Goal: Task Accomplishment & Management: Use online tool/utility

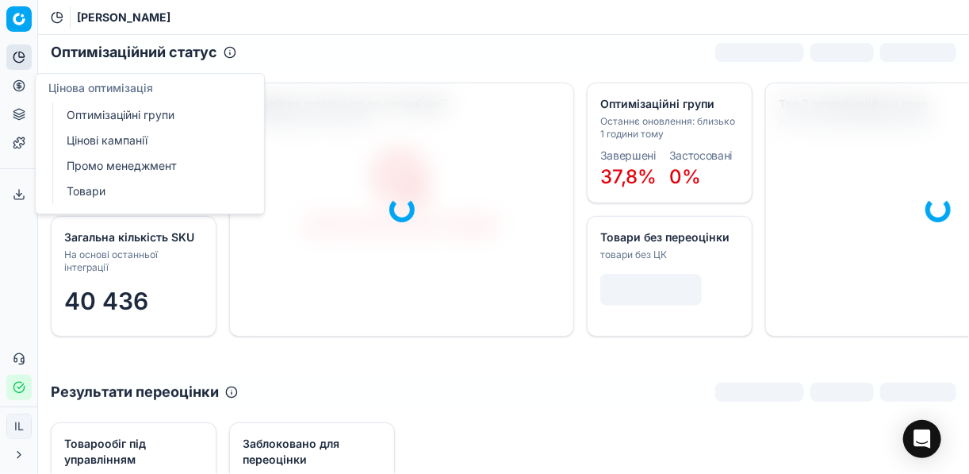
click at [131, 113] on link "Оптимізаційні групи" at bounding box center [152, 115] width 185 height 22
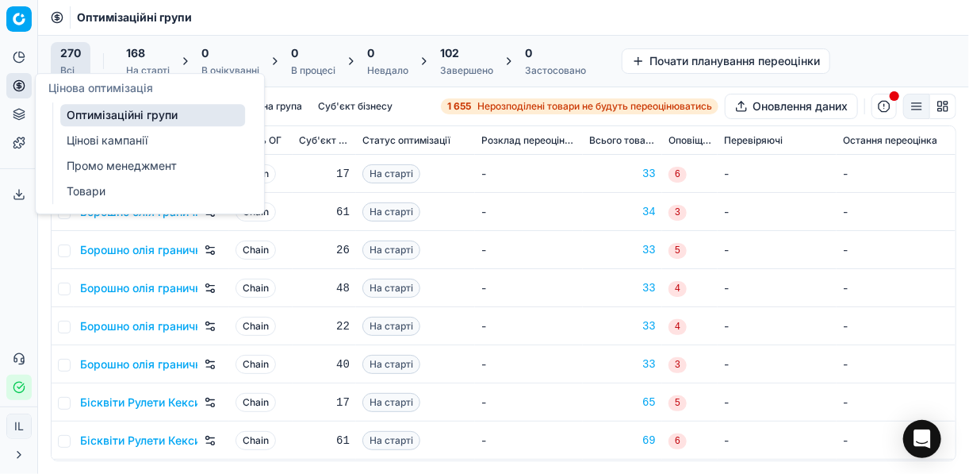
click at [87, 140] on link "Цінові кампанії" at bounding box center [152, 140] width 185 height 22
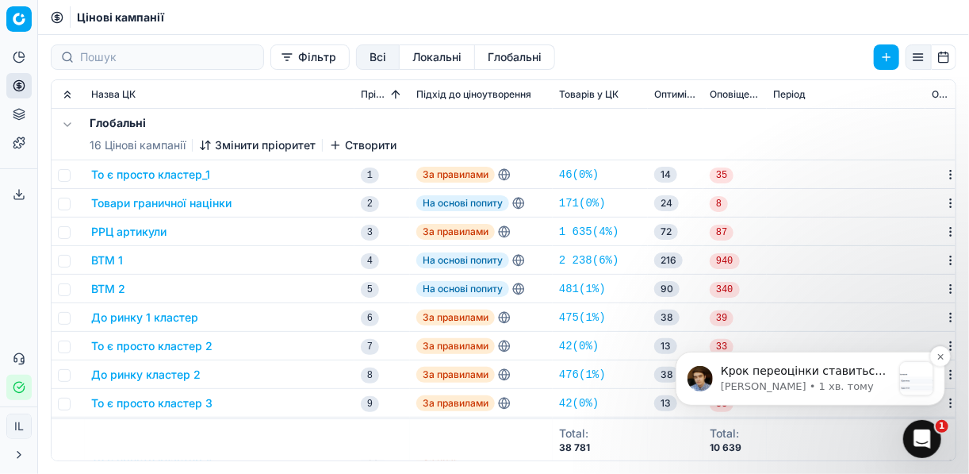
click at [780, 374] on p "Крок переоцінки ставиться в цілому на всю цінову кампанію, але Ви можете постав…" at bounding box center [805, 370] width 171 height 16
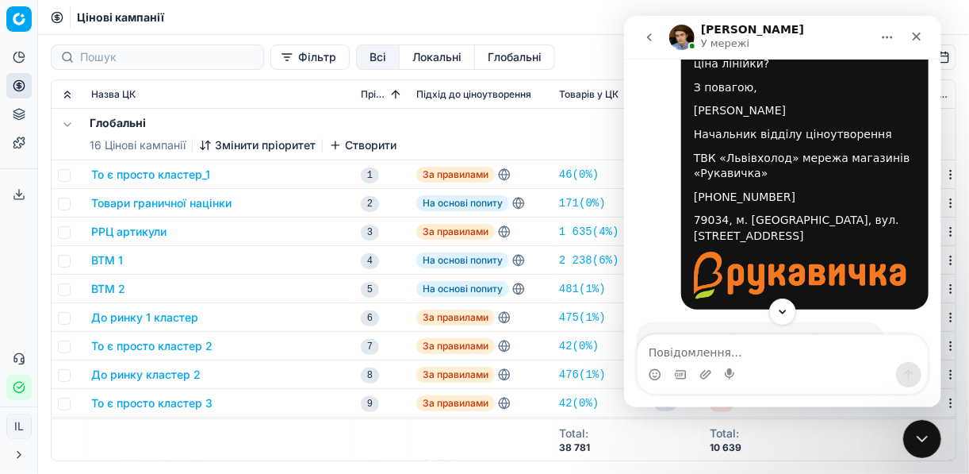
scroll to position [9381, 0]
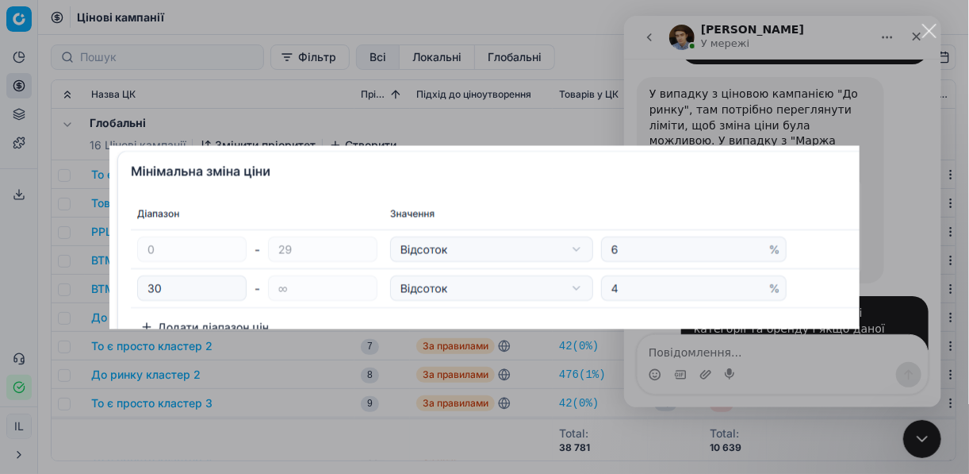
scroll to position [0, 0]
click at [565, 95] on div "Месенджер Intercom" at bounding box center [484, 237] width 969 height 474
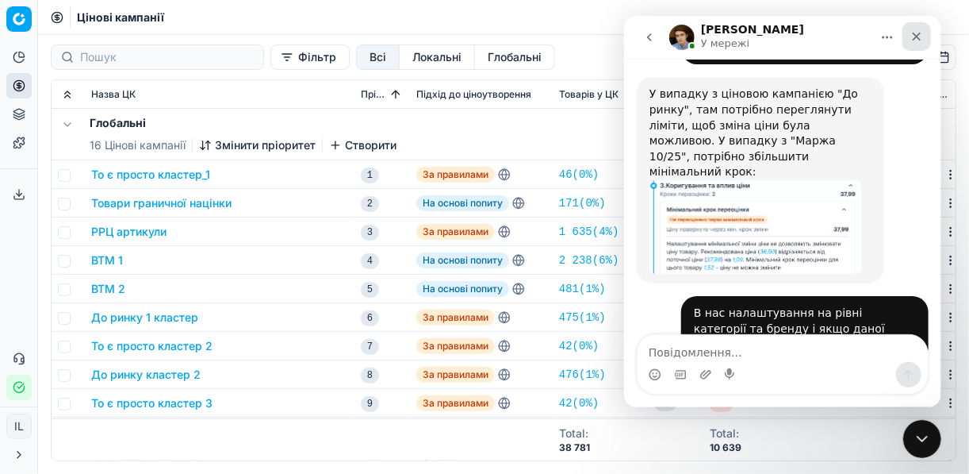
click at [908, 30] on div "Закрити" at bounding box center [916, 36] width 29 height 29
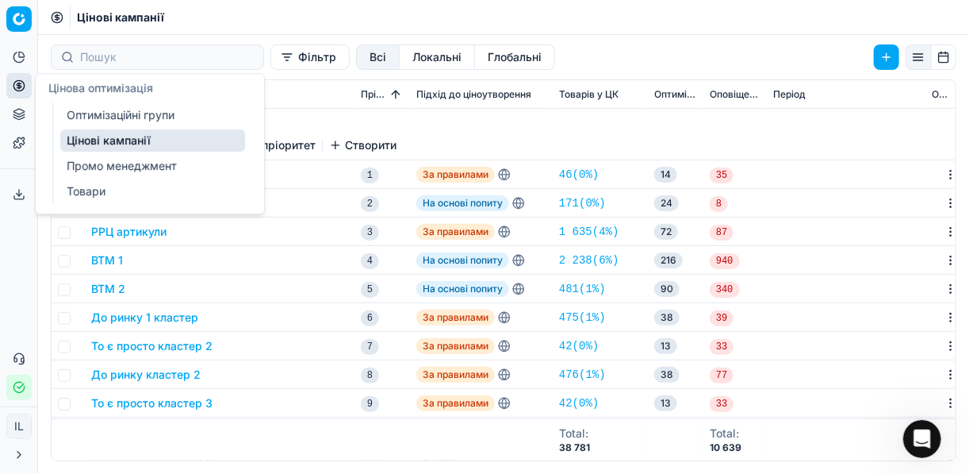
scroll to position [9381, 0]
click at [87, 112] on link "Оптимізаційні групи" at bounding box center [152, 115] width 185 height 22
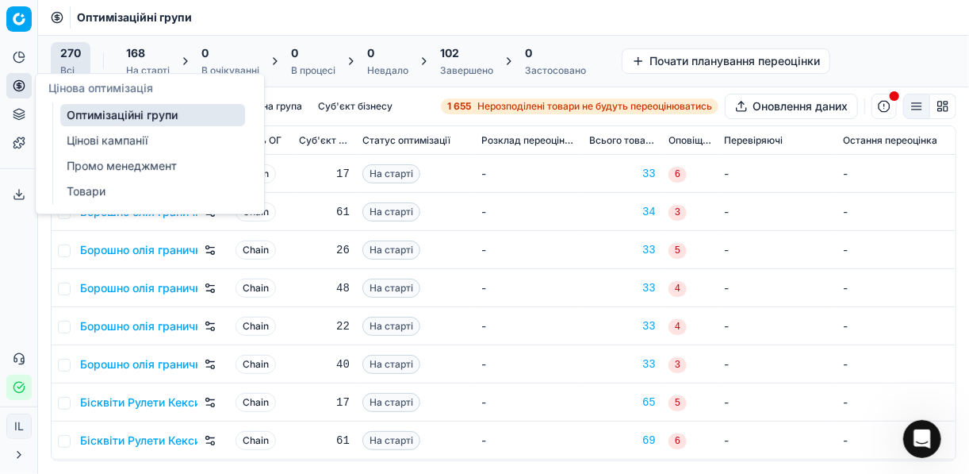
click at [96, 141] on link "Цінові кампанії" at bounding box center [152, 140] width 185 height 22
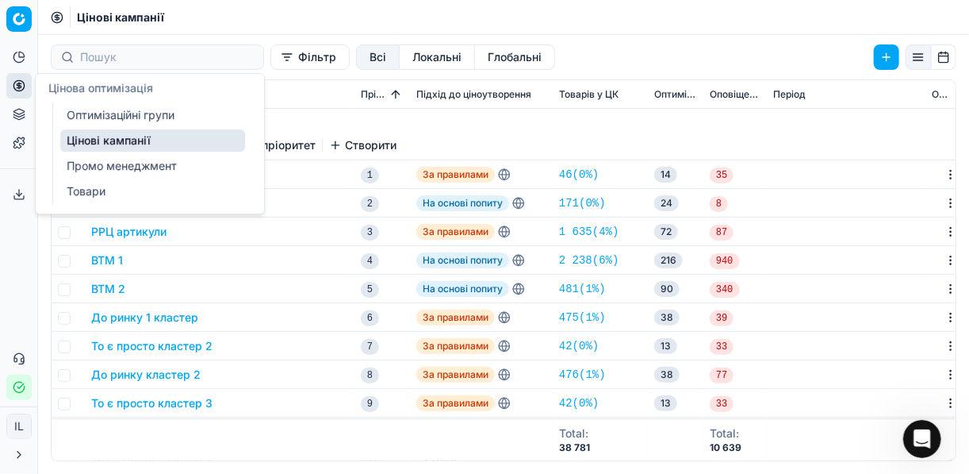
click at [270, 63] on button "Фільтр" at bounding box center [309, 56] width 79 height 25
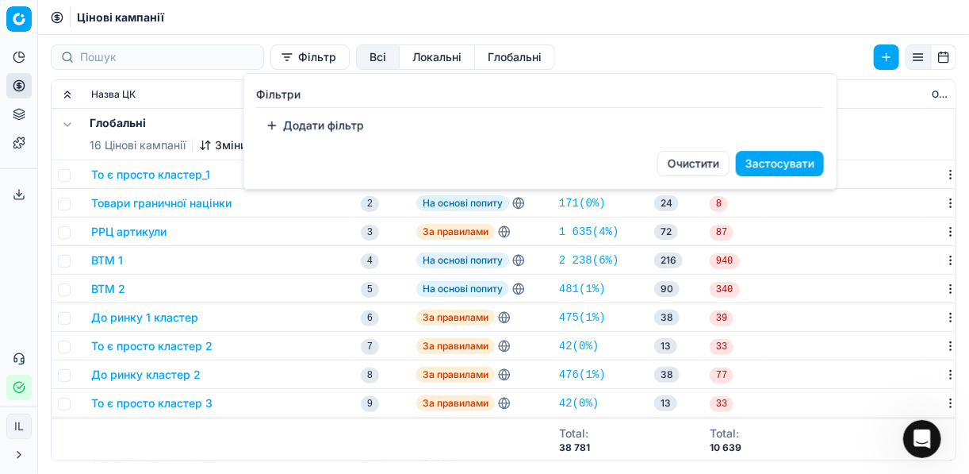
click at [272, 125] on button "Додати фільтр" at bounding box center [314, 125] width 117 height 25
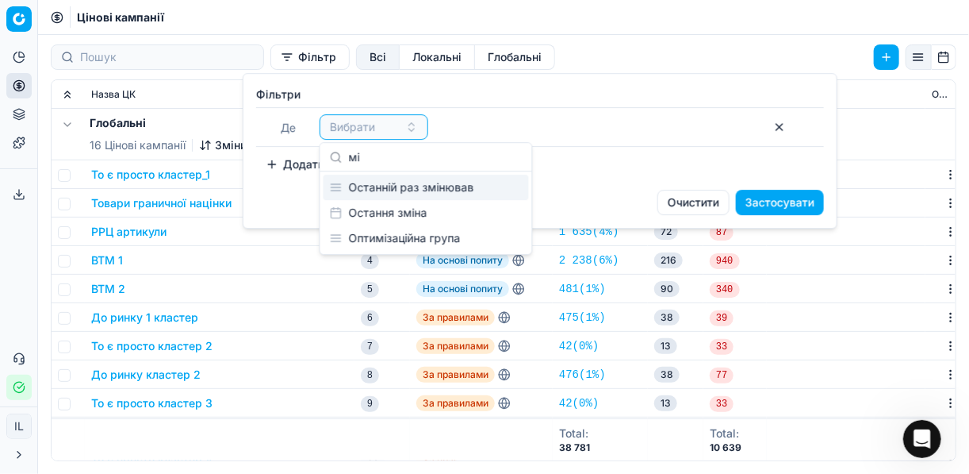
type input "м"
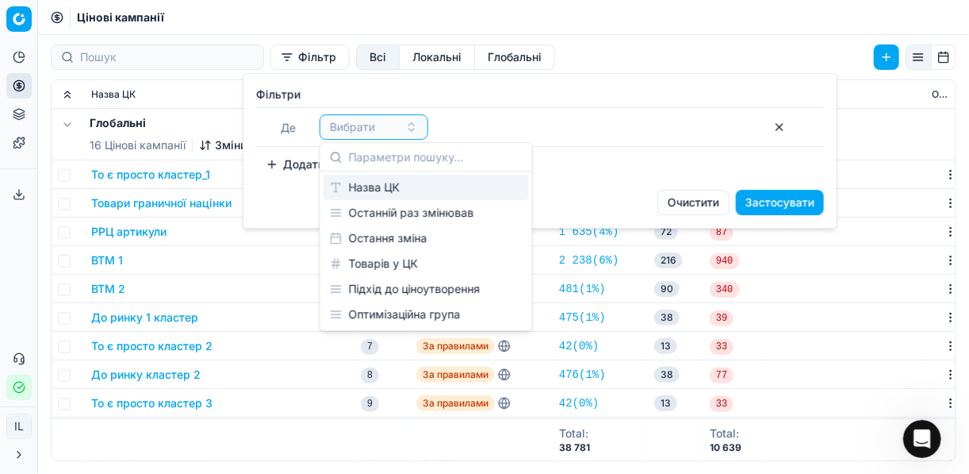
click at [414, 190] on div "Назва ЦК" at bounding box center [426, 186] width 205 height 25
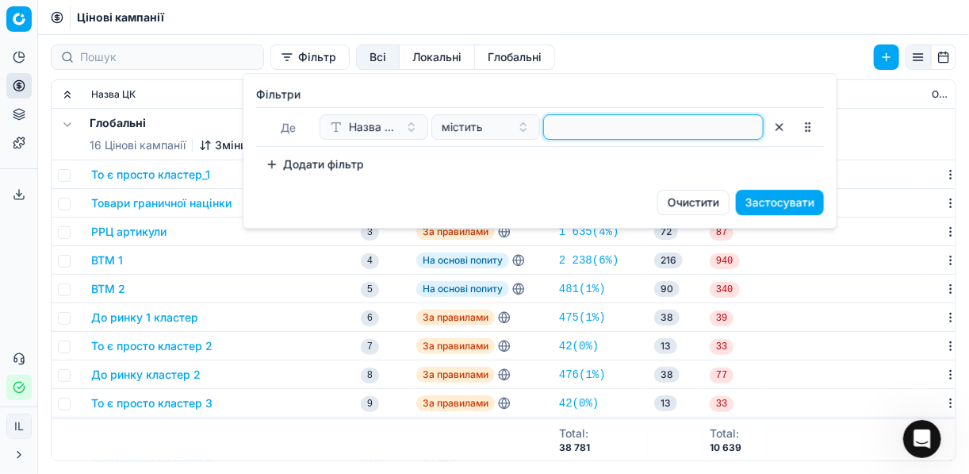
click at [575, 128] on input at bounding box center [653, 127] width 206 height 24
type input "міц"
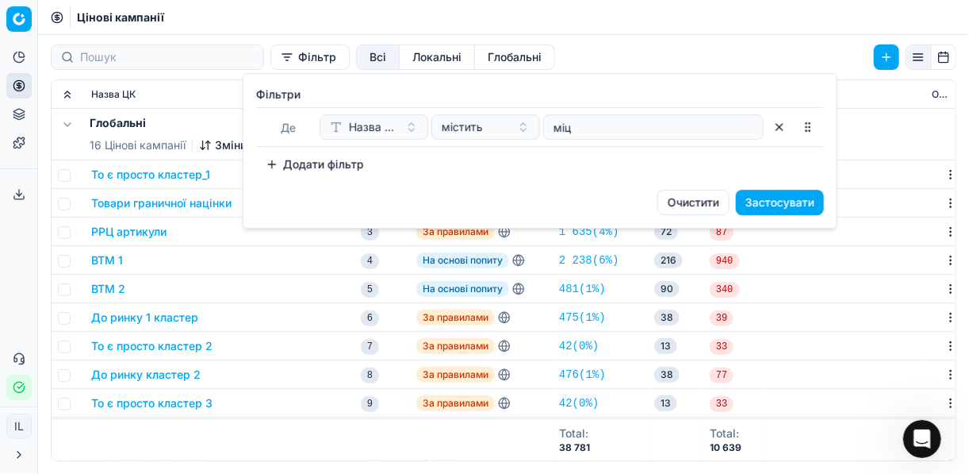
click at [773, 205] on button "Застосувати" at bounding box center [780, 202] width 88 height 25
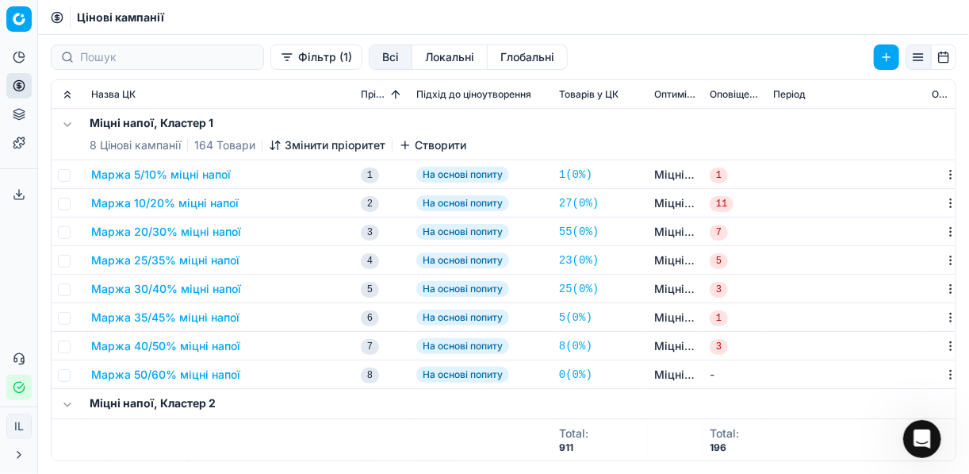
click at [155, 171] on button "Маржа 5/10% міцні напої" at bounding box center [161, 175] width 140 height 16
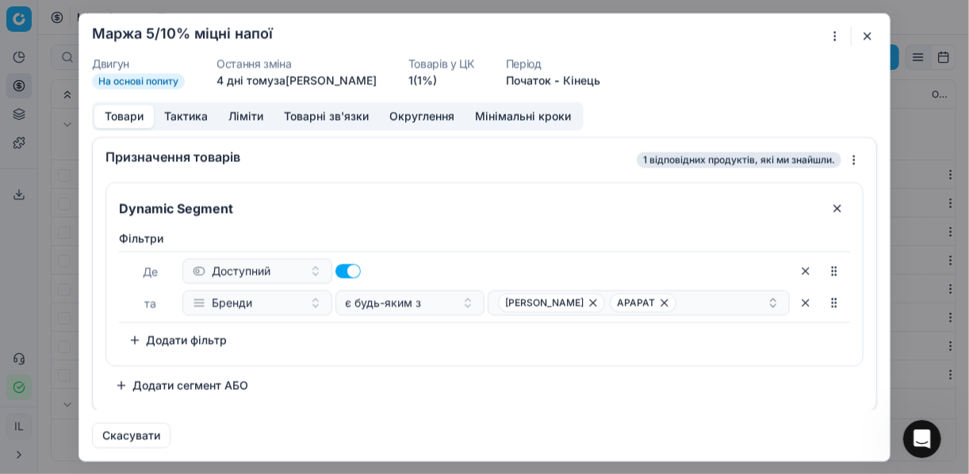
click at [504, 117] on button "Мінімальні кроки" at bounding box center [523, 116] width 117 height 23
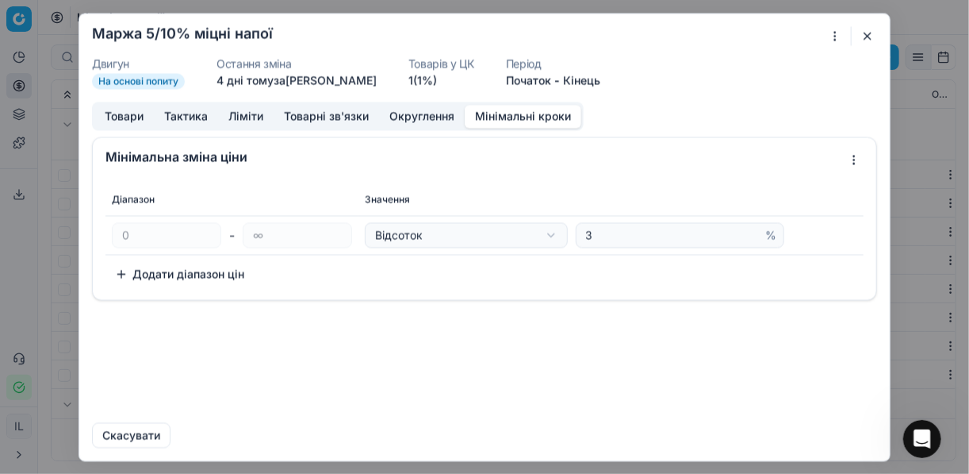
click at [121, 271] on button "Додати діапазон цін" at bounding box center [179, 273] width 148 height 25
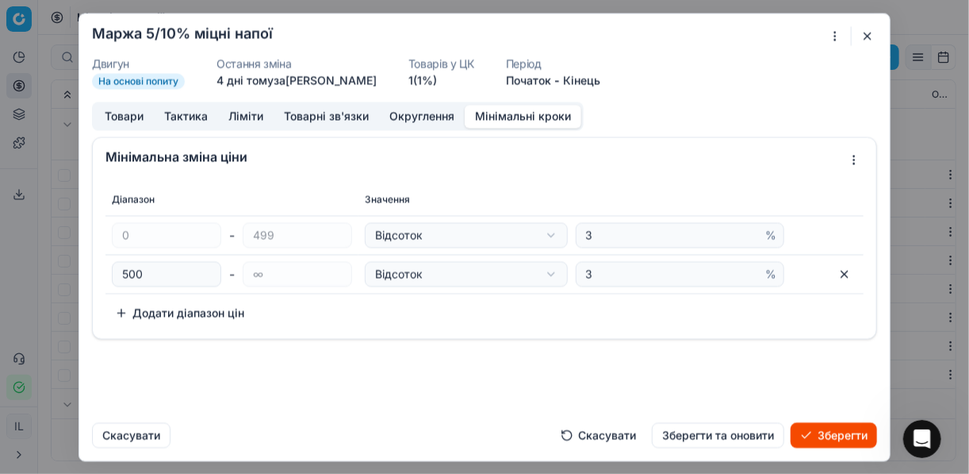
click at [847, 268] on button "button" at bounding box center [844, 273] width 25 height 25
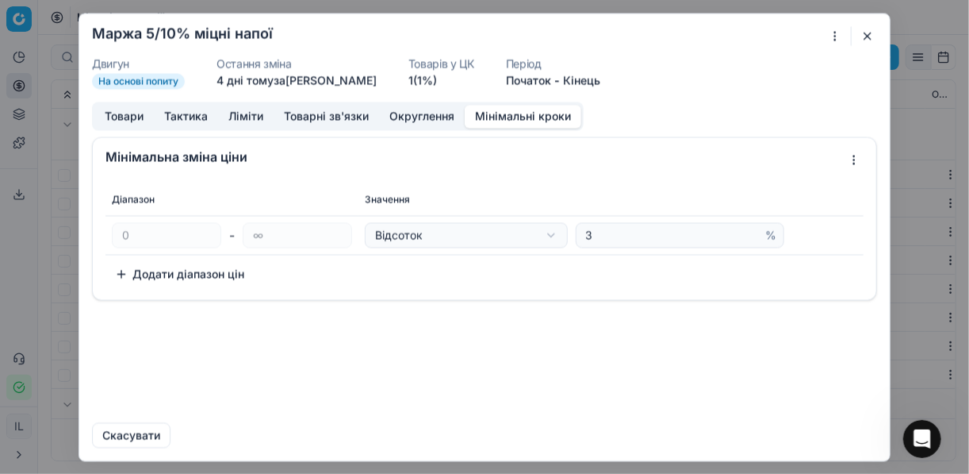
click at [129, 272] on button "Додати діапазон цін" at bounding box center [179, 273] width 148 height 25
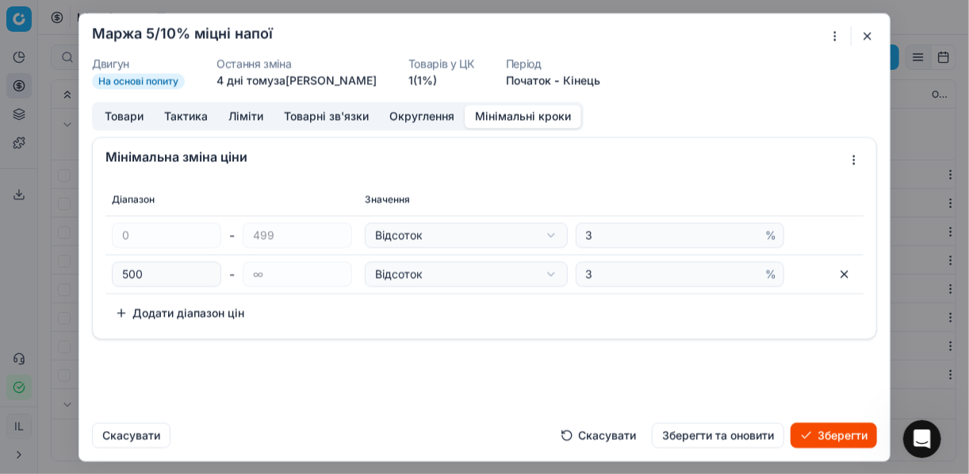
click at [849, 273] on button "button" at bounding box center [844, 273] width 25 height 25
type input "∞"
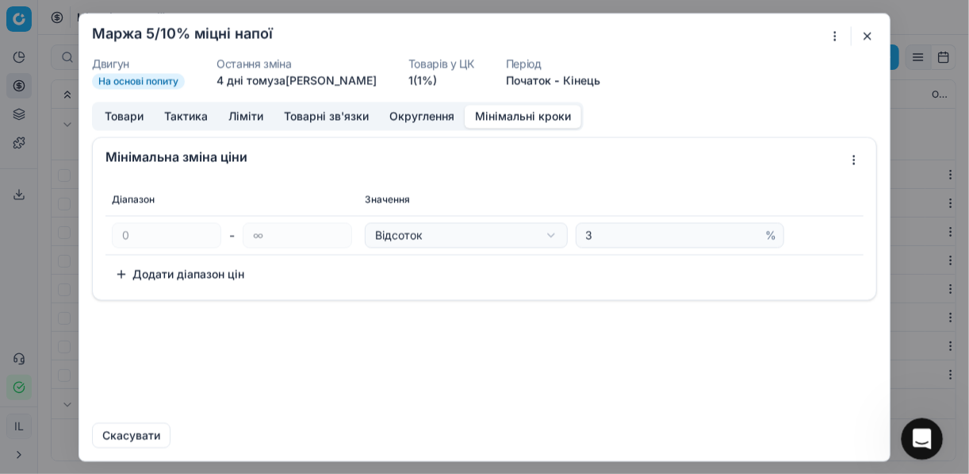
click at [921, 442] on icon "Відкрити програму для спілкування Intercom" at bounding box center [920, 437] width 26 height 26
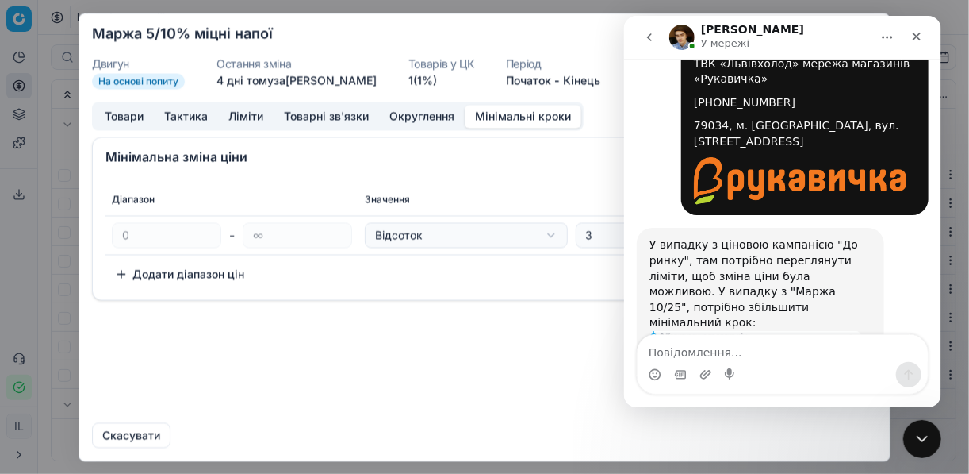
scroll to position [9381, 0]
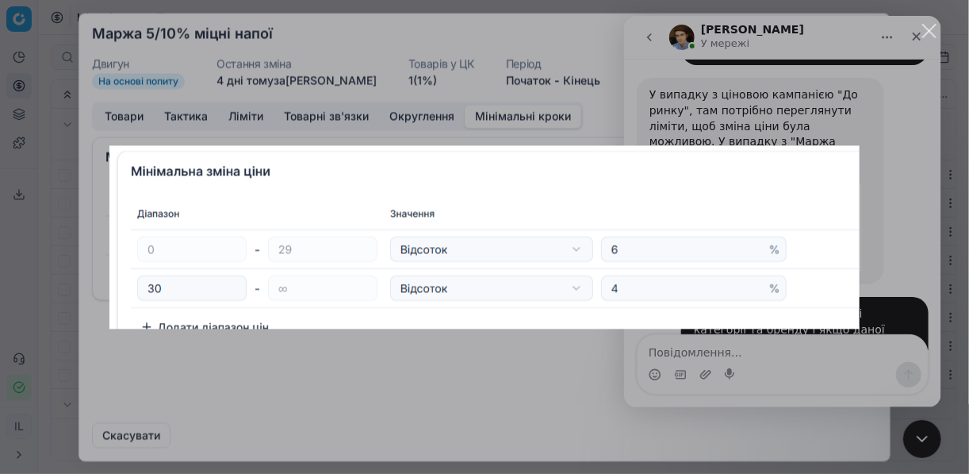
click at [929, 29] on div "Закрити" at bounding box center [929, 31] width 15 height 15
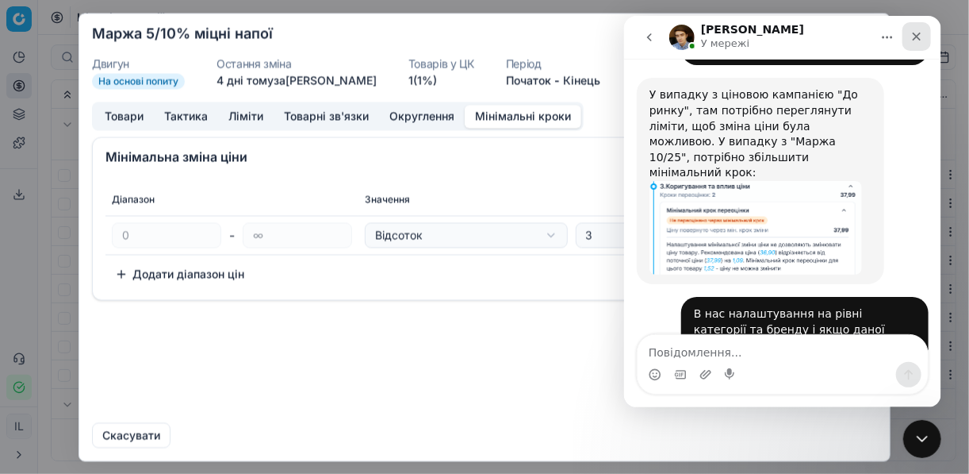
click at [922, 30] on icon "Закрити" at bounding box center [916, 36] width 13 height 13
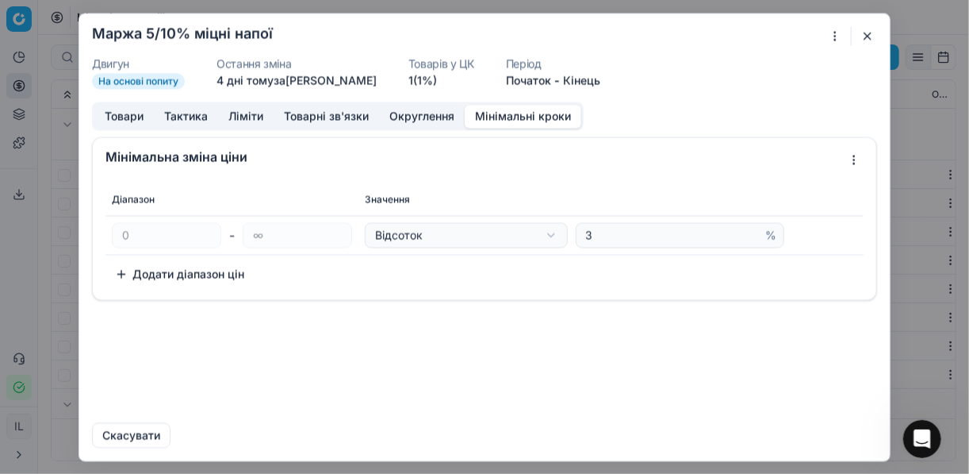
click at [871, 35] on button "button" at bounding box center [867, 35] width 19 height 19
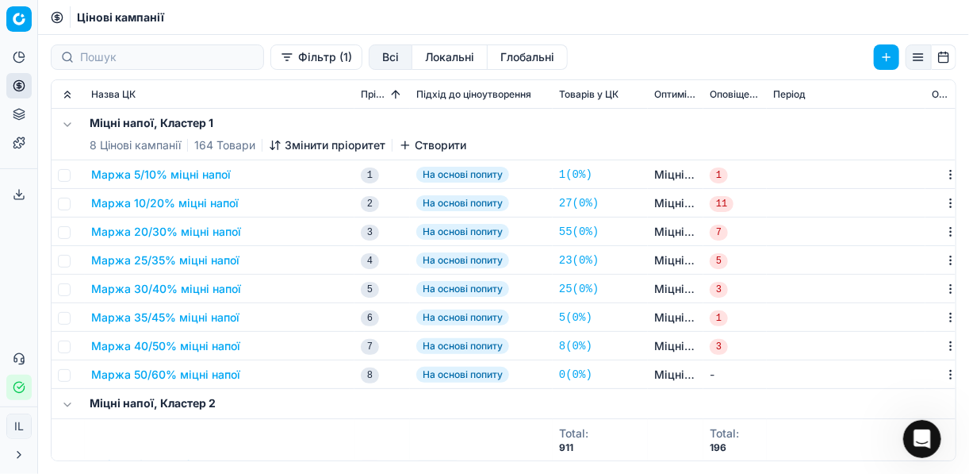
scroll to position [9664, 0]
click at [167, 171] on button "Маржа 5/10% міцні напої" at bounding box center [161, 175] width 140 height 16
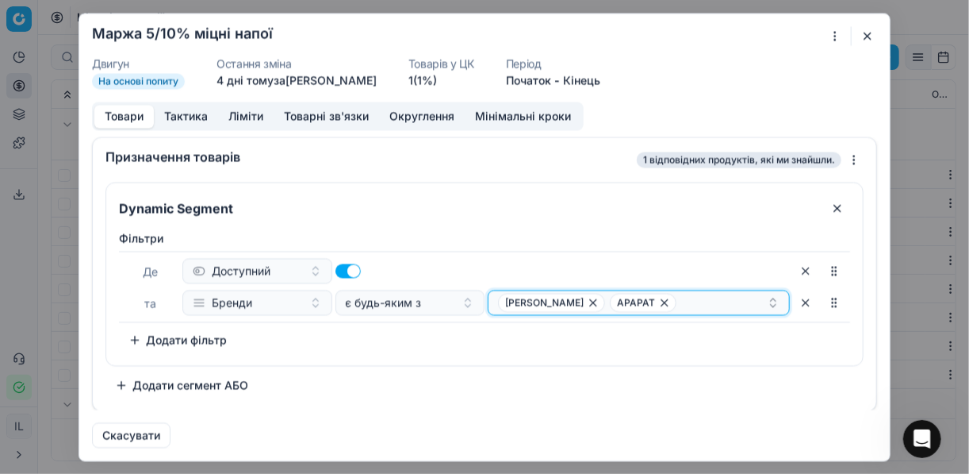
click at [658, 299] on icon "button" at bounding box center [664, 302] width 13 height 13
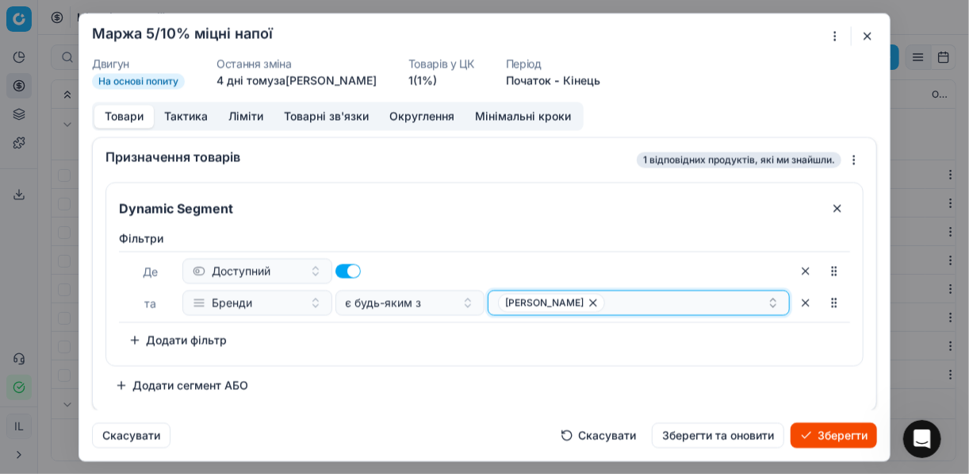
click at [590, 301] on icon "button" at bounding box center [593, 302] width 6 height 6
click at [516, 301] on button "Select a value" at bounding box center [639, 301] width 302 height 25
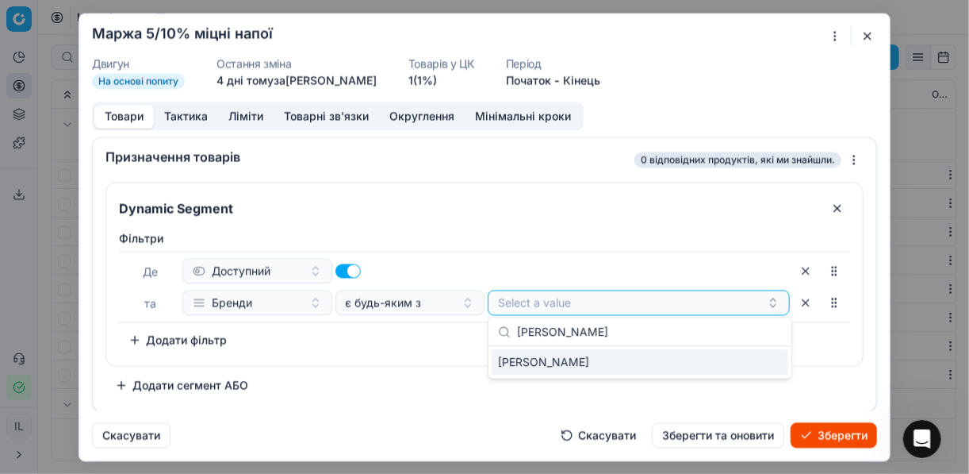
type input "VANA TALLINN"
click at [765, 368] on div "VANA TALLINN" at bounding box center [640, 361] width 297 height 25
click at [810, 343] on div "Фiльтри Де Доступний та Бренди є будь-яким з VANA TALLINN To pick up a sortable…" at bounding box center [484, 291] width 731 height 122
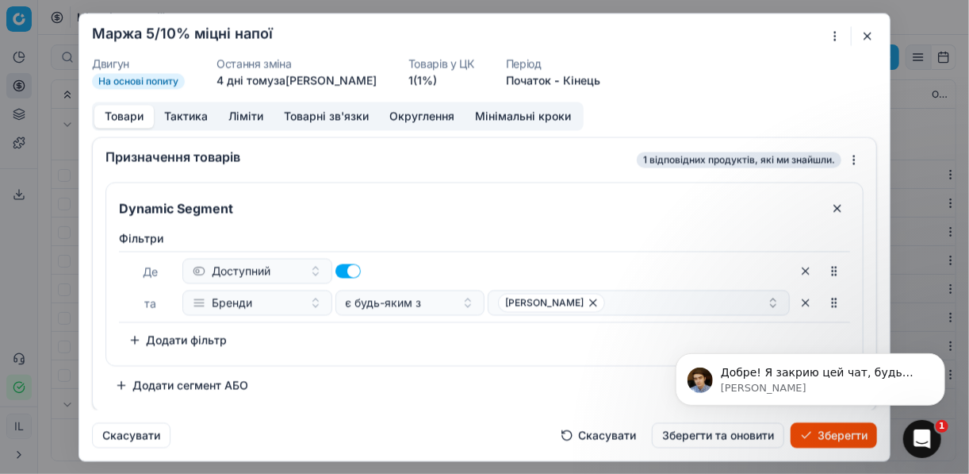
scroll to position [9743, 0]
click at [619, 300] on div "VANA TALLINN" at bounding box center [632, 302] width 269 height 19
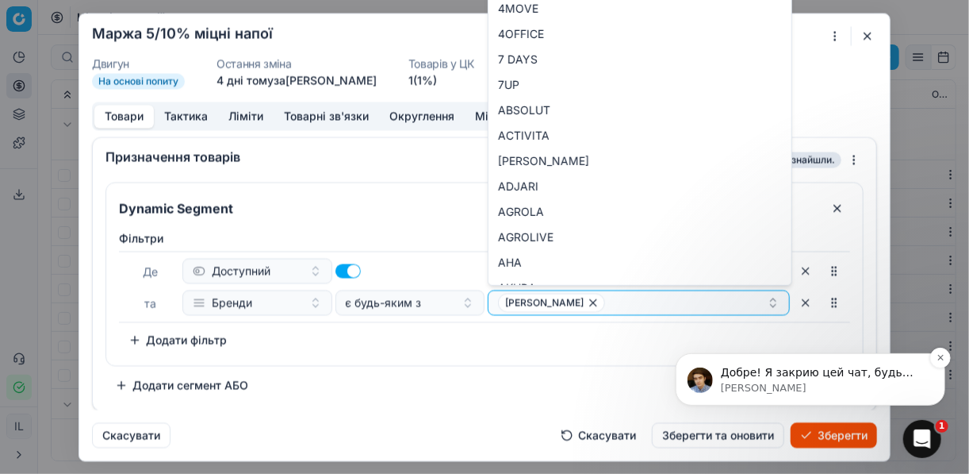
click at [767, 382] on p "Paul • Щойно" at bounding box center [822, 387] width 205 height 14
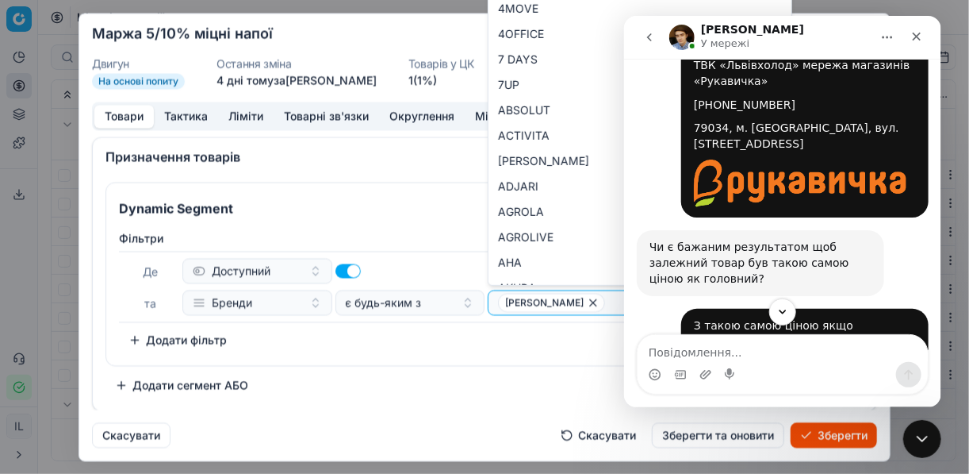
scroll to position [9769, 0]
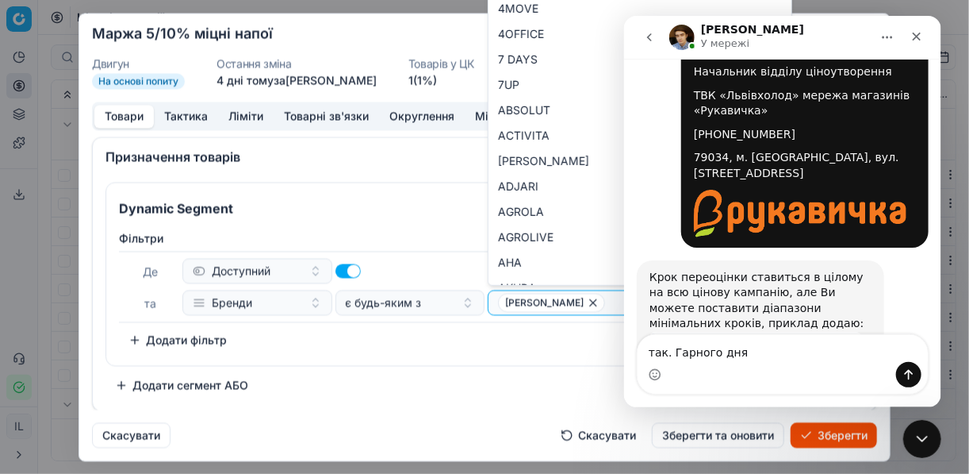
type textarea "так. Гарного дня"
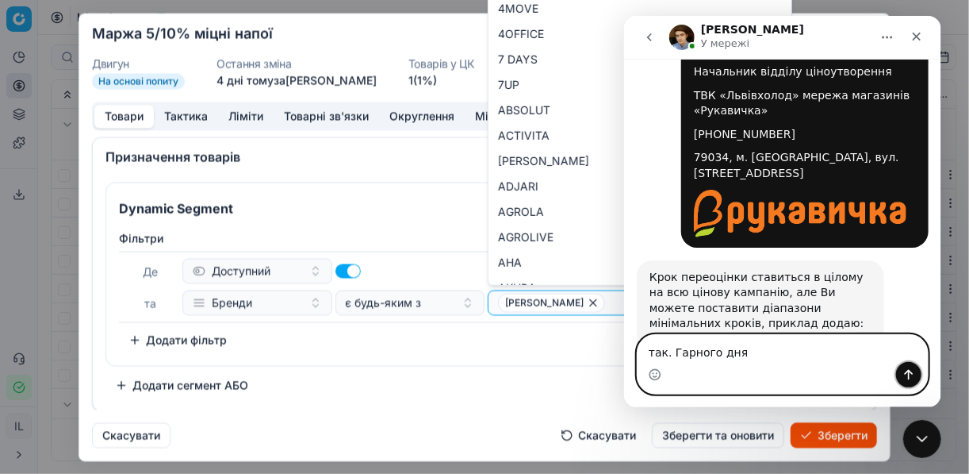
click at [912, 378] on icon "Надіслати повідомлення…" at bounding box center [908, 374] width 13 height 13
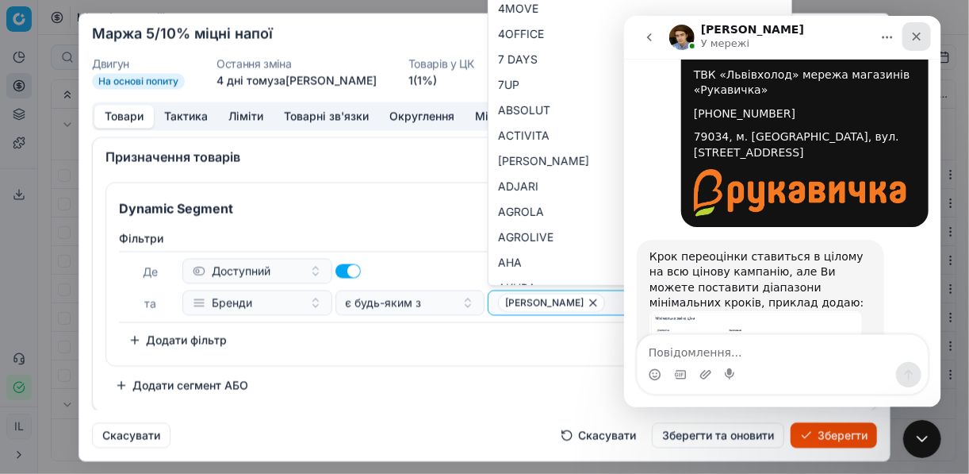
click at [918, 36] on icon "Закрити" at bounding box center [916, 37] width 9 height 9
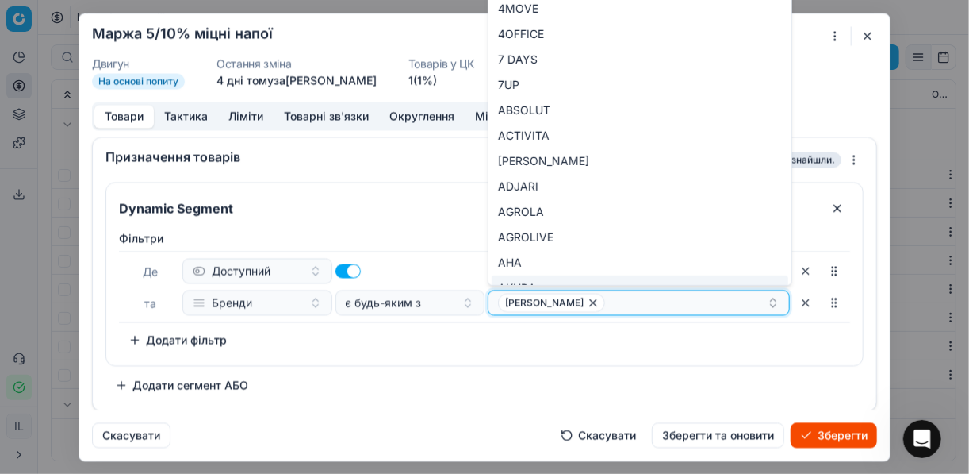
click at [635, 299] on div "VANA TALLINN" at bounding box center [632, 302] width 269 height 19
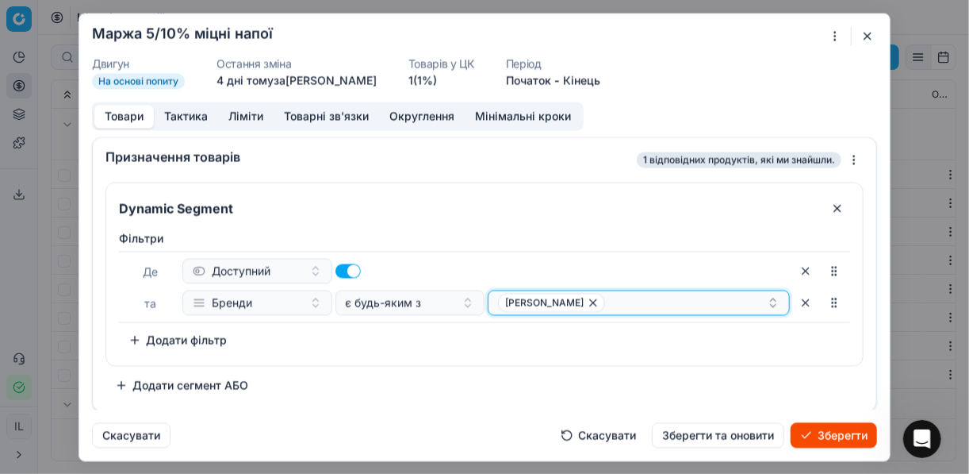
click at [635, 299] on div "VANA TALLINN" at bounding box center [632, 302] width 269 height 19
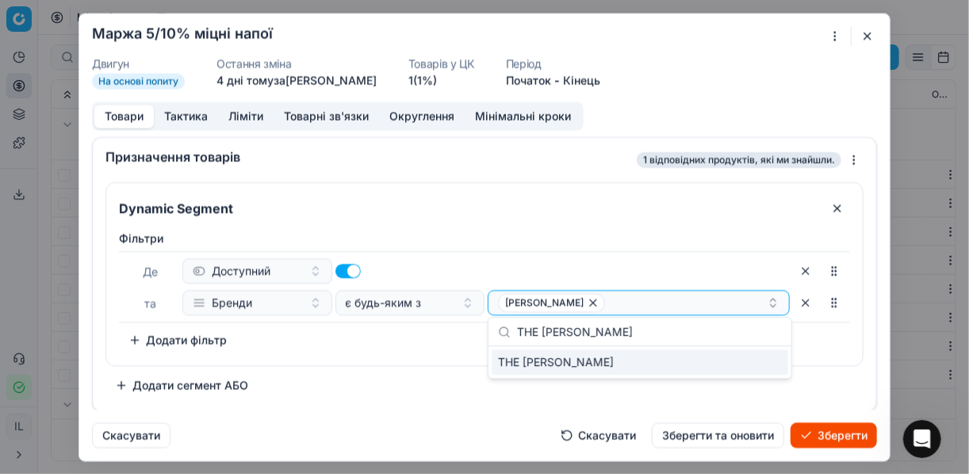
type input "THE GLEN MORRIS"
click at [767, 368] on div "THE GLEN MORRIS" at bounding box center [640, 361] width 297 height 25
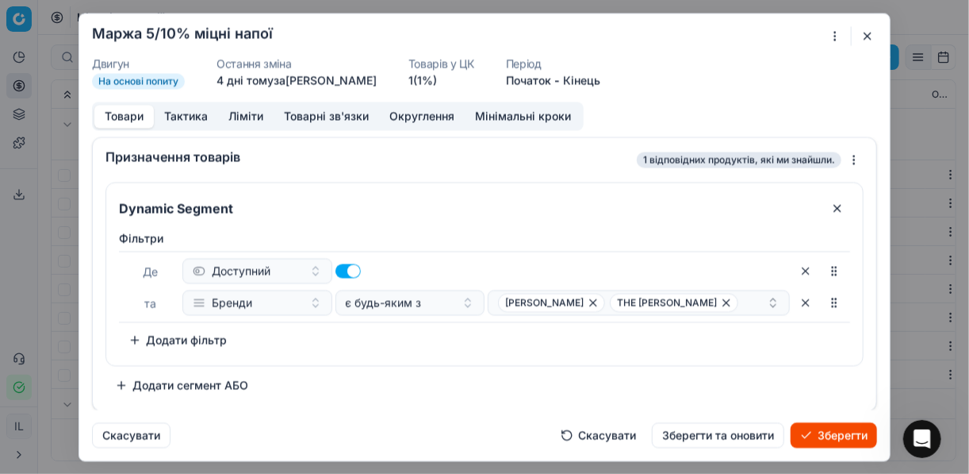
click at [445, 348] on div "Фiльтри Де Доступний та Бренди є будь-яким з VANA TALLINN THE GLEN MORRIS To pi…" at bounding box center [484, 291] width 731 height 122
click at [746, 306] on div "VANA TALLINN THE GLEN MORRIS" at bounding box center [632, 302] width 269 height 19
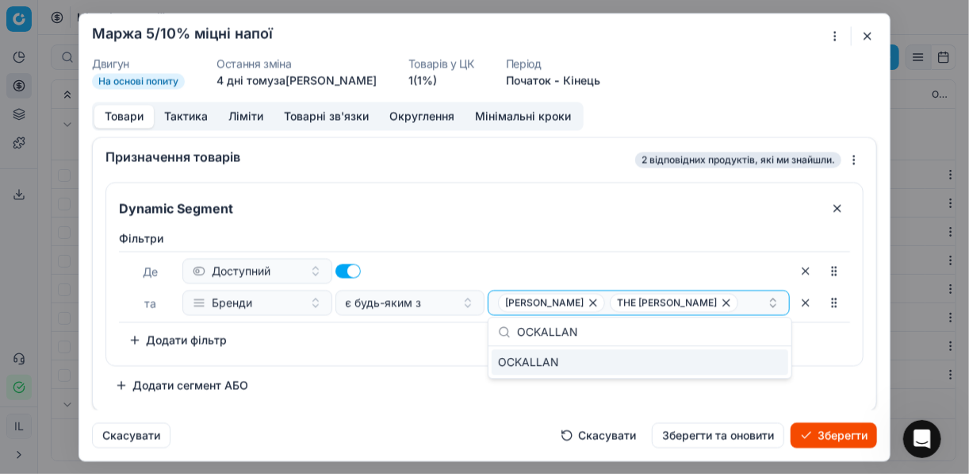
type input "OCKALLAN"
click at [756, 368] on div "OCKALLAN" at bounding box center [640, 361] width 297 height 25
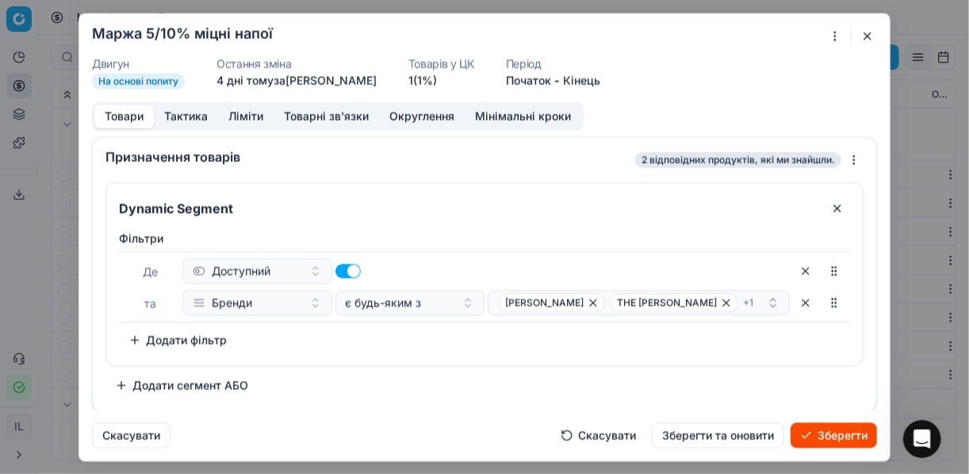
click at [403, 361] on div "Фiльтри Де Доступний та Бренди є будь-яким з VANA TALLINN THE GLEN MORRIS + 1 T…" at bounding box center [484, 294] width 757 height 141
click at [746, 302] on div "VANA TALLINN THE GLEN MORRIS + 1" at bounding box center [632, 302] width 269 height 19
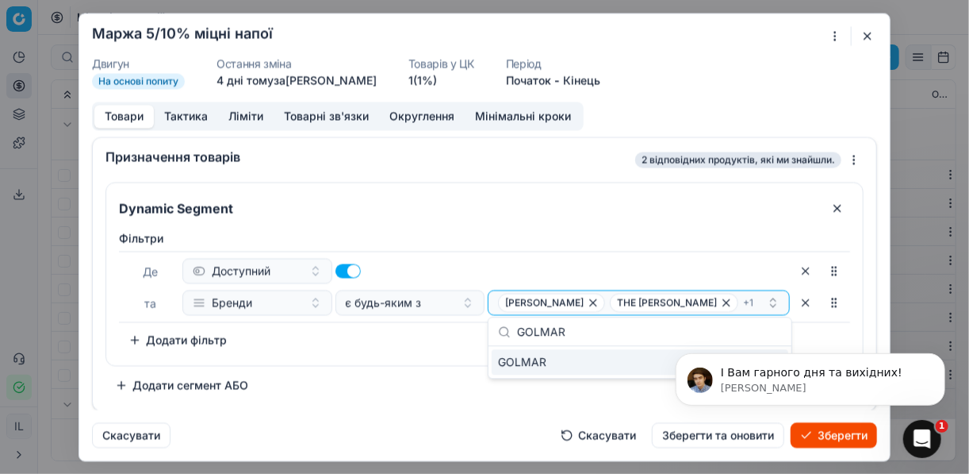
scroll to position [0, 0]
type input "GOLMAR"
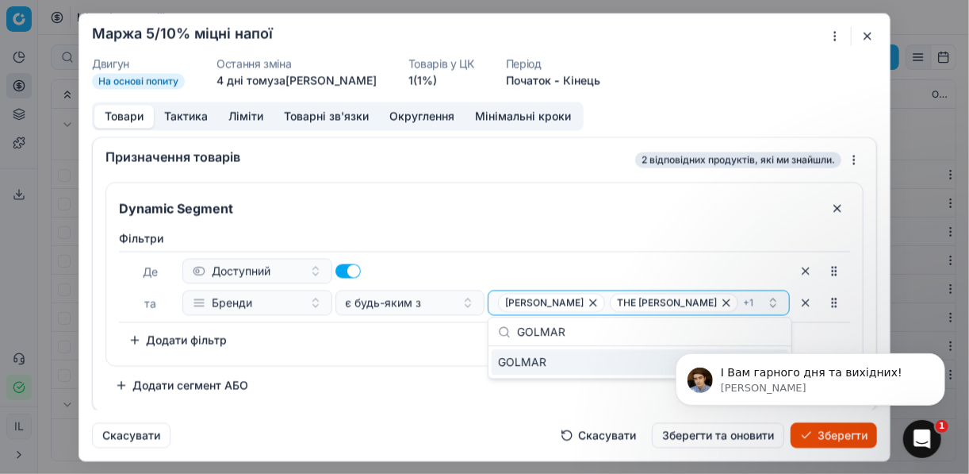
click at [775, 366] on p "І Вам гарного дня та вихідних!" at bounding box center [822, 372] width 205 height 16
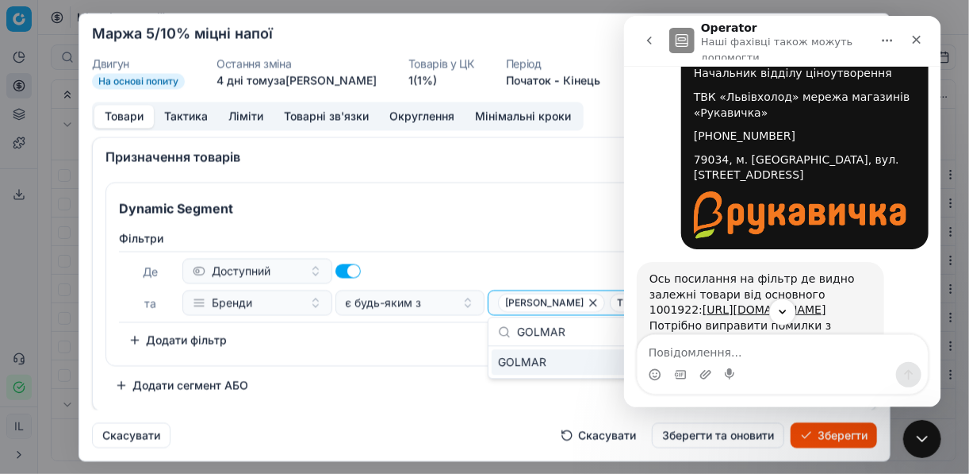
scroll to position [9870, 0]
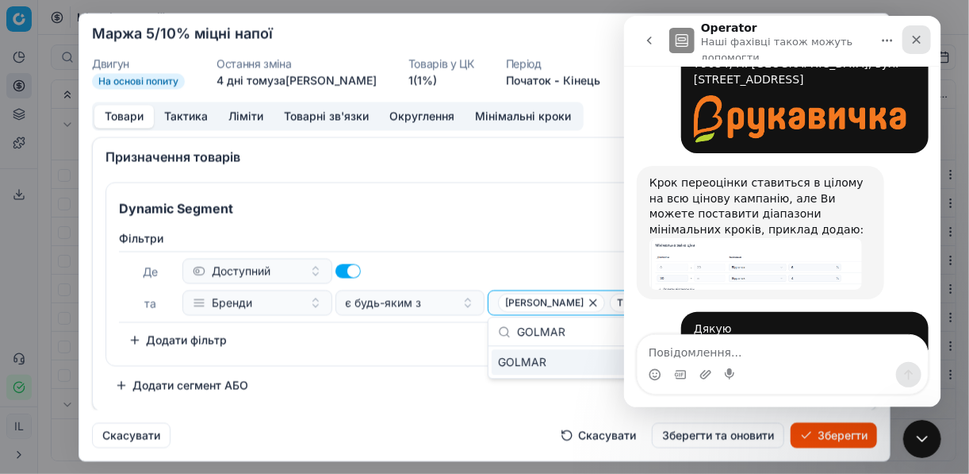
drag, startPoint x: 920, startPoint y: 36, endPoint x: 1479, endPoint y: 86, distance: 561.4
click at [920, 36] on icon "Закрити" at bounding box center [916, 39] width 13 height 13
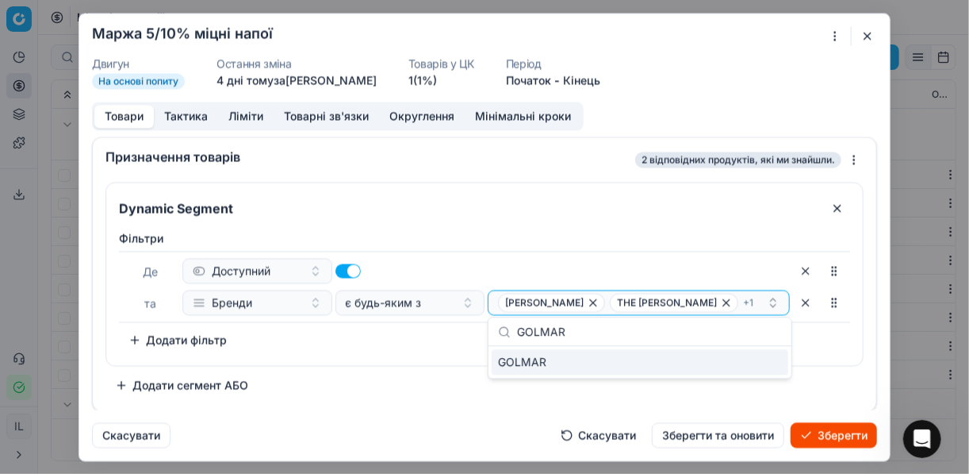
click at [766, 358] on div "GOLMAR" at bounding box center [640, 361] width 297 height 25
drag, startPoint x: 401, startPoint y: 366, endPoint x: 410, endPoint y: 377, distance: 13.5
click at [401, 367] on div "Dynamic Segment Фiльтри Де Доступний та Бренди є будь-яким з VANA TALLINN THE G…" at bounding box center [484, 290] width 758 height 216
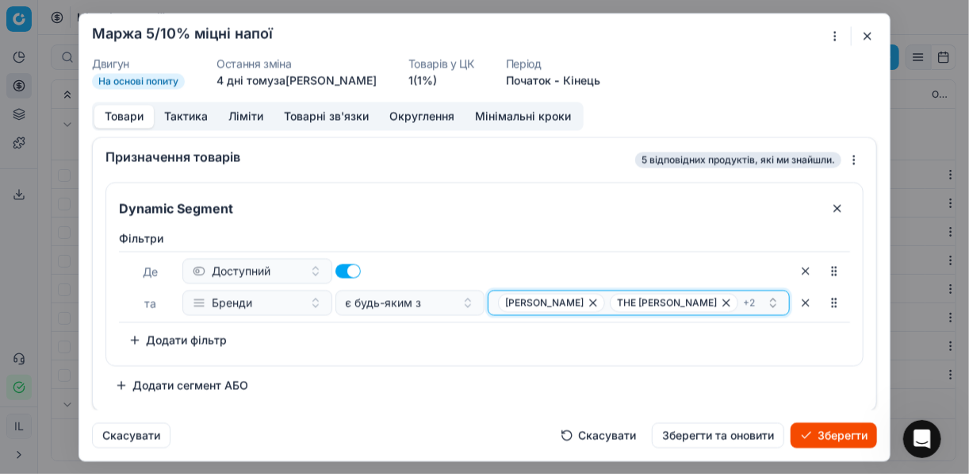
click at [740, 304] on div "VANA TALLINN THE GLEN MORRIS + 2" at bounding box center [632, 302] width 269 height 19
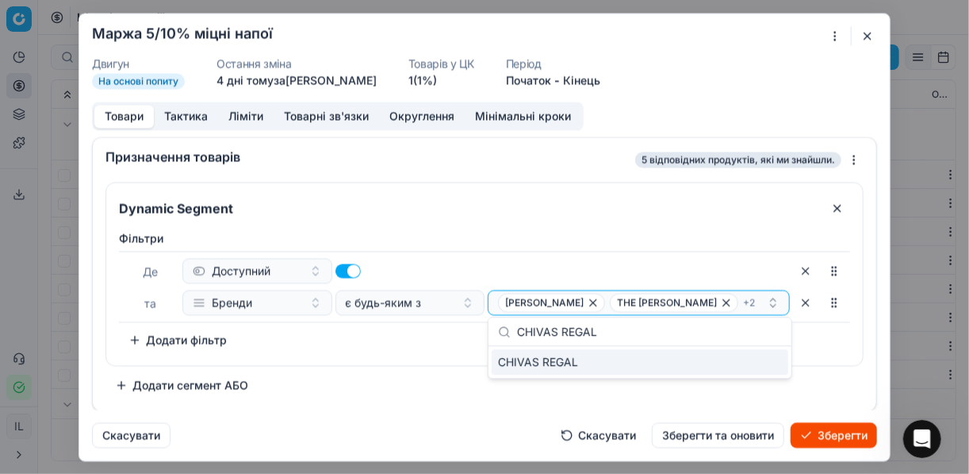
type input "CHIVAS REGAL"
click at [772, 364] on div "CHIVAS REGAL" at bounding box center [640, 361] width 297 height 25
click at [463, 382] on div "Dynamic Segment Фiльтри Де Доступний та Бренди є будь-яким з VANA TALLINN THE G…" at bounding box center [484, 290] width 758 height 216
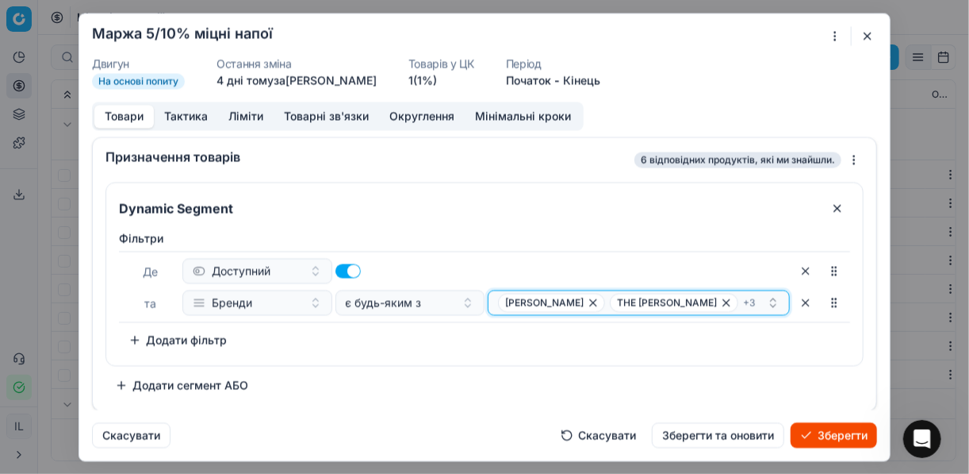
click at [742, 304] on div "VANA TALLINN THE GLEN MORRIS + 3" at bounding box center [632, 302] width 269 height 19
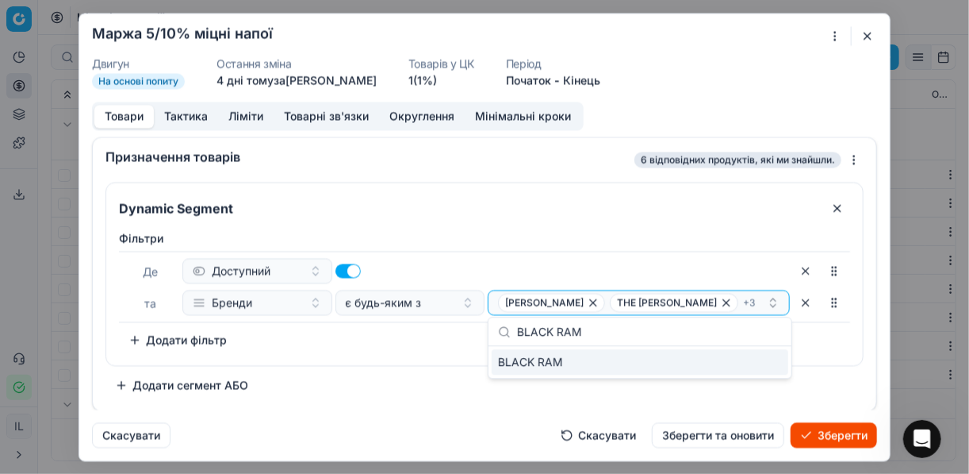
type input "BLACK RAM"
click at [758, 358] on div "BLACK RAM" at bounding box center [640, 361] width 297 height 25
click at [436, 355] on div "Фiльтри Де Доступний та Бренди є будь-яким з VANA TALLINN THE GLEN MORRIS + 4 T…" at bounding box center [484, 294] width 757 height 141
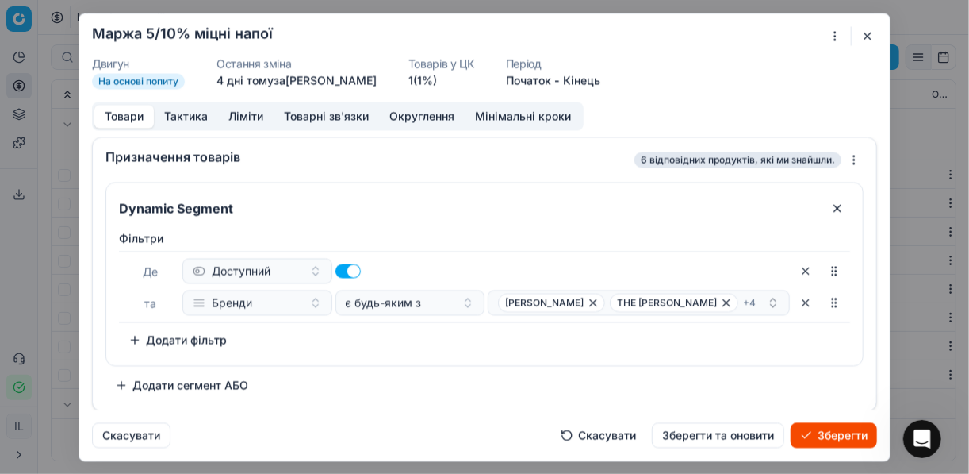
click at [848, 434] on button "Зберегти" at bounding box center [834, 434] width 86 height 25
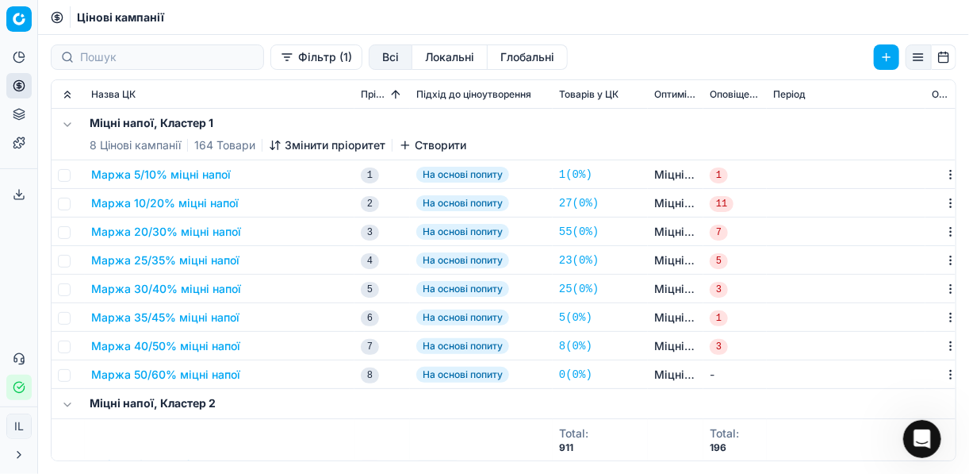
click at [172, 206] on button "Маржа 10/20% міцні напої" at bounding box center [165, 203] width 148 height 16
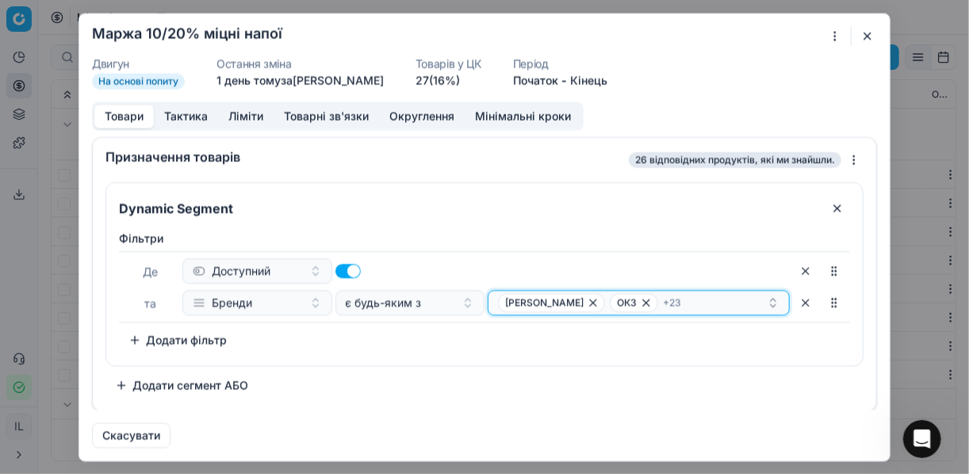
click at [640, 300] on icon "button" at bounding box center [646, 302] width 13 height 13
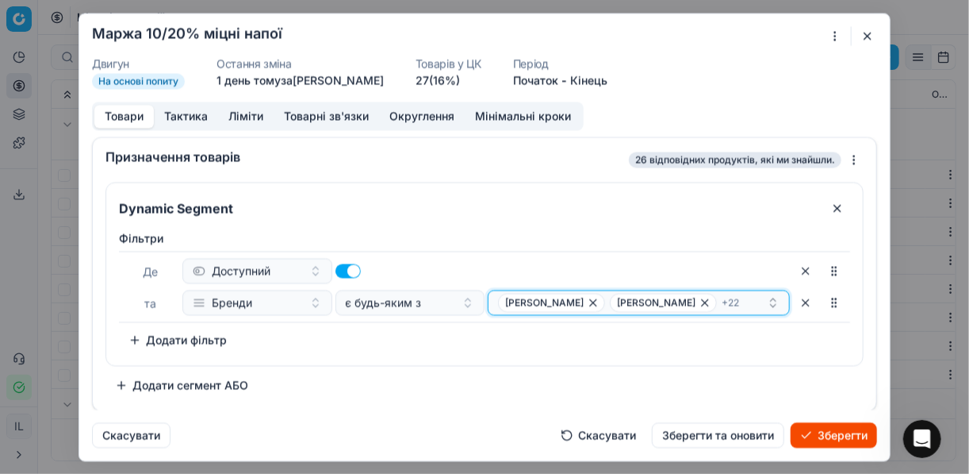
click at [702, 302] on icon "button" at bounding box center [705, 302] width 6 height 6
click at [699, 301] on icon "button" at bounding box center [705, 302] width 13 height 13
click at [693, 301] on icon "button" at bounding box center [699, 302] width 13 height 13
click at [693, 301] on icon "button" at bounding box center [696, 302] width 6 height 6
click at [722, 301] on span "+ 18" at bounding box center [730, 302] width 16 height 13
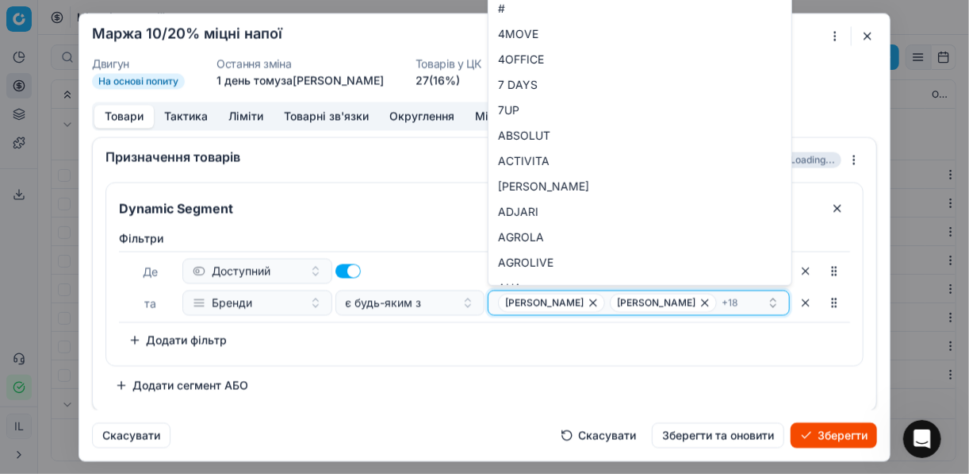
click at [699, 301] on icon "button" at bounding box center [705, 302] width 13 height 13
click at [654, 302] on icon "button" at bounding box center [660, 302] width 13 height 13
click at [587, 301] on icon "button" at bounding box center [593, 302] width 13 height 13
click at [554, 301] on div "TOSO DILMOOR + 15" at bounding box center [632, 302] width 269 height 19
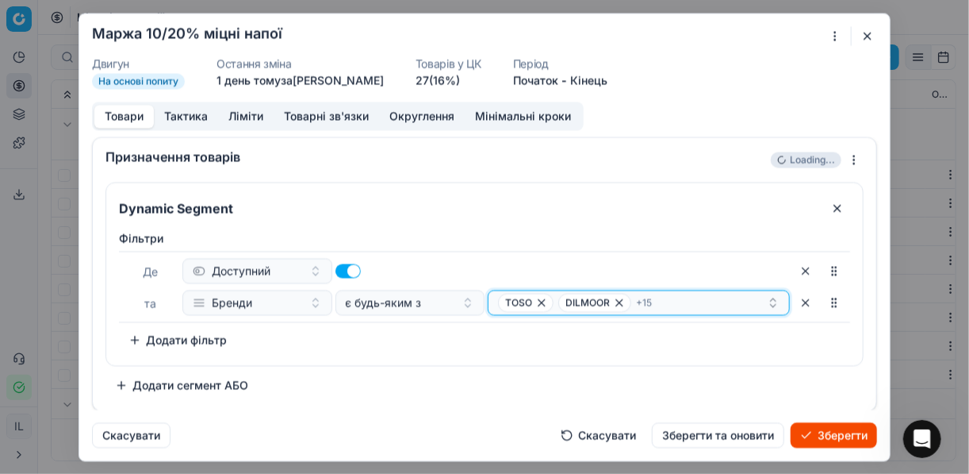
click at [546, 301] on icon "button" at bounding box center [541, 302] width 13 height 13
click at [553, 300] on icon "button" at bounding box center [559, 302] width 13 height 13
click at [565, 301] on icon "button" at bounding box center [567, 302] width 6 height 6
click at [590, 301] on icon "button" at bounding box center [593, 302] width 6 height 6
click at [566, 301] on span "GORDONS" at bounding box center [604, 302] width 77 height 19
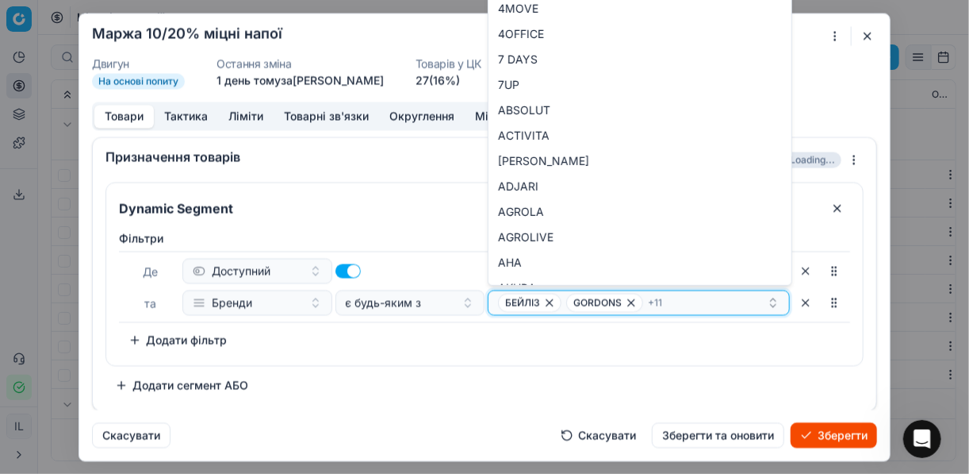
click at [549, 299] on icon "button" at bounding box center [549, 302] width 13 height 13
click at [559, 300] on icon "button" at bounding box center [563, 302] width 13 height 13
click at [582, 302] on span "GLENMORANGIE" at bounding box center [550, 302] width 105 height 19
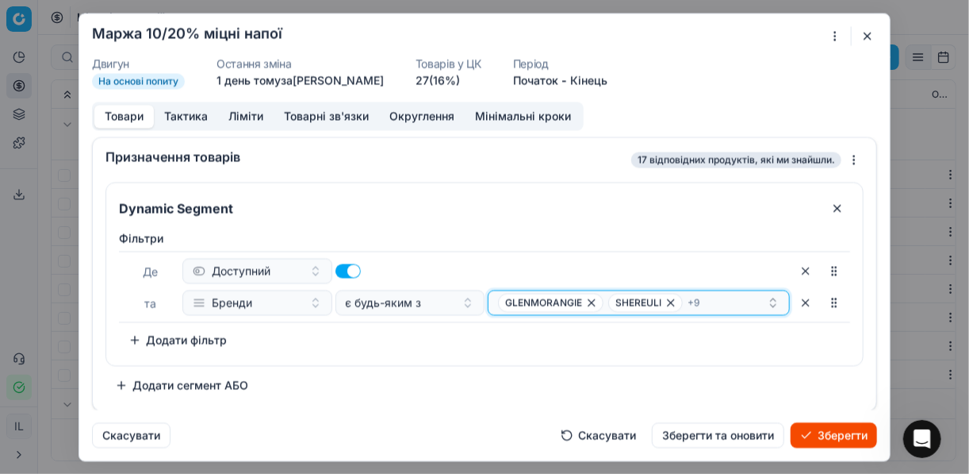
click at [589, 302] on icon "button" at bounding box center [591, 302] width 13 height 13
click at [568, 302] on span "SHEREULI" at bounding box center [535, 302] width 75 height 19
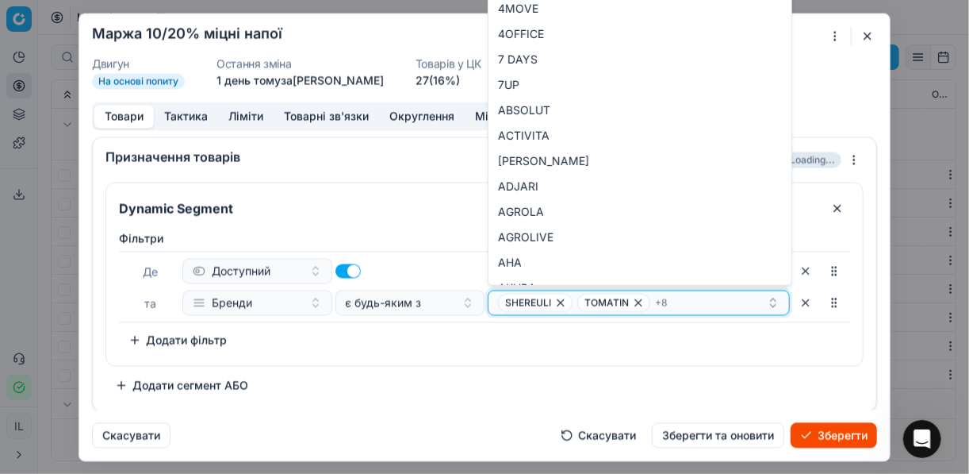
click at [562, 300] on icon "button" at bounding box center [560, 302] width 13 height 13
click at [558, 300] on icon "button" at bounding box center [559, 302] width 6 height 6
click at [558, 300] on span "BEEFEATER" at bounding box center [539, 302] width 82 height 19
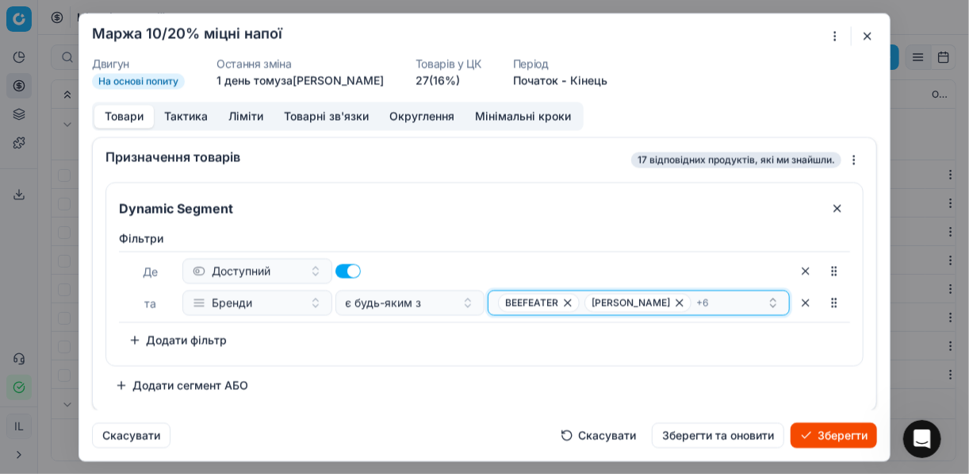
click at [559, 300] on span "BEEFEATER" at bounding box center [539, 302] width 82 height 19
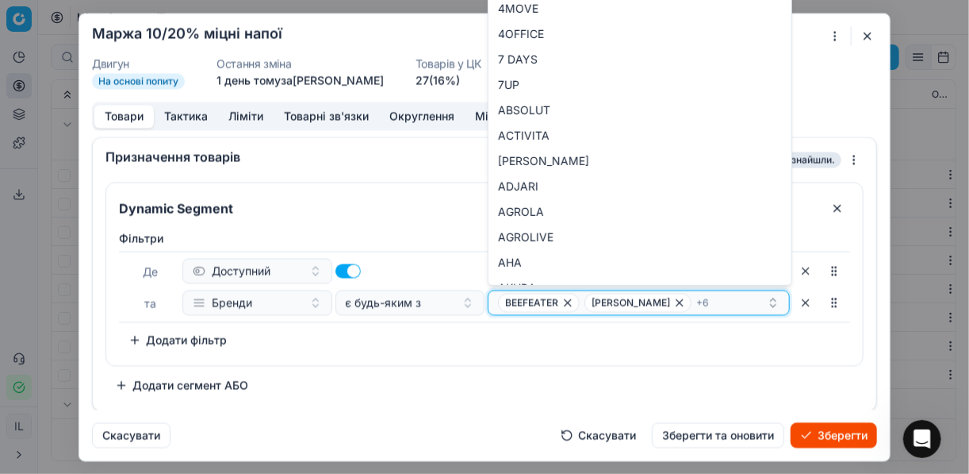
click at [567, 301] on icon "button" at bounding box center [568, 302] width 13 height 13
click at [592, 299] on icon "button" at bounding box center [593, 302] width 13 height 13
click at [590, 299] on span "TRUE TEQUILA" at bounding box center [547, 302] width 98 height 19
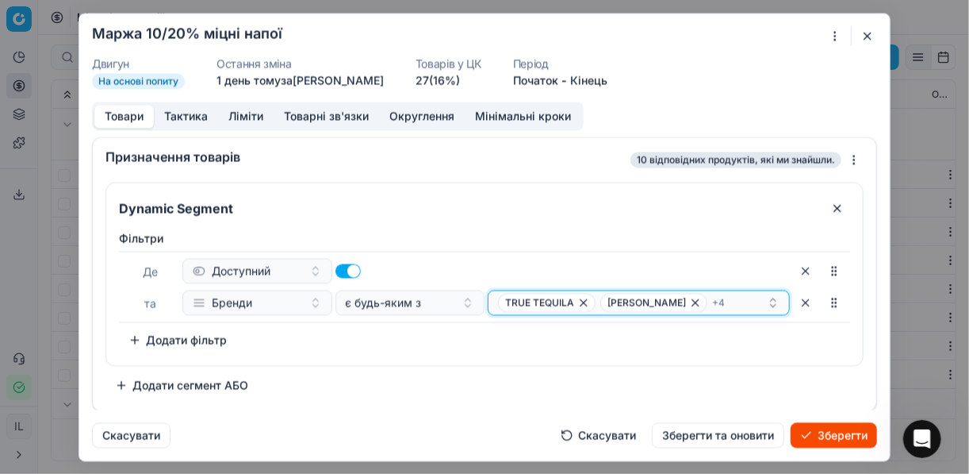
click at [579, 299] on icon "button" at bounding box center [583, 302] width 13 height 13
click at [600, 298] on icon "button" at bounding box center [593, 302] width 13 height 13
click at [582, 299] on icon "button" at bounding box center [581, 302] width 13 height 13
click at [581, 299] on icon "button" at bounding box center [584, 302] width 6 height 6
click at [568, 297] on icon "button" at bounding box center [568, 302] width 13 height 13
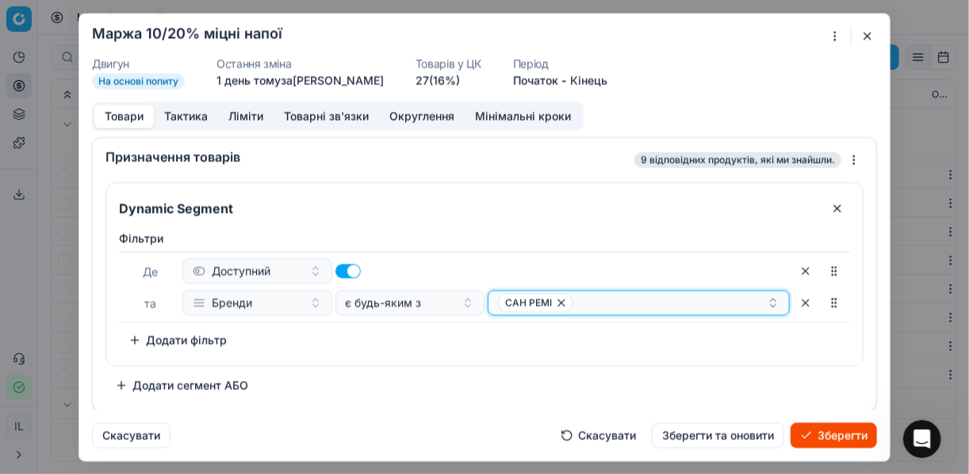
click at [564, 301] on icon "button" at bounding box center [561, 302] width 13 height 13
click at [582, 299] on button "Select a value" at bounding box center [639, 301] width 302 height 25
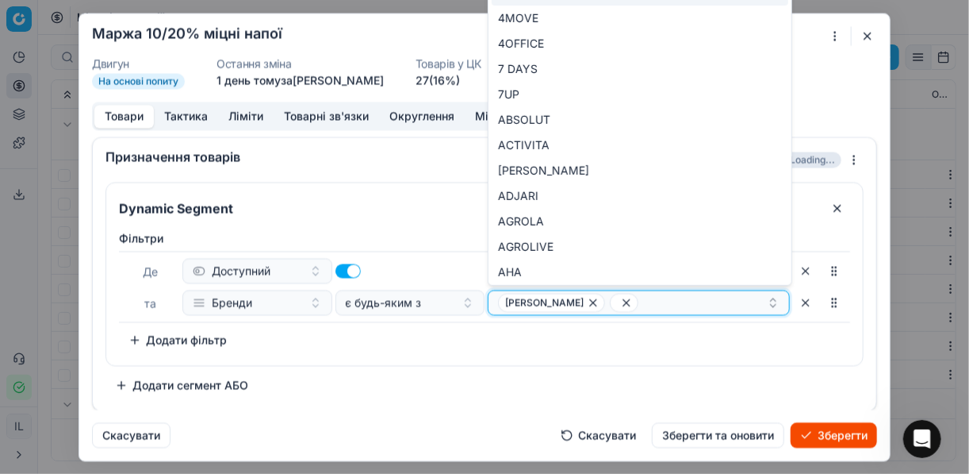
click at [623, 301] on icon "button" at bounding box center [626, 302] width 6 height 6
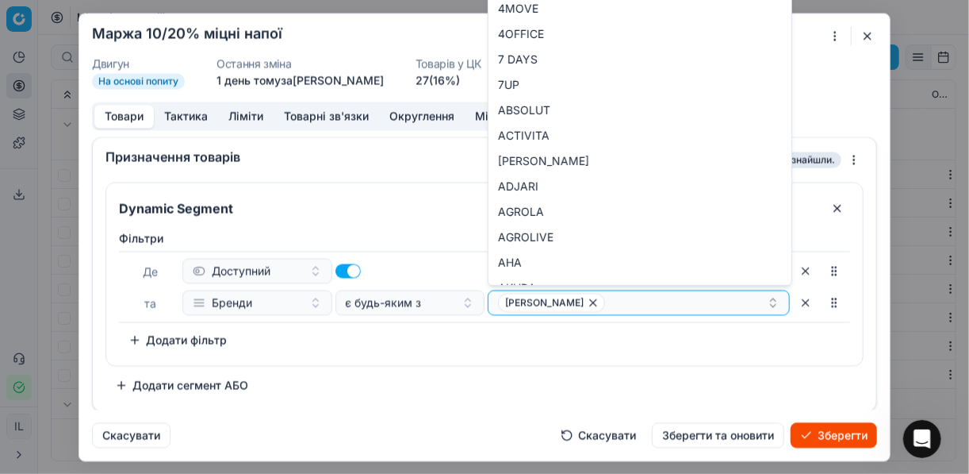
click at [554, 337] on div "Фiльтри Де Доступний та Бренди є будь-яким з ШЕРІДАНС To pick up a sortable ite…" at bounding box center [484, 291] width 731 height 122
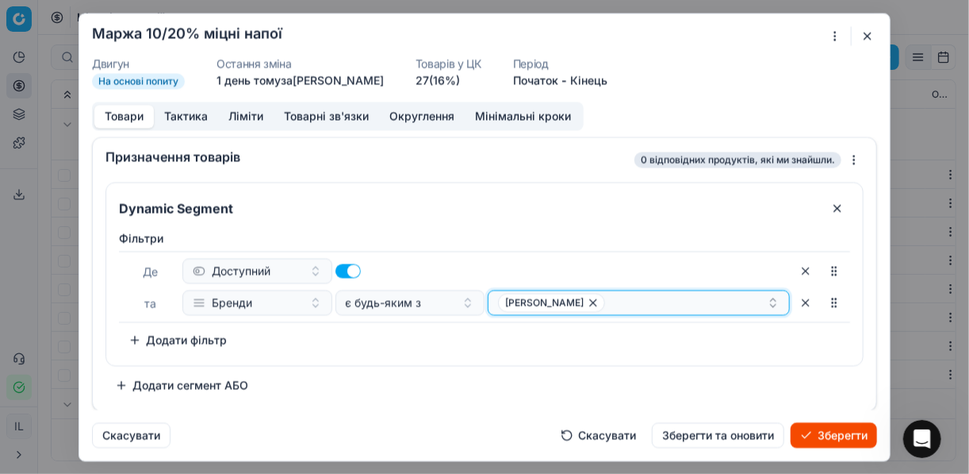
click at [606, 298] on div "ШЕРІДАНС" at bounding box center [632, 302] width 269 height 19
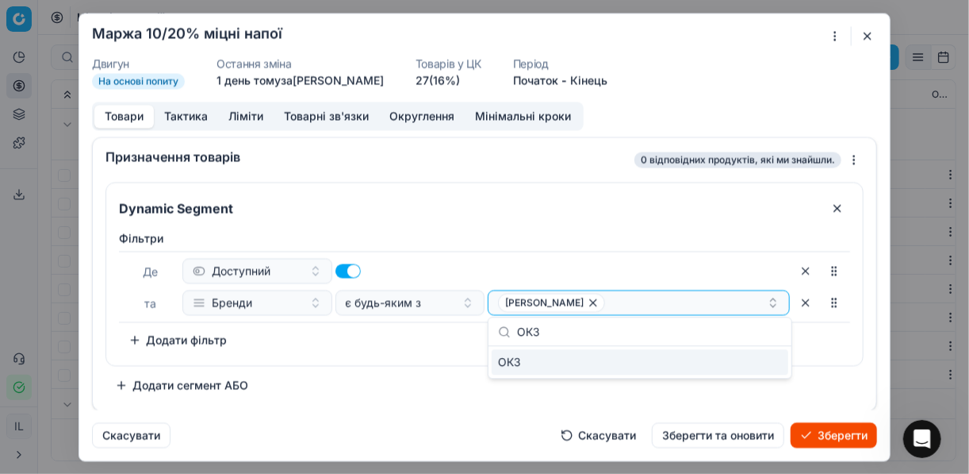
type input "ОКЗ"
drag, startPoint x: 758, startPoint y: 366, endPoint x: 715, endPoint y: 359, distance: 44.2
click at [757, 366] on div "ОКЗ" at bounding box center [640, 361] width 297 height 25
click at [420, 369] on div "Dynamic Segment Фiльтри Де Доступний та Бренди є будь-яким з ШЕРІДАНС ОКЗ To pi…" at bounding box center [484, 290] width 758 height 216
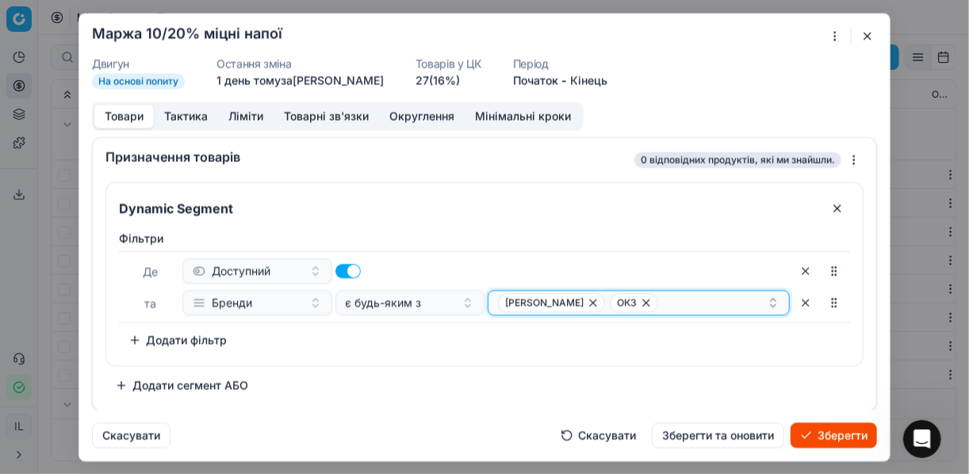
click at [641, 296] on div "ШЕРІДАНС ОКЗ" at bounding box center [632, 302] width 269 height 19
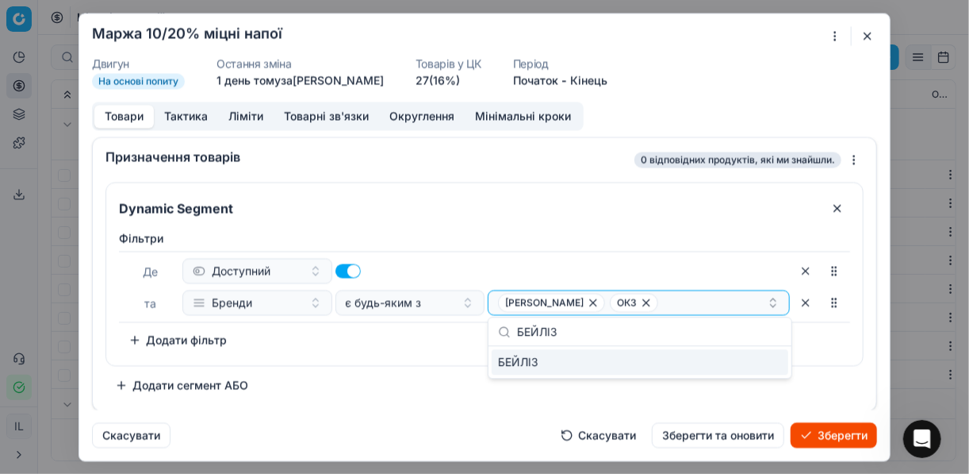
type input "БЕЙЛІЗ"
click at [755, 362] on div "БЕЙЛІЗ" at bounding box center [640, 361] width 297 height 25
click at [428, 357] on div "Фiльтри Де Доступний та Бренди є будь-яким з ШЕРІДАНС ОКЗ + 1 To pick up a sort…" at bounding box center [484, 294] width 757 height 141
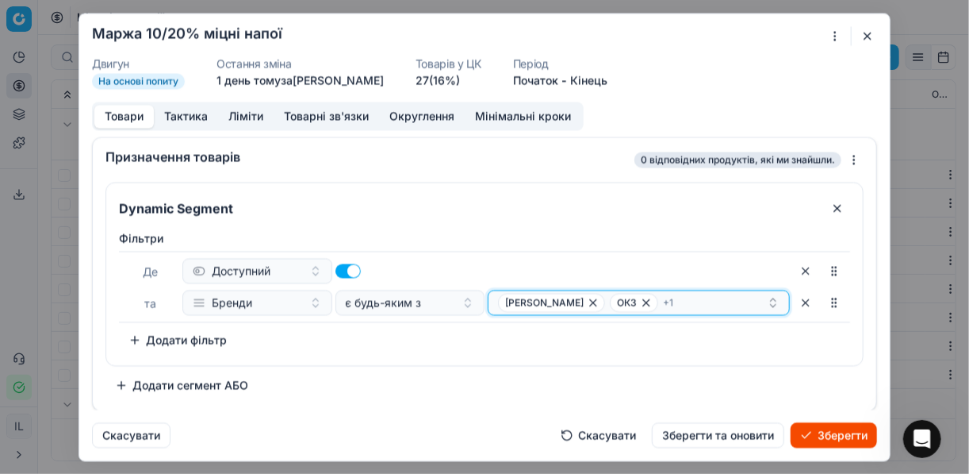
click at [664, 299] on div "ШЕРІДАНС ОКЗ + 1" at bounding box center [632, 302] width 269 height 19
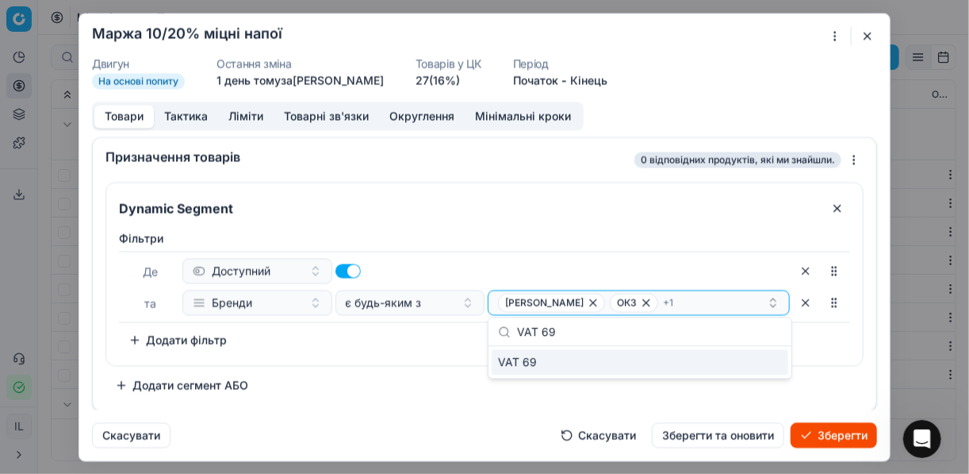
type input "VAT 69"
click at [760, 364] on div "VAT 69" at bounding box center [640, 361] width 297 height 25
click at [430, 375] on div "Dynamic Segment Фiльтри Де Доступний та Бренди є будь-яким з ШЕРІДАНС ОКЗ + 2 T…" at bounding box center [484, 290] width 758 height 216
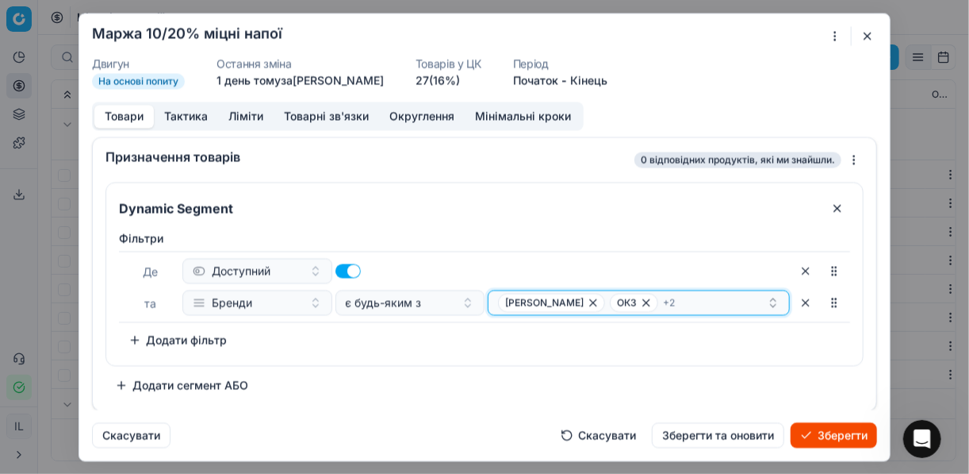
click at [687, 304] on div "ШЕРІДАНС ОКЗ + 2" at bounding box center [632, 302] width 269 height 19
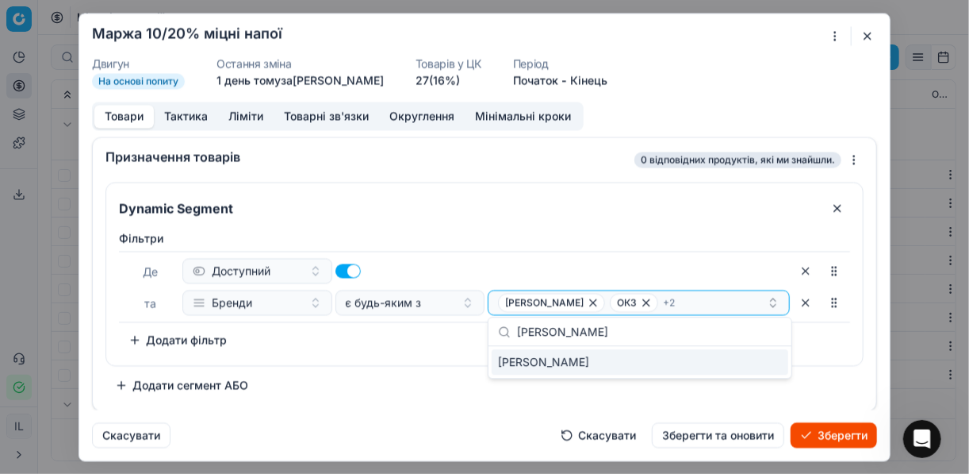
type input "STEVENSON"
click at [771, 362] on div "STEVENSON" at bounding box center [640, 361] width 297 height 25
click at [382, 347] on div "Фiльтри Де Доступний та Бренди є будь-яким з ШЕРІДАНС ОКЗ + 3 To pick up a sort…" at bounding box center [484, 291] width 731 height 122
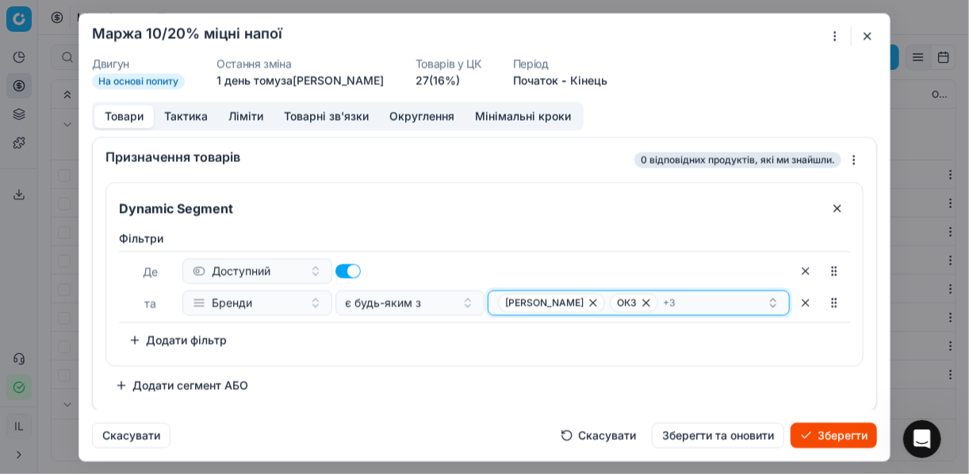
click at [698, 307] on div "ШЕРІДАНС ОКЗ + 3" at bounding box center [632, 302] width 269 height 19
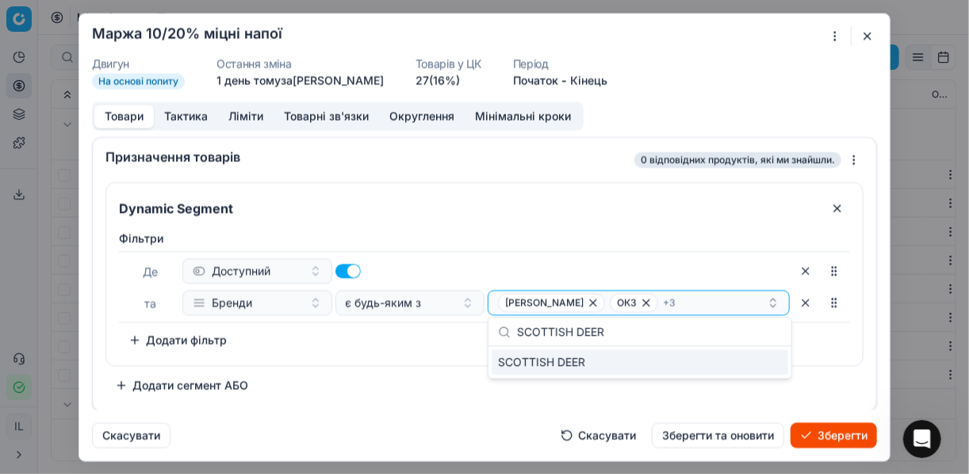
type input "SCOTTISH DEER"
click at [738, 367] on div "SCOTTISH DEER" at bounding box center [640, 361] width 297 height 25
click at [439, 366] on div "Dynamic Segment Фiльтри Де Доступний та Бренди є будь-яким з ШЕРІДАНС ОКЗ + 4 T…" at bounding box center [484, 290] width 758 height 216
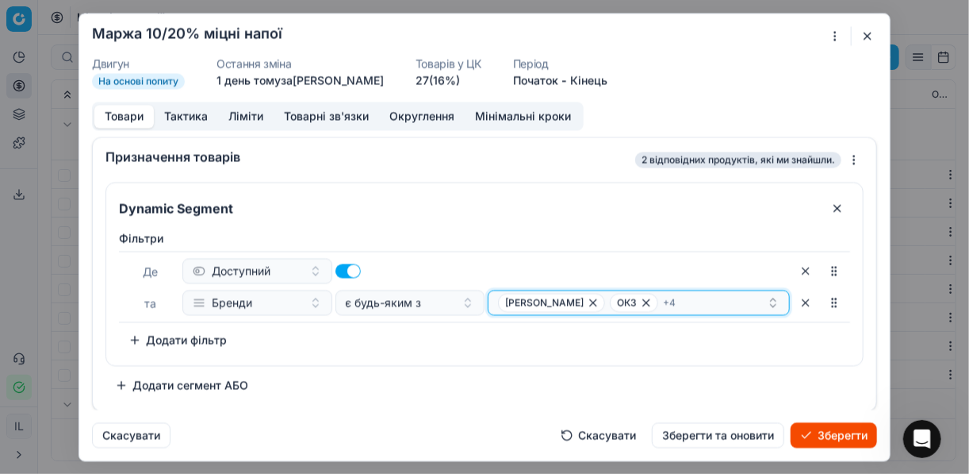
click at [673, 301] on div "ШЕРІДАНС ОКЗ + 4" at bounding box center [632, 302] width 269 height 19
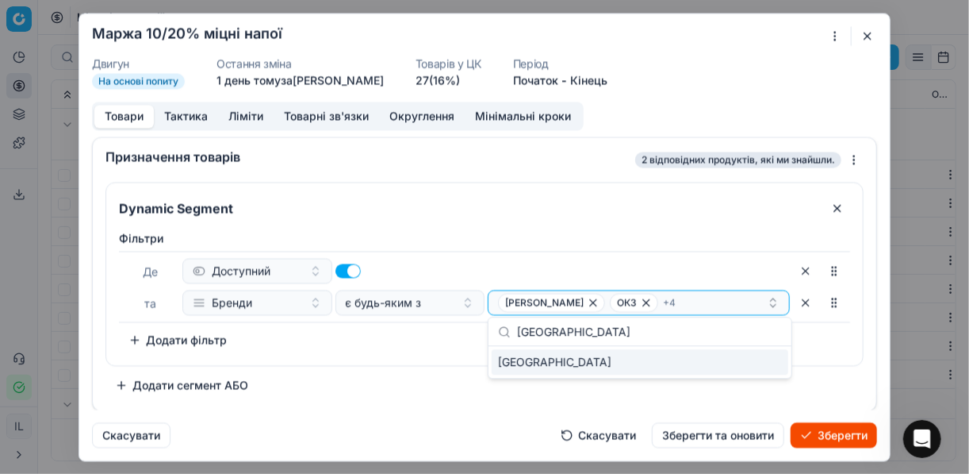
type input "RIGA"
click at [754, 361] on div "RIGA" at bounding box center [640, 361] width 297 height 25
click at [421, 384] on div "Dynamic Segment Фiльтри Де Доступний та Бренди є будь-яким з ШЕРІДАНС ОКЗ + 5 T…" at bounding box center [484, 290] width 758 height 216
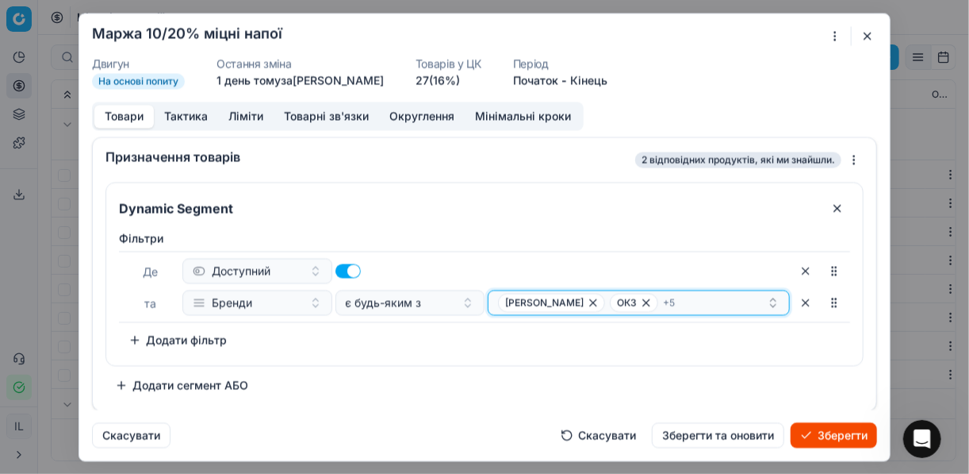
click at [673, 300] on div "ШЕРІДАНС ОКЗ + 5" at bounding box center [632, 302] width 269 height 19
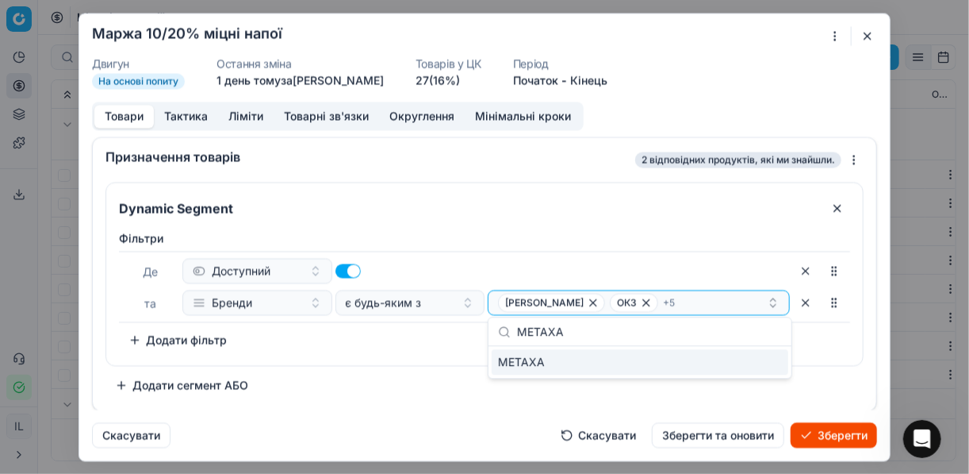
type input "METAXA"
click at [768, 361] on div "METAXA" at bounding box center [640, 361] width 297 height 25
click at [430, 390] on div "Dynamic Segment Фiльтри Де Доступний та Бренди є будь-яким з ШЕРІДАНС ОКЗ + 6 T…" at bounding box center [484, 290] width 758 height 216
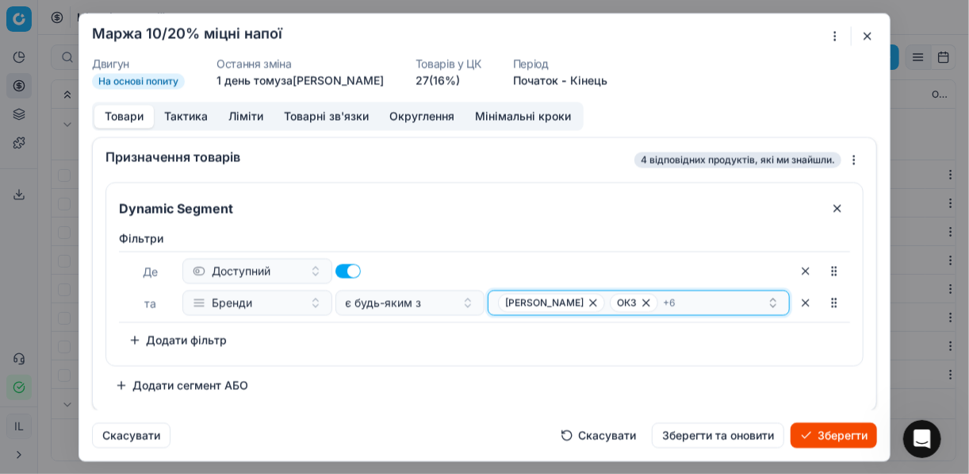
click at [676, 303] on div "ШЕРІДАНС ОКЗ + 6" at bounding box center [632, 302] width 269 height 19
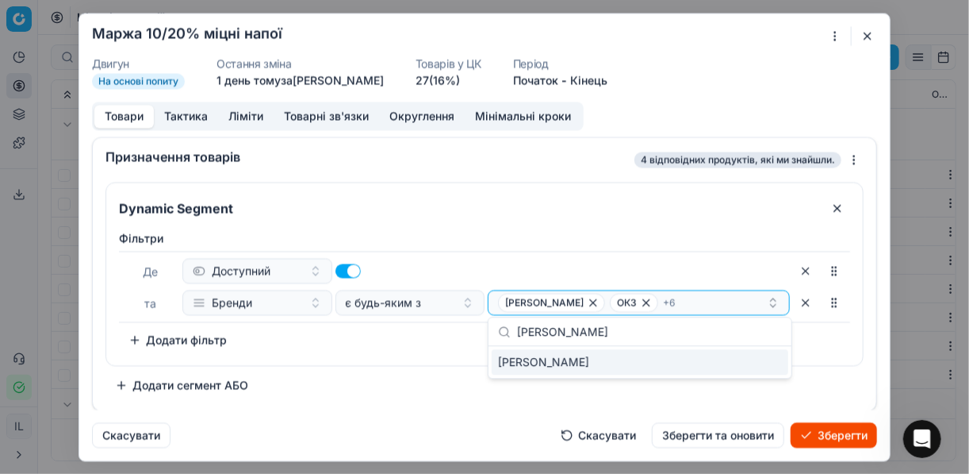
type input "MARTELL"
click at [776, 361] on div "MARTELL" at bounding box center [640, 361] width 297 height 25
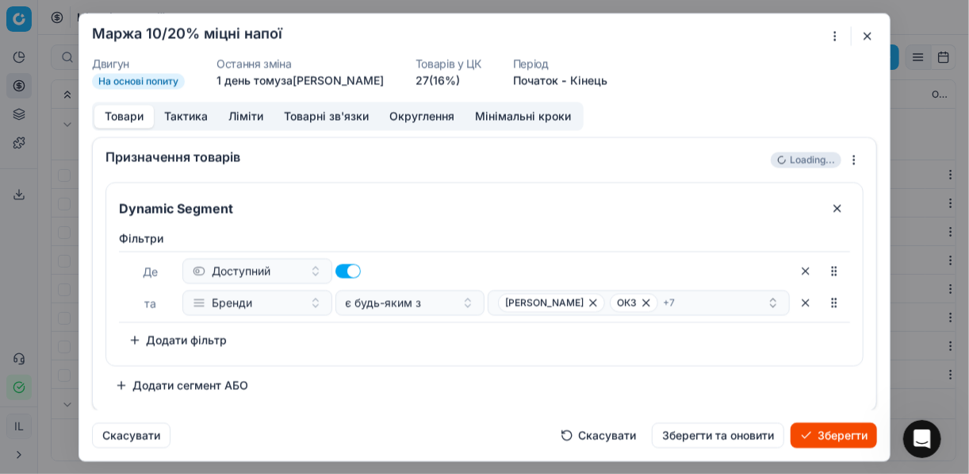
click at [414, 370] on div "Dynamic Segment Фiльтри Де Доступний та Бренди є будь-яким з ШЕРІДАНС ОКЗ + 7 T…" at bounding box center [484, 290] width 758 height 216
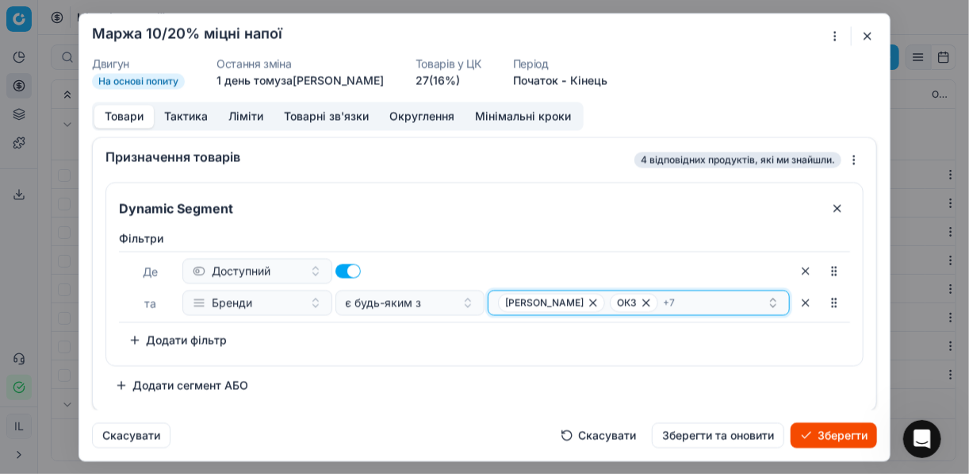
click at [662, 298] on div "ШЕРІДАНС ОКЗ + 7" at bounding box center [632, 302] width 269 height 19
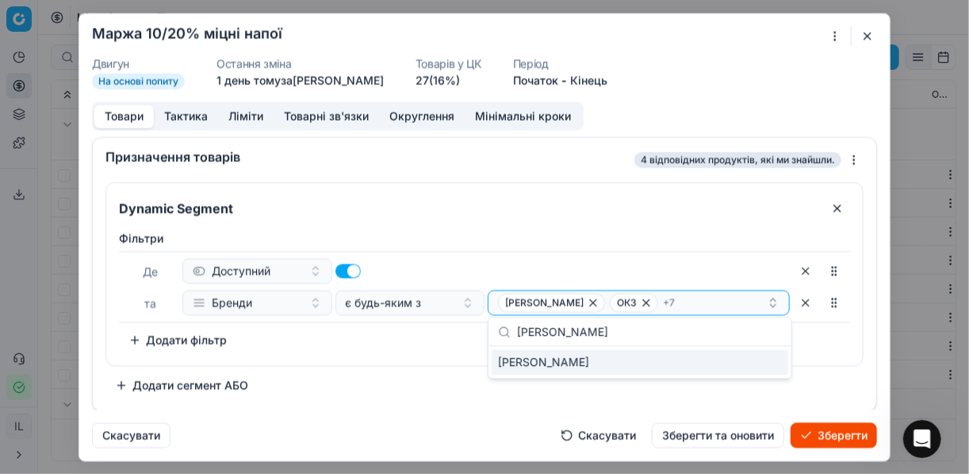
type input "JIM BEAM"
click at [762, 357] on div "JIM BEAM" at bounding box center [640, 361] width 297 height 25
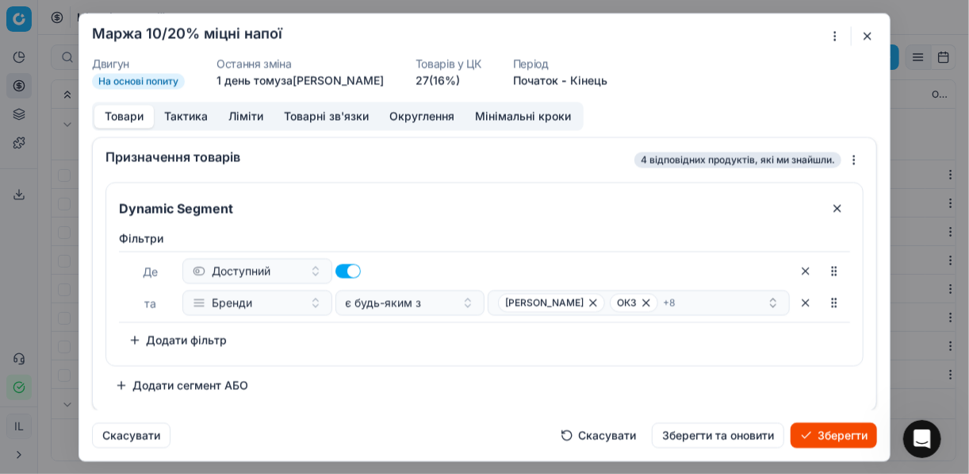
click at [448, 367] on div "Dynamic Segment Фiльтри Де Доступний та Бренди є будь-яким з ШЕРІДАНС ОКЗ + 8 T…" at bounding box center [484, 290] width 758 height 216
click at [663, 304] on div "ШЕРІДАНС ОКЗ + 8" at bounding box center [632, 302] width 269 height 19
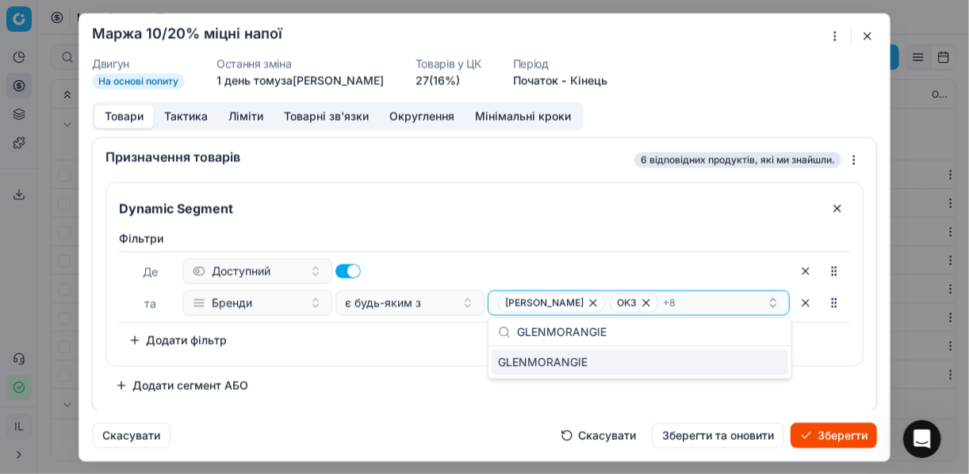
type input "GLENMORANGIE"
click at [771, 364] on div "GLENMORANGIE" at bounding box center [640, 361] width 297 height 25
click at [432, 357] on div "Фiльтри Де Доступний та Бренди є будь-яким з ШЕРІДАНС ОКЗ + 9 To pick up a sort…" at bounding box center [484, 294] width 757 height 141
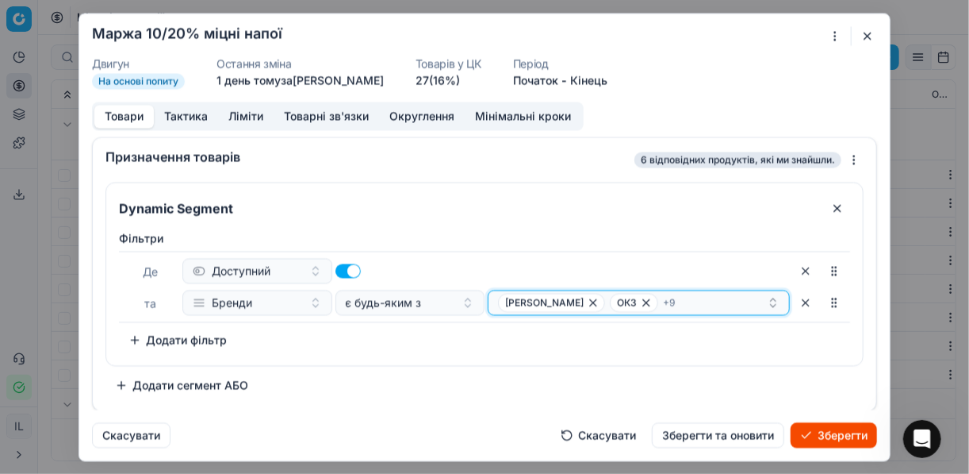
click at [674, 297] on div "ШЕРІДАНС ОКЗ + 9" at bounding box center [632, 302] width 269 height 19
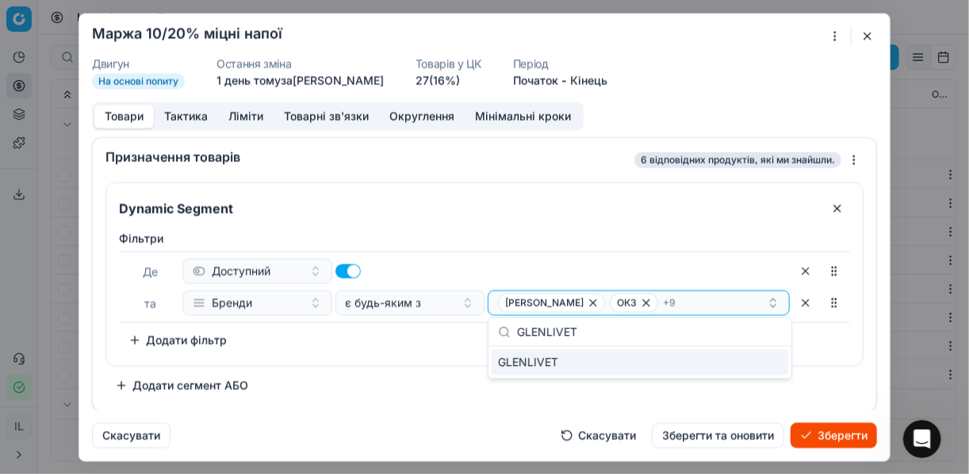
type input "GLENLIVET"
click at [755, 366] on div "GLENLIVET" at bounding box center [640, 361] width 297 height 25
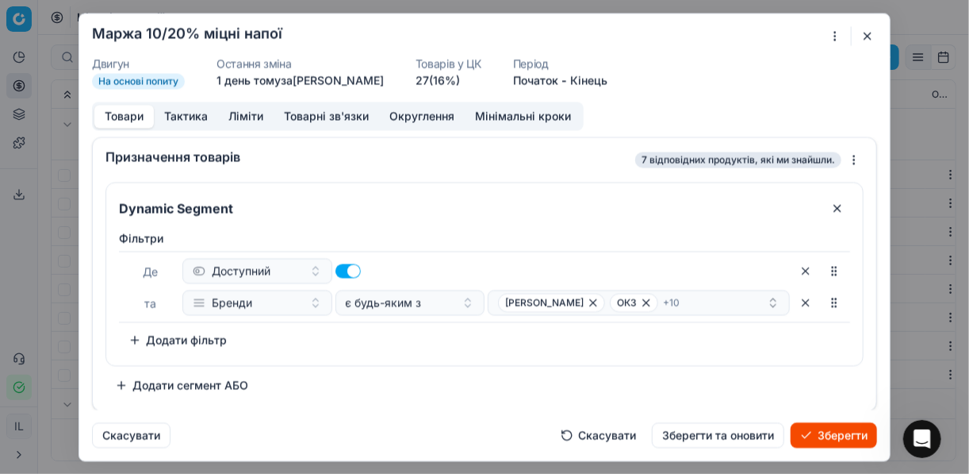
click at [827, 433] on button "Зберегти" at bounding box center [834, 434] width 86 height 25
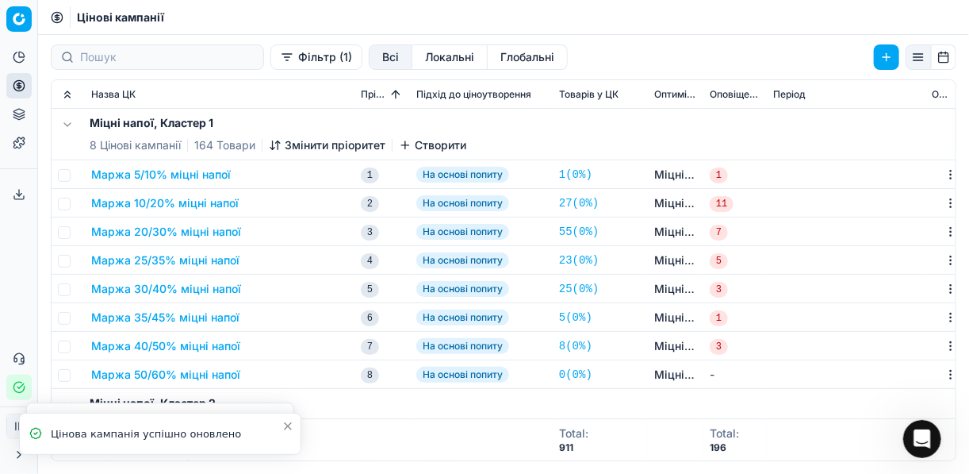
click at [146, 205] on button "Маржа 10/20% міцні напої" at bounding box center [165, 203] width 148 height 16
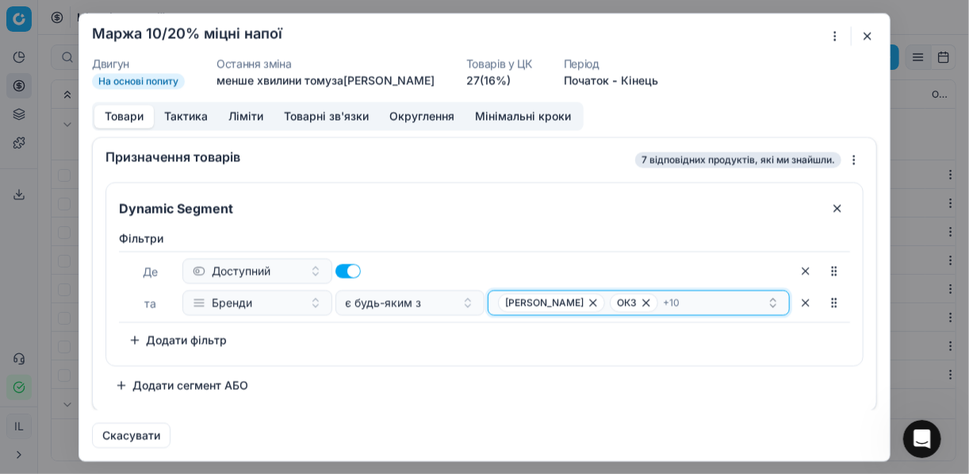
click at [681, 298] on div "ШЕРІДАНС ОКЗ + 10" at bounding box center [632, 302] width 269 height 19
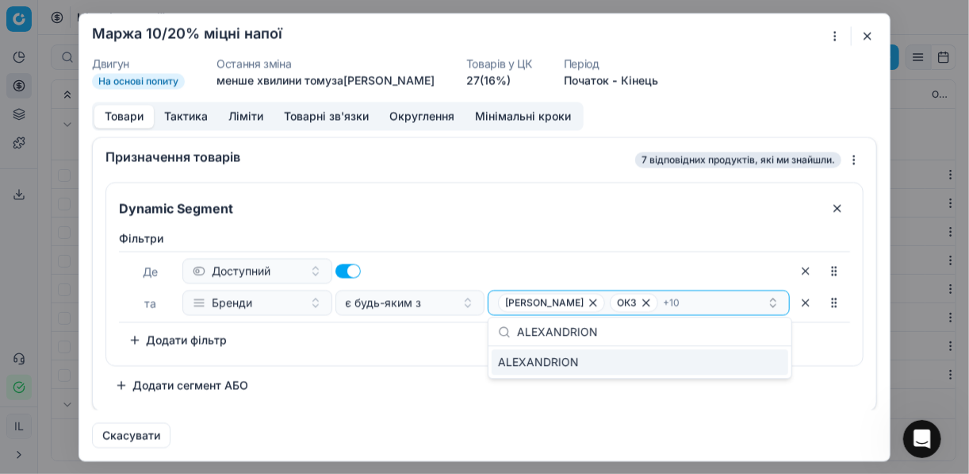
type input "ALEXANDRION"
click at [757, 370] on div "ALEXANDRION" at bounding box center [640, 361] width 297 height 25
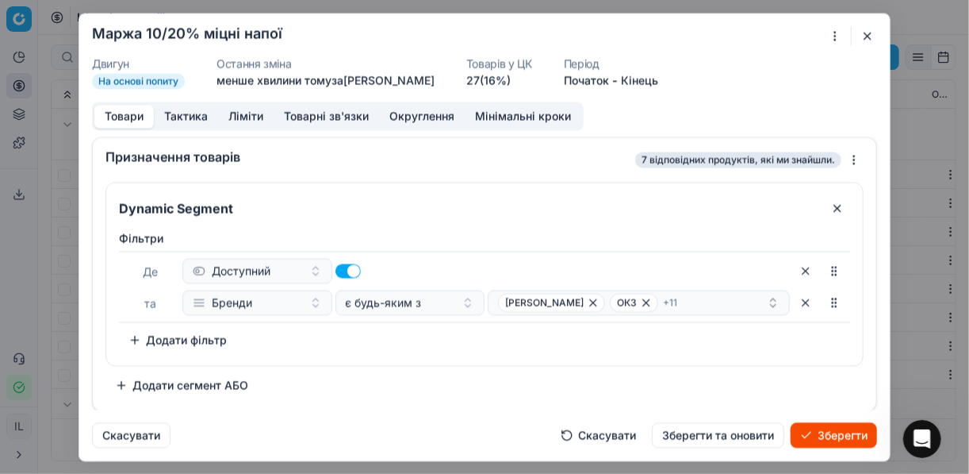
click at [431, 373] on div "Dynamic Segment Фiльтри Де Доступний та Бренди є будь-яким з ШЕРІДАНС ОКЗ + 11 …" at bounding box center [484, 290] width 758 height 216
click at [716, 301] on div "ШЕРІДАНС ОКЗ + 11" at bounding box center [632, 302] width 269 height 19
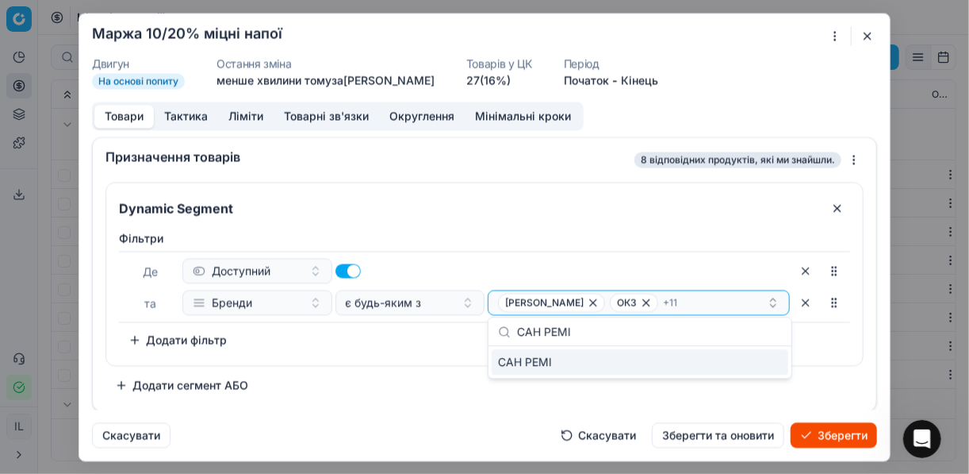
type input "САН РЕМІ"
click at [769, 364] on div "САН РЕМІ" at bounding box center [640, 361] width 297 height 25
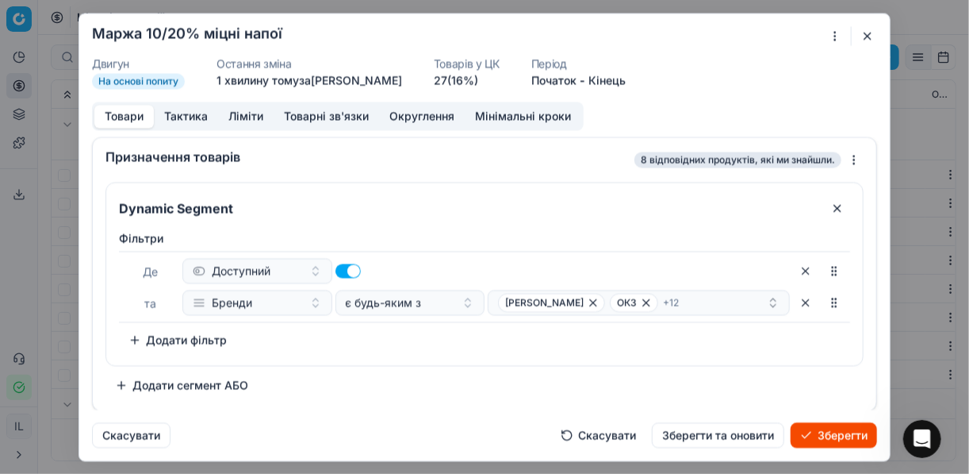
click at [434, 370] on div "Dynamic Segment Фiльтри Де Доступний та Бренди є будь-яким з ШЕРІДАНС ОКЗ + 12 …" at bounding box center [484, 290] width 758 height 216
click at [816, 433] on button "Зберегти" at bounding box center [834, 434] width 86 height 25
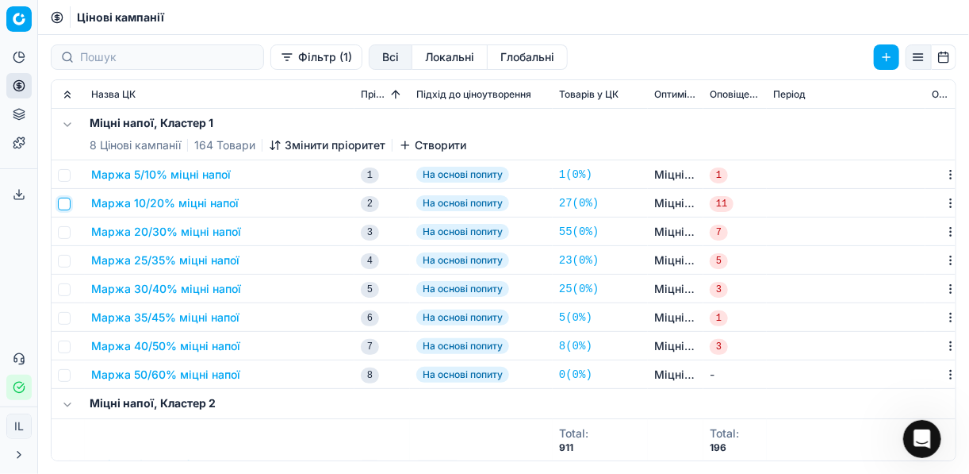
click at [69, 201] on input "checkbox" at bounding box center [64, 203] width 13 height 13
checkbox input "true"
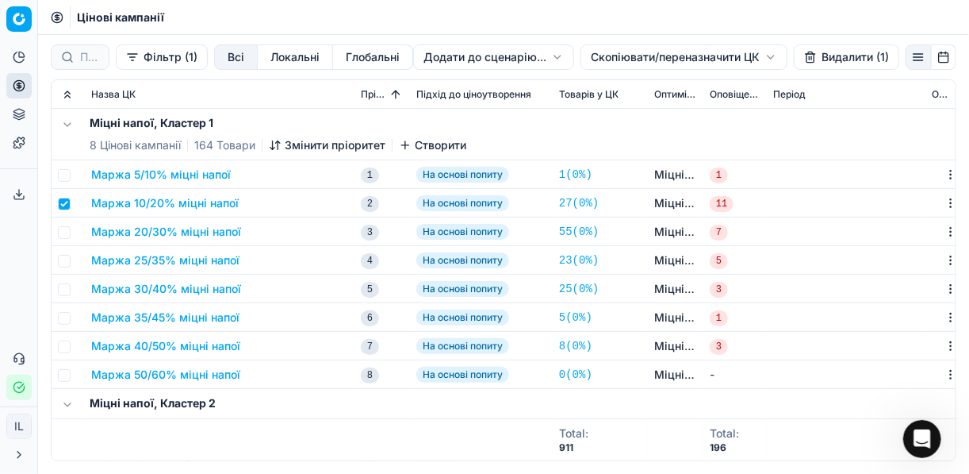
click at [616, 57] on html "Pricing platform Аналітика Цінова оптимізація Асортимент продукції Шаблони Серв…" at bounding box center [484, 237] width 969 height 474
click at [641, 86] on div "Копіювати ЦК ..." at bounding box center [683, 89] width 170 height 25
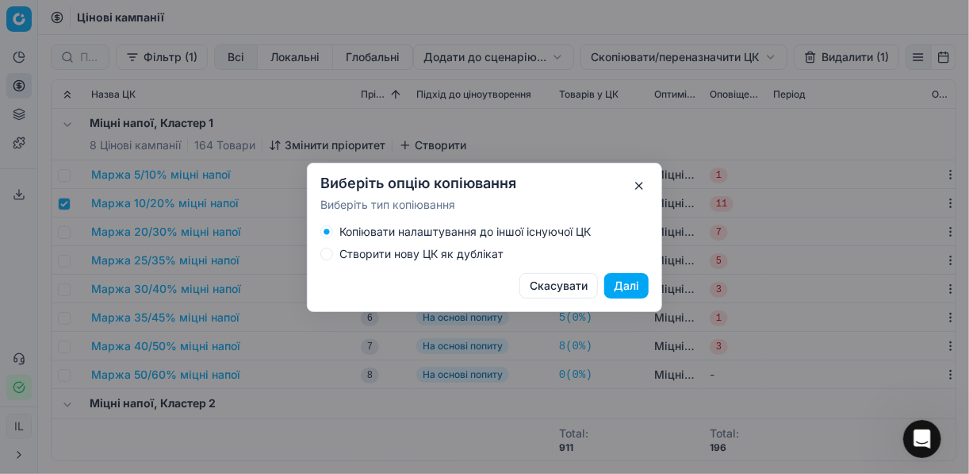
click at [327, 254] on button "Створити нову ЦК як дублікат" at bounding box center [326, 253] width 13 height 13
click at [620, 289] on button "Далі" at bounding box center [626, 285] width 44 height 25
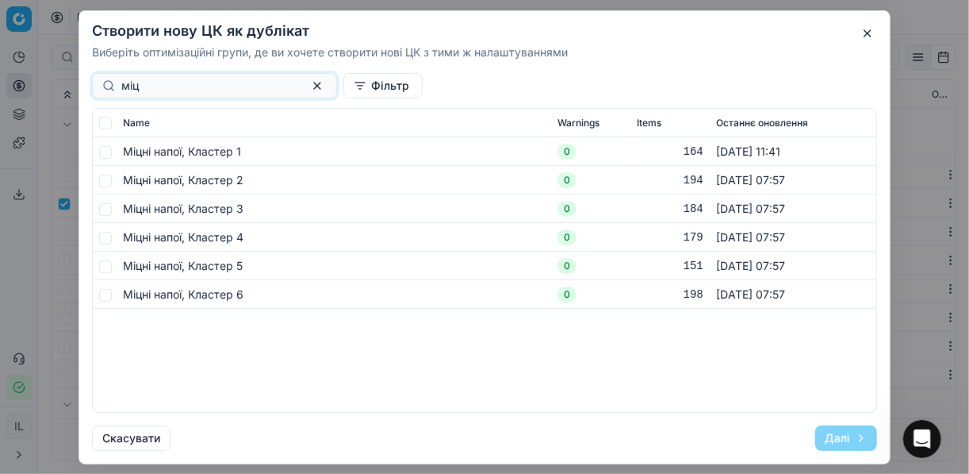
type input "міц"
click at [107, 150] on input "checkbox" at bounding box center [105, 151] width 13 height 13
checkbox input "true"
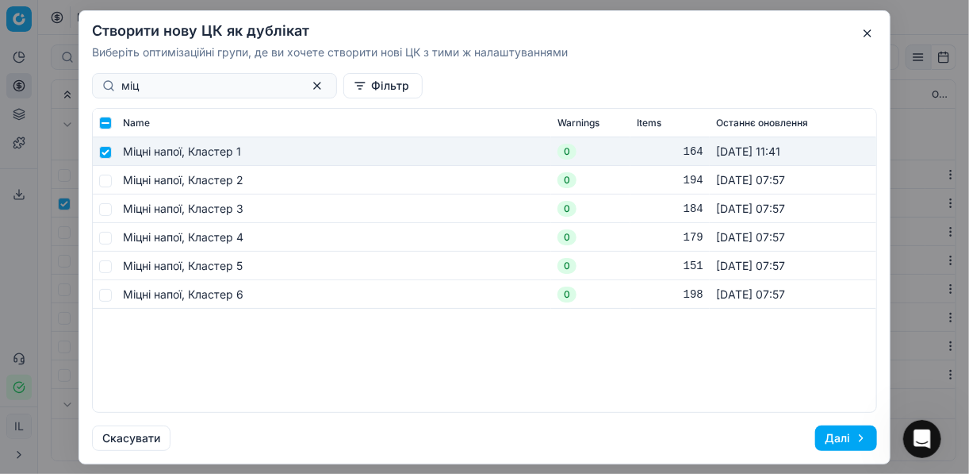
click at [829, 438] on button "Далі" at bounding box center [846, 437] width 62 height 25
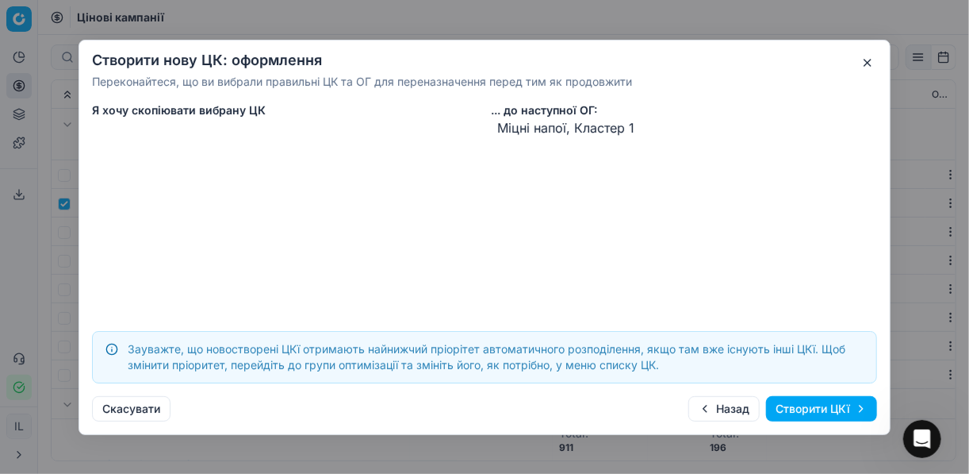
click at [800, 405] on button "Створити ЦКї" at bounding box center [821, 408] width 111 height 25
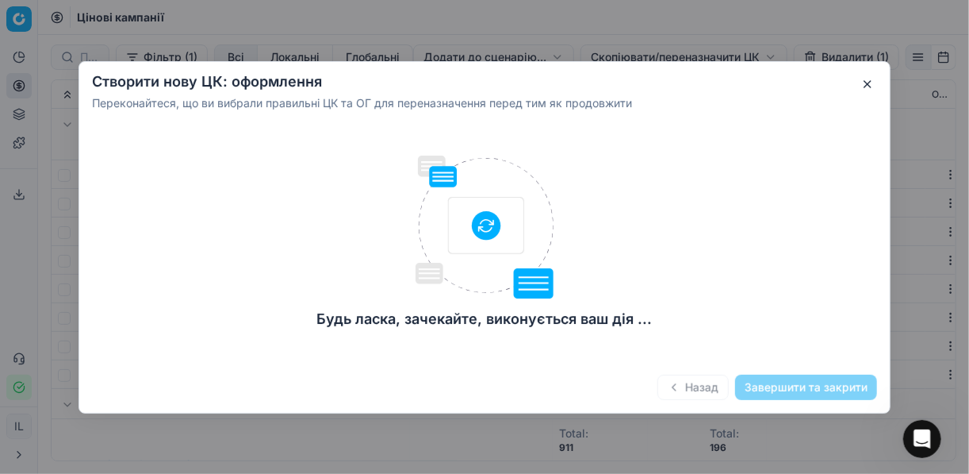
checkbox input "false"
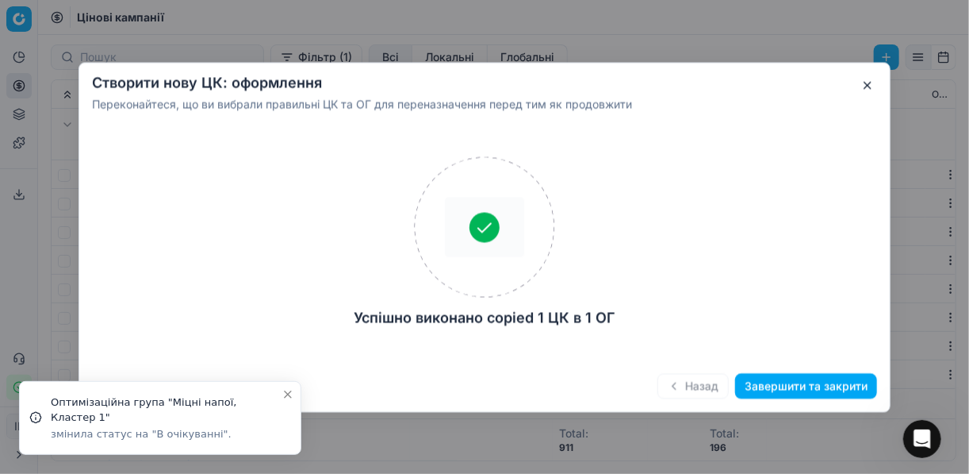
click at [796, 391] on button "Завершити та закрити" at bounding box center [806, 385] width 142 height 25
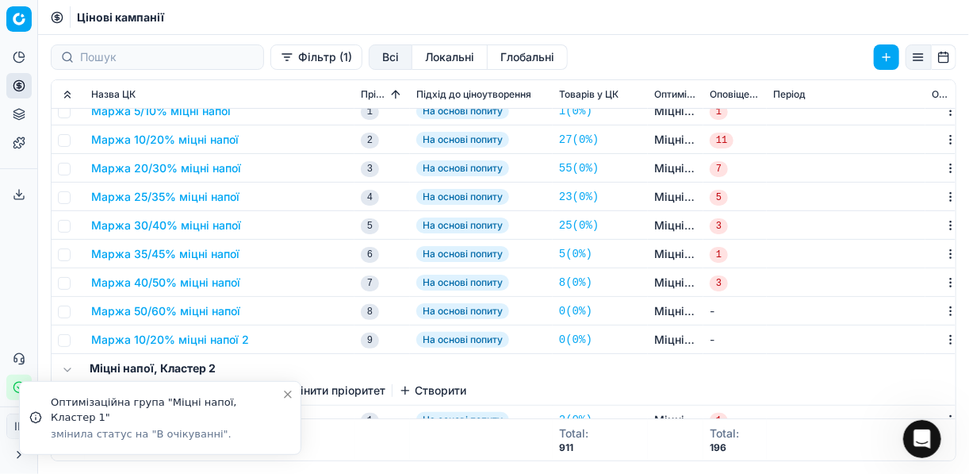
scroll to position [127, 0]
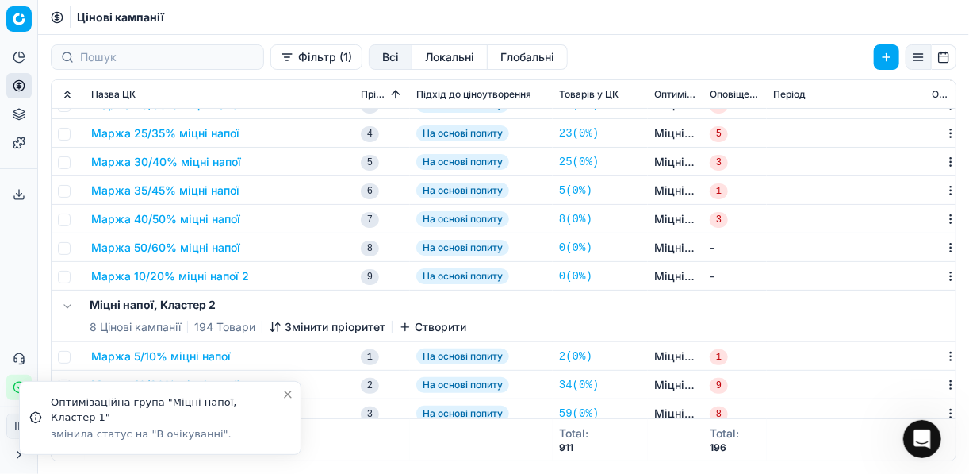
click at [171, 274] on button "Маржа 10/20% міцні напої 2" at bounding box center [170, 276] width 158 height 16
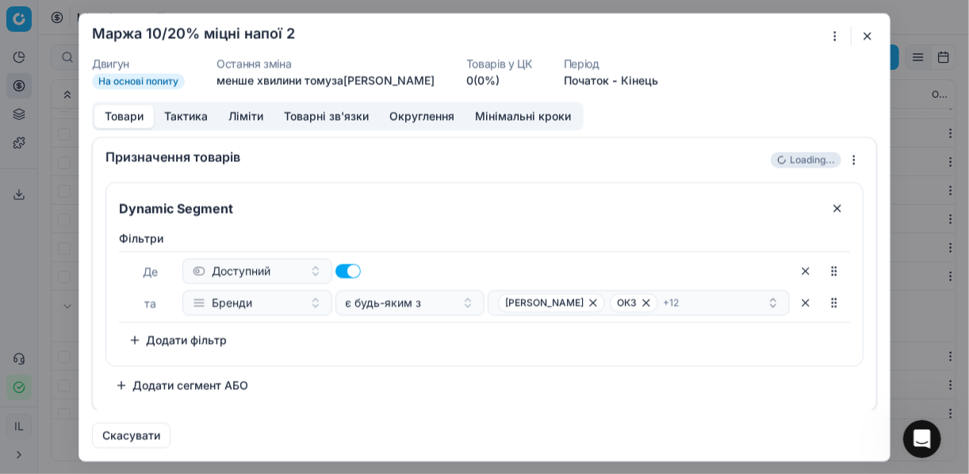
click at [832, 37] on div "Ми зберігаємо налаштування ЦК. Будь ласка, зачекайте, це може зайняти декілька …" at bounding box center [484, 237] width 969 height 474
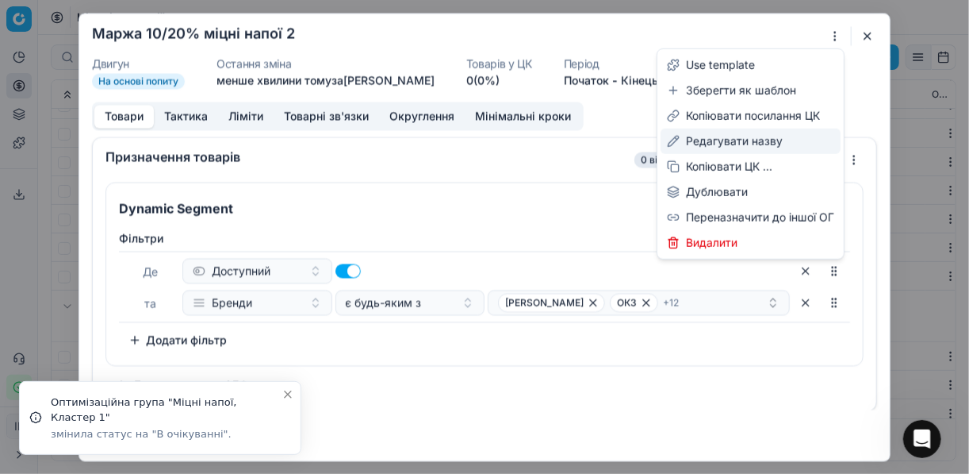
click at [711, 140] on div "Редагувати назву" at bounding box center [751, 140] width 180 height 25
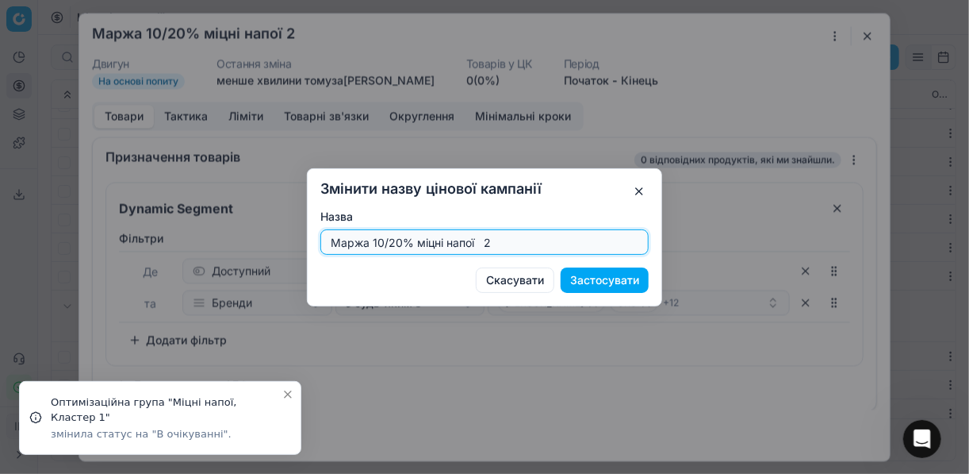
click at [382, 239] on input "Маржа 10/20% міцні напої 2" at bounding box center [485, 242] width 314 height 24
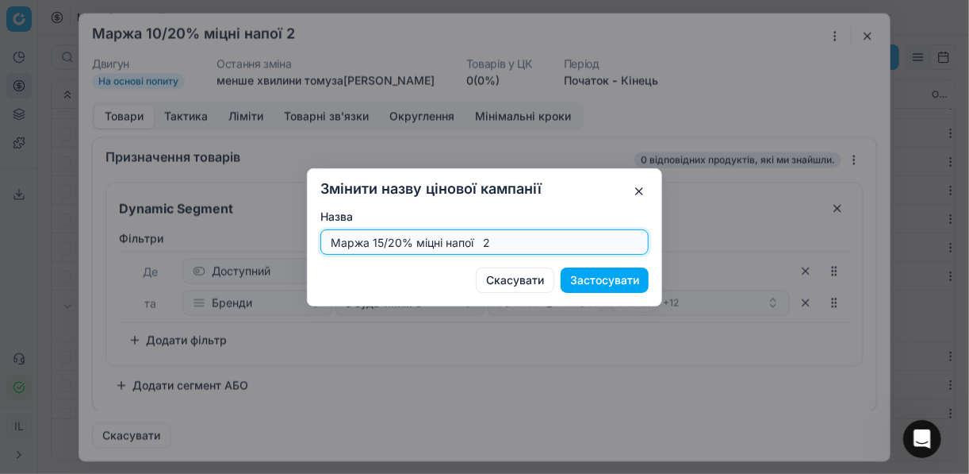
click at [399, 239] on input "Маржа 15/20% міцні напої 2" at bounding box center [485, 242] width 314 height 24
click at [504, 237] on input "Маржа 15/25% міцні напої 2" at bounding box center [485, 242] width 314 height 24
type input "Маржа 15/25% міцні напої"
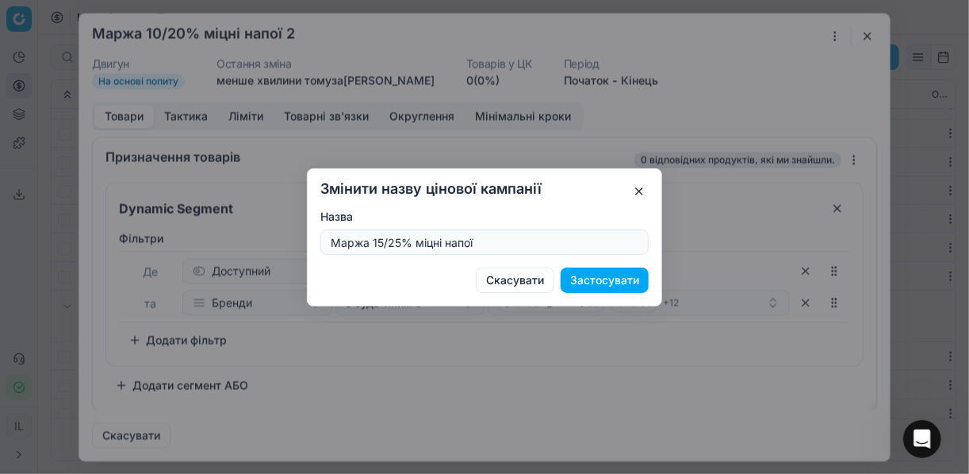
click at [588, 278] on button "Застосувати" at bounding box center [605, 279] width 88 height 25
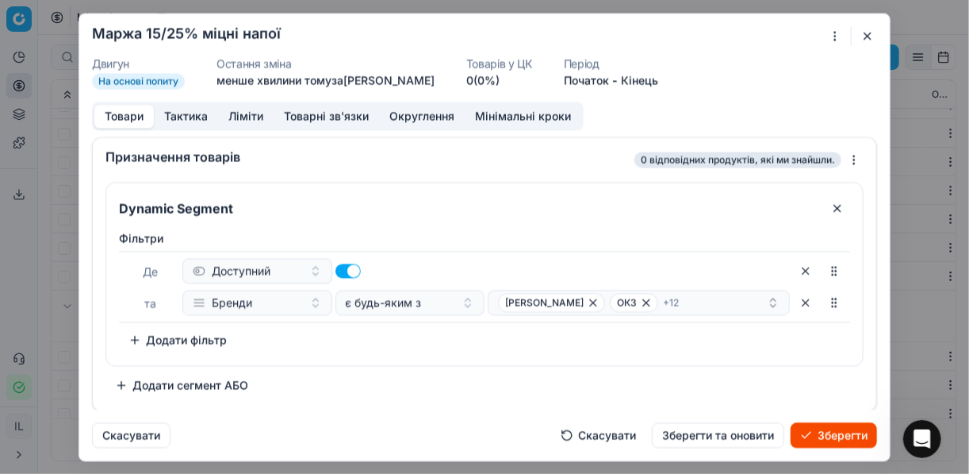
click at [243, 121] on button "Ліміти" at bounding box center [246, 116] width 56 height 23
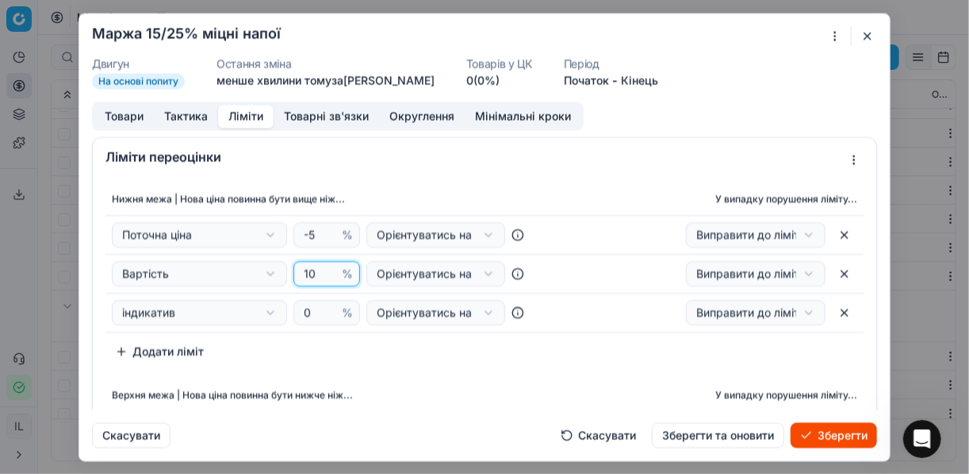
click at [317, 273] on input "10" at bounding box center [320, 274] width 38 height 24
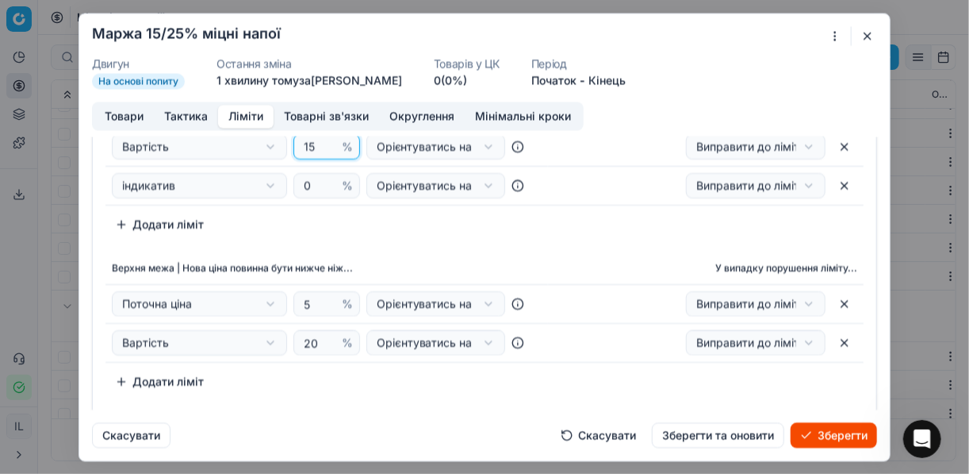
type input "15"
click at [314, 343] on input "20" at bounding box center [320, 343] width 38 height 24
type input "25"
drag, startPoint x: 426, startPoint y: 405, endPoint x: 678, endPoint y: 411, distance: 252.3
click at [428, 405] on div "Додаткові налаштування Встановіть поведінку для особливих випадків переоцінки п…" at bounding box center [485, 426] width 784 height 51
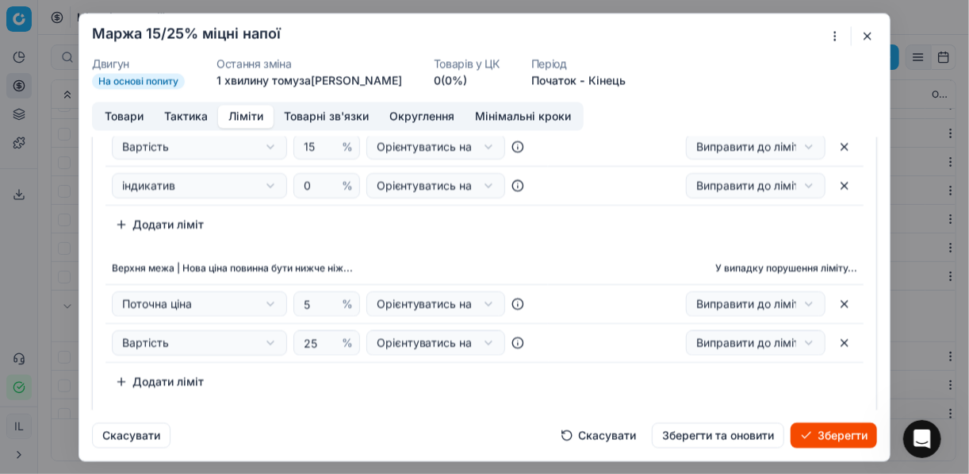
click at [819, 431] on button "Зберегти" at bounding box center [834, 434] width 86 height 25
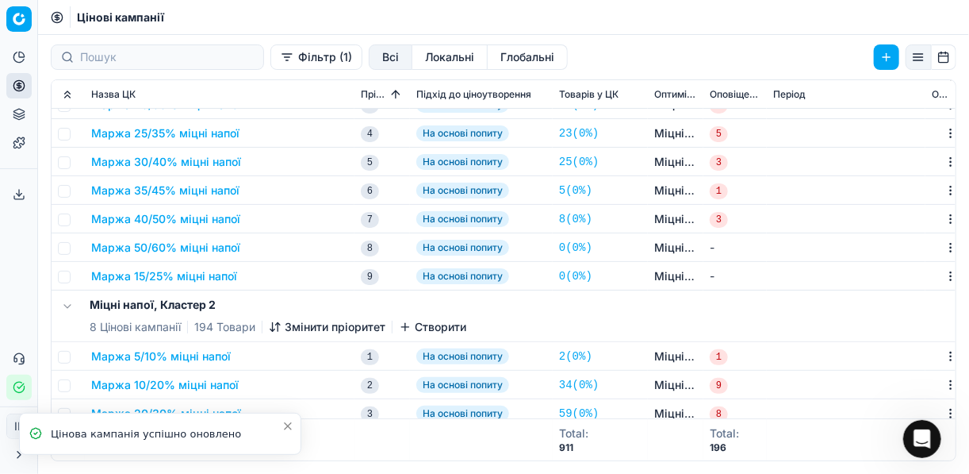
scroll to position [0, 0]
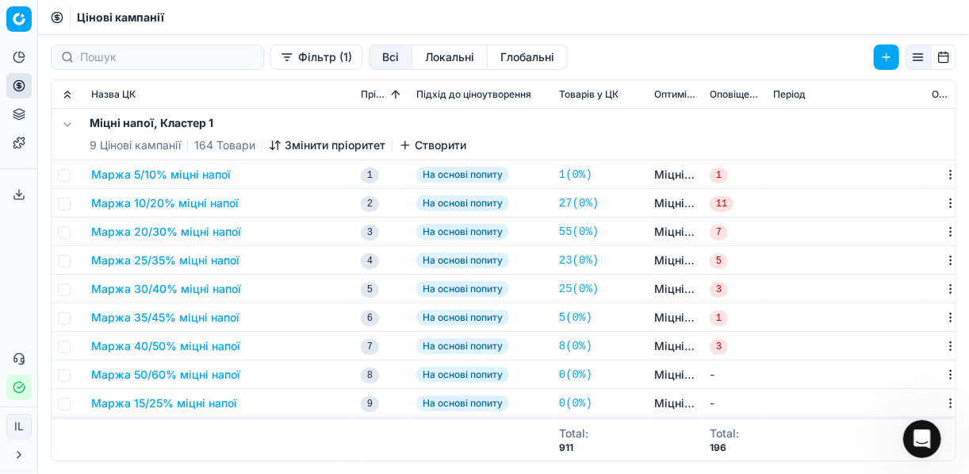
click at [278, 143] on icon "button" at bounding box center [278, 145] width 0 height 9
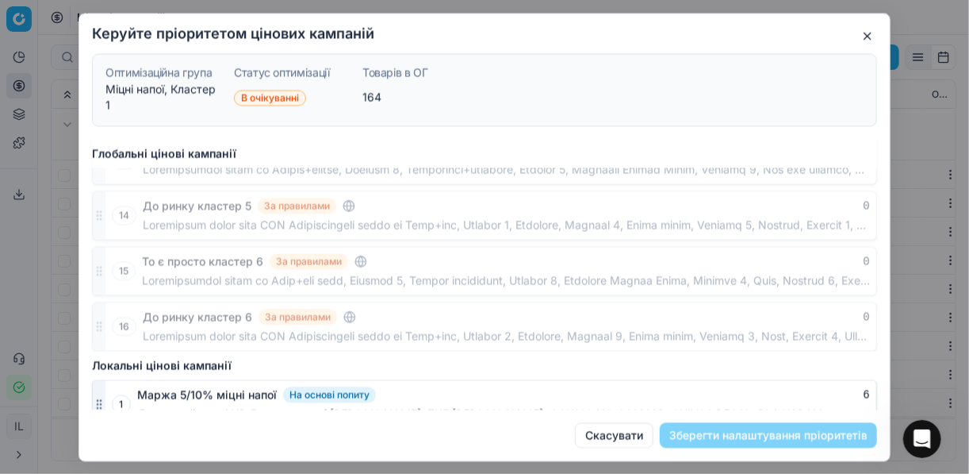
scroll to position [1146, 0]
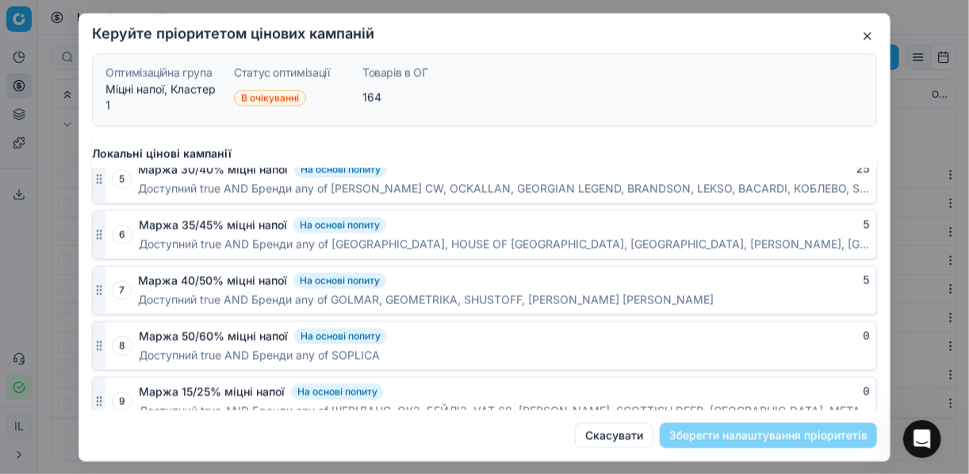
click at [108, 385] on div "9 Маржа 15/25% міцні напої На основі попиту 0 Доступний true AND Бренди any of …" at bounding box center [484, 400] width 785 height 49
click at [864, 34] on button "button" at bounding box center [867, 35] width 19 height 19
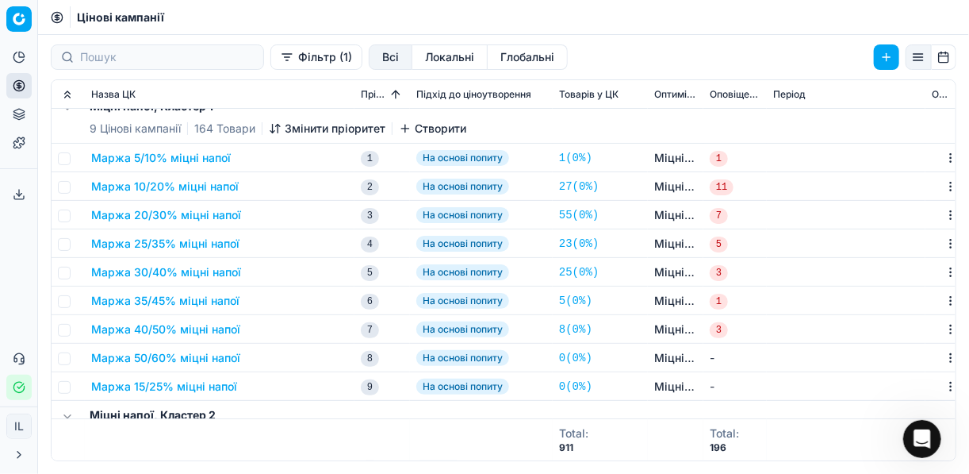
scroll to position [63, 0]
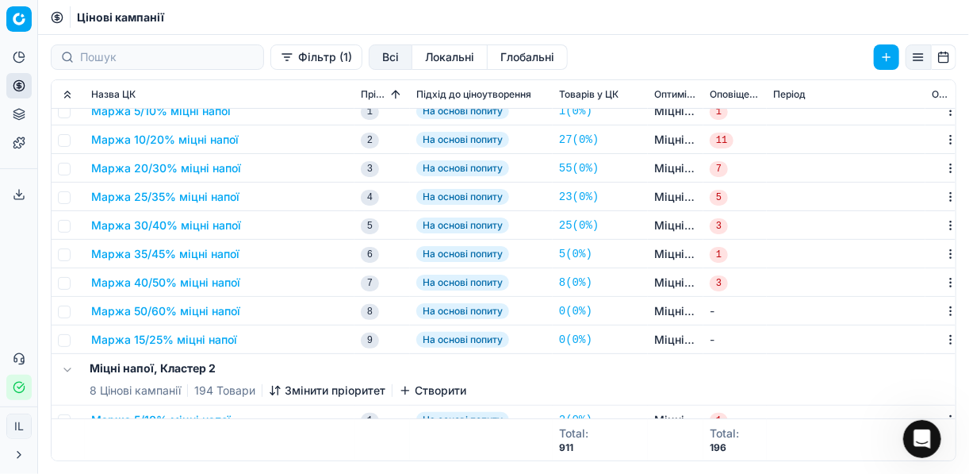
click at [180, 340] on button "Маржа 15/25% міцні напої" at bounding box center [164, 340] width 146 height 16
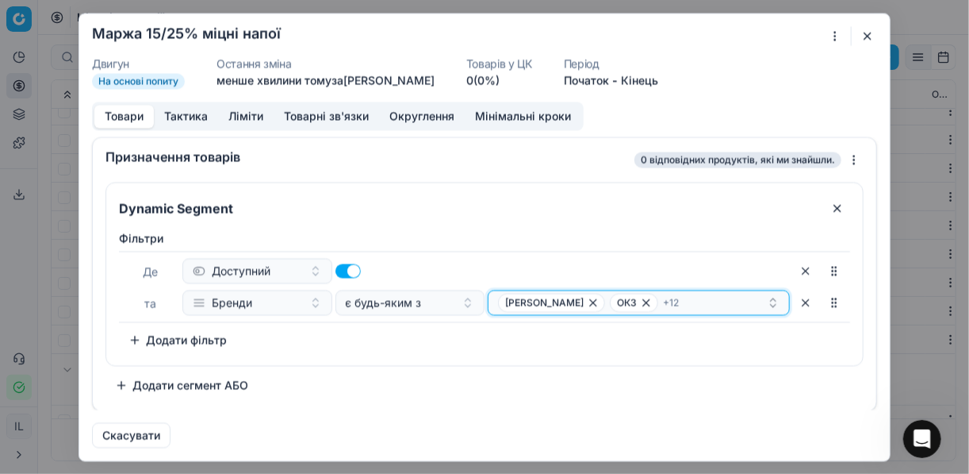
click at [643, 299] on icon "button" at bounding box center [646, 302] width 6 height 6
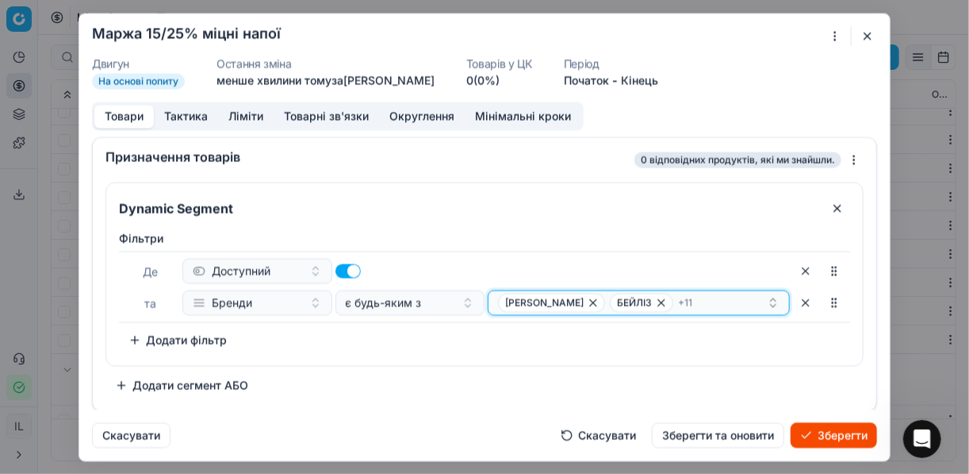
click at [619, 299] on span "БЕЙЛІЗ" at bounding box center [634, 302] width 35 height 13
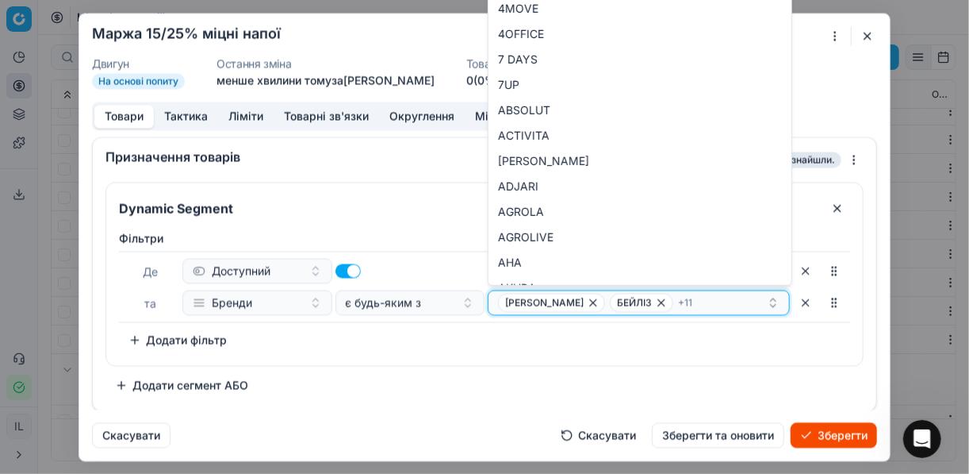
click at [658, 301] on icon "button" at bounding box center [661, 302] width 6 height 6
click at [699, 301] on icon "button" at bounding box center [705, 302] width 13 height 13
click at [700, 304] on icon "button" at bounding box center [703, 302] width 6 height 6
click at [721, 305] on icon "button" at bounding box center [727, 302] width 13 height 13
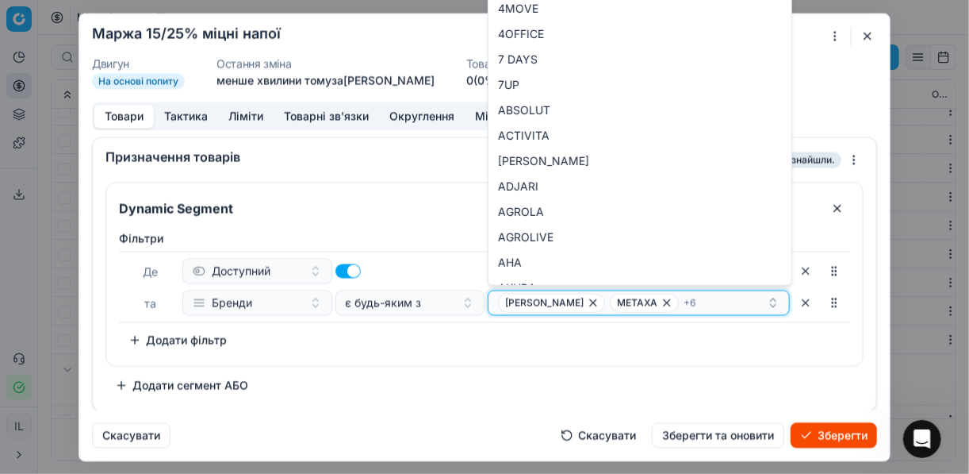
click at [661, 304] on icon "button" at bounding box center [667, 302] width 13 height 13
click at [702, 301] on icon "button" at bounding box center [705, 302] width 6 height 6
click at [699, 301] on icon "button" at bounding box center [705, 302] width 13 height 13
click at [697, 301] on icon "button" at bounding box center [703, 302] width 13 height 13
click at [673, 302] on icon "button" at bounding box center [679, 302] width 13 height 13
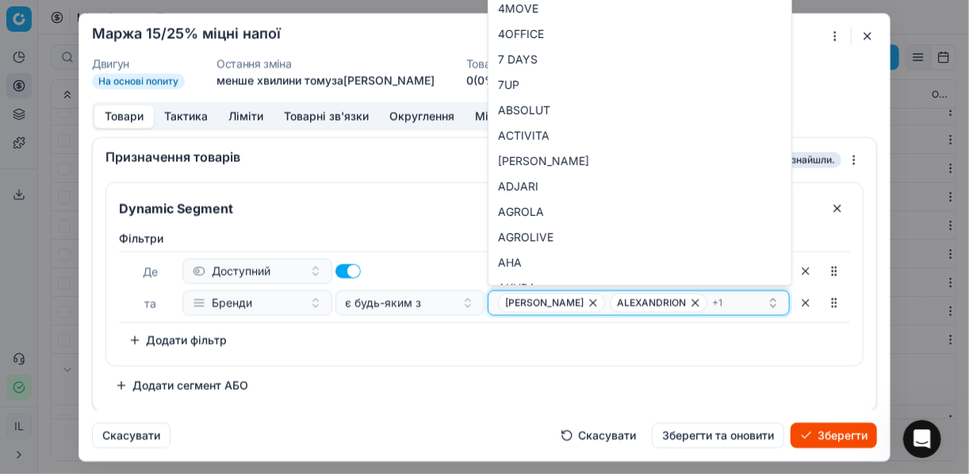
click at [692, 301] on icon "button" at bounding box center [695, 302] width 6 height 6
click at [667, 302] on icon "button" at bounding box center [673, 302] width 13 height 13
click at [587, 304] on icon "button" at bounding box center [593, 302] width 13 height 13
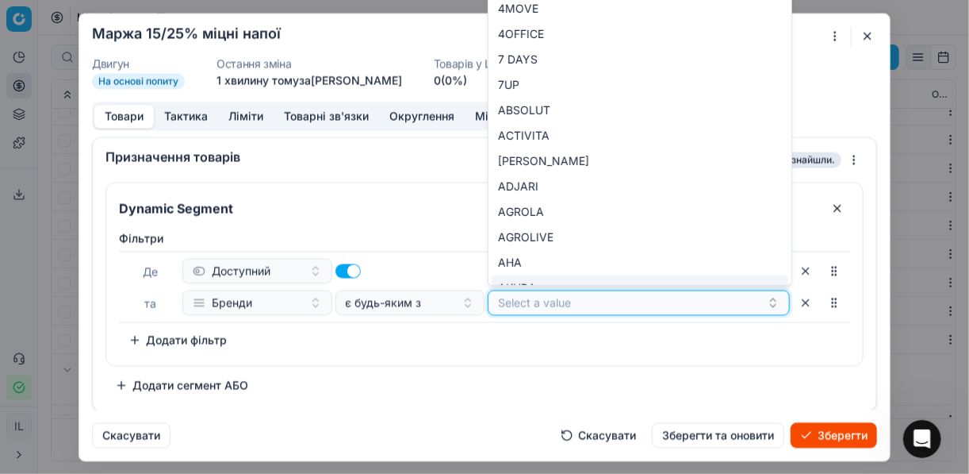
click at [528, 304] on button "Select a value" at bounding box center [639, 301] width 302 height 25
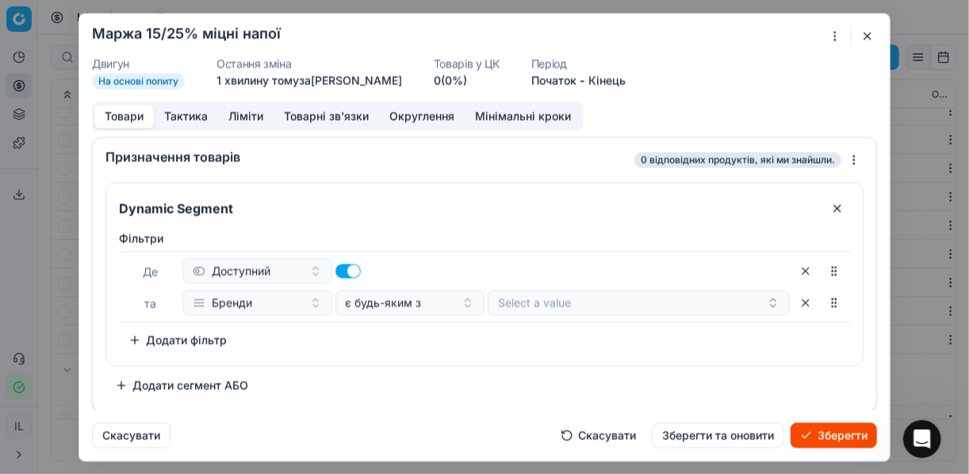
click at [527, 313] on div "Де Доступний та Бренди є будь-яким з Select a value" at bounding box center [484, 286] width 731 height 71
click at [523, 301] on button "Select a value" at bounding box center [639, 301] width 302 height 25
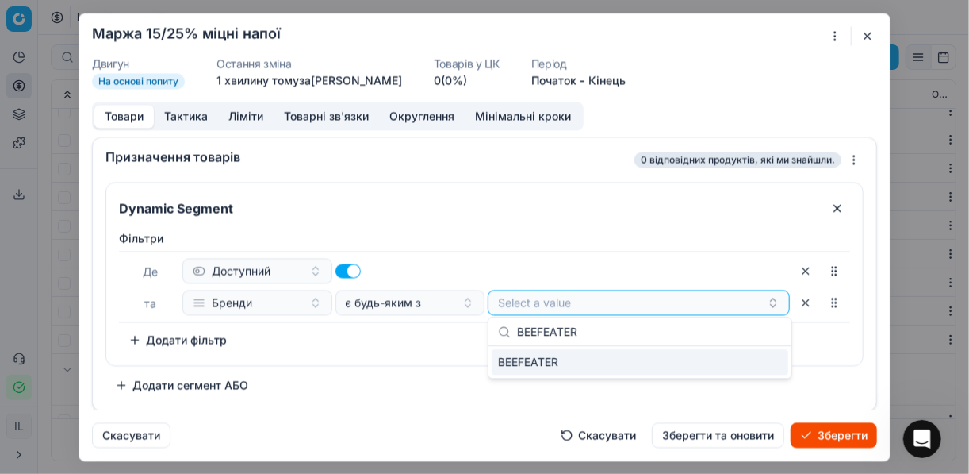
type input "BEEFEATER"
drag, startPoint x: 703, startPoint y: 362, endPoint x: 621, endPoint y: 362, distance: 81.7
click at [701, 362] on div "BEEFEATER" at bounding box center [640, 361] width 297 height 25
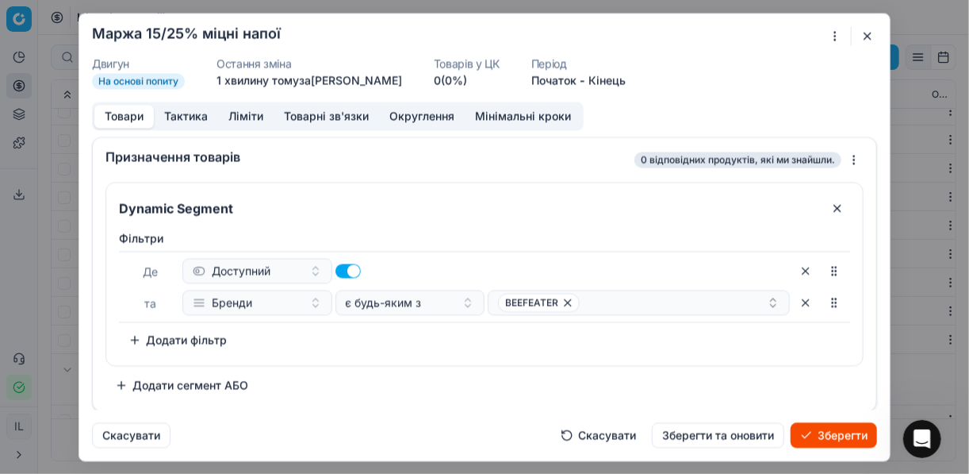
click at [453, 343] on div "Фiльтри Де Доступний та Бренди є будь-яким з BEEFEATER To pick up a sortable it…" at bounding box center [484, 291] width 731 height 122
click at [616, 305] on div "BEEFEATER" at bounding box center [632, 302] width 269 height 19
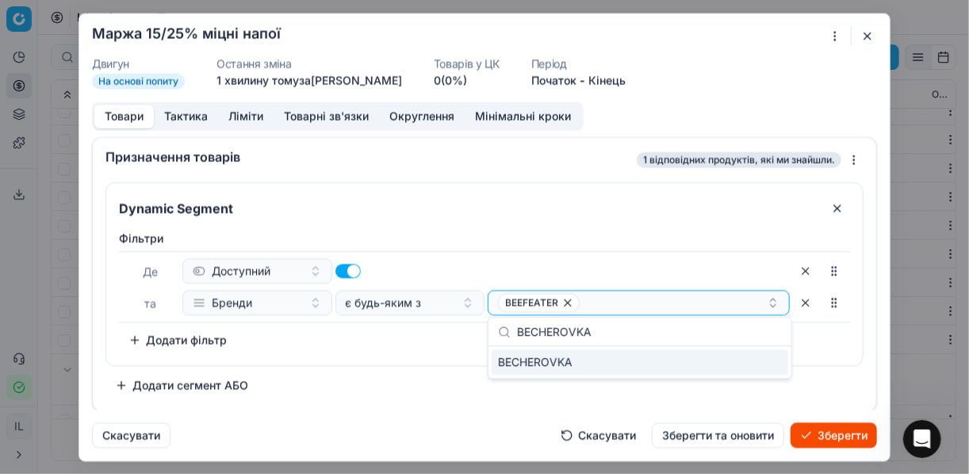
type input "BECHEROVKA"
click at [735, 362] on div "BECHEROVKA" at bounding box center [640, 361] width 297 height 25
click at [405, 373] on div "Dynamic Segment Фiльтри Де Доступний та Бренди є будь-яким з BEEFEATER BECHEROV…" at bounding box center [484, 290] width 758 height 216
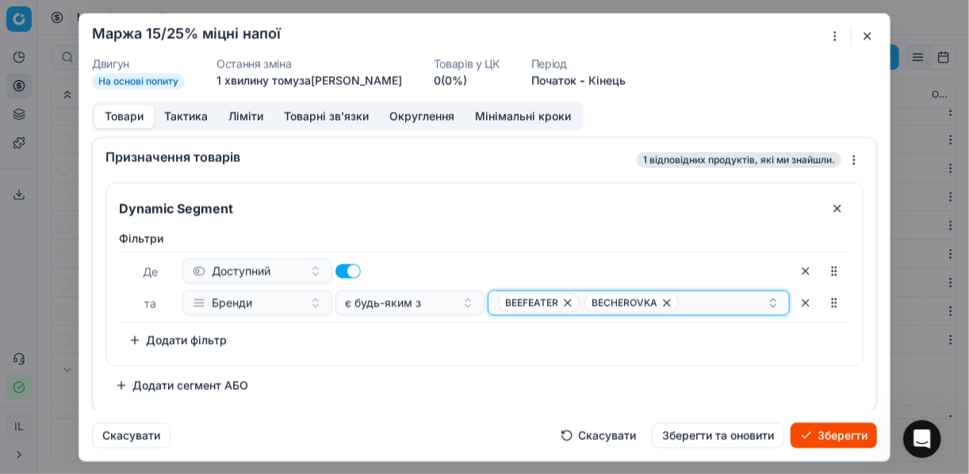
click at [689, 299] on div "BEEFEATER BECHEROVKA" at bounding box center [632, 302] width 269 height 19
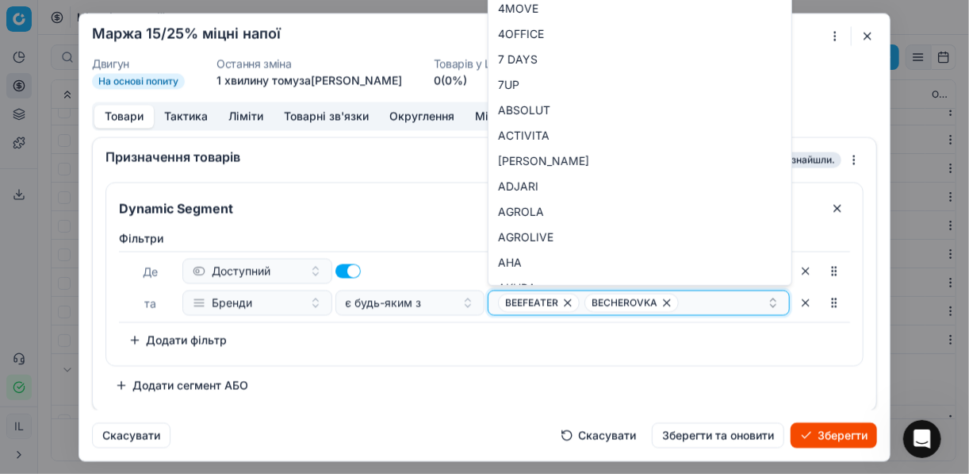
click at [690, 299] on div "BEEFEATER BECHEROVKA" at bounding box center [632, 302] width 269 height 19
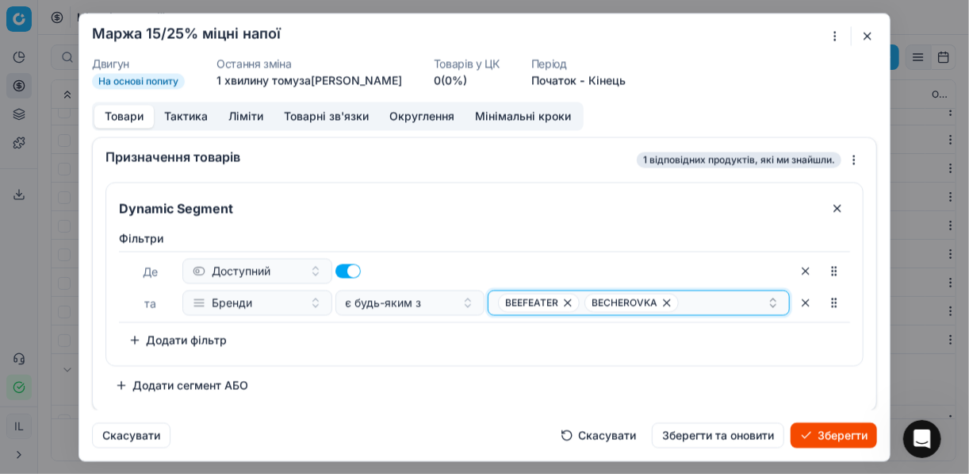
click at [692, 300] on div "BEEFEATER BECHEROVKA" at bounding box center [632, 302] width 269 height 19
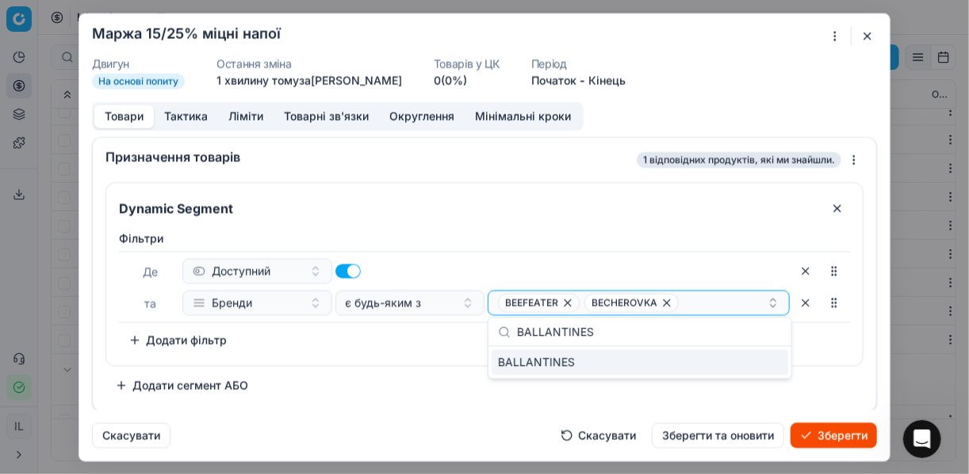
type input "BALLANTINES"
click at [751, 359] on div "BALLANTINES" at bounding box center [640, 361] width 297 height 25
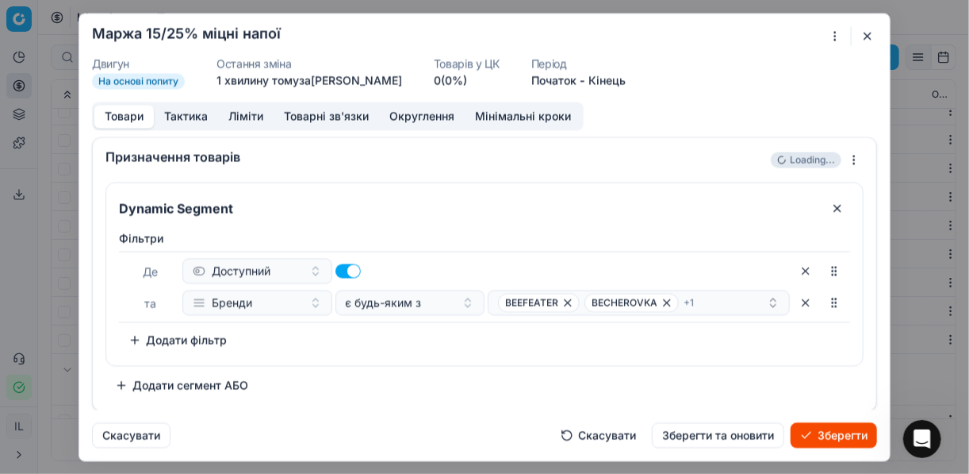
click at [457, 366] on div "Dynamic Segment Фiльтри Де Доступний та Бренди є будь-яким з BEEFEATER BECHEROV…" at bounding box center [484, 290] width 758 height 216
click at [819, 429] on button "Зберегти" at bounding box center [834, 434] width 86 height 25
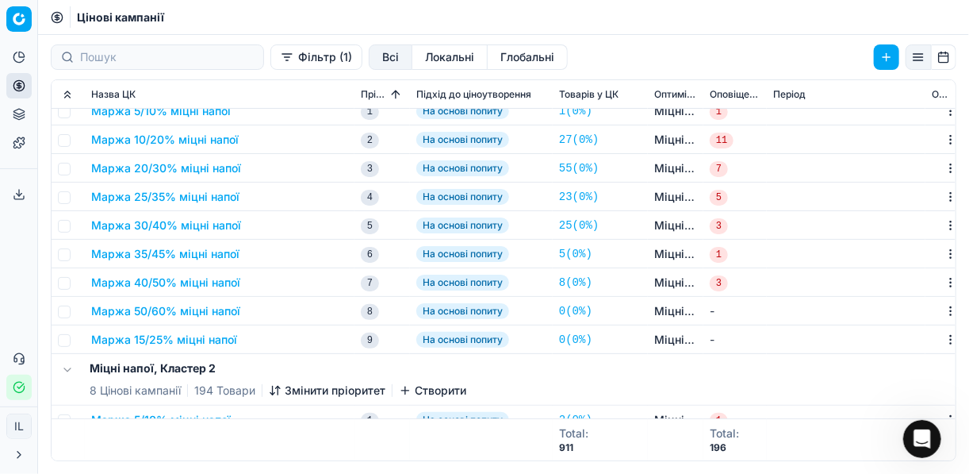
scroll to position [0, 0]
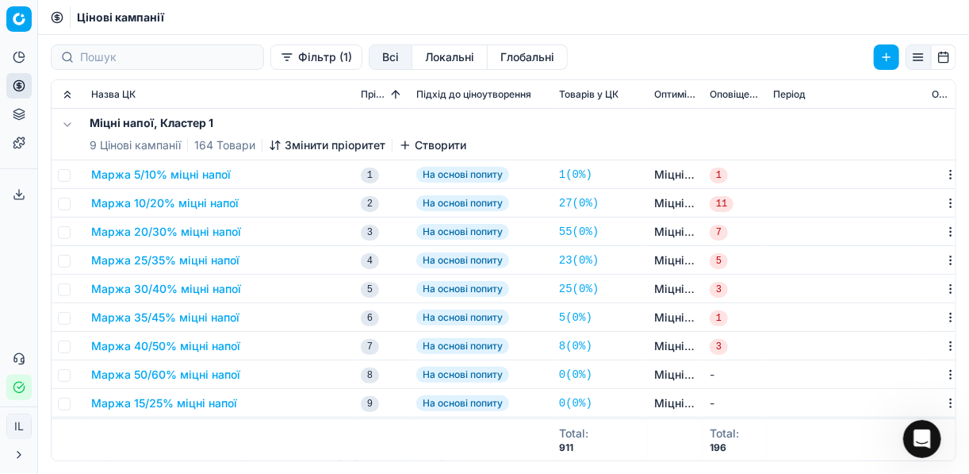
click at [167, 228] on button "Маржа 20/30% міцні напої" at bounding box center [166, 232] width 150 height 16
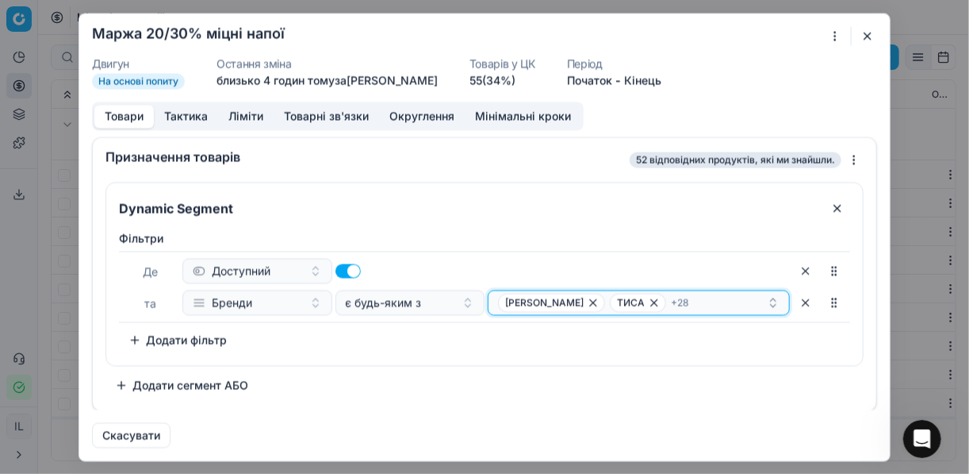
click at [648, 303] on icon "button" at bounding box center [654, 302] width 13 height 13
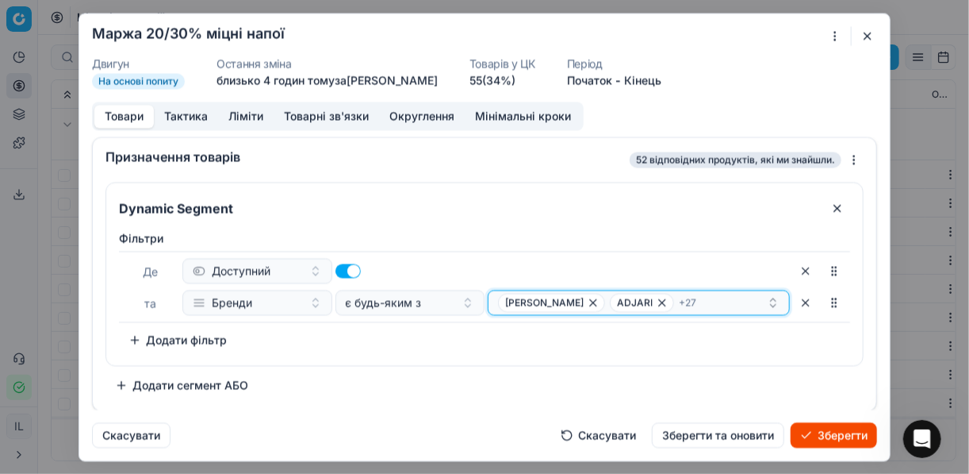
click at [656, 302] on icon "button" at bounding box center [662, 302] width 13 height 13
click at [677, 301] on icon "button" at bounding box center [683, 302] width 13 height 13
click at [699, 302] on icon "button" at bounding box center [705, 302] width 13 height 13
click at [658, 302] on icon "button" at bounding box center [661, 302] width 6 height 6
click at [700, 301] on icon "button" at bounding box center [703, 302] width 6 height 6
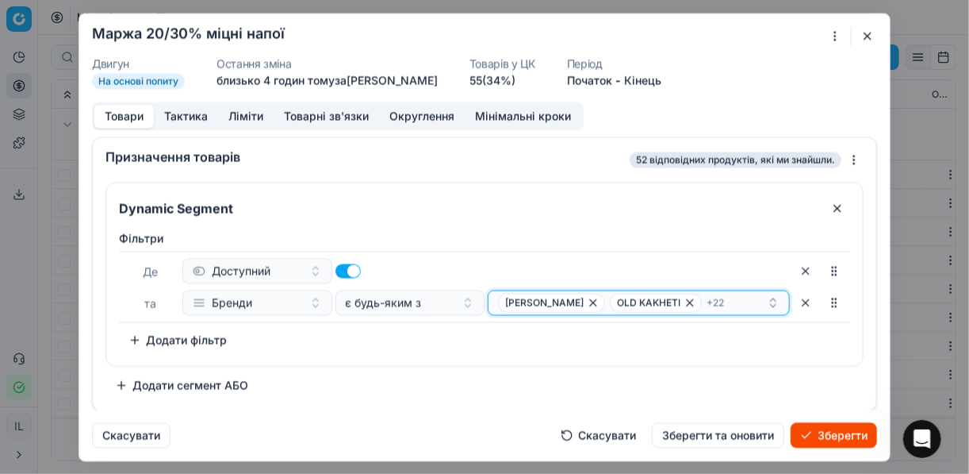
click at [684, 302] on icon "button" at bounding box center [690, 302] width 13 height 13
click at [650, 302] on icon "button" at bounding box center [656, 302] width 13 height 13
click at [723, 301] on icon "button" at bounding box center [726, 302] width 6 height 6
click at [700, 300] on icon "button" at bounding box center [703, 302] width 6 height 6
click at [705, 299] on icon "button" at bounding box center [711, 302] width 13 height 13
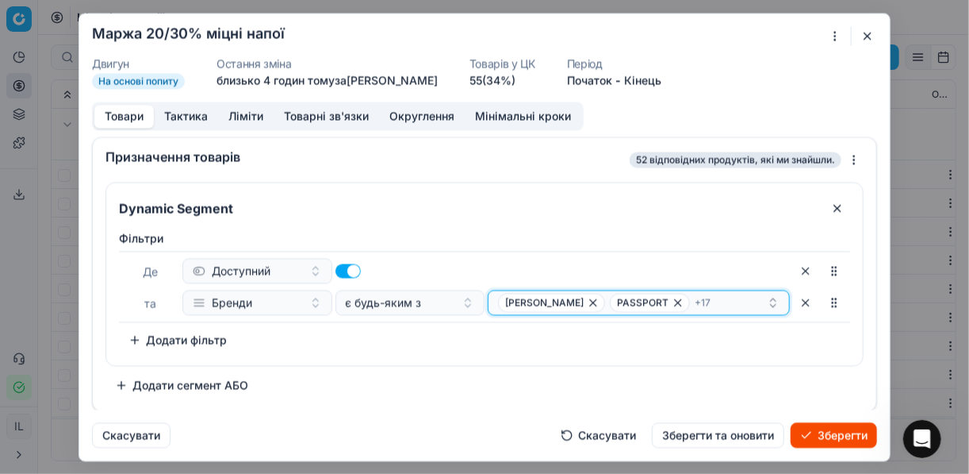
click at [672, 302] on icon "button" at bounding box center [678, 302] width 13 height 13
click at [656, 301] on icon "button" at bounding box center [659, 302] width 6 height 6
click at [676, 300] on icon "button" at bounding box center [682, 302] width 13 height 13
click at [699, 301] on icon "button" at bounding box center [705, 302] width 13 height 13
click at [660, 302] on icon "button" at bounding box center [666, 302] width 13 height 13
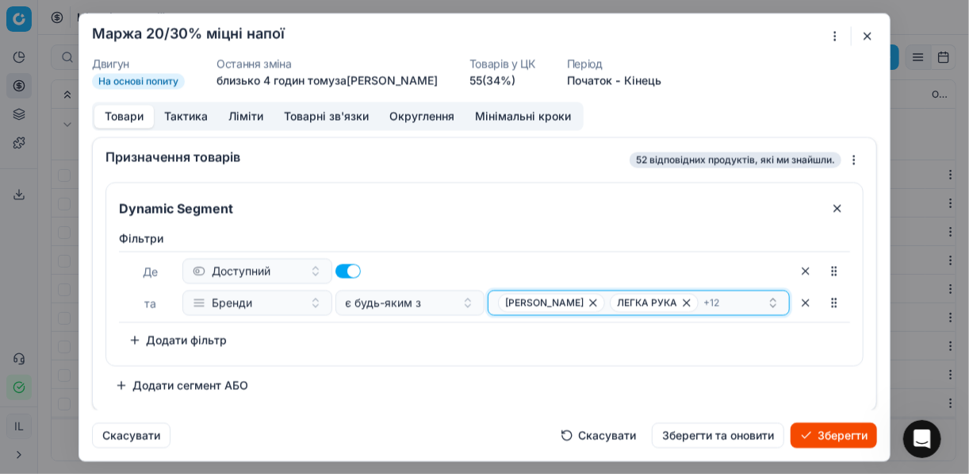
click at [681, 301] on icon "button" at bounding box center [687, 302] width 13 height 13
click at [724, 301] on icon "button" at bounding box center [727, 302] width 6 height 6
click at [677, 302] on icon "button" at bounding box center [683, 302] width 13 height 13
click at [667, 302] on icon "button" at bounding box center [670, 302] width 6 height 6
click at [663, 299] on icon "button" at bounding box center [669, 302] width 13 height 13
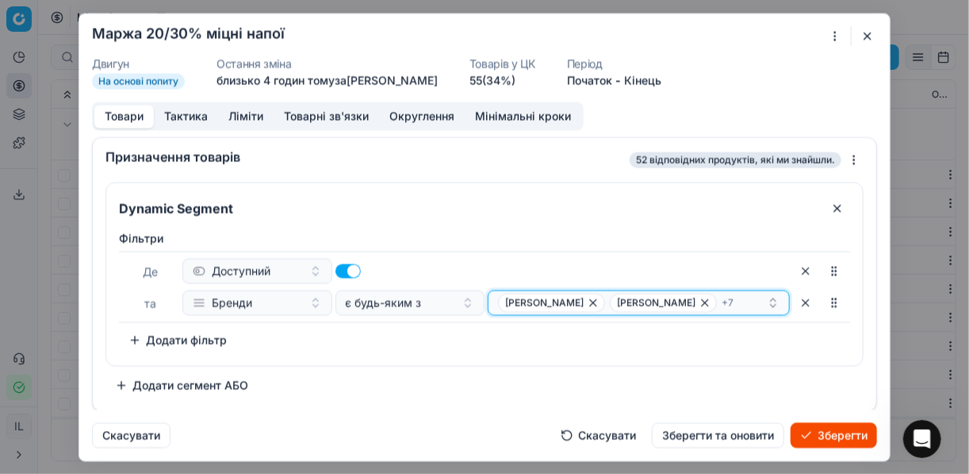
click at [699, 297] on icon "button" at bounding box center [705, 302] width 13 height 13
click at [699, 302] on icon "button" at bounding box center [705, 302] width 13 height 13
click at [686, 302] on icon "button" at bounding box center [692, 302] width 13 height 13
click at [685, 301] on icon "button" at bounding box center [691, 302] width 13 height 13
click at [702, 299] on icon "button" at bounding box center [705, 302] width 6 height 6
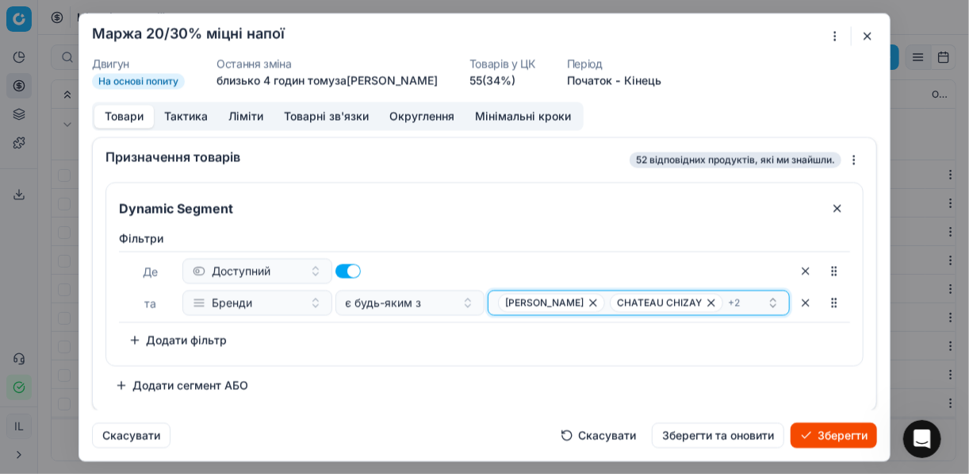
click at [681, 301] on span "CHATEAU CHIZAY" at bounding box center [666, 302] width 113 height 19
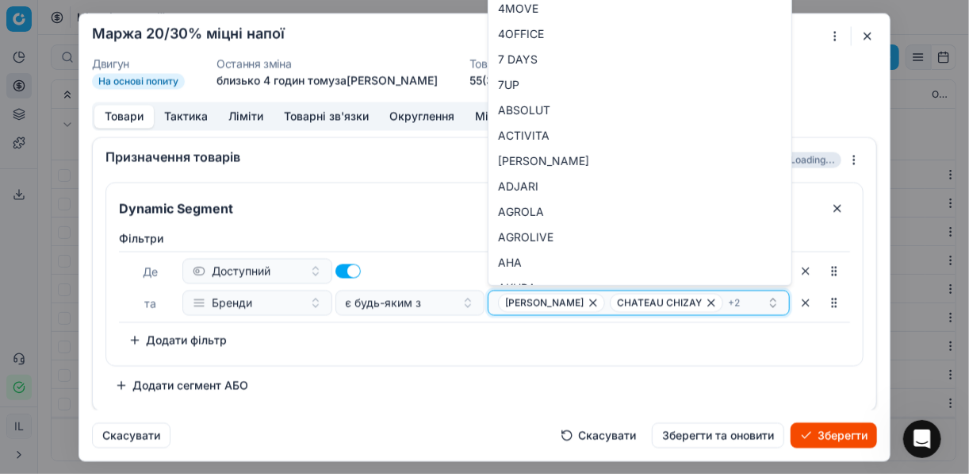
click at [705, 301] on icon "button" at bounding box center [711, 302] width 13 height 13
click at [687, 301] on icon "button" at bounding box center [693, 302] width 13 height 13
click at [669, 301] on span "КОЗАЦЬКА РАДА" at bounding box center [659, 302] width 84 height 13
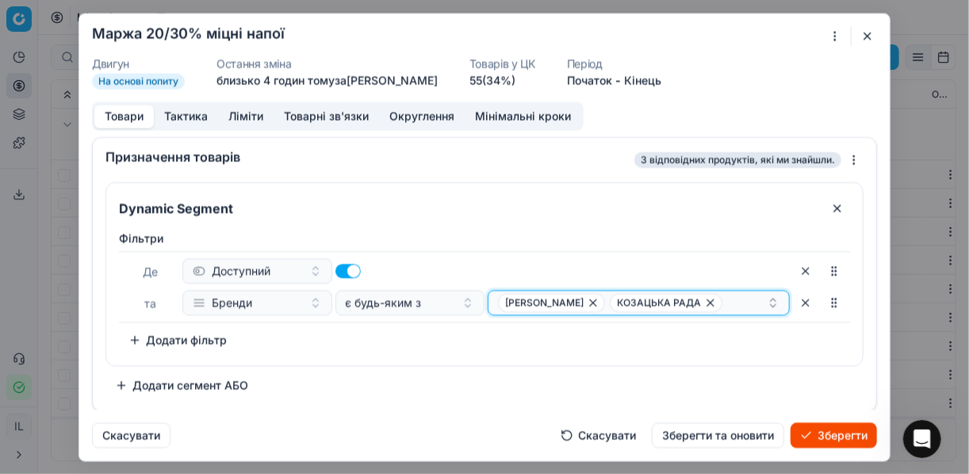
click at [704, 301] on icon "button" at bounding box center [710, 302] width 13 height 13
click at [590, 301] on icon "button" at bounding box center [593, 302] width 6 height 6
click at [514, 304] on button "Select a value" at bounding box center [639, 301] width 302 height 25
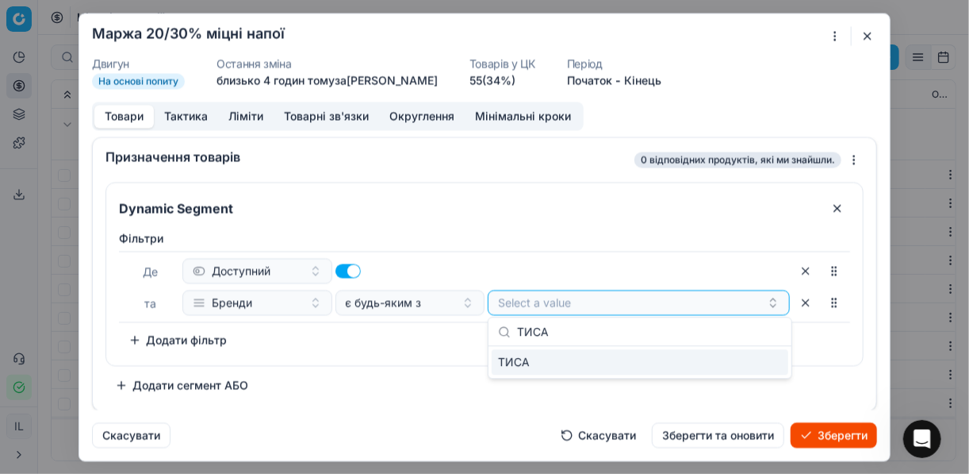
type input "ТИСА"
click at [760, 362] on div "ТИСА" at bounding box center [640, 361] width 297 height 25
click at [452, 342] on div "Фiльтри Де Доступний та Бренди є будь-яким з ТИСА To pick up a sortable item, p…" at bounding box center [484, 291] width 731 height 122
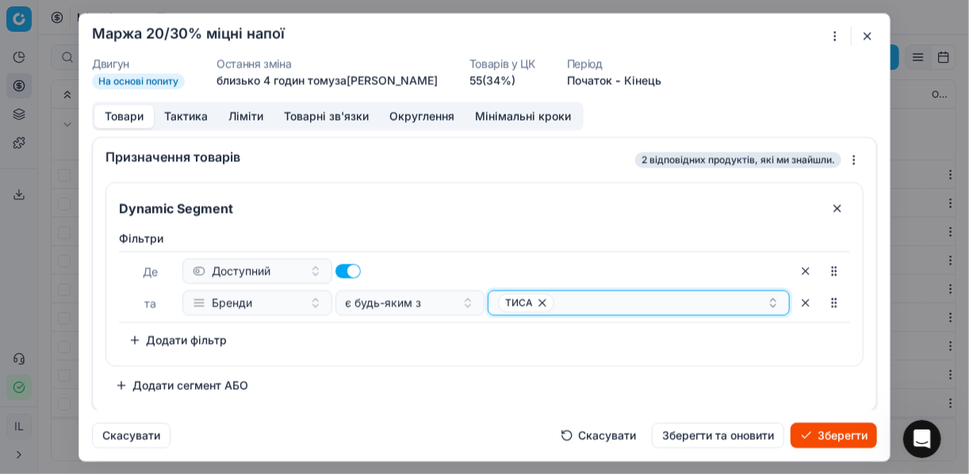
click at [558, 302] on div "ТИСА" at bounding box center [632, 302] width 269 height 19
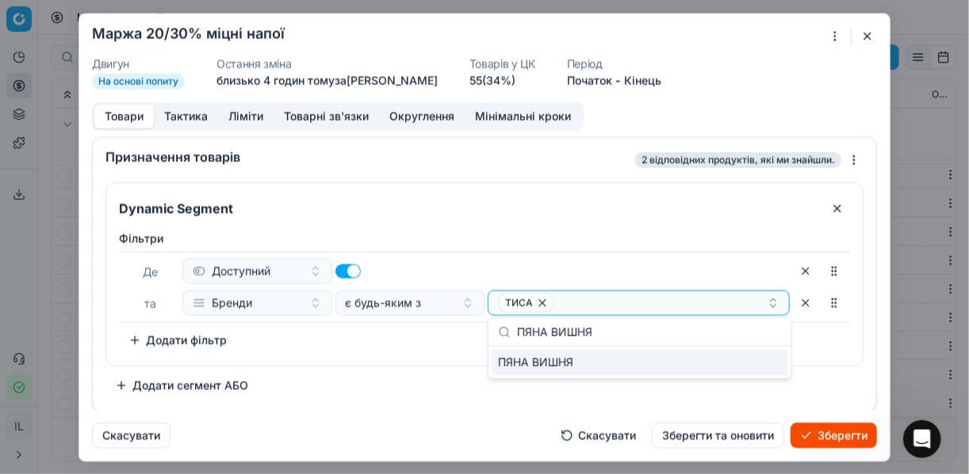
type input "ПЯНА ВИШНЯ"
click at [775, 355] on div "ПЯНА ВИШНЯ" at bounding box center [640, 361] width 297 height 25
click at [452, 333] on div "Фiльтри Де Доступний та Бренди є будь-яким з ТИСА ПЯНА ВИШНЯ To pick up a sorta…" at bounding box center [484, 291] width 731 height 122
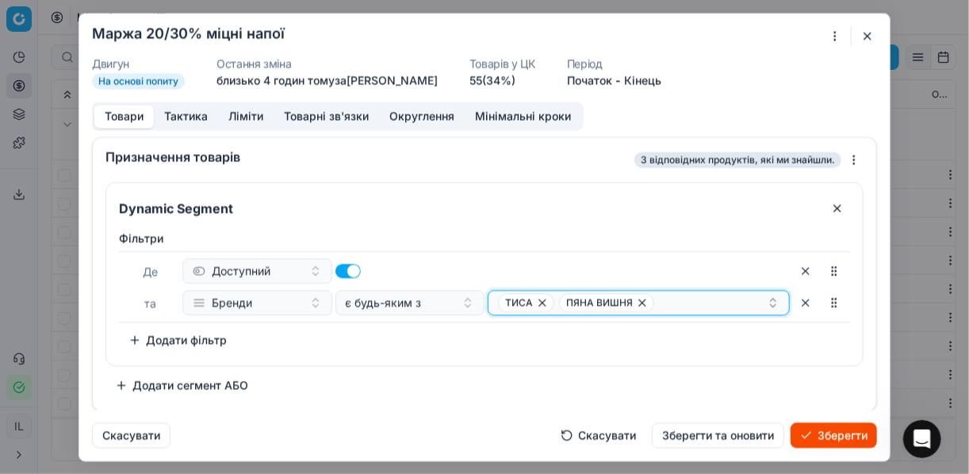
click at [669, 301] on div "ТИСА ПЯНА ВИШНЯ" at bounding box center [632, 302] width 269 height 19
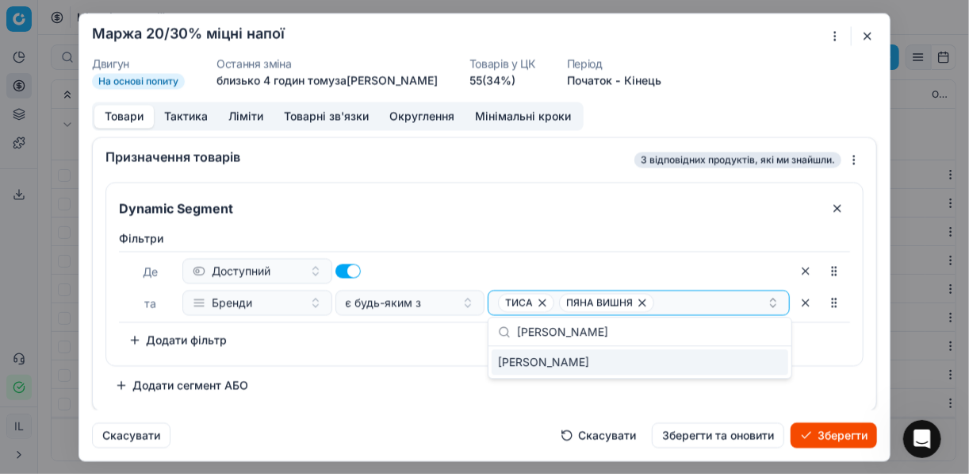
type input "ЖАН-ЖАК"
click at [746, 359] on div "ЖАН-ЖАК" at bounding box center [640, 361] width 297 height 25
click at [480, 339] on div "Фiльтри Де Доступний та Бренди є будь-яким з ТИСА ПЯНА ВИШНЯ + 1 To pick up a s…" at bounding box center [484, 291] width 731 height 122
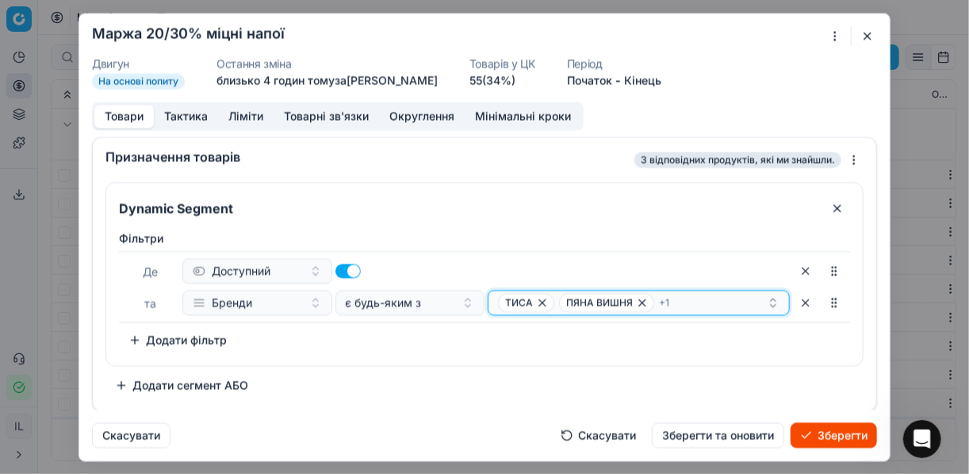
click at [673, 297] on div "ТИСА ПЯНА ВИШНЯ + 1" at bounding box center [632, 302] width 269 height 19
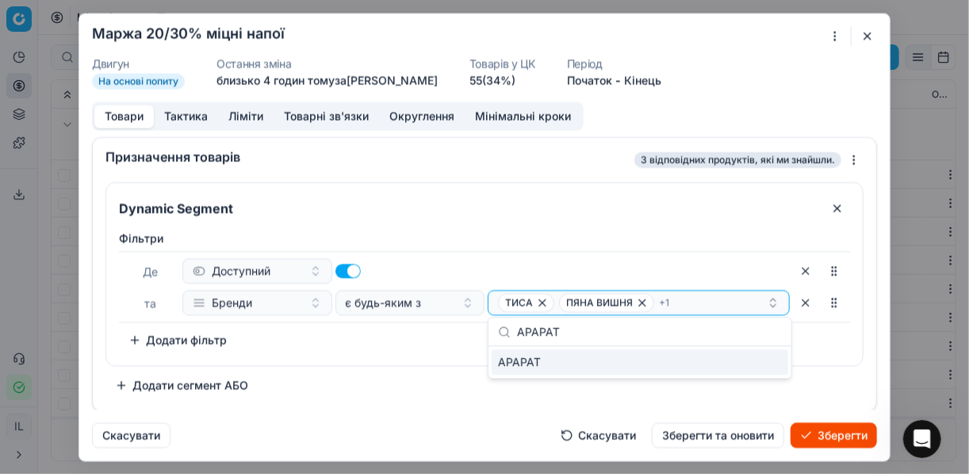
type input "АРАРАТ"
click at [777, 361] on div "АРАРАТ" at bounding box center [640, 361] width 297 height 25
click at [441, 351] on div "Фiльтри Де Доступний та Бренди є будь-яким з ТИСА ПЯНА ВИШНЯ + 2 To pick up a s…" at bounding box center [484, 294] width 757 height 141
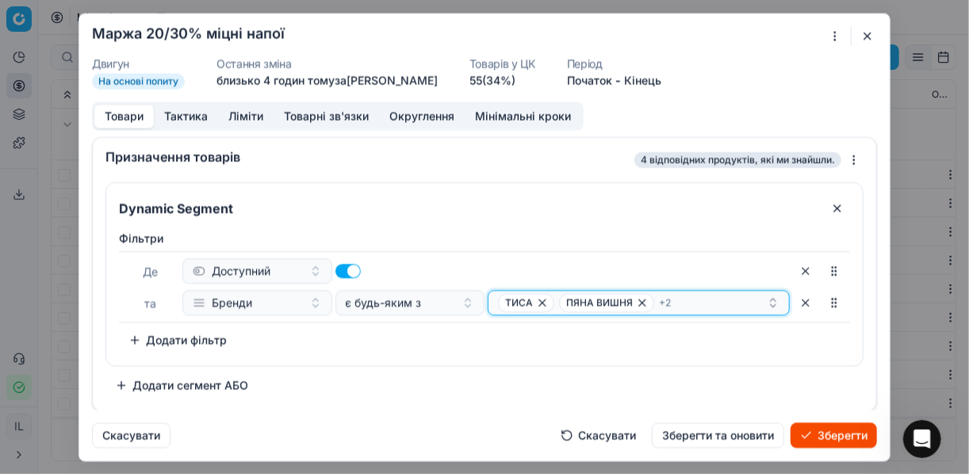
click at [681, 305] on div "ТИСА ПЯНА ВИШНЯ + 2" at bounding box center [632, 302] width 269 height 19
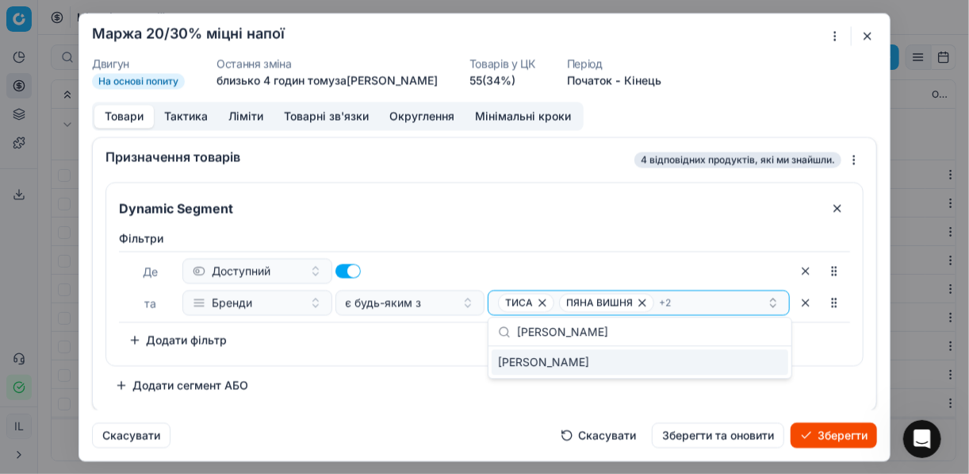
type input "WILSON"
drag, startPoint x: 765, startPoint y: 363, endPoint x: 700, endPoint y: 351, distance: 66.1
click at [764, 363] on div "WILSON" at bounding box center [640, 361] width 297 height 25
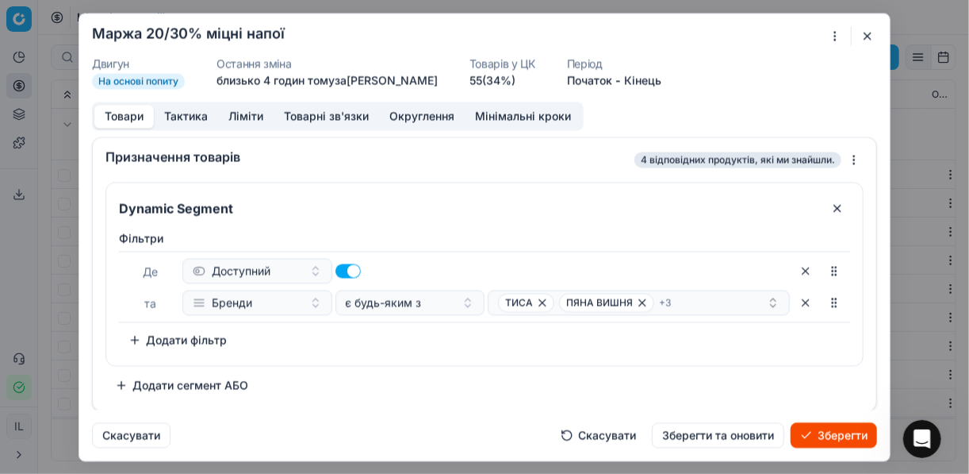
click at [456, 330] on div "Фiльтри Де Доступний та Бренди є будь-яким з ТИСА ПЯНА ВИШНЯ + 3 To pick up a s…" at bounding box center [484, 291] width 731 height 122
drag, startPoint x: 693, startPoint y: 289, endPoint x: 692, endPoint y: 300, distance: 10.3
click at [691, 297] on button "ТИСА ПЯНА ВИШНЯ + 3" at bounding box center [639, 301] width 302 height 25
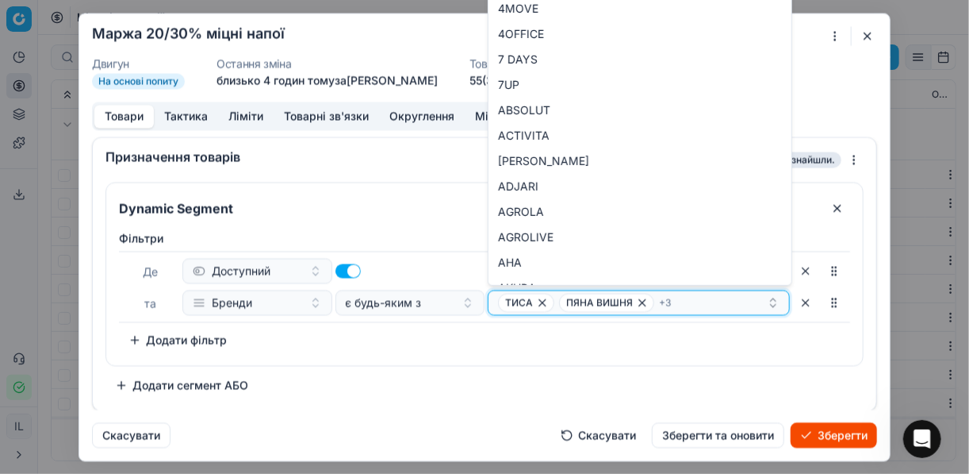
click at [692, 300] on div "ТИСА ПЯНА ВИШНЯ + 3" at bounding box center [632, 302] width 269 height 19
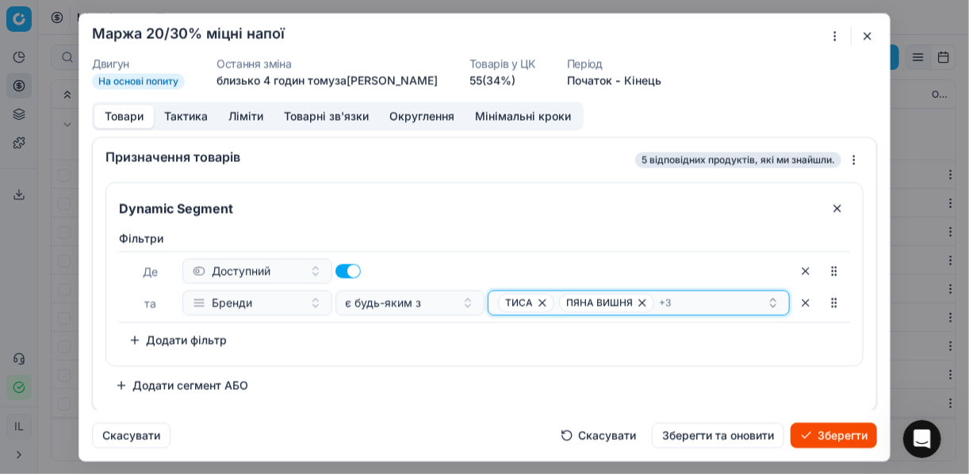
click at [692, 305] on div "ТИСА ПЯНА ВИШНЯ + 3" at bounding box center [632, 302] width 269 height 19
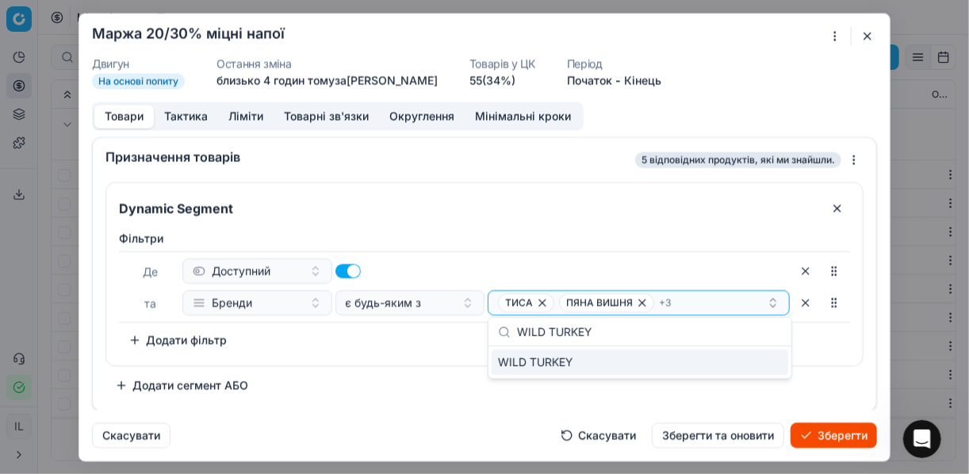
type input "WILD TURKEY"
click at [734, 363] on div "WILD TURKEY" at bounding box center [640, 361] width 297 height 25
click at [459, 344] on div "Фiльтри Де Доступний та Бренди є будь-яким з ТИСА ПЯНА ВИШНЯ + 4 To pick up a s…" at bounding box center [484, 291] width 731 height 122
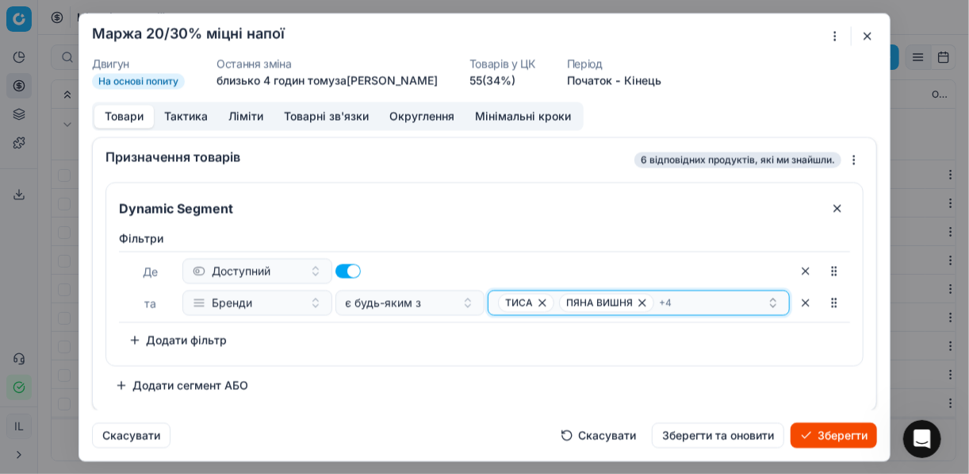
click at [684, 293] on div "ТИСА ПЯНА ВИШНЯ + 4" at bounding box center [632, 302] width 269 height 19
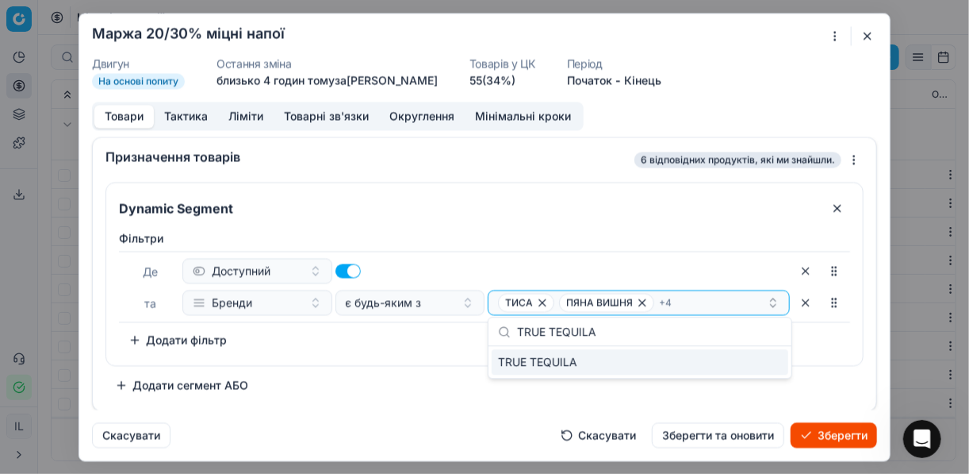
type input "TRUE TEQUILA"
click at [779, 364] on div "TRUE TEQUILA" at bounding box center [640, 361] width 297 height 25
click at [441, 346] on div "Фiльтри Де Доступний та Бренди є будь-яким з ТИСА ПЯНА ВИШНЯ + 5 To pick up a s…" at bounding box center [484, 291] width 731 height 122
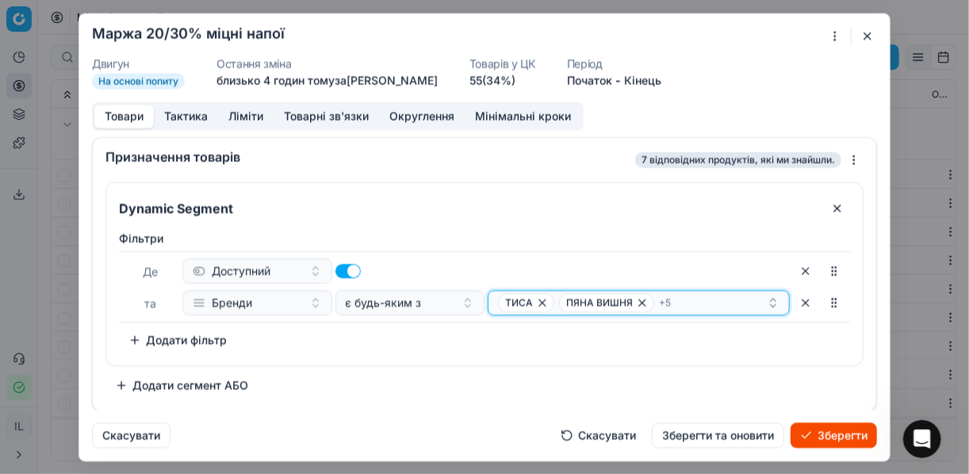
click at [693, 304] on div "ТИСА ПЯНА ВИШНЯ + 5" at bounding box center [632, 302] width 269 height 19
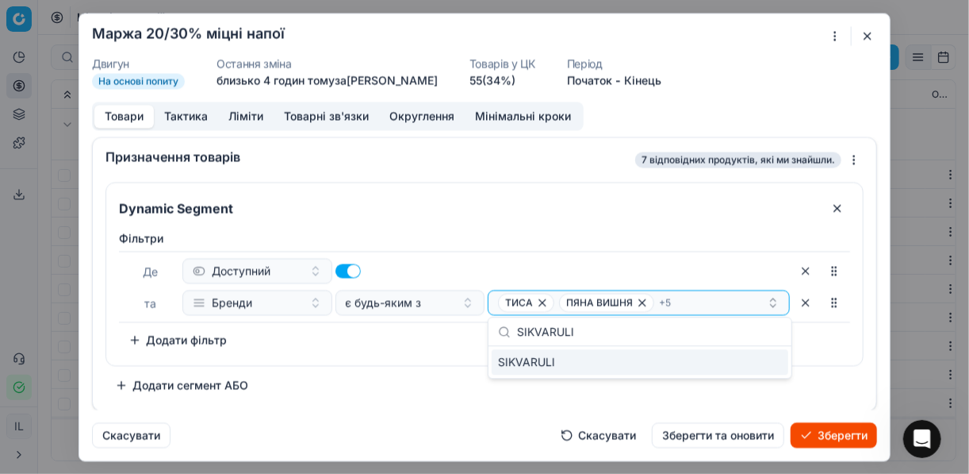
type input "SIKVARULI"
click at [744, 358] on div "SIKVARULI" at bounding box center [640, 361] width 297 height 25
click at [443, 338] on div "Фiльтри Де Доступний та Бренди є будь-яким з ТИСА ПЯНА ВИШНЯ + 6 To pick up a s…" at bounding box center [484, 291] width 731 height 122
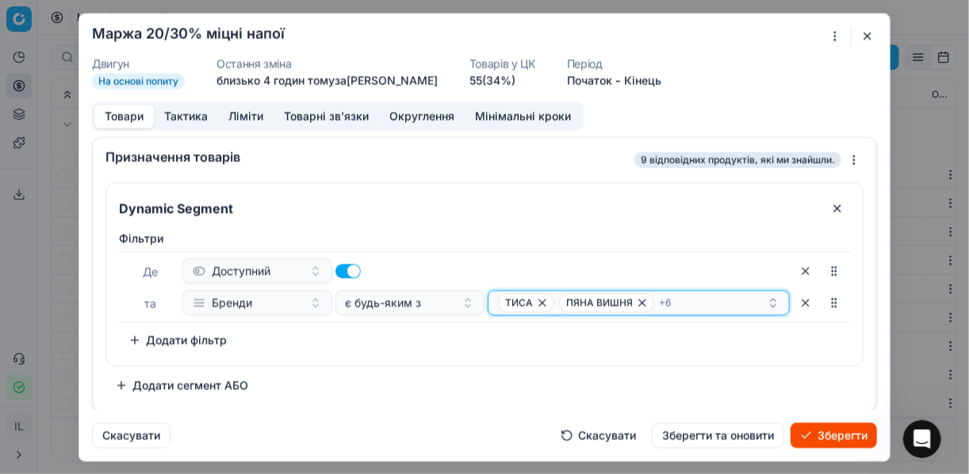
click at [685, 301] on div "ТИСА ПЯНА ВИШНЯ + 6" at bounding box center [632, 302] width 269 height 19
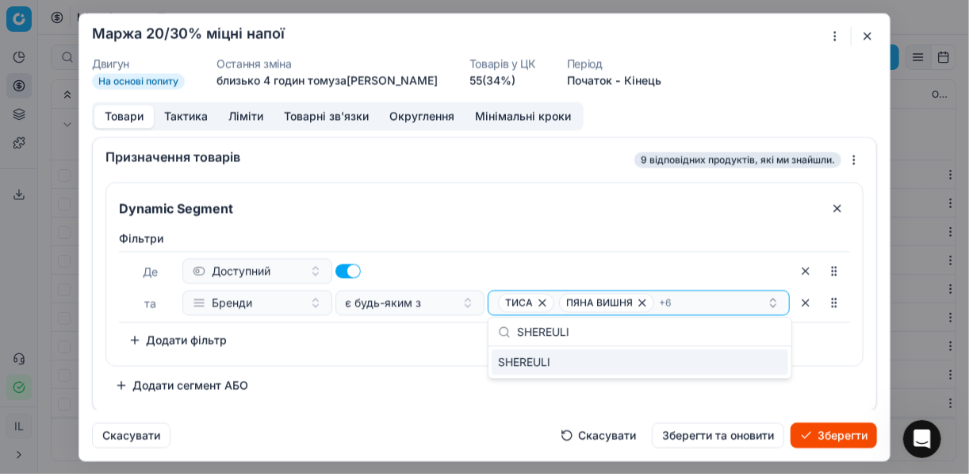
type input "SHEREULI"
click at [768, 362] on div "SHEREULI" at bounding box center [640, 361] width 297 height 25
click at [424, 335] on div "Фiльтри Де Доступний та Бренди є будь-яким з ТИСА ПЯНА ВИШНЯ + 7 To pick up a s…" at bounding box center [484, 291] width 731 height 122
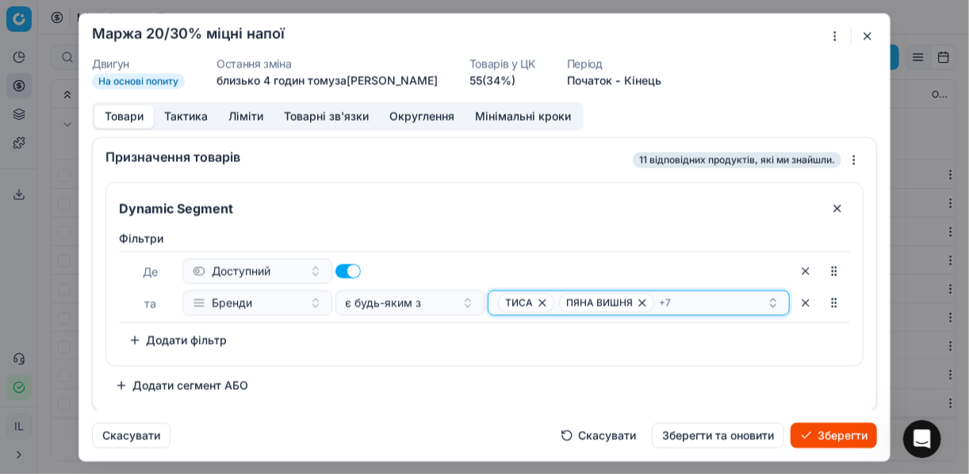
click at [700, 302] on div "ТИСА ПЯНА ВИШНЯ + 7" at bounding box center [632, 302] width 269 height 19
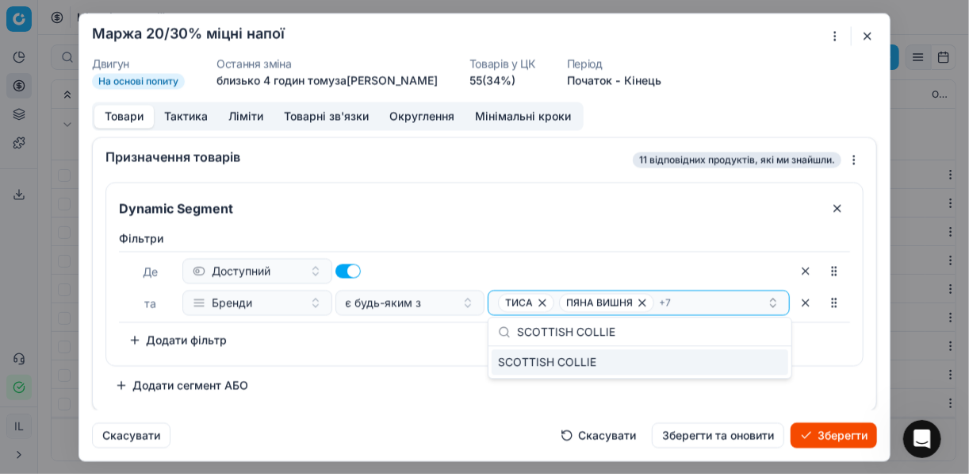
type input "SCOTTISH COLLIE"
click at [773, 359] on div "SCOTTISH COLLIE" at bounding box center [640, 361] width 297 height 25
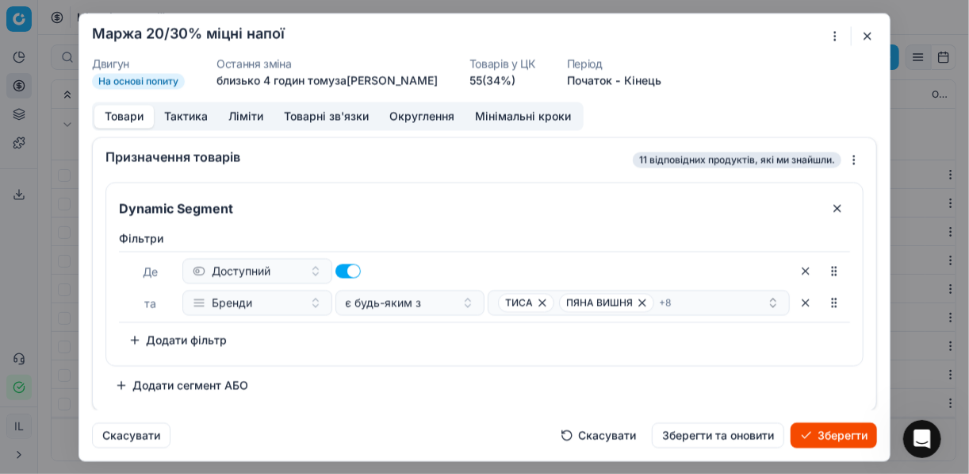
click at [376, 355] on div "Фiльтри Де Доступний та Бренди є будь-яким з ТИСА ПЯНА ВИШНЯ + 8 To pick up a s…" at bounding box center [484, 294] width 757 height 141
click at [696, 301] on div "ТИСА ПЯНА ВИШНЯ + 8" at bounding box center [632, 302] width 269 height 19
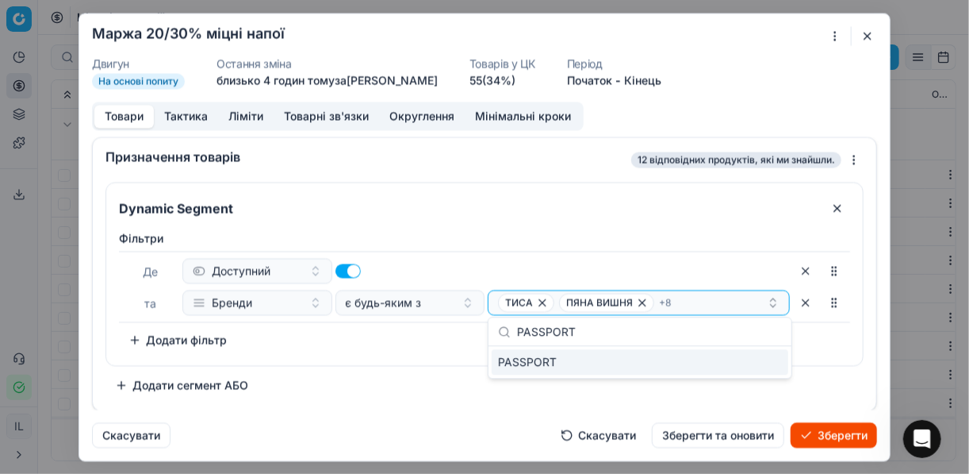
type input "PASSPORT"
click at [764, 365] on div "PASSPORT" at bounding box center [640, 361] width 297 height 25
click at [408, 350] on div "Фiльтри Де Доступний та Бренди є будь-яким з ТИСА ПЯНА ВИШНЯ + 9 To pick up a s…" at bounding box center [484, 291] width 731 height 122
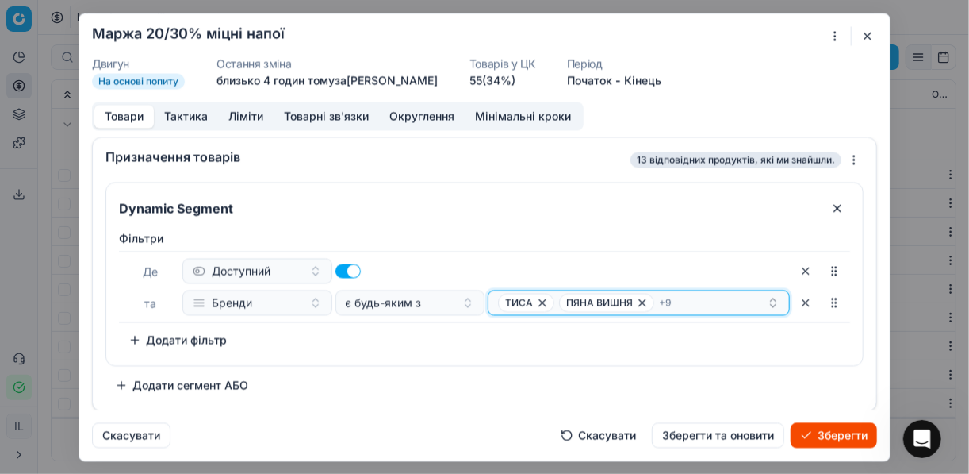
click at [710, 301] on div "ТИСА ПЯНА ВИШНЯ + 9" at bounding box center [632, 302] width 269 height 19
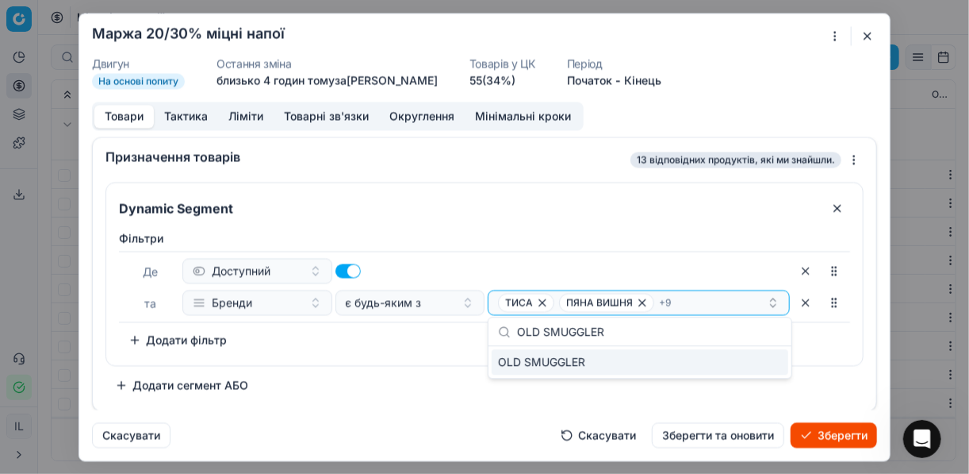
type input "OLD SMUGGLER"
click at [764, 359] on div "OLD SMUGGLER" at bounding box center [640, 361] width 297 height 25
click at [408, 343] on div "Фiльтри Де Доступний та Бренди є будь-яким з ТИСА ПЯНА ВИШНЯ + 10 To pick up a …" at bounding box center [484, 291] width 731 height 122
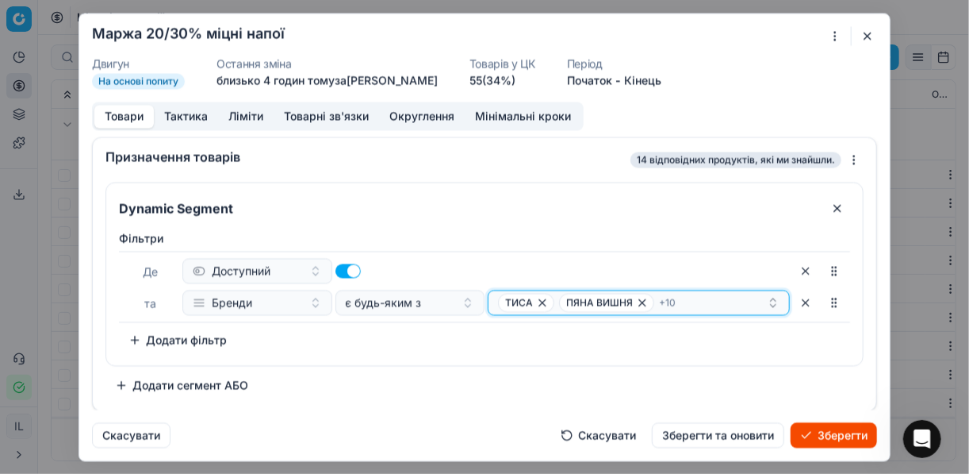
click at [681, 306] on div "ТИСА ПЯНА ВИШНЯ + 10" at bounding box center [632, 302] width 269 height 19
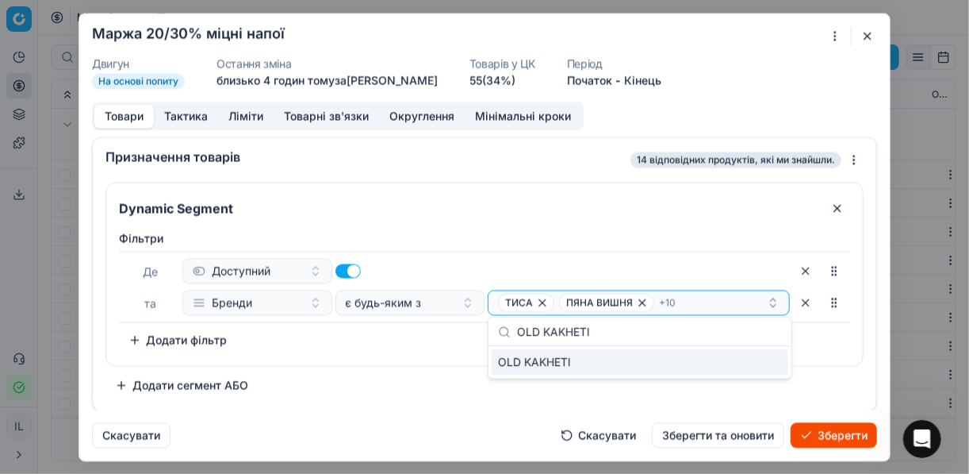
type input "OLD KAKHETI"
click at [761, 360] on div "OLD KAKHETI" at bounding box center [640, 361] width 297 height 25
click at [444, 351] on div "Фiльтри Де Доступний та Бренди є будь-яким з ТИСА ПЯНА ВИШНЯ + 11 To pick up a …" at bounding box center [484, 294] width 757 height 141
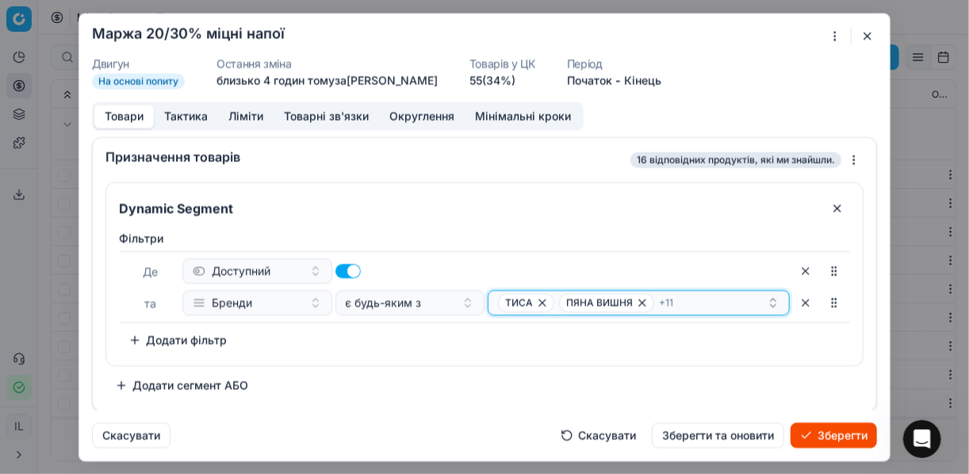
click at [690, 300] on div "ТИСА ПЯНА ВИШНЯ + 11" at bounding box center [632, 302] width 269 height 19
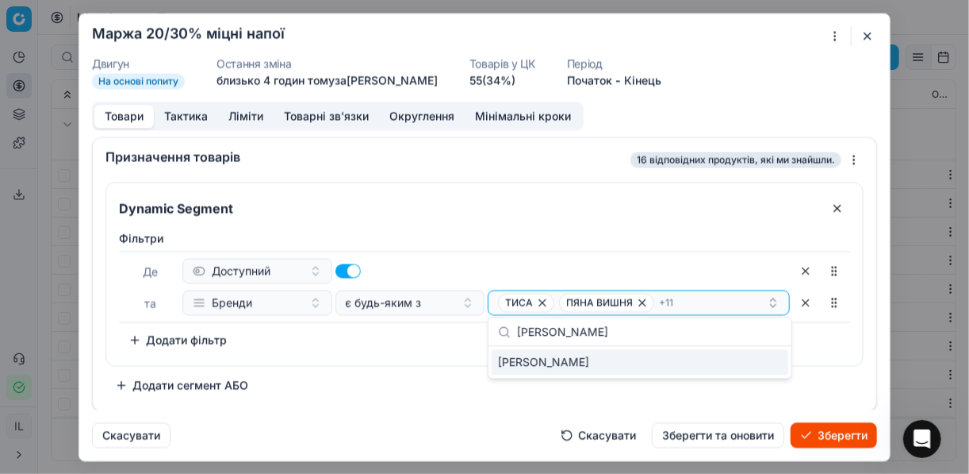
type input "MAITRE PIERRE"
click at [757, 360] on div "MAITRE PIERRE" at bounding box center [640, 361] width 297 height 25
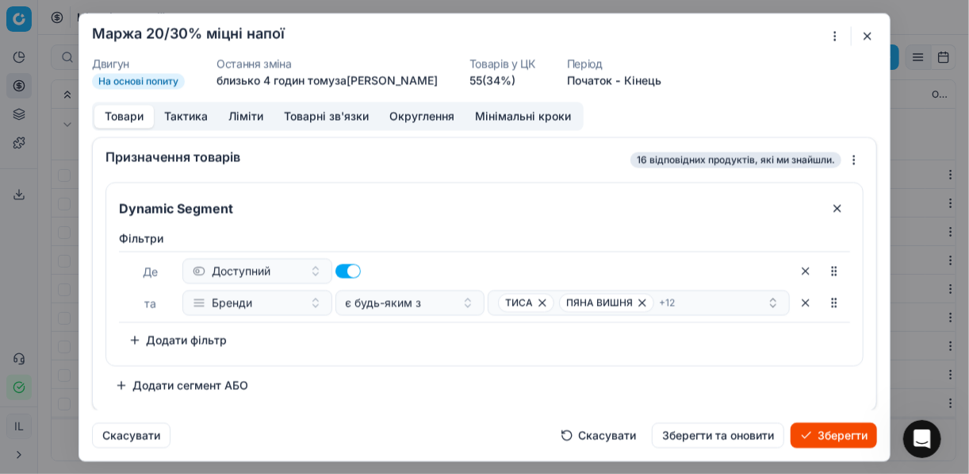
click at [351, 341] on div "Фiльтри Де Доступний та Бренди є будь-яким з ТИСА ПЯНА ВИШНЯ + 12 To pick up a …" at bounding box center [484, 291] width 731 height 122
click at [719, 297] on div "ТИСА ПЯНА ВИШНЯ + 12" at bounding box center [632, 302] width 269 height 19
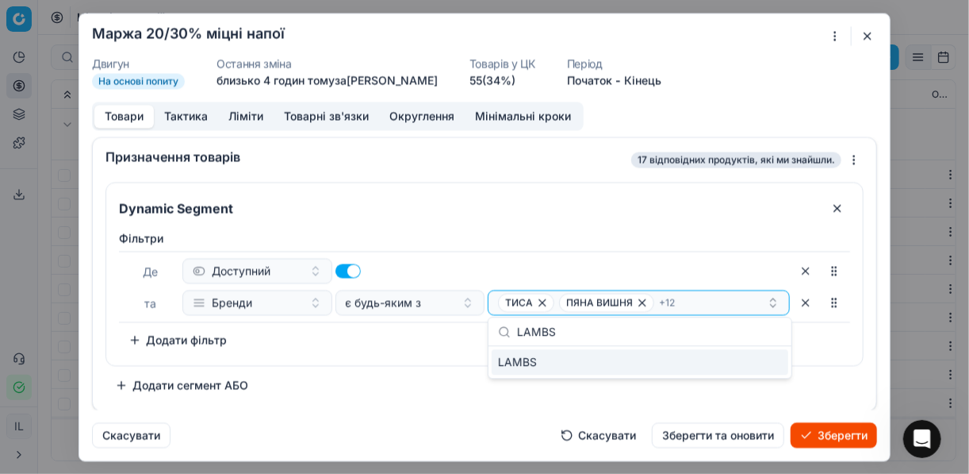
type input "LAMBS"
click at [757, 361] on div "LAMBS" at bounding box center [640, 361] width 297 height 25
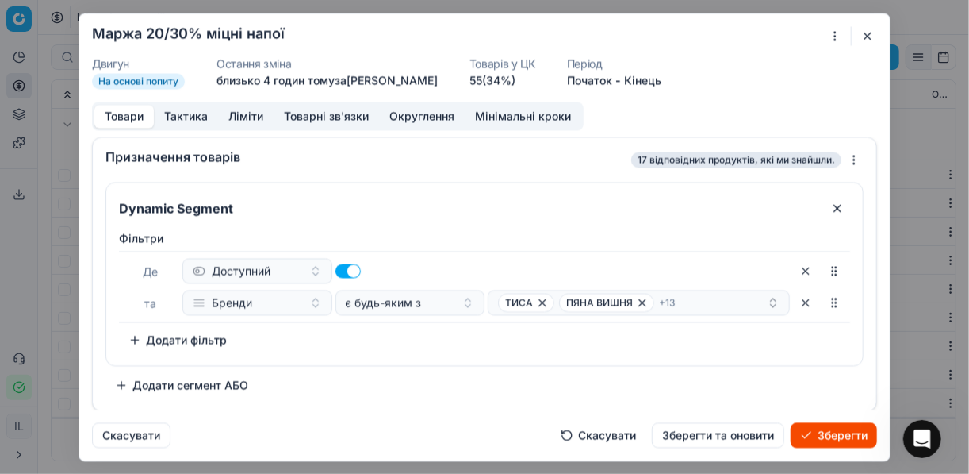
click at [416, 338] on div "Фiльтри Де Доступний та Бренди є будь-яким з ТИСА ПЯНА ВИШНЯ + 13 To pick up a …" at bounding box center [484, 291] width 731 height 122
click at [719, 299] on div "ТИСА ПЯНА ВИШНЯ + 13" at bounding box center [632, 302] width 269 height 19
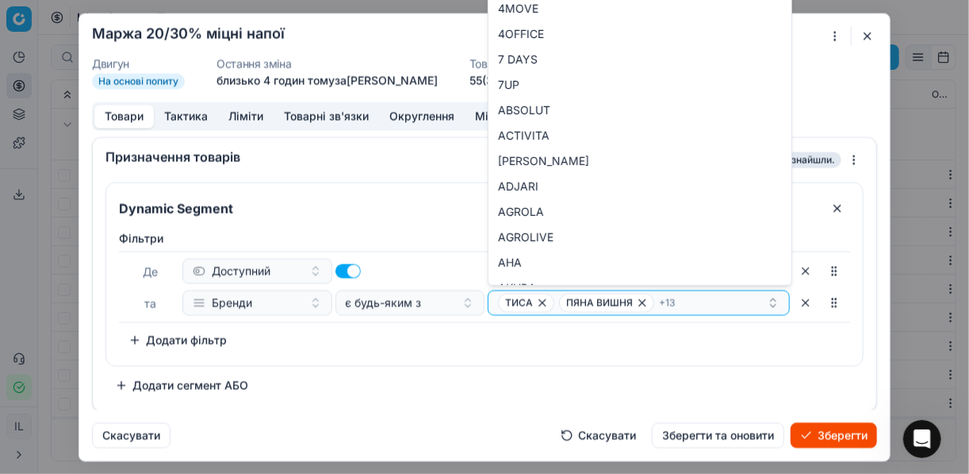
type input "LAMBS"
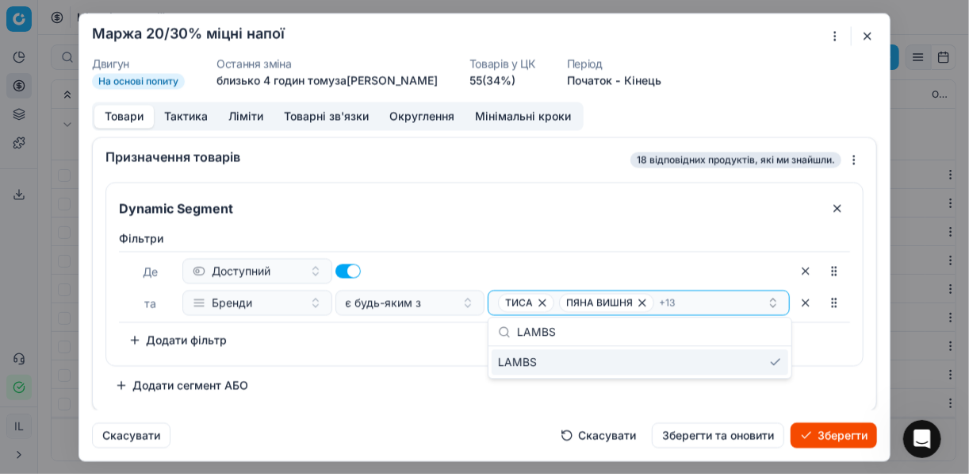
click at [416, 351] on div "Фiльтри Де Доступний та Бренди є будь-яким з ТИСА ПЯНА ВИШНЯ + 13 To pick up a …" at bounding box center [484, 294] width 757 height 141
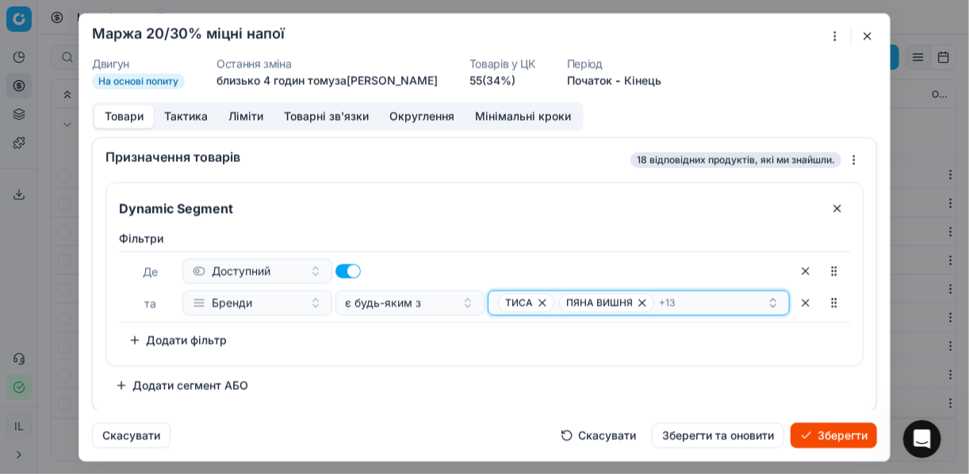
click at [695, 304] on div "ТИСА ПЯНА ВИШНЯ + 13" at bounding box center [632, 302] width 269 height 19
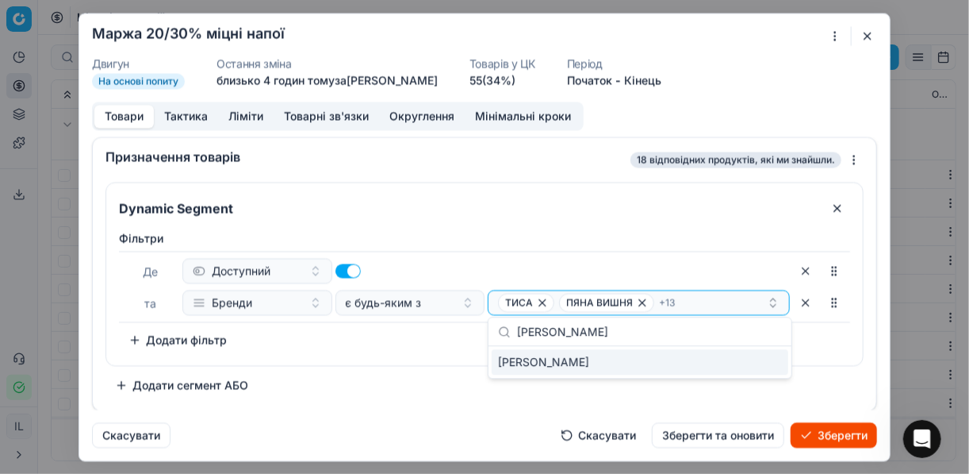
type input "KING CHARLES"
click at [755, 359] on div "KING CHARLES" at bounding box center [640, 361] width 297 height 25
click at [445, 353] on div "Фiльтри Де Доступний та Бренди є будь-яким з ТИСА ПЯНА ВИШНЯ + 14 To pick up a …" at bounding box center [484, 294] width 757 height 141
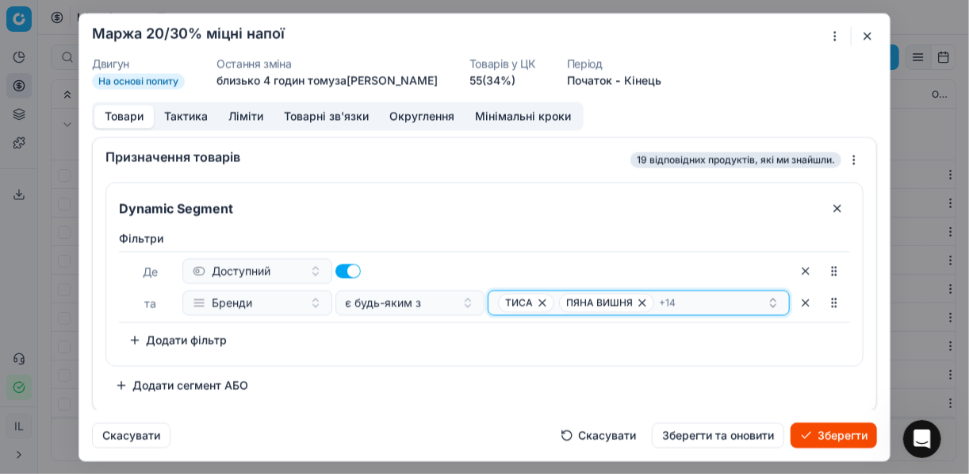
click at [702, 299] on div "ТИСА ПЯНА ВИШНЯ + 14" at bounding box center [632, 302] width 269 height 19
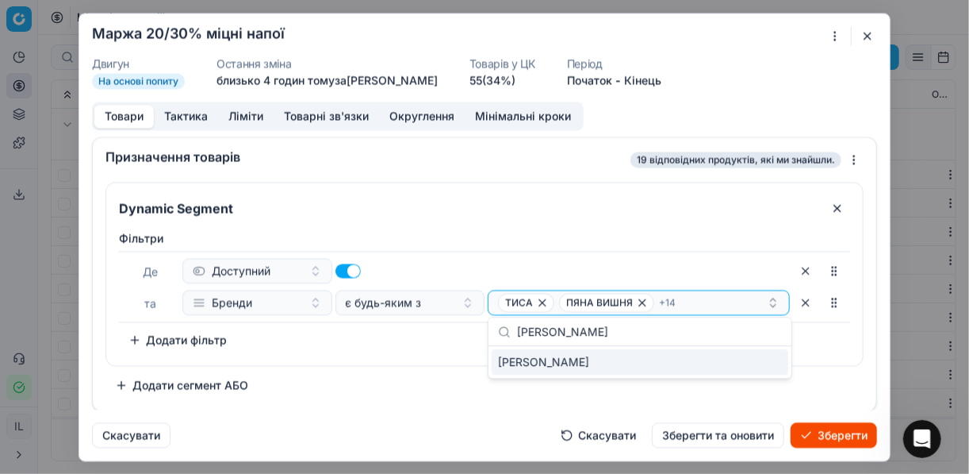
type input "JOHNNIE WALKER"
click at [780, 359] on div "JOHNNIE WALKER" at bounding box center [640, 361] width 297 height 25
click at [408, 345] on div "Фiльтри Де Доступний та Бренди є будь-яким з ТИСА ПЯНА ВИШНЯ + 15 To pick up a …" at bounding box center [484, 291] width 731 height 122
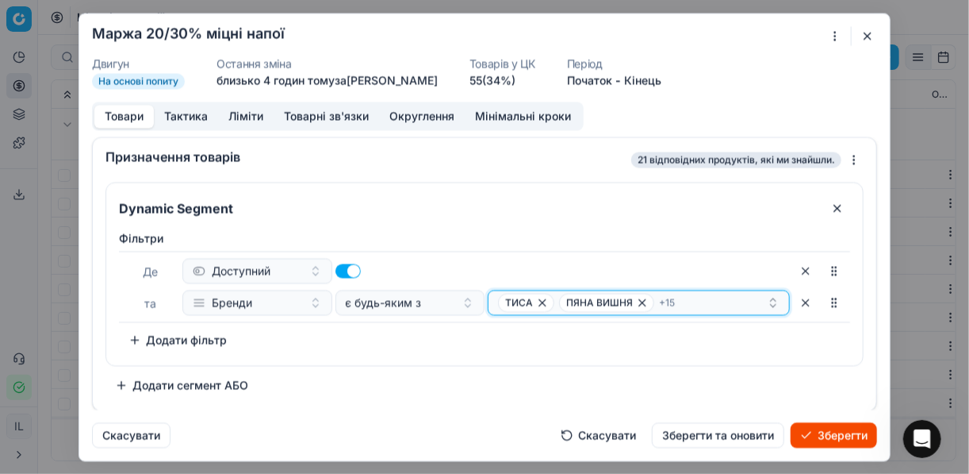
click at [682, 306] on div "ТИСА ПЯНА ВИШНЯ + 15" at bounding box center [632, 302] width 269 height 19
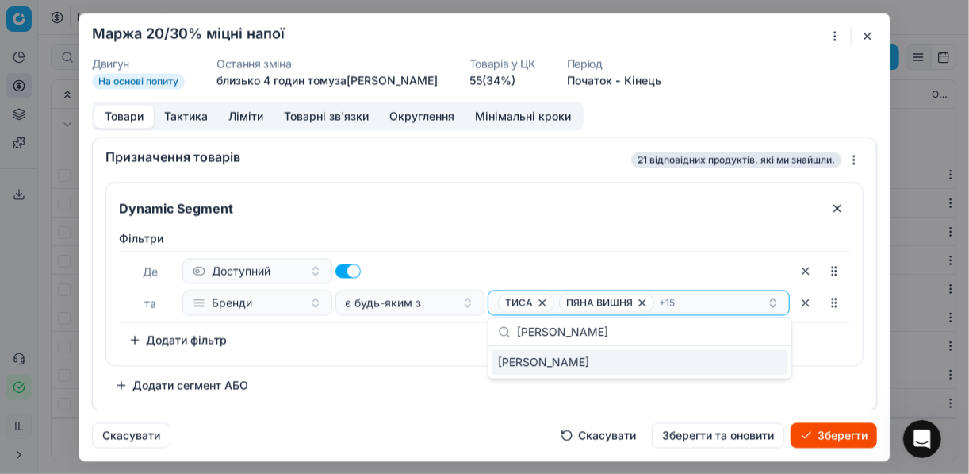
type input "JAMESON"
click at [744, 363] on div "JAMESON" at bounding box center [640, 361] width 297 height 25
click at [385, 339] on div "Фiльтри Де Доступний та Бренди є будь-яким з ТИСА ПЯНА ВИШНЯ + 16 To pick up a …" at bounding box center [484, 291] width 731 height 122
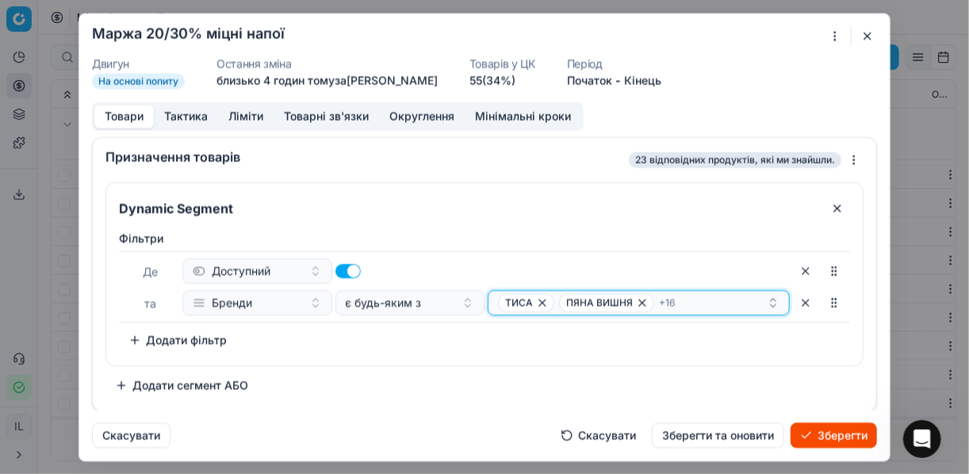
click at [705, 304] on div "ТИСА ПЯНА ВИШНЯ + 16" at bounding box center [632, 302] width 269 height 19
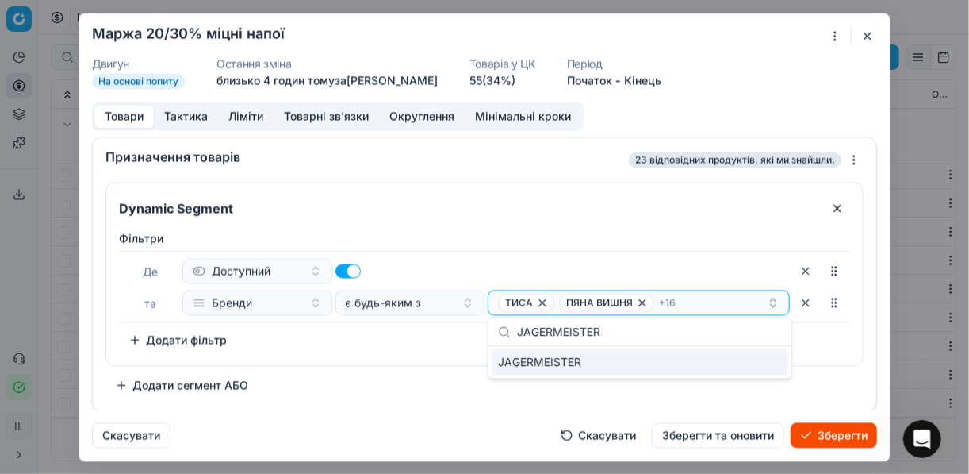
type input "JAGERMEISTER"
click at [762, 359] on div "JAGERMEISTER" at bounding box center [640, 361] width 297 height 25
click at [405, 337] on div "Фiльтри Де Доступний та Бренди є будь-яким з ТИСА ПЯНА ВИШНЯ + 17 To pick up a …" at bounding box center [484, 291] width 731 height 122
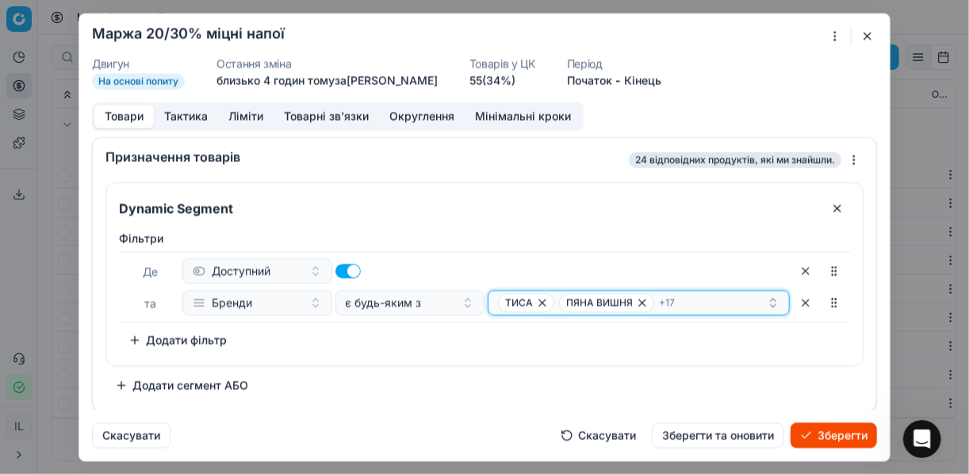
click at [700, 295] on div "ТИСА ПЯНА ВИШНЯ + 17" at bounding box center [632, 302] width 269 height 19
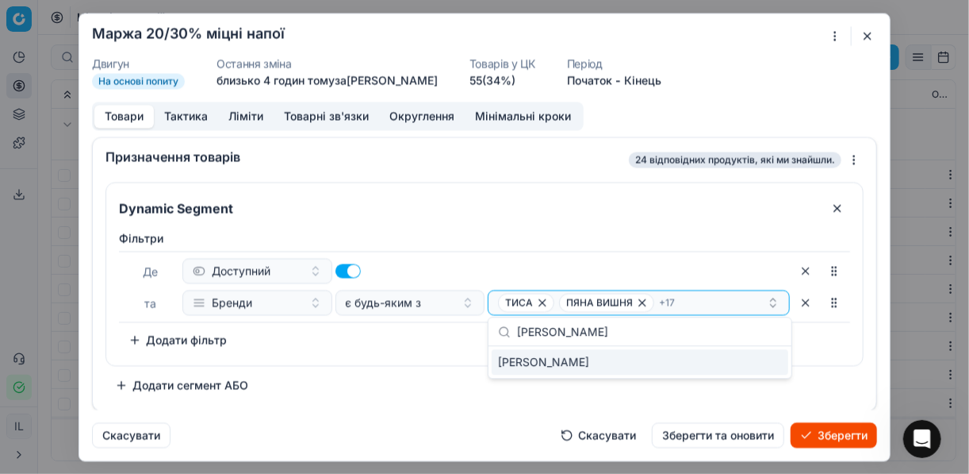
type input "JACK DANIELS"
click at [768, 362] on div "JACK DANIELS" at bounding box center [640, 361] width 297 height 25
click at [414, 340] on div "Фiльтри Де Доступний та Бренди є будь-яким з ТИСА ПЯНА ВИШНЯ + 18 To pick up a …" at bounding box center [484, 291] width 731 height 122
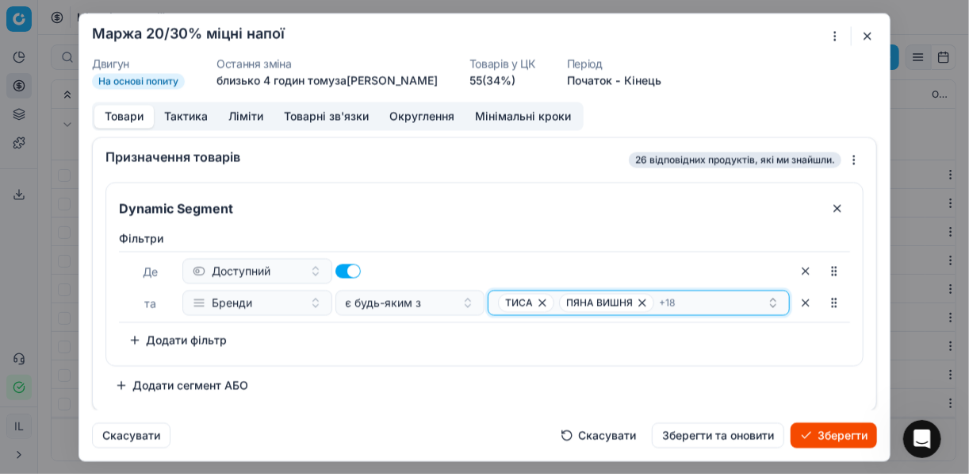
click at [697, 297] on div "ТИСА ПЯНА ВИШНЯ + 18" at bounding box center [632, 302] width 269 height 19
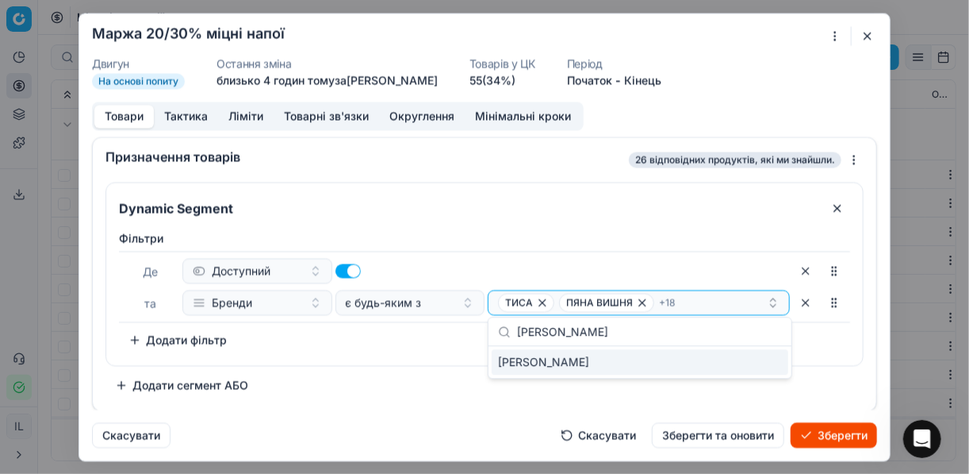
type input "HENNESSY"
click at [765, 369] on div "HENNESSY" at bounding box center [640, 361] width 297 height 25
click at [443, 346] on div "Фiльтри Де Доступний та Бренди є будь-яким з ТИСА ПЯНА ВИШНЯ + 19 To pick up a …" at bounding box center [484, 291] width 731 height 122
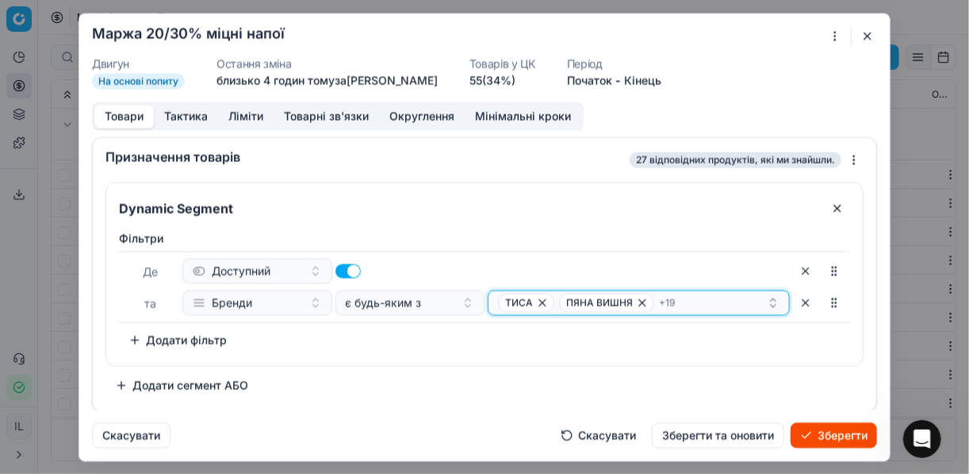
click at [704, 304] on div "ТИСА ПЯНА ВИШНЯ + 19" at bounding box center [632, 302] width 269 height 19
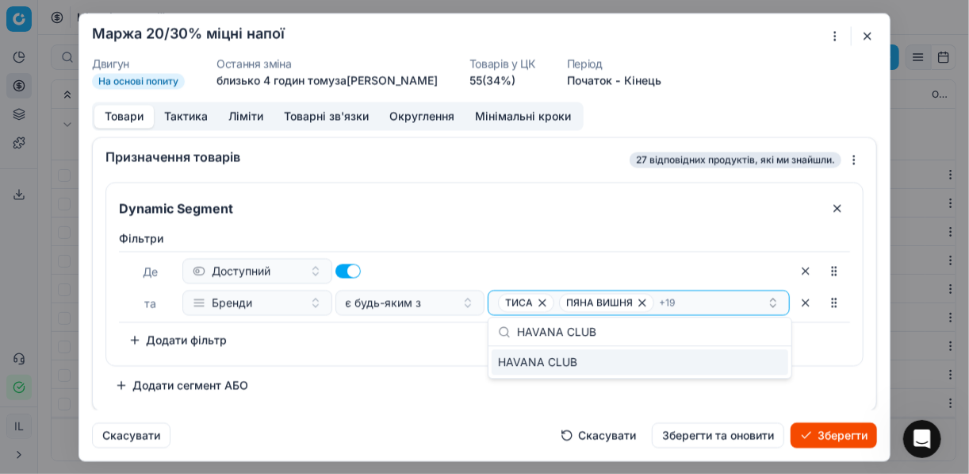
type input "HAVANA CLUB"
click at [782, 355] on div "HAVANA CLUB" at bounding box center [640, 361] width 297 height 25
click at [385, 347] on div "Фiльтри Де Доступний та Бренди є будь-яким з ТИСА ПЯНА ВИШНЯ + 20 To pick up a …" at bounding box center [484, 291] width 731 height 122
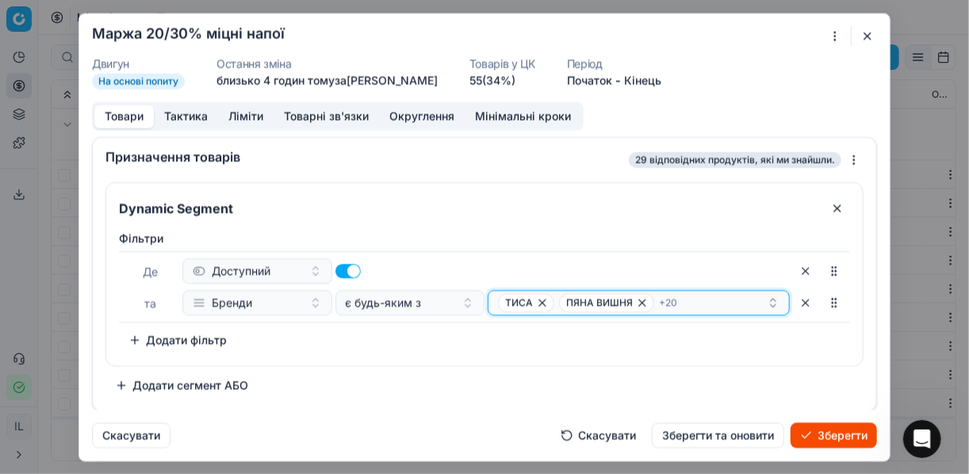
click at [704, 295] on div "ТИСА ПЯНА ВИШНЯ + 20" at bounding box center [632, 302] width 269 height 19
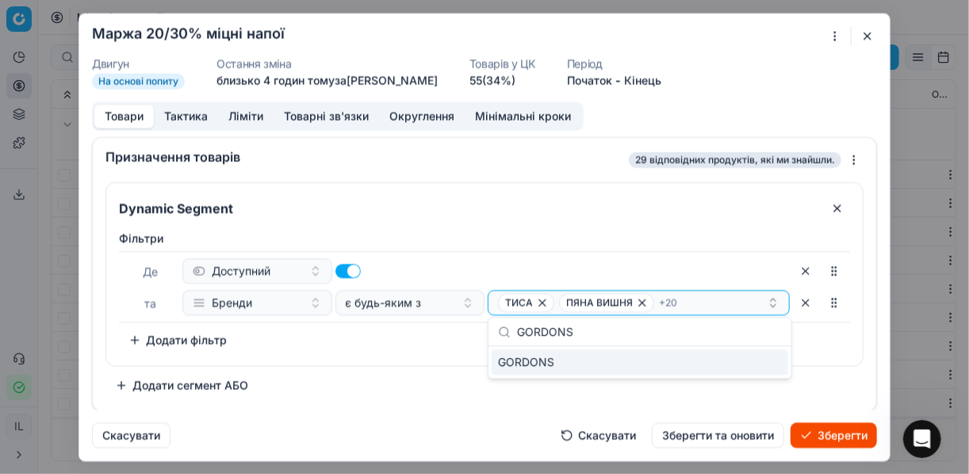
type input "GORDONS"
click at [752, 366] on div "GORDONS" at bounding box center [640, 361] width 297 height 25
click at [439, 344] on div "Фiльтри Де Доступний та Бренди є будь-яким з ТИСА ПЯНА ВИШНЯ + 21 To pick up a …" at bounding box center [484, 291] width 731 height 122
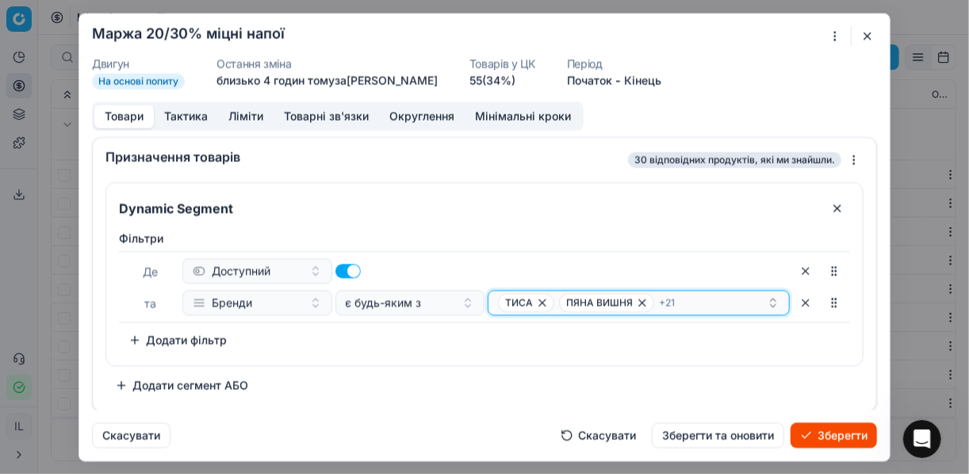
click at [711, 299] on div "ТИСА ПЯНА ВИШНЯ + 21" at bounding box center [632, 302] width 269 height 19
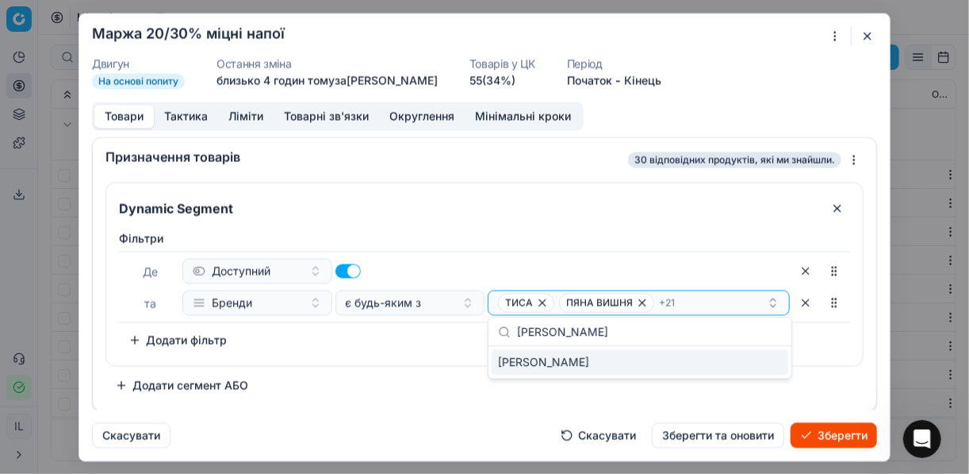
type input "CAPTAIN MORGAN"
click at [744, 362] on div "CAPTAIN MORGAN" at bounding box center [640, 361] width 297 height 25
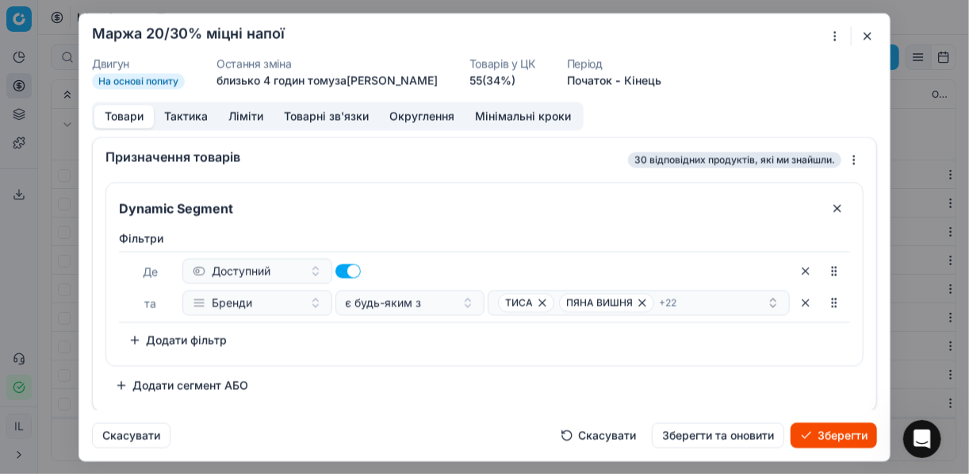
click at [438, 343] on div "Фiльтри Де Доступний та Бренди є будь-яким з ТИСА ПЯНА ВИШНЯ + 22 To pick up a …" at bounding box center [484, 291] width 731 height 122
click at [686, 302] on div "ТИСА ПЯНА ВИШНЯ + 22" at bounding box center [632, 302] width 269 height 19
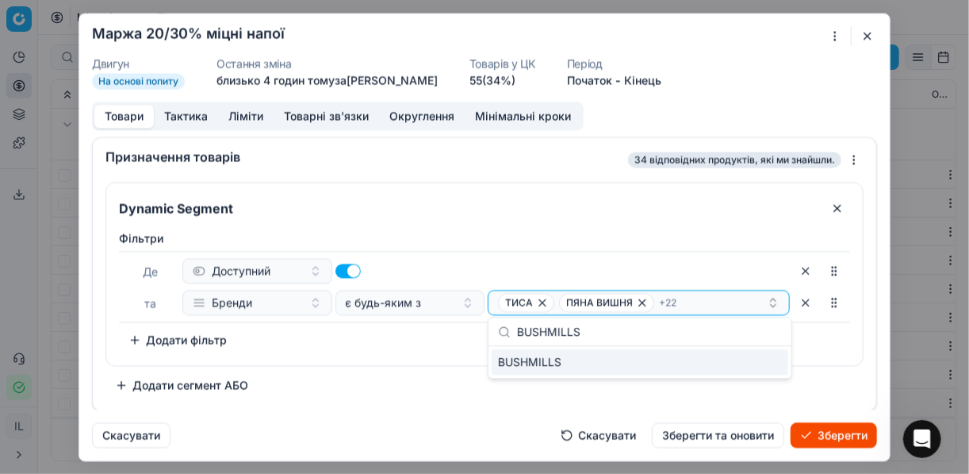
type input "BUSHMILLS"
click at [776, 366] on div "BUSHMILLS" at bounding box center [640, 361] width 297 height 25
click at [359, 359] on div "Фiльтри Де Доступний та Бренди є будь-яким з ТИСА ПЯНА ВИШНЯ + 23 To pick up a …" at bounding box center [484, 294] width 757 height 141
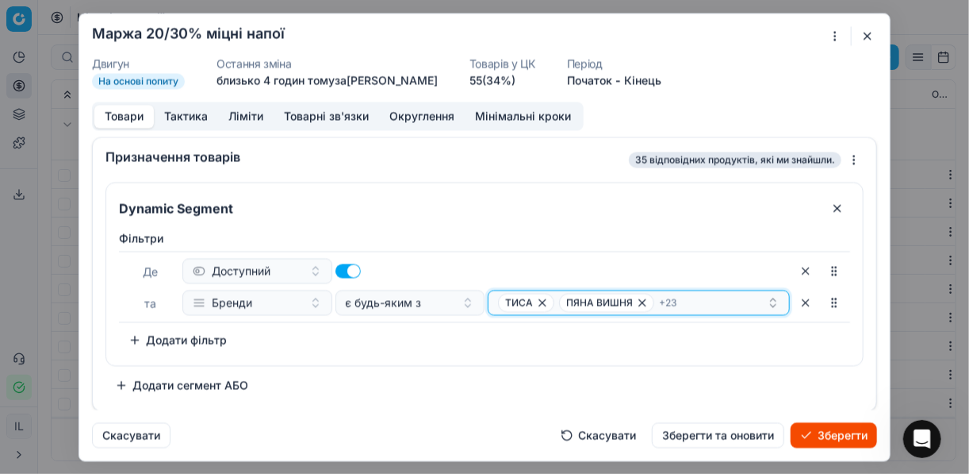
click at [688, 302] on div "ТИСА ПЯНА ВИШНЯ + 23" at bounding box center [632, 302] width 269 height 19
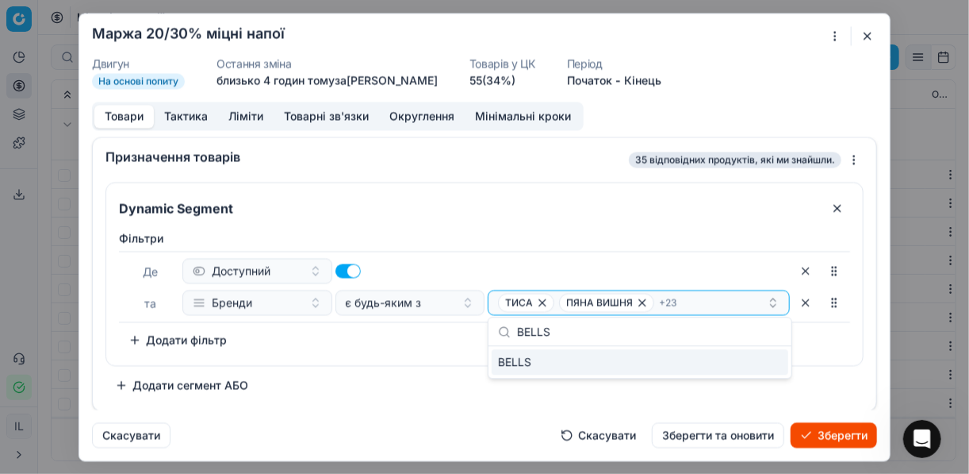
type input "BELLS"
click at [764, 364] on div "BELLS" at bounding box center [640, 361] width 297 height 25
click at [444, 355] on div "Фiльтри Де Доступний та Бренди є будь-яким з ТИСА ПЯНА ВИШНЯ + 24 To pick up a …" at bounding box center [484, 294] width 757 height 141
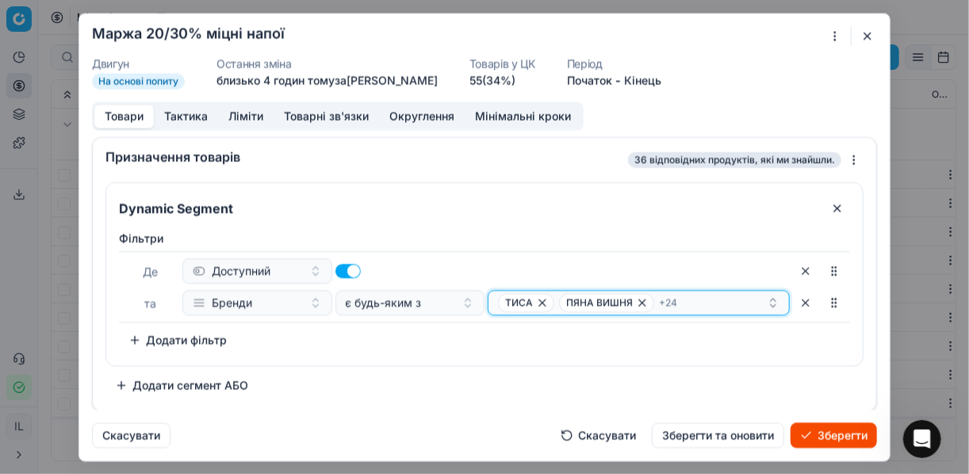
click at [684, 301] on div "ТИСА ПЯНА ВИШНЯ + 24" at bounding box center [632, 302] width 269 height 19
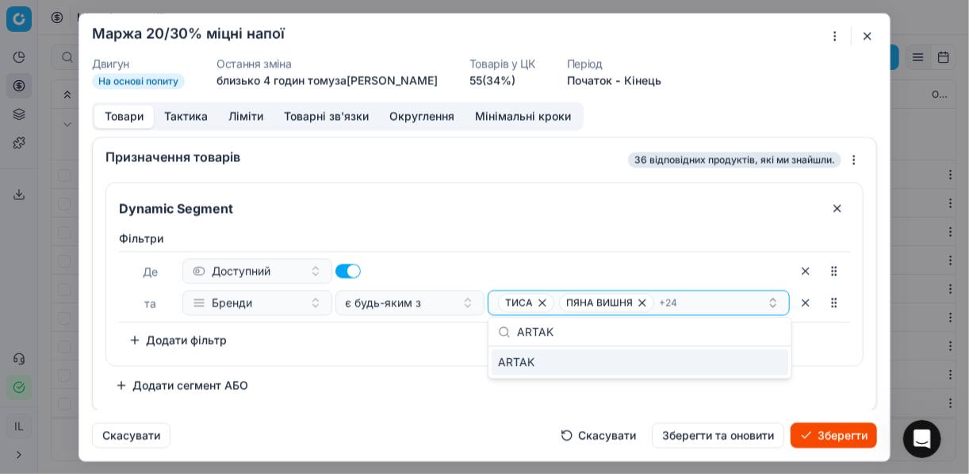
type input "ARTAK"
click at [778, 362] on div "ARTAK" at bounding box center [640, 361] width 297 height 25
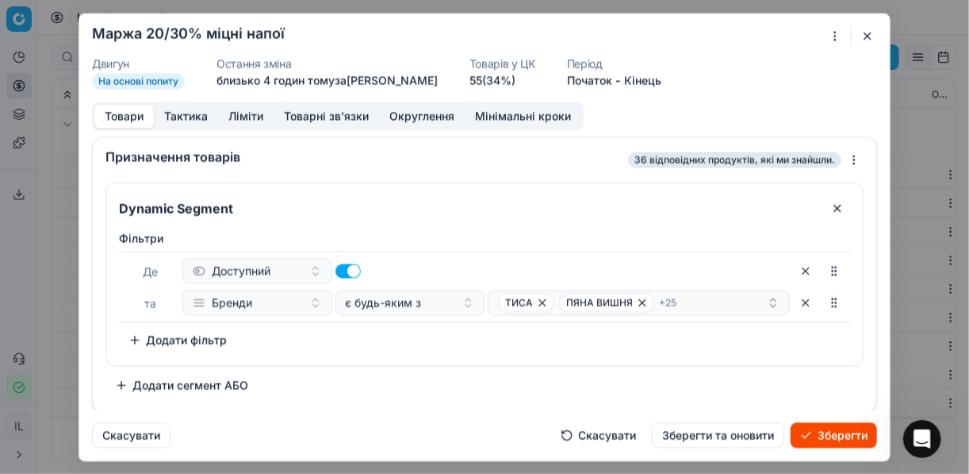
click at [443, 341] on div "Фiльтри Де Доступний та Бренди є будь-яким з ТИСА ПЯНА ВИШНЯ + 25 To pick up a …" at bounding box center [484, 291] width 731 height 122
click at [687, 303] on div "ТИСА ПЯНА ВИШНЯ + 25" at bounding box center [632, 302] width 269 height 19
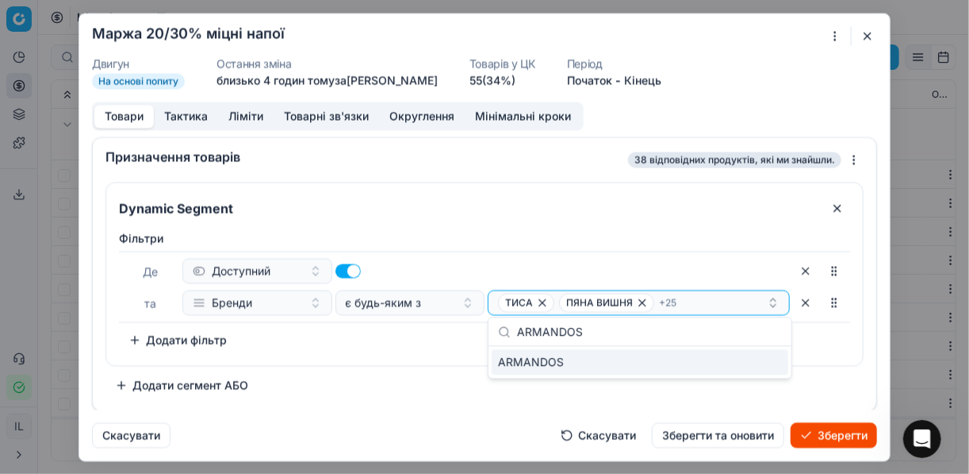
type input "ARMANDOS"
click at [755, 362] on div "ARMANDOS" at bounding box center [640, 361] width 297 height 25
click at [397, 328] on div "Фiльтри Де Доступний та Бренди є будь-яким з ТИСА ПЯНА ВИШНЯ + 26 To pick up a …" at bounding box center [484, 291] width 731 height 122
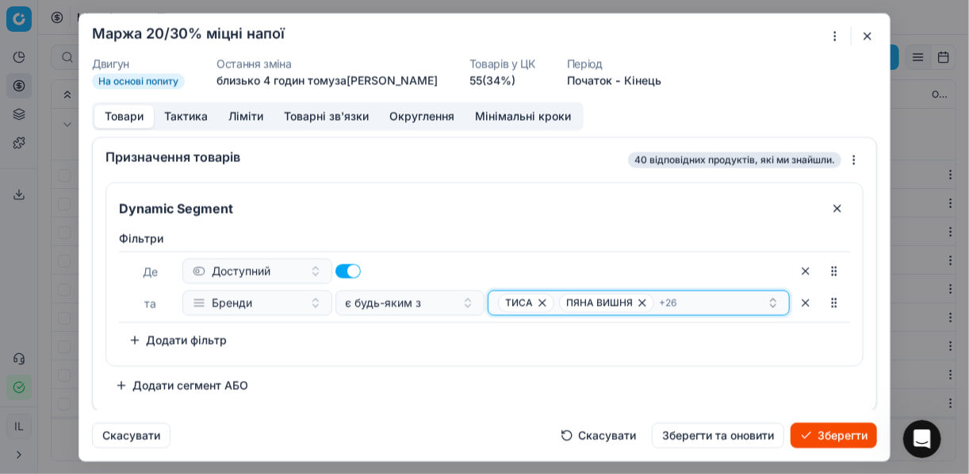
click at [699, 300] on div "ТИСА ПЯНА ВИШНЯ + 26" at bounding box center [632, 302] width 269 height 19
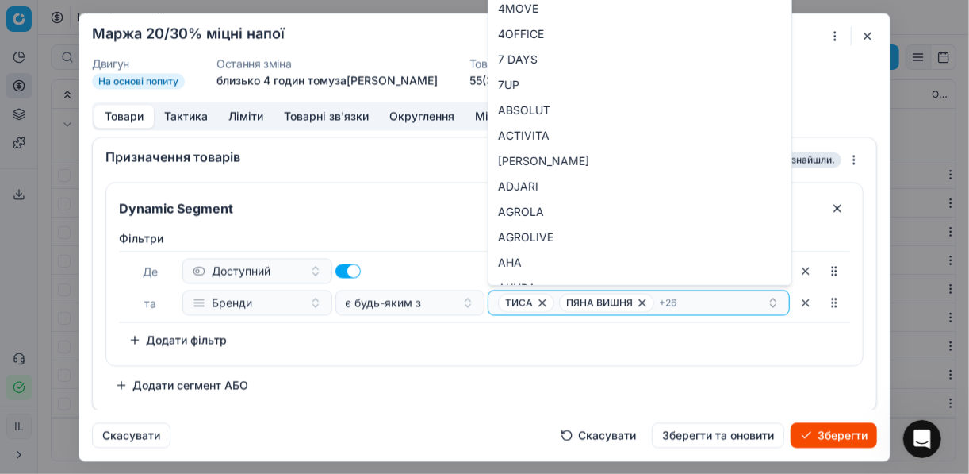
type input "ARMANDOS"
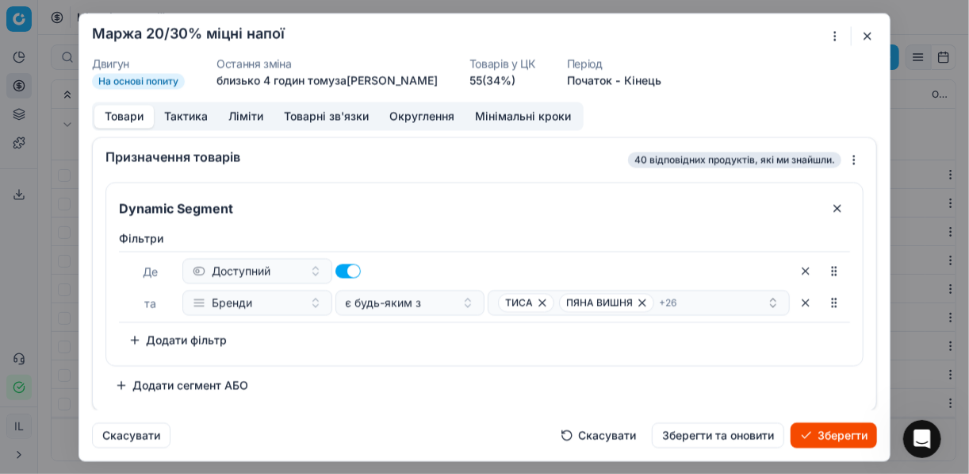
click at [394, 343] on div "Фiльтри Де Доступний та Бренди є будь-яким з ТИСА ПЯНА ВИШНЯ + 26 To pick up a …" at bounding box center [484, 291] width 731 height 122
click at [689, 303] on div "ТИСА ПЯНА ВИШНЯ + 26" at bounding box center [632, 302] width 269 height 19
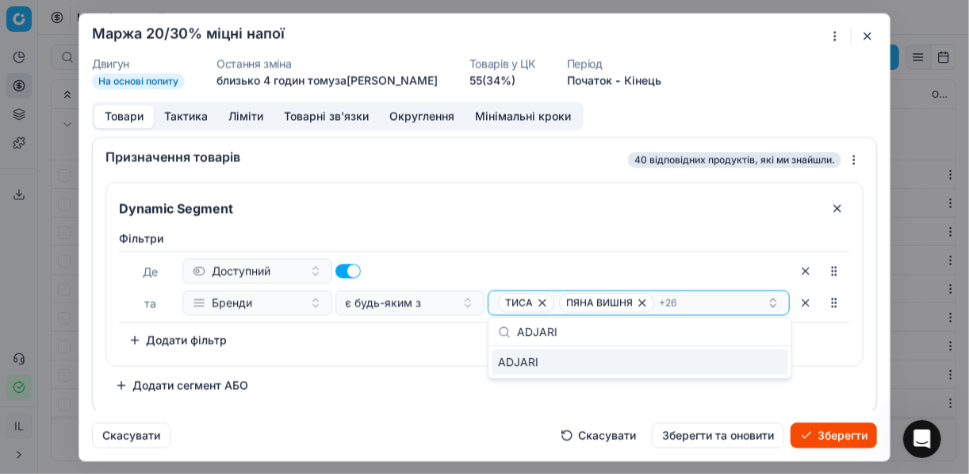
type input "ADJARI"
click at [778, 366] on div "ADJARI" at bounding box center [640, 361] width 297 height 25
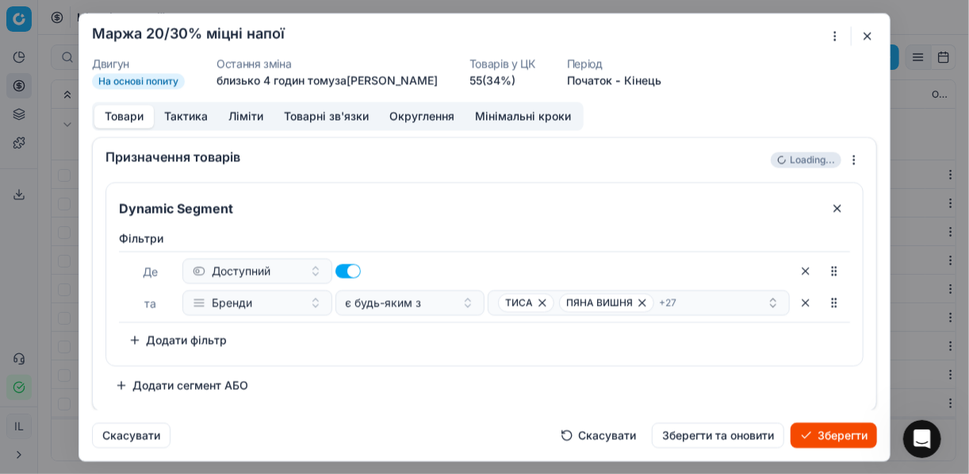
click at [421, 354] on div "Фiльтри Де Доступний та Бренди є будь-яким з ТИСА ПЯНА ВИШНЯ + 27 To pick up a …" at bounding box center [484, 294] width 757 height 141
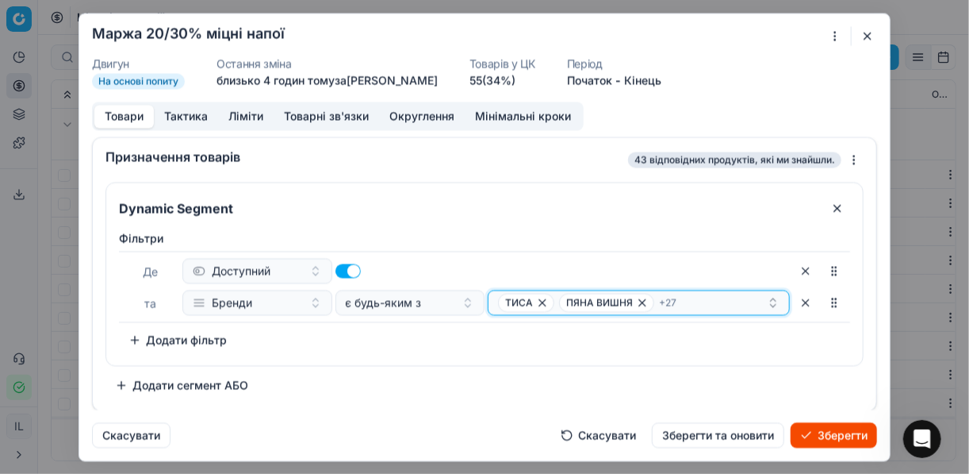
click at [691, 302] on div "ТИСА ПЯНА ВИШНЯ + 27" at bounding box center [632, 302] width 269 height 19
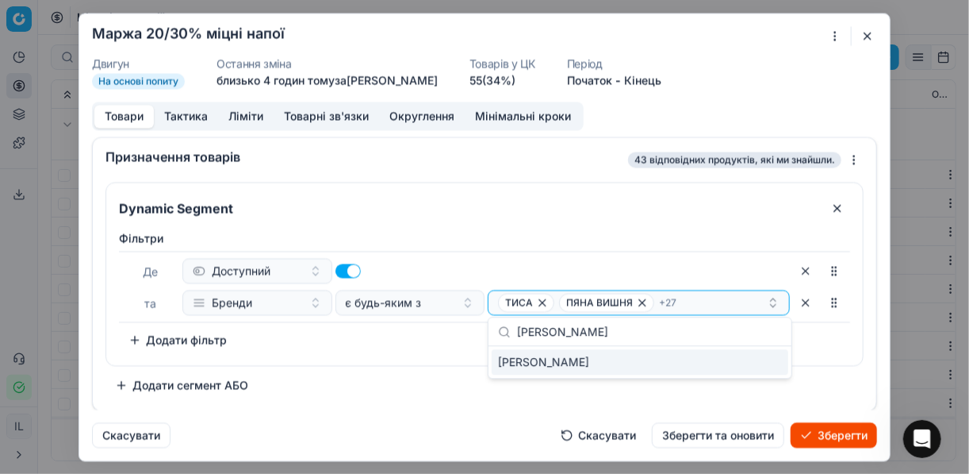
type input "[PERSON_NAME]"
click at [768, 359] on div "[PERSON_NAME]" at bounding box center [640, 361] width 297 height 25
click at [441, 347] on div "Фiльтри Де Доступний та Бренди є будь-яким з ТИСА ПЯНА ВИШНЯ + 28 To pick up a …" at bounding box center [484, 291] width 731 height 122
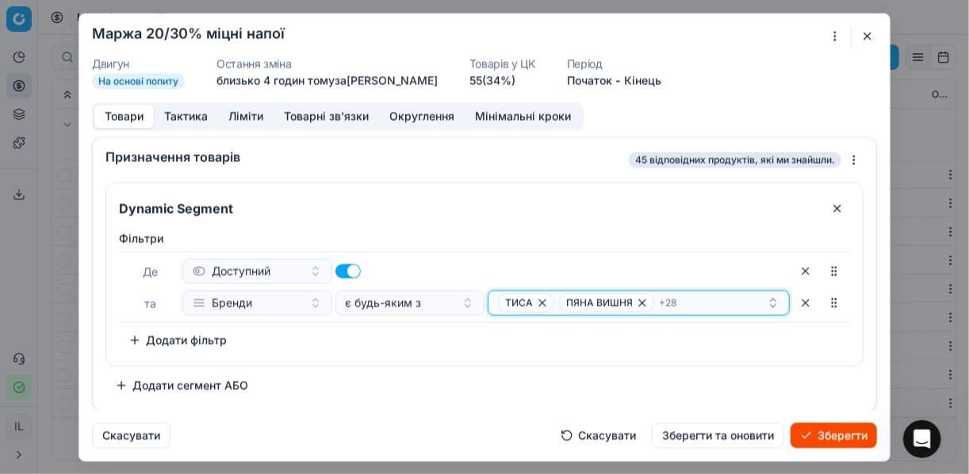
click at [722, 297] on div "ТИСА ПЯНА ВИШНЯ + 28" at bounding box center [632, 302] width 269 height 19
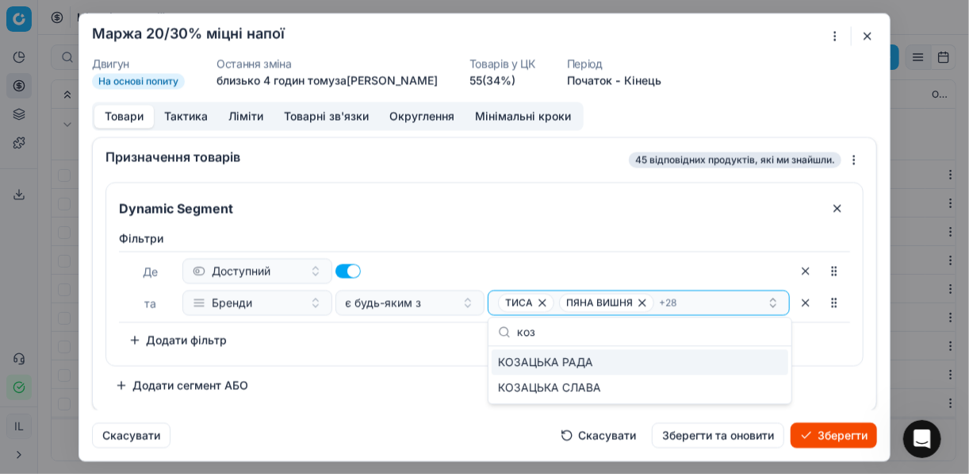
type input "коз"
click at [777, 362] on div "КОЗАЦЬКА РАДА" at bounding box center [640, 361] width 297 height 25
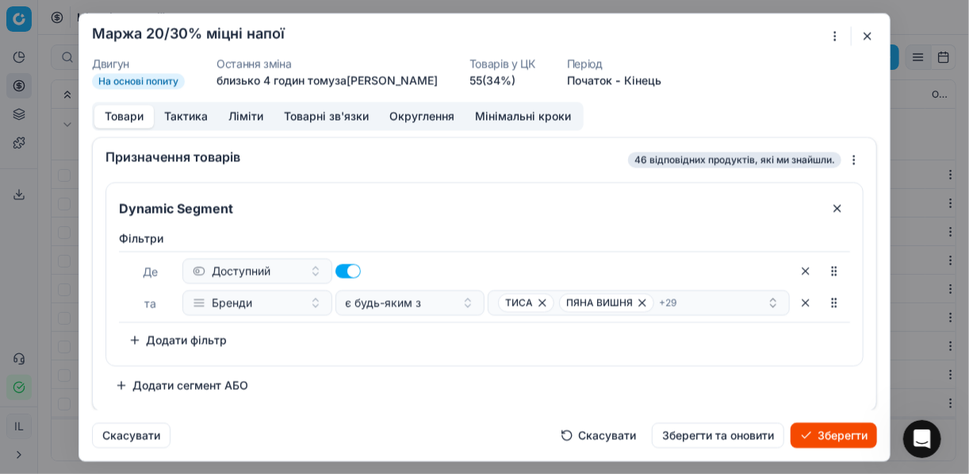
click at [419, 355] on div "Фiльтри Де Доступний та Бренди є будь-яким з ТИСА ПЯНА ВИШНЯ + 29 To pick up a …" at bounding box center [484, 294] width 757 height 141
click at [834, 432] on button "Зберегти" at bounding box center [834, 434] width 86 height 25
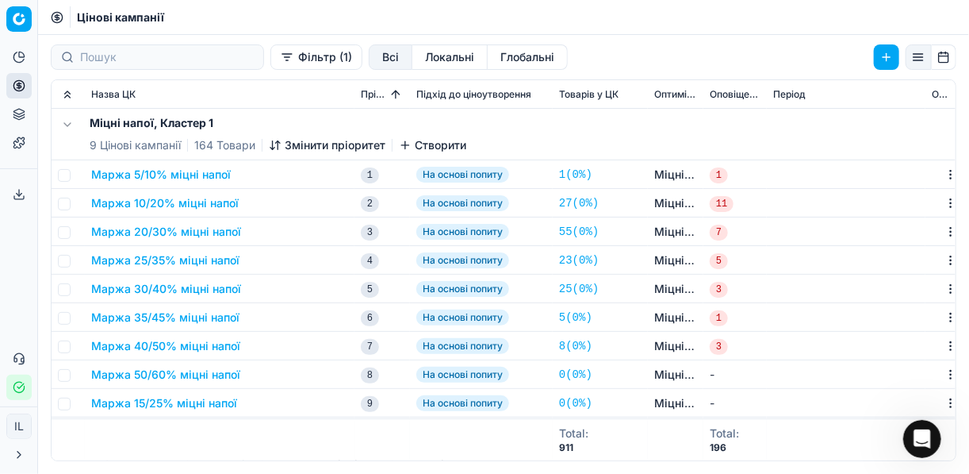
click at [152, 259] on button "Маржа 25/35% міцні напої" at bounding box center [165, 260] width 148 height 16
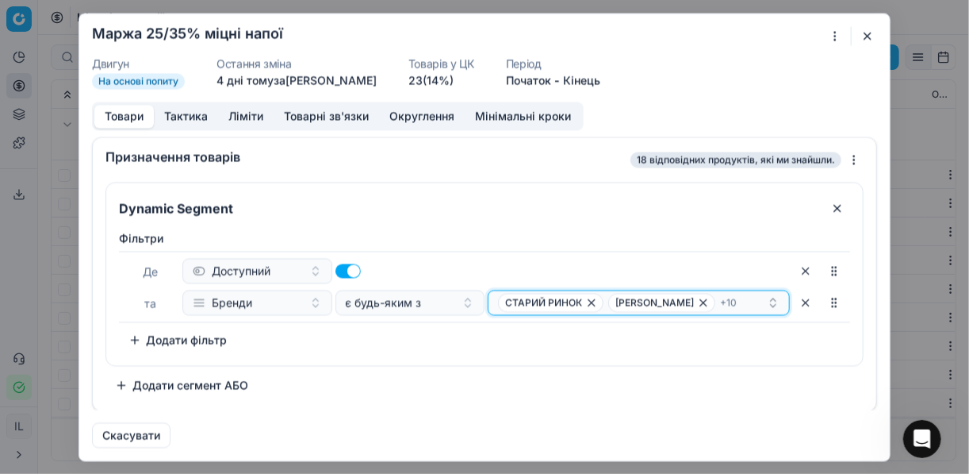
click at [700, 301] on icon "button" at bounding box center [703, 302] width 6 height 6
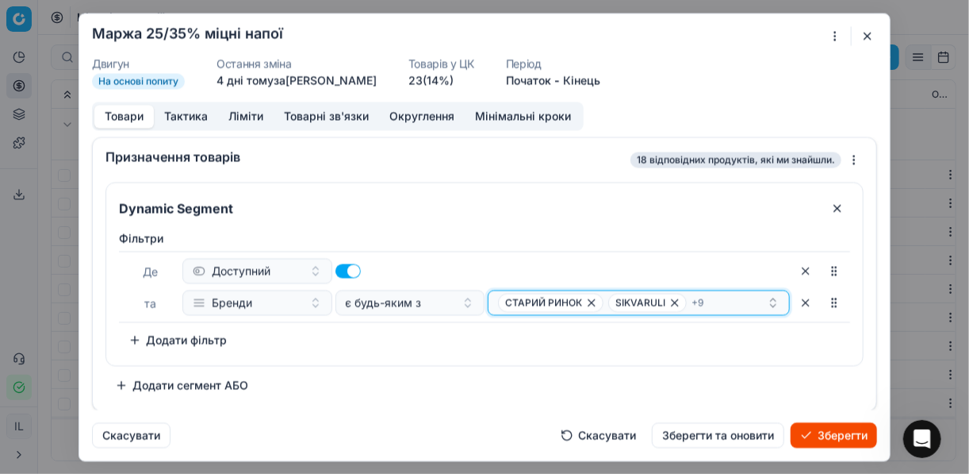
click at [676, 302] on icon "button" at bounding box center [675, 302] width 13 height 13
click at [697, 301] on icon "button" at bounding box center [703, 302] width 13 height 13
click at [669, 302] on span "METAXA" at bounding box center [642, 302] width 69 height 19
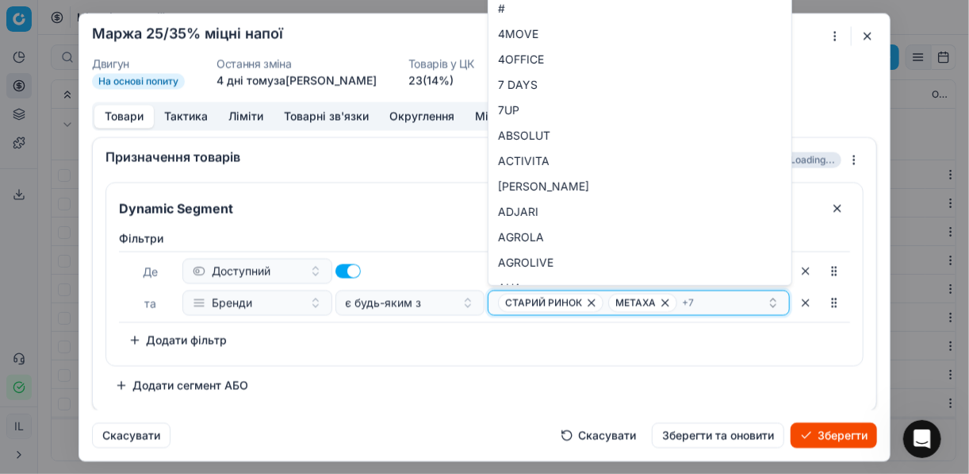
click at [662, 301] on icon "button" at bounding box center [665, 302] width 6 height 6
click at [673, 302] on icon "button" at bounding box center [676, 302] width 6 height 6
click at [655, 305] on icon "button" at bounding box center [659, 302] width 13 height 13
click at [585, 304] on icon "button" at bounding box center [591, 302] width 13 height 13
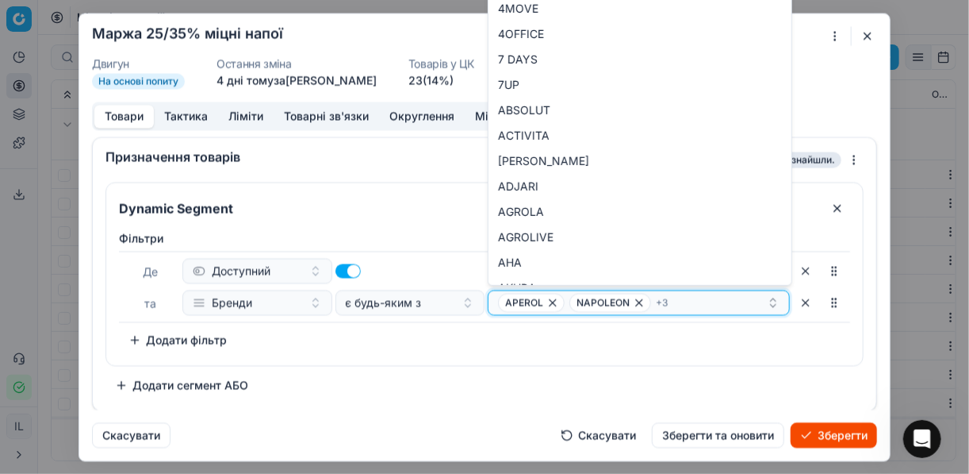
click at [549, 299] on icon "button" at bounding box center [552, 302] width 13 height 13
click at [565, 301] on icon "button" at bounding box center [568, 302] width 13 height 13
click at [629, 302] on icon "button" at bounding box center [627, 302] width 13 height 13
click at [662, 302] on icon "button" at bounding box center [668, 302] width 13 height 13
click at [584, 301] on icon "button" at bounding box center [587, 302] width 13 height 13
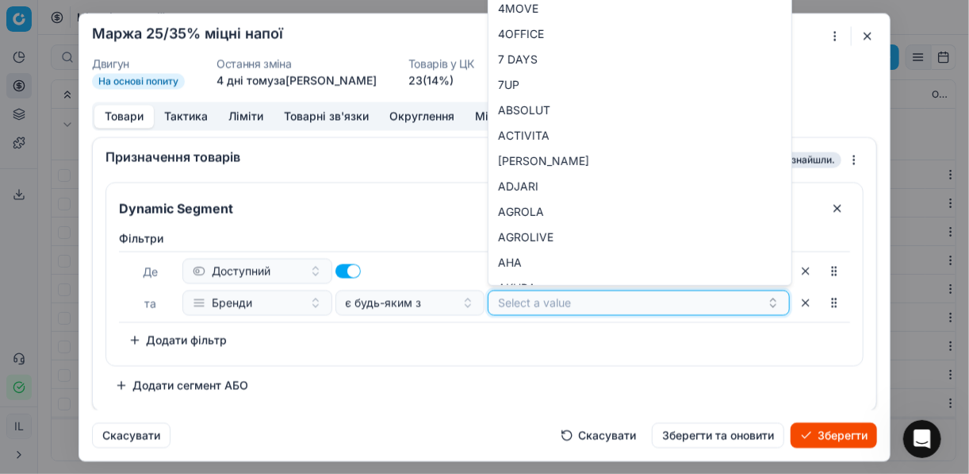
click at [541, 293] on button "Select a value" at bounding box center [639, 301] width 302 height 25
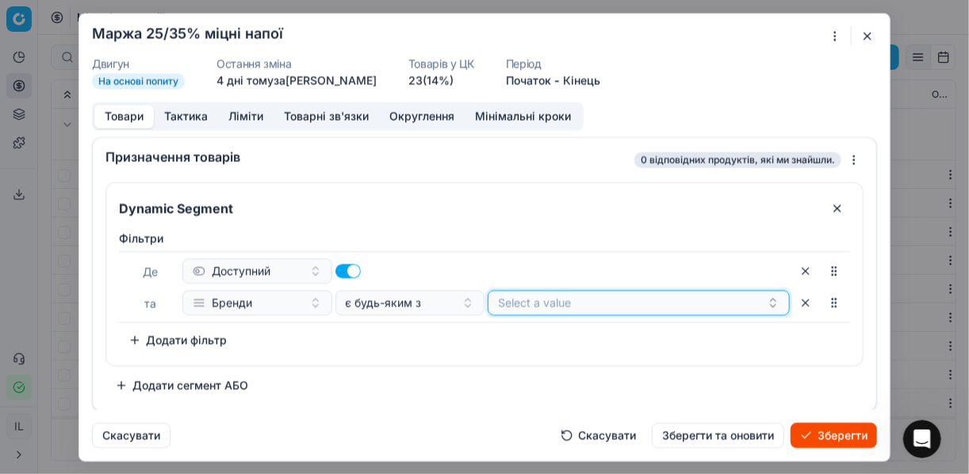
click at [584, 301] on button "Select a value" at bounding box center [639, 301] width 302 height 25
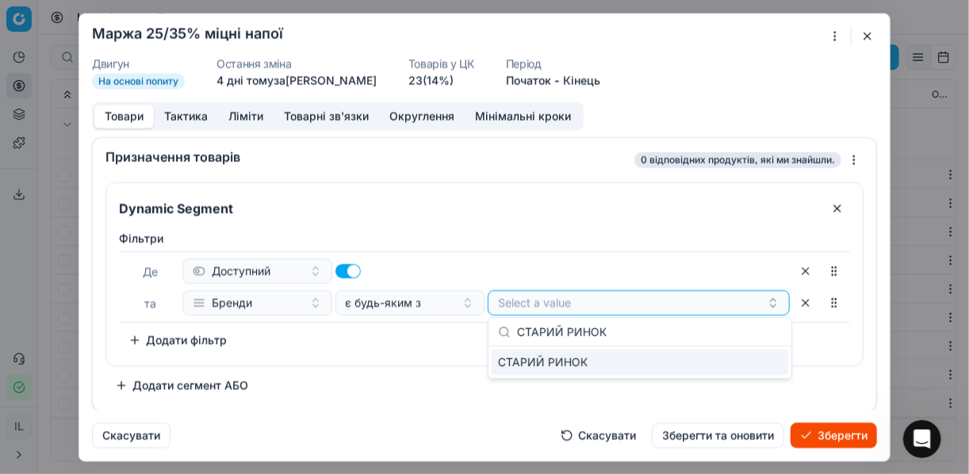
type input "СТАРИЙ РИНОК"
click at [767, 357] on div "СТАРИЙ РИНОК" at bounding box center [640, 361] width 297 height 25
click at [448, 328] on div "Фiльтри Де Доступний та Бренди є будь-яким з СТАРИЙ РИНОК To pick up a sortable…" at bounding box center [484, 291] width 731 height 122
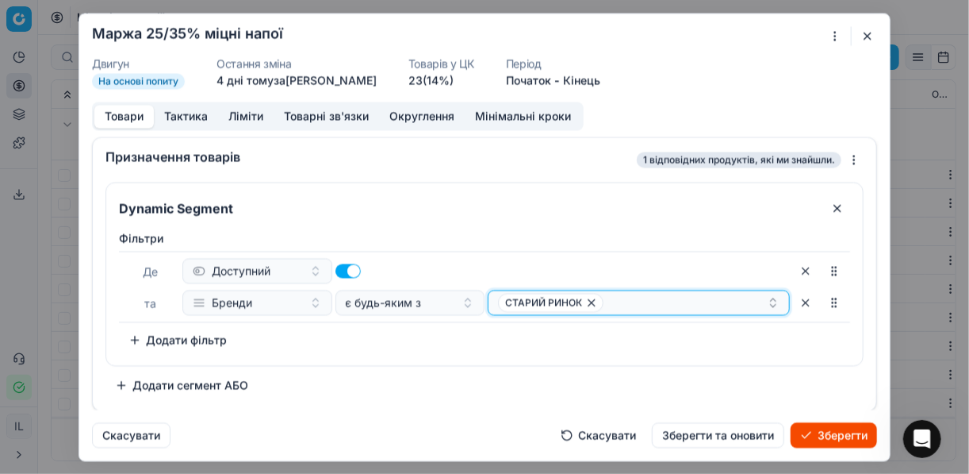
click at [637, 304] on div "СТАРИЙ РИНОК" at bounding box center [632, 302] width 269 height 19
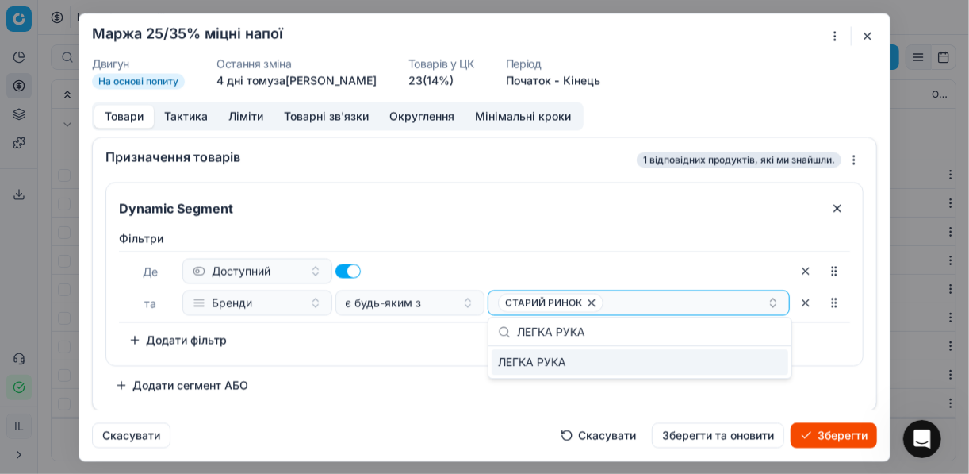
type input "ЛЕГКА РУКА"
click at [754, 360] on div "ЛЕГКА РУКА" at bounding box center [640, 361] width 297 height 25
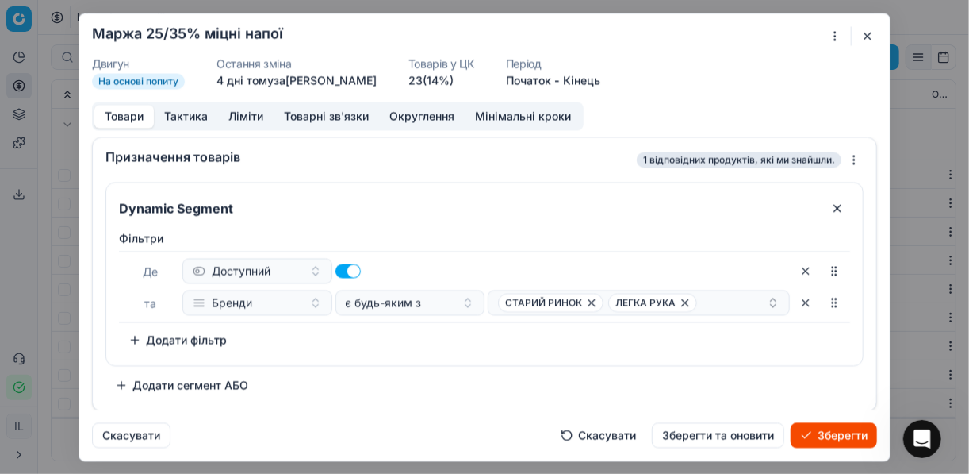
click at [447, 351] on div "Фiльтри Де Доступний та Бренди є будь-яким з СТАРИЙ РИНОК ЛЕГКА РУКА To pick up…" at bounding box center [484, 294] width 757 height 141
click at [704, 298] on div "СТАРИЙ РИНОК ЛЕГКА РУКА" at bounding box center [632, 302] width 269 height 19
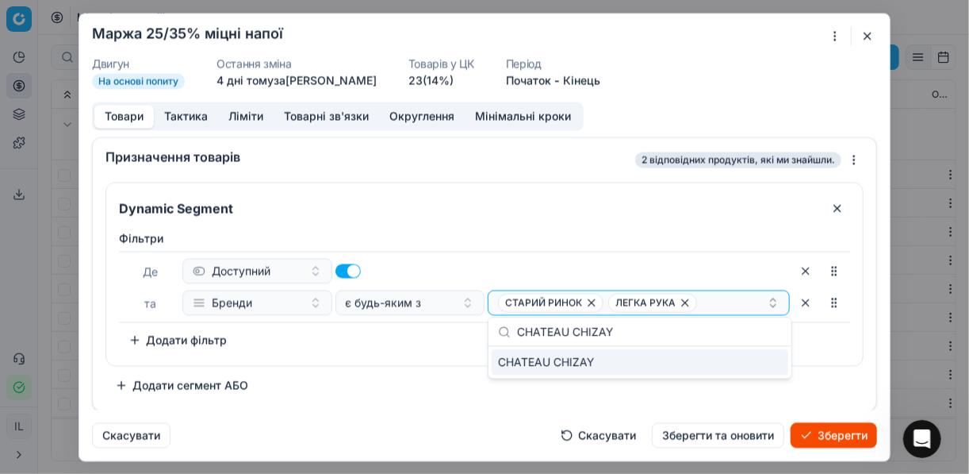
type input "CHATEAU CHIZAY"
click at [755, 361] on div "CHATEAU CHIZAY" at bounding box center [640, 361] width 297 height 25
click at [421, 321] on div "Фiльтри Де Доступний та Бренди є будь-яким з СТАРИЙ РИНОК ЛЕГКА РУКА + 1 To pic…" at bounding box center [484, 291] width 731 height 122
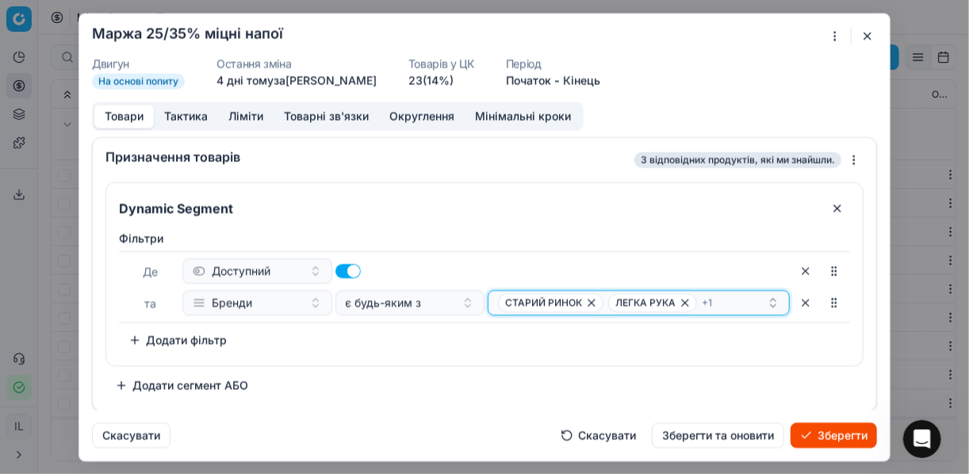
click at [736, 301] on div "СТАРИЙ РИНОК ЛЕГКА РУКА + 1" at bounding box center [632, 302] width 269 height 19
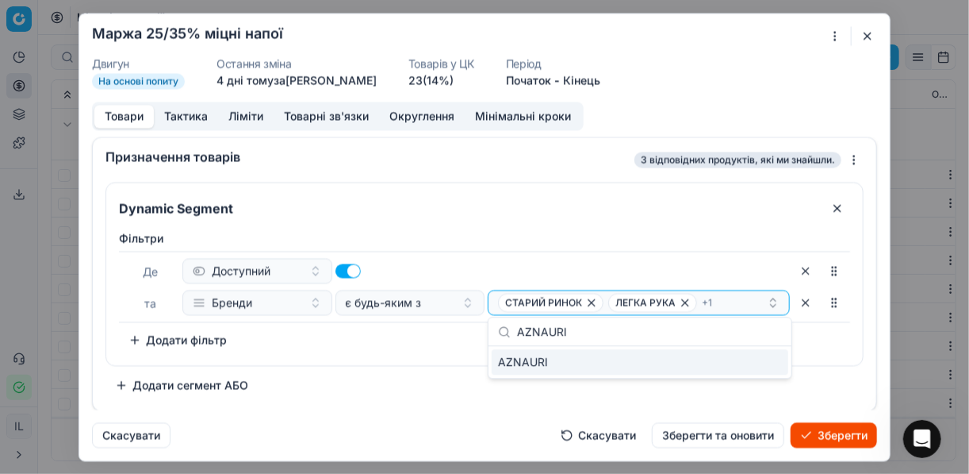
type input "AZNAURI"
click at [768, 364] on div "AZNAURI" at bounding box center [640, 361] width 297 height 25
click at [432, 346] on div "Фiльтри Де Доступний та Бренди є будь-яким з СТАРИЙ РИНОК ЛЕГКА РУКА + 2 To pic…" at bounding box center [484, 291] width 731 height 122
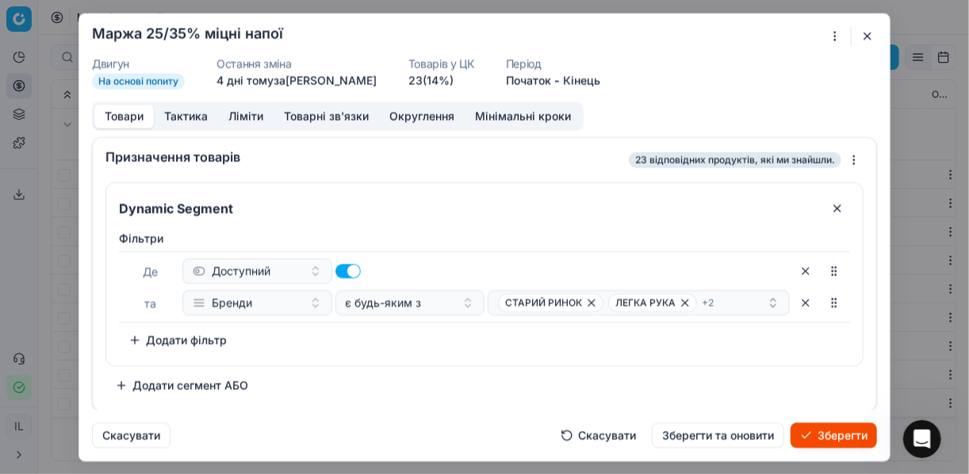
click at [834, 435] on button "Зберегти" at bounding box center [834, 434] width 86 height 25
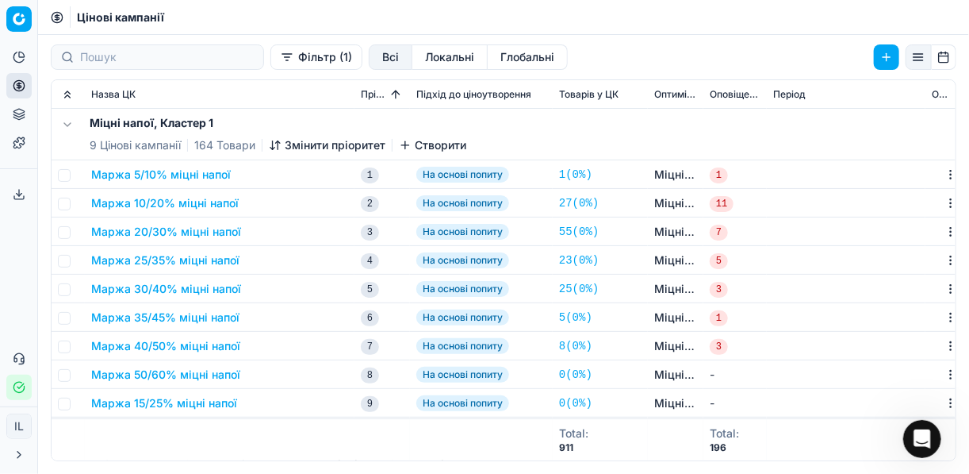
click at [168, 283] on button "Маржа 30/40% міцні напої" at bounding box center [166, 289] width 150 height 16
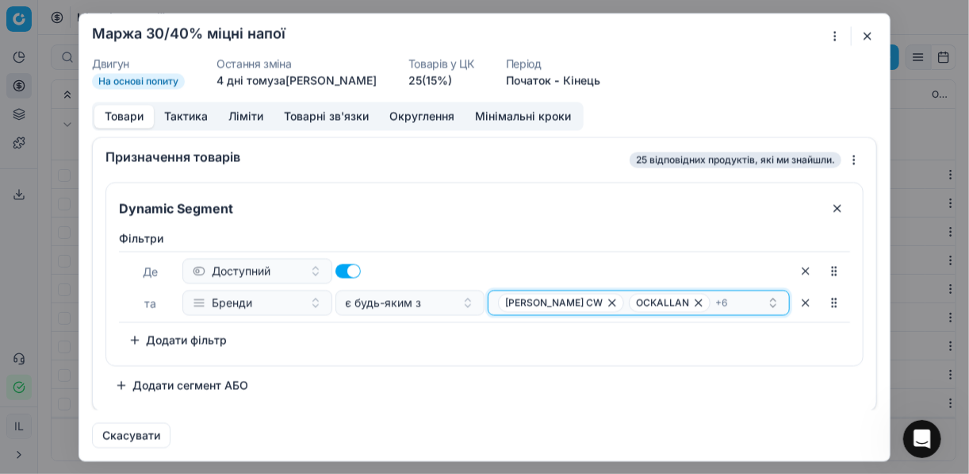
click at [692, 301] on icon "button" at bounding box center [698, 302] width 13 height 13
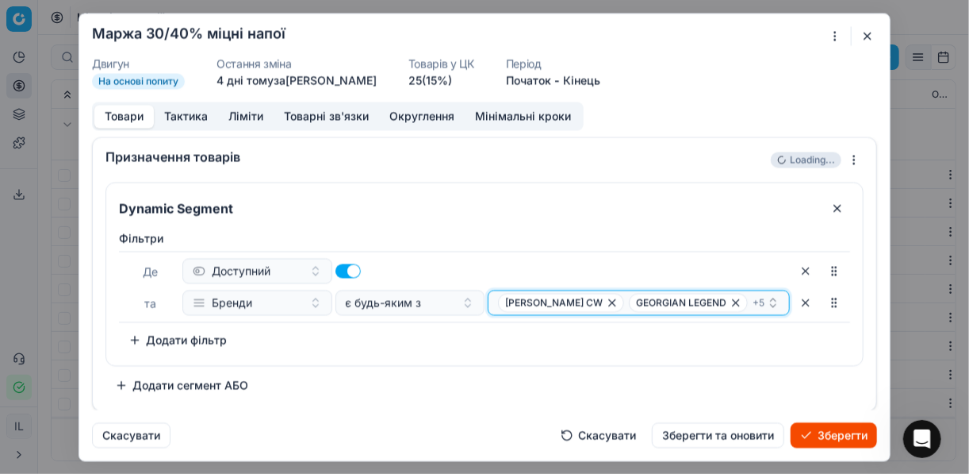
click at [733, 301] on icon "button" at bounding box center [736, 302] width 6 height 6
click at [694, 303] on icon "button" at bounding box center [700, 302] width 13 height 13
click at [670, 302] on icon "button" at bounding box center [676, 302] width 13 height 13
click at [606, 301] on icon "button" at bounding box center [612, 302] width 13 height 13
click at [552, 302] on icon "button" at bounding box center [558, 302] width 13 height 13
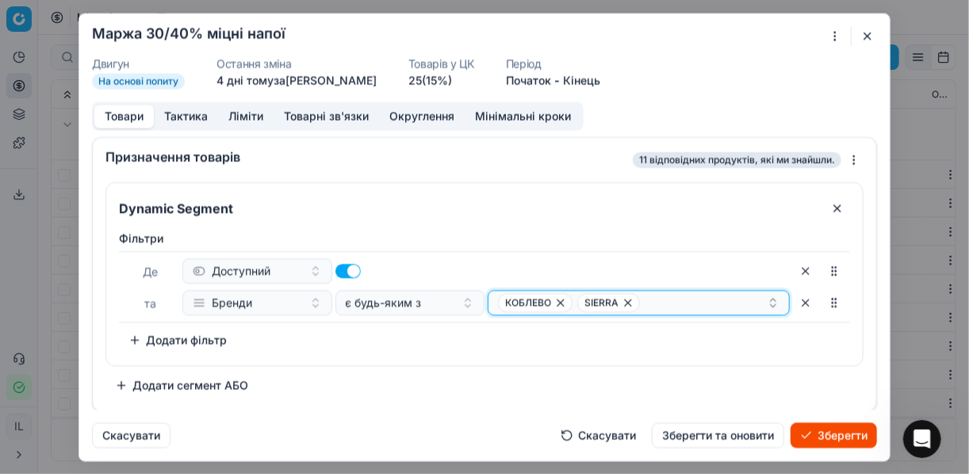
click at [561, 302] on icon "button" at bounding box center [560, 302] width 13 height 13
click at [550, 302] on icon "button" at bounding box center [549, 302] width 6 height 6
click at [510, 304] on button "Select a value" at bounding box center [639, 301] width 302 height 25
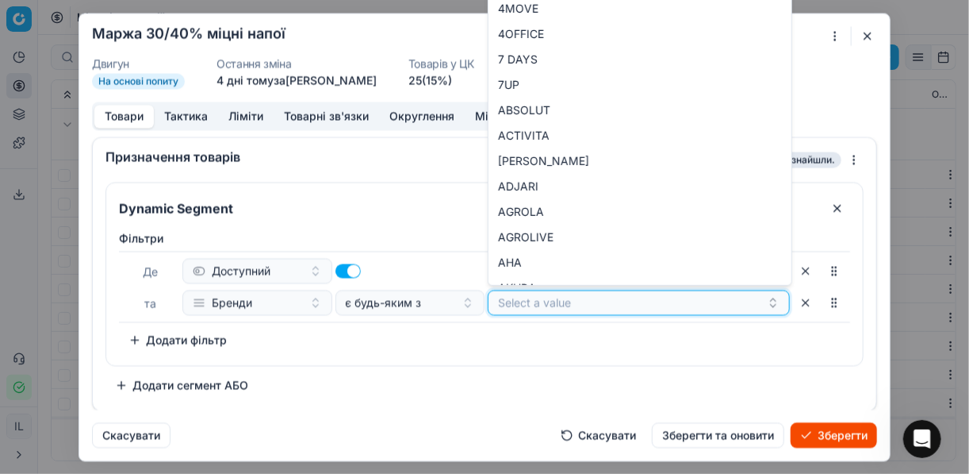
click at [510, 304] on button "Select a value" at bounding box center [639, 301] width 302 height 25
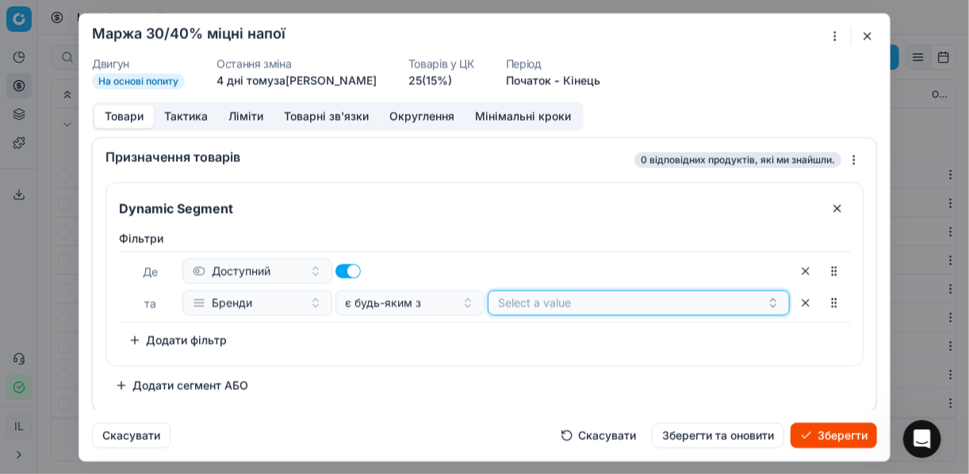
click at [592, 308] on button "Select a value" at bounding box center [639, 301] width 302 height 25
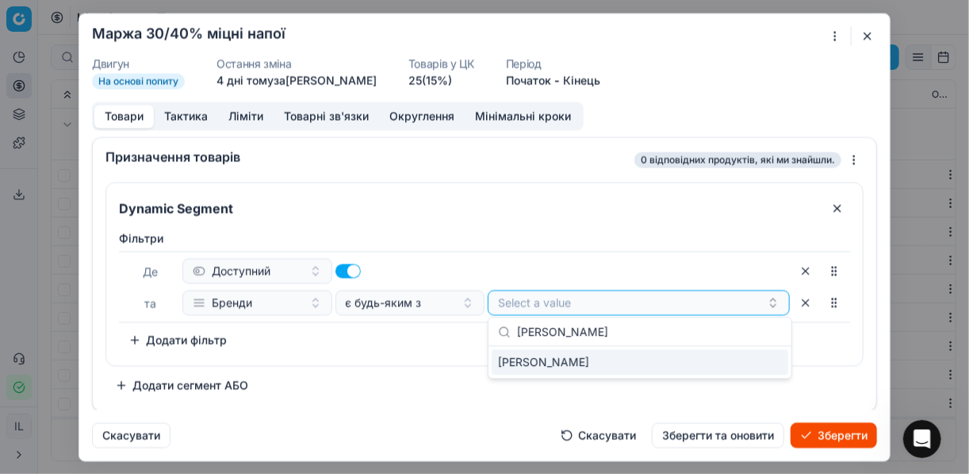
type input "ШАТО КАХЕТІ"
click at [761, 362] on div "ШАТО КАХЕТІ" at bounding box center [640, 361] width 297 height 25
click at [612, 301] on div "ШАТО КАХЕТІ" at bounding box center [632, 302] width 269 height 19
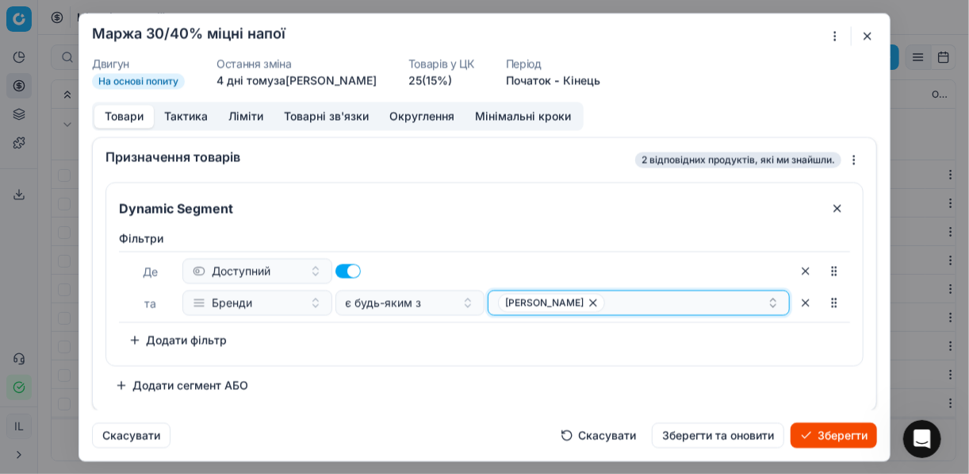
click at [612, 301] on div "ШАТО КАХЕТІ" at bounding box center [632, 302] width 269 height 19
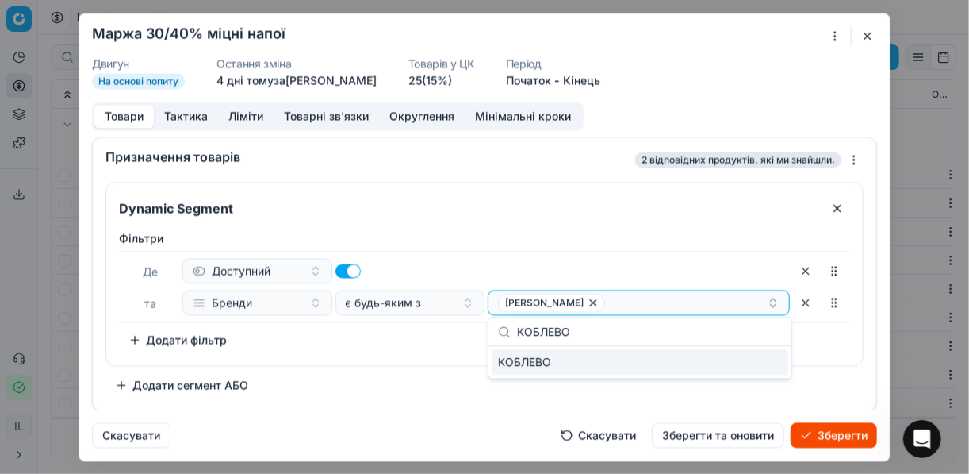
type input "КОБЛЕВО"
click at [727, 362] on div "КОБЛЕВО" at bounding box center [640, 361] width 297 height 25
click at [392, 353] on div "Фiльтри Де Доступний та Бренди є будь-яким з ШАТО КАХЕТІ КОБЛЕВО To pick up a s…" at bounding box center [484, 294] width 757 height 141
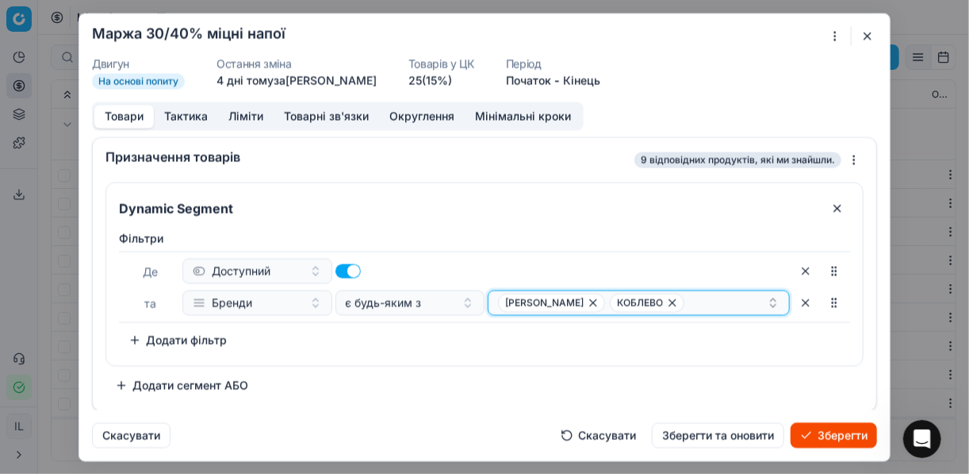
click at [691, 301] on div "ШАТО КАХЕТІ КОБЛЕВО" at bounding box center [632, 302] width 269 height 19
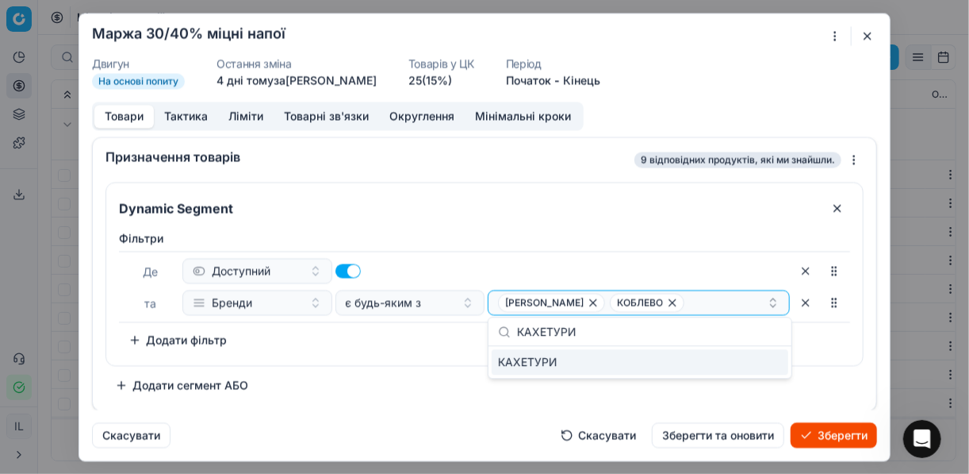
type input "КАХЕТУРИ"
click at [767, 364] on div "КАХЕТУРИ" at bounding box center [640, 361] width 297 height 25
click at [426, 351] on div "Фiльтри Де Доступний та Бренди є будь-яким з ШАТО КАХЕТІ КОБЛЕВО + 1 To pick up…" at bounding box center [484, 294] width 757 height 141
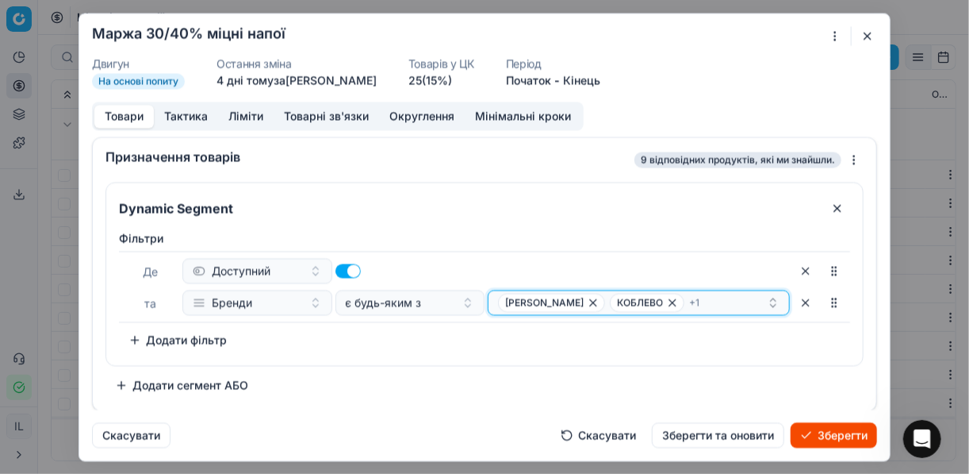
click at [711, 304] on div "ШАТО КАХЕТІ КОБЛЕВО + 1" at bounding box center [632, 302] width 269 height 19
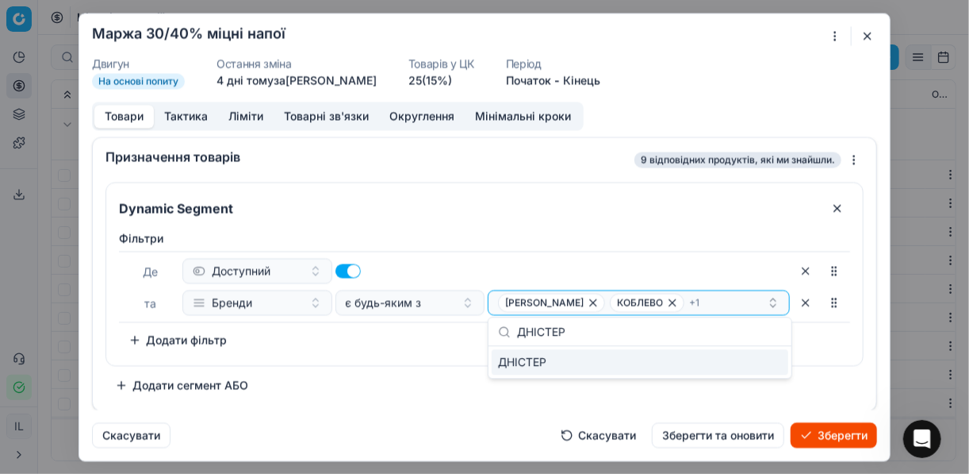
type input "ДНІСТЕР"
click at [757, 365] on div "ДНІСТЕР" at bounding box center [640, 361] width 297 height 25
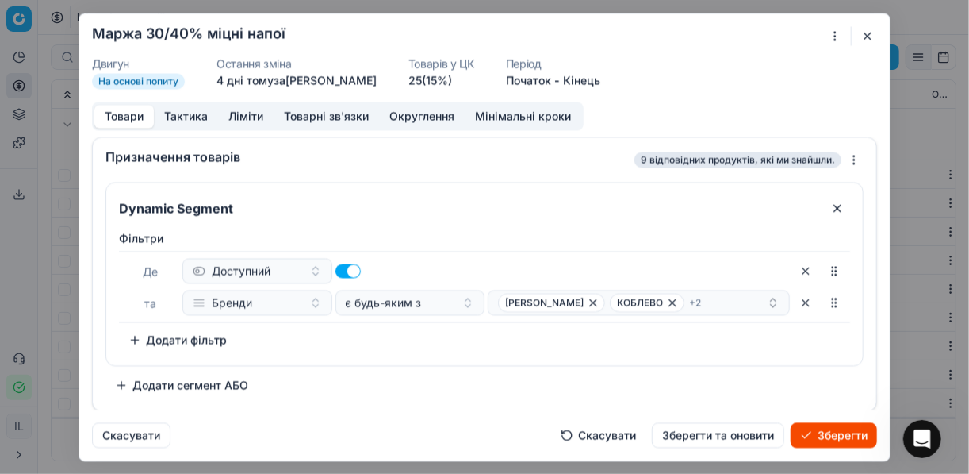
click at [472, 347] on div "Фiльтри Де Доступний та Бренди є будь-яким з ШАТО КАХЕТІ КОБЛЕВО + 2 To pick up…" at bounding box center [484, 291] width 731 height 122
click at [698, 300] on div "ШАТО КАХЕТІ КОБЛЕВО + 2" at bounding box center [632, 302] width 269 height 19
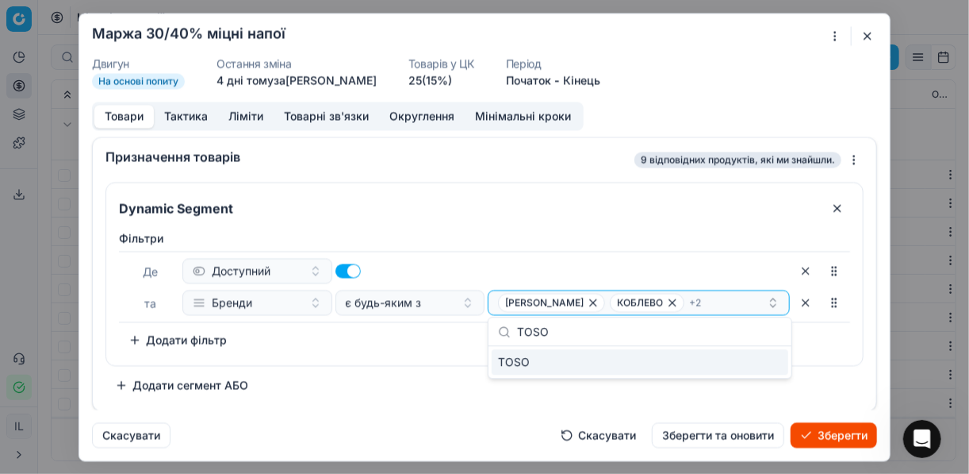
type input "TOSO"
click at [765, 363] on div "TOSO" at bounding box center [640, 361] width 297 height 25
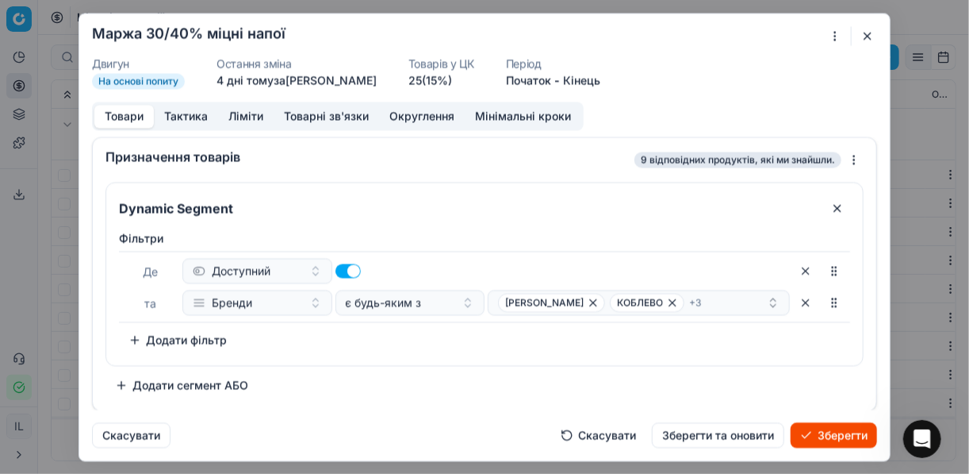
click at [419, 349] on div "Фiльтри Де Доступний та Бренди є будь-яким з ШАТО КАХЕТІ КОБЛЕВО + 3 To pick up…" at bounding box center [484, 291] width 731 height 122
click at [713, 296] on div "ШАТО КАХЕТІ КОБЛЕВО + 3" at bounding box center [632, 302] width 269 height 19
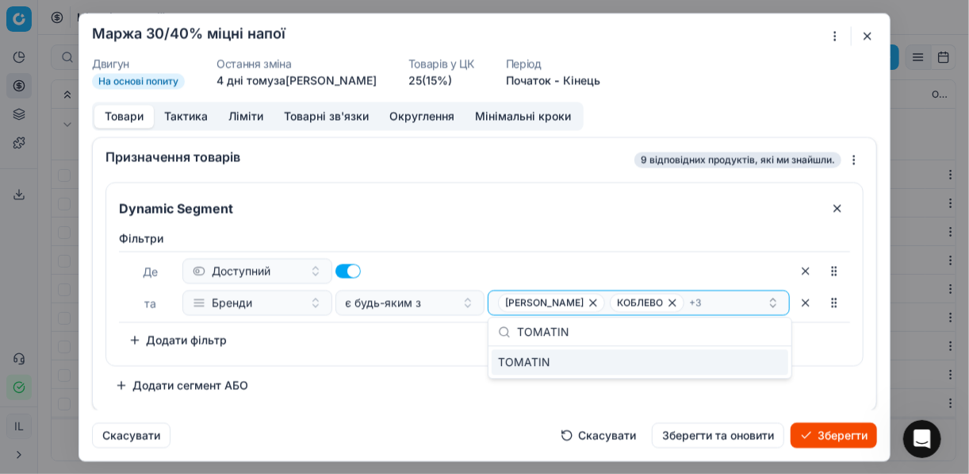
type input "TOMATIN"
click at [774, 366] on div "TOMATIN" at bounding box center [640, 361] width 297 height 25
click at [357, 369] on div "Dynamic Segment Фiльтри Де Доступний та Бренди є будь-яким з ШАТО КАХЕТІ КОБЛЕВ…" at bounding box center [484, 290] width 758 height 216
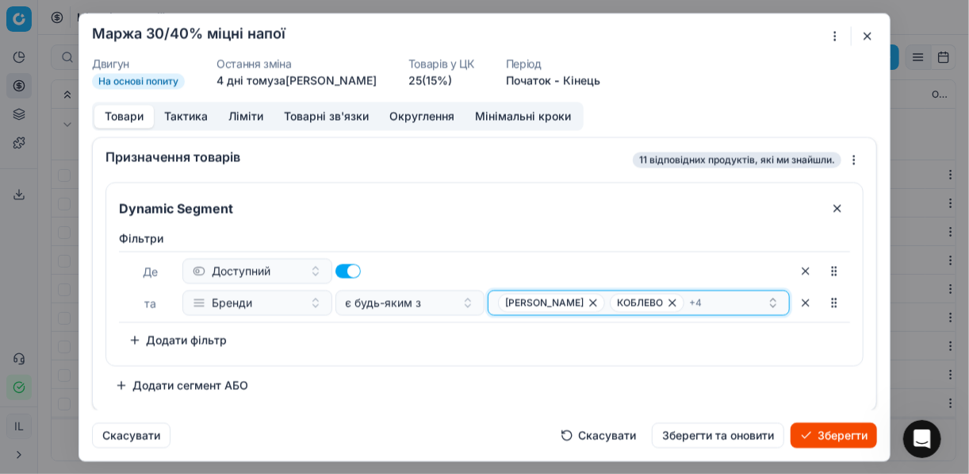
click at [704, 304] on div "ШАТО КАХЕТІ КОБЛЕВО + 4" at bounding box center [632, 302] width 269 height 19
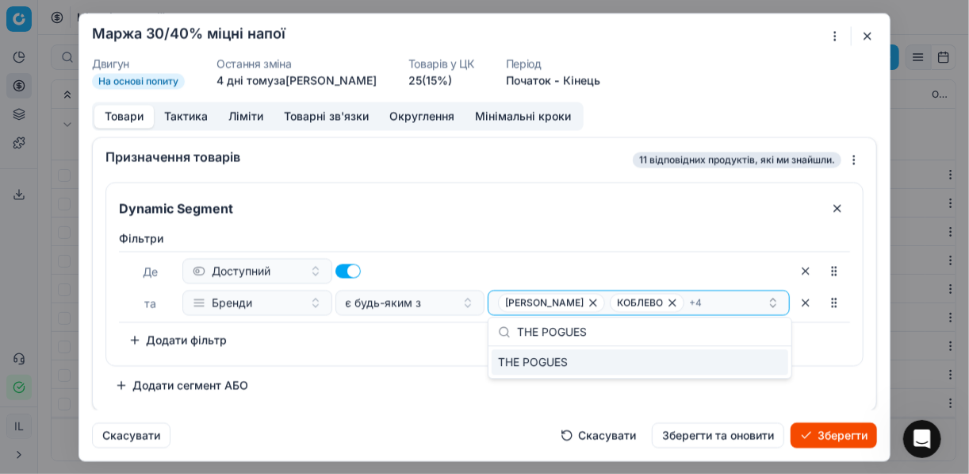
type input "THE POGUES"
click at [755, 362] on div "THE POGUES" at bounding box center [640, 361] width 297 height 25
click at [362, 339] on div "Фiльтри Де Доступний та Бренди є будь-яким з ШАТО КАХЕТІ КОБЛЕВО + 5 To pick up…" at bounding box center [484, 291] width 731 height 122
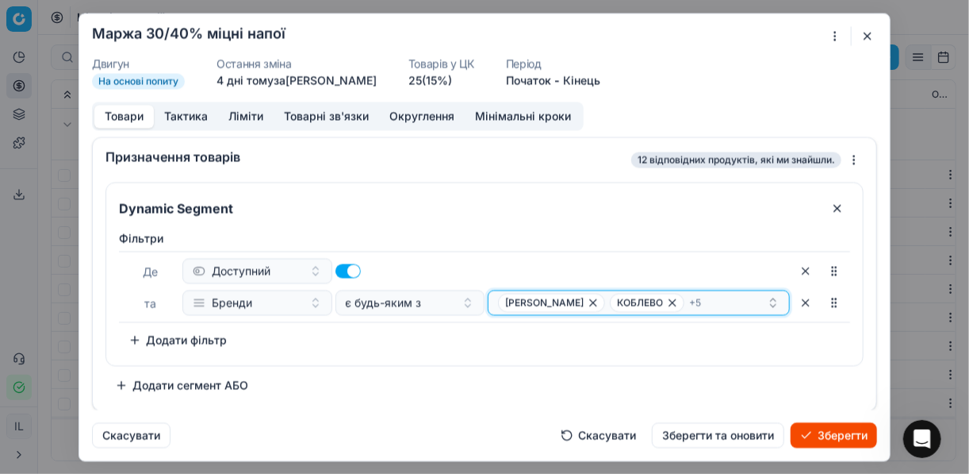
click at [698, 299] on div "ШАТО КАХЕТІ КОБЛЕВО + 5" at bounding box center [632, 302] width 269 height 19
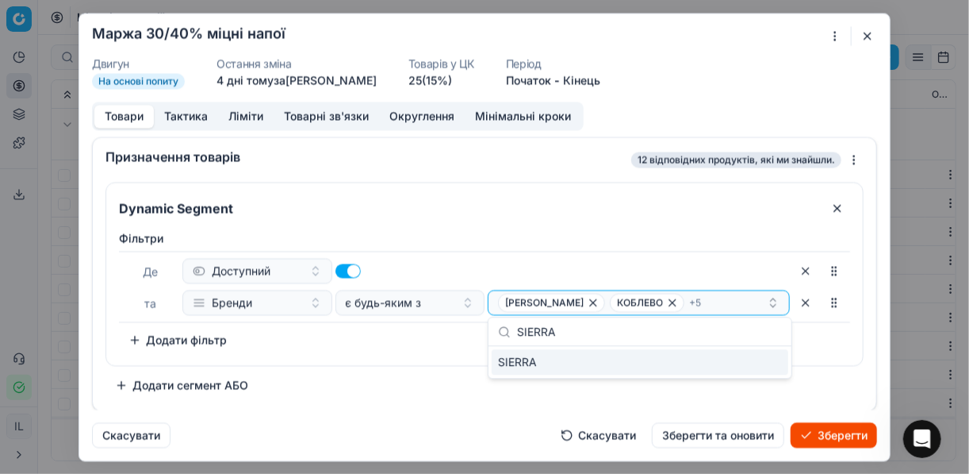
type input "SIERRA"
click at [771, 357] on div "SIERRA" at bounding box center [640, 361] width 297 height 25
click at [443, 351] on div "Фiльтри Де Доступний та Бренди є будь-яким з ШАТО КАХЕТІ КОБЛЕВО + 6 To pick up…" at bounding box center [484, 294] width 757 height 141
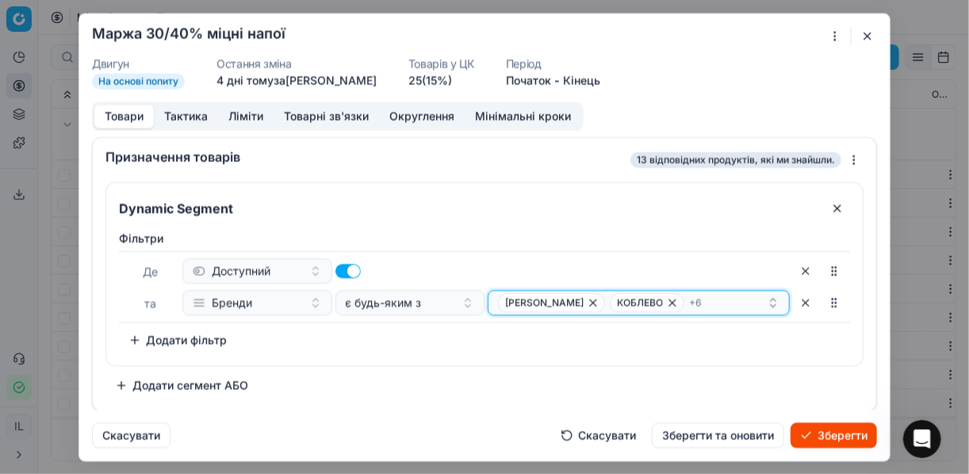
click at [704, 299] on div "ШАТО КАХЕТІ КОБЛЕВО + 6" at bounding box center [632, 302] width 269 height 19
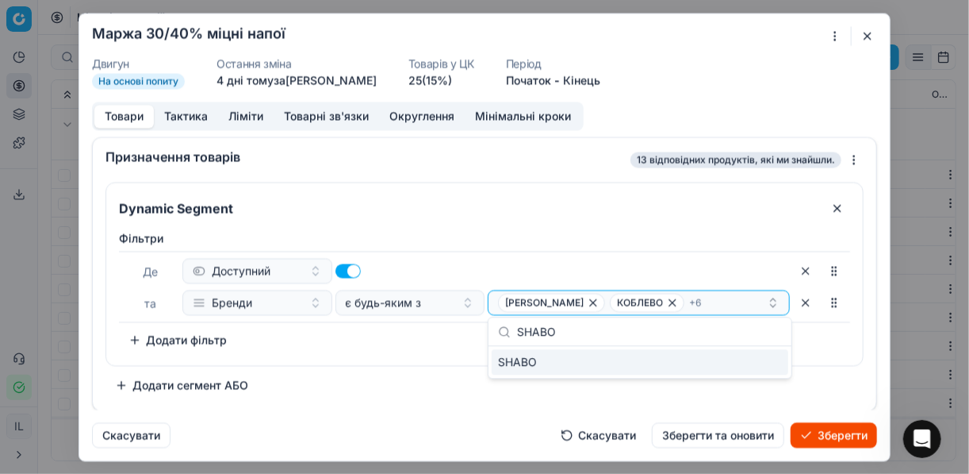
type input "SHABO"
click at [755, 362] on div "SHABO" at bounding box center [640, 361] width 297 height 25
click at [444, 355] on div "Фiльтри Де Доступний та Бренди є будь-яким з ШАТО КАХЕТІ КОБЛЕВО + 7 To pick up…" at bounding box center [484, 294] width 757 height 141
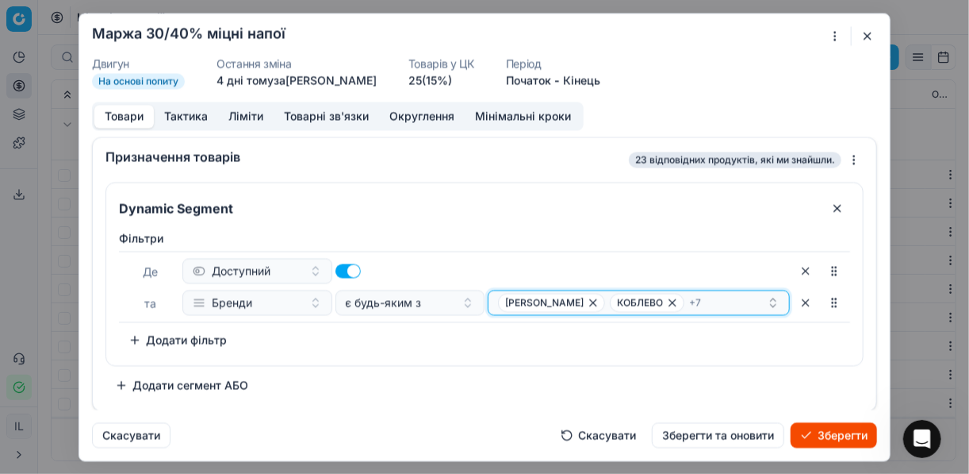
click at [713, 298] on div "ШАТО КАХЕТІ КОБЛЕВО + 7" at bounding box center [632, 302] width 269 height 19
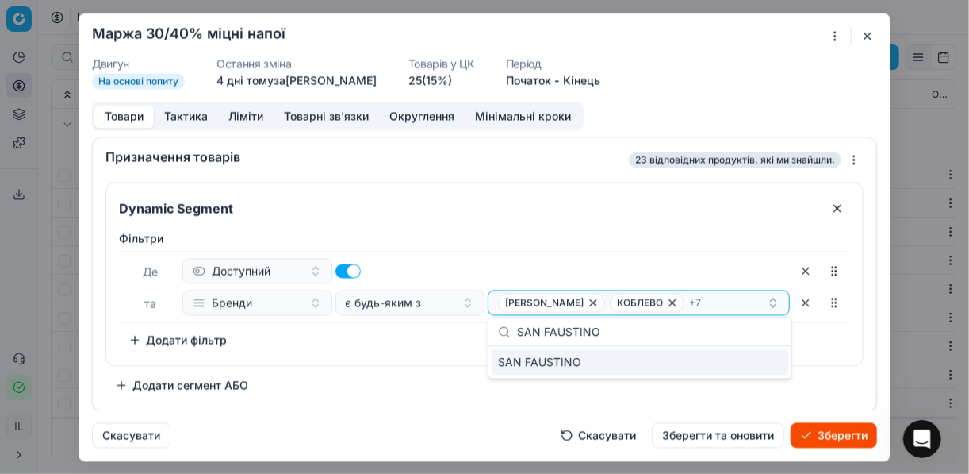
type input "SAN FAUSTINO"
click at [772, 368] on div "SAN FAUSTINO" at bounding box center [640, 361] width 297 height 25
click at [452, 356] on div "Фiльтри Де Доступний та Бренди є будь-яким з ШАТО КАХЕТІ КОБЛЕВО + 8 To pick up…" at bounding box center [484, 294] width 757 height 141
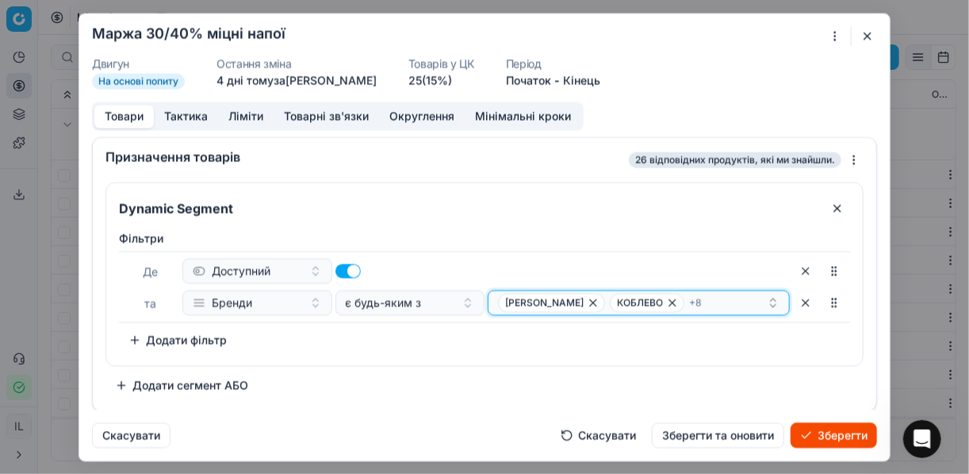
click at [719, 303] on div "ШАТО КАХЕТІ КОБЛЕВО + 8" at bounding box center [632, 302] width 269 height 19
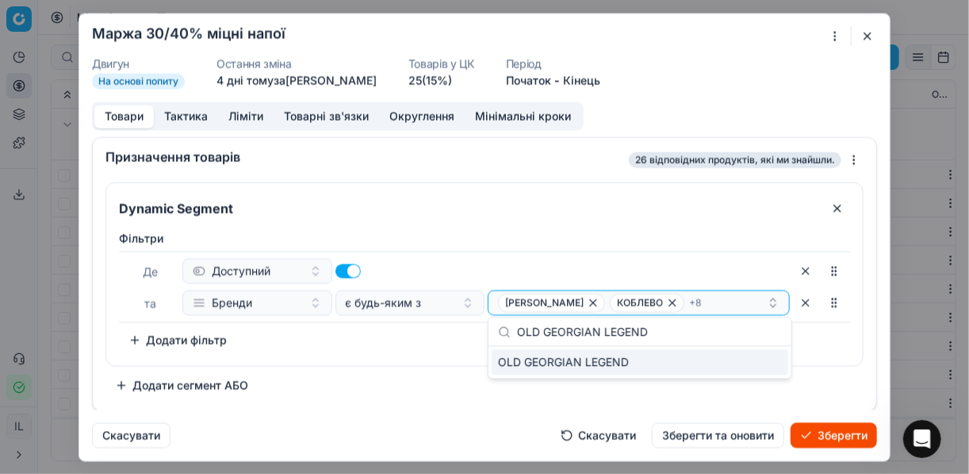
type input "OLD GEORGIAN LEGEND"
click at [761, 355] on div "OLD GEORGIAN LEGEND" at bounding box center [640, 361] width 297 height 25
click at [430, 342] on div "Фiльтри Де Доступний та Бренди є будь-яким з ШАТО КАХЕТІ КОБЛЕВО + 9 To pick up…" at bounding box center [484, 291] width 731 height 122
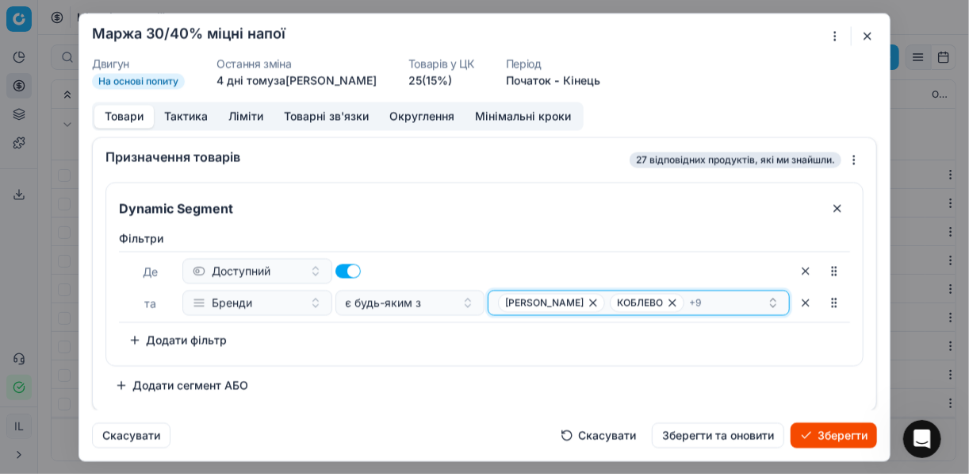
click at [703, 305] on div "ШАТО КАХЕТІ КОБЛЕВО + 9" at bounding box center [632, 302] width 269 height 19
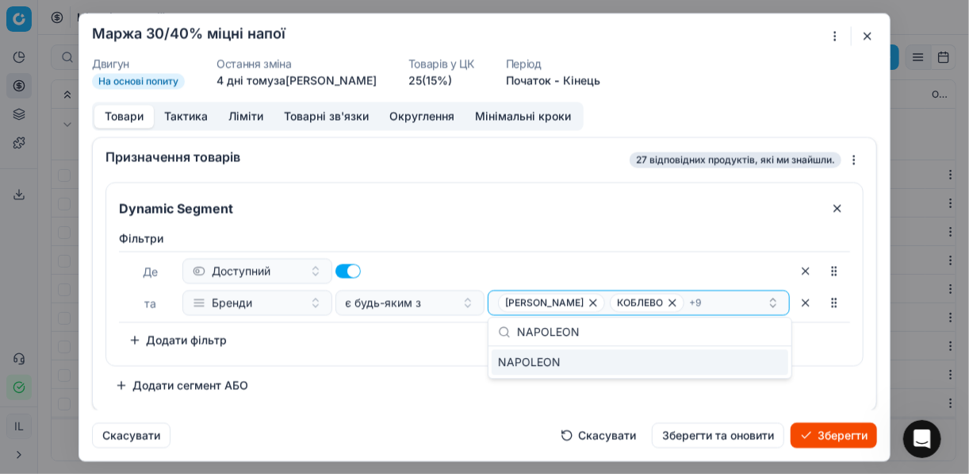
type input "NAPOLEON"
click at [773, 356] on div "NAPOLEON" at bounding box center [640, 361] width 297 height 25
click at [411, 363] on div "Dynamic Segment Фiльтри Де Доступний та Бренди є будь-яким з ШАТО КАХЕТІ КОБЛЕВ…" at bounding box center [484, 274] width 758 height 184
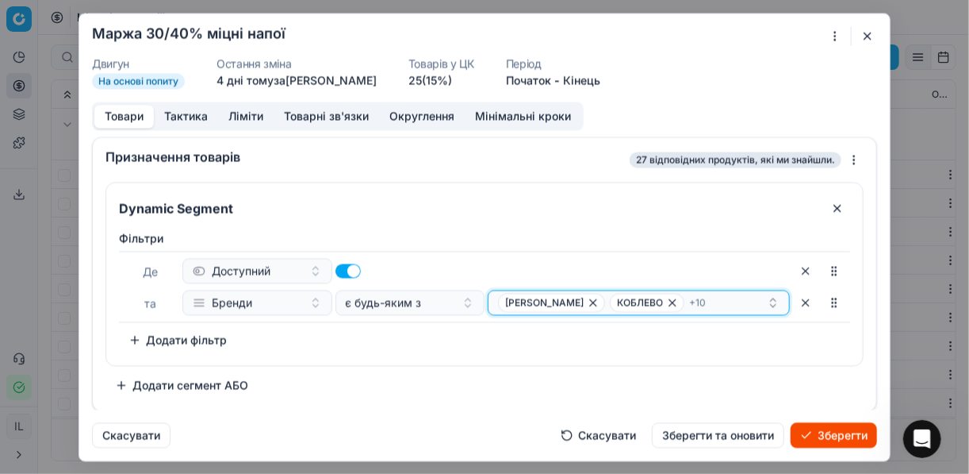
click at [711, 296] on div "ШАТО КАХЕТІ КОБЛЕВО + 10" at bounding box center [632, 302] width 269 height 19
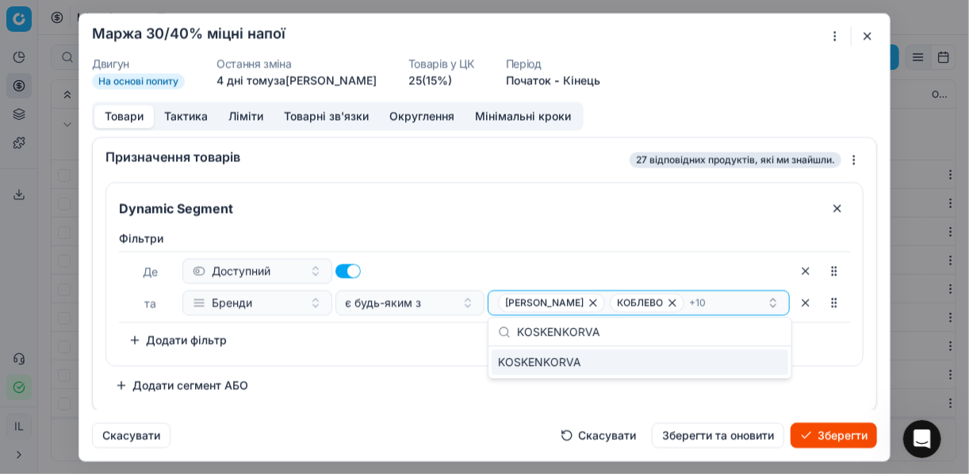
type input "KOSKENKORVA"
click at [763, 366] on div "KOSKENKORVA" at bounding box center [640, 361] width 297 height 25
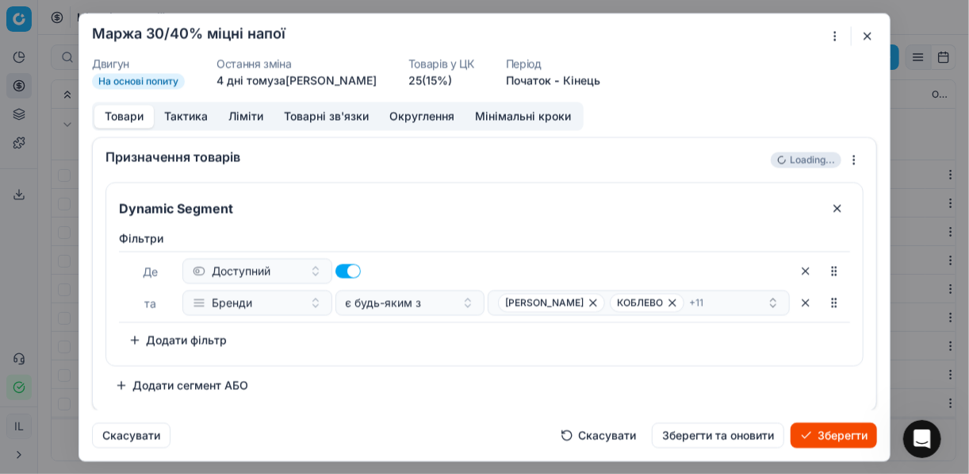
click at [376, 361] on div "Фiльтри Де Доступний та Бренди є будь-яким з ШАТО КАХЕТІ КОБЛЕВО + 11 To pick u…" at bounding box center [484, 294] width 757 height 141
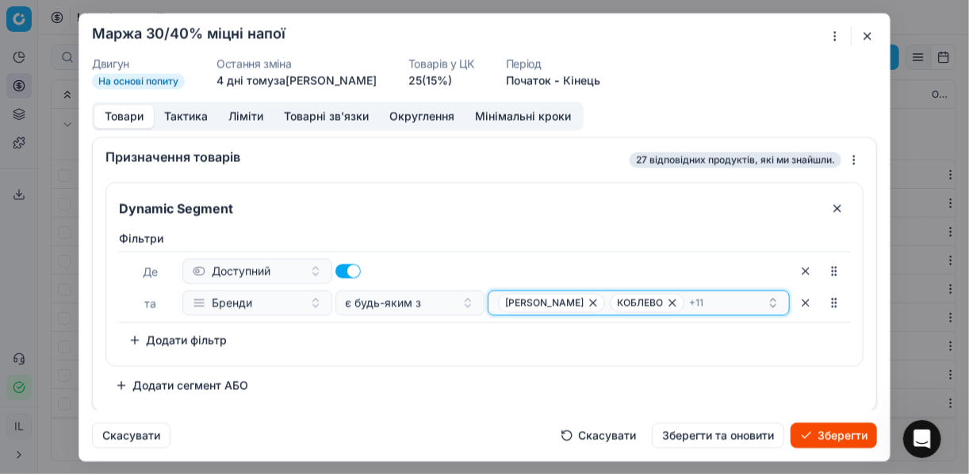
click at [707, 297] on div "ШАТО КАХЕТІ КОБЛЕВО + 11" at bounding box center [632, 302] width 269 height 19
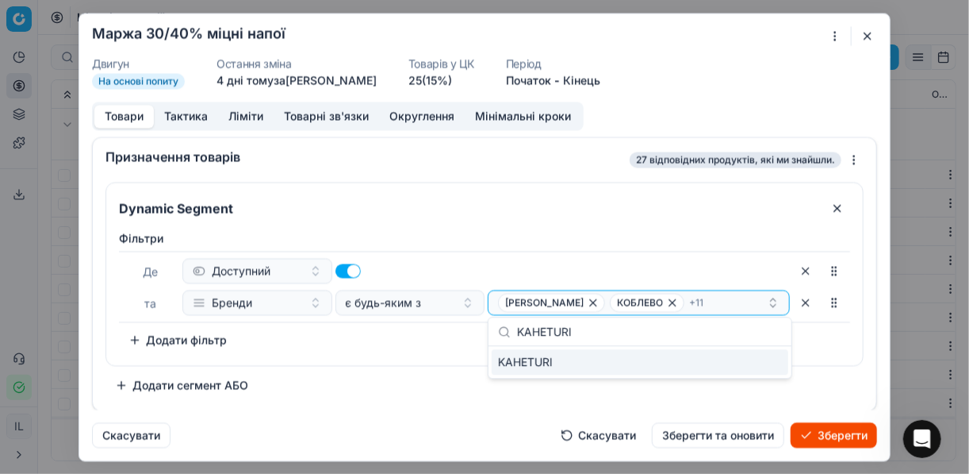
type input "KAHETURI"
click at [761, 360] on div "KAHETURI" at bounding box center [640, 361] width 297 height 25
click at [403, 346] on div "Фiльтри Де Доступний та Бренди є будь-яким з ШАТО КАХЕТІ КОБЛЕВО + 12 To pick u…" at bounding box center [484, 291] width 731 height 122
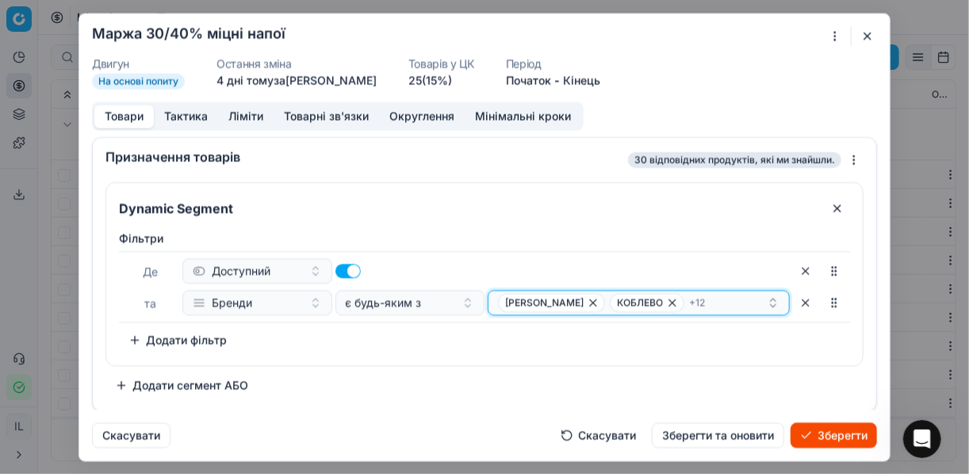
click at [721, 302] on div "ШАТО КАХЕТІ КОБЛЕВО + 12" at bounding box center [632, 302] width 269 height 19
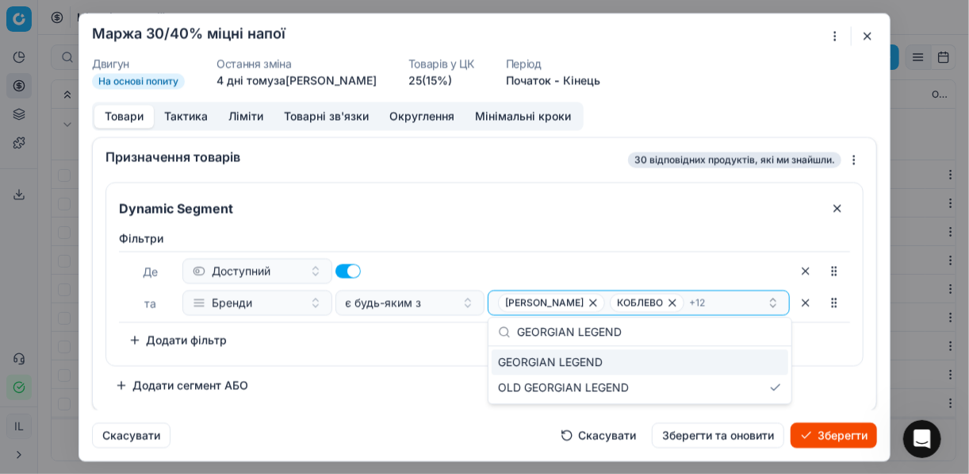
type input "GEORGIAN LEGEND"
click at [756, 362] on div "GEORGIAN LEGEND" at bounding box center [640, 361] width 297 height 25
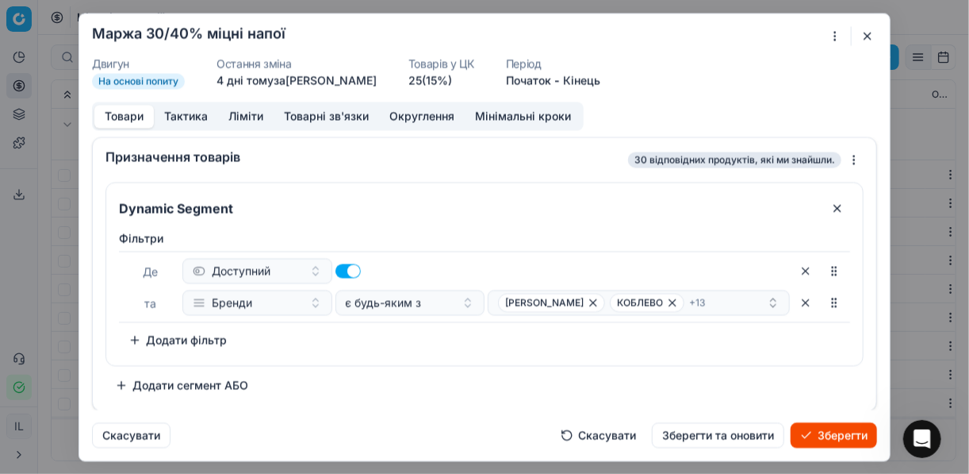
click at [401, 362] on div "Фiльтри Де Доступний та Бренди є будь-яким з ШАТО КАХЕТІ КОБЛЕВО + 13 To pick u…" at bounding box center [484, 294] width 757 height 141
click at [719, 299] on div "ШАТО КАХЕТІ КОБЛЕВО + 13" at bounding box center [632, 302] width 269 height 19
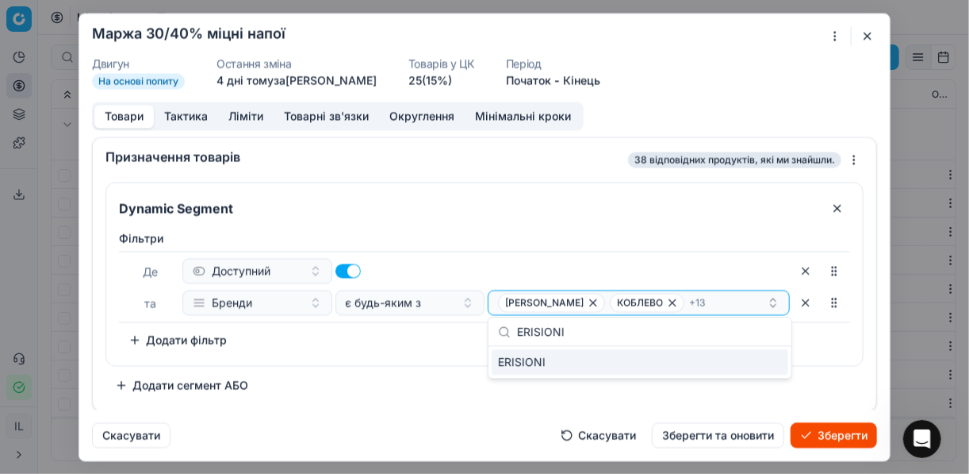
type input "ERISIONI"
click at [776, 363] on div "ERISIONI" at bounding box center [640, 361] width 297 height 25
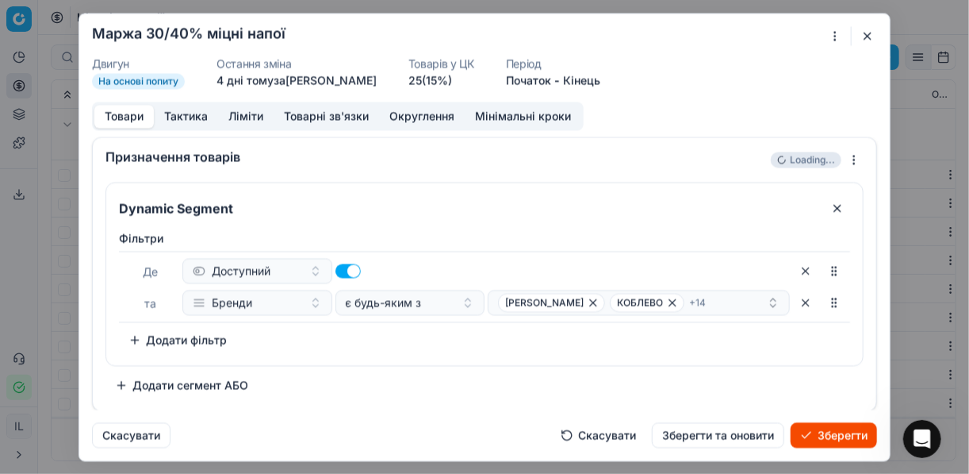
click at [414, 347] on div "Фiльтри Де Доступний та Бренди є будь-яким з ШАТО КАХЕТІ КОБЛЕВО + 14 To pick u…" at bounding box center [484, 291] width 731 height 122
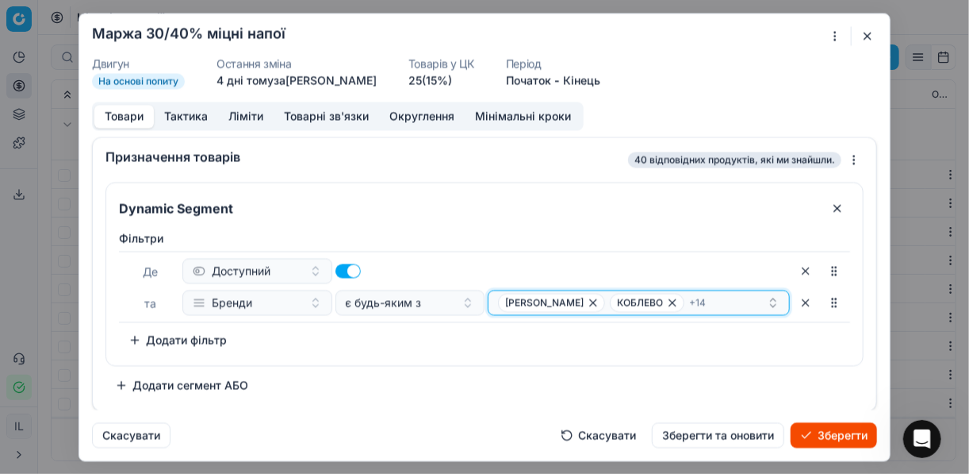
click at [706, 304] on div "ШАТО КАХЕТІ КОБЛЕВО + 14" at bounding box center [632, 302] width 269 height 19
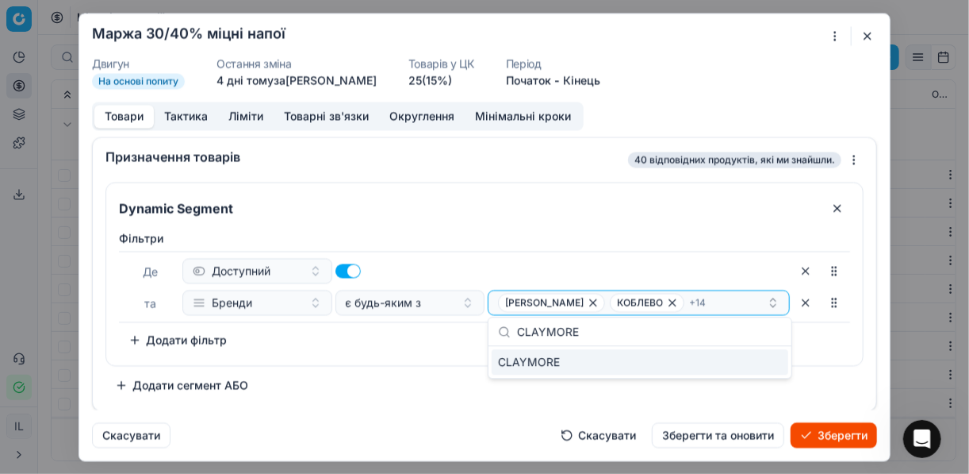
type input "CLAYMORE"
click at [767, 359] on div "CLAYMORE" at bounding box center [640, 361] width 297 height 25
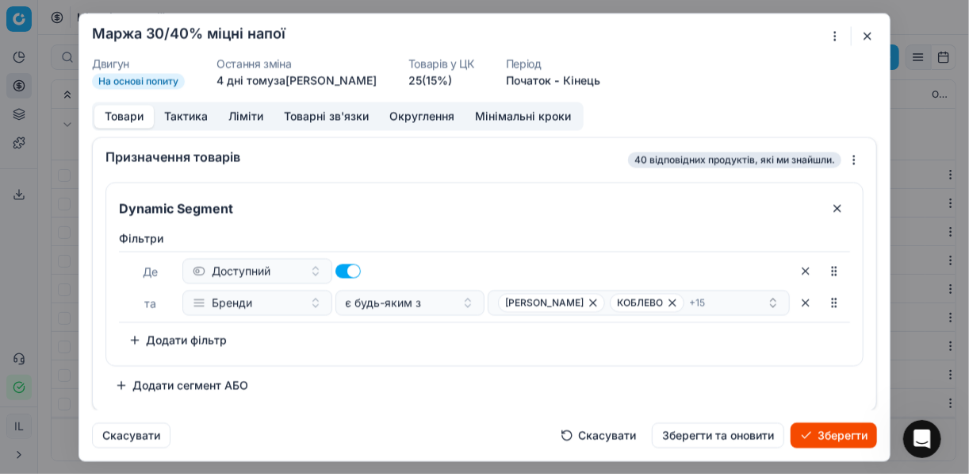
click at [416, 345] on div "Фiльтри Де Доступний та Бренди є будь-яким з ШАТО КАХЕТІ КОБЛЕВО + 15 To pick u…" at bounding box center [484, 291] width 731 height 122
click at [711, 302] on div "ШАТО КАХЕТІ КОБЛЕВО + 15" at bounding box center [632, 302] width 269 height 19
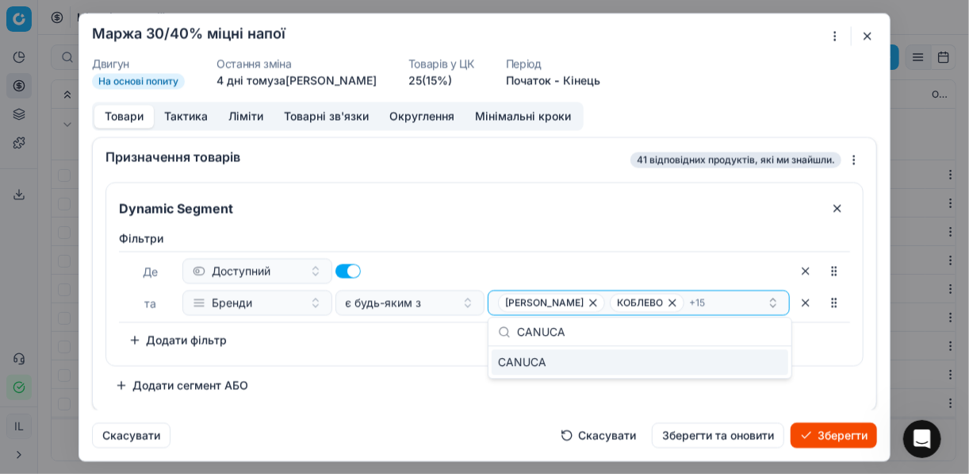
type input "CANUCA"
click at [774, 362] on div "CANUCA" at bounding box center [640, 361] width 297 height 25
click at [441, 344] on div "Фiльтри Де Доступний та Бренди є будь-яким з ШАТО КАХЕТІ КОБЛЕВО + 16 To pick u…" at bounding box center [484, 291] width 731 height 122
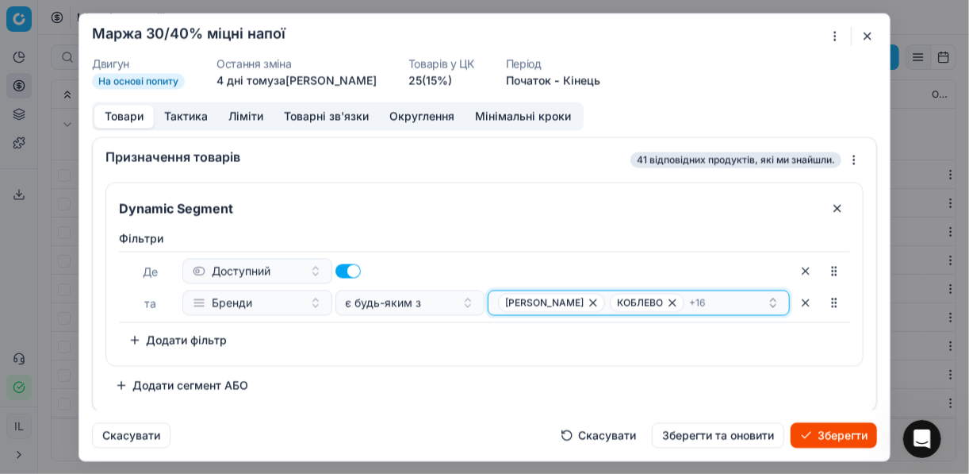
click at [711, 305] on div "ШАТО КАХЕТІ КОБЛЕВО + 16" at bounding box center [632, 302] width 269 height 19
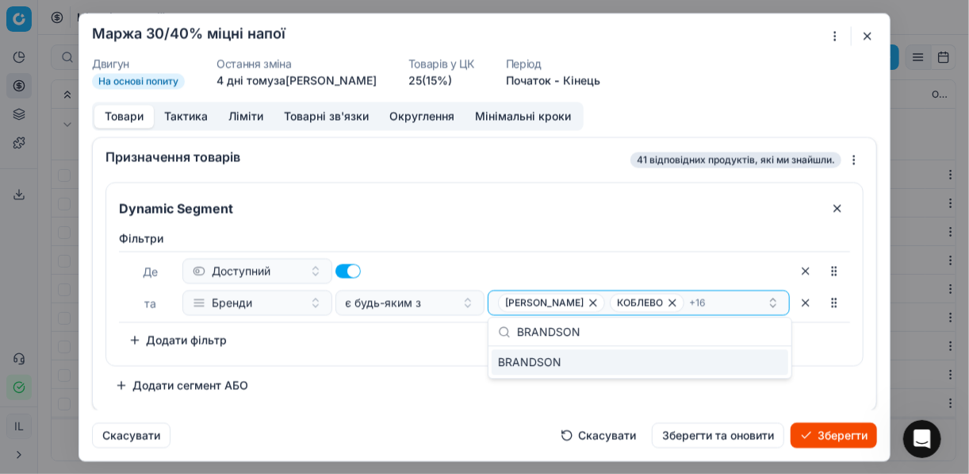
type input "BRANDSON"
click at [773, 367] on div "BRANDSON" at bounding box center [640, 361] width 297 height 25
click at [474, 358] on div "Фiльтри Де Доступний та Бренди є будь-яким з ШАТО КАХЕТІ КОБЛЕВО + 17 To pick u…" at bounding box center [484, 294] width 757 height 141
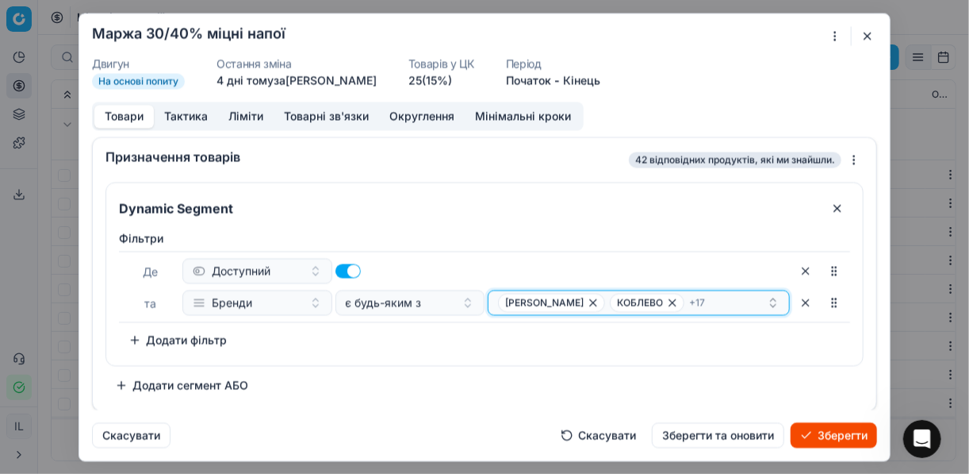
click at [707, 303] on div "ШАТО КАХЕТІ КОБЛЕВО + 17" at bounding box center [632, 302] width 269 height 19
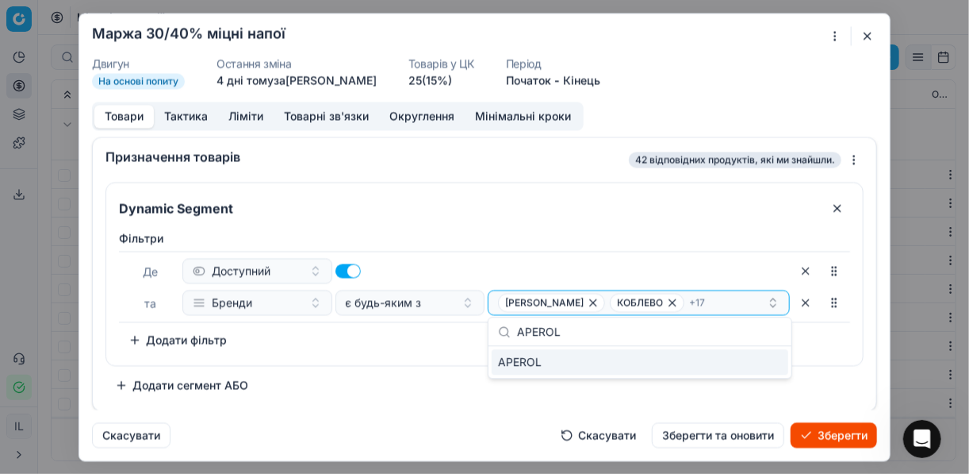
type input "APEROL"
click at [761, 366] on div "APEROL" at bounding box center [640, 361] width 297 height 25
click at [446, 347] on div "Фiльтри Де Доступний та Бренди є будь-яким з ШАТО КАХЕТІ КОБЛЕВО + 18 To pick u…" at bounding box center [484, 291] width 731 height 122
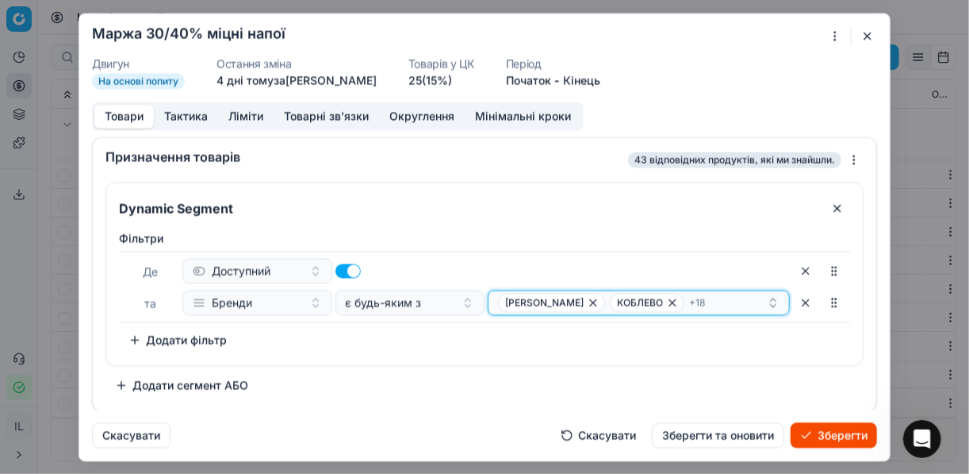
click at [737, 304] on div "ШАТО КАХЕТІ КОБЛЕВО + 18" at bounding box center [632, 302] width 269 height 19
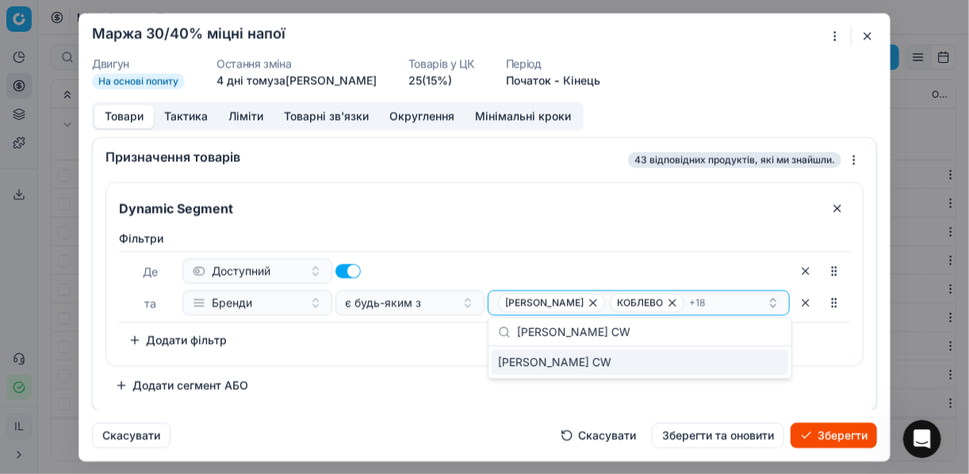
type input "ALIKO CW"
click at [762, 362] on div "ALIKO CW" at bounding box center [640, 361] width 297 height 25
click at [825, 335] on div "Фiльтри Де Доступний та Бренди є будь-яким з ШАТО КАХЕТІ КОБЛЕВО + 19 To pick u…" at bounding box center [484, 291] width 731 height 122
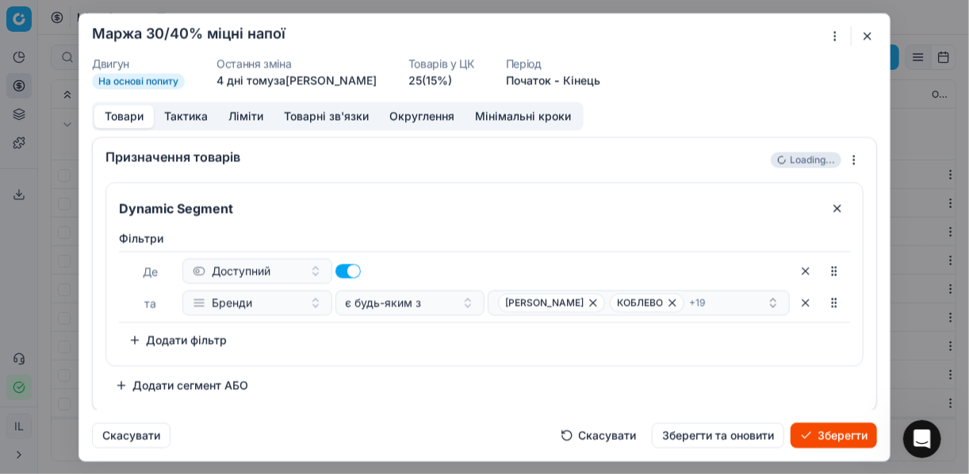
click at [833, 435] on button "Зберегти" at bounding box center [834, 434] width 86 height 25
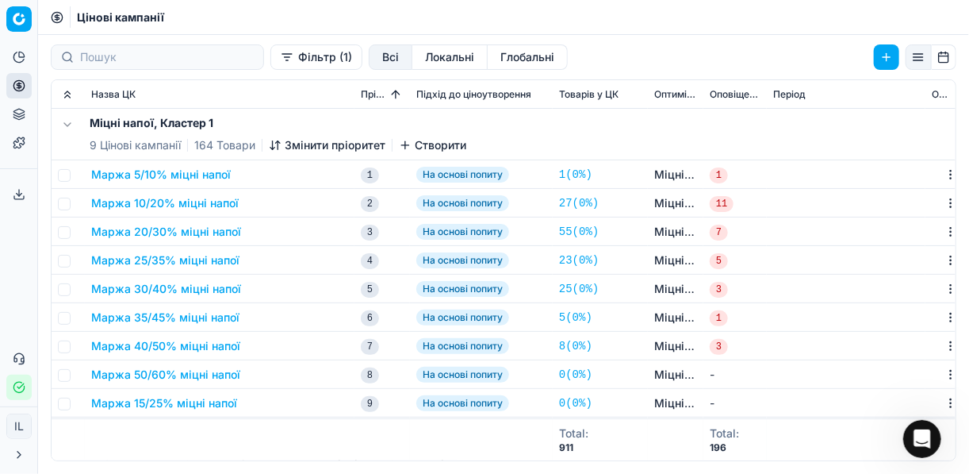
click at [178, 347] on button "Маржа 40/50% міцні напої" at bounding box center [165, 346] width 149 height 16
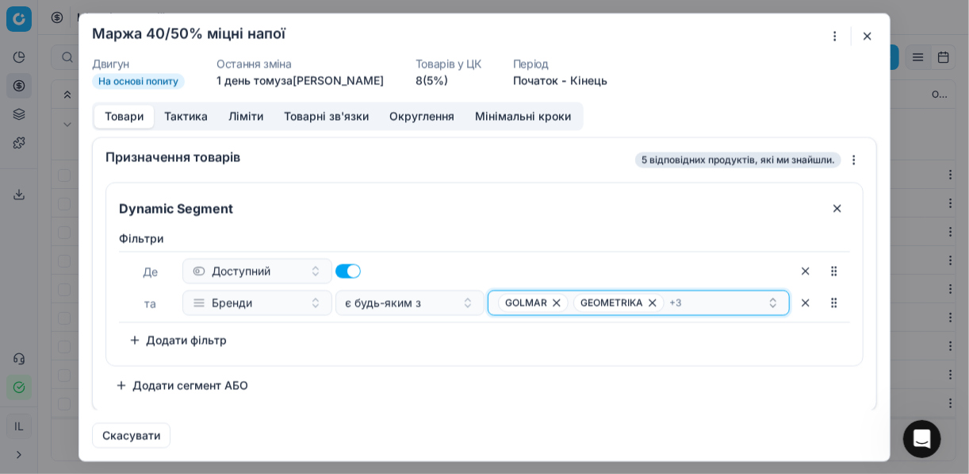
click at [649, 304] on icon "button" at bounding box center [652, 302] width 13 height 13
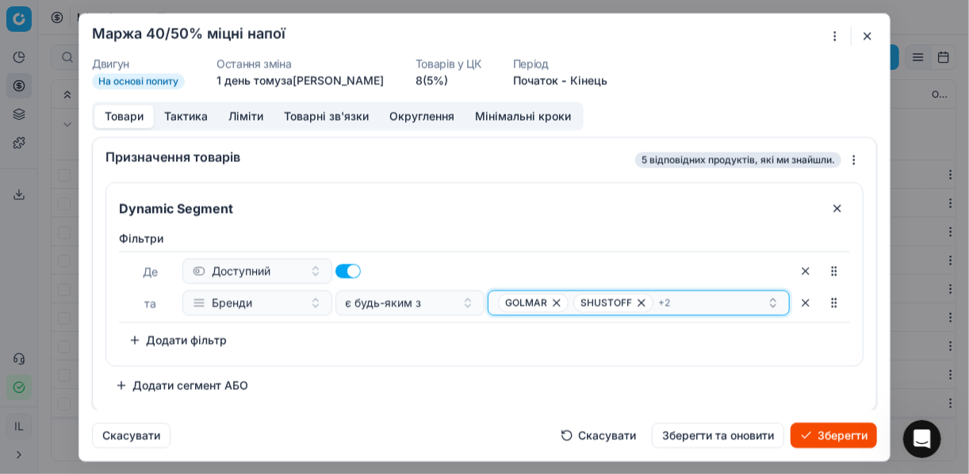
click at [641, 302] on icon "button" at bounding box center [641, 302] width 6 height 6
click at [734, 301] on icon "button" at bounding box center [740, 302] width 13 height 13
click at [673, 301] on icon "button" at bounding box center [668, 302] width 13 height 13
click at [554, 304] on icon "button" at bounding box center [557, 302] width 6 height 6
click at [664, 299] on button "Select a value" at bounding box center [639, 301] width 302 height 25
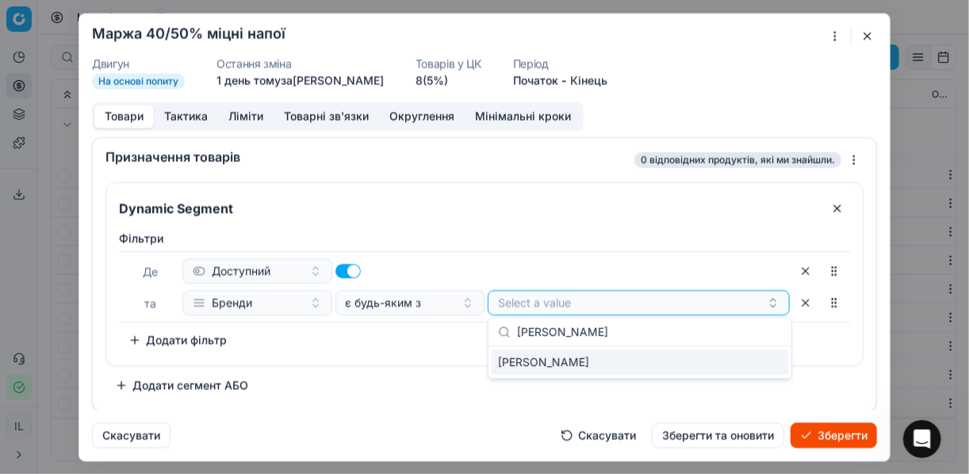
type input "ВІЛЬЯМ ЛОУСОНЗ"
click at [747, 362] on div "ВІЛЬЯМ ЛОУСОНЗ" at bounding box center [640, 361] width 297 height 25
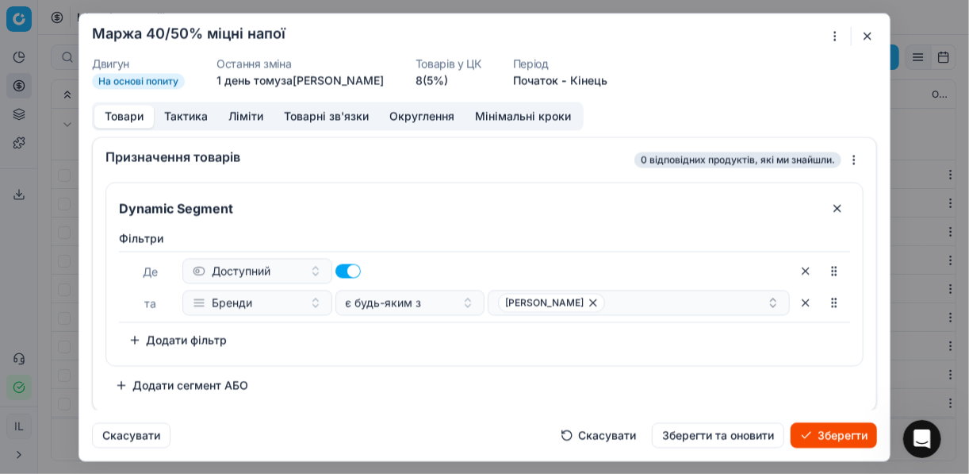
click at [439, 332] on div "Фiльтри Де Доступний та Бренди є будь-яким з ВІЛЬЯМ ЛОУСОНЗ To pick up a sortab…" at bounding box center [484, 291] width 731 height 122
click at [663, 309] on div "ВІЛЬЯМ ЛОУСОНЗ" at bounding box center [632, 302] width 269 height 19
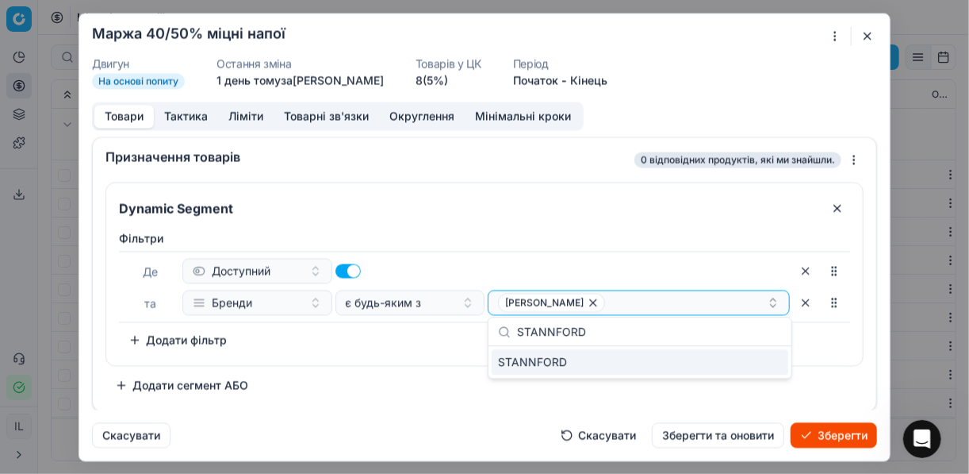
type input "STANNFORD"
click at [781, 360] on div "STANNFORD" at bounding box center [640, 361] width 297 height 25
click at [829, 338] on div "Фiльтри Де Доступний та Бренди є будь-яким з ВІЛЬЯМ ЛОУСОНЗ STANNFORD To pick u…" at bounding box center [484, 291] width 731 height 122
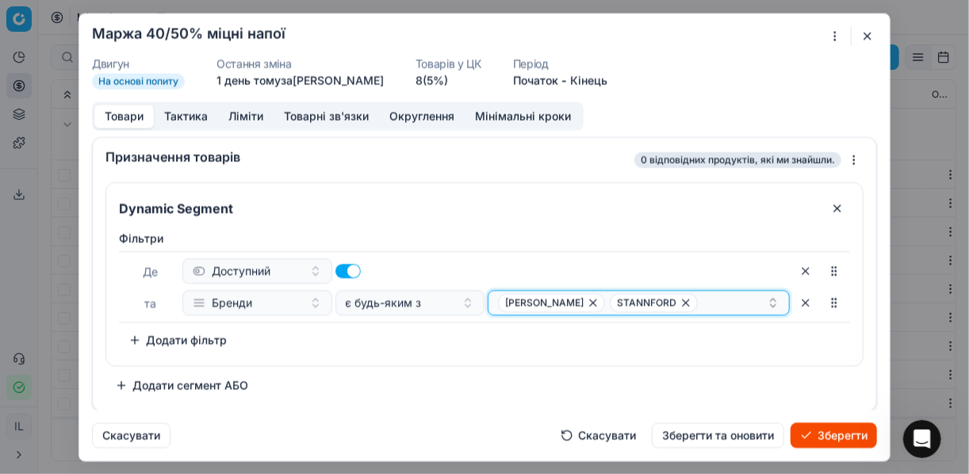
click at [725, 302] on div "ВІЛЬЯМ ЛОУСОНЗ STANNFORD" at bounding box center [632, 302] width 269 height 19
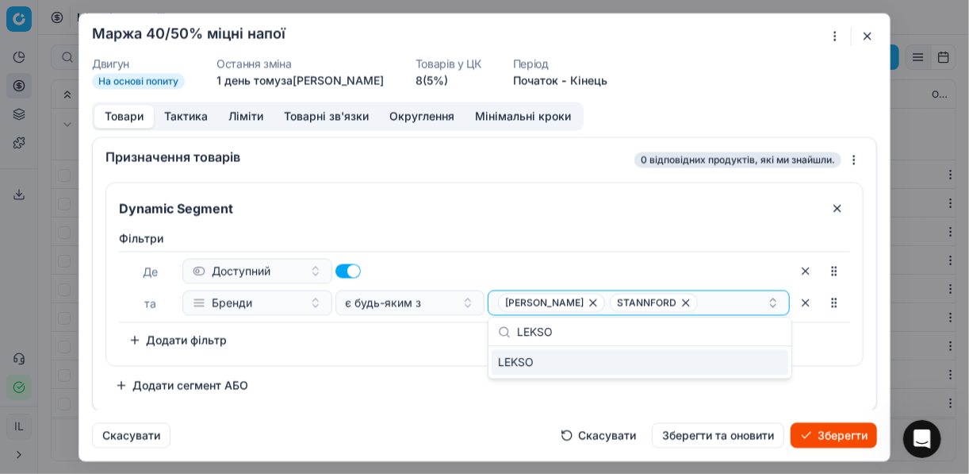
type input "LEKSO"
click at [780, 362] on div "LEKSO" at bounding box center [640, 361] width 297 height 25
click at [454, 355] on div "Фiльтри Де Доступний та Бренди є будь-яким з ВІЛЬЯМ ЛОУСОНЗ STANNFORD + 1 To pi…" at bounding box center [484, 294] width 757 height 141
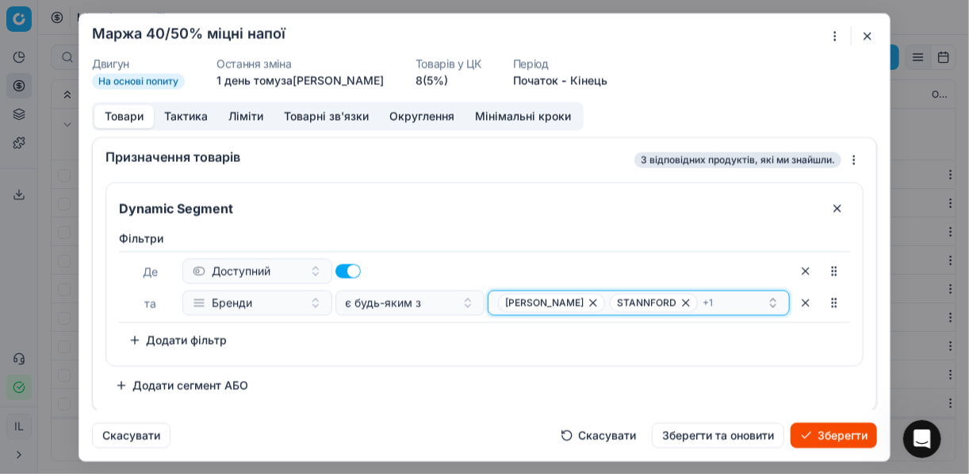
click at [727, 302] on div "ВІЛЬЯМ ЛОУСОНЗ STANNFORD + 1" at bounding box center [632, 302] width 269 height 19
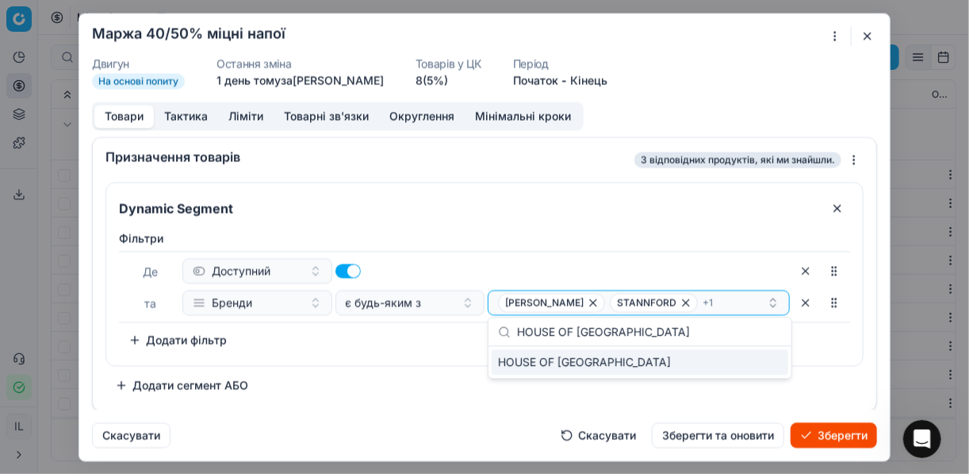
type input "HOUSE OF WESTEND"
click at [769, 362] on div "HOUSE OF WESTEND" at bounding box center [640, 361] width 297 height 25
click at [435, 329] on div "Фiльтри Де Доступний та Бренди є будь-яким з ВІЛЬЯМ ЛОУСОНЗ STANNFORD + 2 To pi…" at bounding box center [484, 291] width 731 height 122
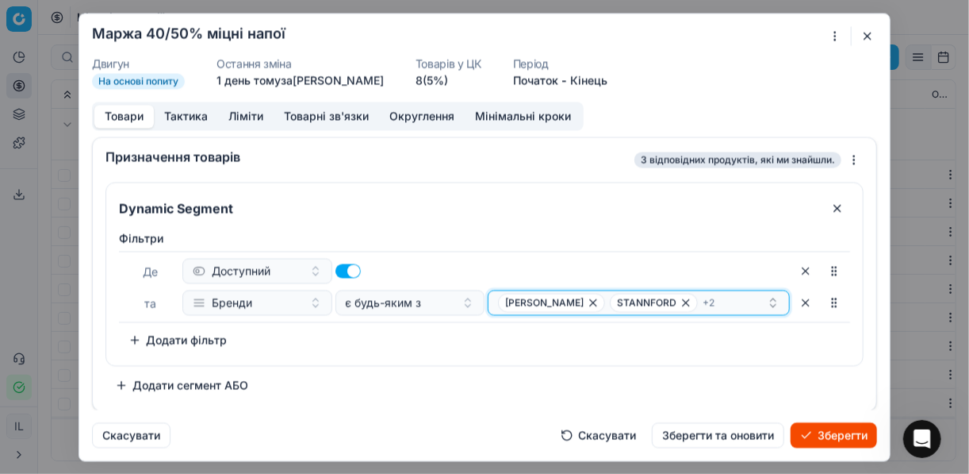
click at [731, 306] on div "ВІЛЬЯМ ЛОУСОНЗ STANNFORD + 2" at bounding box center [632, 302] width 269 height 19
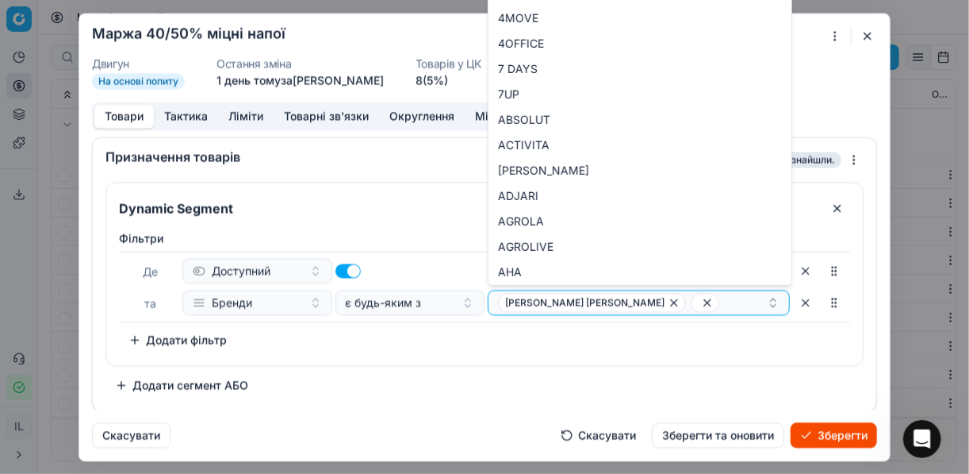
click at [591, 439] on button "Скасувати" at bounding box center [598, 434] width 94 height 25
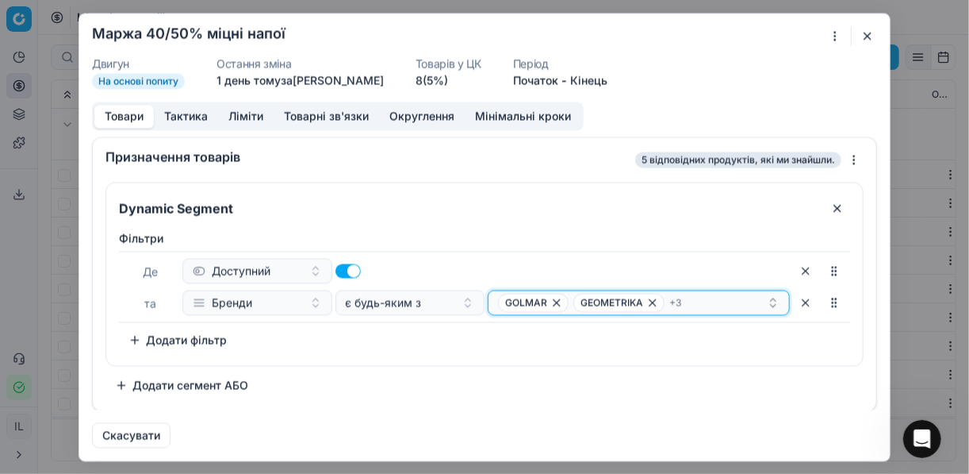
click at [650, 304] on icon "button" at bounding box center [653, 302] width 6 height 6
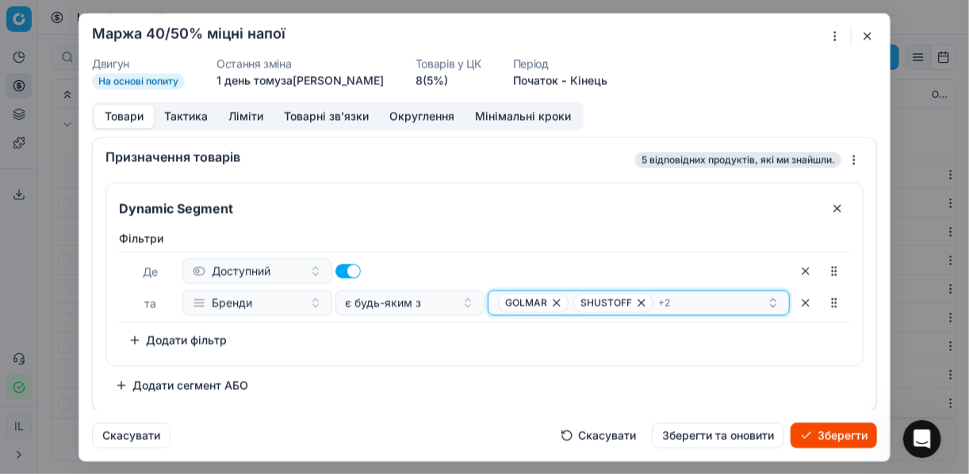
click at [642, 301] on icon "button" at bounding box center [641, 302] width 13 height 13
click at [734, 297] on icon "button" at bounding box center [740, 302] width 13 height 13
click at [675, 301] on icon "button" at bounding box center [668, 302] width 13 height 13
click at [558, 304] on icon "button" at bounding box center [557, 302] width 6 height 6
click at [526, 304] on button "Select a value" at bounding box center [639, 301] width 302 height 25
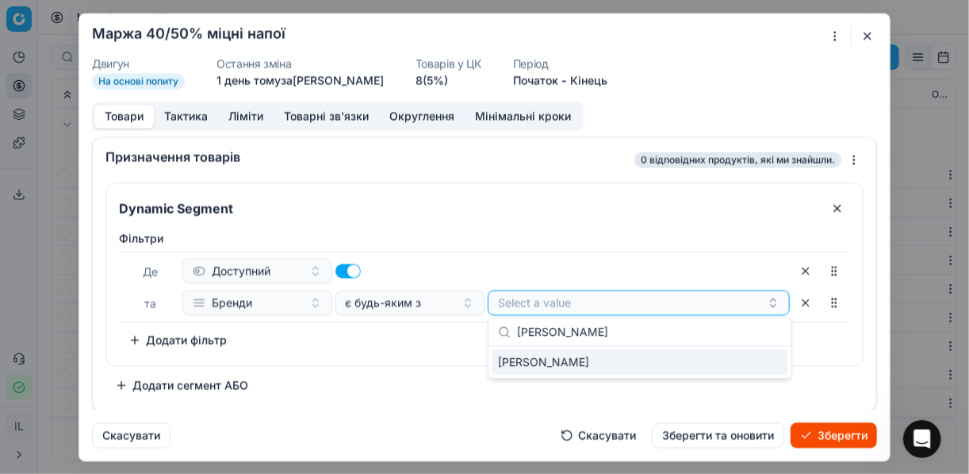
type input "ВІЛЬЯМ ЛОУСОНЗ"
click at [748, 369] on div "ВІЛЬЯМ ЛОУСОНЗ" at bounding box center [640, 361] width 297 height 25
click at [451, 332] on div "Фiльтри Де Доступний та Бренди є будь-яким з ВІЛЬЯМ ЛОУСОНЗ To pick up a sortab…" at bounding box center [484, 291] width 731 height 122
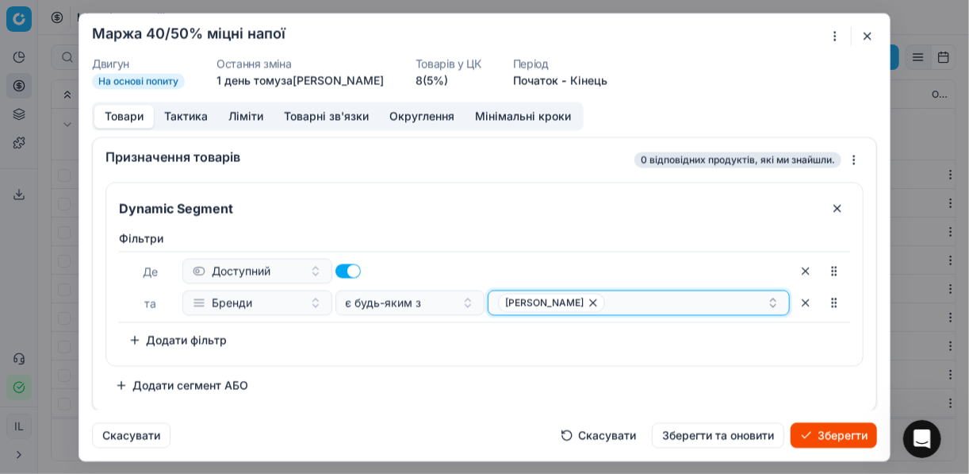
click at [634, 308] on div "ВІЛЬЯМ ЛОУСОНЗ" at bounding box center [632, 302] width 269 height 19
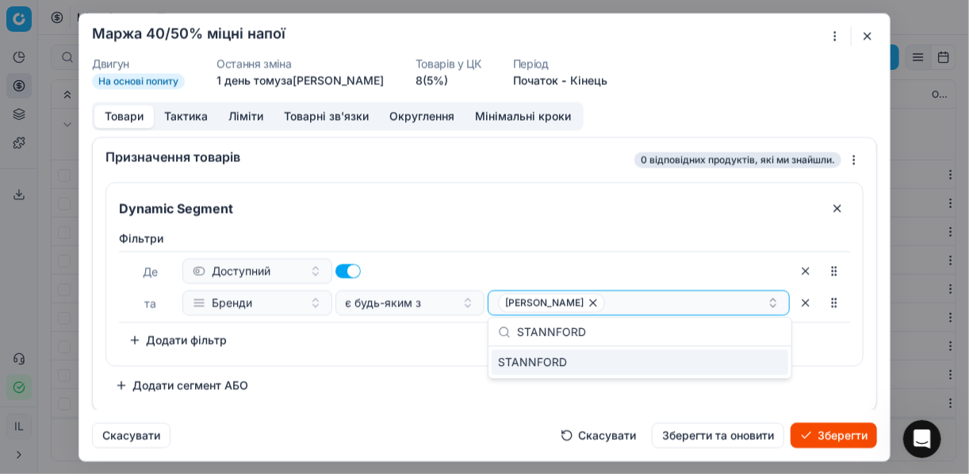
type input "STANNFORD"
click at [766, 368] on div "STANNFORD" at bounding box center [640, 361] width 297 height 25
click at [431, 348] on div "Фiльтри Де Доступний та Бренди є будь-яким з ВІЛЬЯМ ЛОУСОНЗ STANNFORD To pick u…" at bounding box center [484, 291] width 731 height 122
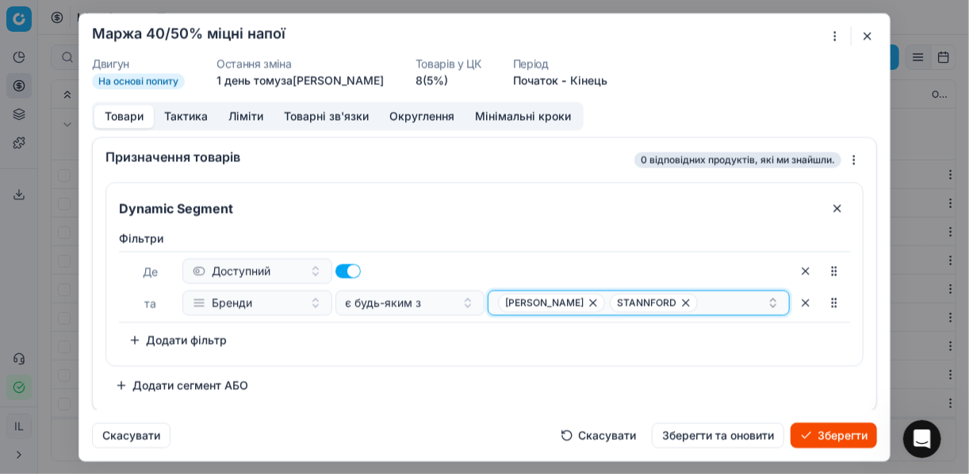
click at [742, 293] on div "ВІЛЬЯМ ЛОУСОНЗ STANNFORD" at bounding box center [632, 302] width 269 height 19
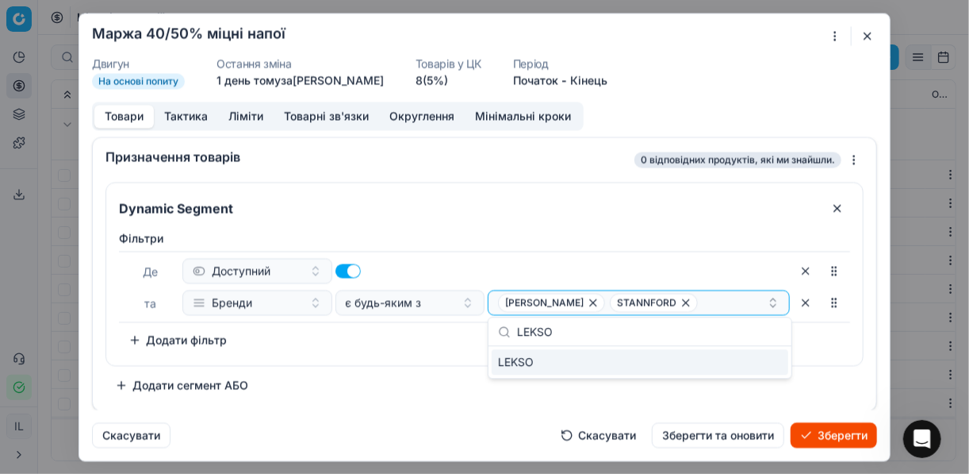
type input "LEKSO"
click at [750, 367] on div "LEKSO" at bounding box center [640, 361] width 297 height 25
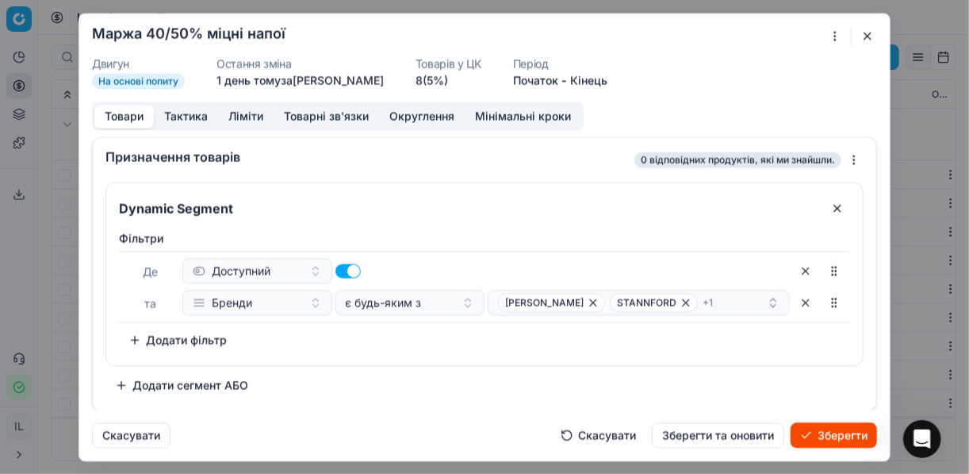
click at [425, 355] on div "Фiльтри Де Доступний та Бренди є будь-яким з ВІЛЬЯМ ЛОУСОНЗ STANNFORD + 1 To pi…" at bounding box center [484, 294] width 757 height 141
click at [732, 301] on div "ВІЛЬЯМ ЛОУСОНЗ STANNFORD + 1" at bounding box center [632, 302] width 269 height 19
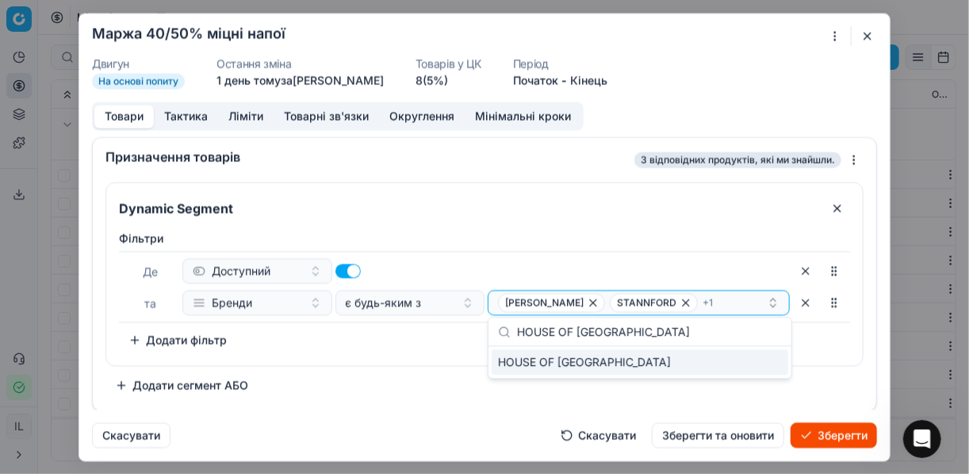
type input "HOUSE OF WESTEND"
click at [776, 360] on div "HOUSE OF WESTEND" at bounding box center [640, 361] width 297 height 25
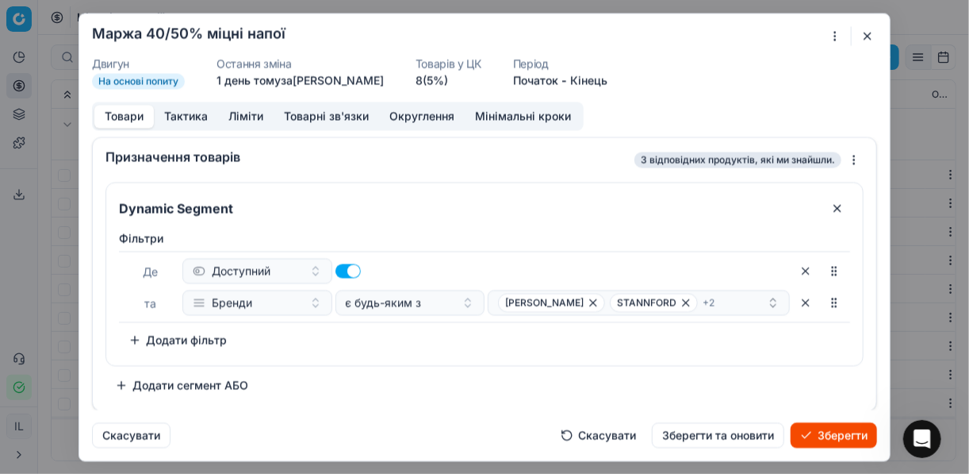
click at [420, 334] on div "Фiльтри Де Доступний та Бренди є будь-яким з ВІЛЬЯМ ЛОУСОНЗ STANNFORD + 2 To pi…" at bounding box center [484, 291] width 731 height 122
click at [742, 301] on div "ВІЛЬЯМ ЛОУСОНЗ STANNFORD + 2" at bounding box center [632, 302] width 269 height 19
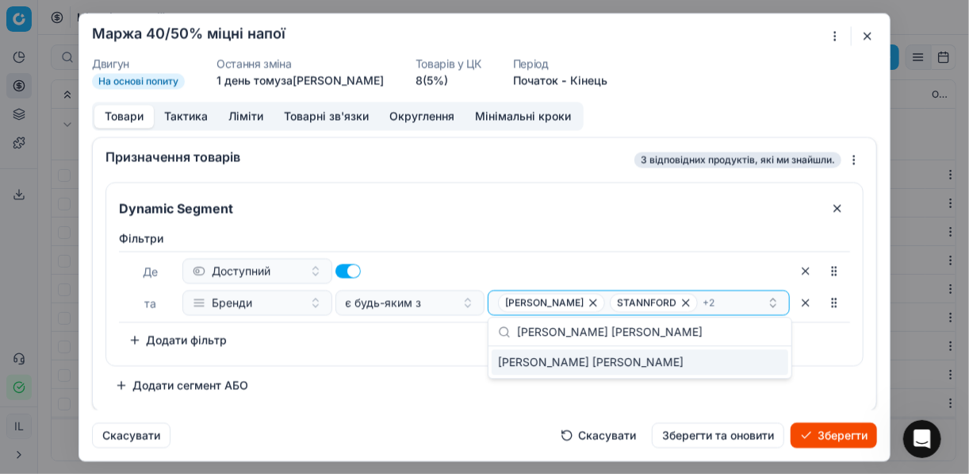
type input "HANKEY BANNISTER"
click at [773, 361] on div "HANKEY BANNISTER" at bounding box center [640, 361] width 297 height 25
click at [454, 340] on div "Фiльтри Де Доступний та Бренди є будь-яким з ВІЛЬЯМ ЛОУСОНЗ STANNFORD + 3 To pi…" at bounding box center [484, 291] width 731 height 122
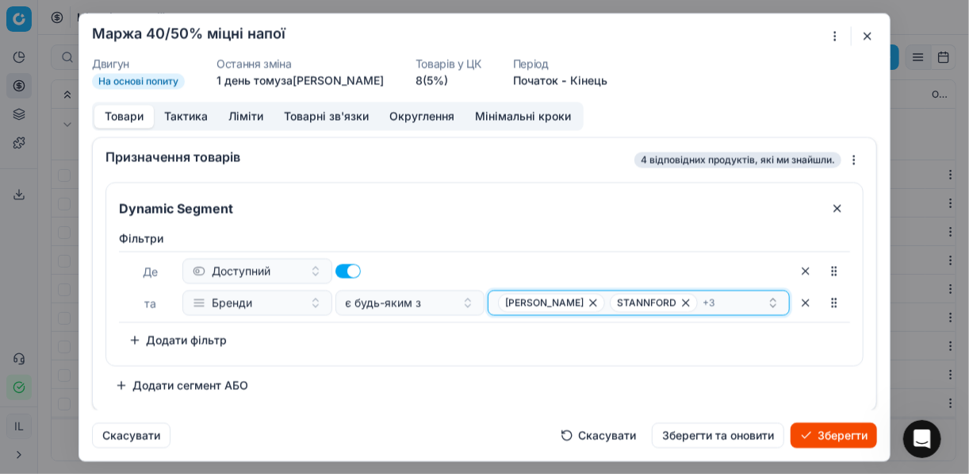
click at [726, 305] on div "ВІЛЬЯМ ЛОУСОНЗ STANNFORD + 3" at bounding box center [632, 302] width 269 height 19
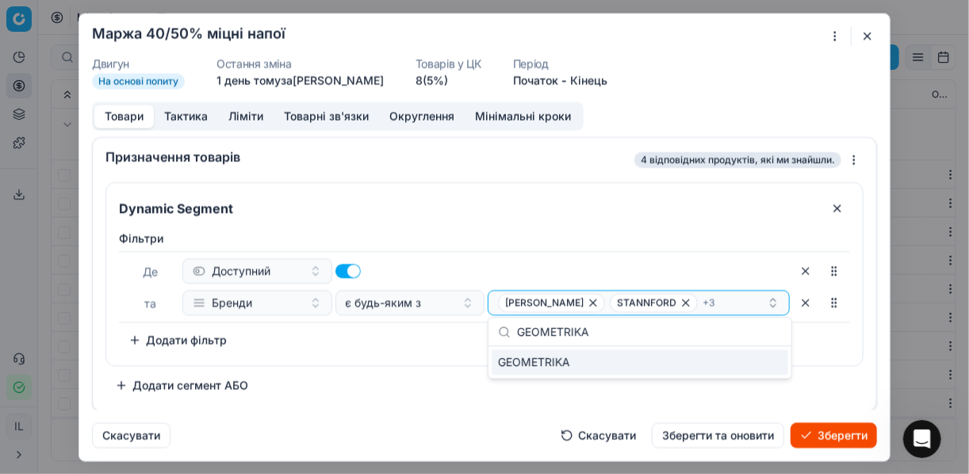
type input "GEOMETRIKA"
click at [771, 357] on div "GEOMETRIKA" at bounding box center [640, 361] width 297 height 25
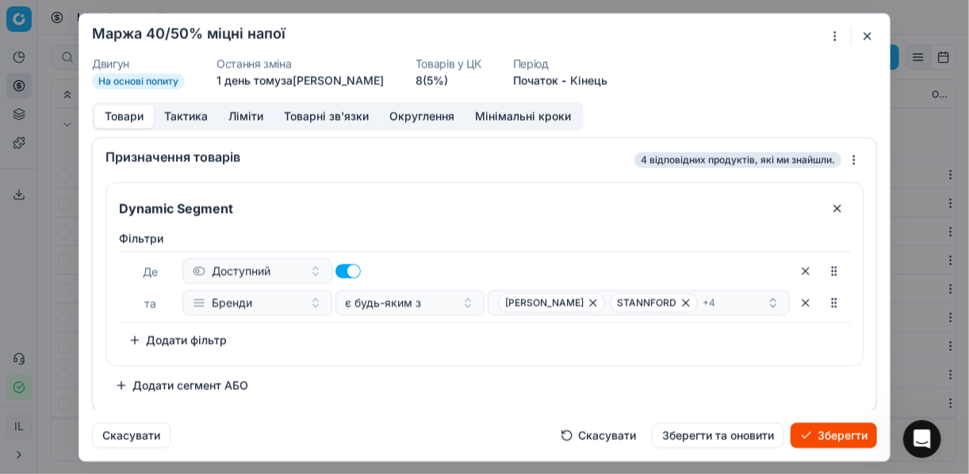
click at [432, 351] on div "Фiльтри Де Доступний та Бренди є будь-яким з ВІЛЬЯМ ЛОУСОНЗ STANNFORD + 4 To pi…" at bounding box center [484, 294] width 757 height 141
click at [733, 299] on div "[PERSON_NAME] + 4" at bounding box center [632, 302] width 269 height 19
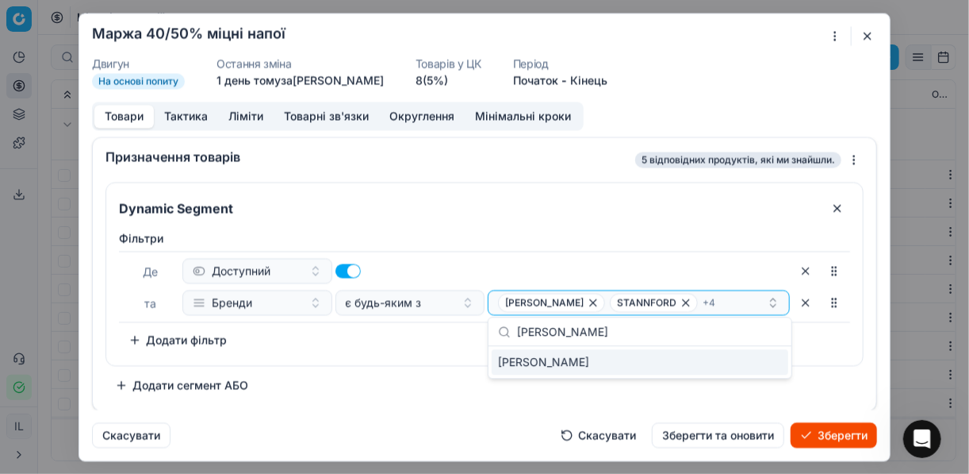
type input "[PERSON_NAME]"
click at [775, 364] on div "[PERSON_NAME]" at bounding box center [640, 361] width 297 height 25
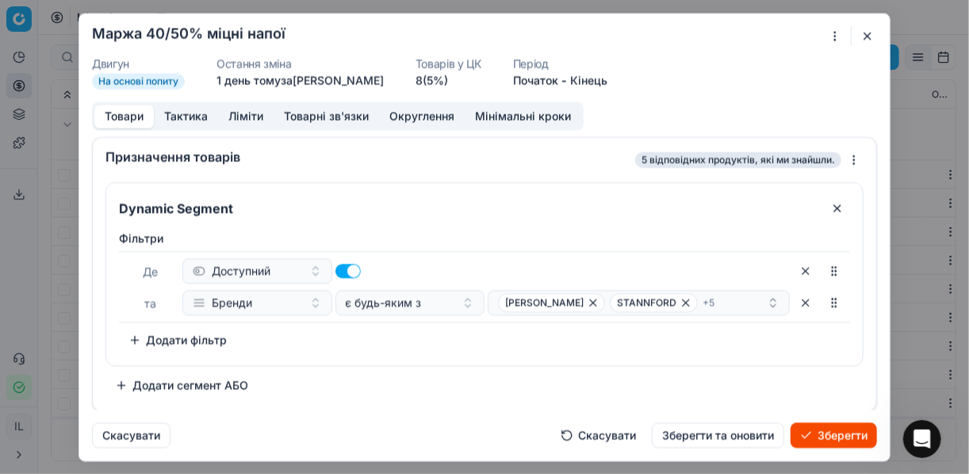
click at [364, 351] on div "Фiльтри Де Доступний та Бренди є будь-яким з [PERSON_NAME] STANNFORD + 5 To pic…" at bounding box center [484, 294] width 757 height 141
click at [735, 298] on div "[PERSON_NAME] + 5" at bounding box center [632, 302] width 269 height 19
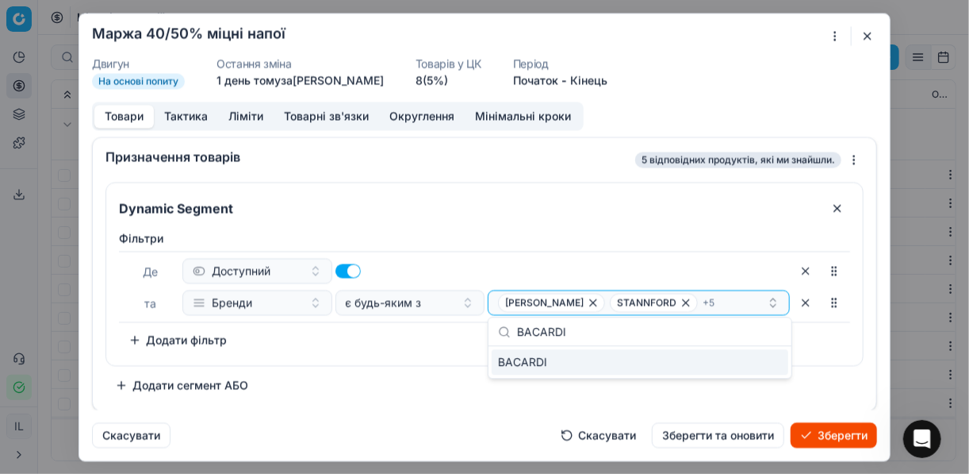
type input "BACARDI"
click at [760, 361] on div "BACARDI" at bounding box center [640, 361] width 297 height 25
click at [445, 351] on div "Фiльтри Де Доступний та Бренди є будь-яким з ВІЛЬЯМ ЛОУСОНЗ STANNFORD + 6 To pi…" at bounding box center [484, 294] width 757 height 141
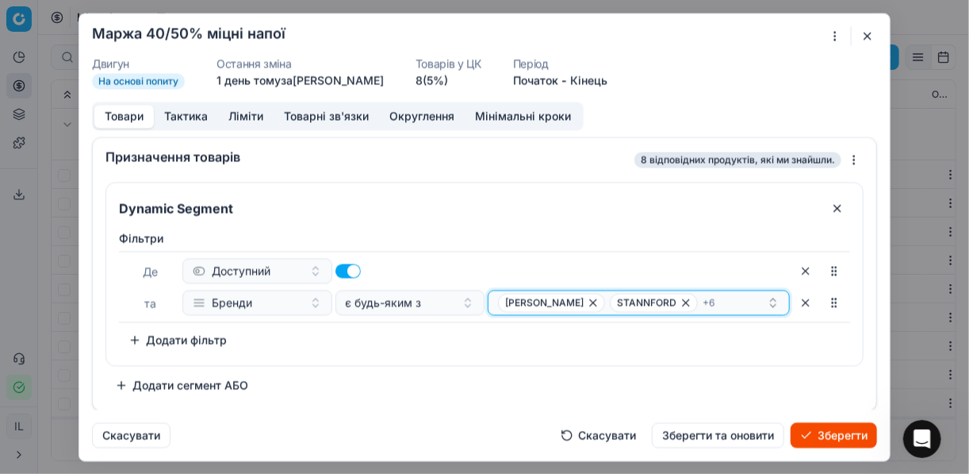
click at [730, 305] on div "ВІЛЬЯМ ЛОУСОНЗ STANNFORD + 6" at bounding box center [632, 302] width 269 height 19
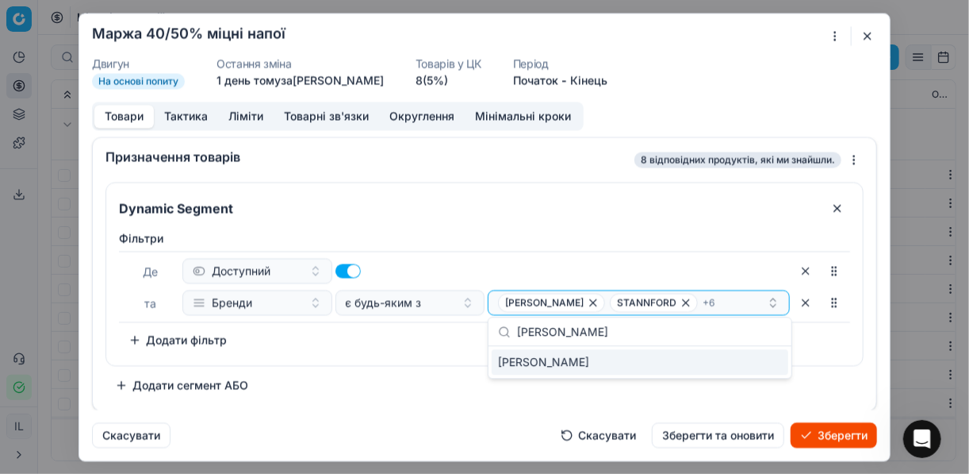
type input "WILLIAM LAWSONS"
click at [785, 359] on div "WILLIAM LAWSONS" at bounding box center [640, 361] width 297 height 25
click at [403, 366] on div "Dynamic Segment Фiльтри Де Доступний та Бренди є будь-яким з ВІЛЬЯМ ЛОУСОНЗ STA…" at bounding box center [484, 290] width 758 height 216
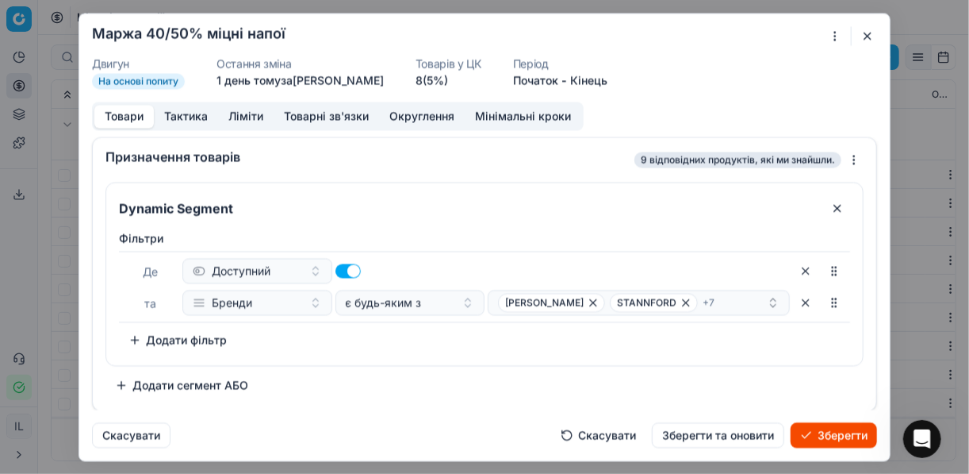
click at [838, 434] on button "Зберегти" at bounding box center [834, 434] width 86 height 25
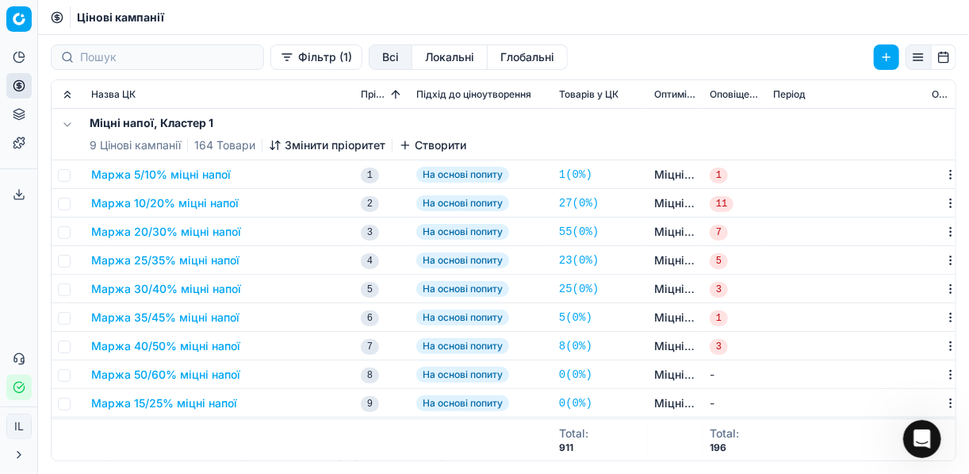
click at [178, 374] on button "Маржа 50/60% міцні напої" at bounding box center [165, 374] width 149 height 16
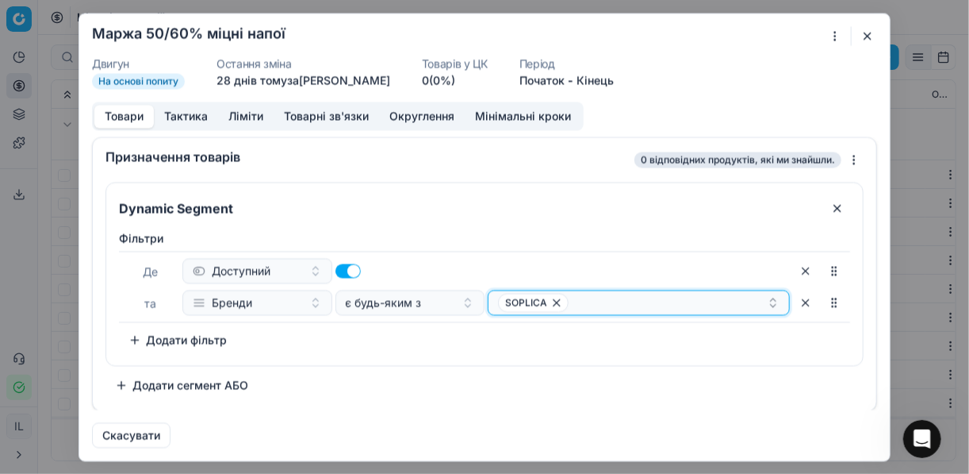
click at [555, 301] on icon "button" at bounding box center [557, 302] width 6 height 6
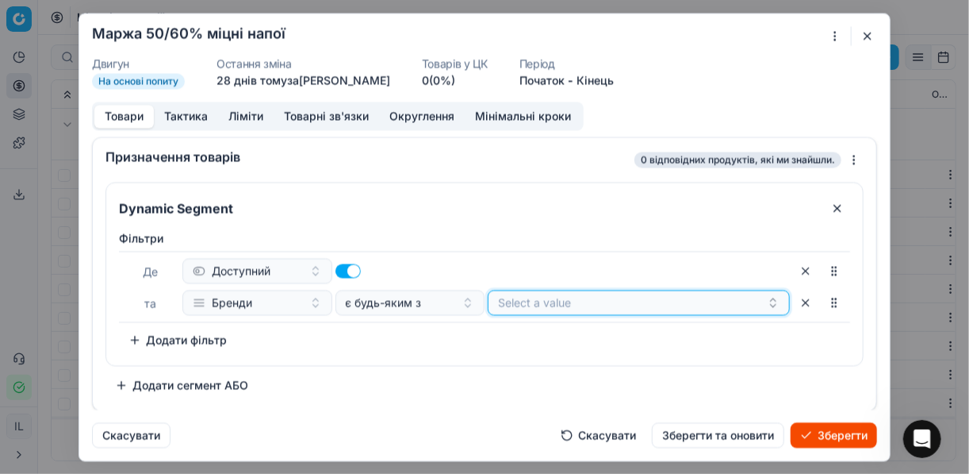
click at [524, 301] on button "Select a value" at bounding box center [639, 301] width 302 height 25
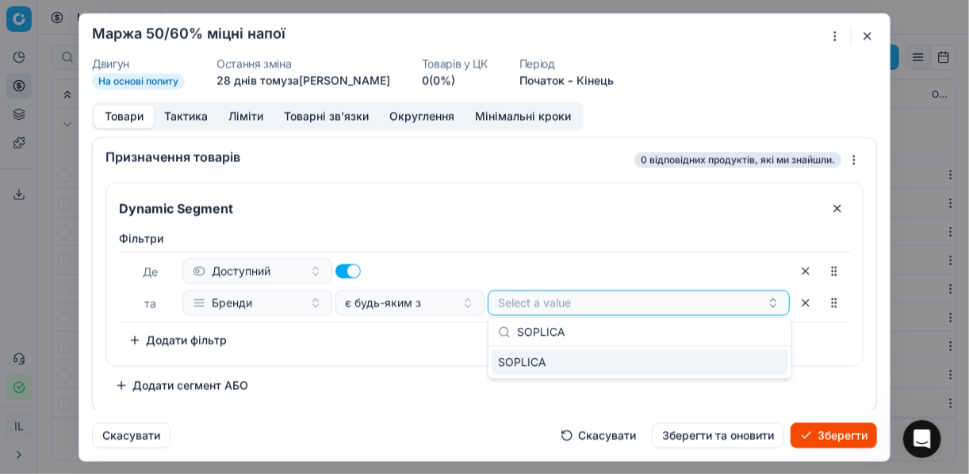
type input "SOPLICA"
click at [761, 362] on div "SOPLICA" at bounding box center [640, 361] width 297 height 25
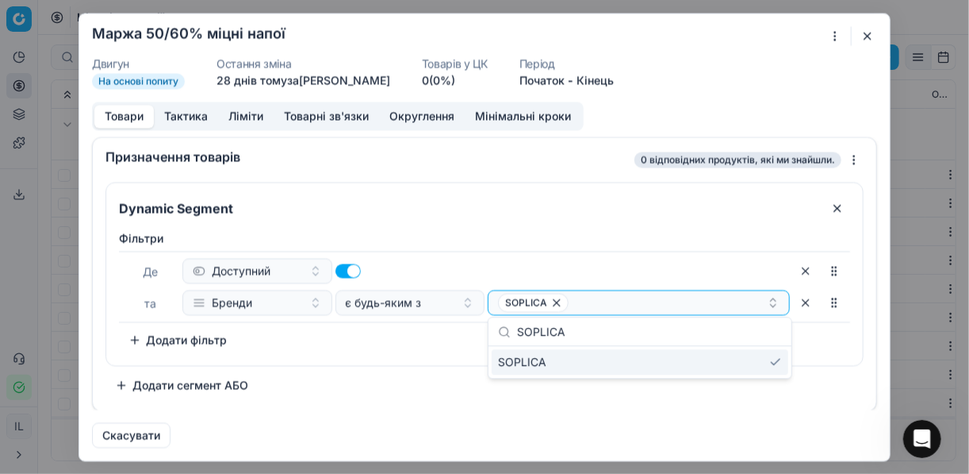
click at [406, 344] on div "Фiльтри Де Доступний та Бренди є будь-яким з SOPLICA To pick up a sortable item…" at bounding box center [484, 291] width 731 height 122
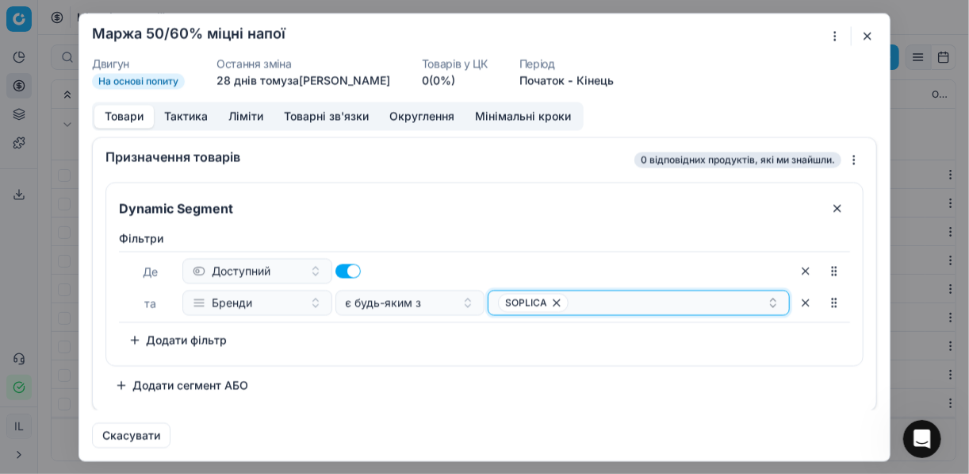
click at [608, 302] on div "SOPLICA" at bounding box center [632, 302] width 269 height 19
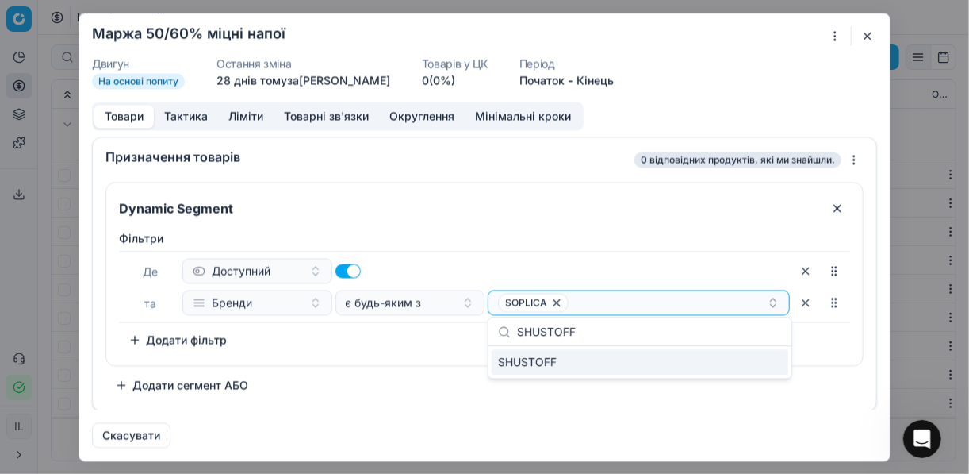
type input "SHUSTOFF"
click at [760, 355] on div "SHUSTOFF" at bounding box center [640, 361] width 297 height 25
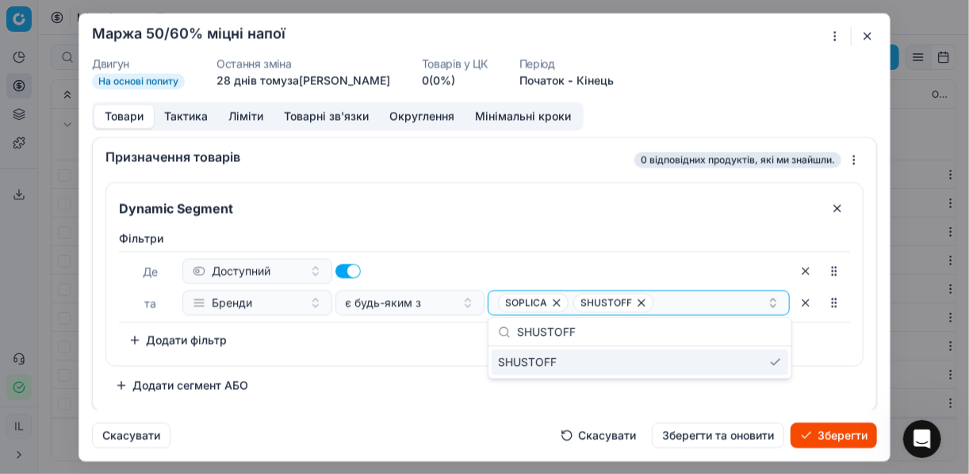
click at [435, 343] on div "Фiльтри Де Доступний та Бренди є будь-яким з SOPLICA SHUSTOFF To pick up a sort…" at bounding box center [484, 291] width 731 height 122
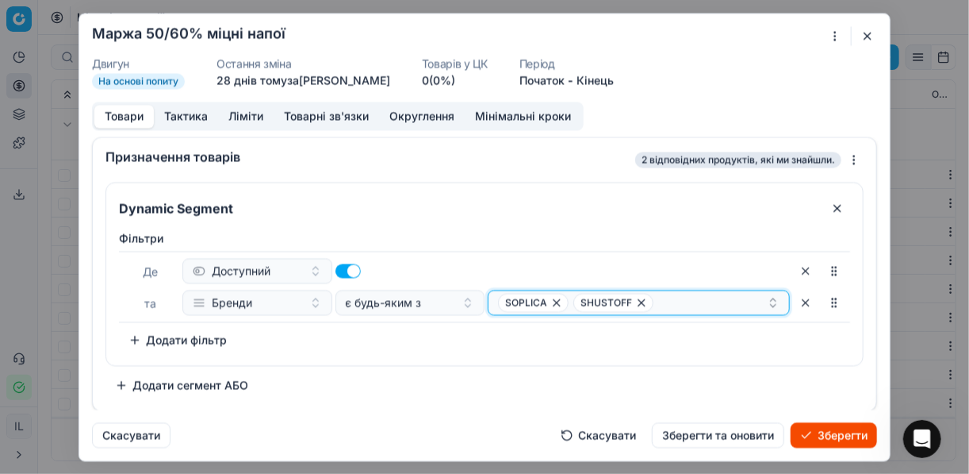
click at [675, 308] on div "SOPLICA SHUSTOFF" at bounding box center [632, 302] width 269 height 19
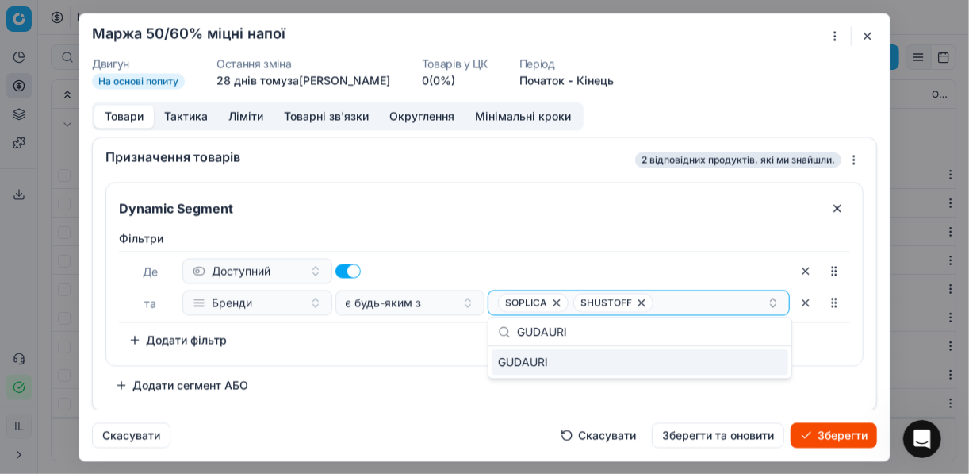
type input "GUDAURI"
click at [770, 364] on div "GUDAURI" at bounding box center [640, 361] width 297 height 25
click at [445, 353] on div "Фiльтри Де Доступний та Бренди є будь-яким з SOPLICA SHUSTOFF + 1 To pick up a …" at bounding box center [484, 294] width 757 height 141
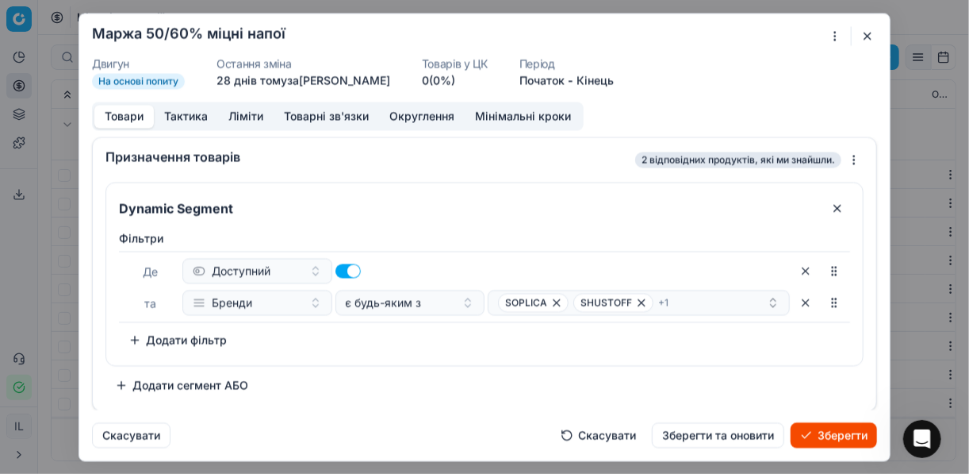
click at [826, 431] on button "Зберегти" at bounding box center [834, 434] width 86 height 25
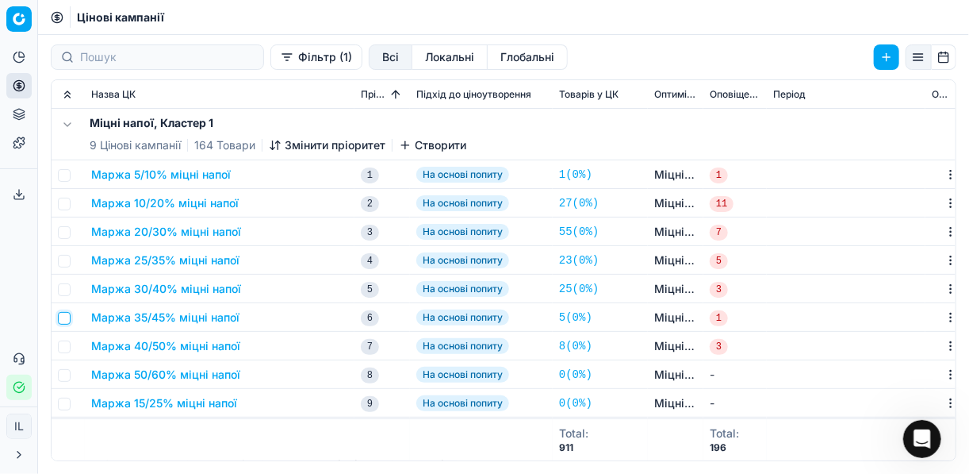
click at [63, 317] on input "checkbox" at bounding box center [64, 318] width 13 height 13
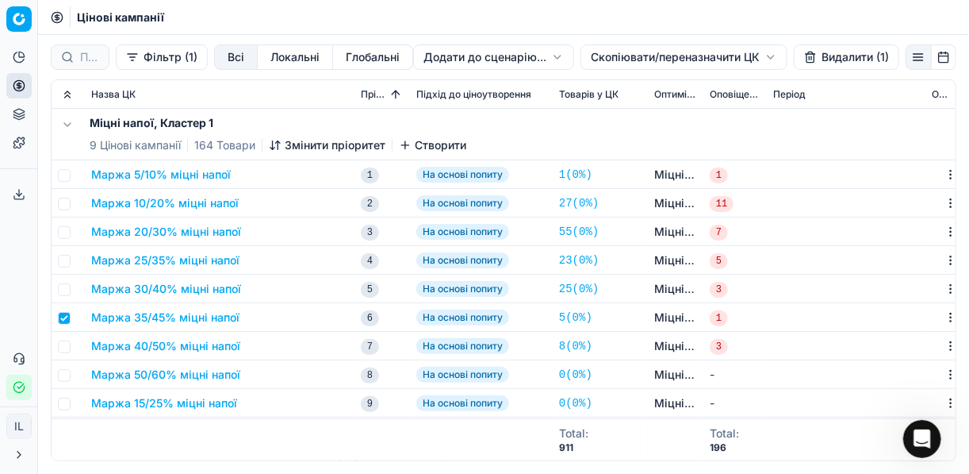
click at [825, 56] on button "Видалити (1)" at bounding box center [846, 56] width 105 height 25
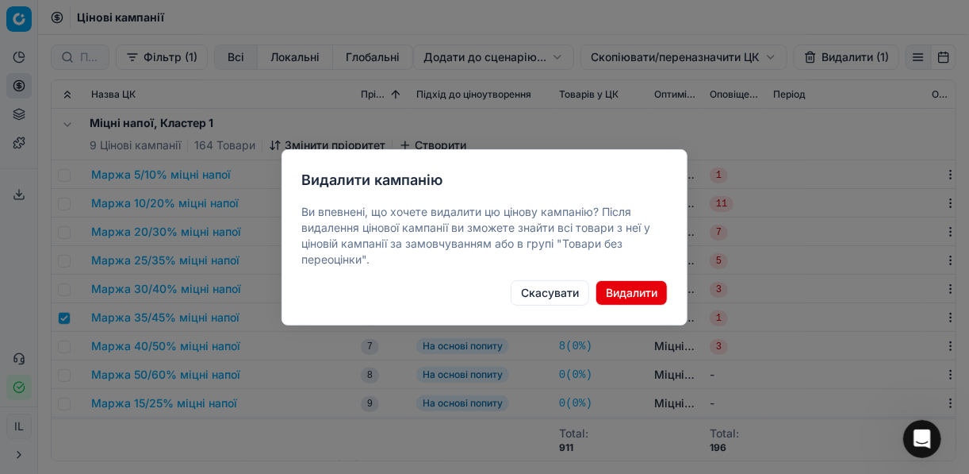
click at [642, 288] on button "Видалити" at bounding box center [632, 292] width 72 height 25
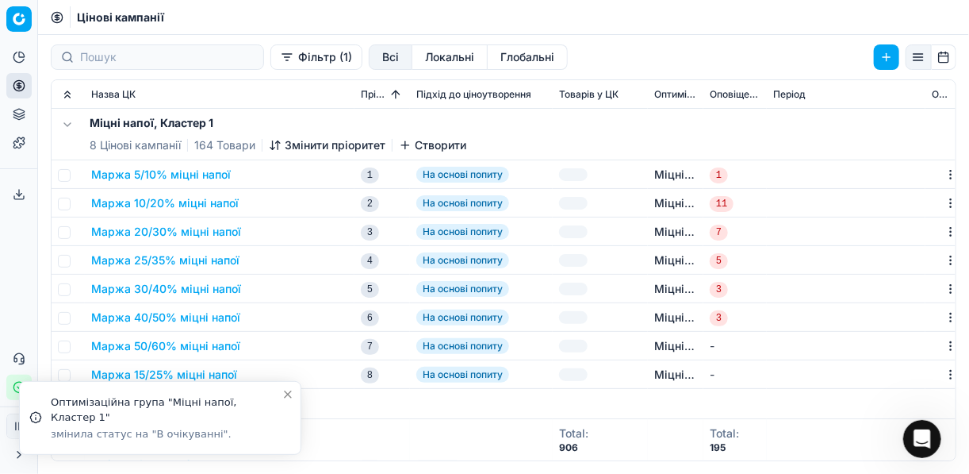
checkbox input "false"
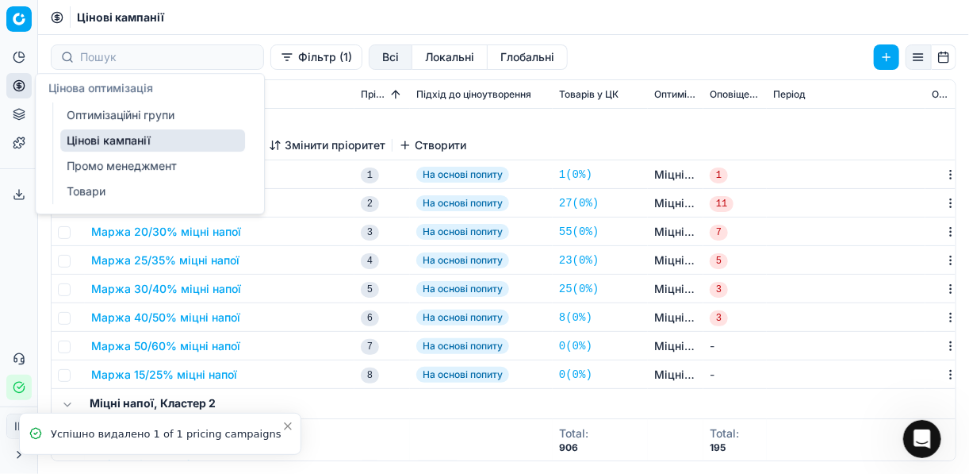
click at [105, 108] on link "Оптимізаційні групи" at bounding box center [152, 115] width 185 height 22
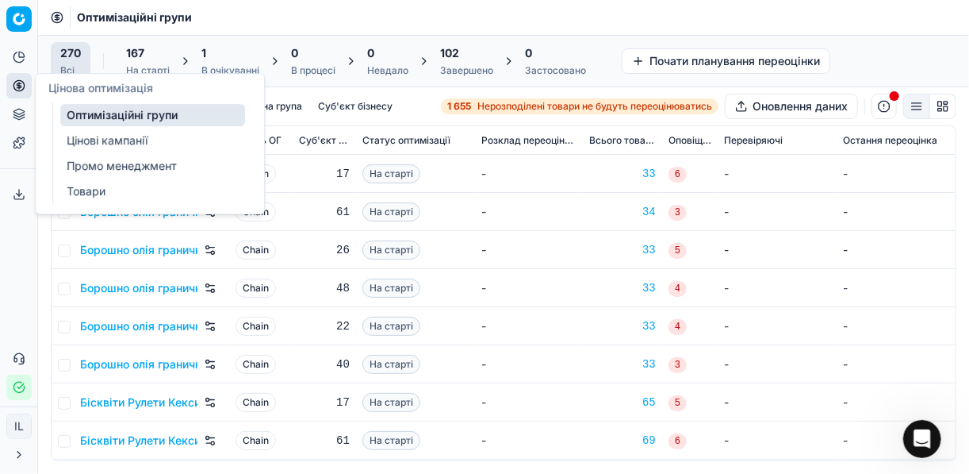
click at [223, 64] on div "В очікуванні" at bounding box center [230, 70] width 58 height 13
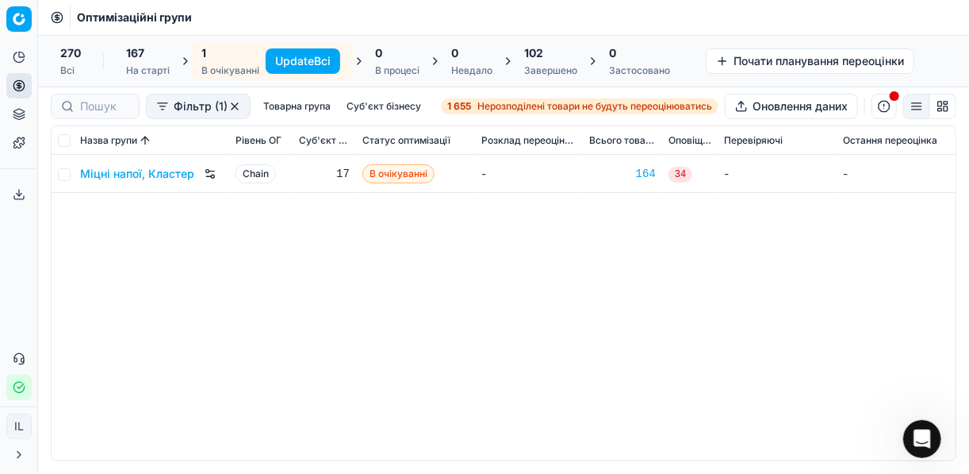
click at [285, 56] on button "Update Всі" at bounding box center [303, 60] width 75 height 25
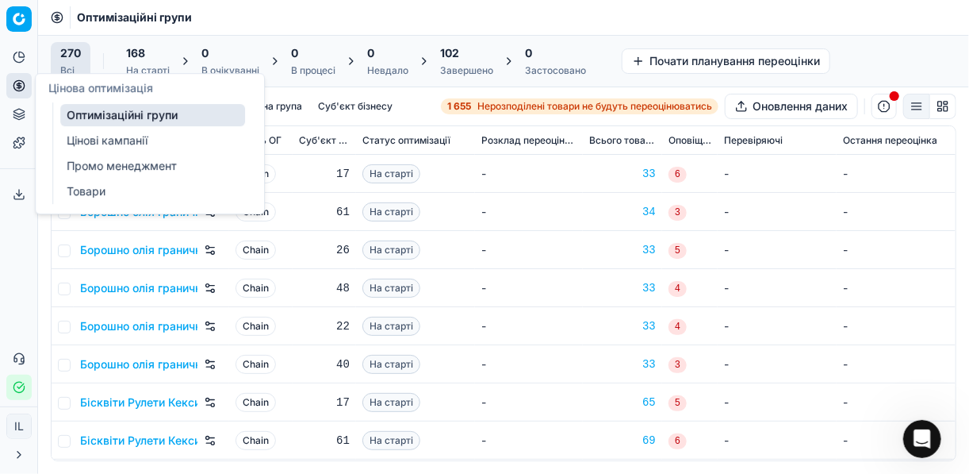
click at [98, 140] on link "Цінові кампанії" at bounding box center [152, 140] width 185 height 22
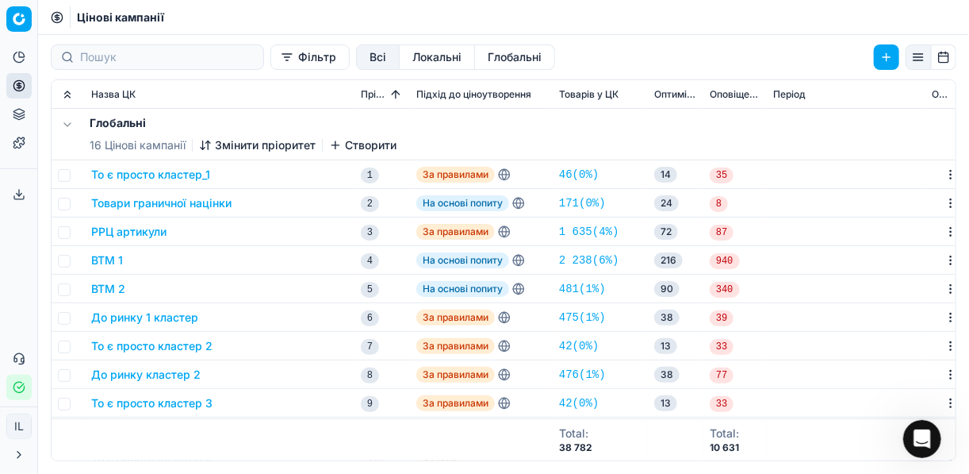
click at [270, 61] on button "Фільтр" at bounding box center [309, 56] width 79 height 25
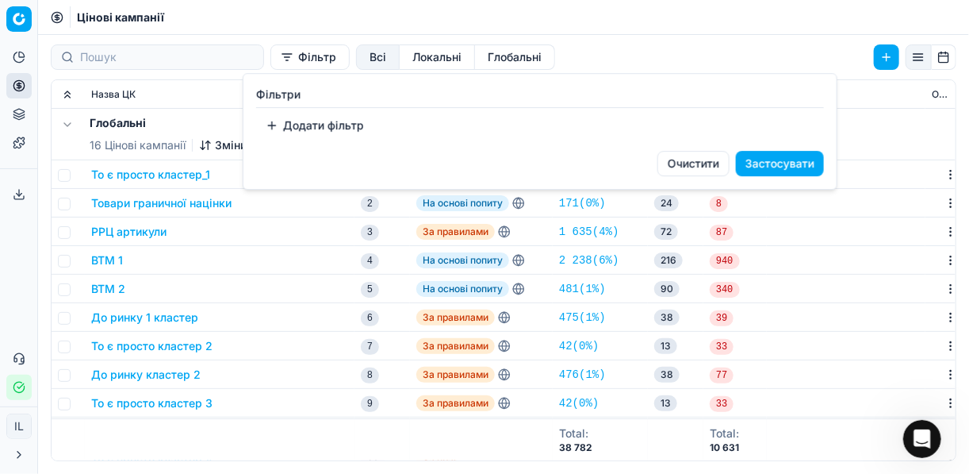
click at [274, 126] on button "Додати фільтр" at bounding box center [314, 125] width 117 height 25
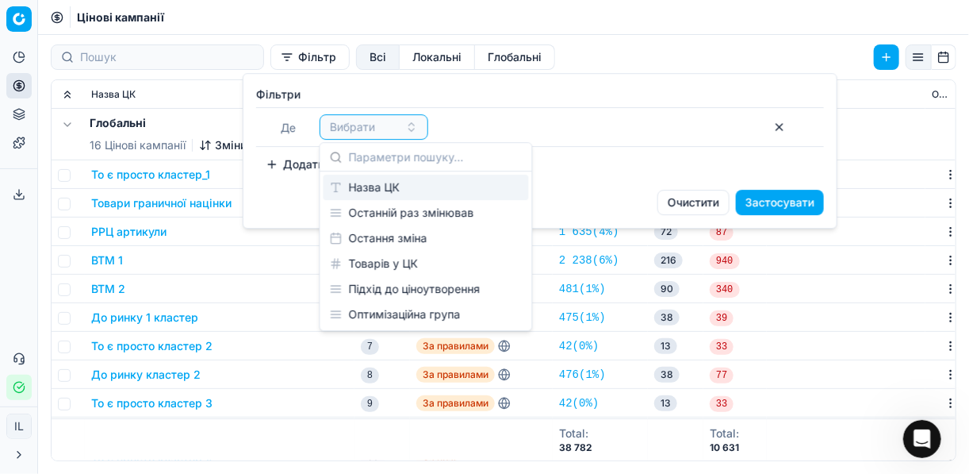
click at [393, 186] on div "Назва ЦК" at bounding box center [426, 186] width 205 height 25
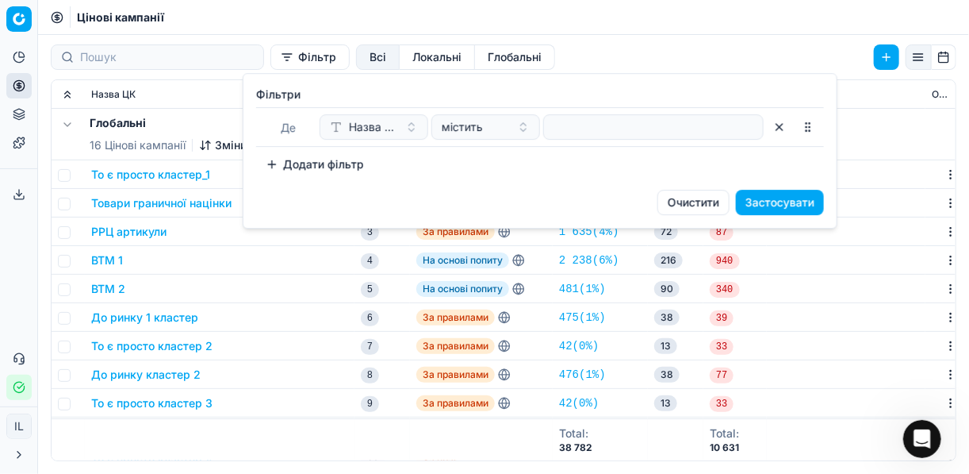
drag, startPoint x: 592, startPoint y: 140, endPoint x: 589, endPoint y: 130, distance: 10.3
click at [592, 140] on div "Де Назва ЦК містить" at bounding box center [540, 127] width 568 height 40
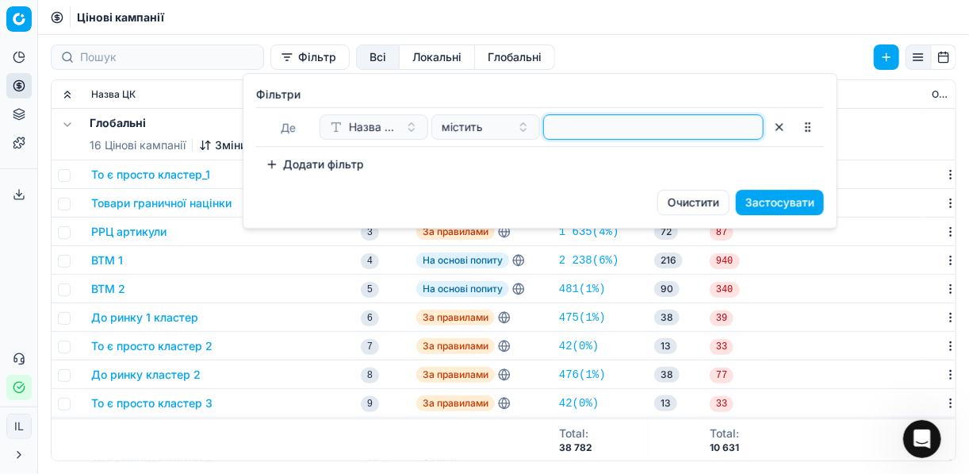
click at [589, 130] on input at bounding box center [653, 127] width 206 height 24
type input "міц"
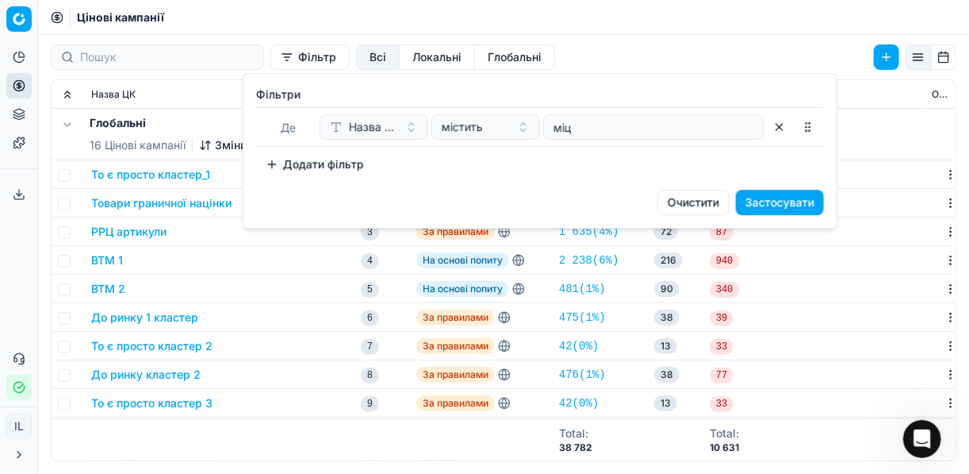
click at [778, 201] on button "Застосувати" at bounding box center [780, 202] width 88 height 25
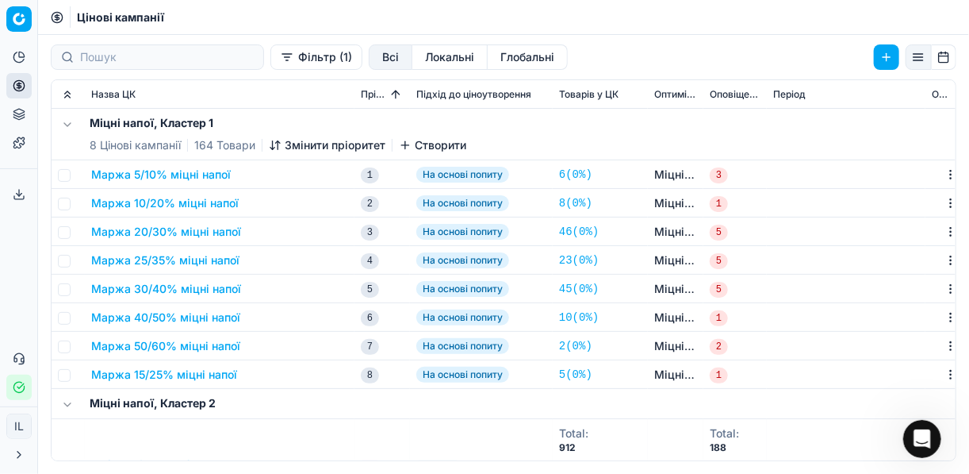
click at [273, 144] on icon "button" at bounding box center [273, 145] width 0 height 9
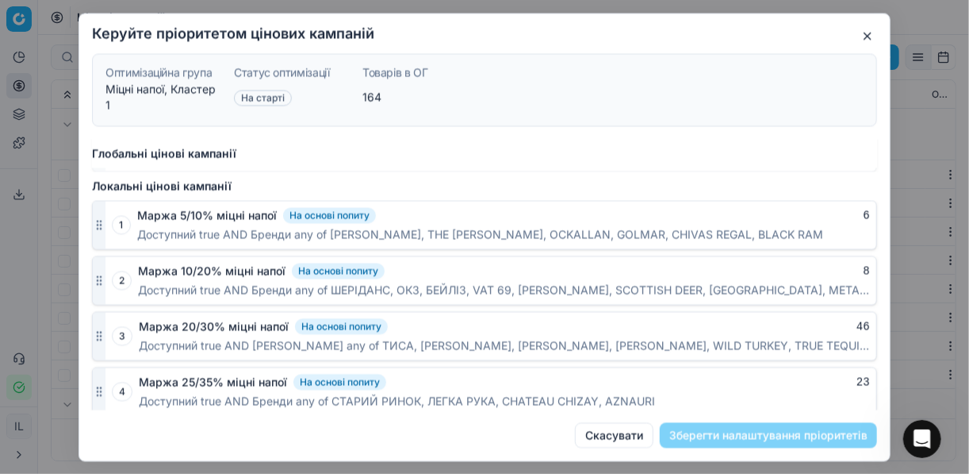
scroll to position [1091, 0]
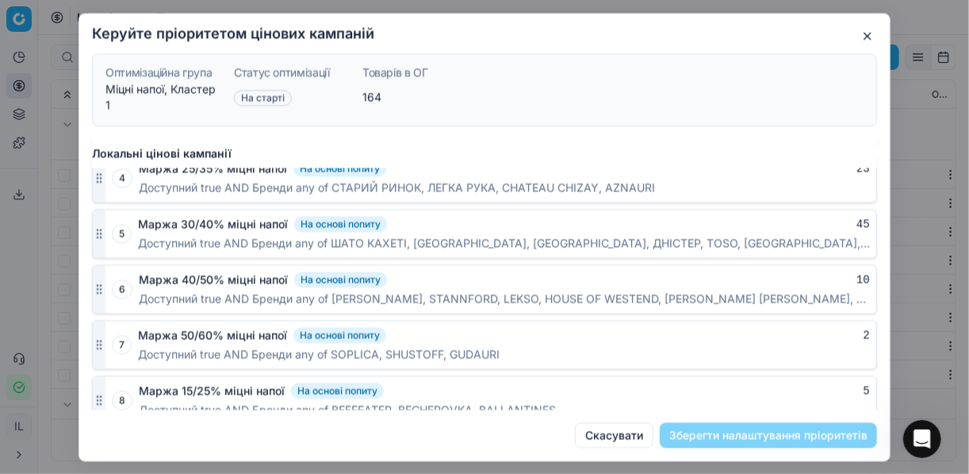
click at [105, 385] on div "8 Маржа 15/25% міцні напої На основі попиту 5 Доступний true AND Бренди any of …" at bounding box center [484, 399] width 785 height 49
drag, startPoint x: 105, startPoint y: 385, endPoint x: 107, endPoint y: 371, distance: 13.6
click at [107, 375] on div "8 Маржа 15/25% міцні напої На основі попиту 5 Доступний true AND Бренди any of …" at bounding box center [484, 399] width 785 height 49
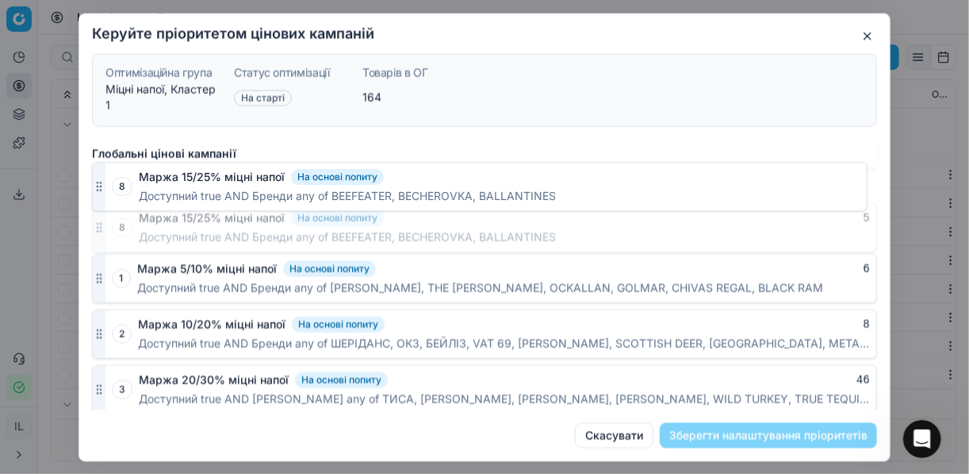
scroll to position [880, 0]
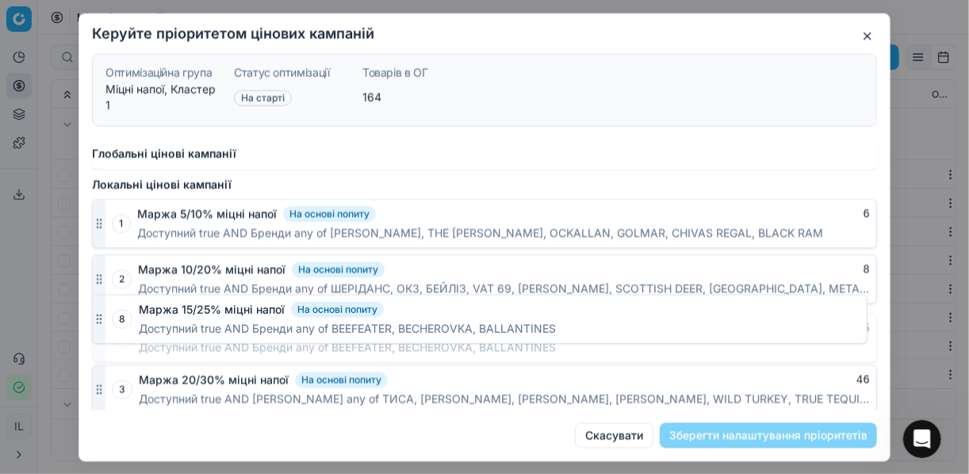
drag, startPoint x: 96, startPoint y: 387, endPoint x: 107, endPoint y: 312, distance: 76.2
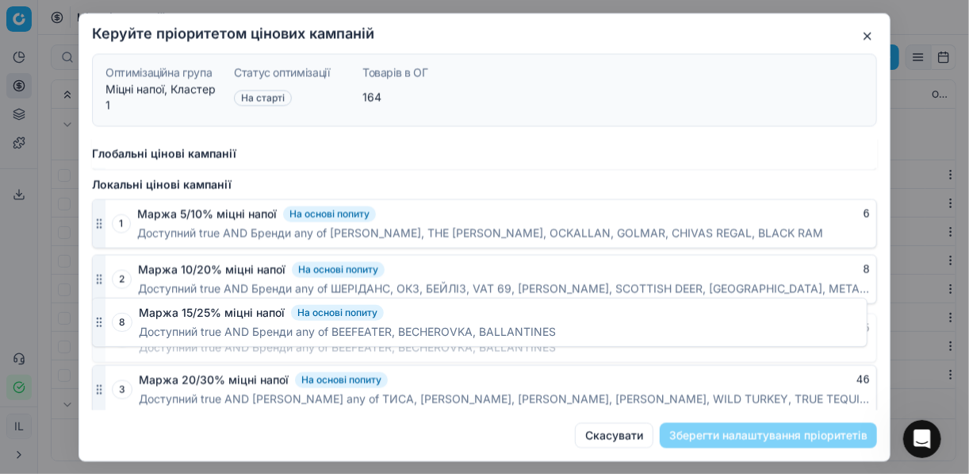
click at [100, 331] on icon "button" at bounding box center [99, 337] width 13 height 13
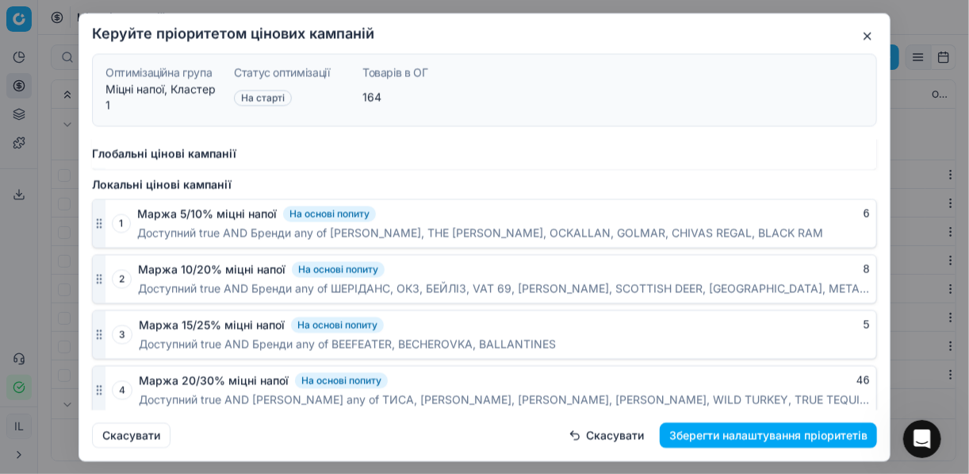
click at [773, 436] on button "Зберегти налаштування пріоритетів" at bounding box center [768, 434] width 217 height 25
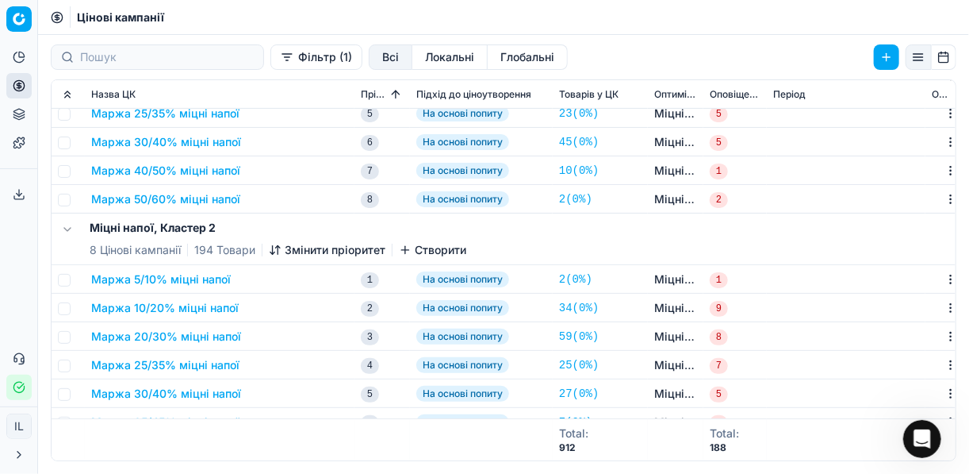
scroll to position [190, 0]
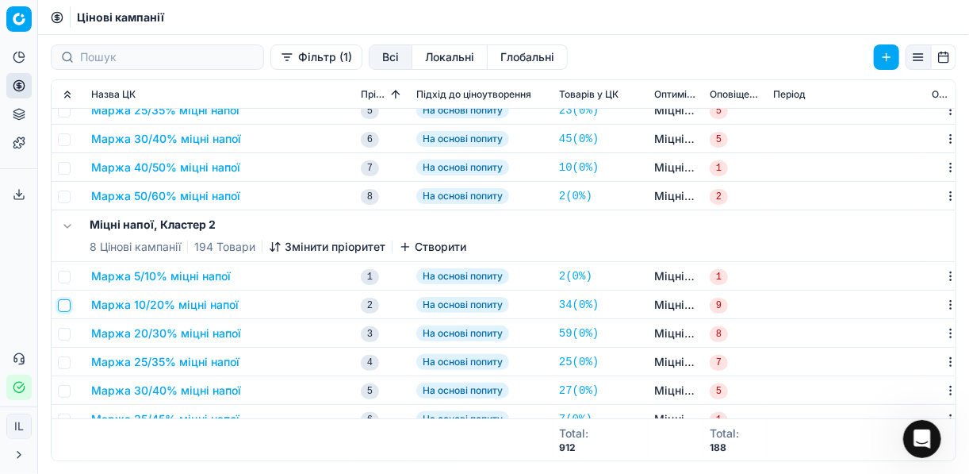
click at [64, 305] on input "checkbox" at bounding box center [64, 305] width 13 height 13
checkbox input "true"
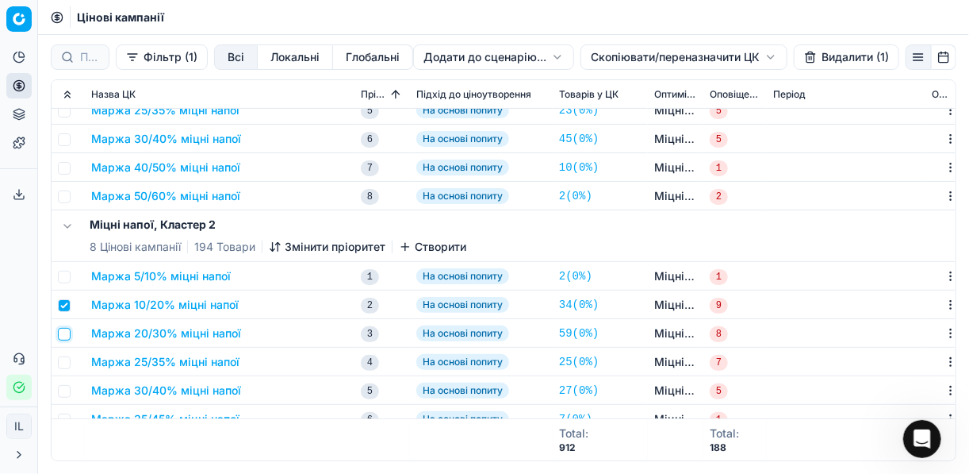
click at [67, 335] on input "checkbox" at bounding box center [64, 334] width 13 height 13
checkbox input "true"
click at [66, 362] on input "checkbox" at bounding box center [64, 362] width 13 height 13
checkbox input "true"
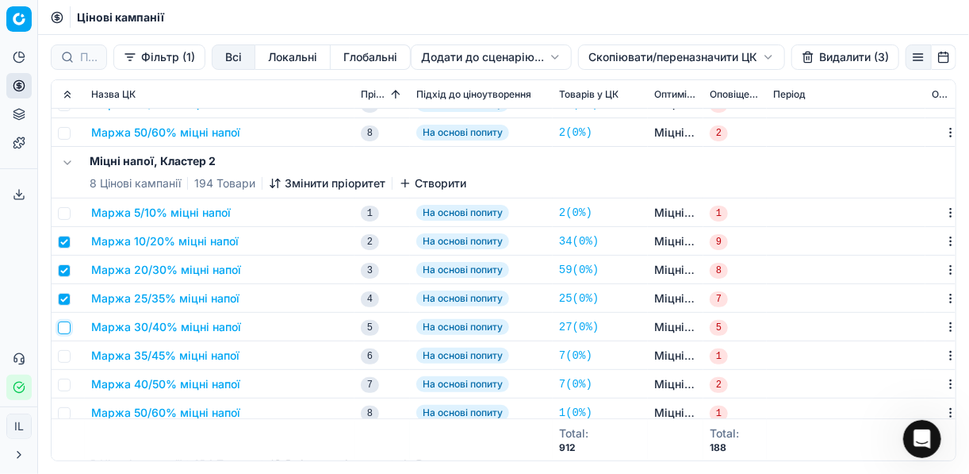
drag, startPoint x: 62, startPoint y: 324, endPoint x: 67, endPoint y: 342, distance: 18.1
click at [62, 328] on input "checkbox" at bounding box center [64, 327] width 13 height 13
checkbox input "true"
click at [63, 355] on input "checkbox" at bounding box center [64, 356] width 13 height 13
checkbox input "true"
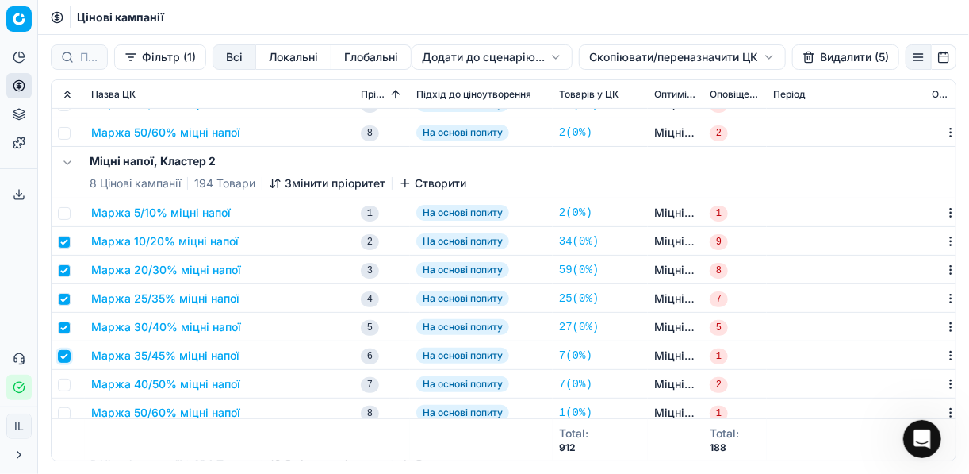
scroll to position [381, 0]
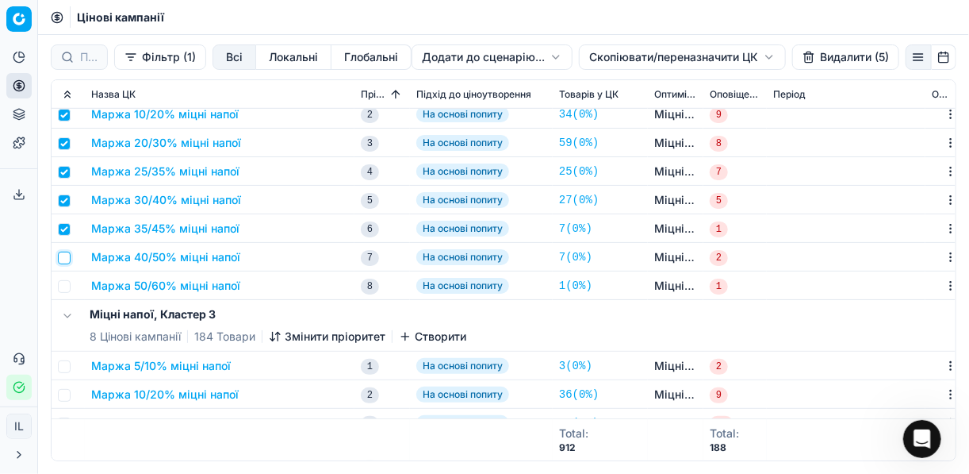
click at [68, 260] on input "checkbox" at bounding box center [64, 257] width 13 height 13
checkbox input "true"
click at [63, 288] on input "checkbox" at bounding box center [64, 286] width 13 height 13
checkbox input "true"
click at [823, 60] on button "Видалити (7)" at bounding box center [845, 56] width 107 height 25
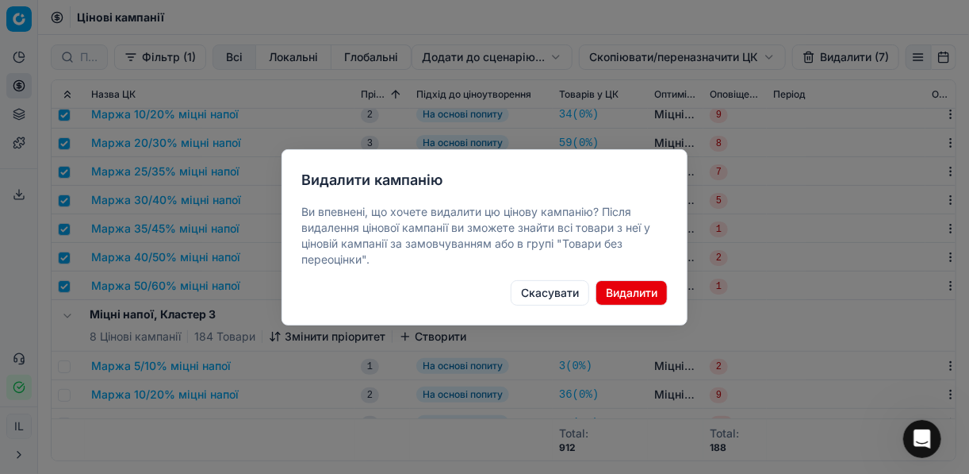
click at [646, 291] on button "Видалити" at bounding box center [632, 292] width 72 height 25
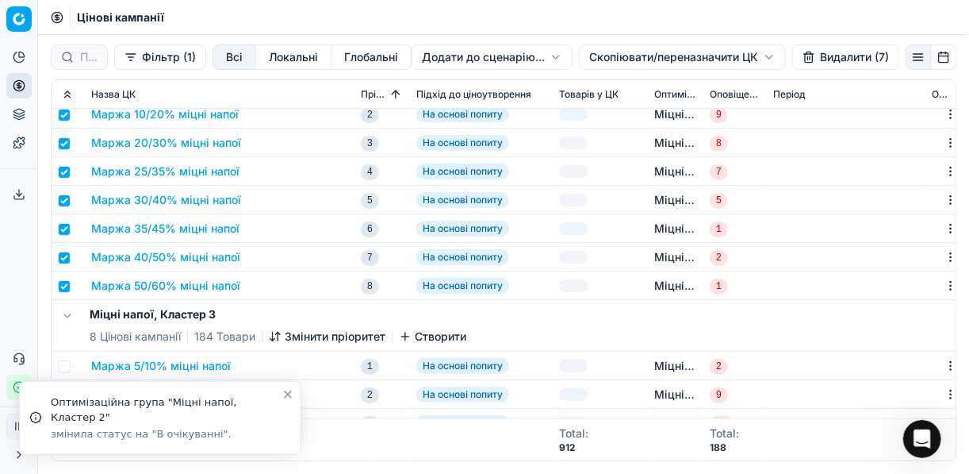
scroll to position [254, 0]
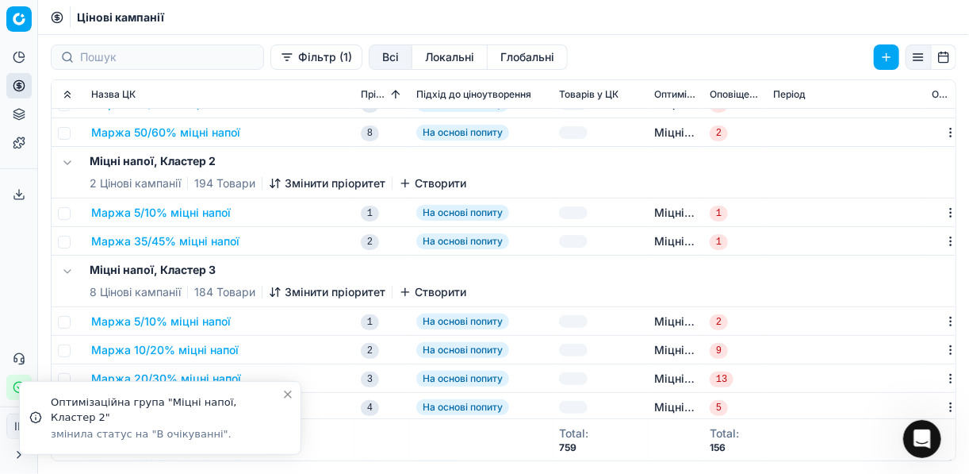
checkbox input "false"
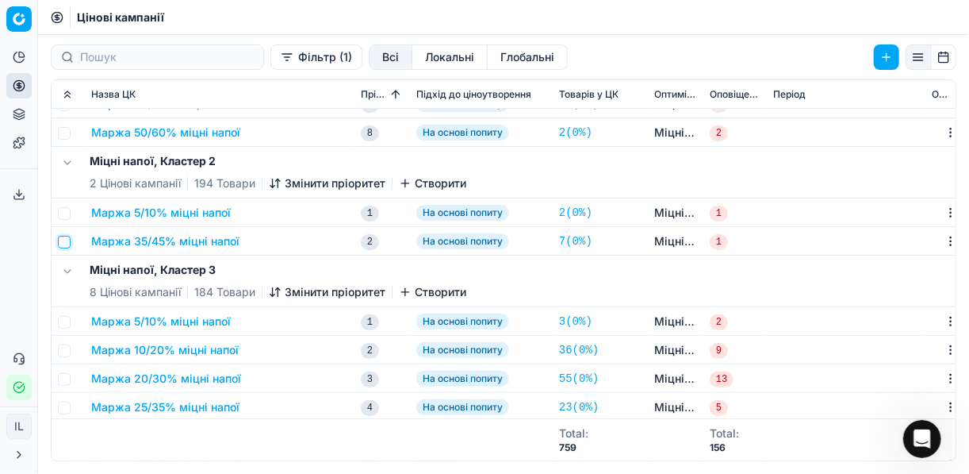
click at [69, 241] on input "checkbox" at bounding box center [64, 242] width 13 height 13
checkbox input "true"
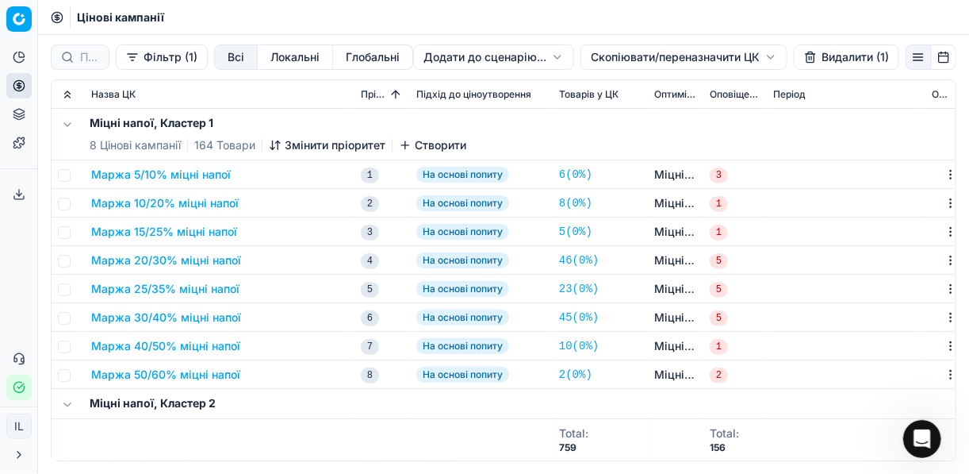
scroll to position [63, 0]
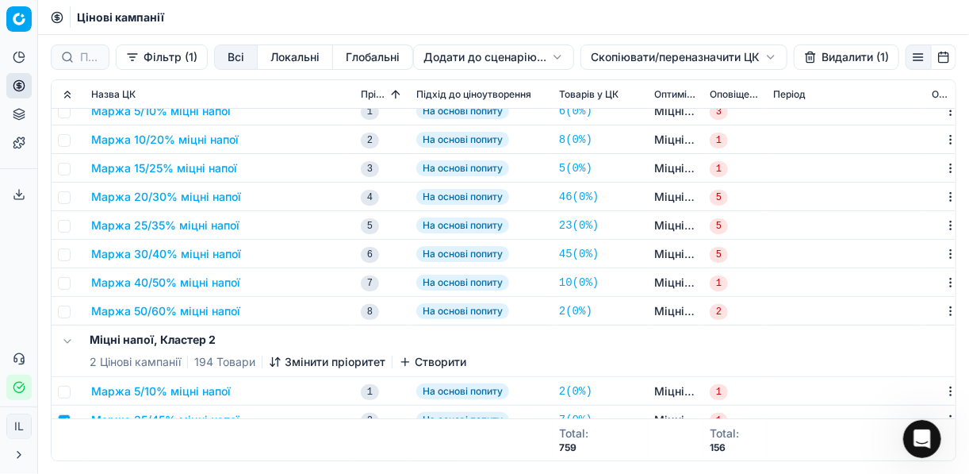
click at [823, 60] on button "Видалити (1)" at bounding box center [846, 56] width 105 height 25
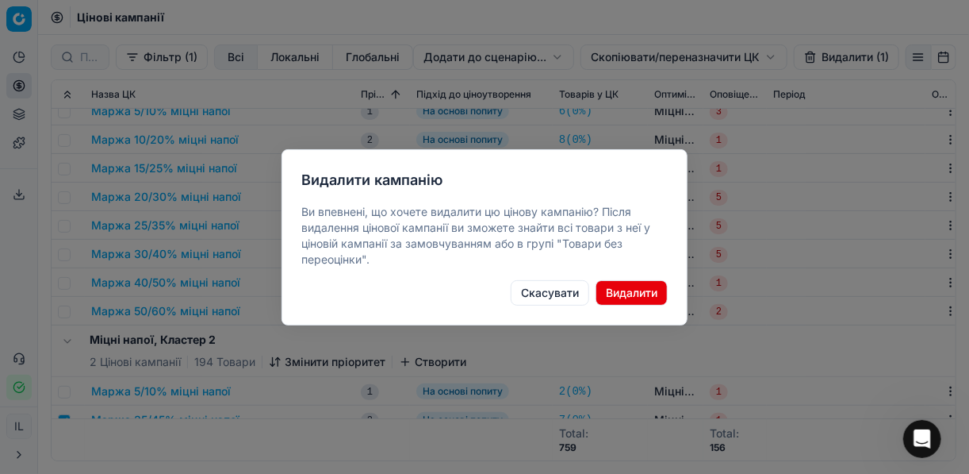
click at [650, 287] on button "Видалити" at bounding box center [632, 292] width 72 height 25
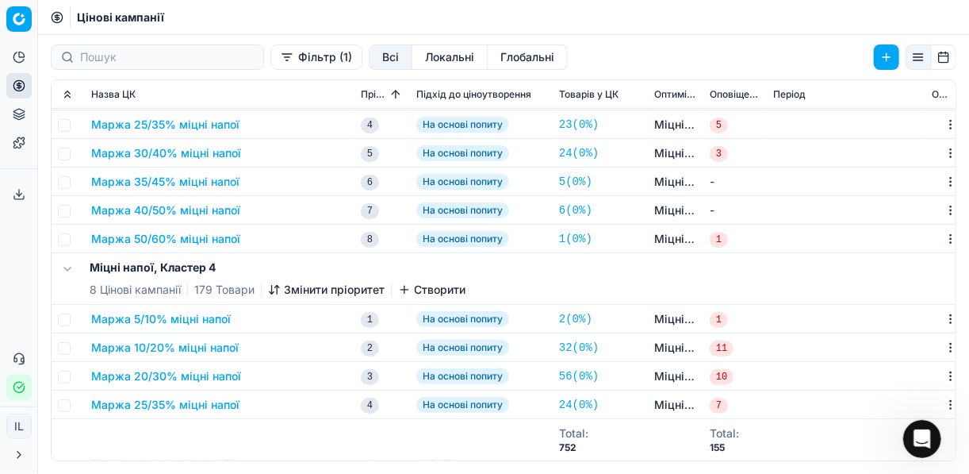
scroll to position [444, 0]
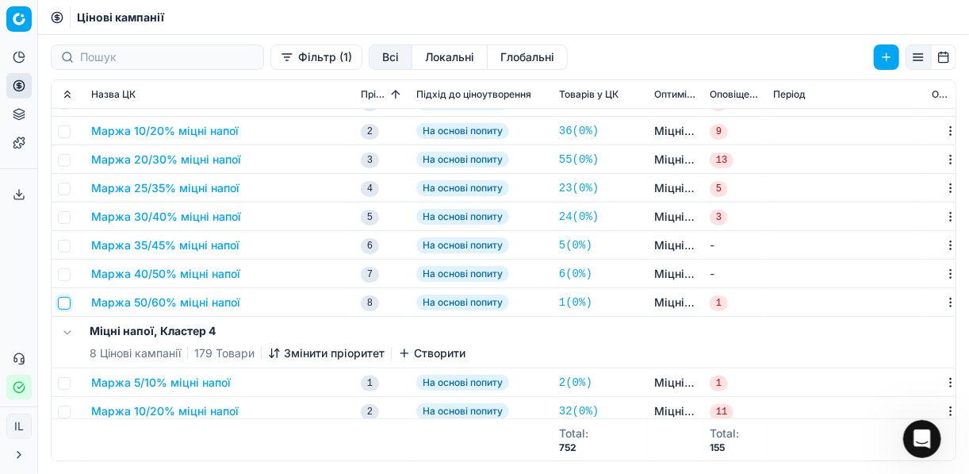
click at [67, 298] on input "checkbox" at bounding box center [64, 303] width 13 height 13
checkbox input "true"
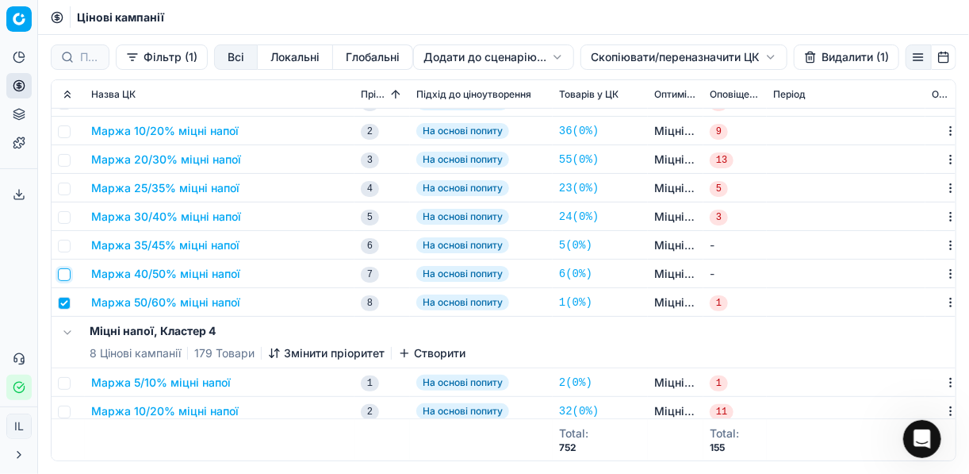
drag, startPoint x: 67, startPoint y: 278, endPoint x: 67, endPoint y: 266, distance: 12.7
click at [67, 277] on input "checkbox" at bounding box center [64, 274] width 13 height 13
checkbox input "true"
click at [67, 244] on input "checkbox" at bounding box center [64, 246] width 13 height 13
checkbox input "true"
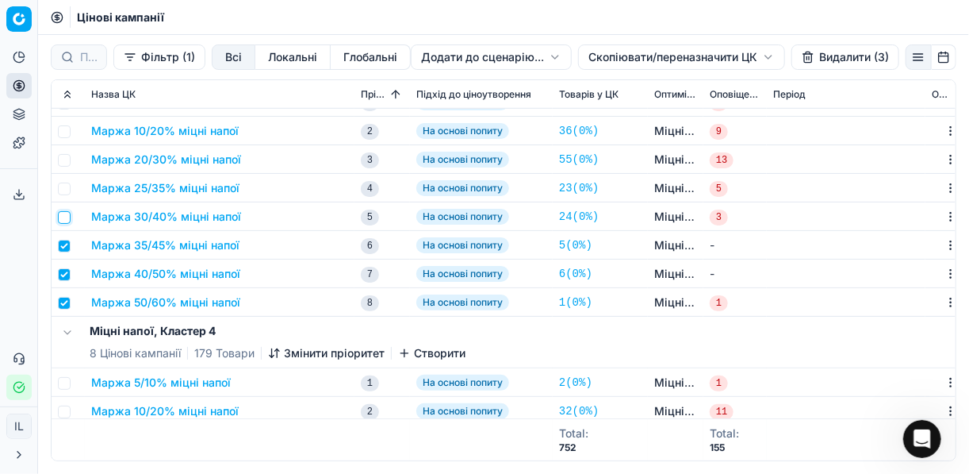
click at [60, 217] on input "checkbox" at bounding box center [64, 217] width 13 height 13
checkbox input "true"
click at [68, 186] on input "checkbox" at bounding box center [64, 188] width 13 height 13
checkbox input "true"
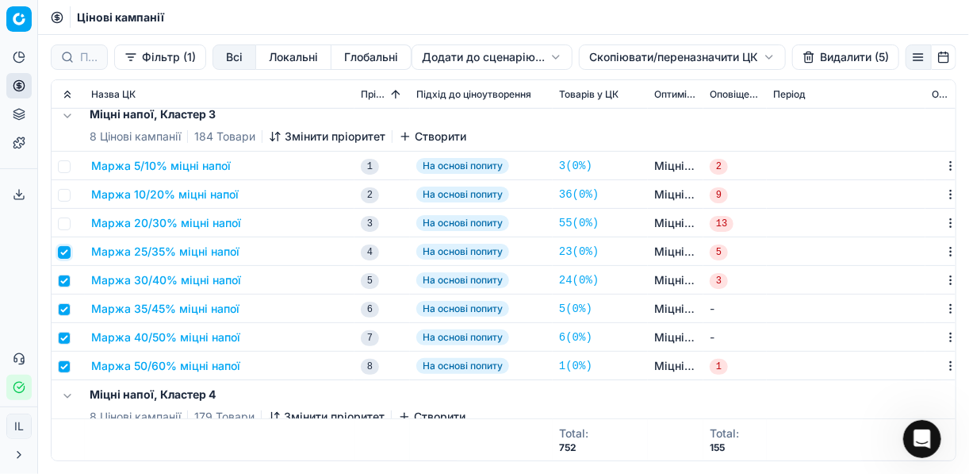
scroll to position [381, 0]
click at [67, 220] on input "checkbox" at bounding box center [64, 223] width 13 height 13
checkbox input "true"
click at [66, 196] on input "checkbox" at bounding box center [64, 195] width 13 height 13
checkbox input "true"
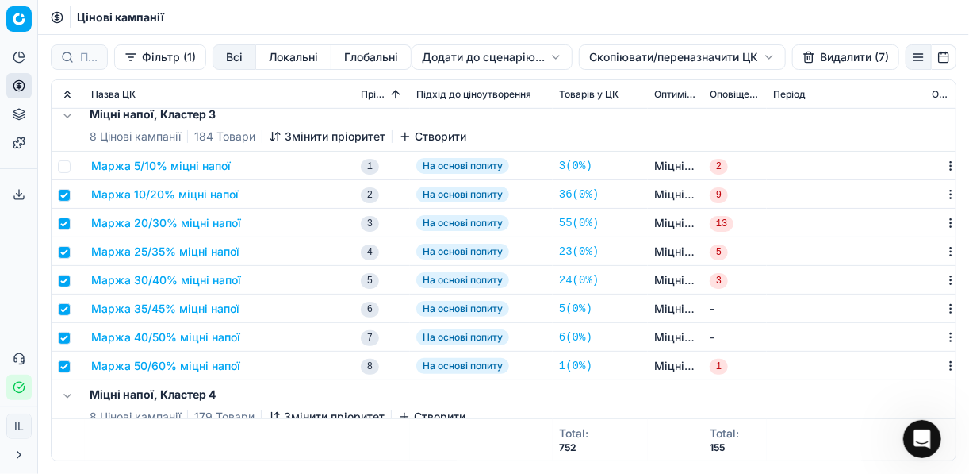
click at [827, 61] on button "Видалити (7)" at bounding box center [845, 56] width 107 height 25
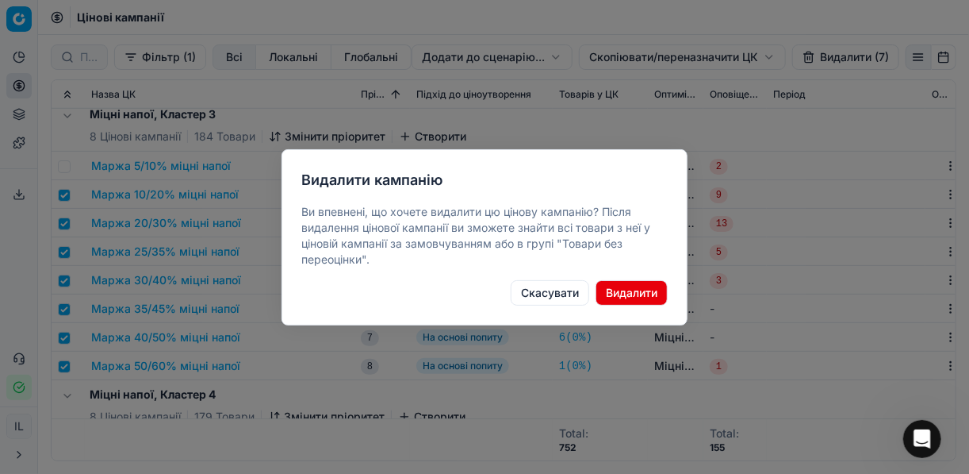
click at [641, 287] on button "Видалити" at bounding box center [632, 292] width 72 height 25
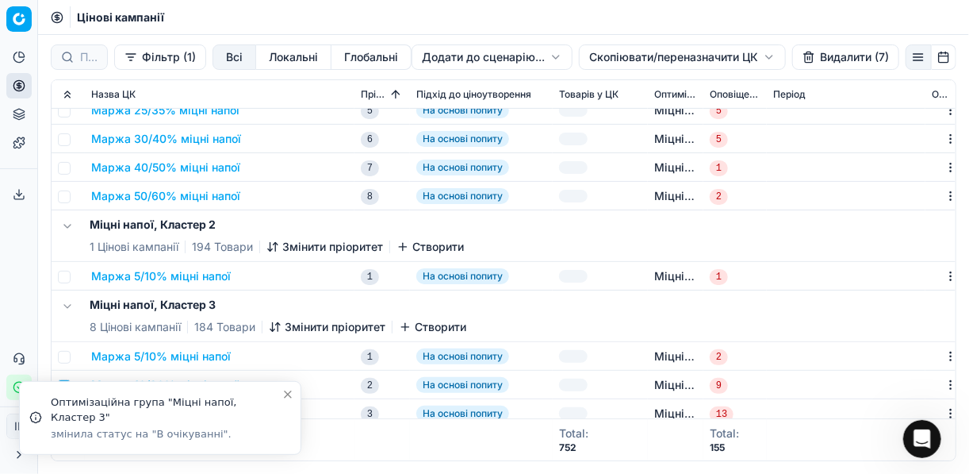
scroll to position [254, 0]
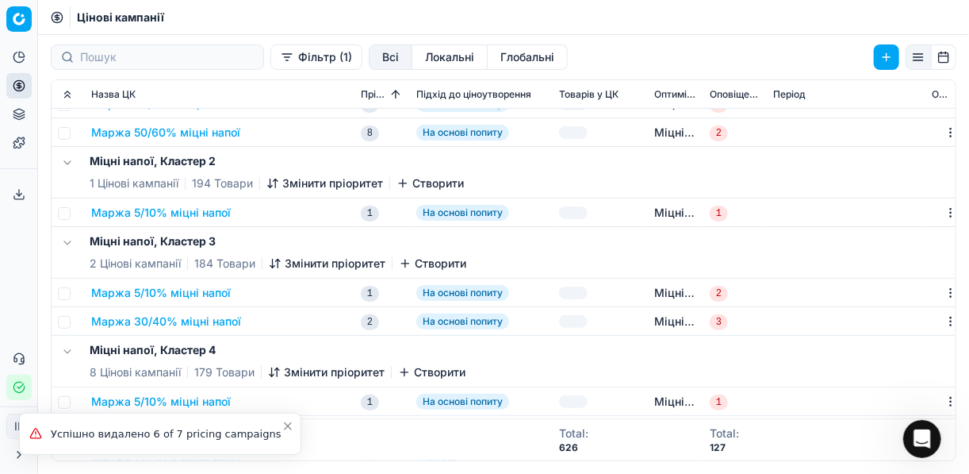
checkbox input "false"
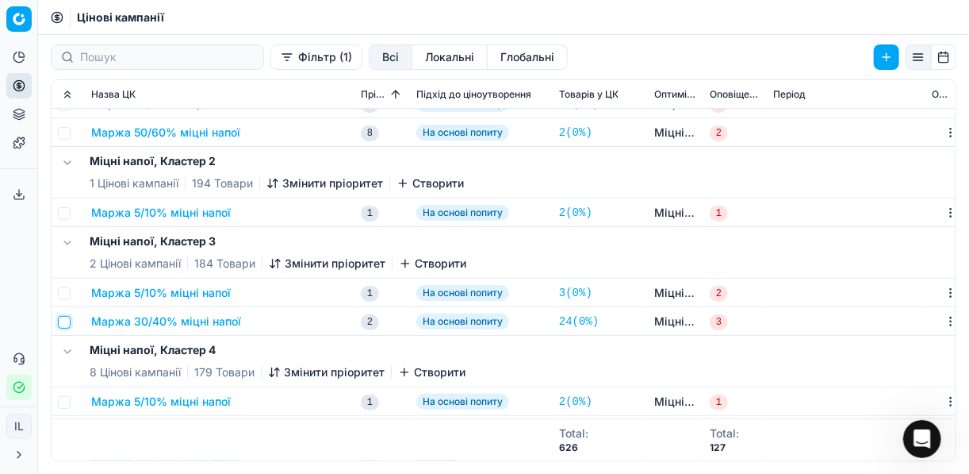
click at [67, 320] on input "checkbox" at bounding box center [64, 322] width 13 height 13
checkbox input "true"
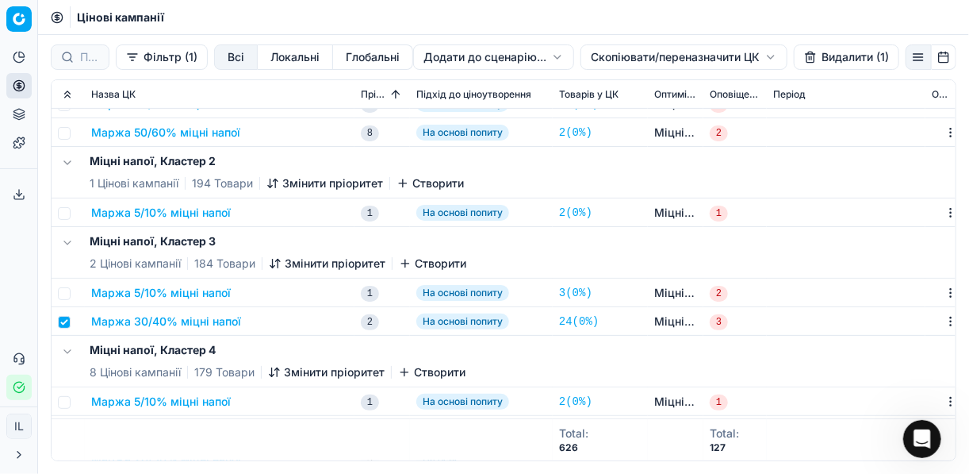
click at [828, 59] on button "Видалити (1)" at bounding box center [846, 56] width 105 height 25
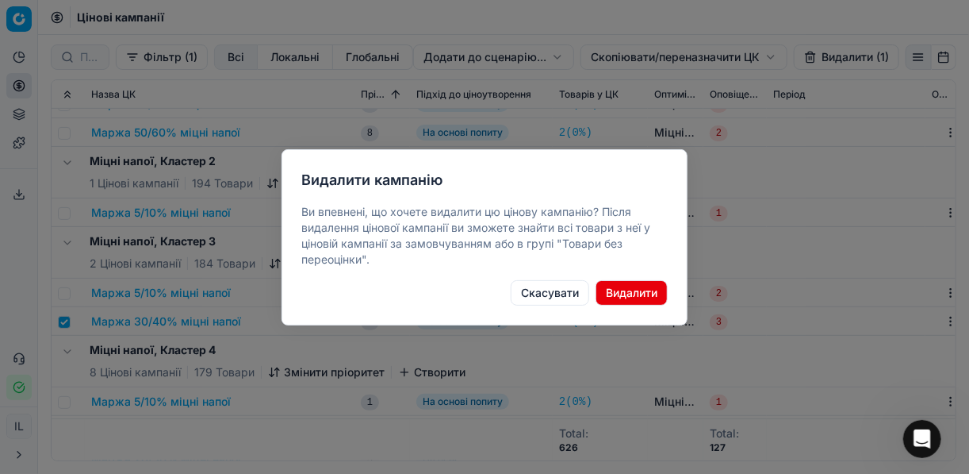
click at [640, 289] on button "Видалити" at bounding box center [632, 292] width 72 height 25
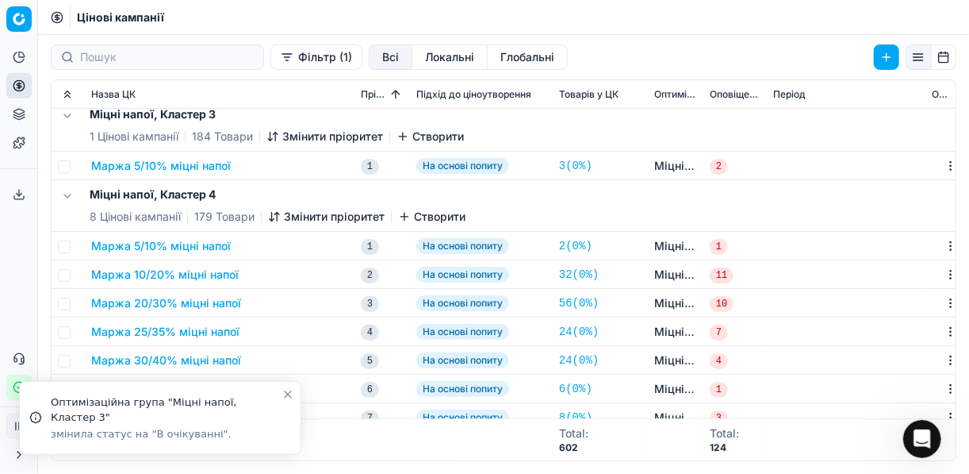
scroll to position [444, 0]
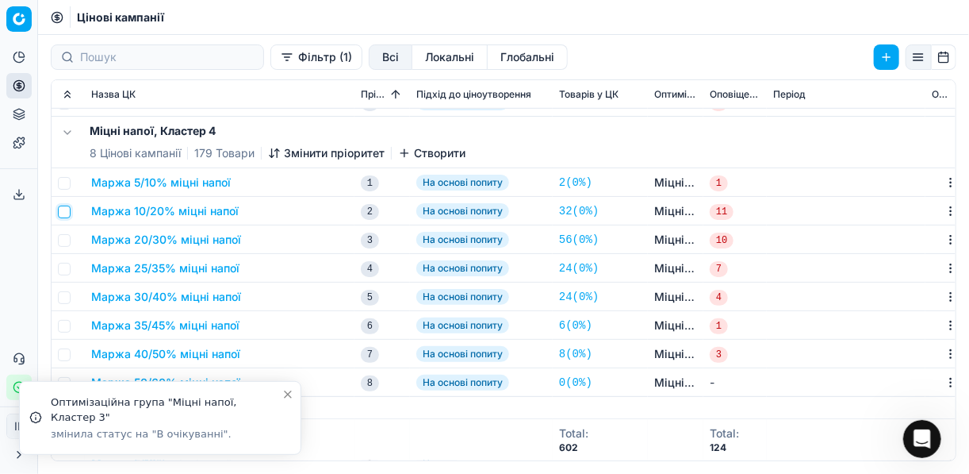
drag, startPoint x: 66, startPoint y: 212, endPoint x: 66, endPoint y: 229, distance: 17.4
click at [66, 212] on input "checkbox" at bounding box center [64, 211] width 13 height 13
checkbox input "true"
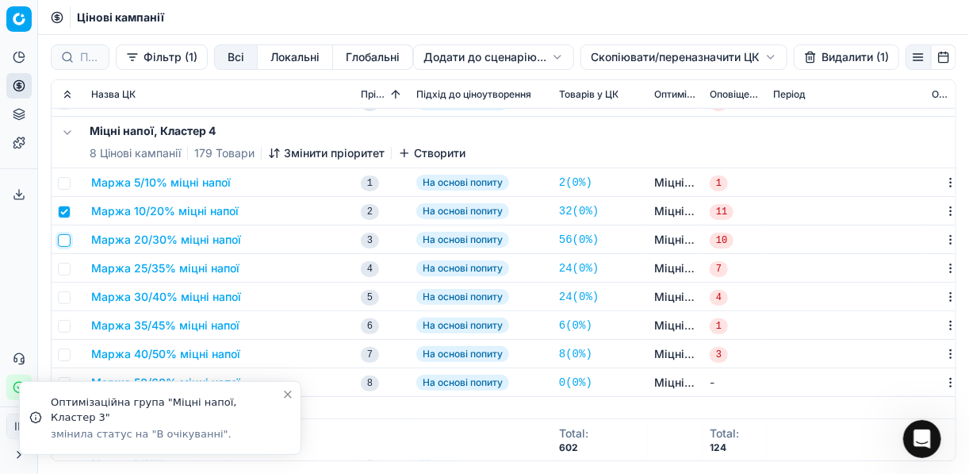
click at [66, 236] on input "checkbox" at bounding box center [64, 240] width 13 height 13
checkbox input "true"
click at [66, 267] on input "checkbox" at bounding box center [64, 269] width 13 height 13
checkbox input "true"
click at [62, 297] on input "checkbox" at bounding box center [64, 297] width 13 height 13
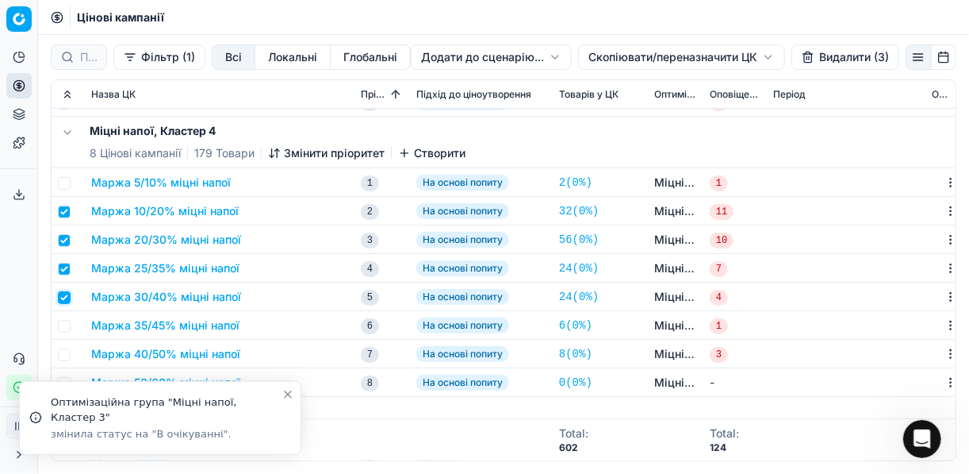
checkbox input "true"
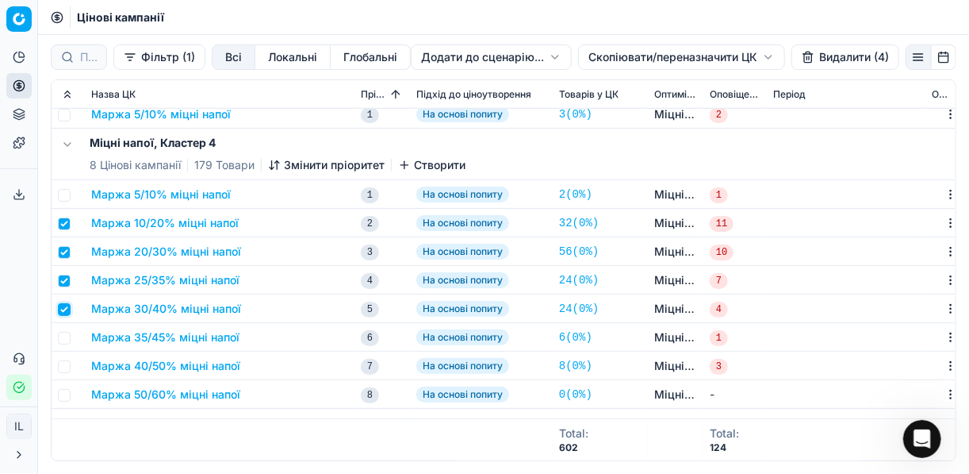
scroll to position [508, 0]
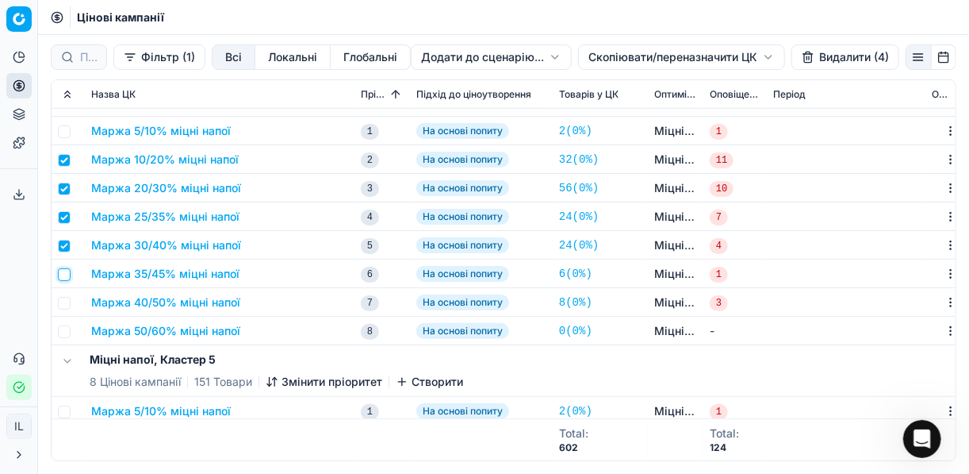
drag, startPoint x: 63, startPoint y: 270, endPoint x: 73, endPoint y: 287, distance: 19.9
click at [64, 270] on input "checkbox" at bounding box center [64, 274] width 13 height 13
checkbox input "true"
drag, startPoint x: 61, startPoint y: 297, endPoint x: 68, endPoint y: 311, distance: 16.0
click at [62, 299] on input "checkbox" at bounding box center [64, 303] width 13 height 13
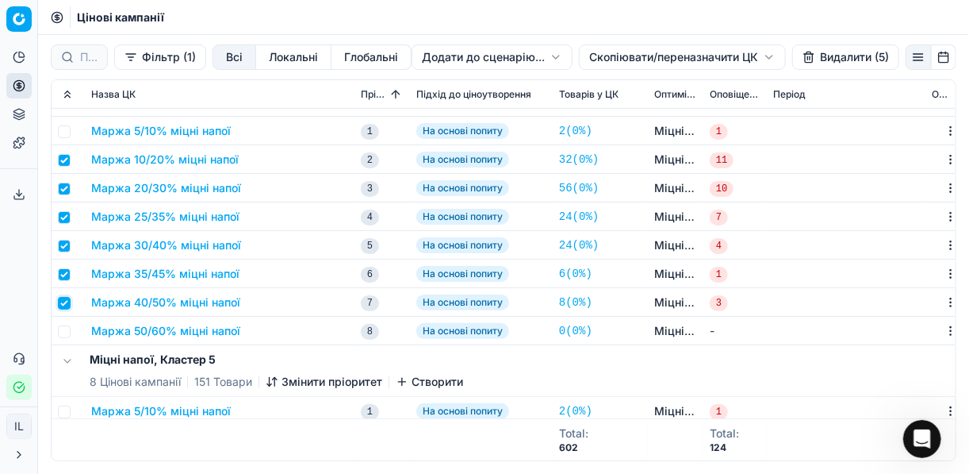
checkbox input "true"
click at [65, 330] on input "checkbox" at bounding box center [64, 331] width 13 height 13
checkbox input "true"
click at [829, 53] on button "Видалити (7)" at bounding box center [845, 56] width 107 height 25
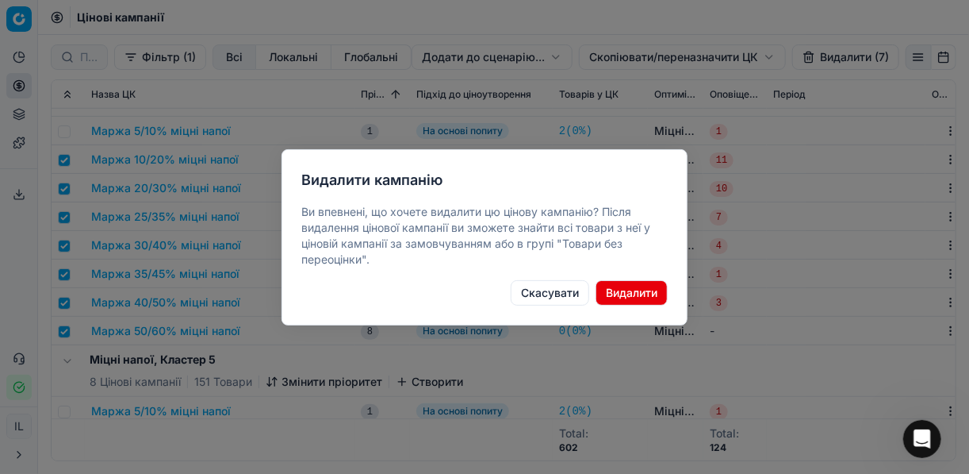
click at [644, 293] on button "Видалити" at bounding box center [632, 292] width 72 height 25
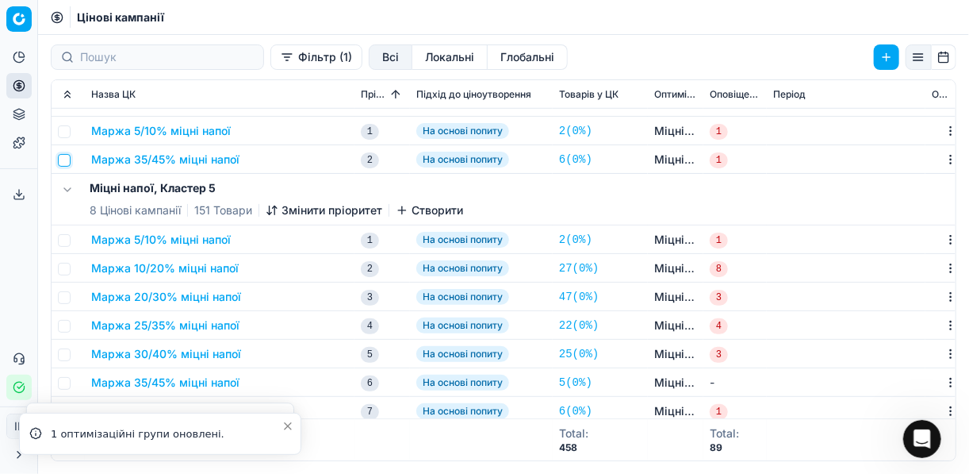
click at [67, 164] on input "checkbox" at bounding box center [64, 160] width 13 height 13
checkbox input "true"
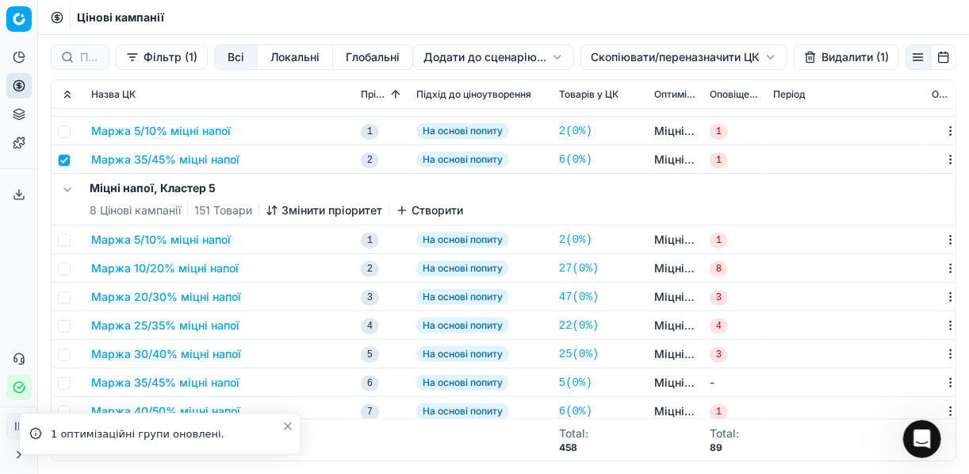
click at [816, 61] on button "Видалити (1)" at bounding box center [846, 56] width 105 height 25
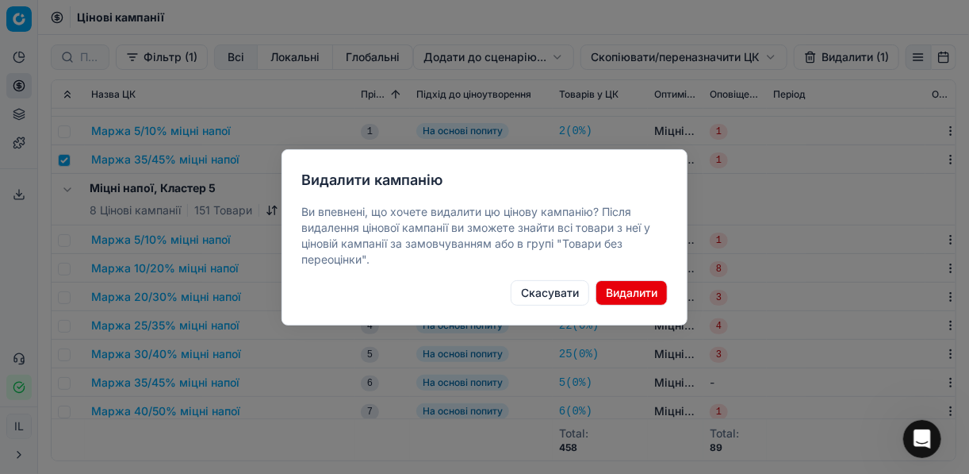
click at [642, 289] on button "Видалити" at bounding box center [632, 292] width 72 height 25
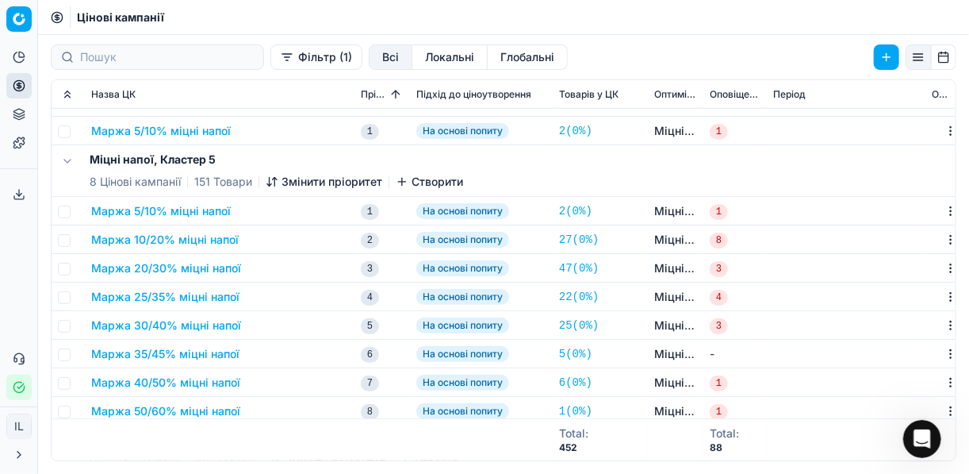
scroll to position [571, 0]
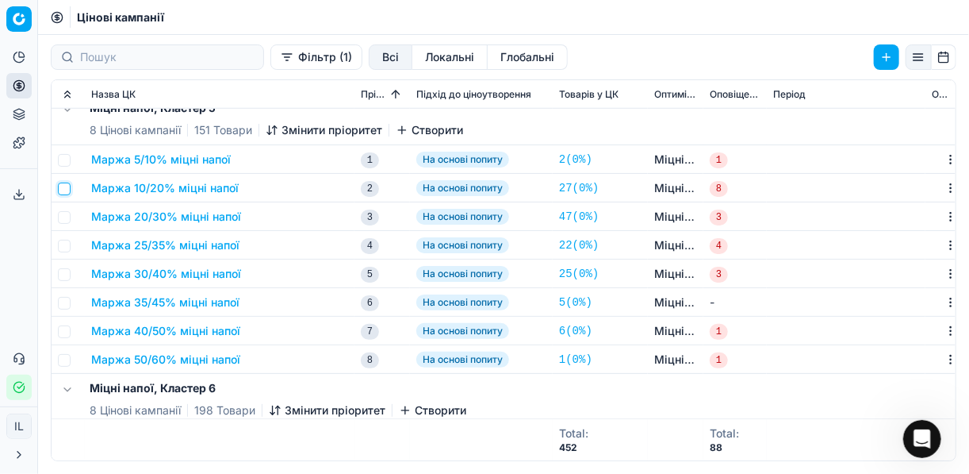
click at [67, 186] on input "checkbox" at bounding box center [64, 188] width 13 height 13
checkbox input "true"
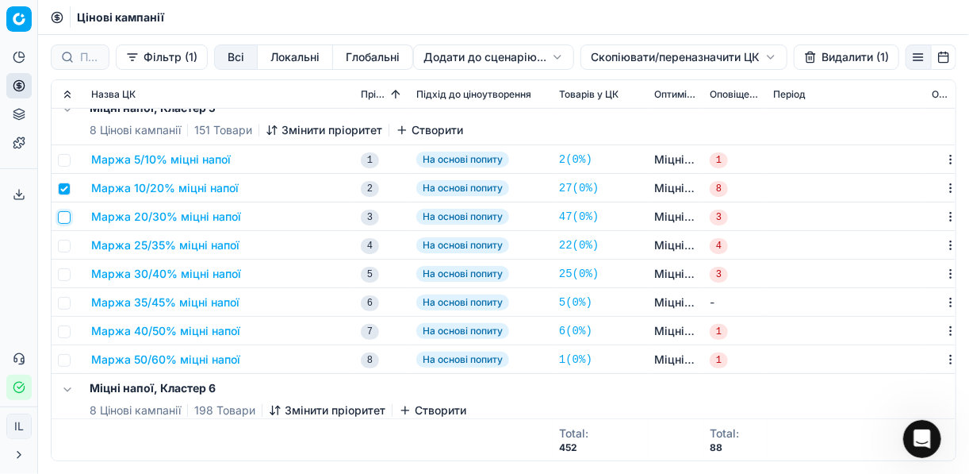
click at [64, 216] on input "checkbox" at bounding box center [64, 217] width 13 height 13
checkbox input "true"
click at [63, 240] on input "checkbox" at bounding box center [64, 246] width 13 height 13
checkbox input "true"
click at [62, 266] on td at bounding box center [68, 273] width 33 height 29
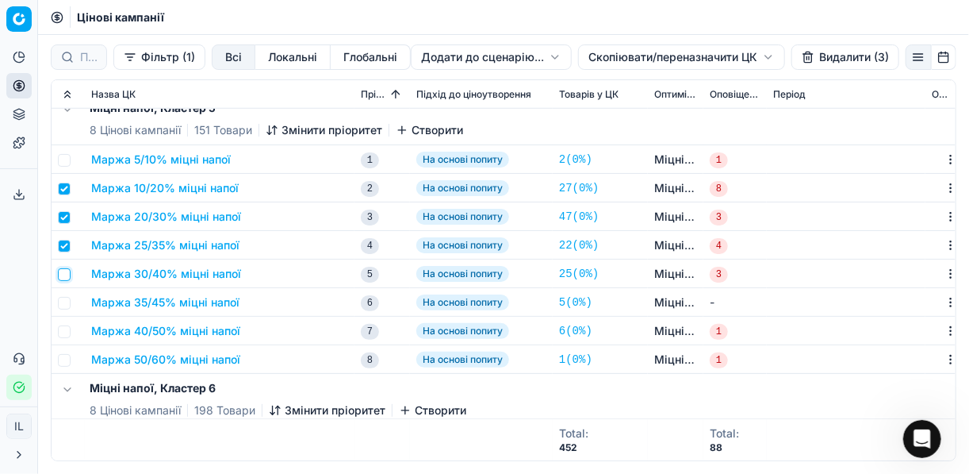
click at [64, 274] on input "checkbox" at bounding box center [64, 274] width 13 height 13
checkbox input "true"
click at [63, 305] on input "checkbox" at bounding box center [64, 303] width 13 height 13
checkbox input "true"
drag, startPoint x: 61, startPoint y: 330, endPoint x: 69, endPoint y: 348, distance: 19.9
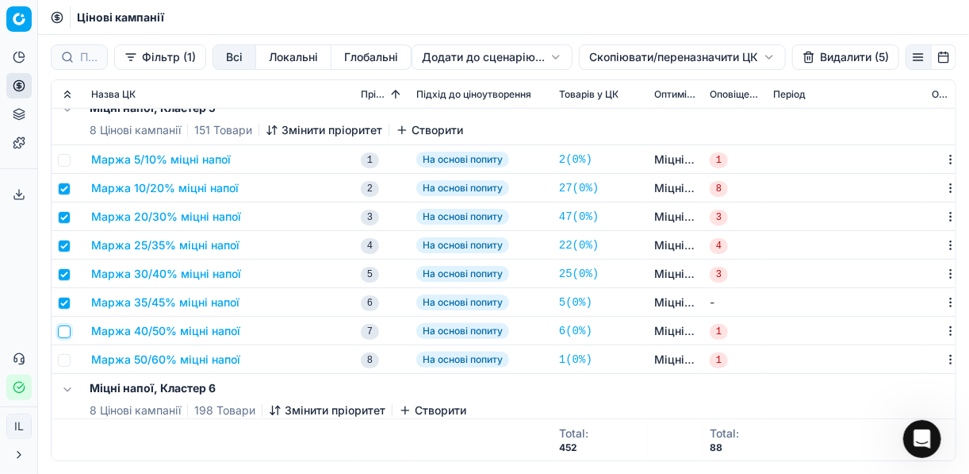
click at [62, 331] on input "checkbox" at bounding box center [64, 331] width 13 height 13
checkbox input "true"
click at [66, 356] on input "checkbox" at bounding box center [64, 360] width 13 height 13
checkbox input "true"
click at [818, 58] on button "Видалити (7)" at bounding box center [845, 56] width 107 height 25
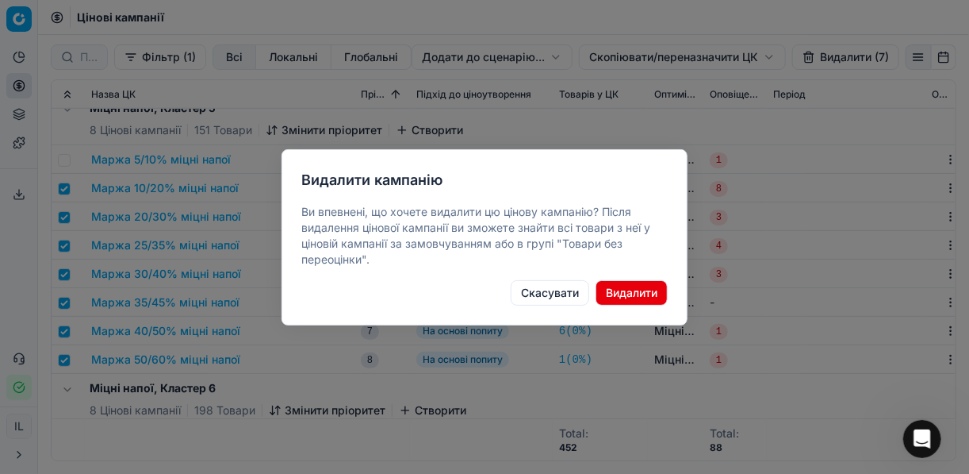
click at [647, 293] on button "Видалити" at bounding box center [632, 292] width 72 height 25
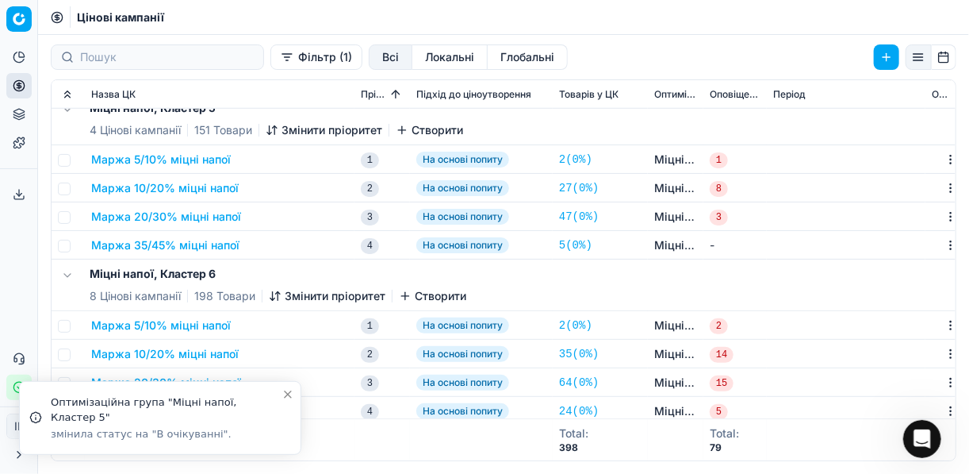
checkbox input "false"
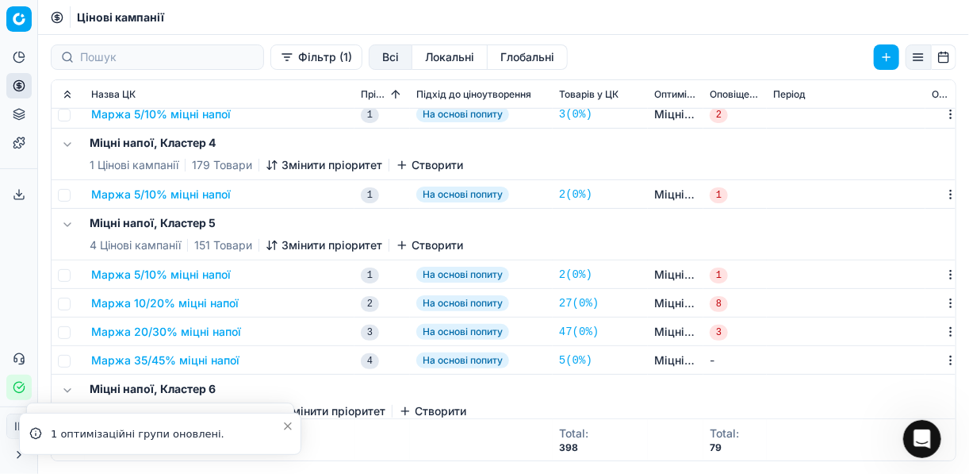
scroll to position [508, 0]
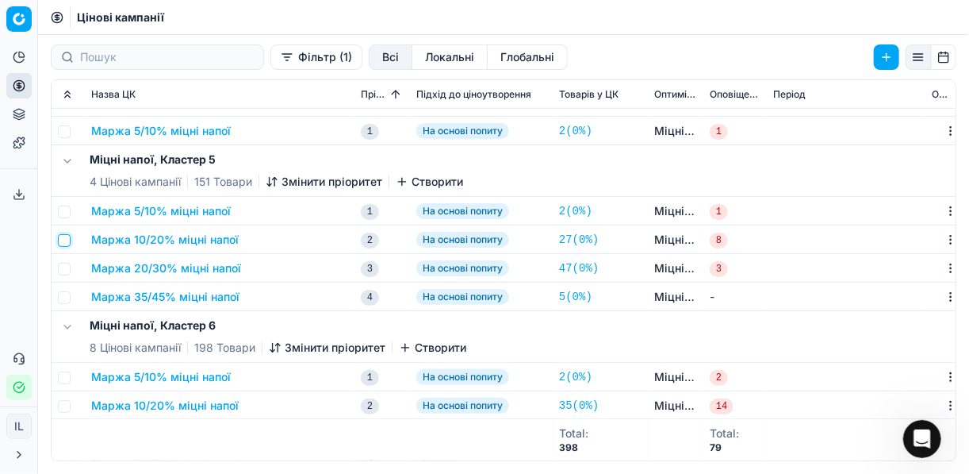
drag, startPoint x: 66, startPoint y: 237, endPoint x: 71, endPoint y: 251, distance: 15.0
click at [67, 238] on input "checkbox" at bounding box center [64, 240] width 13 height 13
checkbox input "true"
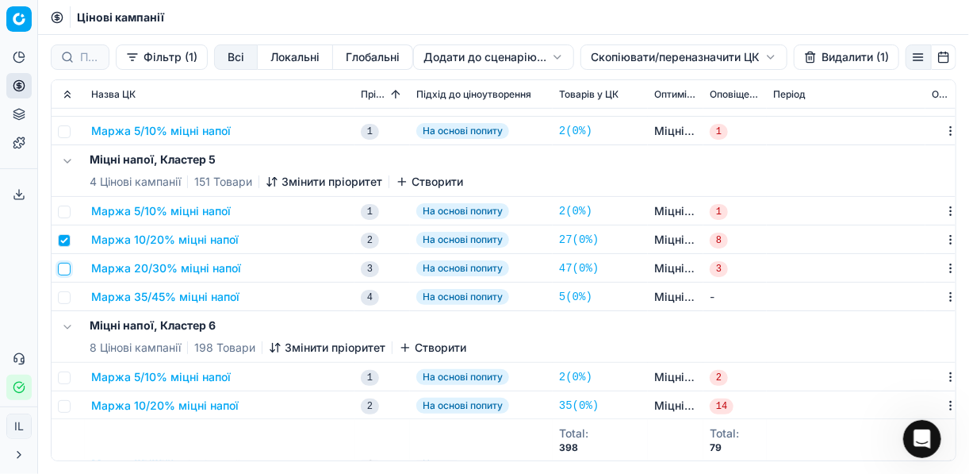
click at [64, 266] on input "checkbox" at bounding box center [64, 269] width 13 height 13
checkbox input "true"
click at [66, 297] on input "checkbox" at bounding box center [64, 297] width 13 height 13
checkbox input "true"
click at [820, 59] on button "Видалити (3)" at bounding box center [846, 56] width 108 height 25
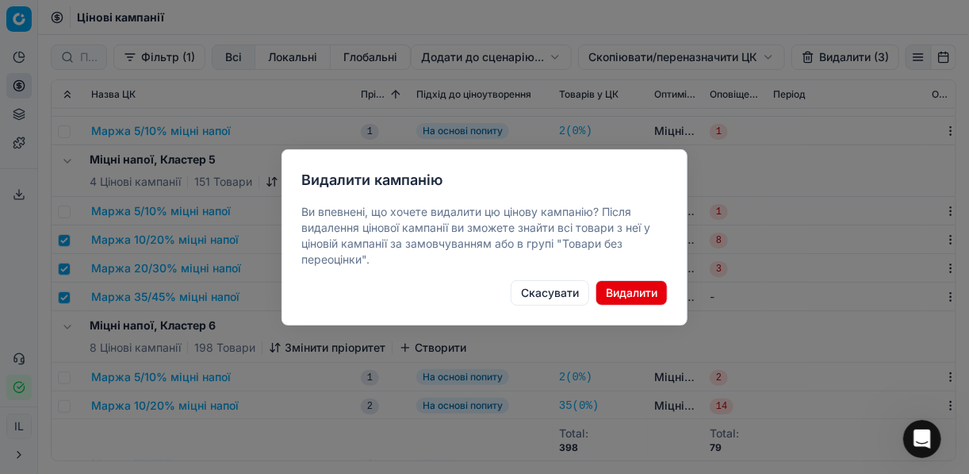
click at [640, 291] on button "Видалити" at bounding box center [632, 292] width 72 height 25
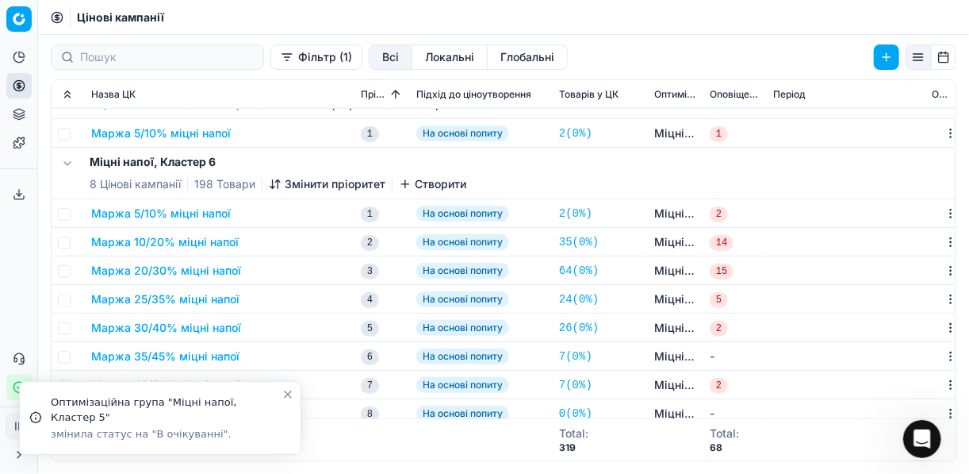
scroll to position [604, 0]
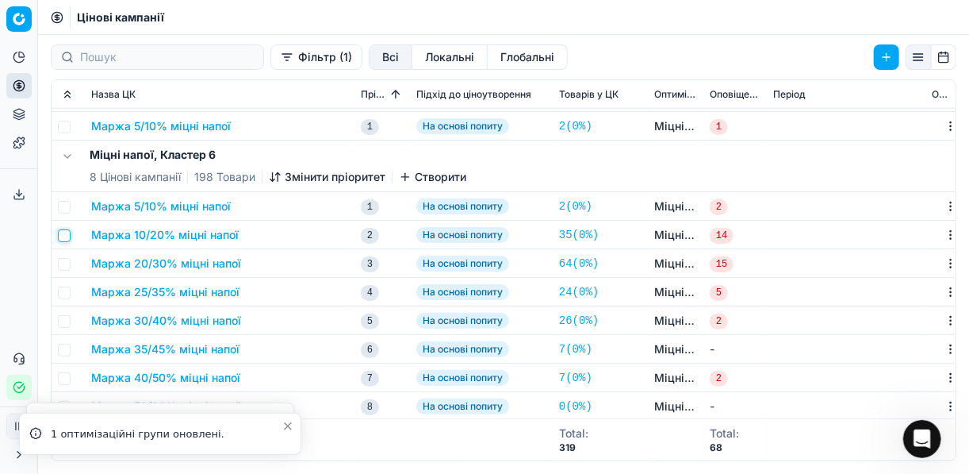
drag, startPoint x: 68, startPoint y: 235, endPoint x: 66, endPoint y: 257, distance: 22.3
click at [67, 236] on input "checkbox" at bounding box center [64, 235] width 13 height 13
checkbox input "true"
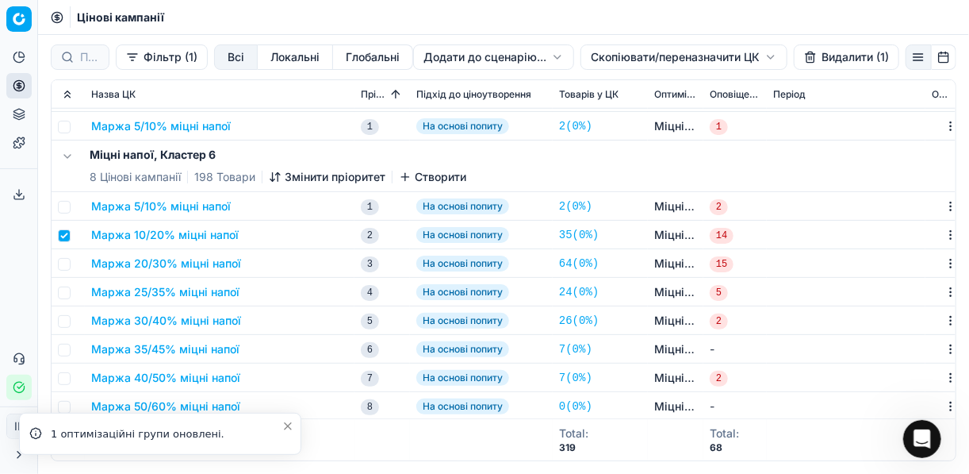
click at [65, 270] on td at bounding box center [68, 263] width 33 height 29
drag, startPoint x: 67, startPoint y: 266, endPoint x: 67, endPoint y: 277, distance: 10.3
click at [67, 267] on input "checkbox" at bounding box center [64, 264] width 13 height 13
checkbox input "true"
click at [68, 295] on input "checkbox" at bounding box center [64, 292] width 13 height 13
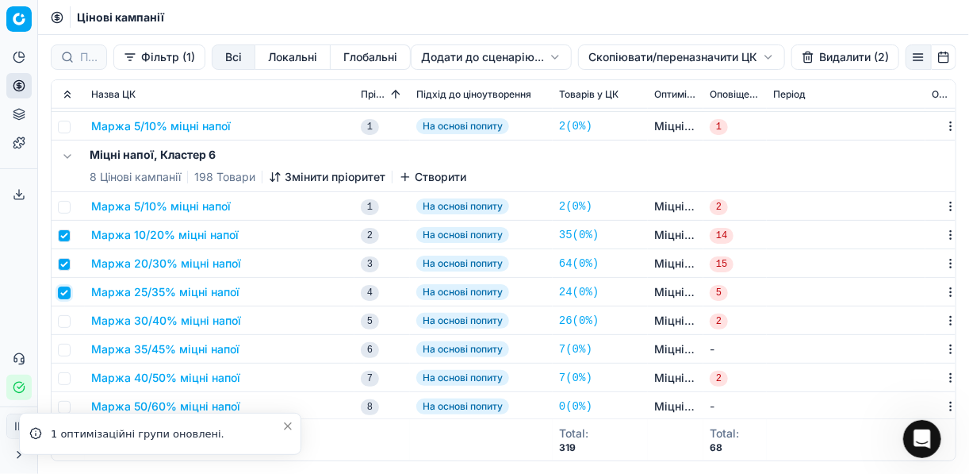
checkbox input "true"
click at [63, 320] on input "checkbox" at bounding box center [64, 321] width 13 height 13
checkbox input "true"
click at [66, 346] on input "checkbox" at bounding box center [64, 349] width 13 height 13
checkbox input "true"
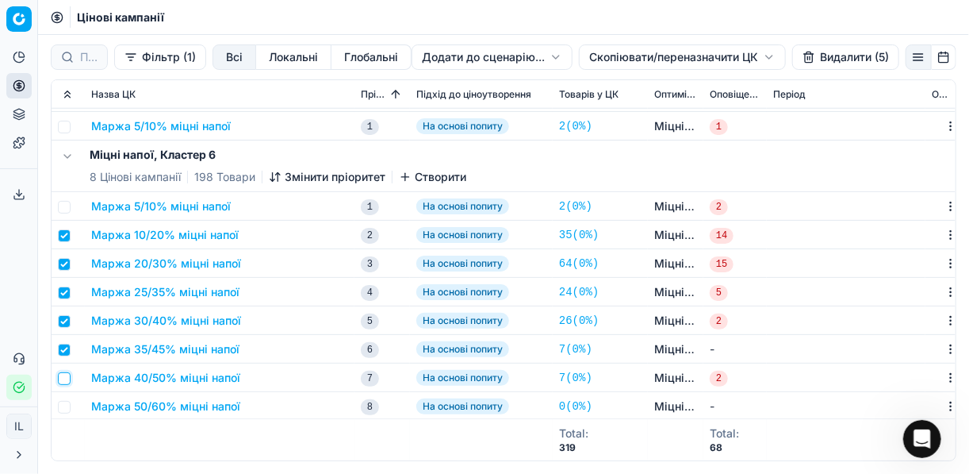
drag, startPoint x: 63, startPoint y: 372, endPoint x: 66, endPoint y: 387, distance: 15.3
click at [63, 373] on input "checkbox" at bounding box center [64, 378] width 13 height 13
checkbox input "true"
click at [67, 408] on input "checkbox" at bounding box center [64, 407] width 13 height 13
checkbox input "true"
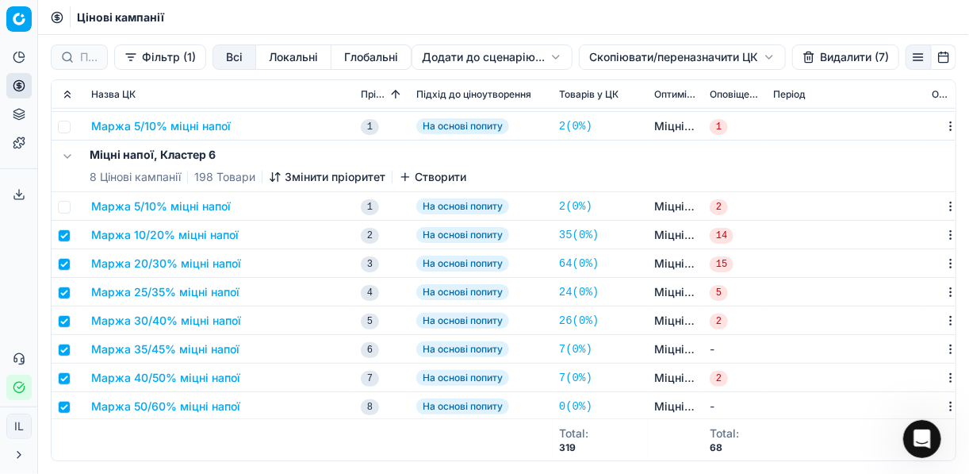
click at [823, 59] on button "Видалити (7)" at bounding box center [845, 56] width 107 height 25
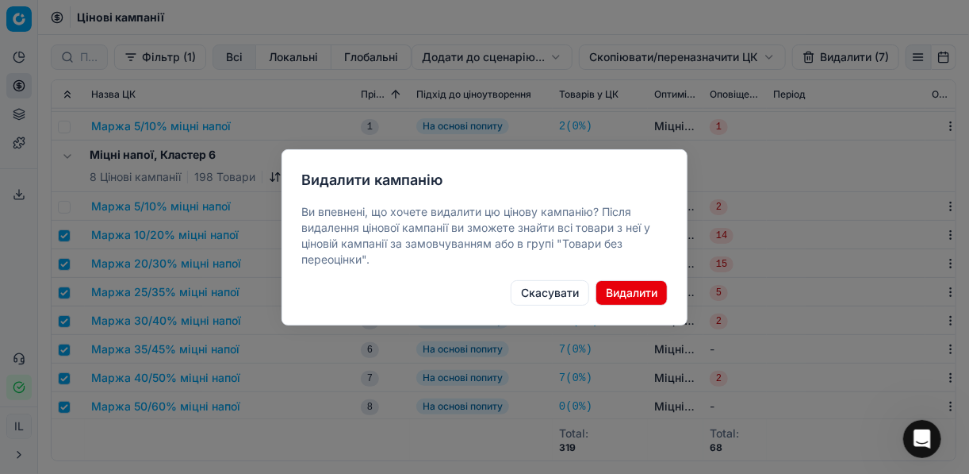
click at [641, 289] on button "Видалити" at bounding box center [632, 292] width 72 height 25
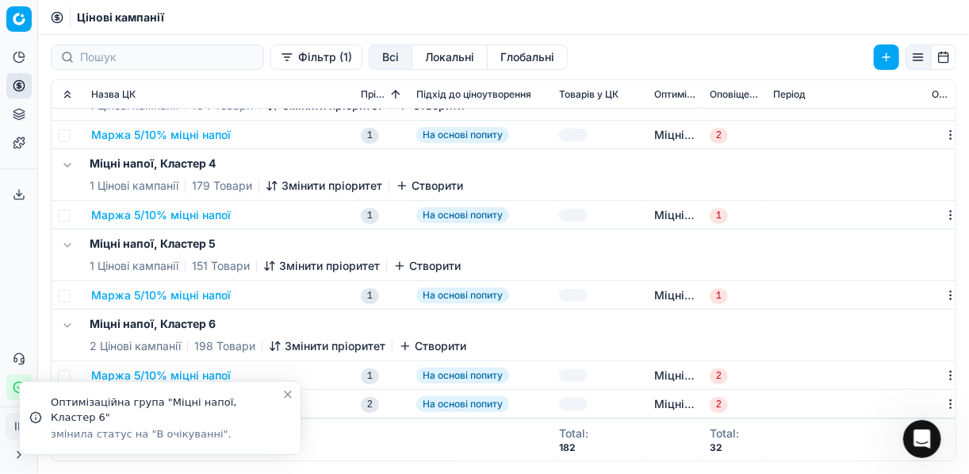
checkbox input "false"
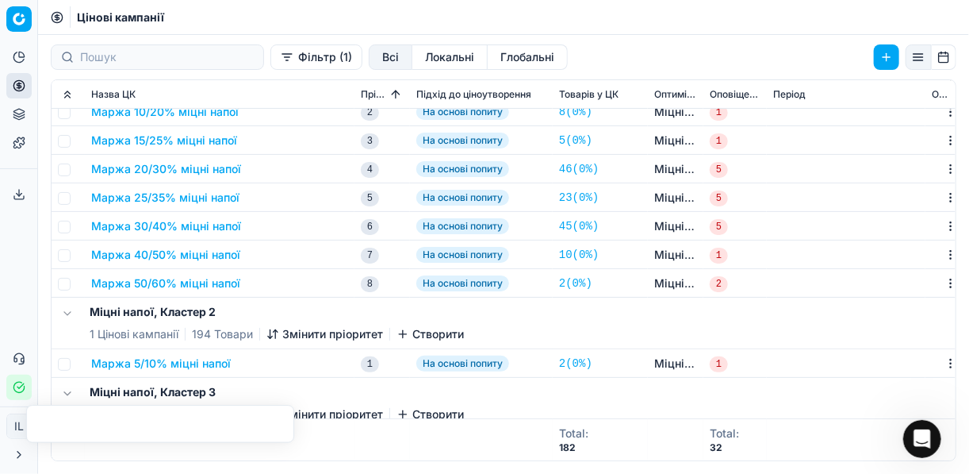
scroll to position [218, 0]
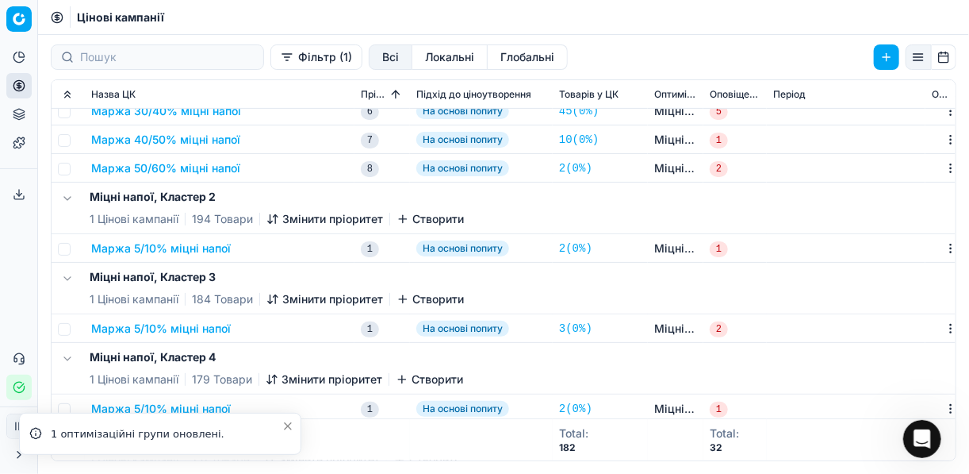
drag, startPoint x: 174, startPoint y: 248, endPoint x: 263, endPoint y: 258, distance: 89.3
click at [263, 258] on td "Маржа 5/10% міцні напої" at bounding box center [220, 248] width 270 height 29
click at [192, 246] on button "Маржа 5/10% міцні напої" at bounding box center [161, 248] width 140 height 16
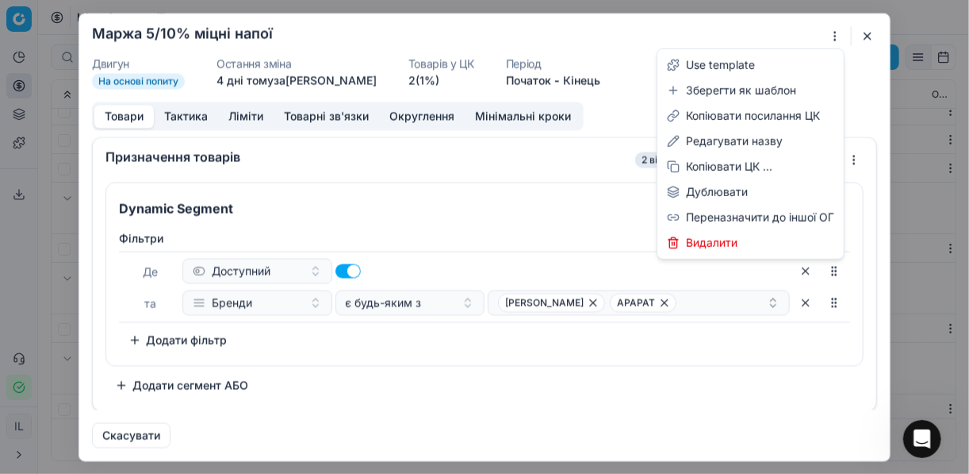
click at [836, 36] on div "Ми зберігаємо налаштування ЦК. Будь ласка, зачекайте, це може зайняти декілька …" at bounding box center [484, 237] width 969 height 474
click at [718, 139] on div "Редагувати назву" at bounding box center [751, 140] width 180 height 25
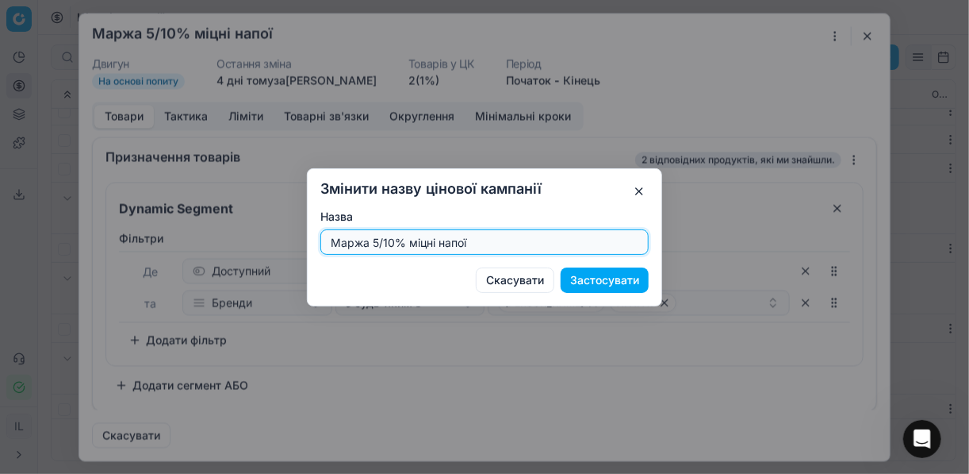
click at [394, 240] on input "Маржа 5/10% міцні напої" at bounding box center [485, 242] width 314 height 24
type input "Маржа 5/11% міцні напої"
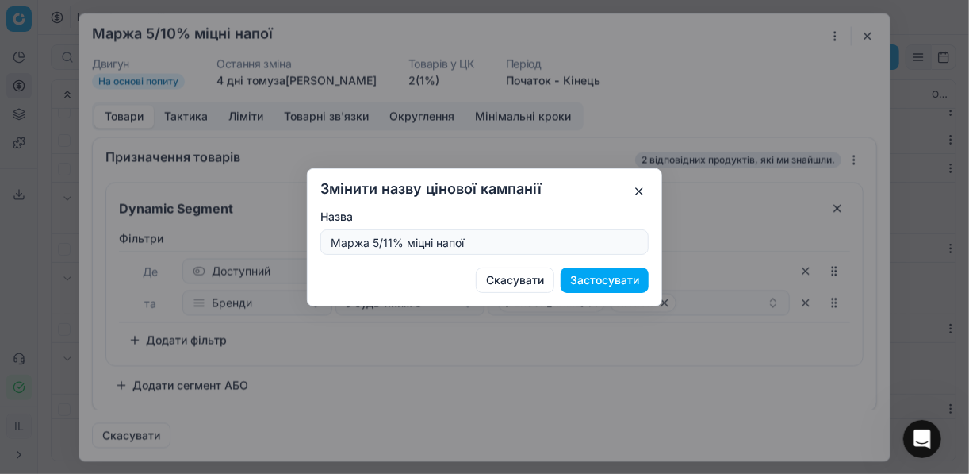
click at [584, 286] on button "Застосувати" at bounding box center [605, 279] width 88 height 25
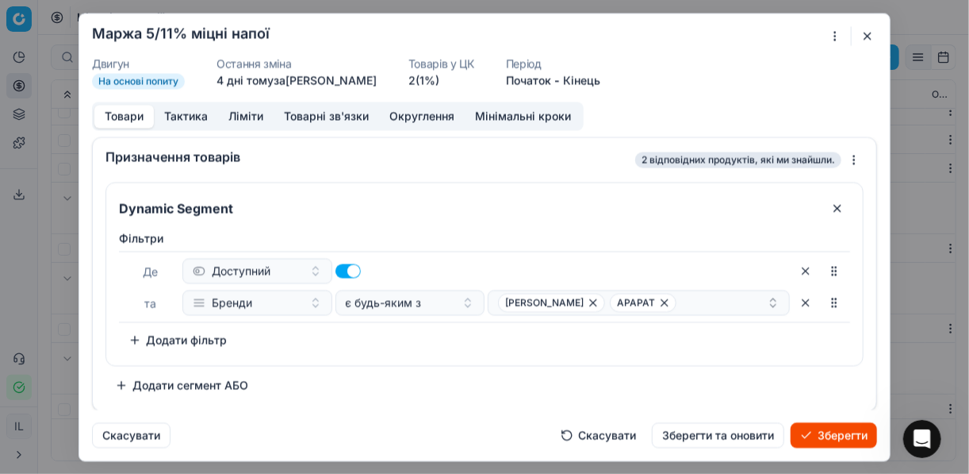
click at [838, 439] on button "Зберегти" at bounding box center [834, 434] width 86 height 25
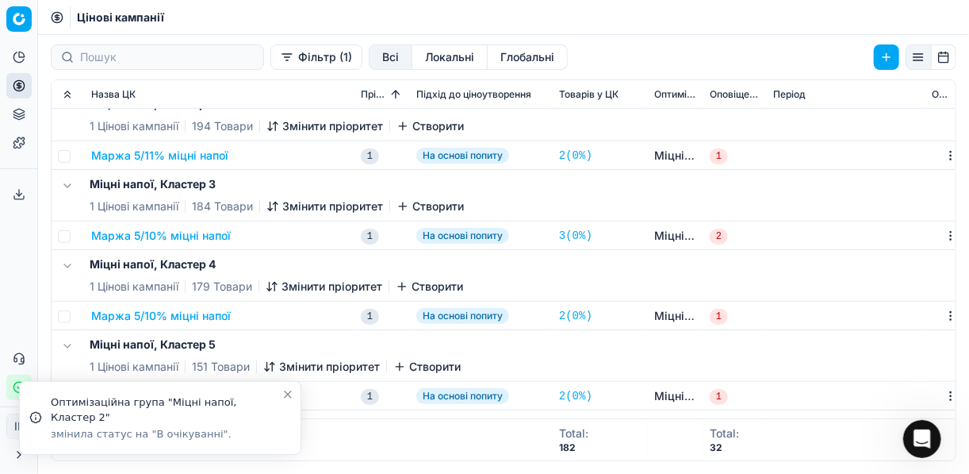
scroll to position [345, 0]
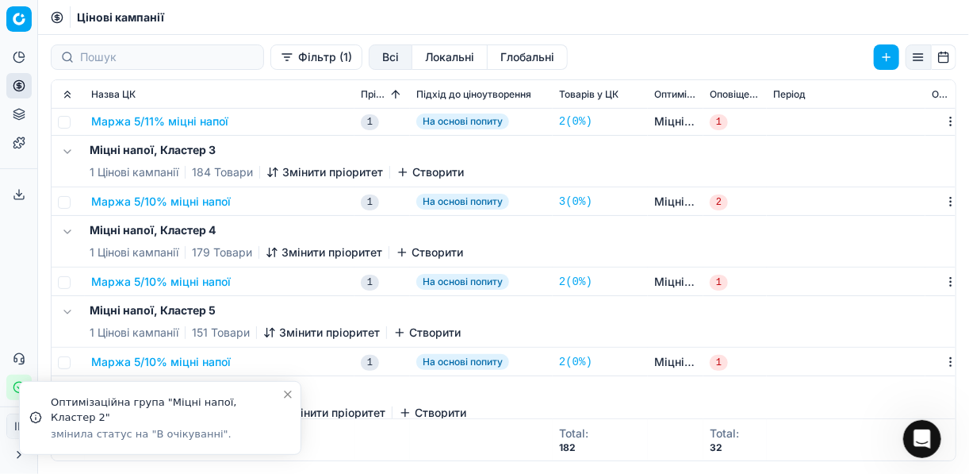
click at [155, 197] on button "Маржа 5/10% міцні напої" at bounding box center [161, 202] width 140 height 16
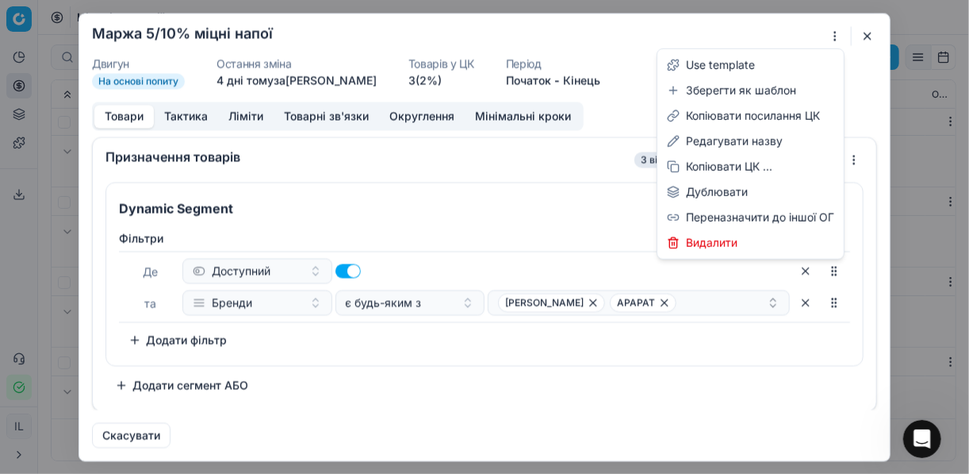
click at [834, 38] on div "Ми зберігаємо налаштування ЦК. Будь ласка, зачекайте, це може зайняти декілька …" at bounding box center [484, 237] width 969 height 474
click at [728, 137] on div "Редагувати назву" at bounding box center [751, 140] width 180 height 25
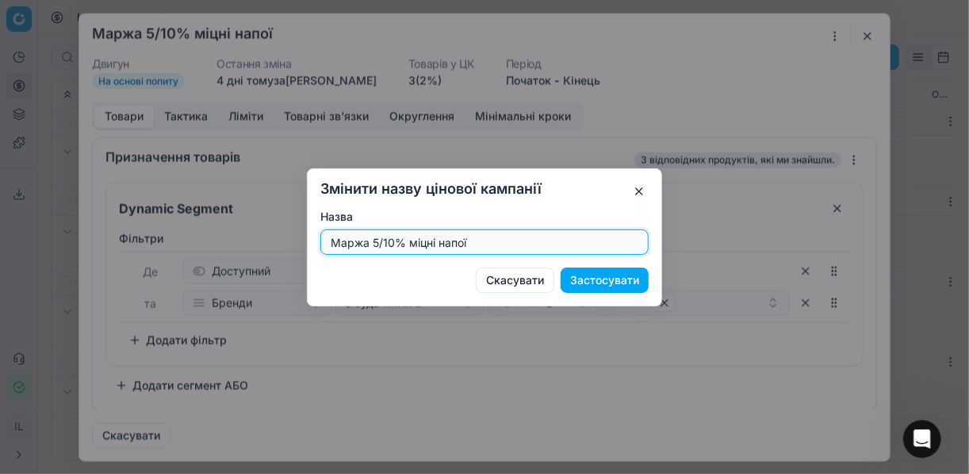
click at [393, 238] on input "Маржа 5/10% міцні напої" at bounding box center [485, 242] width 314 height 24
click at [394, 242] on input "Маржа 5/10% міцні напої" at bounding box center [485, 242] width 314 height 24
type input "Маржа 5/11% міцні напої"
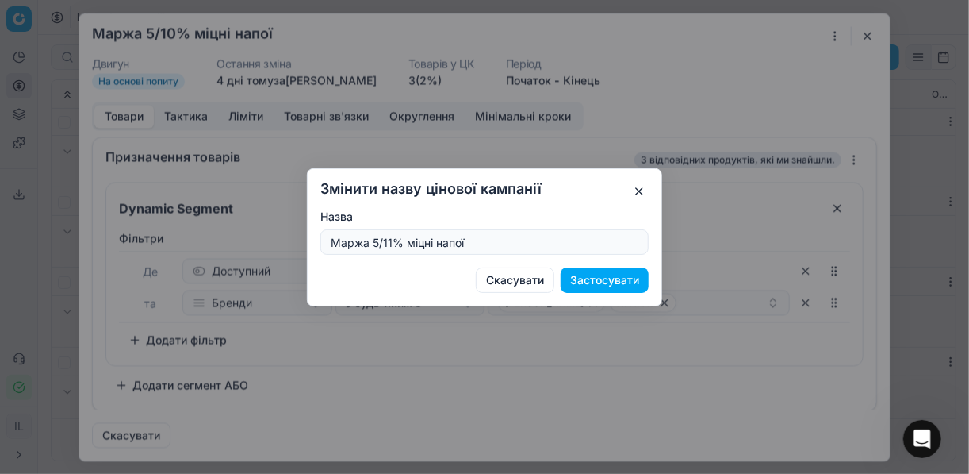
click at [604, 278] on button "Застосувати" at bounding box center [605, 279] width 88 height 25
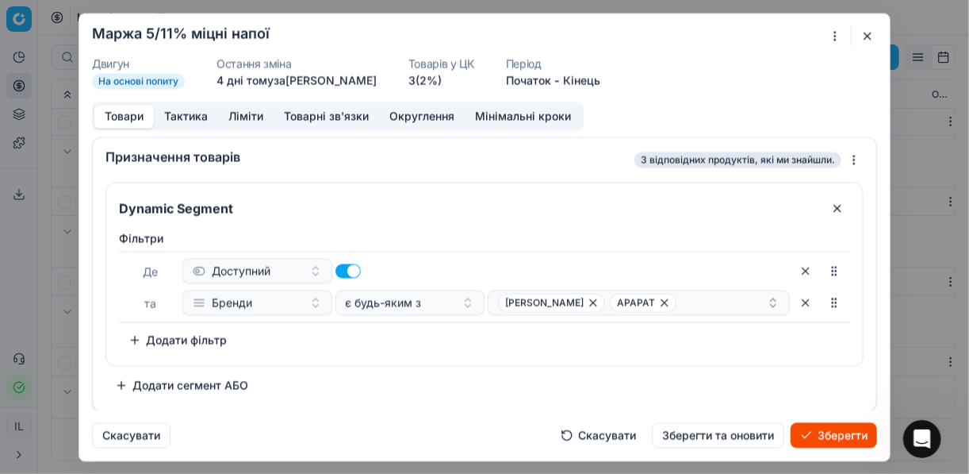
click at [811, 428] on button "Зберегти" at bounding box center [834, 434] width 86 height 25
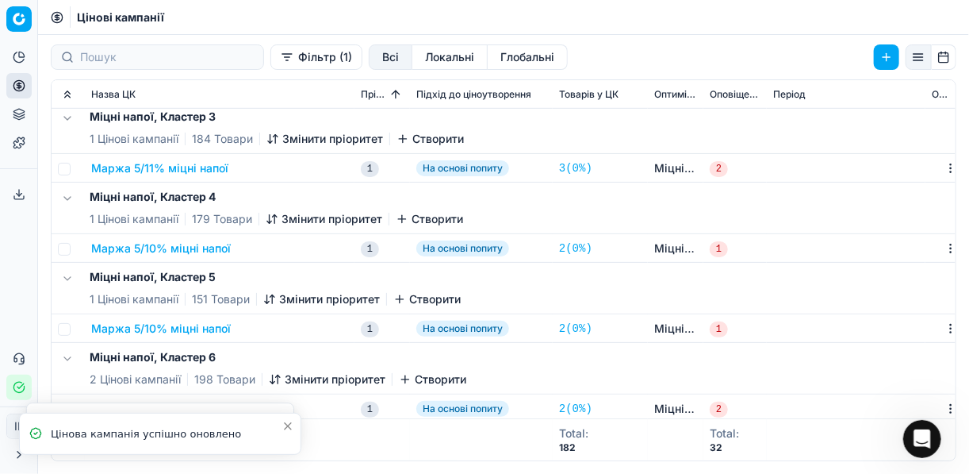
scroll to position [408, 0]
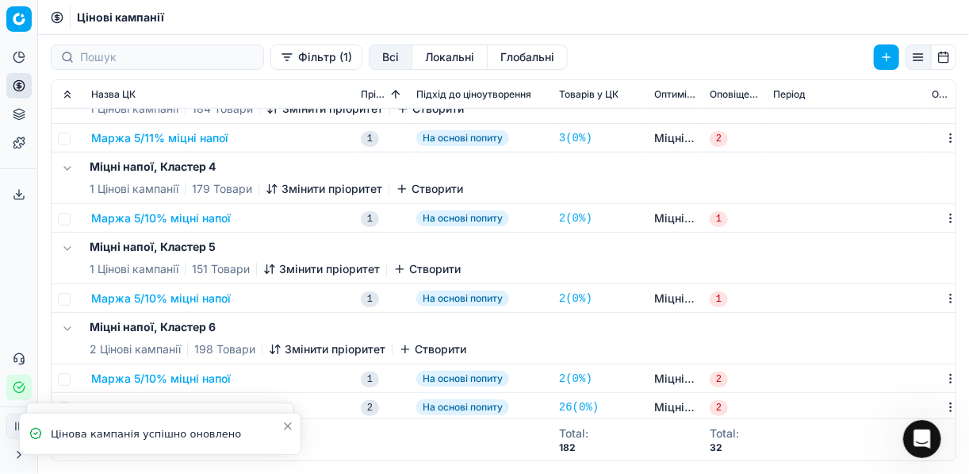
click at [153, 219] on button "Маржа 5/10% міцні напої" at bounding box center [161, 218] width 140 height 16
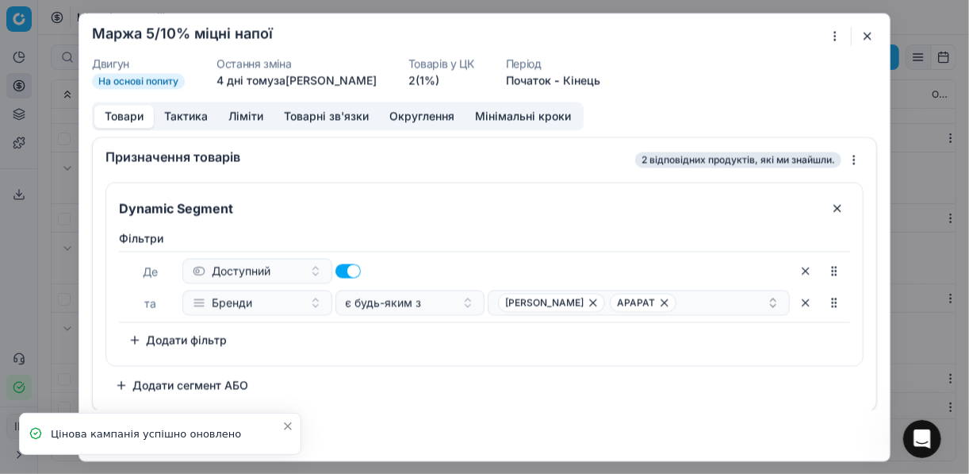
click at [833, 36] on div "Ми зберігаємо налаштування ЦК. Будь ласка, зачекайте, це може зайняти декілька …" at bounding box center [484, 237] width 969 height 474
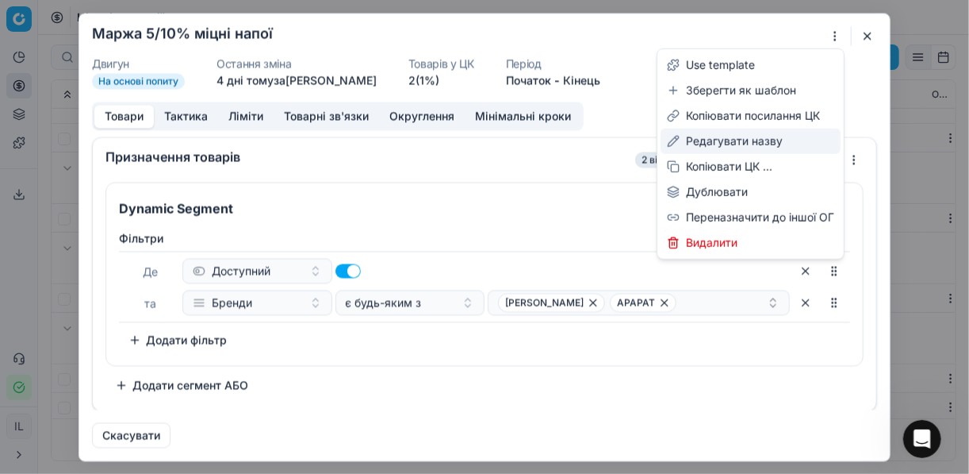
click at [734, 141] on div "Редагувати назву" at bounding box center [751, 140] width 180 height 25
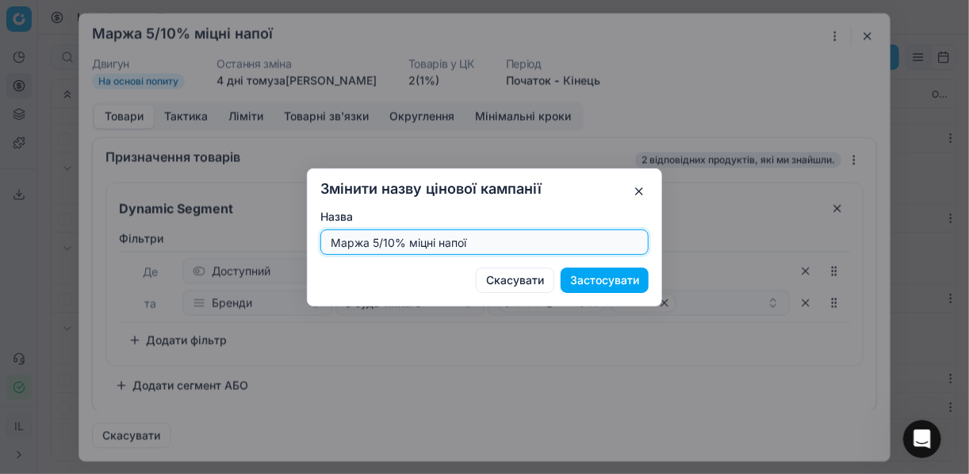
click at [391, 241] on input "Маржа 5/10% міцні напої" at bounding box center [485, 242] width 314 height 24
type input "Маржа 5/11% міцні напої"
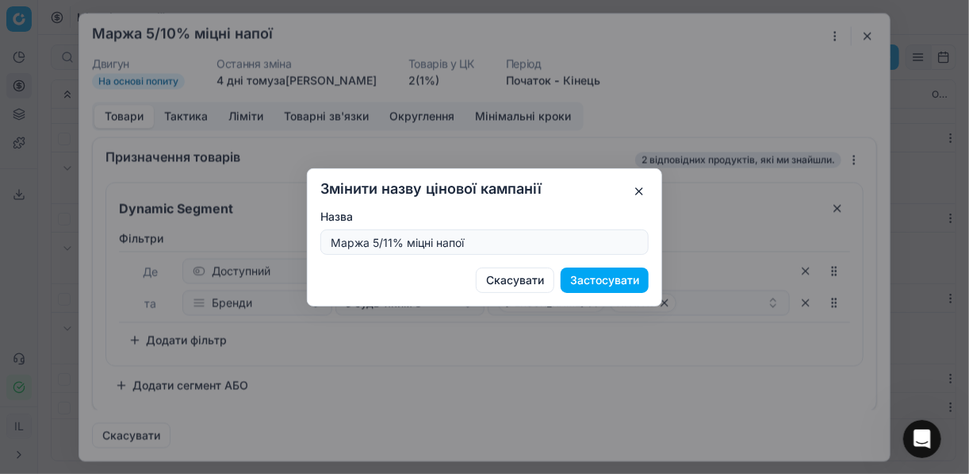
click at [627, 278] on button "Застосувати" at bounding box center [605, 279] width 88 height 25
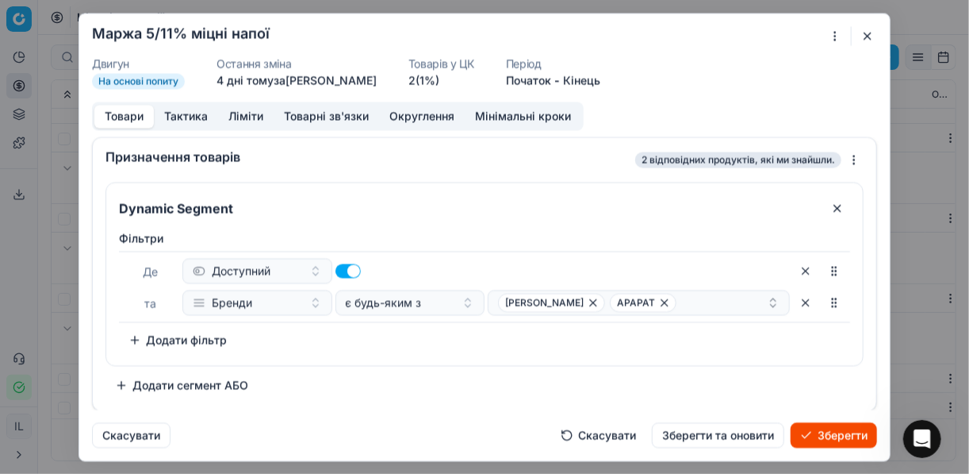
click at [829, 425] on button "Зберегти" at bounding box center [834, 434] width 86 height 25
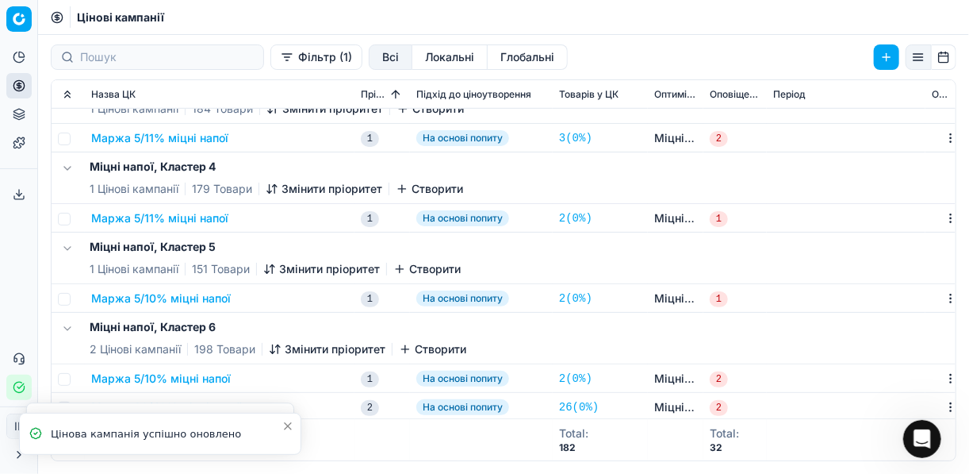
click at [180, 301] on button "Маржа 5/10% міцні напої" at bounding box center [161, 298] width 140 height 16
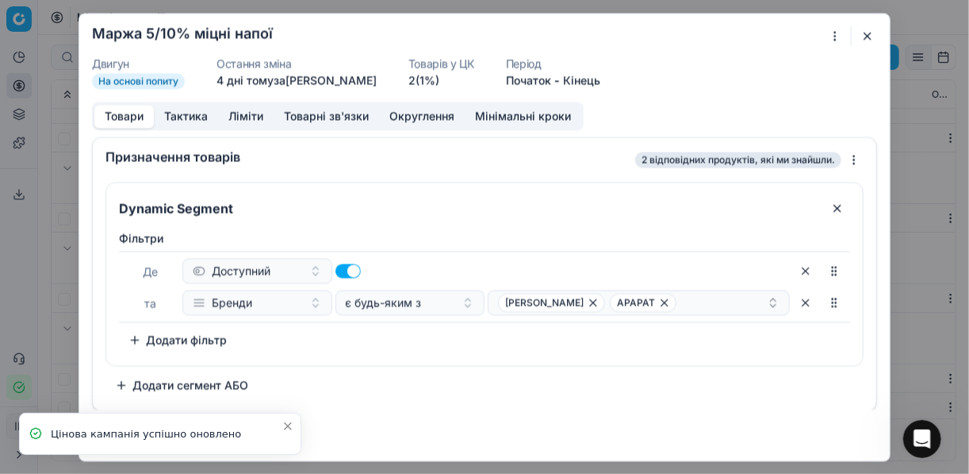
click at [836, 37] on div "Ми зберігаємо налаштування ЦК. Будь ласка, зачекайте, це може зайняти декілька …" at bounding box center [484, 237] width 969 height 474
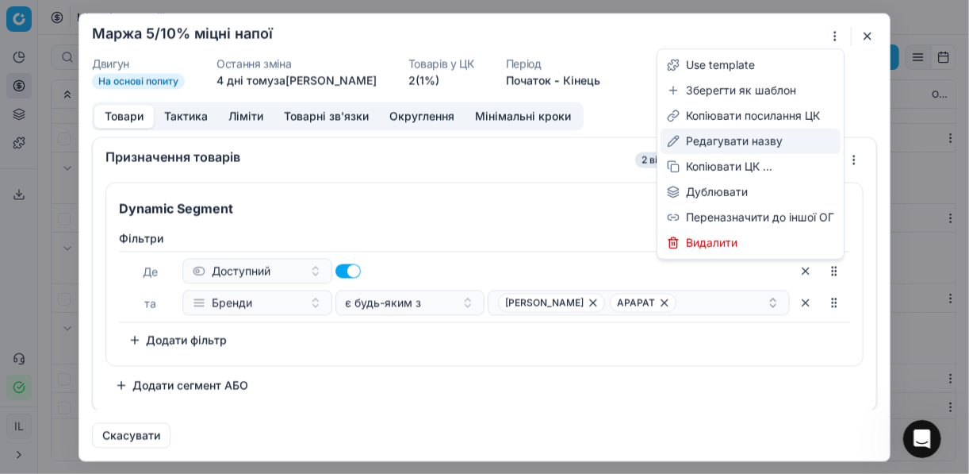
click at [745, 140] on div "Редагувати назву" at bounding box center [751, 140] width 180 height 25
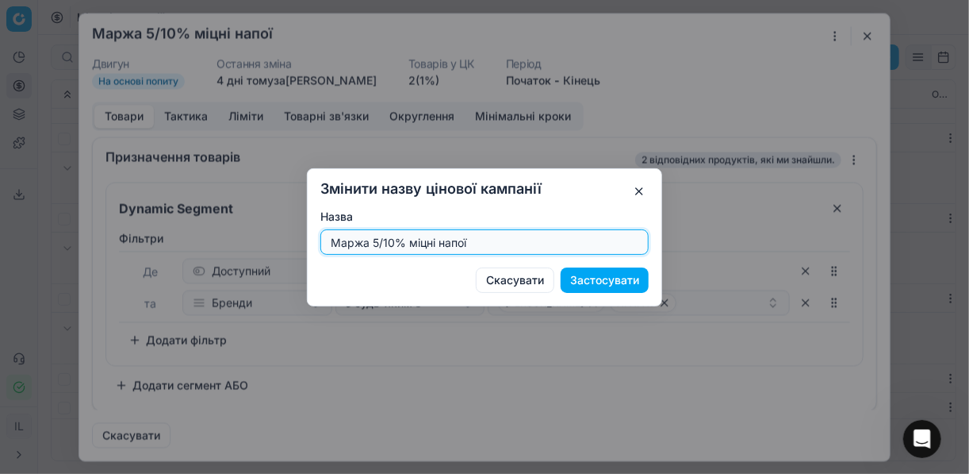
click at [392, 243] on input "Маржа 5/10% міцні напої" at bounding box center [485, 242] width 314 height 24
type input "Маржа 5/11% міцні напої"
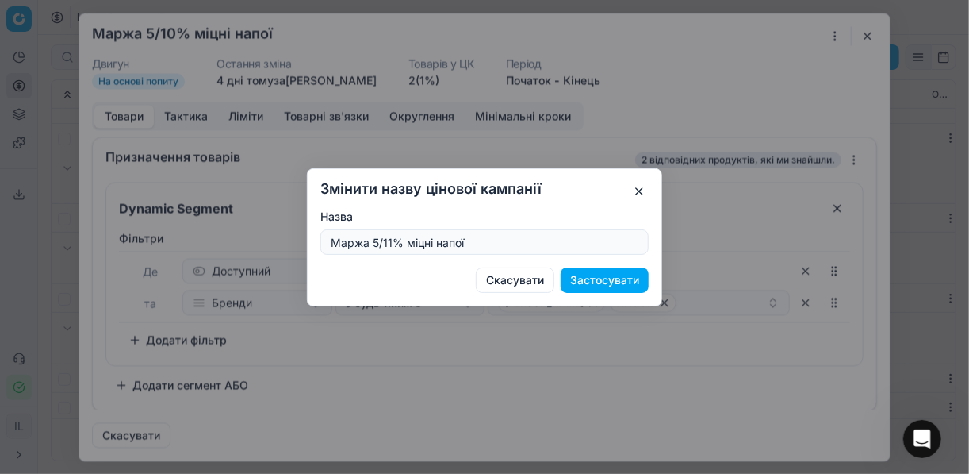
click at [589, 282] on button "Застосувати" at bounding box center [605, 279] width 88 height 25
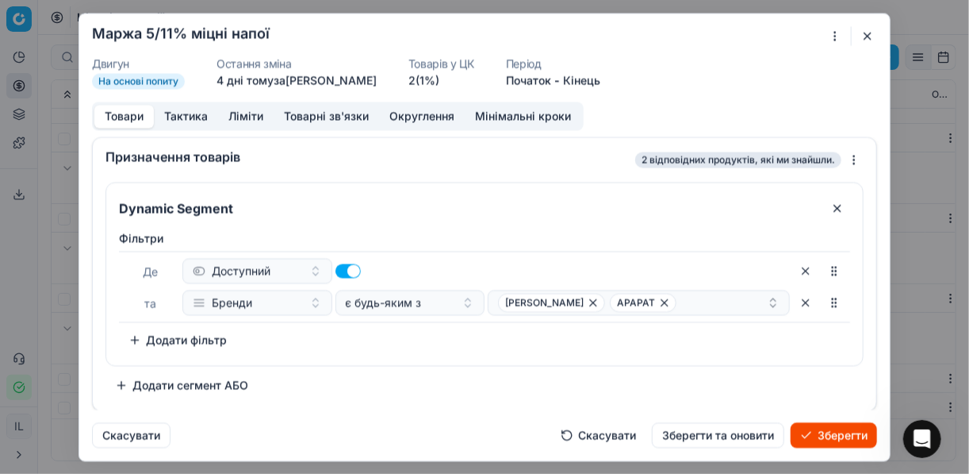
click at [816, 428] on button "Зберегти" at bounding box center [834, 434] width 86 height 25
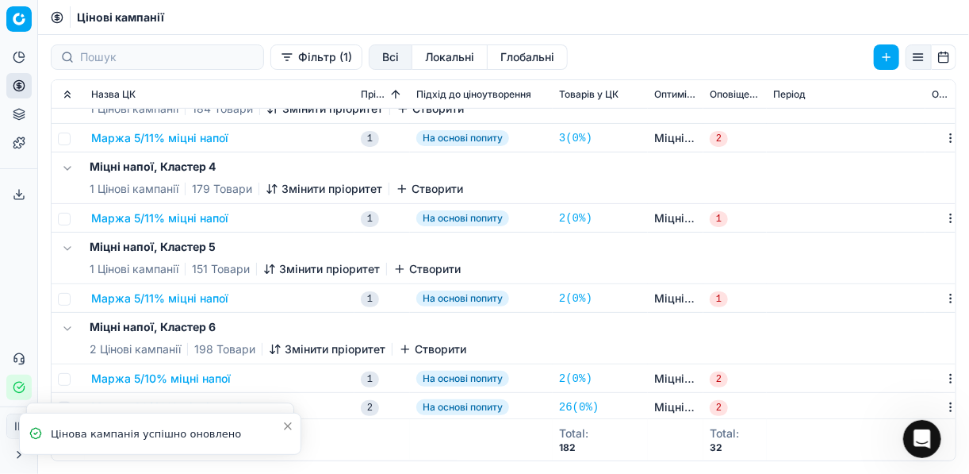
click at [166, 380] on button "Маржа 5/10% міцні напої" at bounding box center [161, 378] width 140 height 16
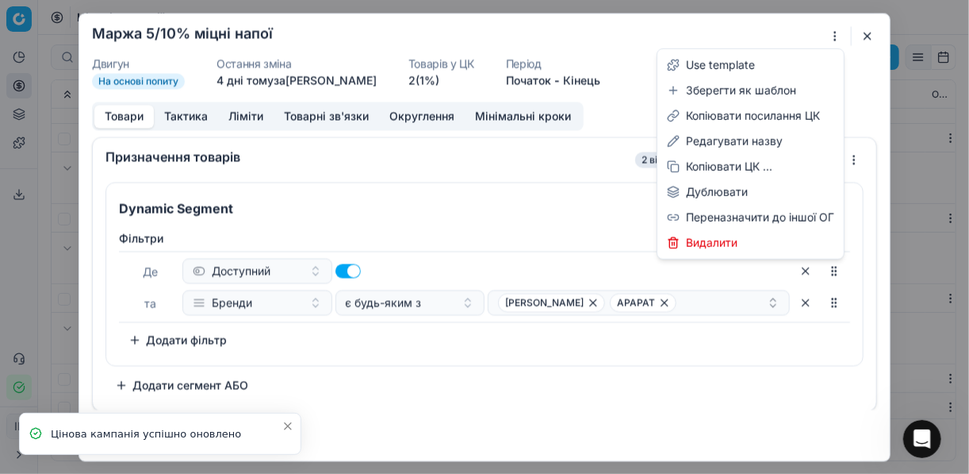
click at [838, 36] on div "Ми зберігаємо налаштування ЦК. Будь ласка, зачекайте, це може зайняти декілька …" at bounding box center [484, 237] width 969 height 474
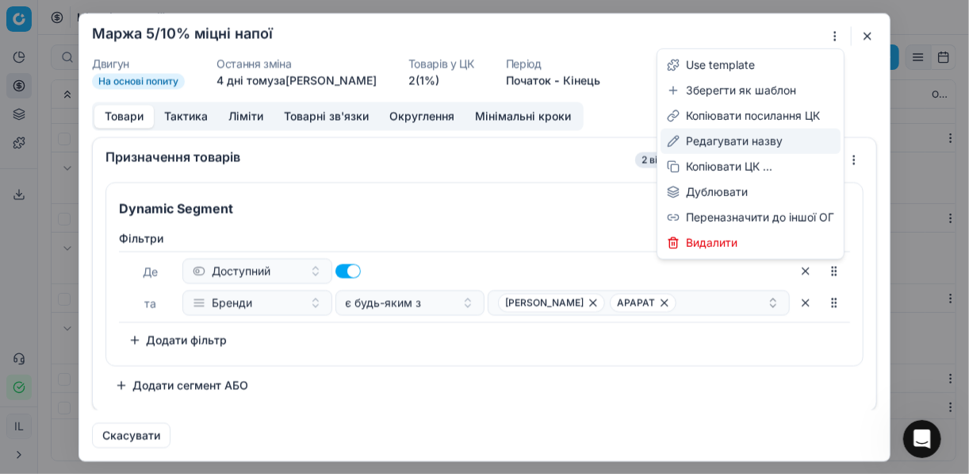
click at [724, 139] on div "Редагувати назву" at bounding box center [751, 140] width 180 height 25
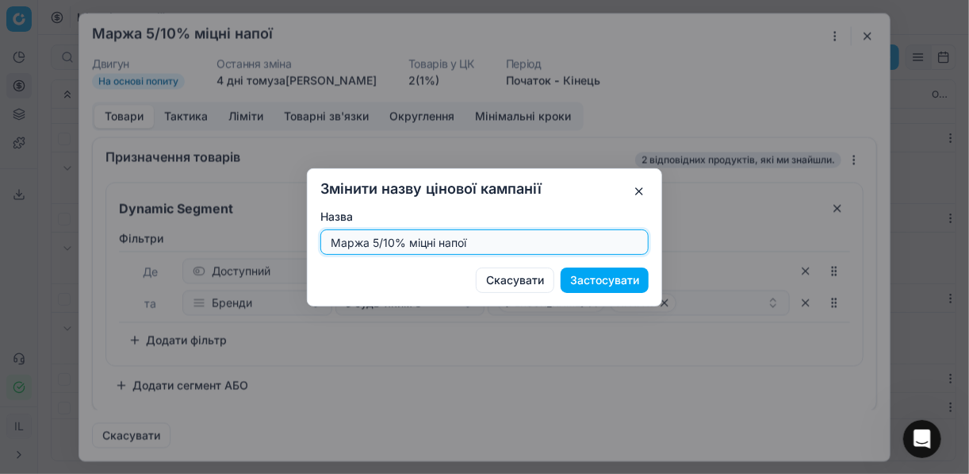
click at [392, 243] on input "Маржа 5/10% міцні напої" at bounding box center [485, 242] width 314 height 24
type input "Маржа 5/11% міцні напої"
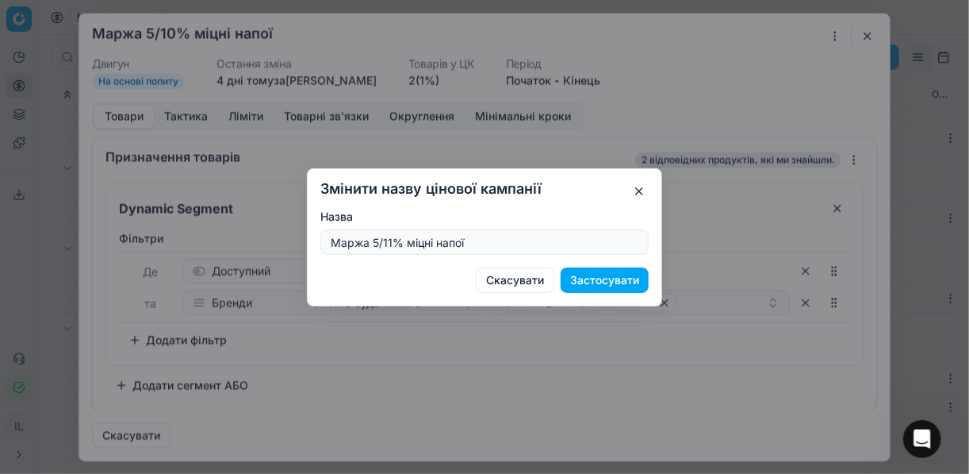
click at [589, 282] on button "Застосувати" at bounding box center [605, 279] width 88 height 25
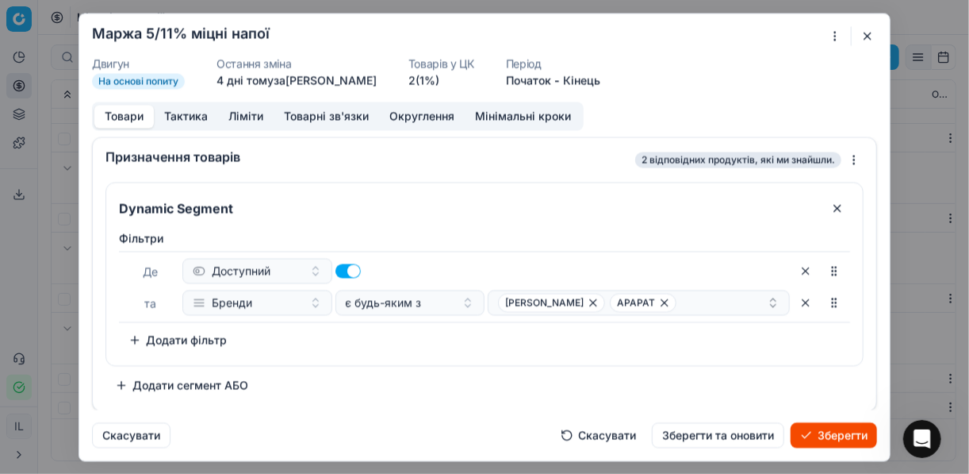
click at [838, 432] on button "Зберегти" at bounding box center [834, 434] width 86 height 25
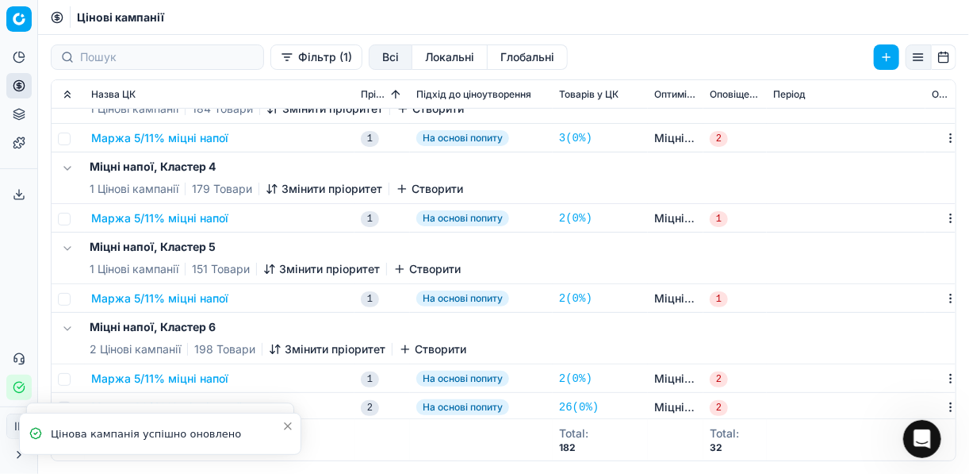
click at [532, 326] on div "Міцні напої, Кластер 6 2 Цінові кампанії 198 Товари Змінити пріоритет Створити" at bounding box center [503, 337] width 891 height 51
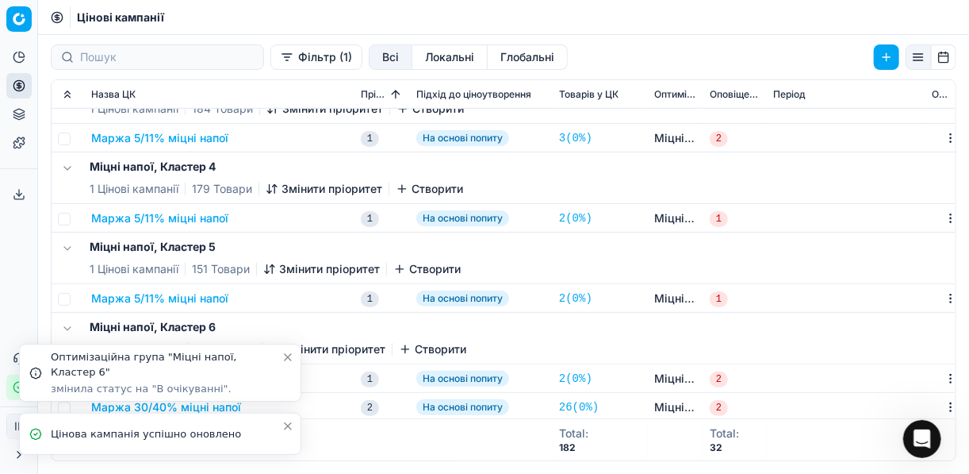
click at [288, 429] on icon "Close toast" at bounding box center [288, 426] width 13 height 13
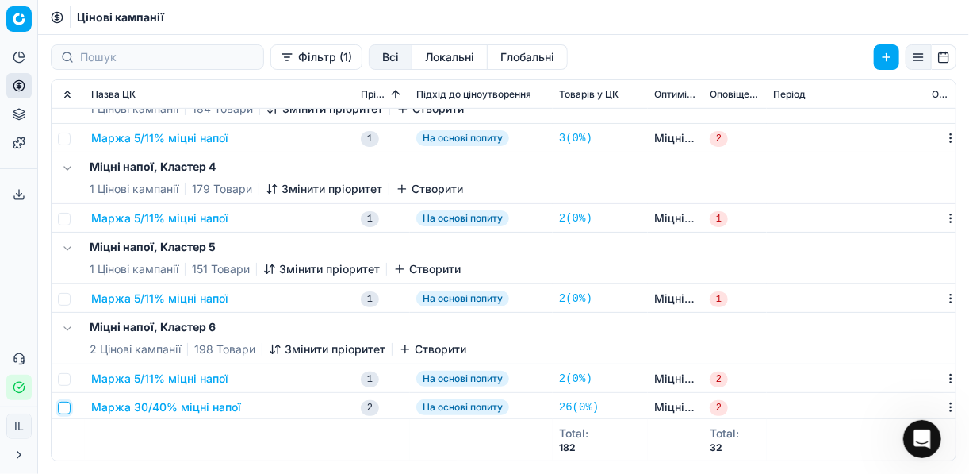
click at [67, 403] on input "checkbox" at bounding box center [64, 407] width 13 height 13
checkbox input "true"
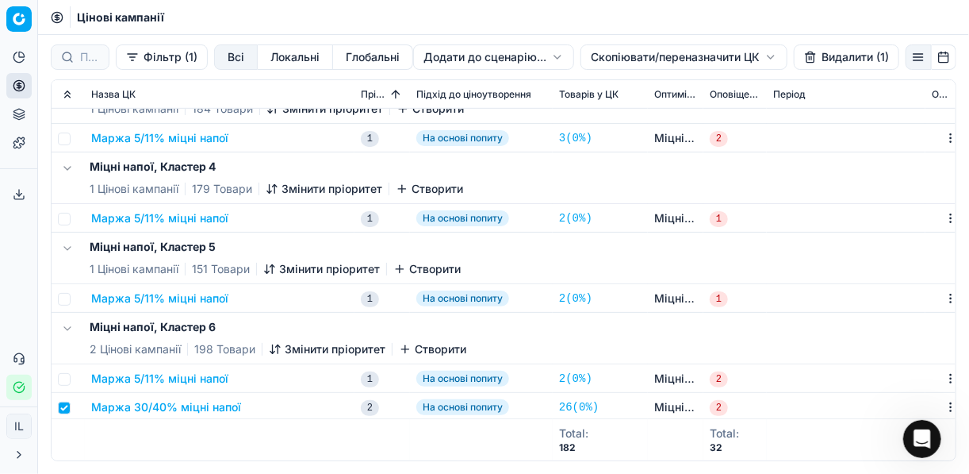
click at [835, 61] on button "Видалити (1)" at bounding box center [846, 56] width 105 height 25
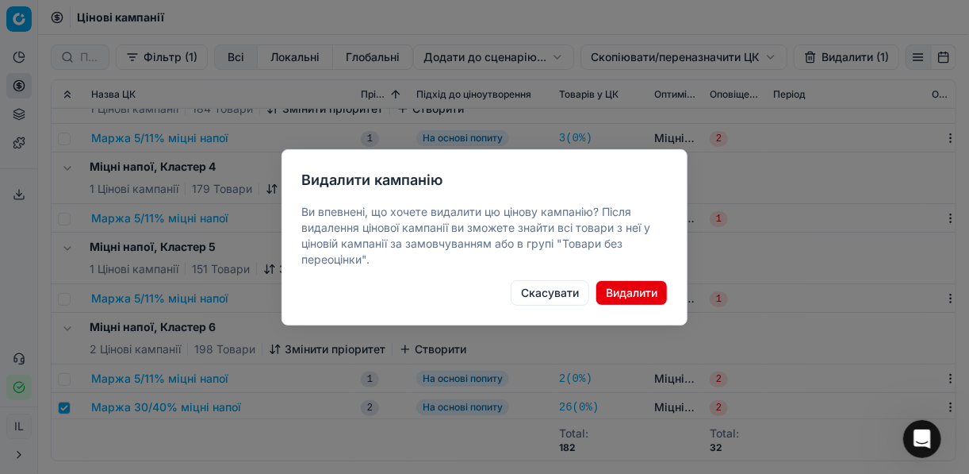
click at [615, 295] on button "Видалити" at bounding box center [632, 292] width 72 height 25
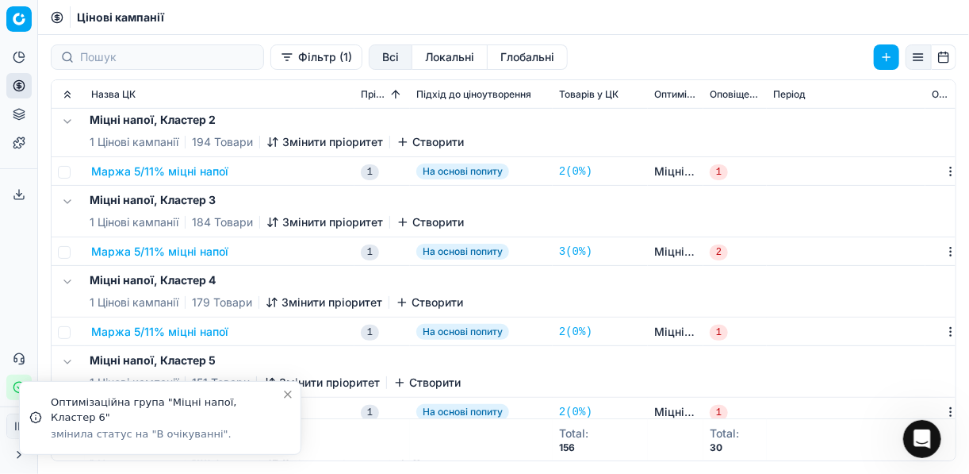
scroll to position [254, 0]
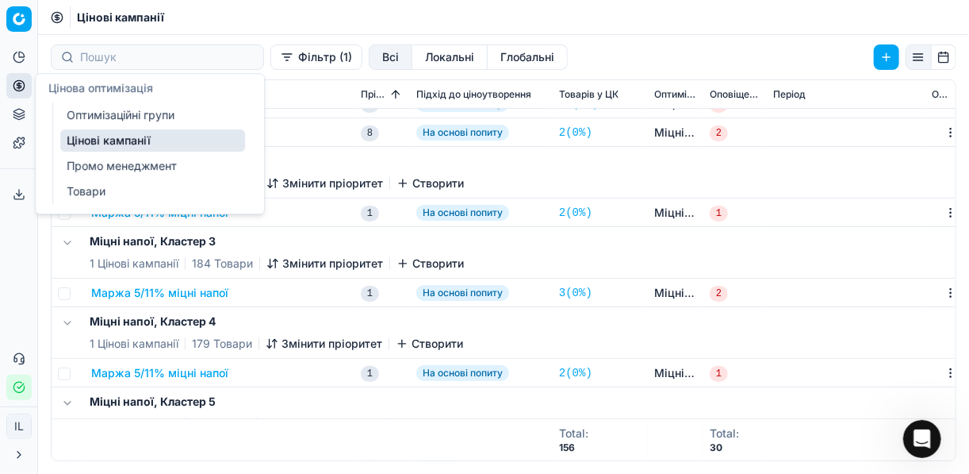
click at [115, 117] on link "Оптимізаційні групи" at bounding box center [152, 115] width 185 height 22
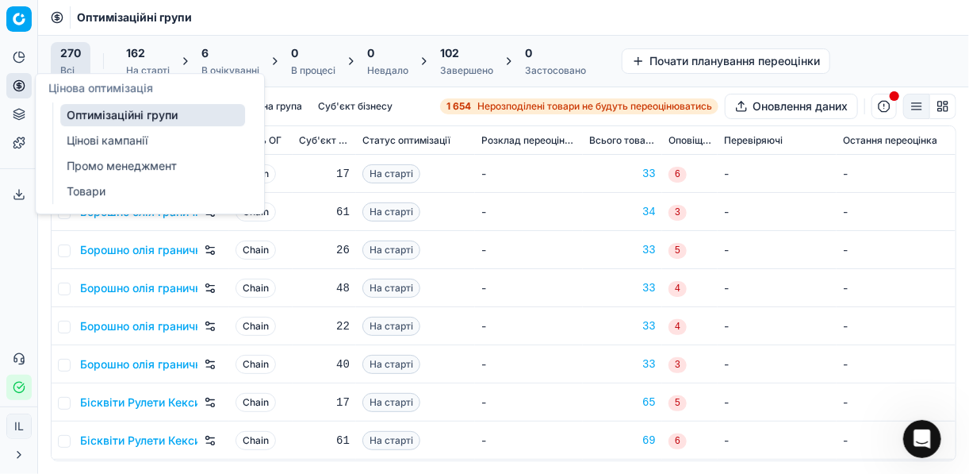
click at [223, 59] on div "6" at bounding box center [230, 53] width 58 height 16
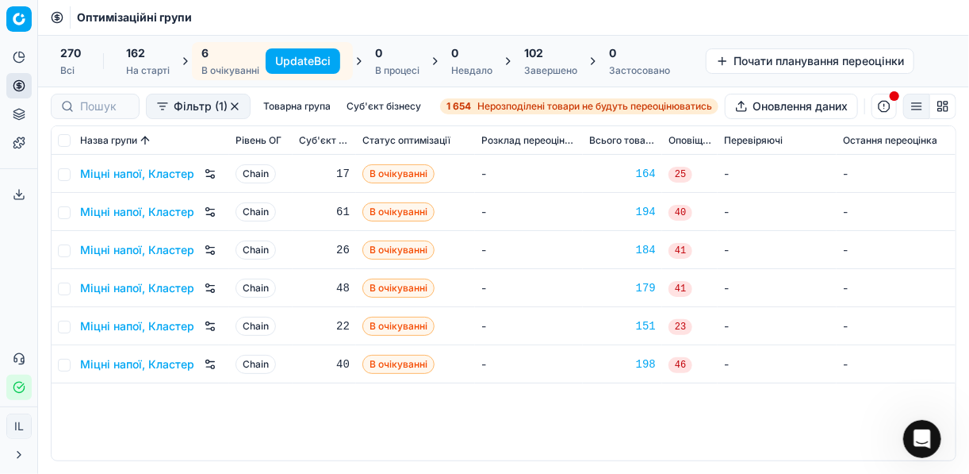
click at [310, 59] on button "Update Всі" at bounding box center [303, 60] width 75 height 25
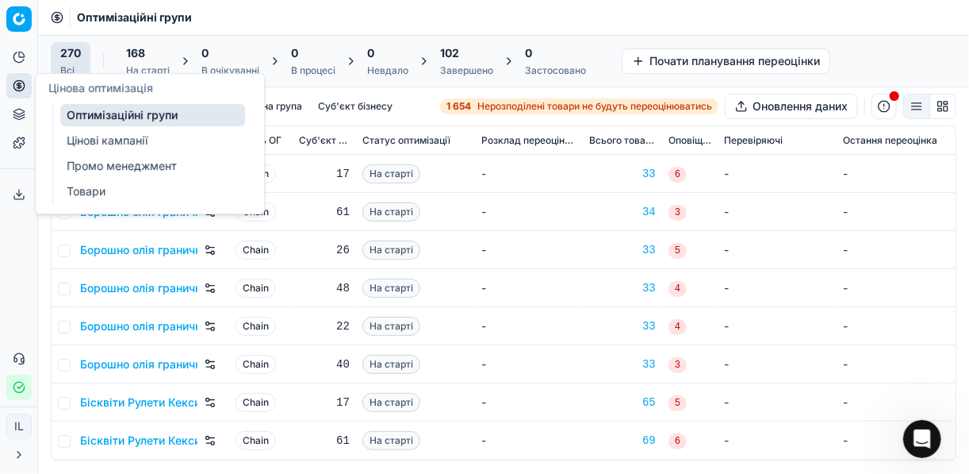
click at [114, 148] on link "Цінові кампанії" at bounding box center [152, 140] width 185 height 22
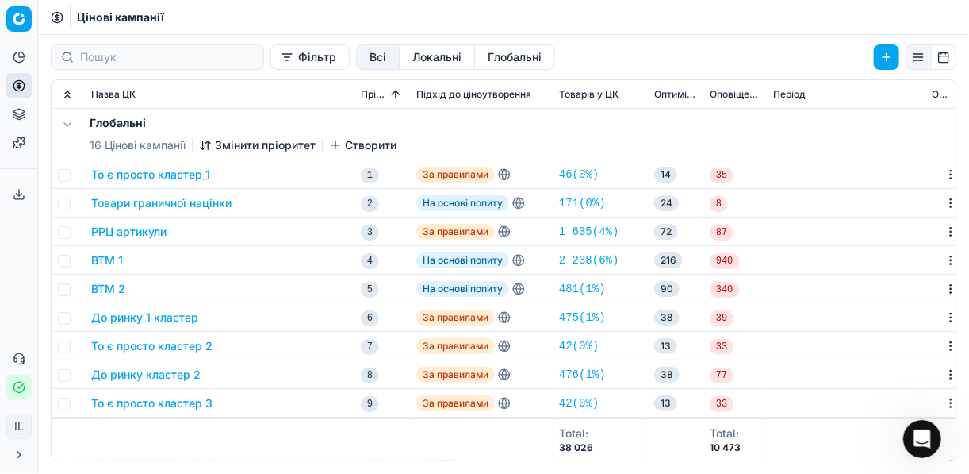
click at [270, 62] on button "Фільтр" at bounding box center [309, 56] width 79 height 25
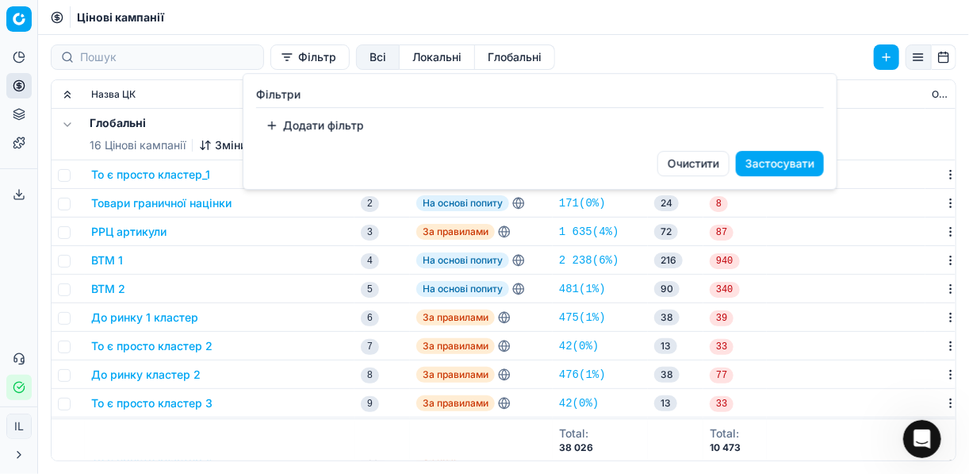
click at [279, 130] on button "Додати фільтр" at bounding box center [314, 125] width 117 height 25
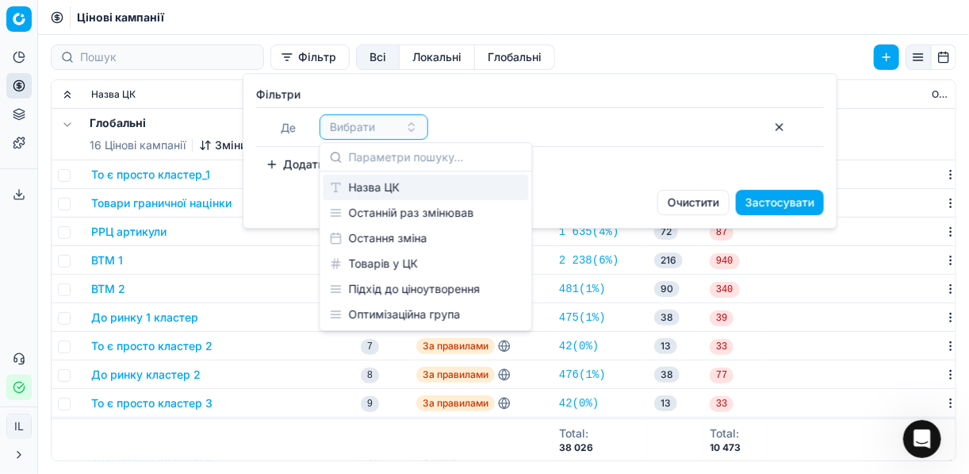
click at [381, 190] on div "Назва ЦК" at bounding box center [426, 186] width 205 height 25
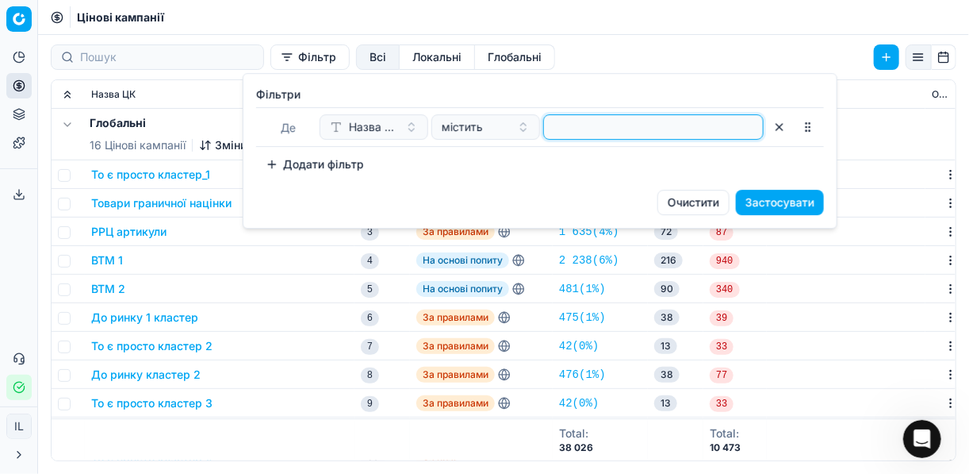
click at [568, 120] on input at bounding box center [653, 127] width 206 height 24
type input "міц"
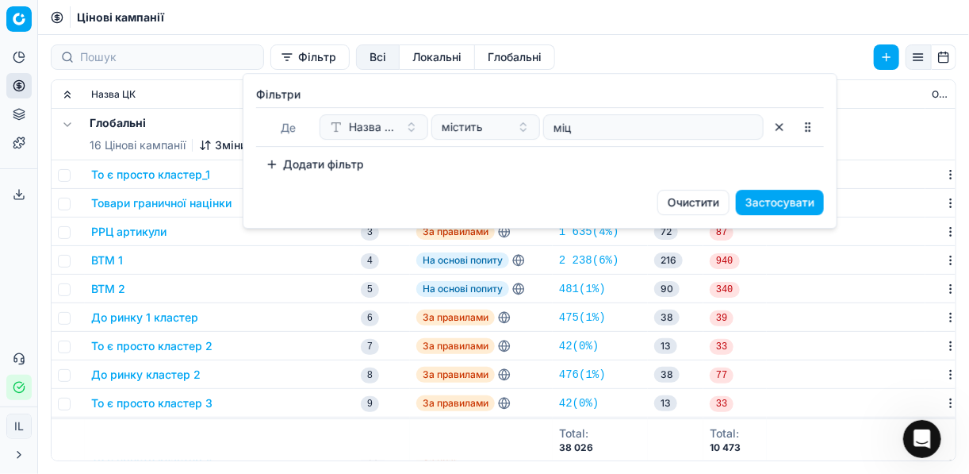
click at [756, 209] on button "Застосувати" at bounding box center [780, 202] width 88 height 25
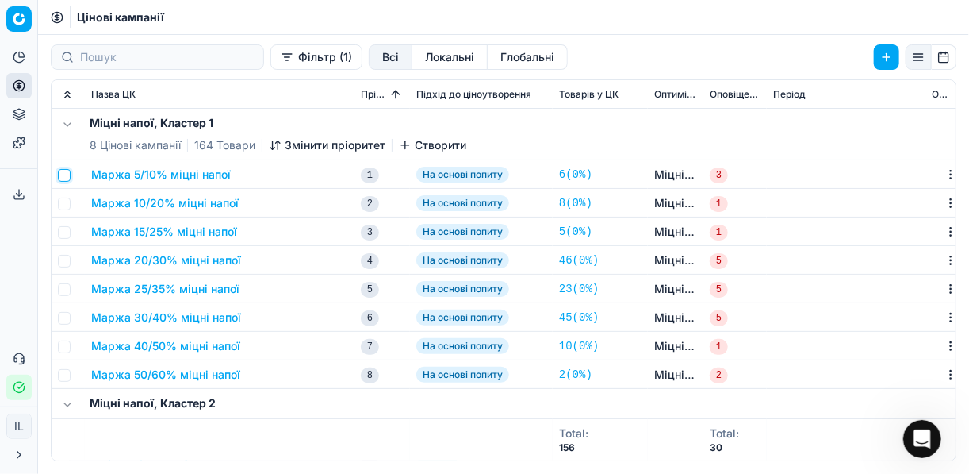
click at [67, 175] on input "checkbox" at bounding box center [64, 175] width 13 height 13
checkbox input "true"
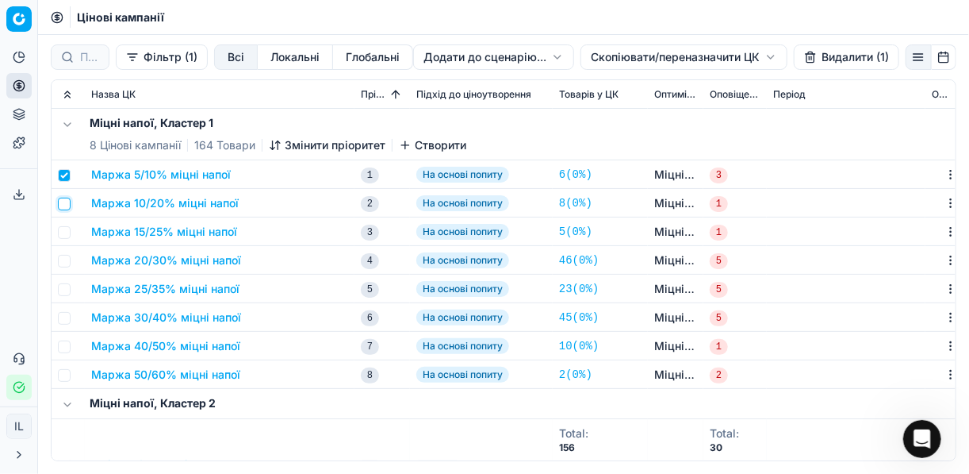
click at [66, 205] on input "checkbox" at bounding box center [64, 203] width 13 height 13
checkbox input "true"
drag, startPoint x: 63, startPoint y: 232, endPoint x: 61, endPoint y: 255, distance: 23.1
click at [64, 233] on input "checkbox" at bounding box center [64, 232] width 13 height 13
checkbox input "true"
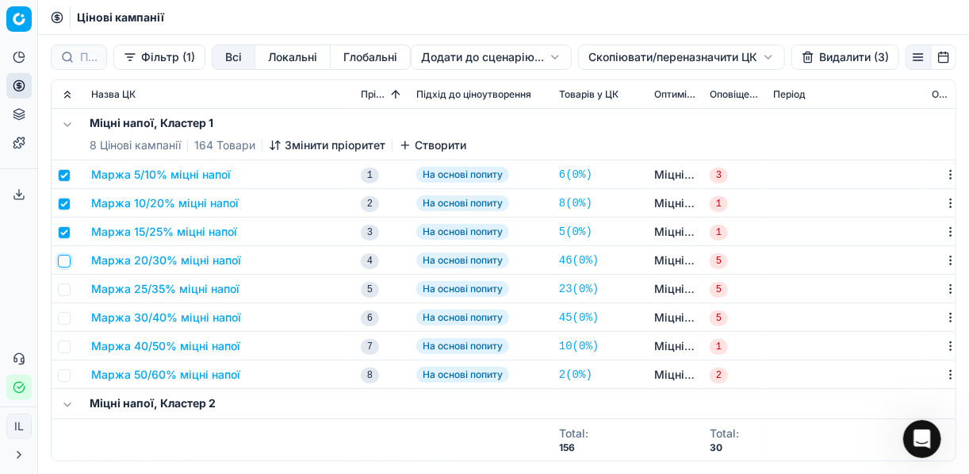
click at [64, 262] on input "checkbox" at bounding box center [64, 261] width 13 height 13
checkbox input "true"
click at [66, 289] on input "checkbox" at bounding box center [64, 289] width 13 height 13
checkbox input "true"
click at [67, 313] on input "checkbox" at bounding box center [64, 318] width 13 height 13
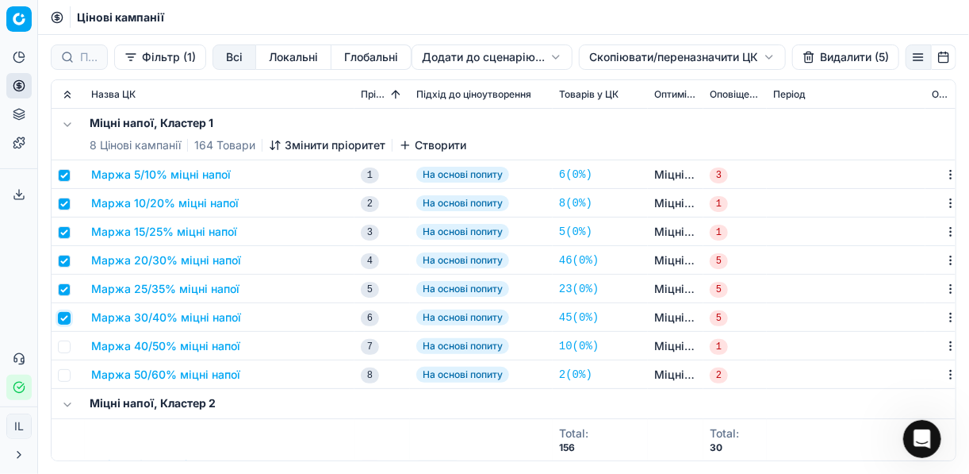
checkbox input "true"
click at [68, 349] on input "checkbox" at bounding box center [64, 346] width 13 height 13
checkbox input "true"
click at [65, 378] on input "checkbox" at bounding box center [64, 375] width 13 height 13
checkbox input "true"
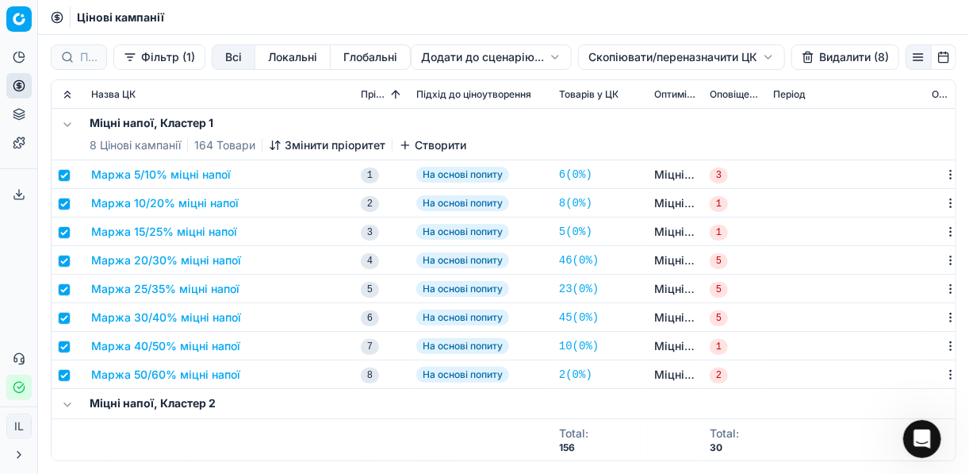
click at [617, 57] on html "Pricing platform Аналітика Цінова оптимізація Асортимент продукції Шаблони Серв…" at bounding box center [484, 237] width 969 height 474
click at [634, 88] on div "Копіювати ЦК" at bounding box center [681, 89] width 170 height 25
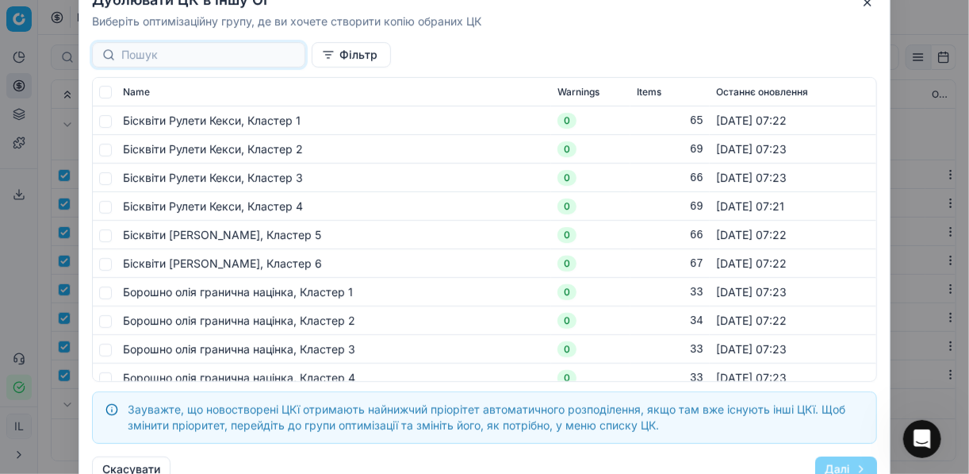
click at [178, 56] on input at bounding box center [208, 55] width 174 height 16
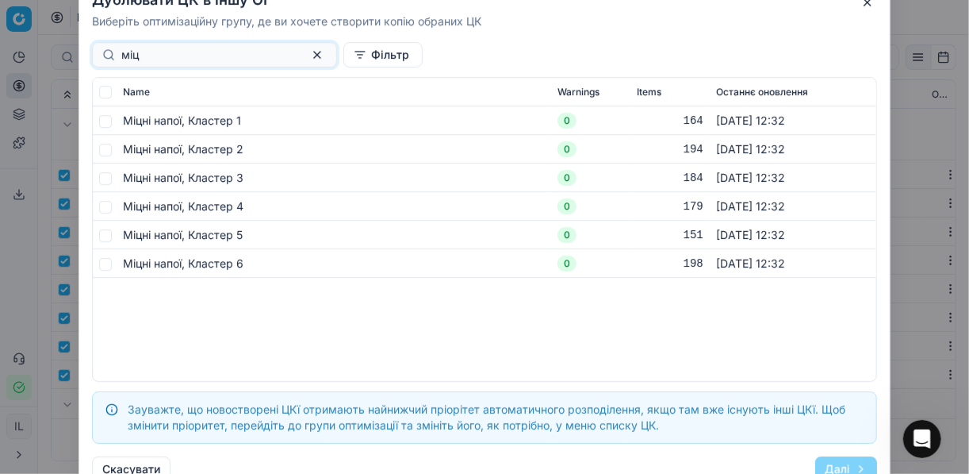
type input "міц"
click at [107, 151] on input "checkbox" at bounding box center [105, 149] width 13 height 13
checkbox input "true"
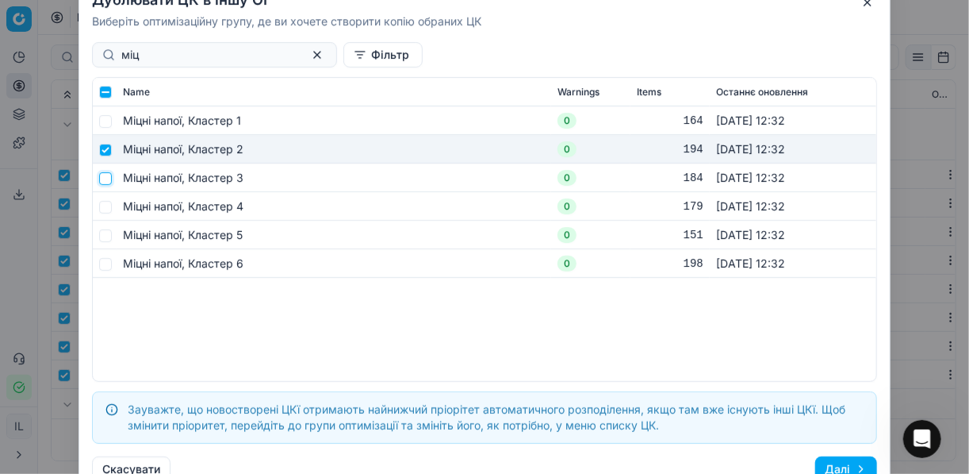
click at [109, 178] on input "checkbox" at bounding box center [105, 177] width 13 height 13
checkbox input "true"
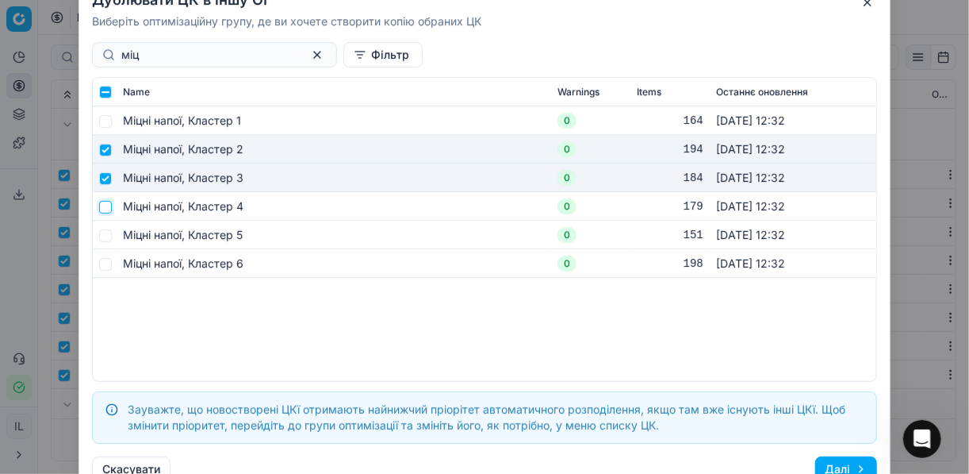
click at [108, 209] on input "checkbox" at bounding box center [105, 206] width 13 height 13
checkbox input "true"
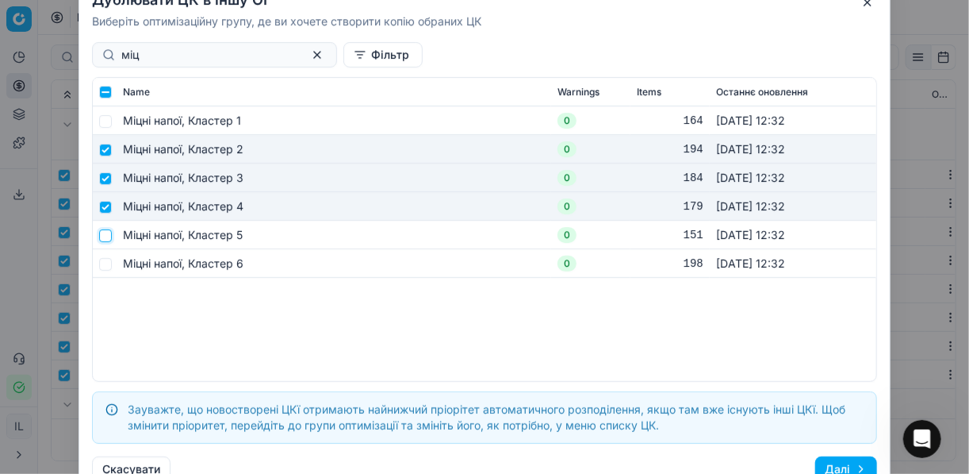
click at [109, 236] on input "checkbox" at bounding box center [105, 234] width 13 height 13
checkbox input "true"
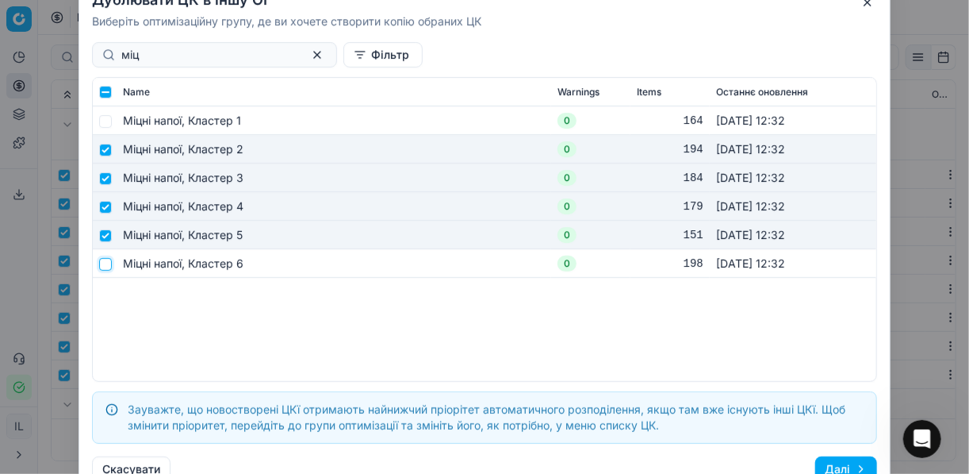
click at [105, 267] on input "checkbox" at bounding box center [105, 263] width 13 height 13
checkbox input "true"
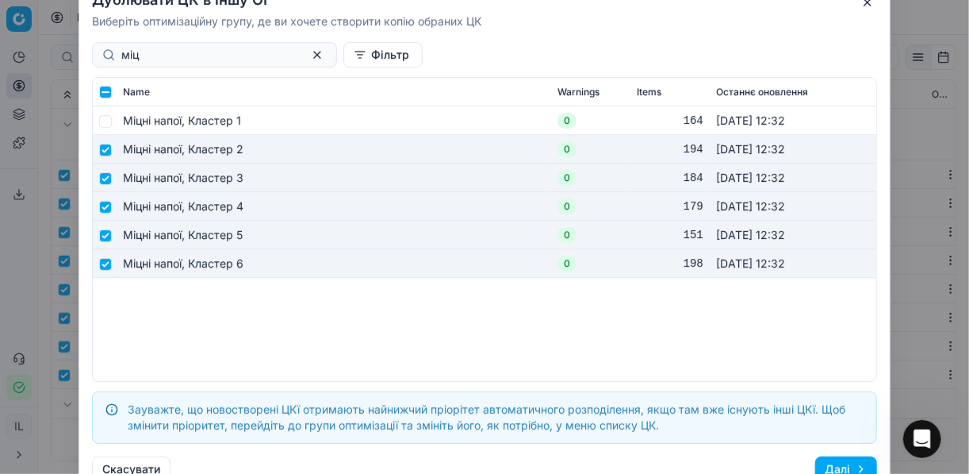
click at [838, 463] on button "Далі" at bounding box center [846, 468] width 62 height 25
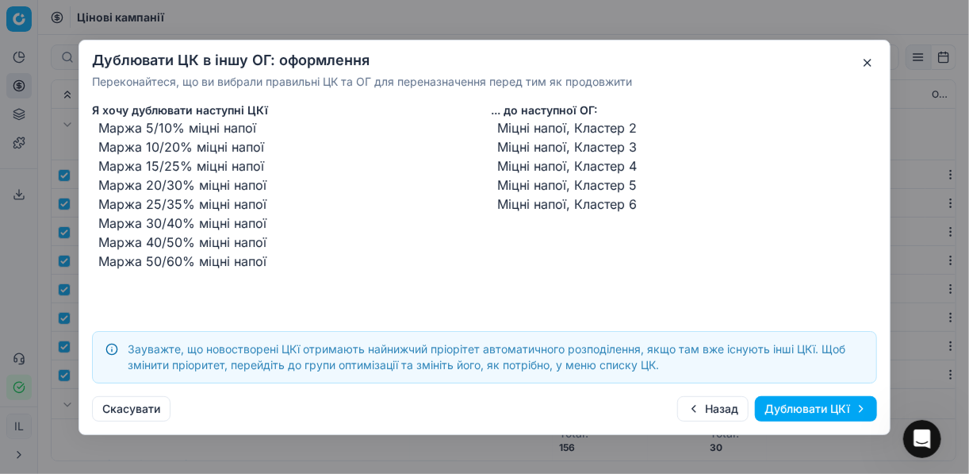
click at [820, 408] on button "Дублювати ЦКї" at bounding box center [816, 408] width 122 height 25
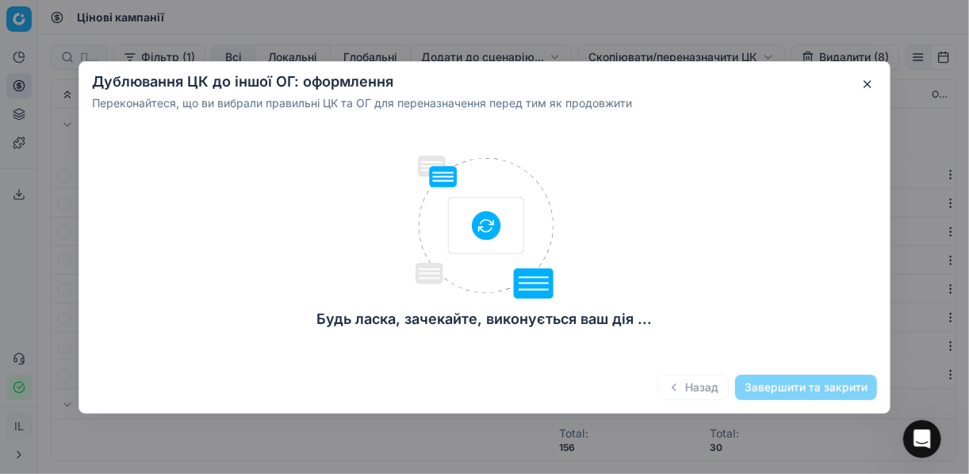
checkbox input "false"
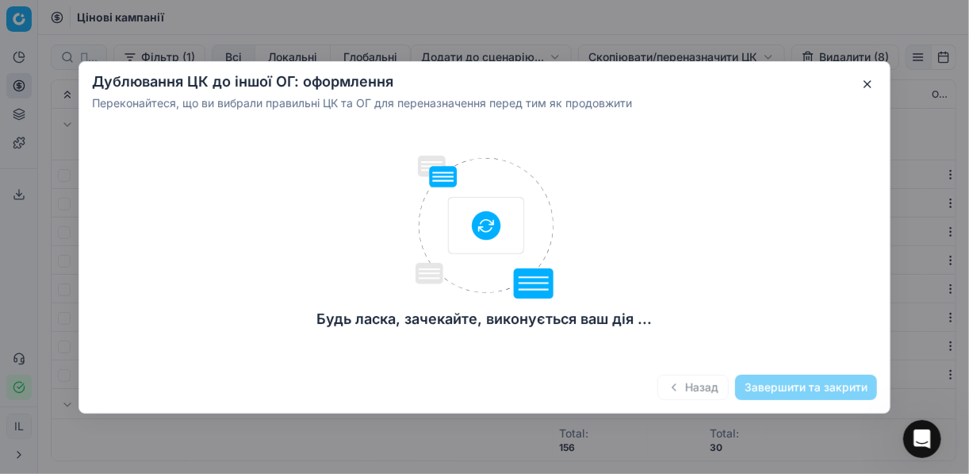
checkbox input "false"
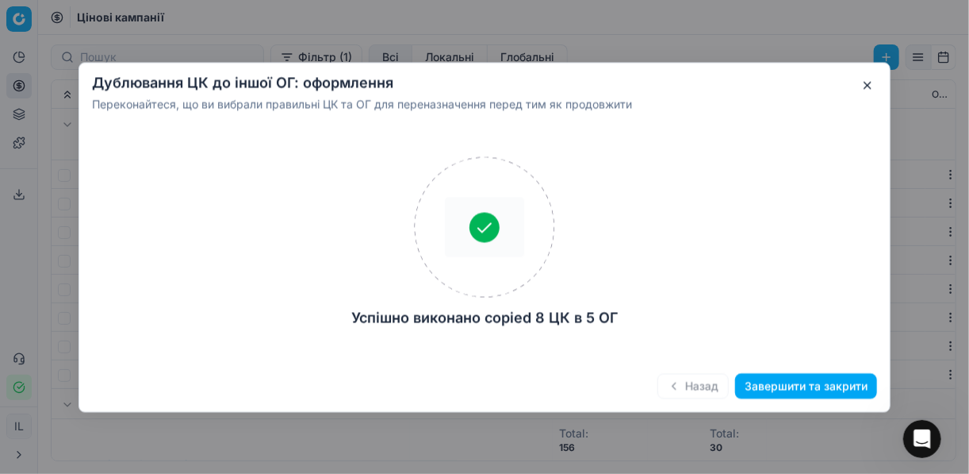
click at [784, 382] on button "Завершити та закрити" at bounding box center [806, 385] width 142 height 25
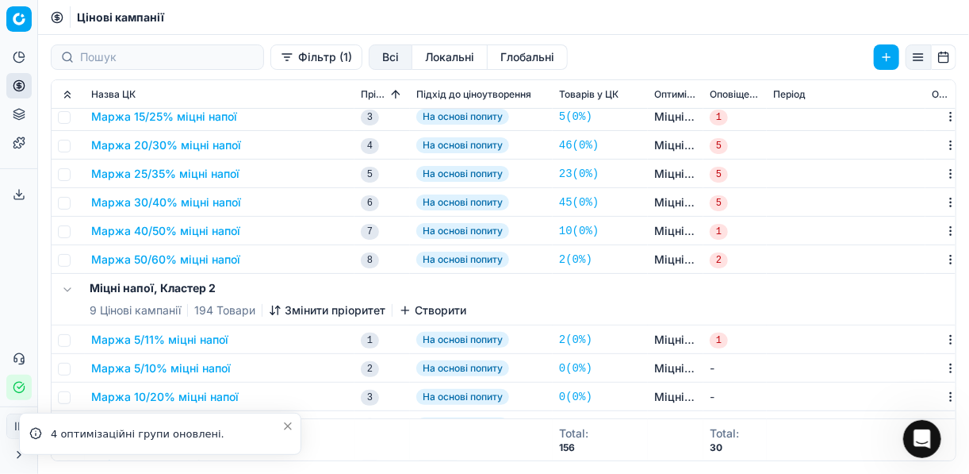
scroll to position [190, 0]
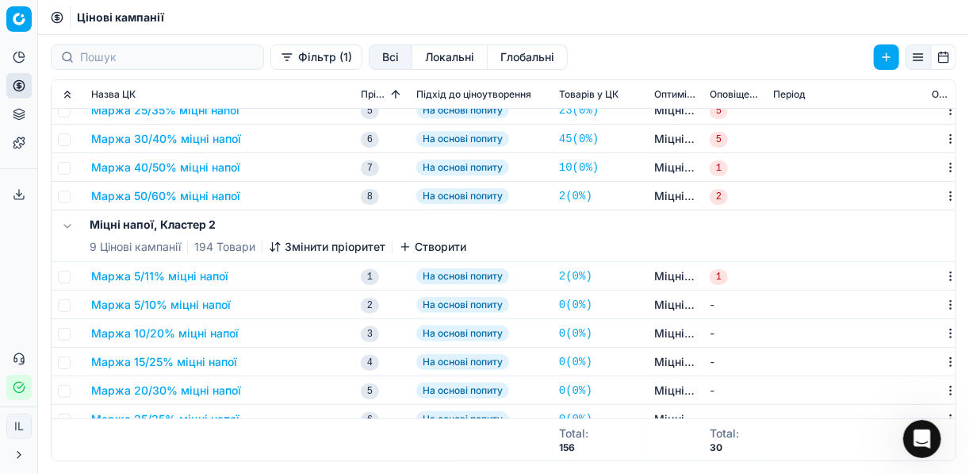
click at [71, 277] on td at bounding box center [68, 276] width 33 height 29
click at [66, 270] on input "checkbox" at bounding box center [64, 276] width 13 height 13
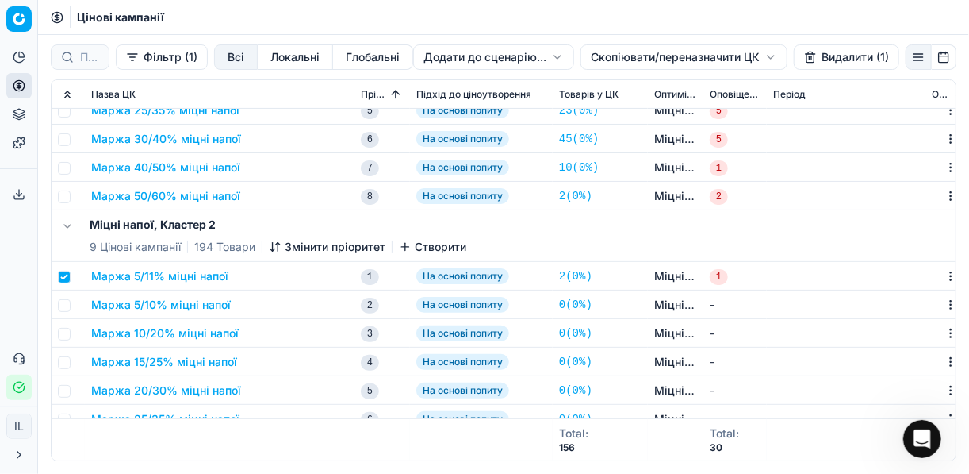
click at [826, 57] on button "Видалити (1)" at bounding box center [846, 56] width 105 height 25
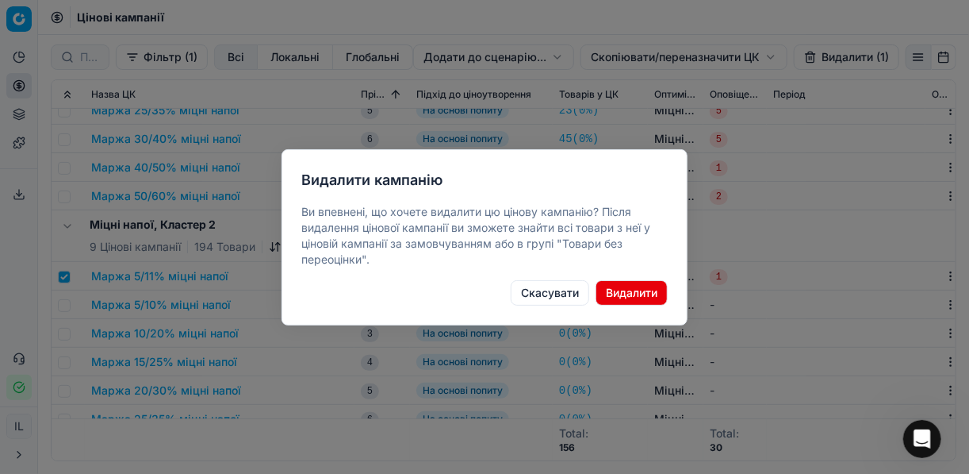
click at [627, 293] on button "Видалити" at bounding box center [632, 292] width 72 height 25
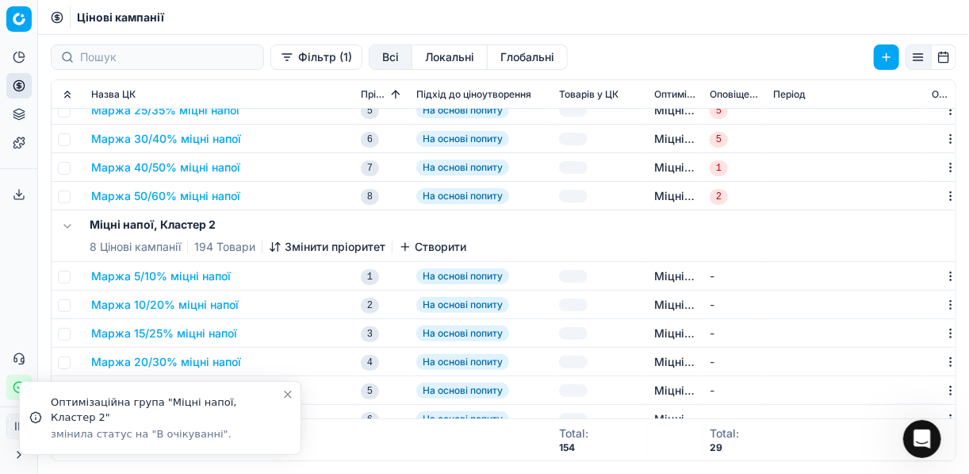
checkbox input "false"
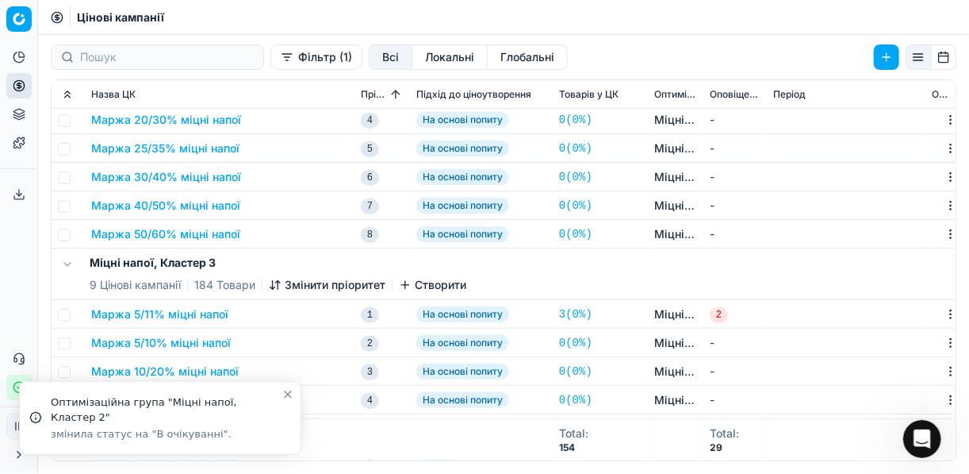
scroll to position [508, 0]
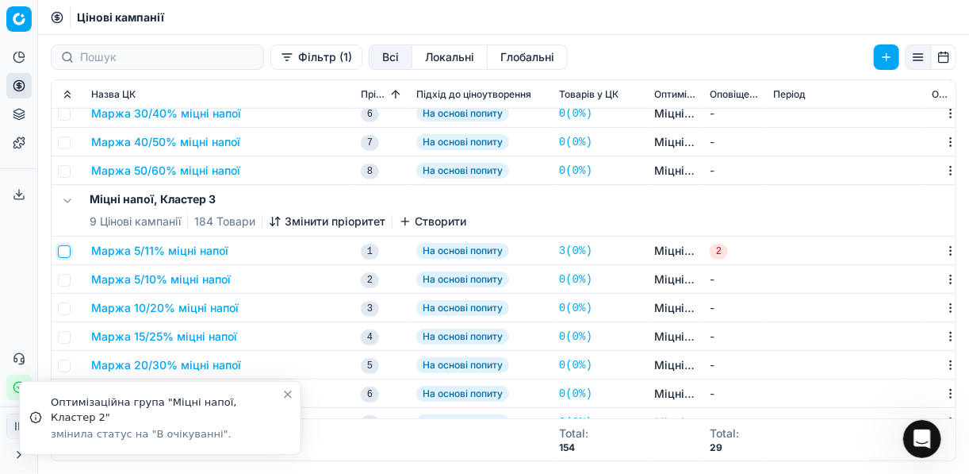
drag, startPoint x: 66, startPoint y: 248, endPoint x: 94, endPoint y: 245, distance: 28.7
click at [66, 248] on input "checkbox" at bounding box center [64, 251] width 13 height 13
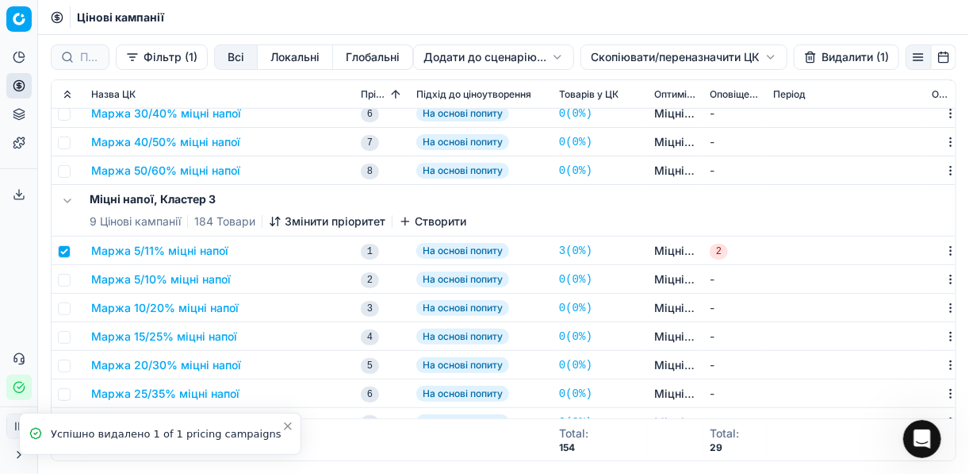
click at [831, 56] on button "Видалити (1)" at bounding box center [846, 56] width 105 height 25
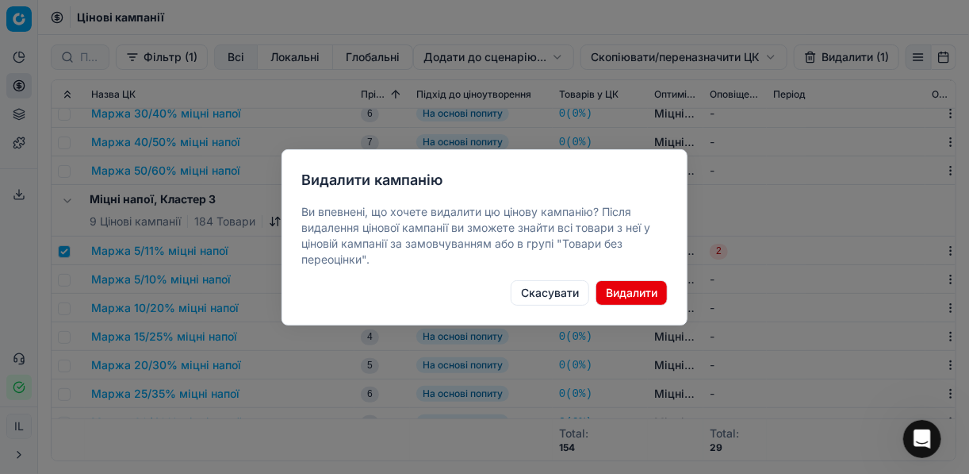
click at [622, 293] on button "Видалити" at bounding box center [632, 292] width 72 height 25
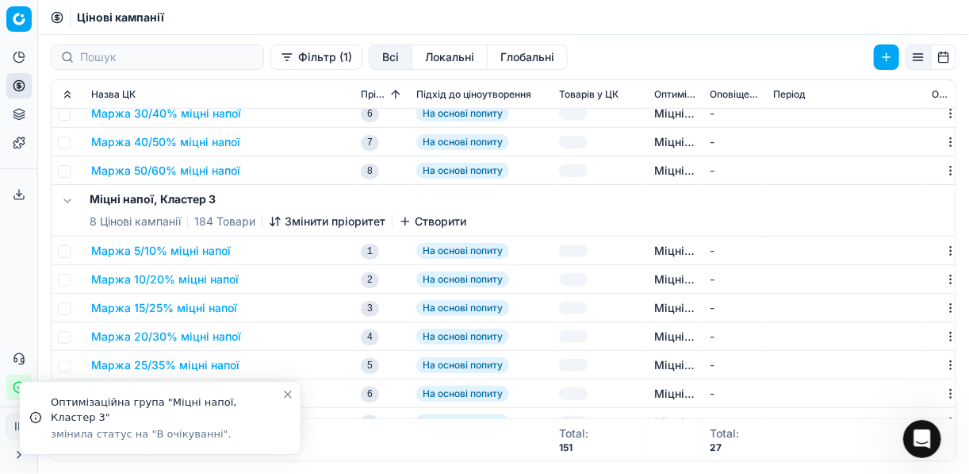
checkbox input "false"
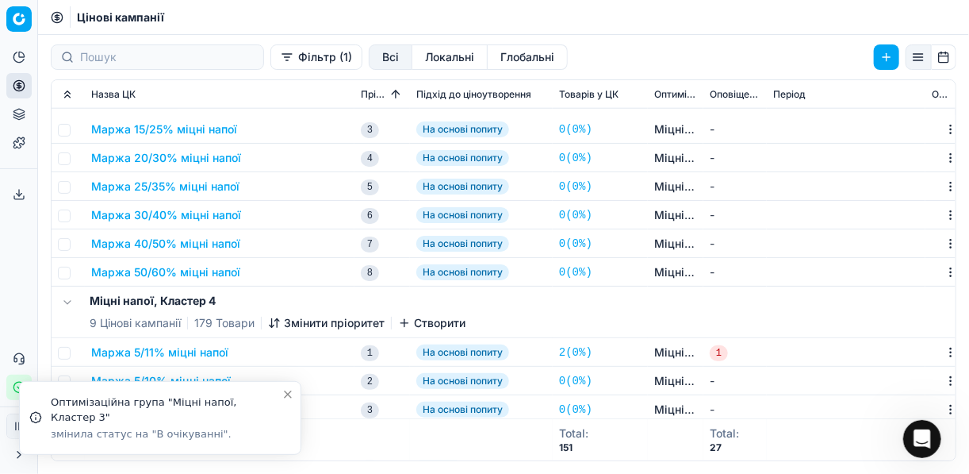
scroll to position [825, 0]
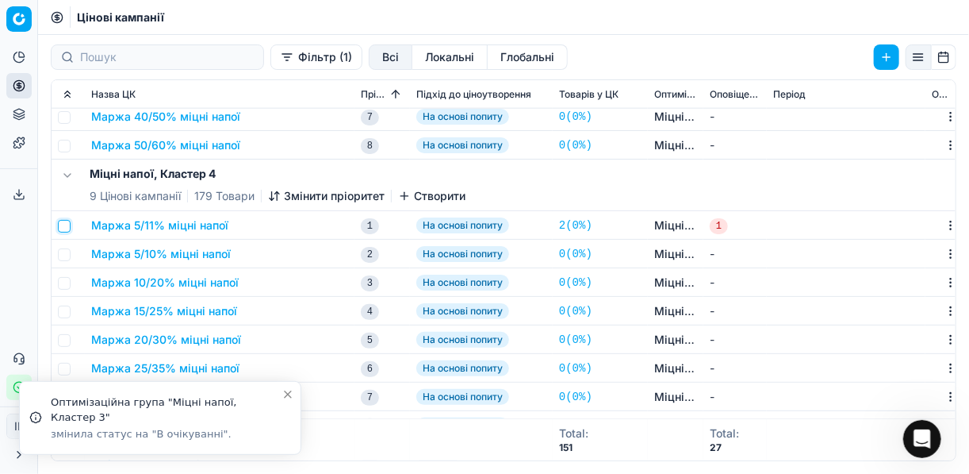
click at [65, 223] on input "checkbox" at bounding box center [64, 226] width 13 height 13
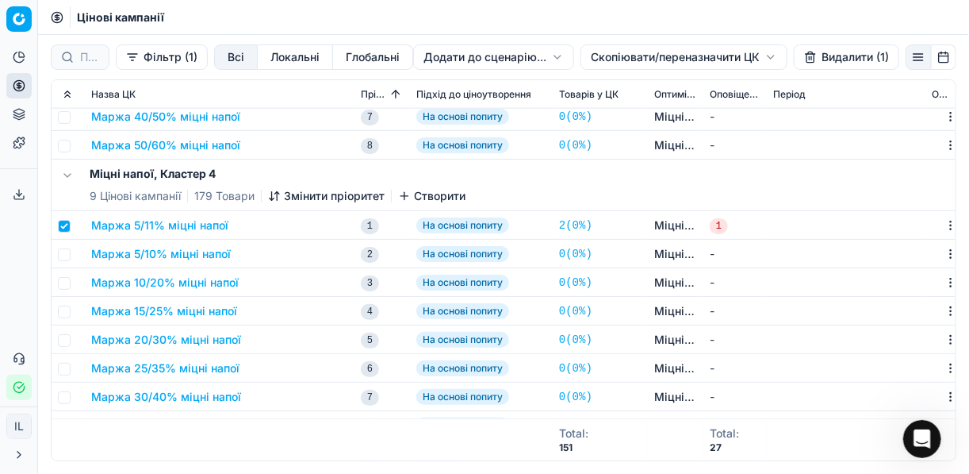
click at [826, 57] on button "Видалити (1)" at bounding box center [846, 56] width 105 height 25
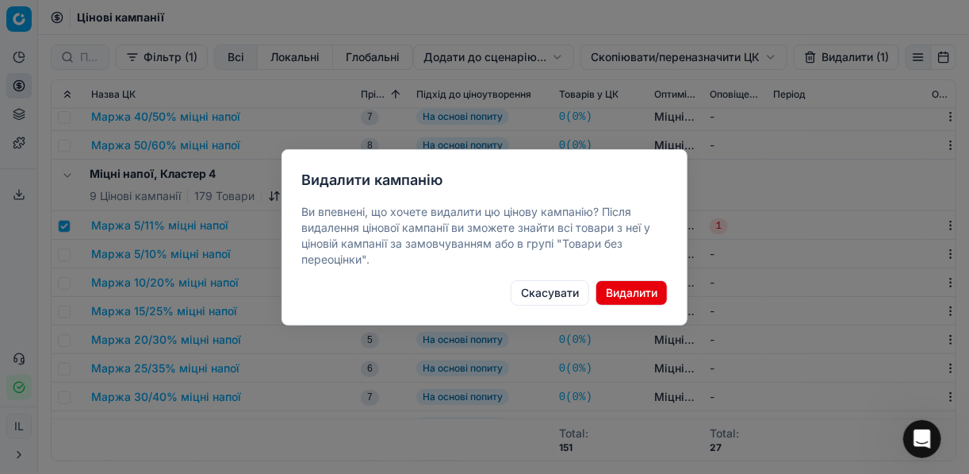
click at [646, 290] on button "Видалити" at bounding box center [632, 292] width 72 height 25
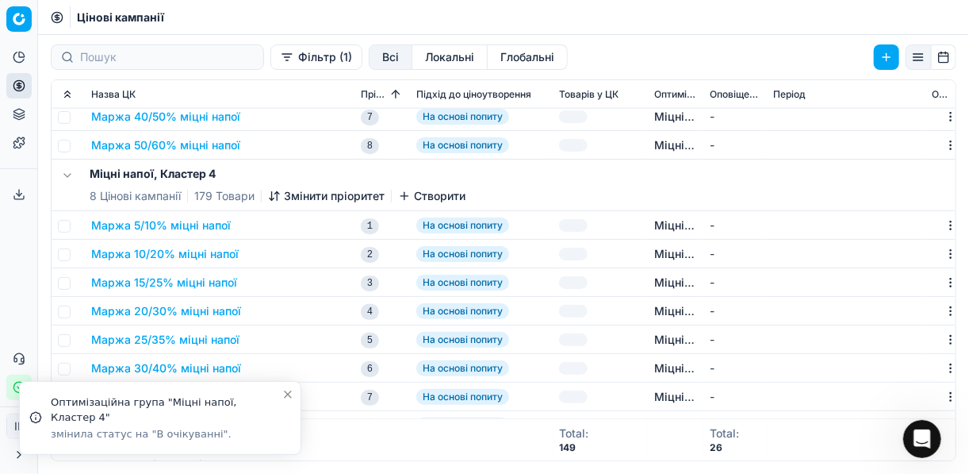
checkbox input "false"
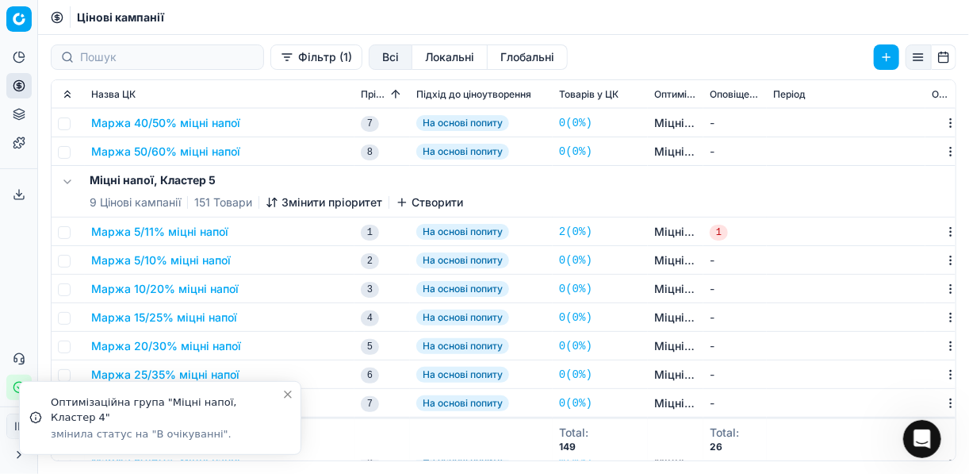
scroll to position [1142, 0]
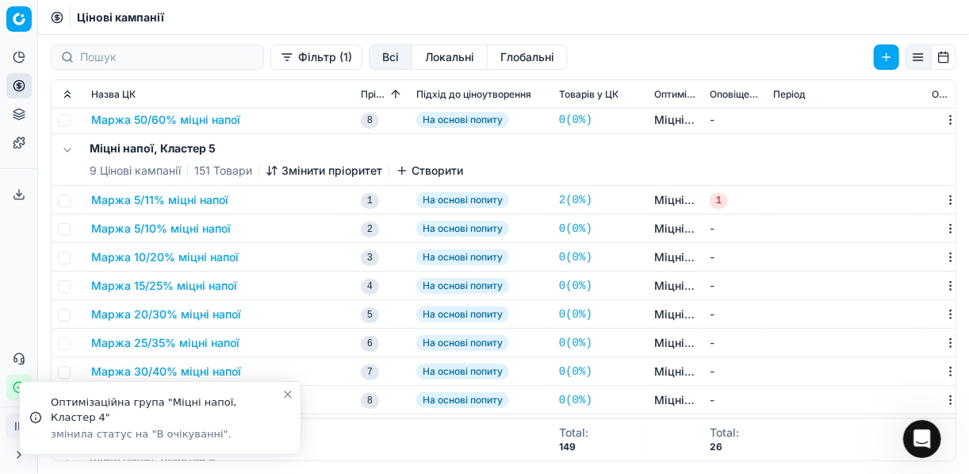
click at [72, 199] on td at bounding box center [68, 200] width 33 height 29
click at [66, 199] on input "checkbox" at bounding box center [64, 200] width 13 height 13
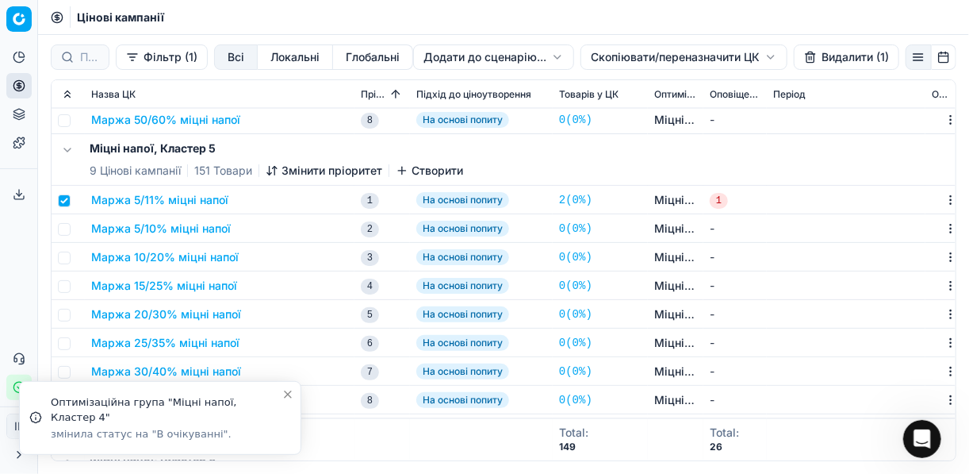
click at [829, 59] on button "Видалити (1)" at bounding box center [846, 56] width 105 height 25
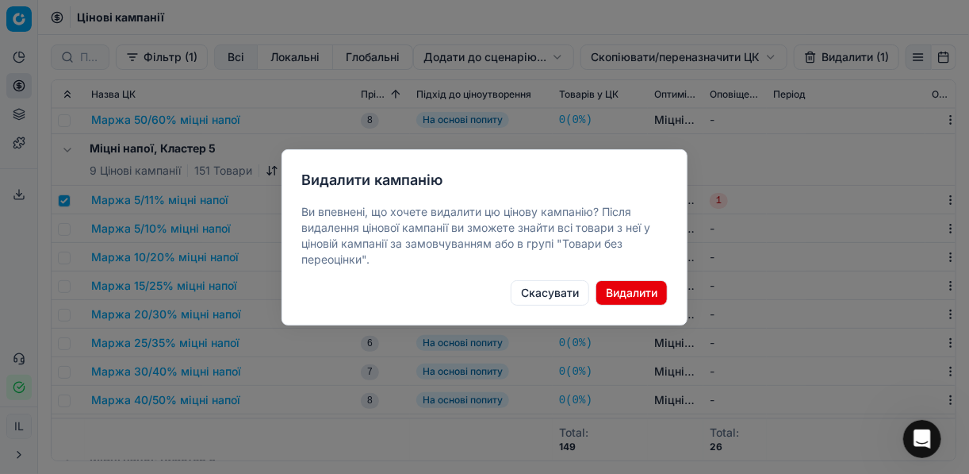
click at [631, 291] on button "Видалити" at bounding box center [632, 292] width 72 height 25
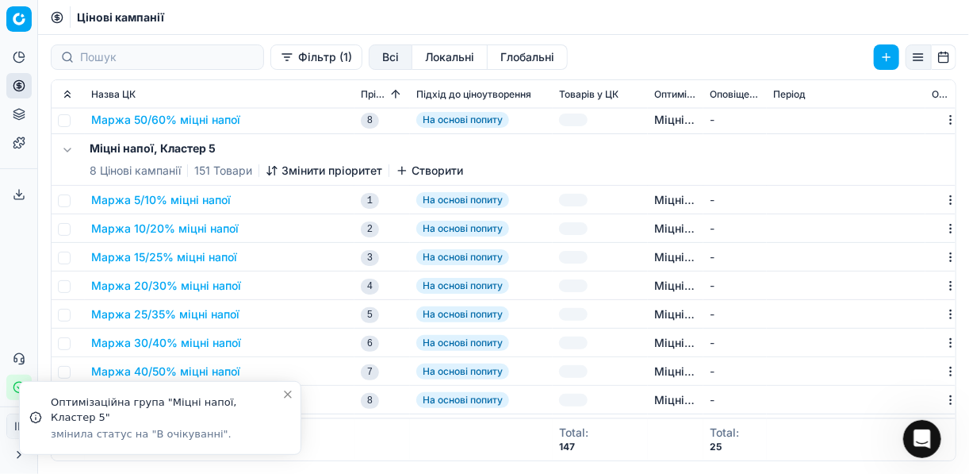
checkbox input "false"
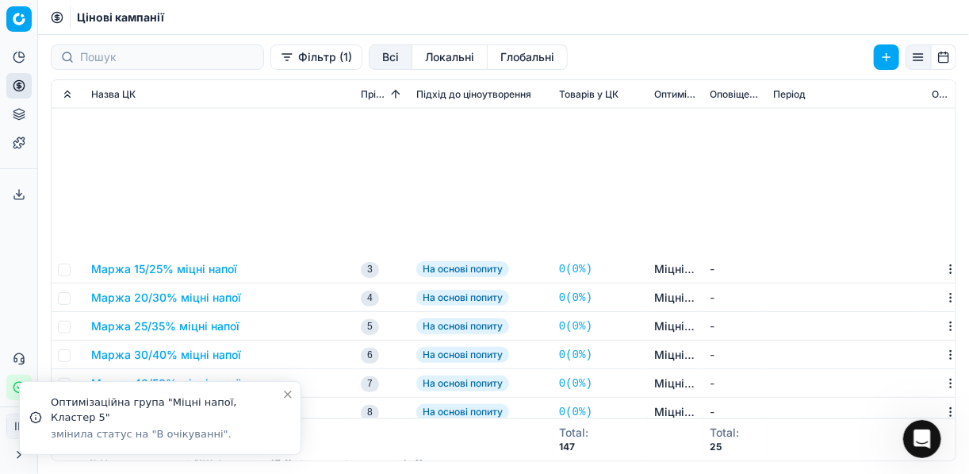
scroll to position [1396, 0]
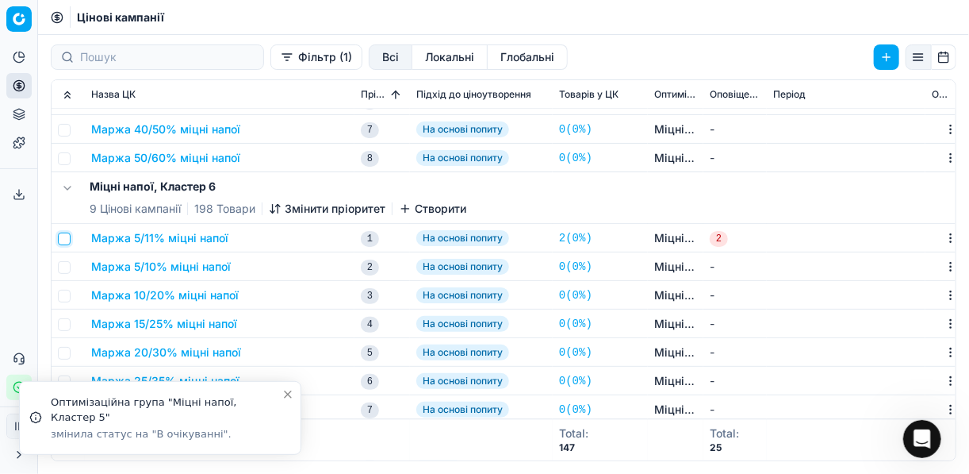
click at [62, 241] on input "checkbox" at bounding box center [64, 238] width 13 height 13
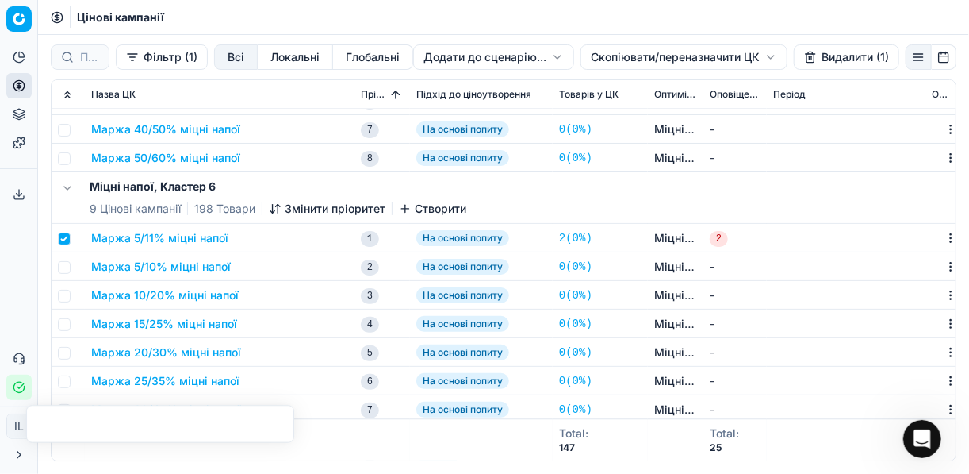
click at [825, 60] on button "Видалити (1)" at bounding box center [846, 56] width 105 height 25
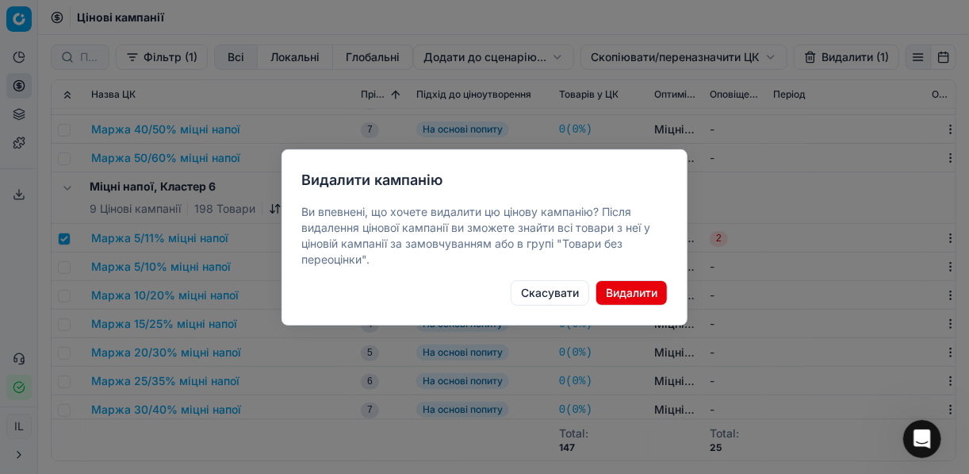
click at [612, 288] on button "Видалити" at bounding box center [632, 292] width 72 height 25
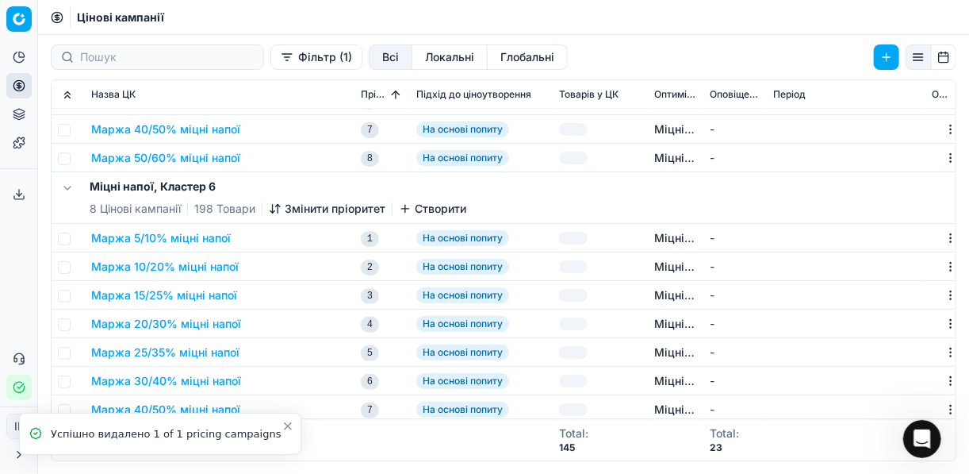
checkbox input "false"
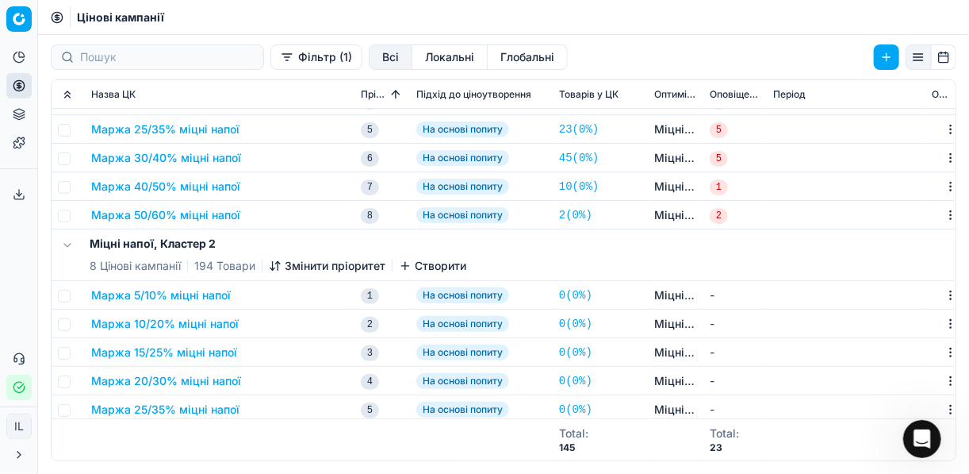
scroll to position [0, 0]
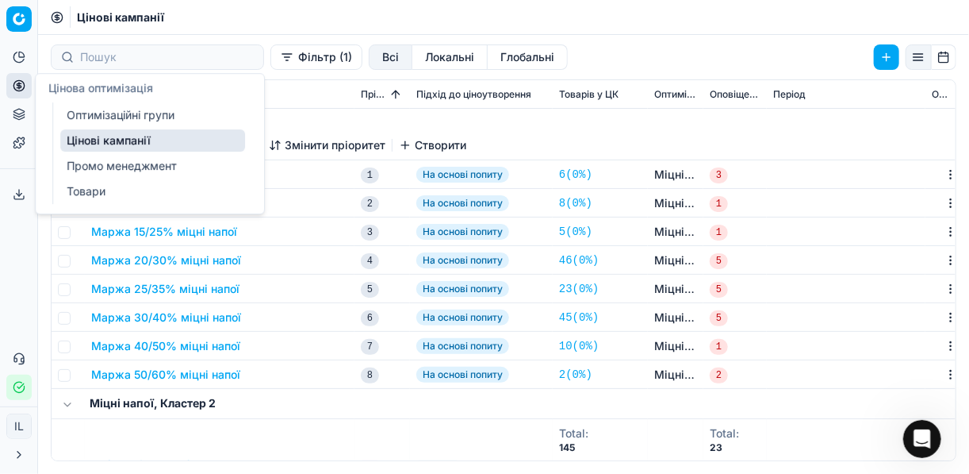
click at [132, 116] on link "Оптимізаційні групи" at bounding box center [152, 115] width 185 height 22
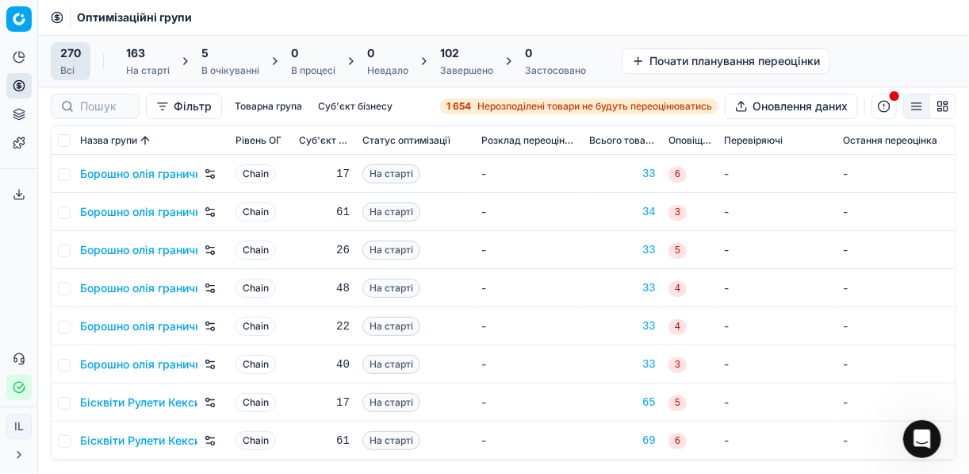
click at [230, 48] on div "5" at bounding box center [230, 53] width 58 height 16
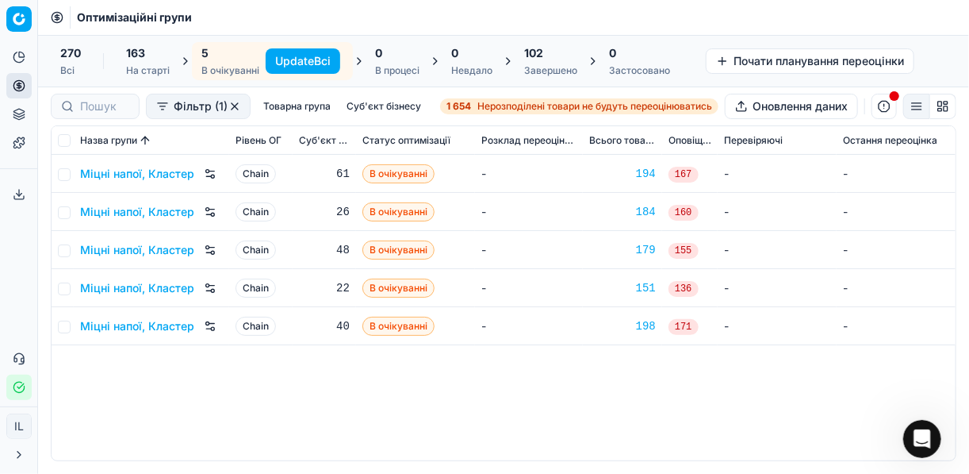
click at [301, 56] on button "Update Всі" at bounding box center [303, 60] width 75 height 25
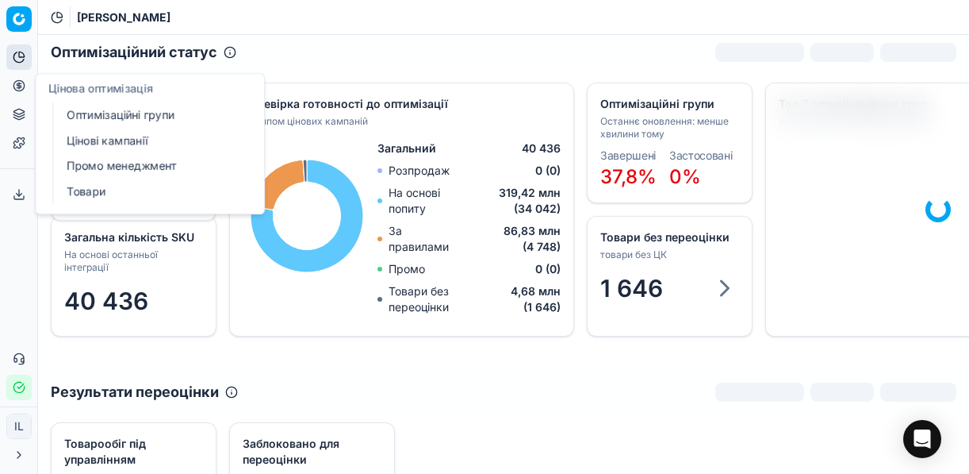
click at [113, 135] on link "Цінові кампанії" at bounding box center [152, 140] width 185 height 22
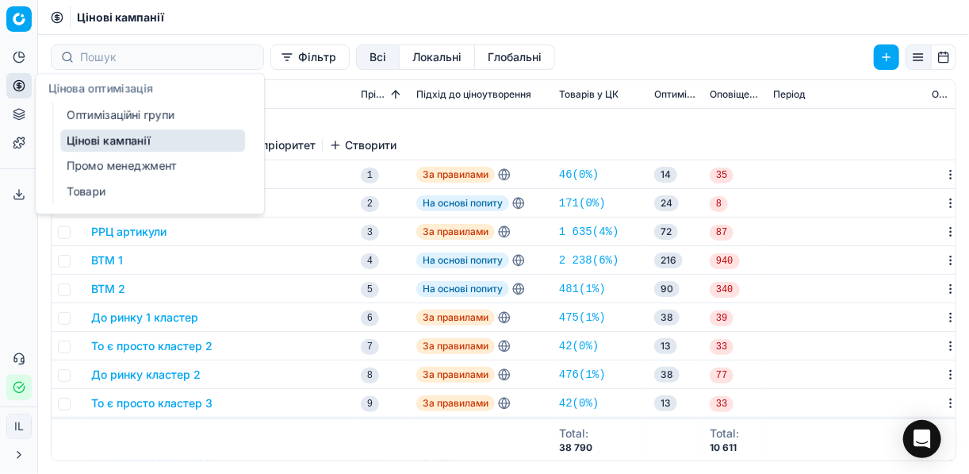
click at [98, 108] on link "Оптимізаційні групи" at bounding box center [152, 115] width 185 height 22
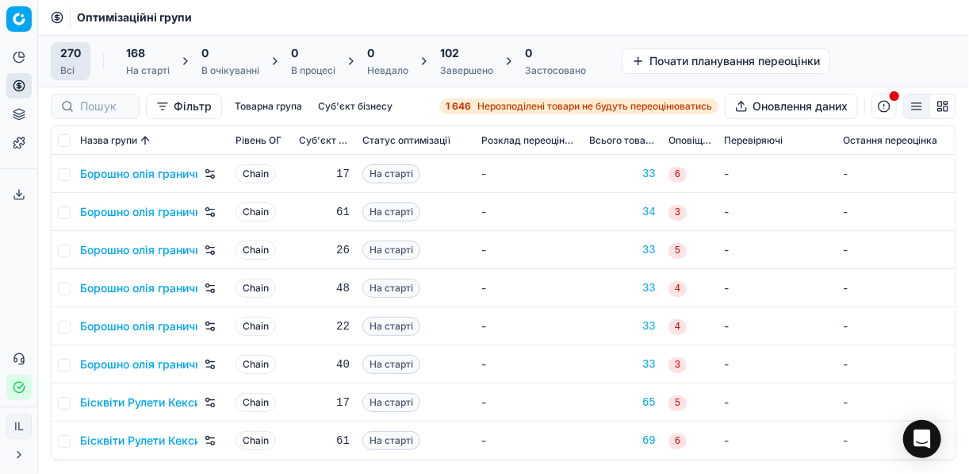
click at [486, 107] on span "Нерозподілені товари не будуть переоцінюватись" at bounding box center [594, 106] width 235 height 13
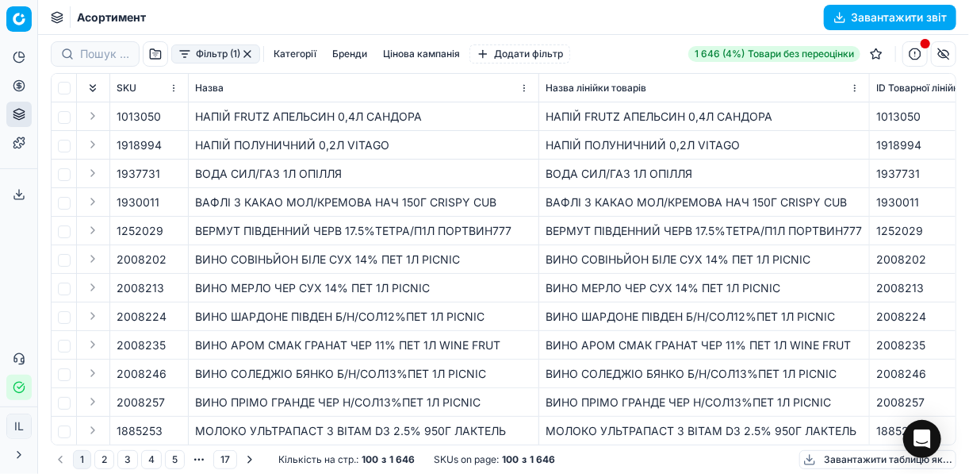
click at [193, 54] on button "Фільтр (1)" at bounding box center [215, 53] width 89 height 19
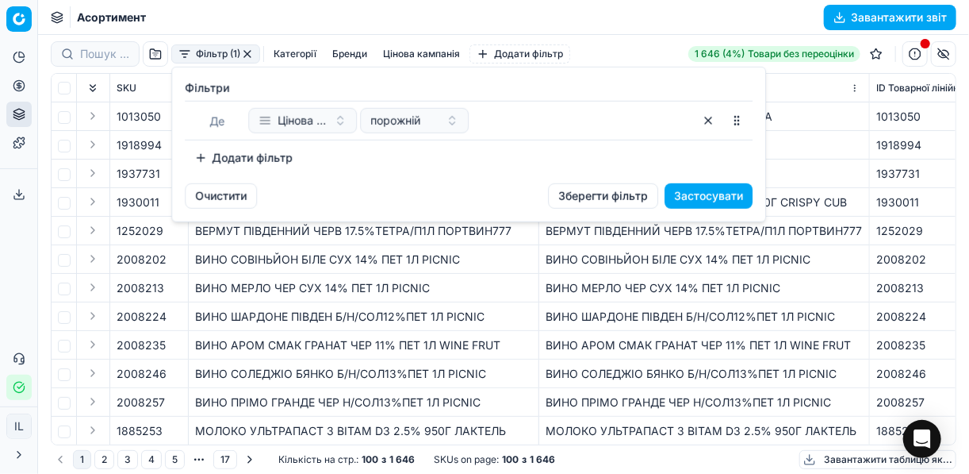
click at [213, 155] on button "Додати фільтр" at bounding box center [243, 157] width 117 height 25
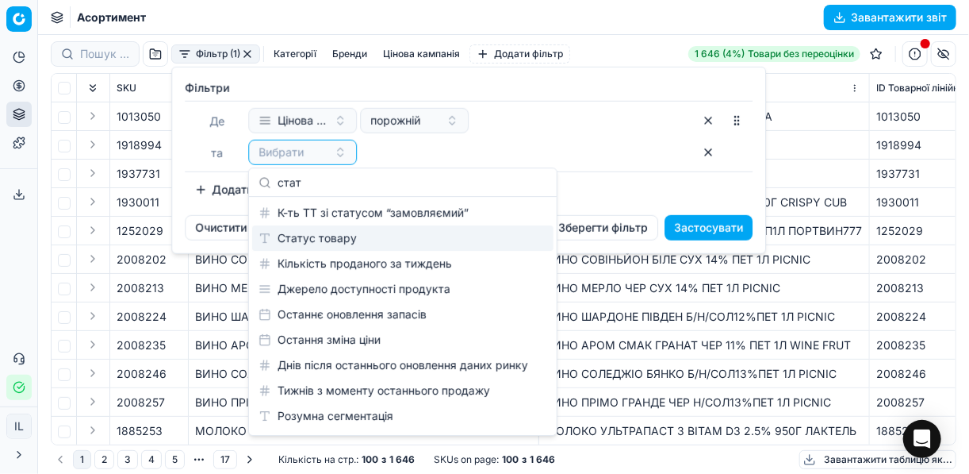
type input "стат"
click at [341, 233] on div "Статус товару" at bounding box center [402, 237] width 301 height 25
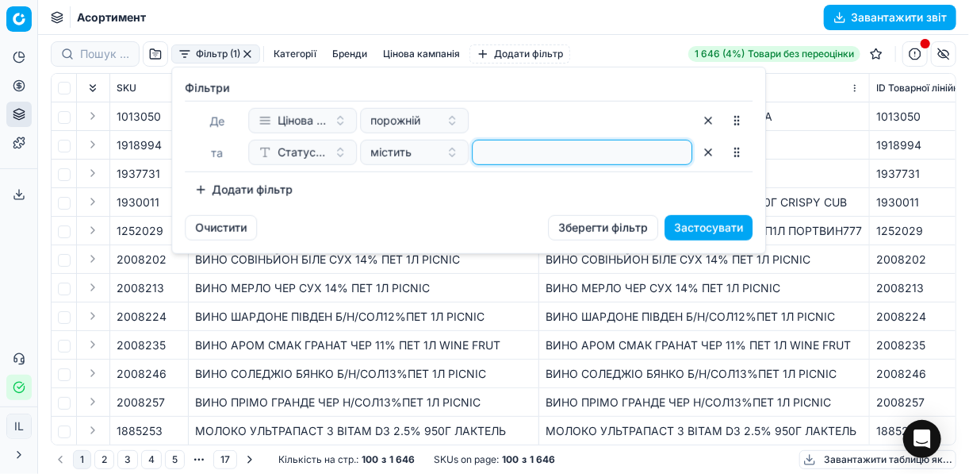
click at [505, 154] on input at bounding box center [582, 152] width 206 height 24
type input "1"
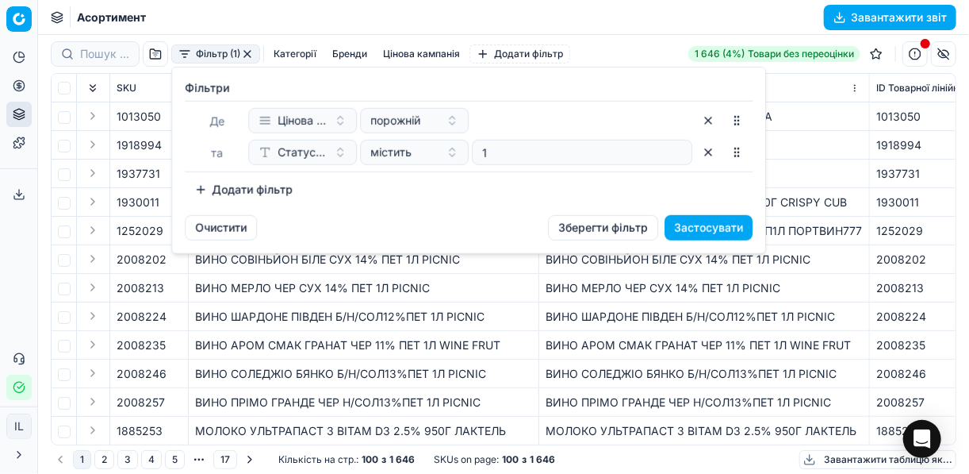
click at [207, 190] on button "Додати фільтр" at bounding box center [243, 189] width 117 height 25
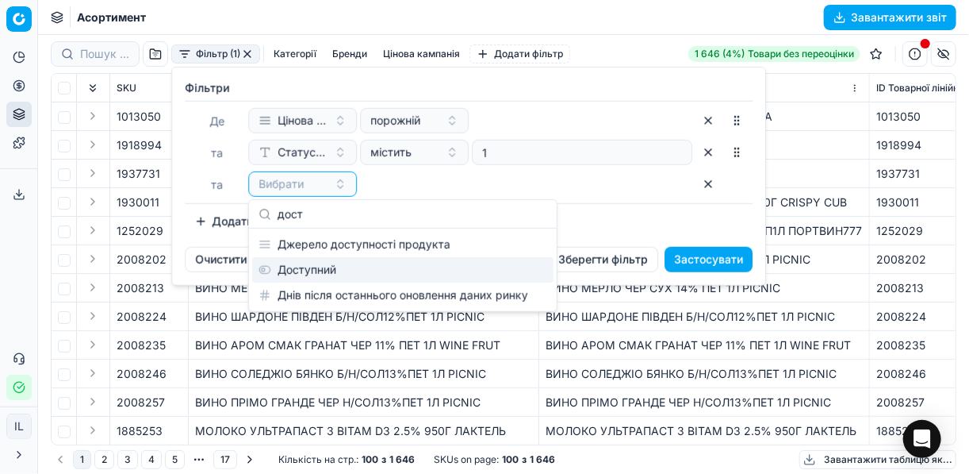
type input "дост"
click at [321, 263] on div "Доступний" at bounding box center [402, 269] width 301 height 25
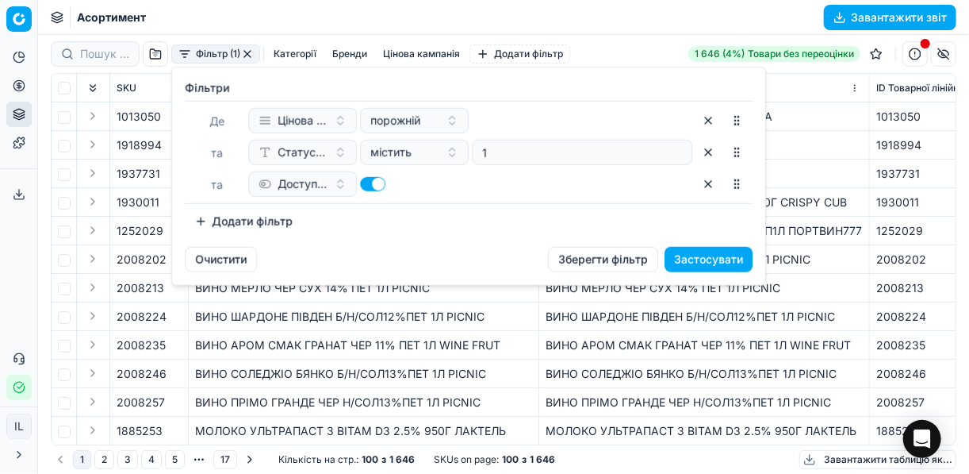
click at [207, 219] on button "Додати фільтр" at bounding box center [243, 221] width 117 height 25
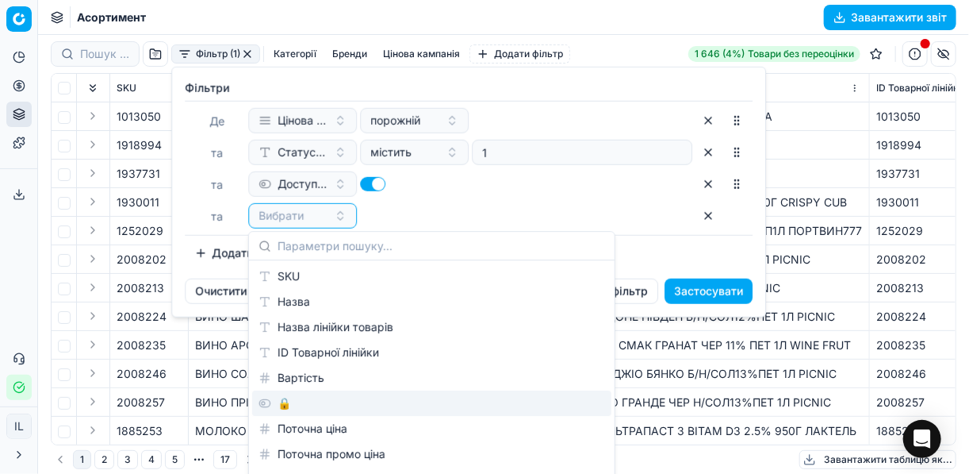
click at [291, 405] on div "🔒" at bounding box center [431, 402] width 359 height 25
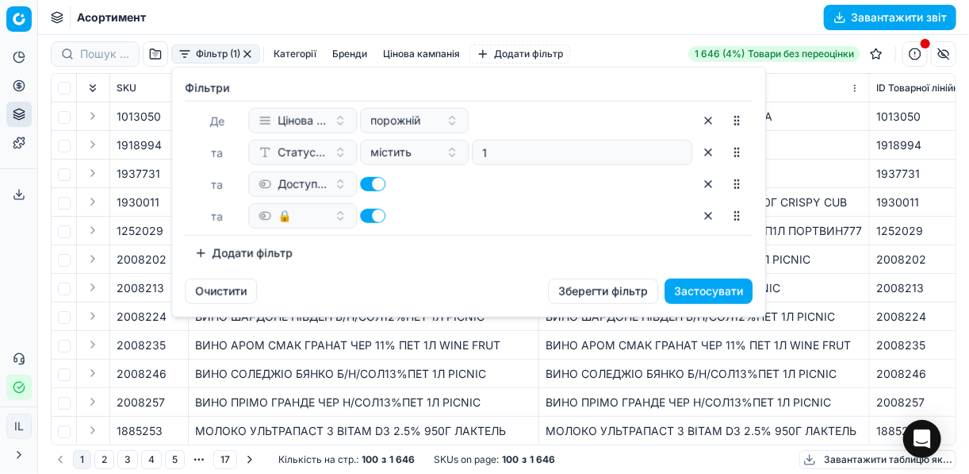
click at [364, 217] on button "button" at bounding box center [372, 216] width 25 height 14
checkbox input "false"
click at [719, 288] on button "Застосувати" at bounding box center [709, 290] width 88 height 25
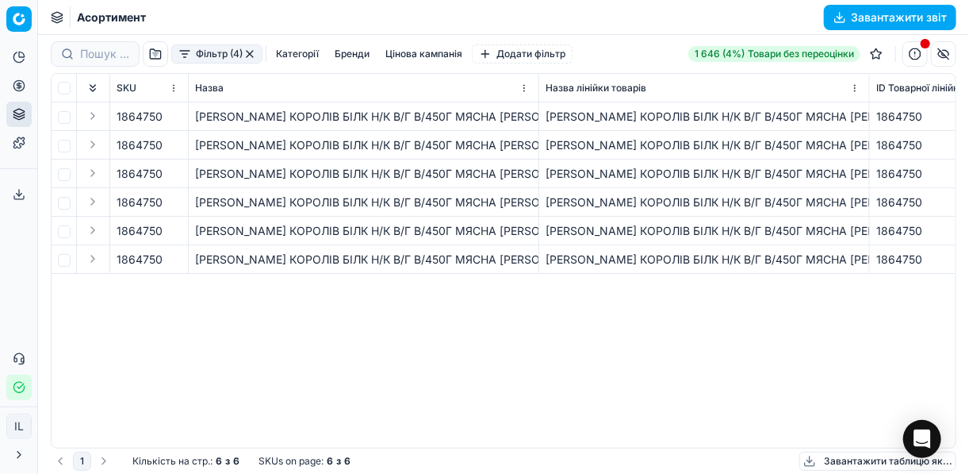
click at [251, 53] on button "button" at bounding box center [249, 54] width 13 height 13
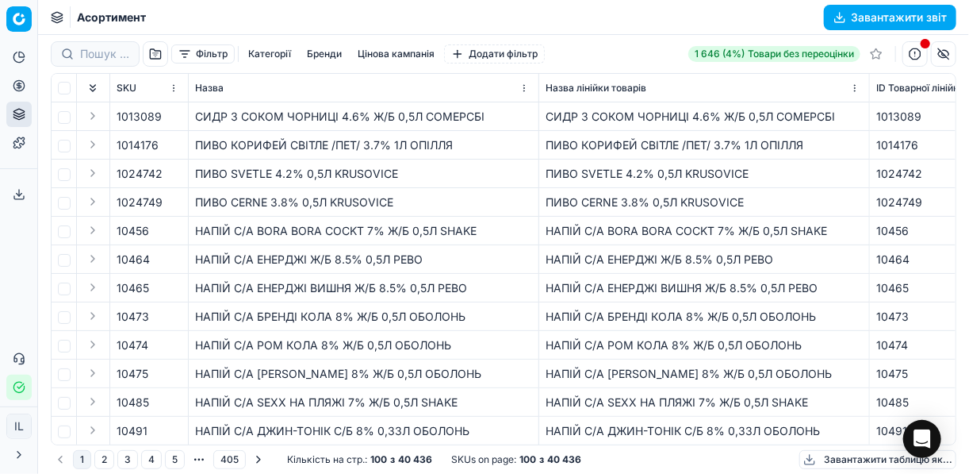
click at [337, 58] on button "Бренди" at bounding box center [325, 53] width 48 height 19
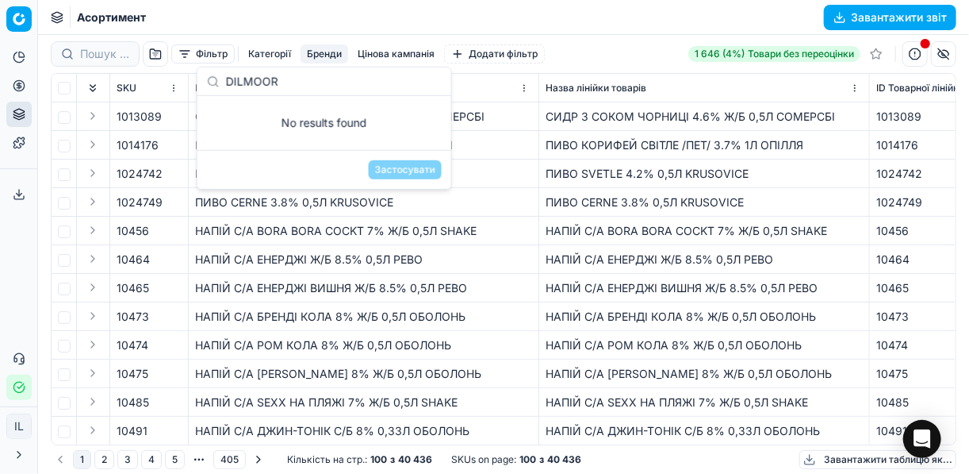
click at [404, 136] on div "No results found" at bounding box center [324, 123] width 254 height 54
drag, startPoint x: 266, startPoint y: 83, endPoint x: 227, endPoint y: 79, distance: 39.1
click at [227, 79] on input "DILMOOR" at bounding box center [334, 81] width 216 height 32
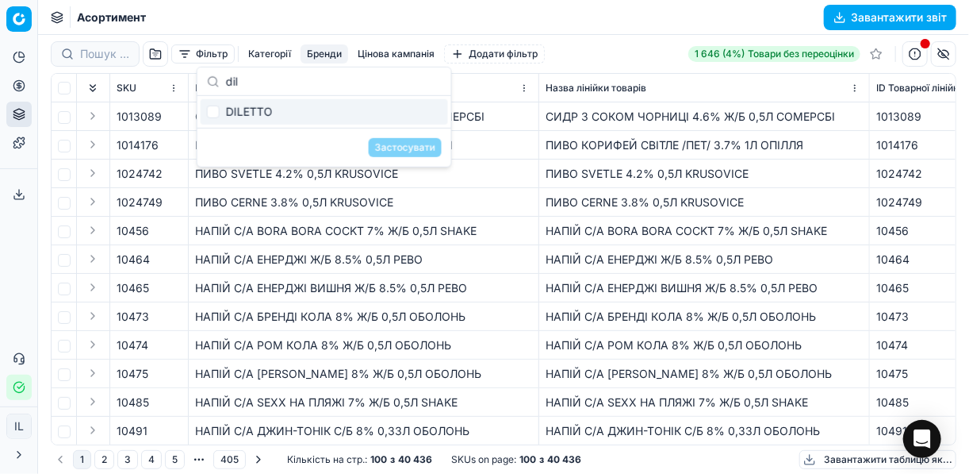
type input "dil"
click at [534, 140] on td "ПИВО КОРИФЕЙ СВІТЛЕ /ПЕТ/ 3.7% 1Л ОПІЛЛЯ" at bounding box center [364, 145] width 351 height 29
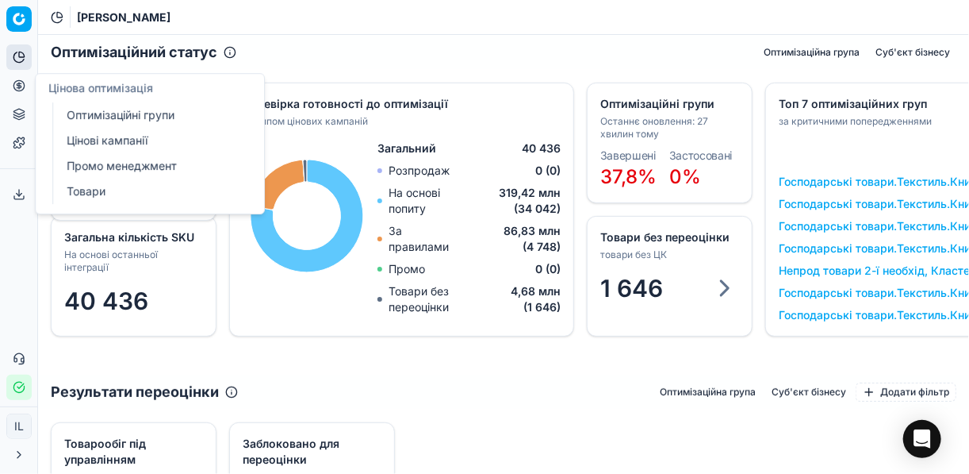
click at [20, 82] on icon at bounding box center [19, 85] width 13 height 13
click at [106, 106] on link "Оптимізаційні групи" at bounding box center [152, 115] width 185 height 22
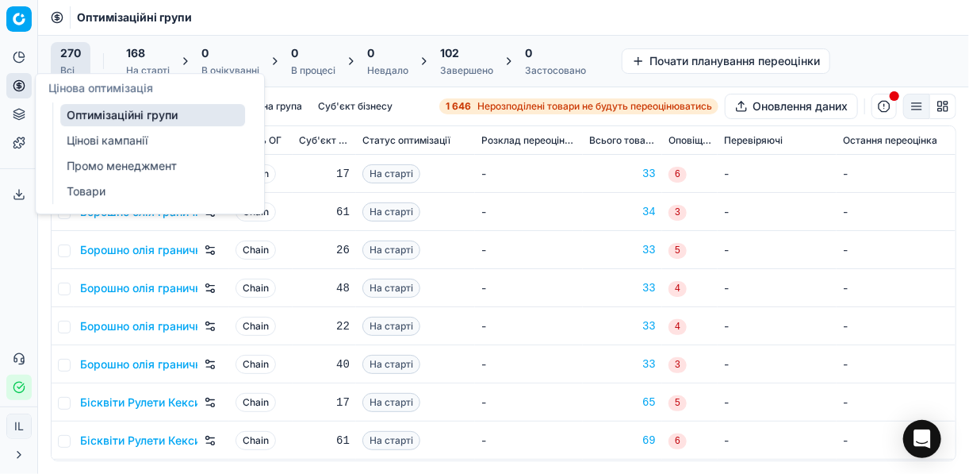
click at [97, 138] on link "Цінові кампанії" at bounding box center [152, 140] width 185 height 22
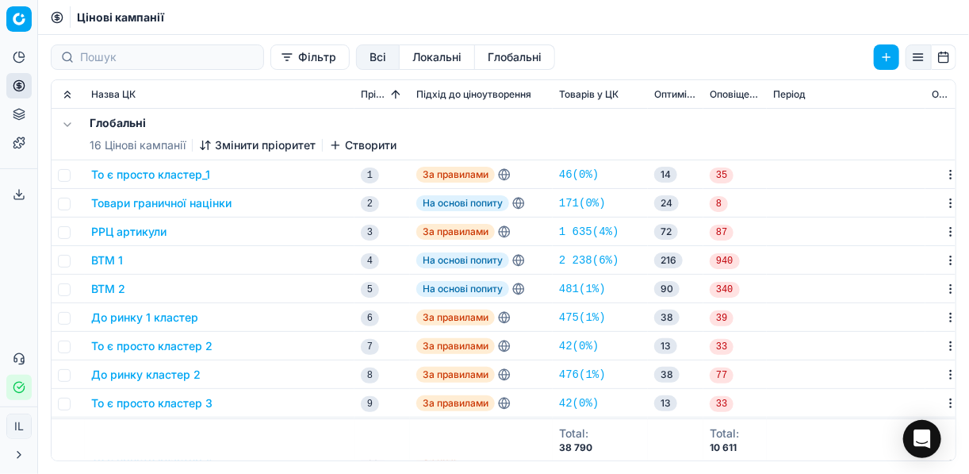
click at [270, 61] on button "Фільтр" at bounding box center [309, 56] width 79 height 25
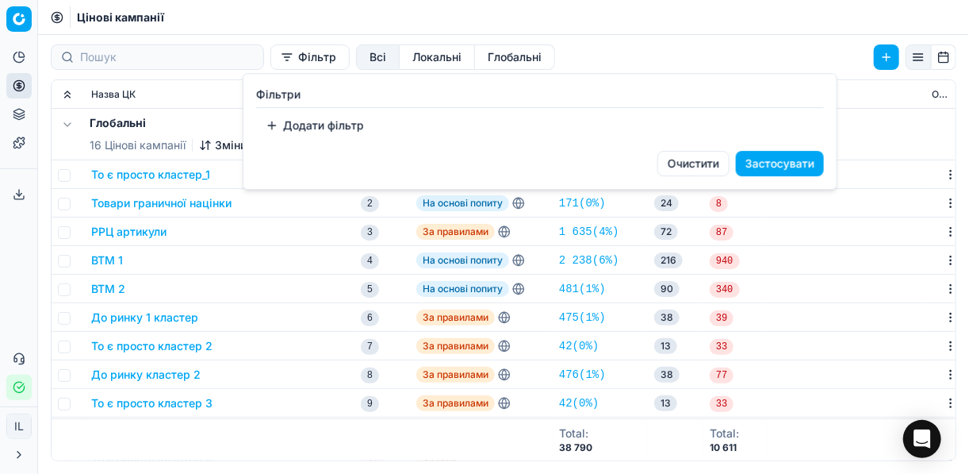
click at [266, 126] on button "Додати фільтр" at bounding box center [314, 125] width 117 height 25
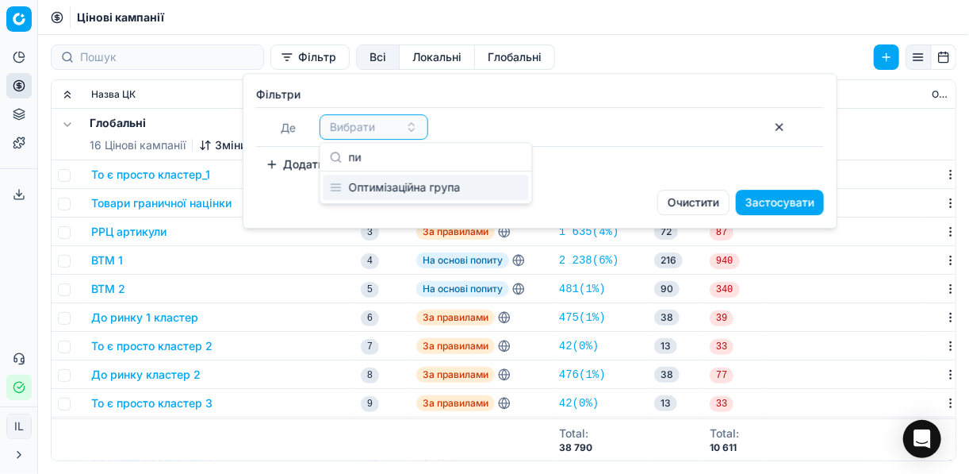
type input "п"
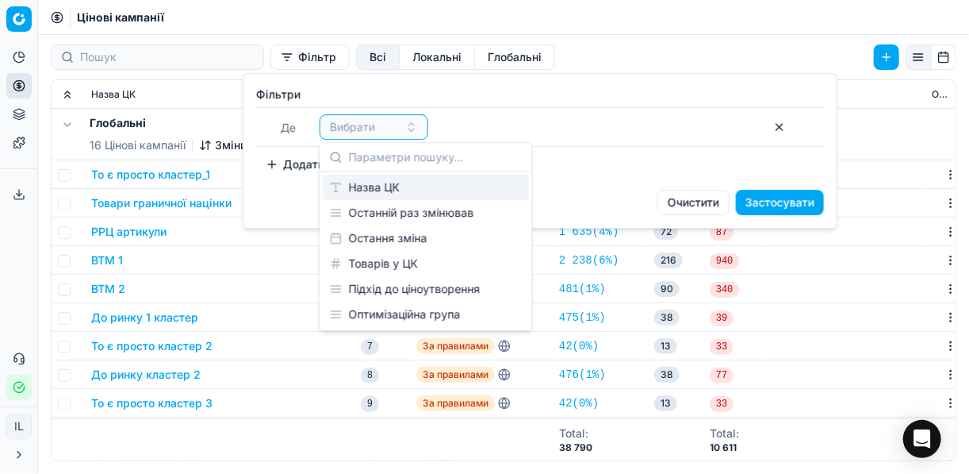
click at [377, 194] on div "Назва ЦК" at bounding box center [426, 186] width 205 height 25
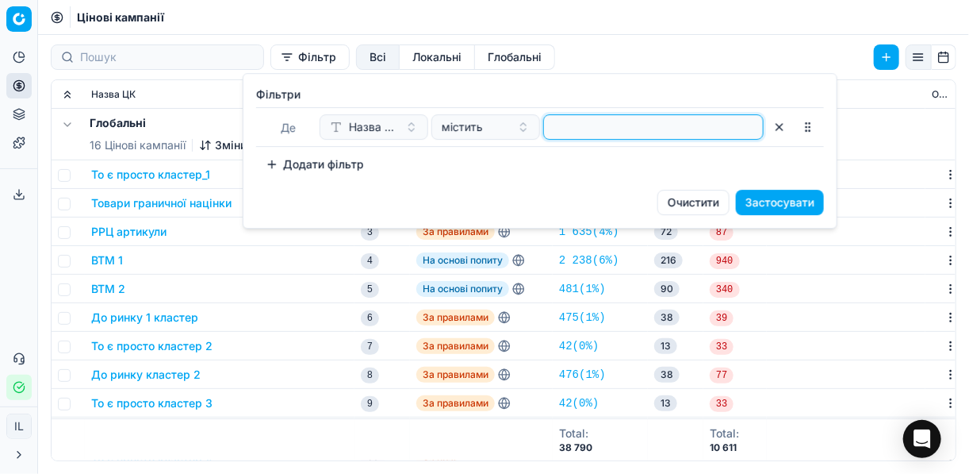
click at [565, 123] on input at bounding box center [653, 127] width 206 height 24
type input "пив"
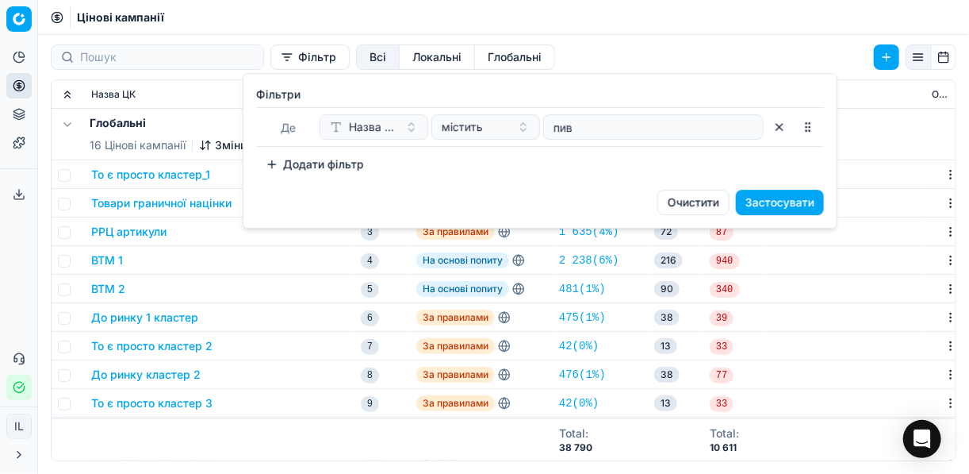
click at [765, 203] on button "Застосувати" at bounding box center [780, 202] width 88 height 25
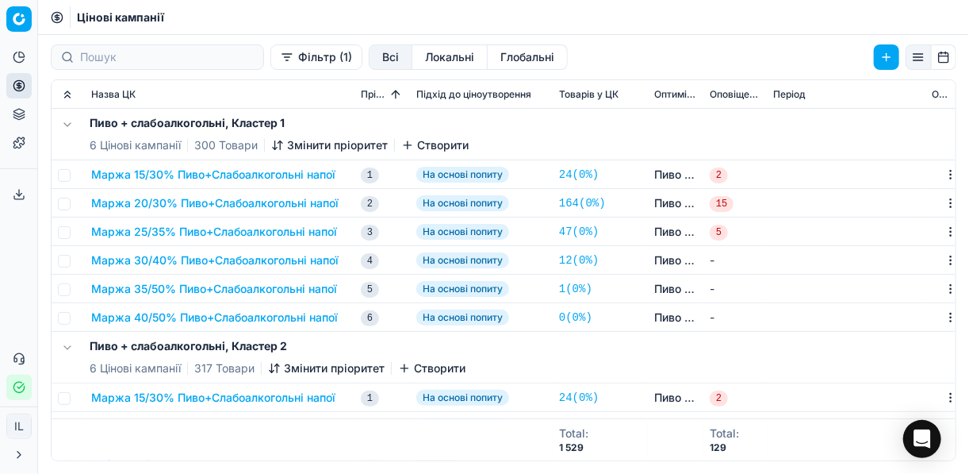
click at [174, 169] on button "Маржа 15/30% Пиво+Слабоалкогольні напої" at bounding box center [213, 175] width 244 height 16
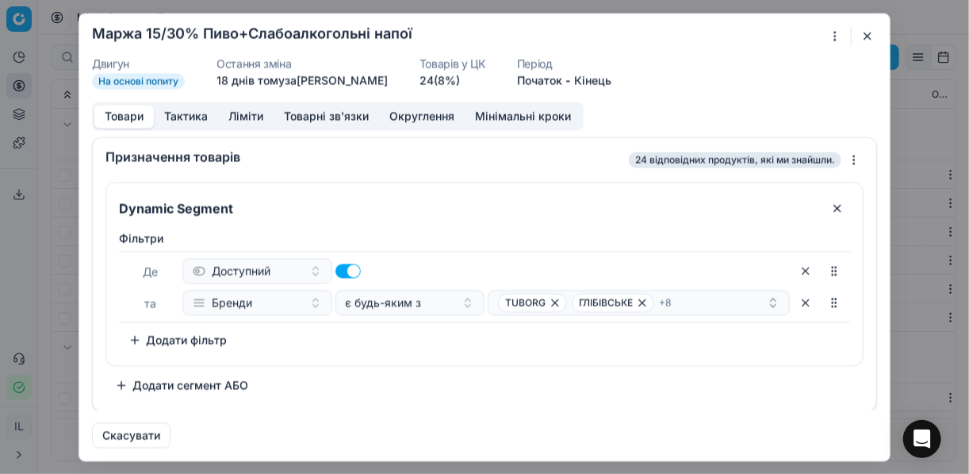
click at [337, 114] on button "Товарні зв'язки" at bounding box center [326, 116] width 105 height 23
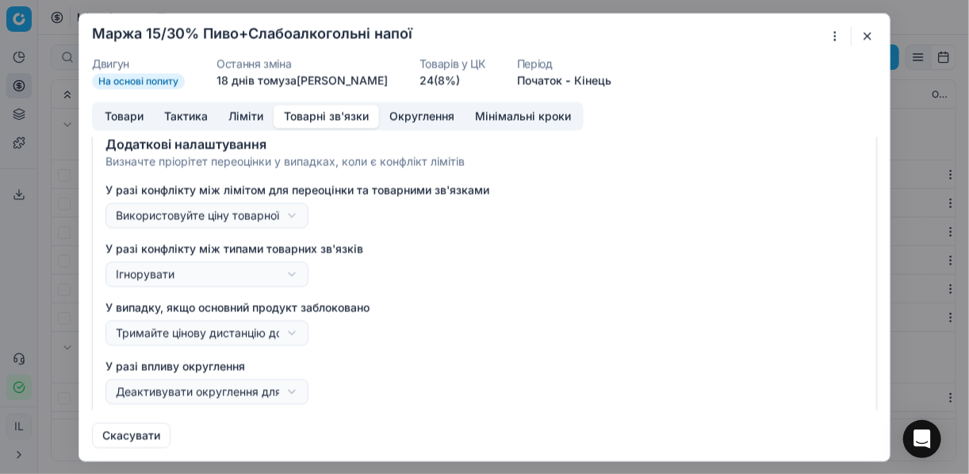
scroll to position [174, 0]
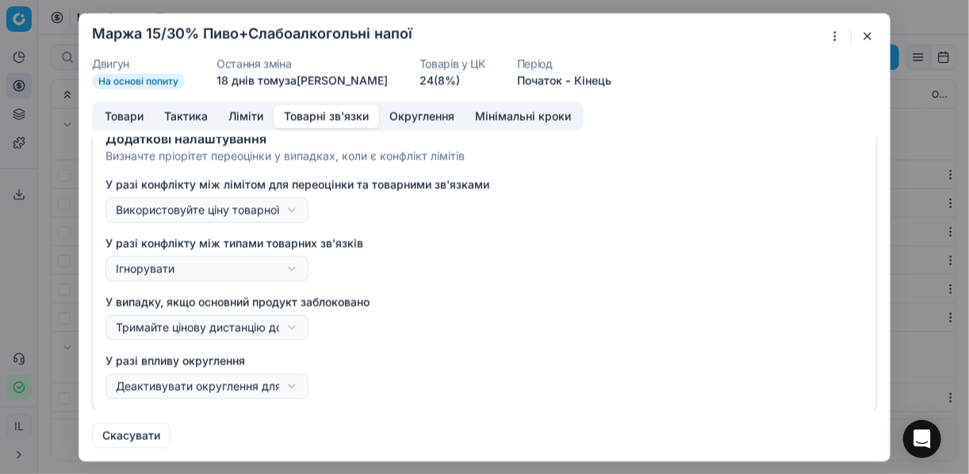
click at [289, 325] on div "Ми зберігаємо налаштування ЦК. Будь ласка, зачекайте, це може зайняти декілька …" at bounding box center [484, 237] width 969 height 474
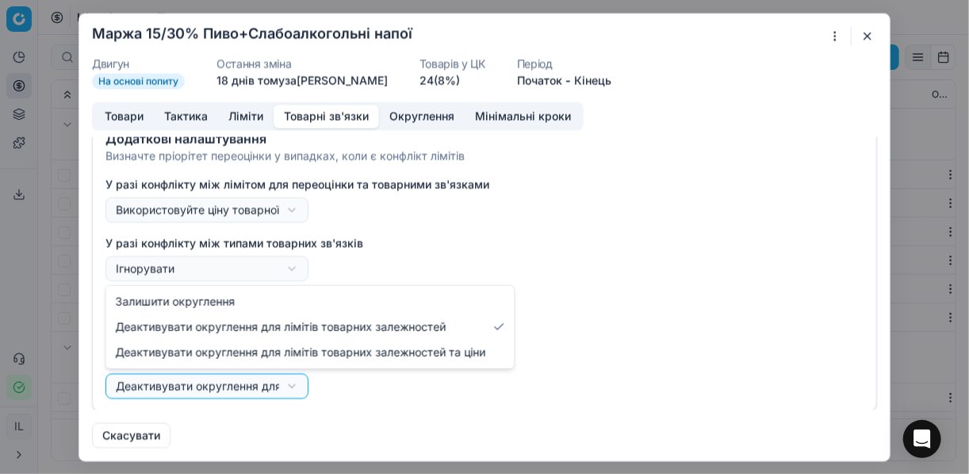
click at [290, 385] on div "Ми зберігаємо налаштування ЦК. Будь ласка, зачекайте, це може зайняти декілька …" at bounding box center [484, 237] width 969 height 474
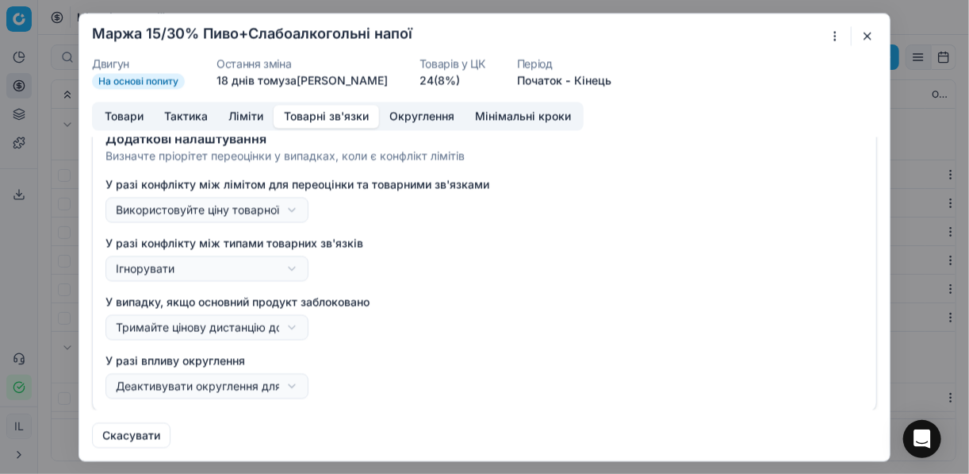
click at [452, 235] on div "Ми зберігаємо налаштування ЦК. Будь ласка, зачекайте, це може зайняти декілька …" at bounding box center [484, 237] width 969 height 474
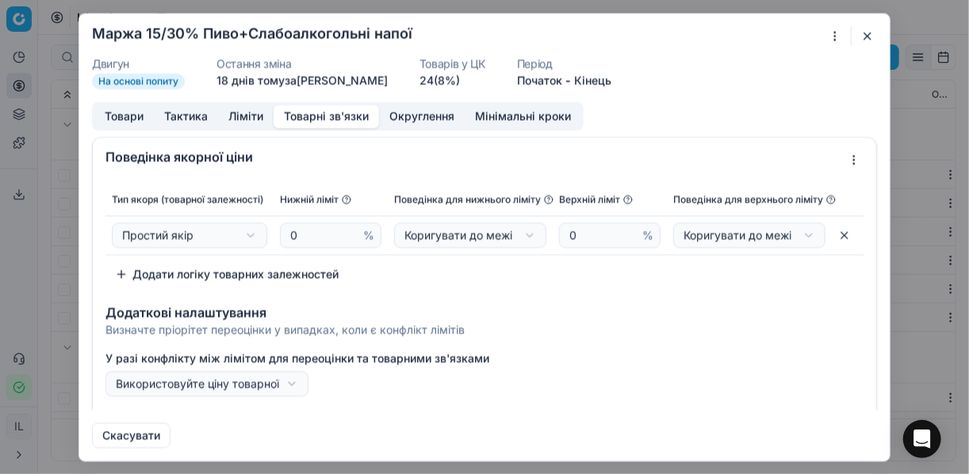
scroll to position [0, 0]
click at [243, 236] on div "Ми зберігаємо налаштування ЦК. Будь ласка, зачекайте, це може зайняти декілька …" at bounding box center [484, 237] width 969 height 474
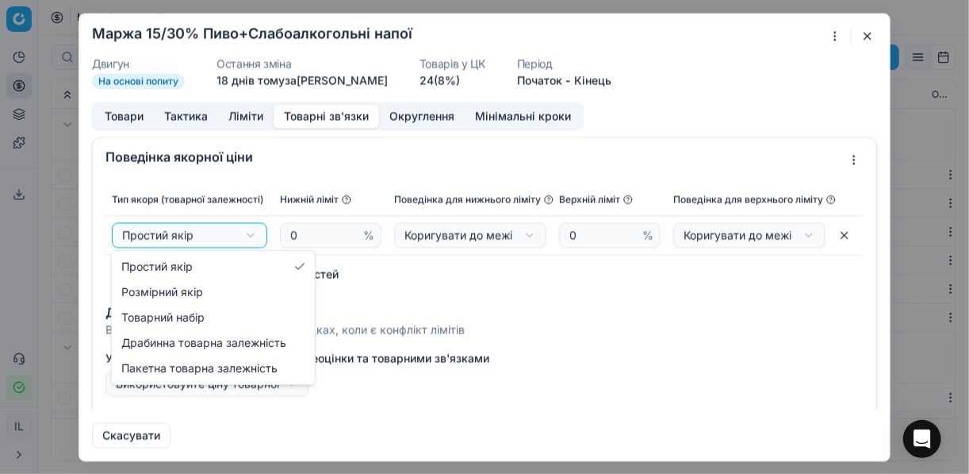
click at [243, 236] on div "Ми зберігаємо налаштування ЦК. Будь ласка, зачекайте, це може зайняти декілька …" at bounding box center [484, 237] width 969 height 474
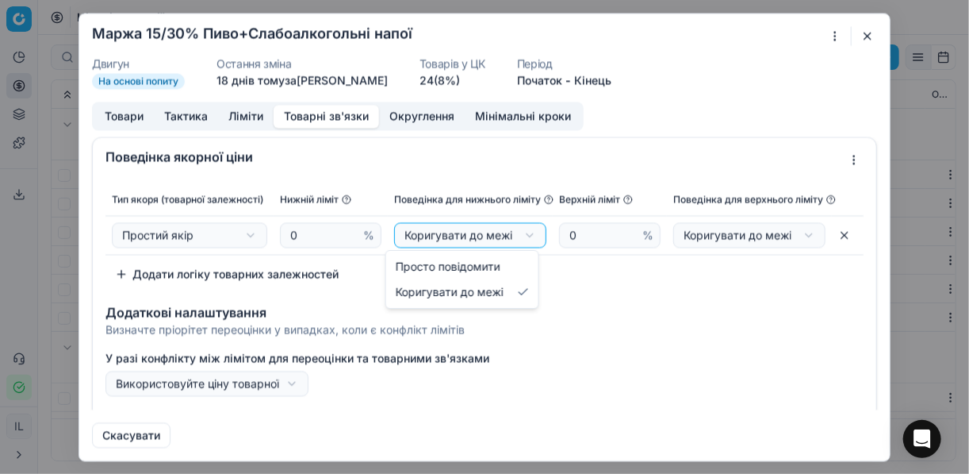
click at [523, 233] on div "Ми зберігаємо налаштування ЦК. Будь ласка, зачекайте, це може зайняти декілька …" at bounding box center [484, 237] width 969 height 474
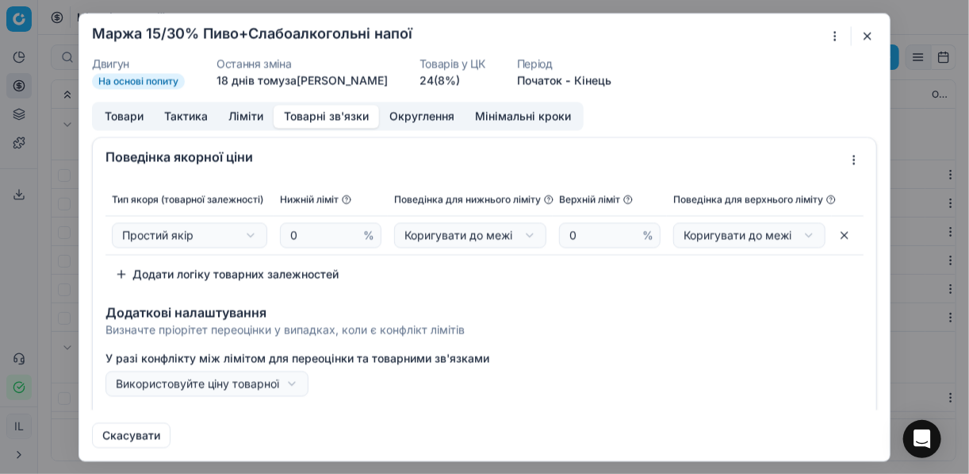
click at [523, 233] on div "Ми зберігаємо налаштування ЦК. Будь ласка, зачекайте, це може зайняти декілька …" at bounding box center [484, 237] width 969 height 474
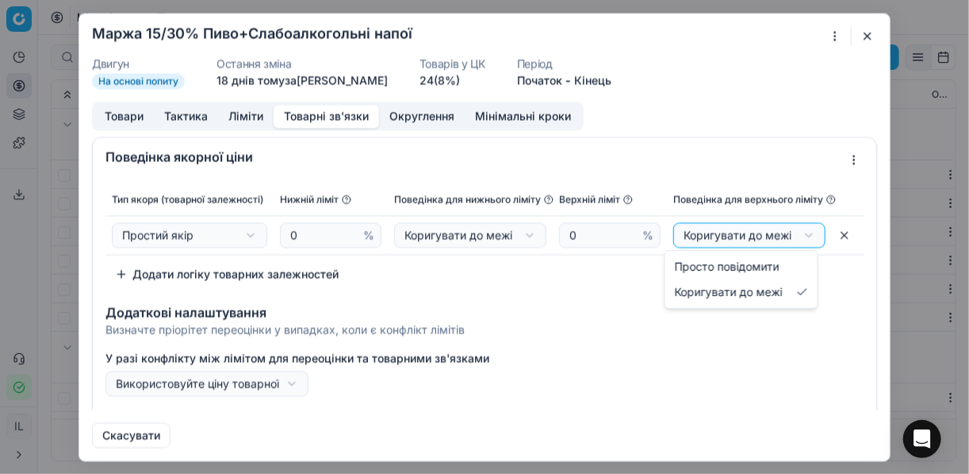
click at [799, 233] on div "Ми зберігаємо налаштування ЦК. Будь ласка, зачекайте, це може зайняти декілька …" at bounding box center [484, 237] width 969 height 474
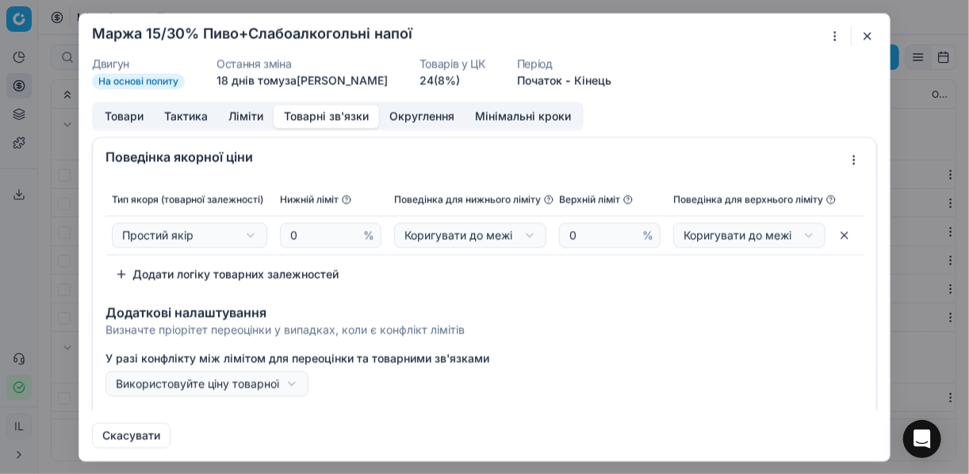
click at [799, 233] on div "Ми зберігаємо налаштування ЦК. Будь ласка, зачекайте, це може зайняти декілька …" at bounding box center [484, 237] width 969 height 474
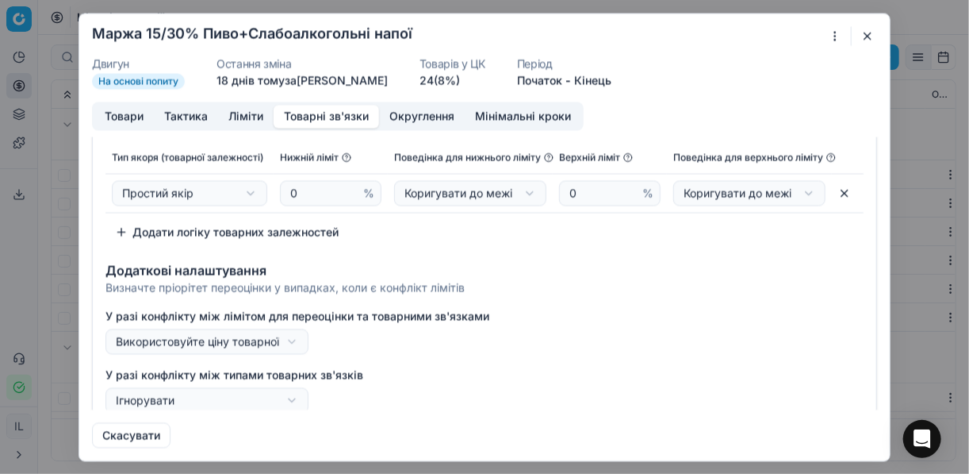
scroll to position [63, 0]
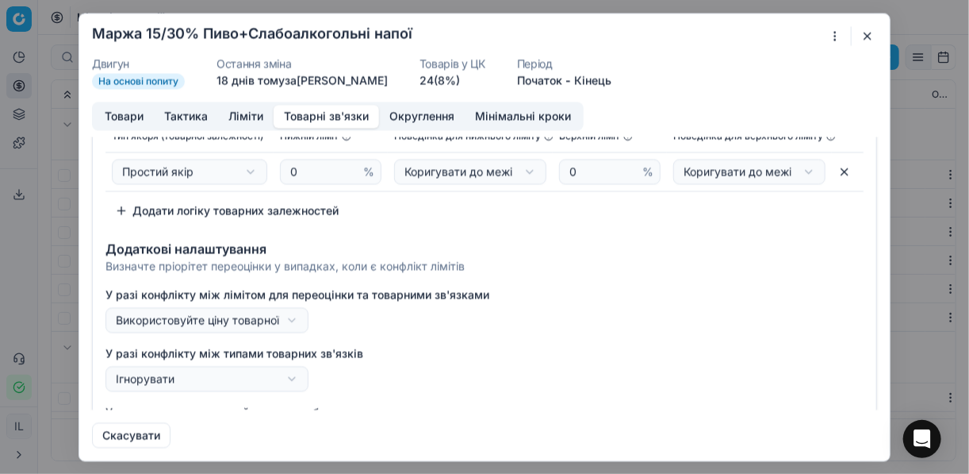
click at [289, 318] on div "Ми зберігаємо налаштування ЦК. Будь ласка, зачекайте, це може зайняти декілька …" at bounding box center [484, 237] width 969 height 474
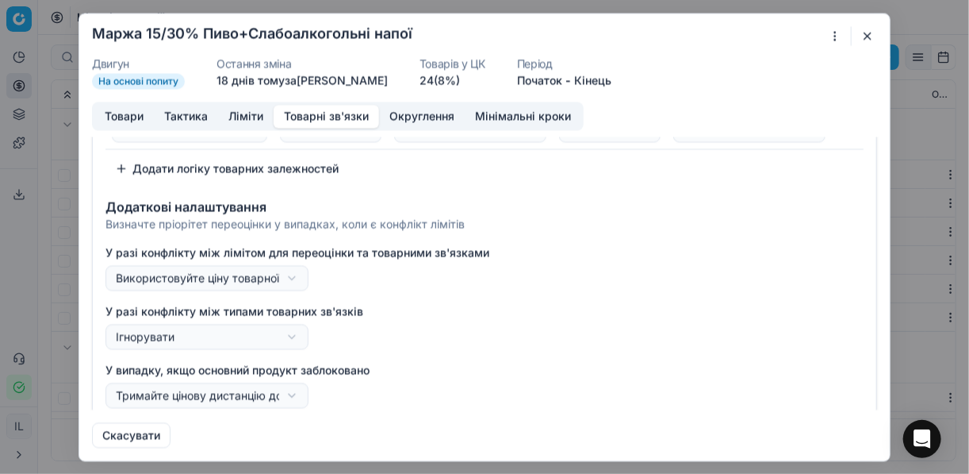
scroll to position [127, 0]
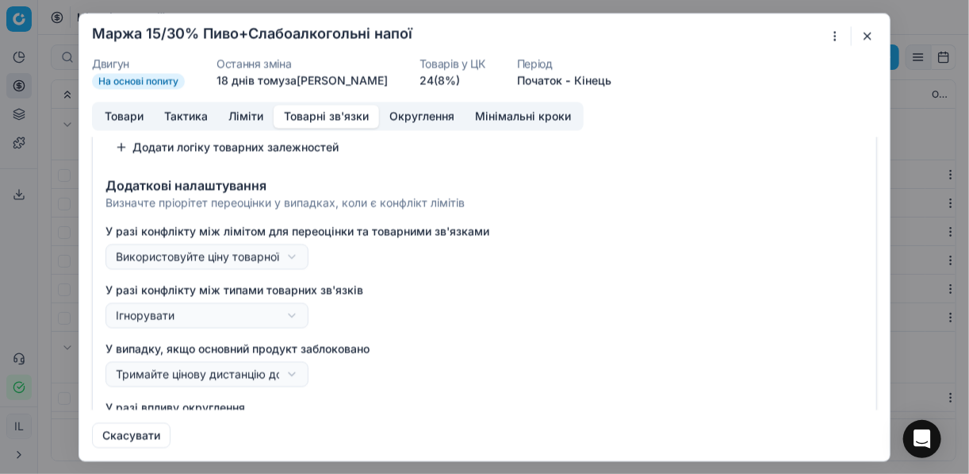
click at [293, 314] on div "Ми зберігаємо налаштування ЦК. Будь ласка, зачекайте, це може зайняти декілька …" at bounding box center [484, 237] width 969 height 474
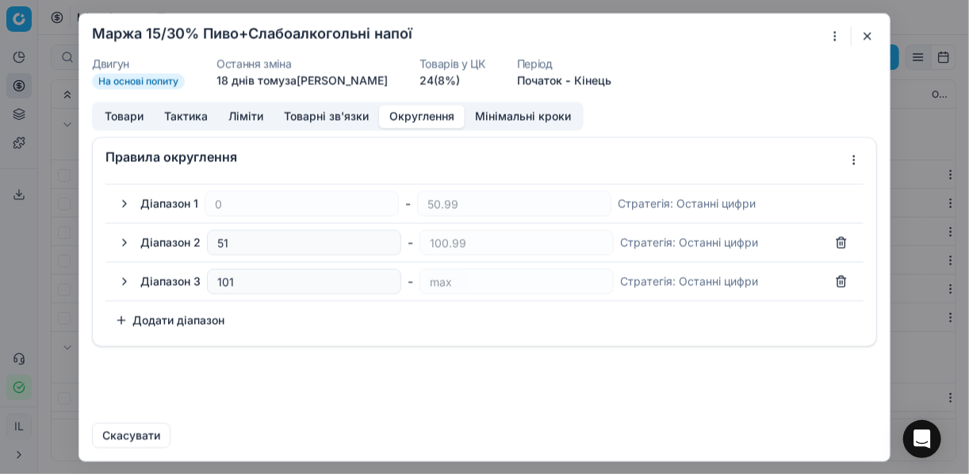
click at [401, 113] on button "Округлення" at bounding box center [422, 116] width 86 height 23
click at [297, 118] on button "Товарні зв'язки" at bounding box center [326, 116] width 105 height 23
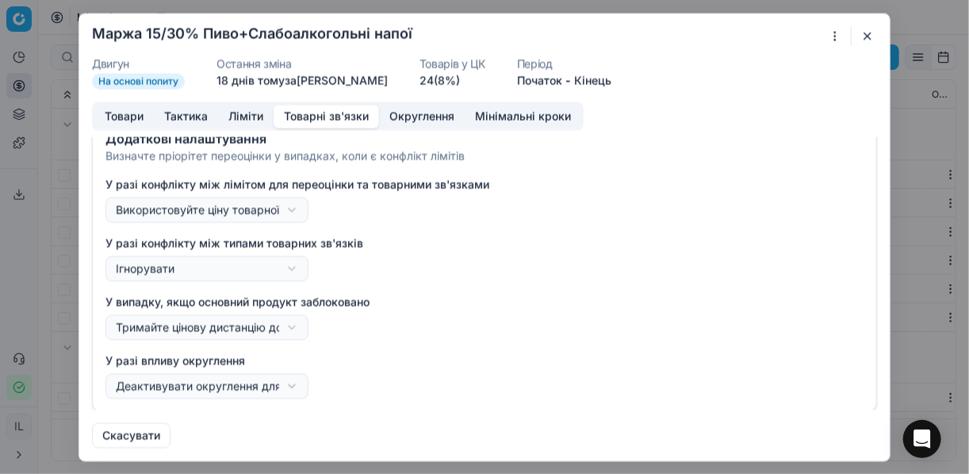
click at [523, 122] on button "Мінімальні кроки" at bounding box center [523, 116] width 117 height 23
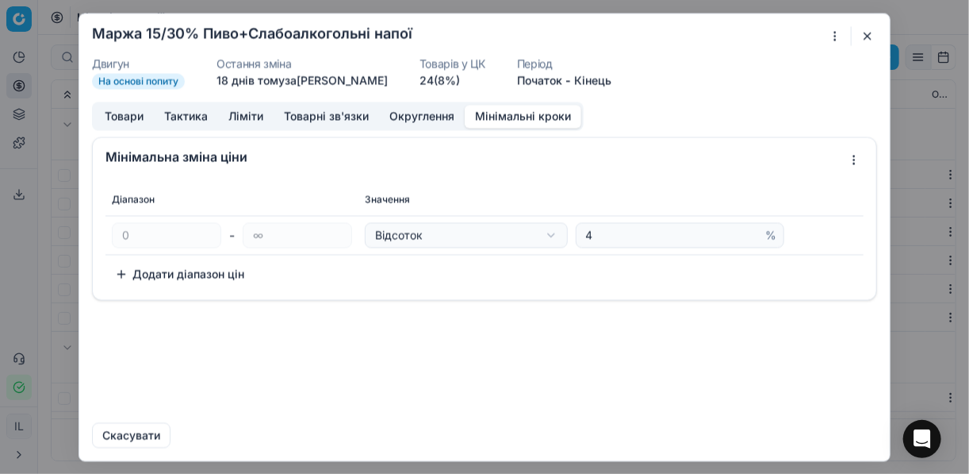
click at [871, 30] on button "button" at bounding box center [867, 35] width 19 height 19
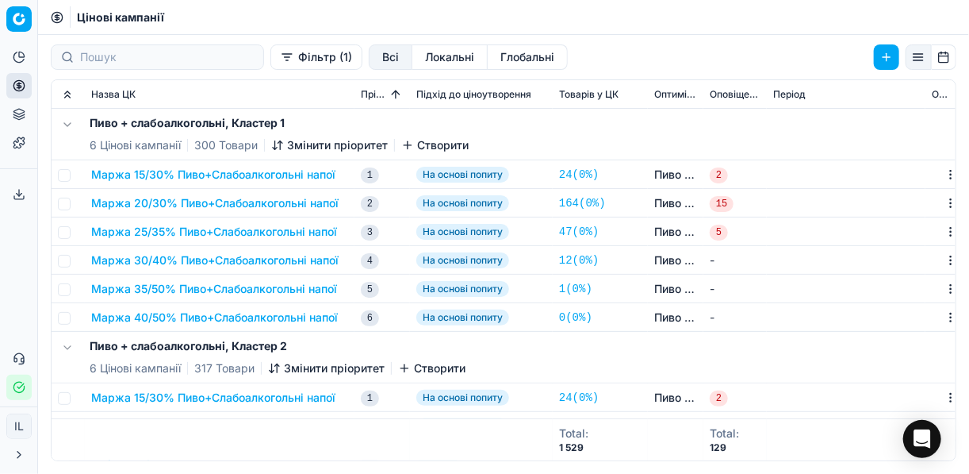
click at [278, 315] on button "Маржа 40/50% Пиво+Слабоалкогольні напої" at bounding box center [214, 317] width 247 height 16
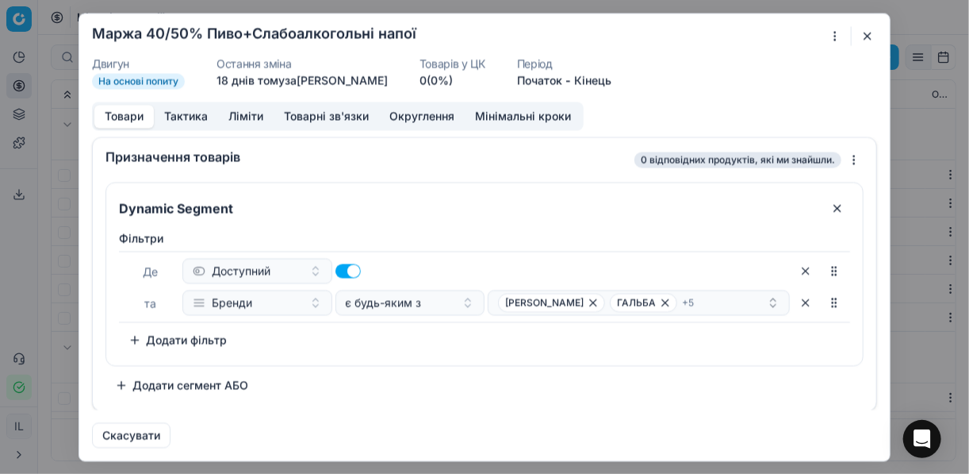
click at [865, 34] on button "button" at bounding box center [867, 35] width 19 height 19
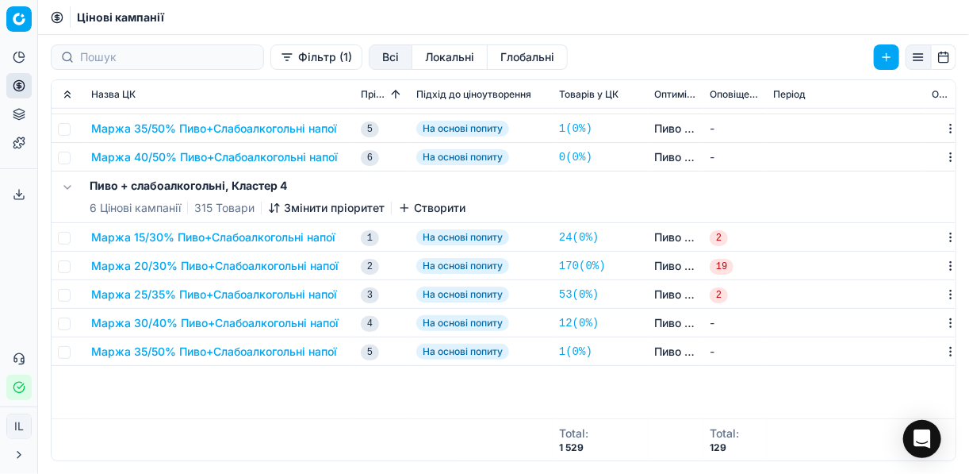
scroll to position [249, 0]
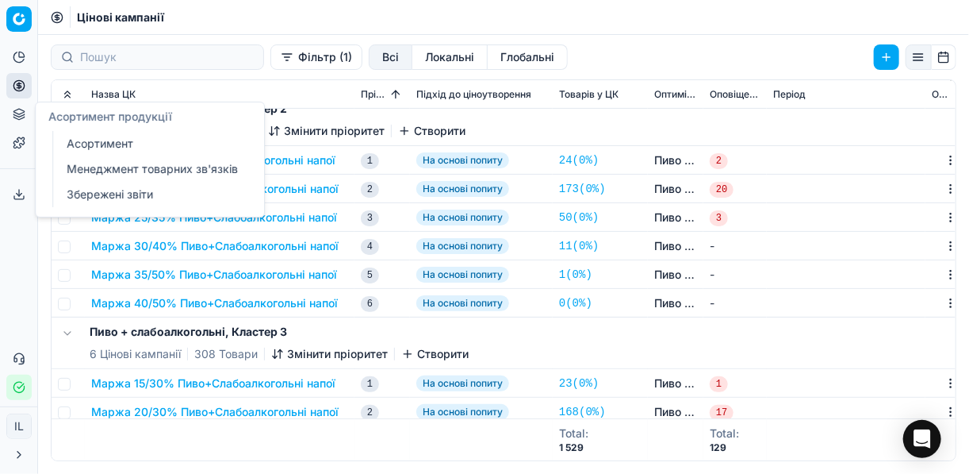
click at [109, 170] on link "Менеджмент товарних зв'язків" at bounding box center [152, 169] width 185 height 22
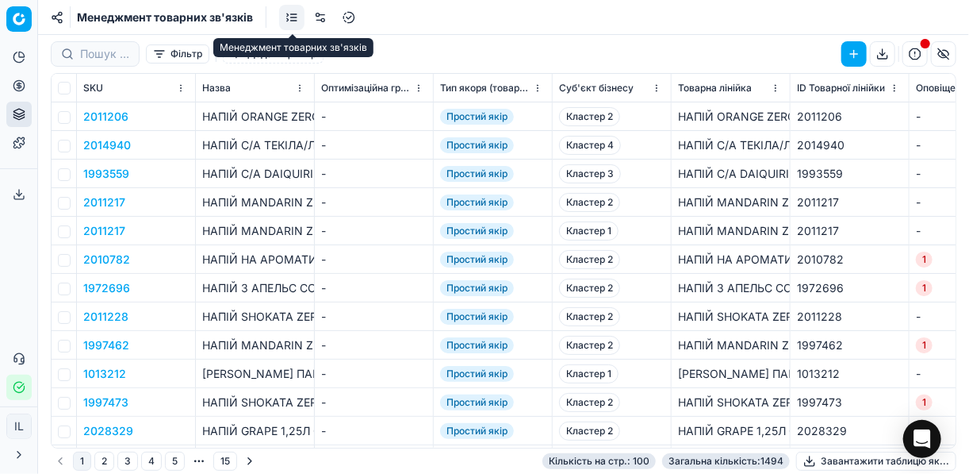
click at [294, 16] on link at bounding box center [291, 17] width 25 height 25
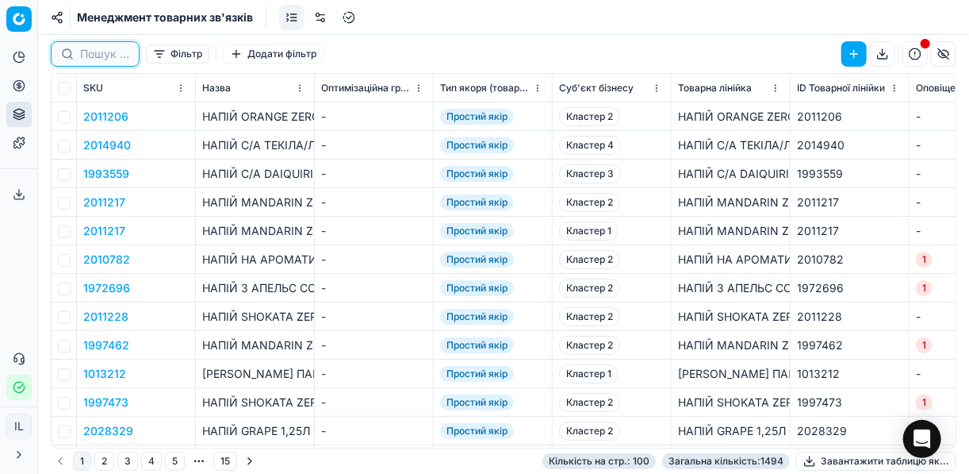
click at [125, 50] on input at bounding box center [104, 54] width 49 height 16
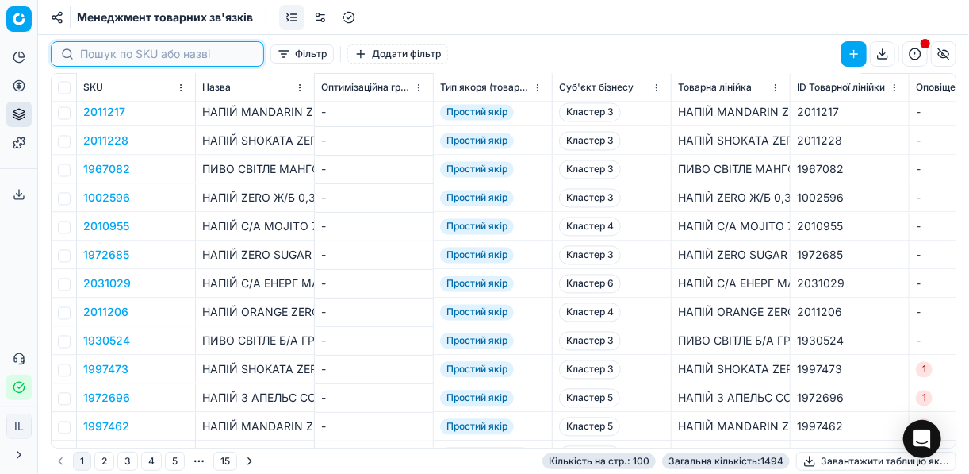
scroll to position [1269, 0]
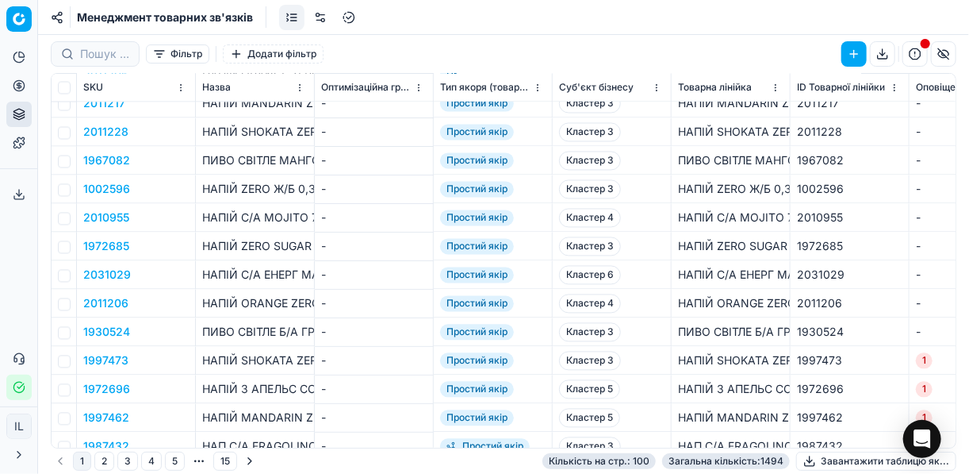
click at [114, 132] on button "2011228" at bounding box center [105, 133] width 45 height 16
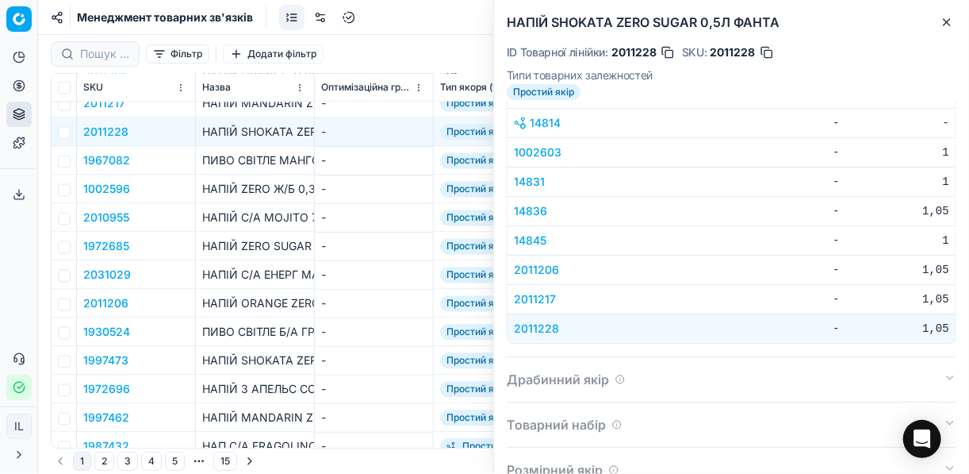
scroll to position [153, 0]
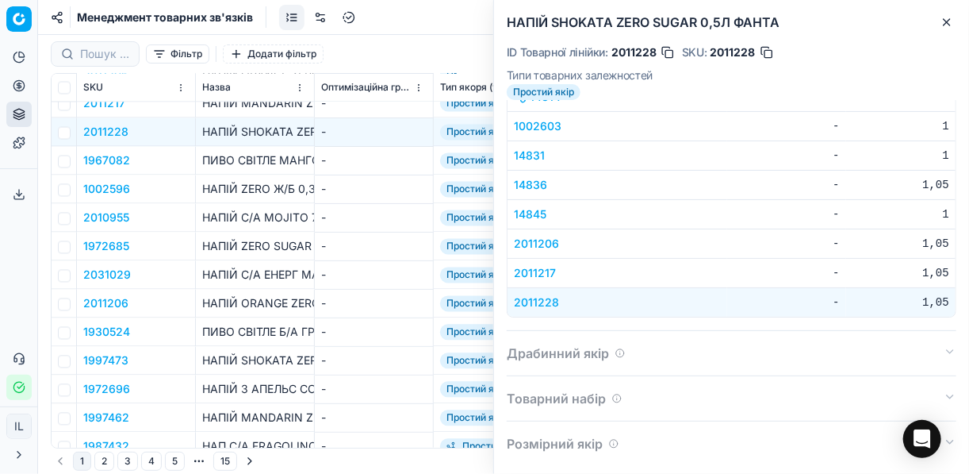
click at [671, 53] on button "button" at bounding box center [668, 52] width 16 height 16
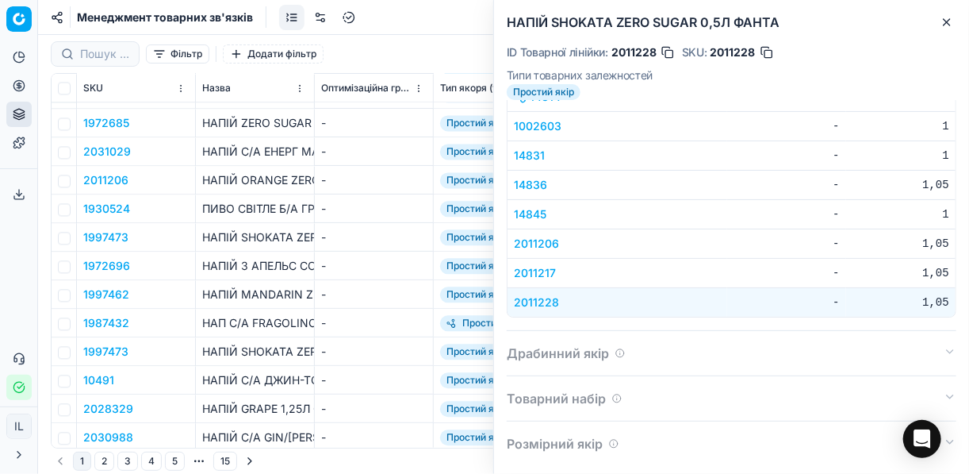
scroll to position [1396, 0]
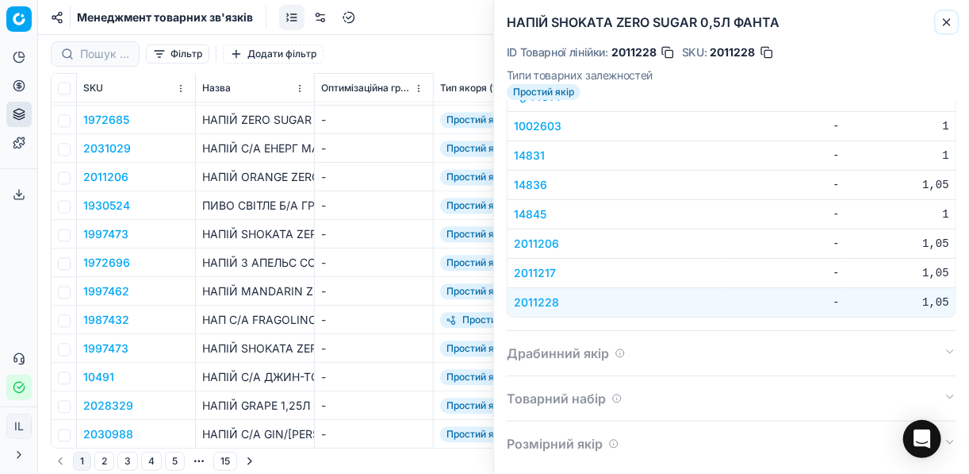
click at [945, 20] on icon "button" at bounding box center [947, 22] width 6 height 6
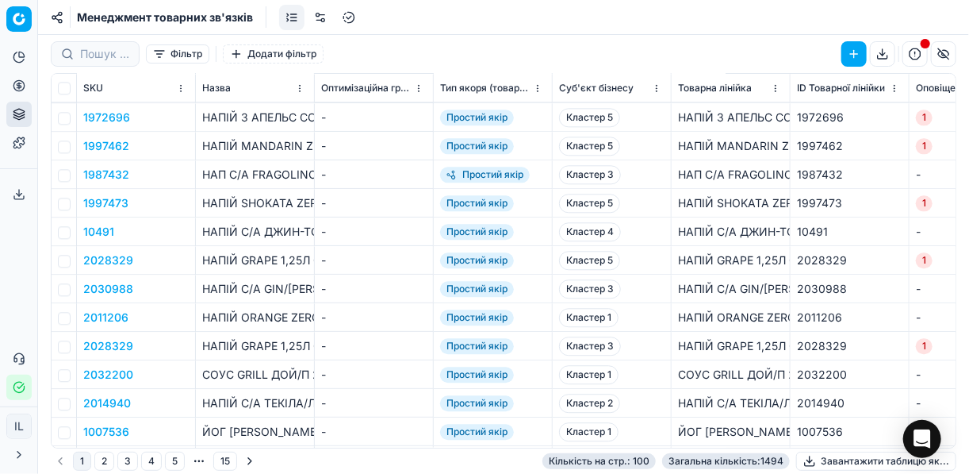
scroll to position [1586, 0]
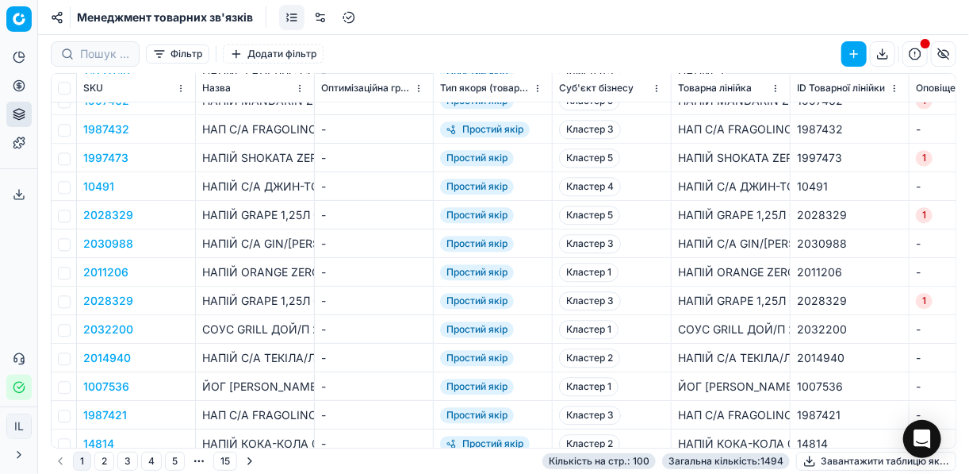
click at [115, 333] on button "2032200" at bounding box center [108, 329] width 50 height 16
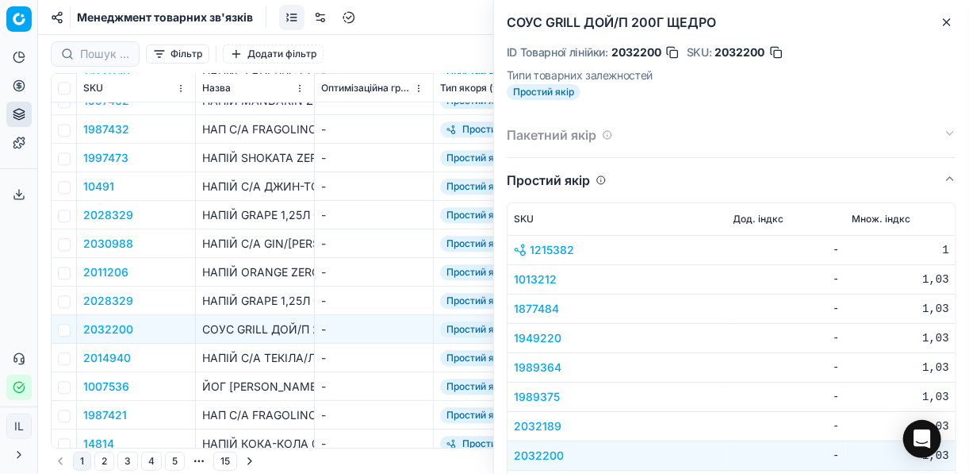
click at [948, 21] on icon "button" at bounding box center [947, 22] width 6 height 6
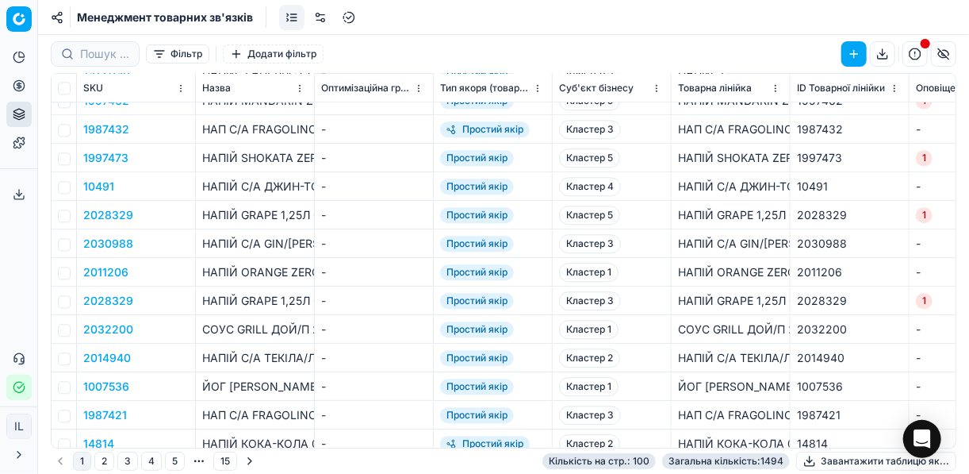
click at [321, 15] on link at bounding box center [320, 17] width 25 height 25
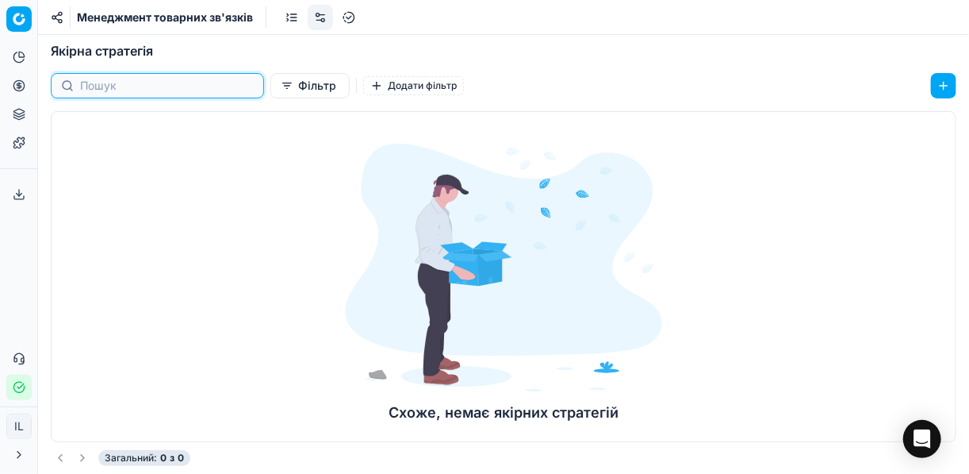
click at [144, 85] on input at bounding box center [167, 86] width 174 height 16
click at [175, 21] on span "Менеджмент товарних зв'язків" at bounding box center [165, 18] width 176 height 16
click at [293, 13] on link at bounding box center [291, 17] width 25 height 25
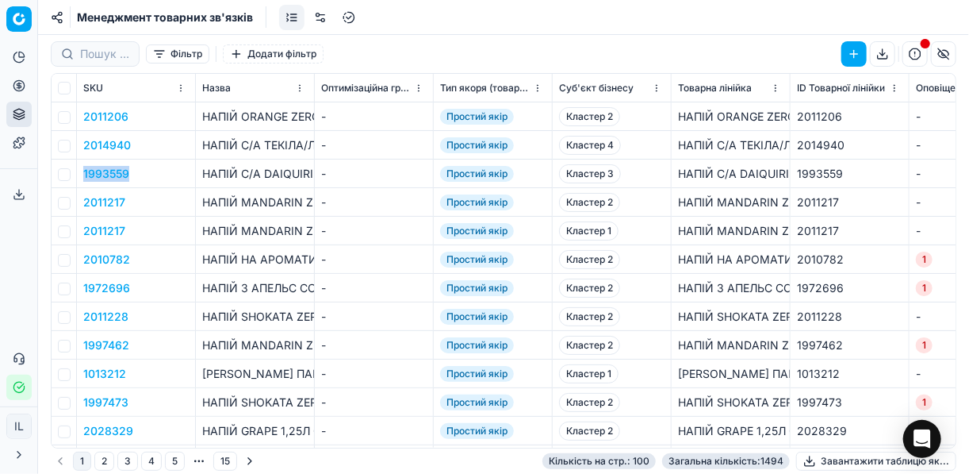
drag, startPoint x: 131, startPoint y: 170, endPoint x: 85, endPoint y: 171, distance: 46.0
click at [85, 171] on td "1993559" at bounding box center [136, 173] width 119 height 29
copy button "1993559"
click at [322, 17] on link at bounding box center [320, 17] width 25 height 25
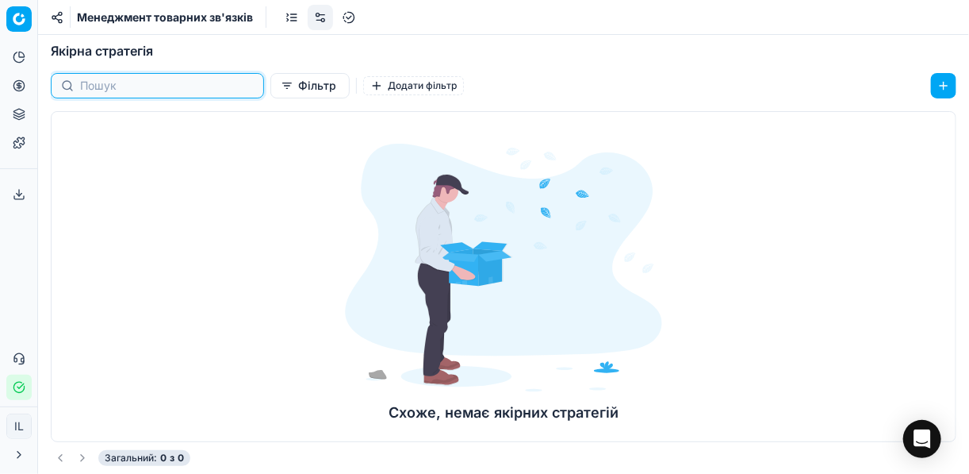
click at [142, 92] on input at bounding box center [167, 86] width 174 height 16
paste input "1993559"
type input "1993559"
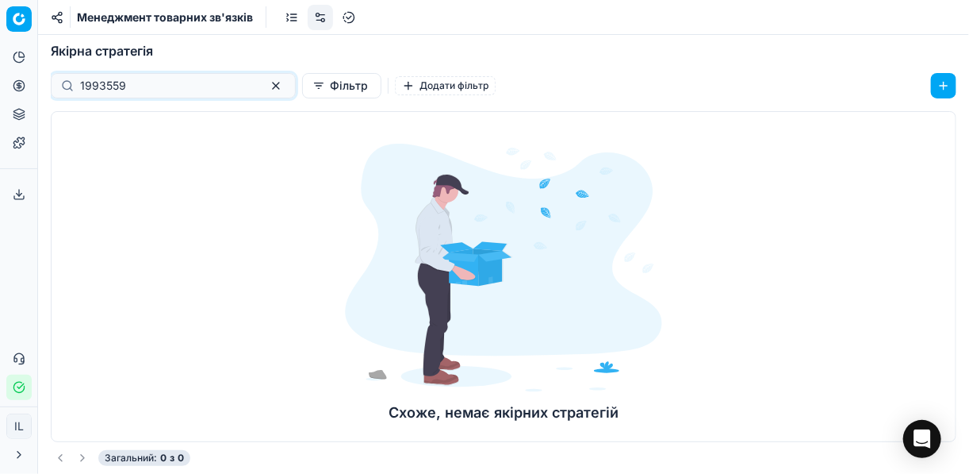
click at [169, 137] on div "Схоже, немає якірних стратегій" at bounding box center [504, 276] width 906 height 331
click at [323, 10] on link at bounding box center [320, 17] width 25 height 25
click at [238, 163] on div "Схоже, немає якірних стратегій" at bounding box center [504, 276] width 906 height 331
click at [270, 91] on button "Фільтр" at bounding box center [309, 85] width 79 height 25
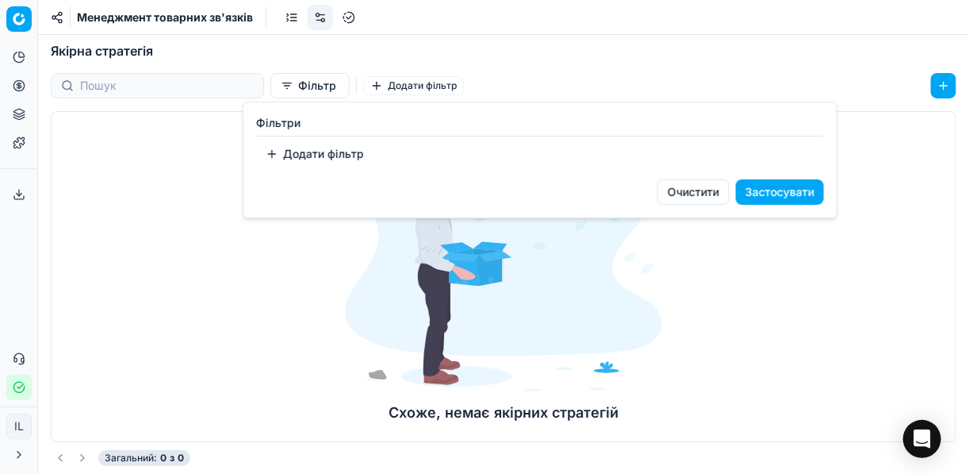
click at [207, 147] on html "Pricing platform Аналітика Цінова оптимізація Асортимент продукції Шаблони Серв…" at bounding box center [484, 237] width 969 height 474
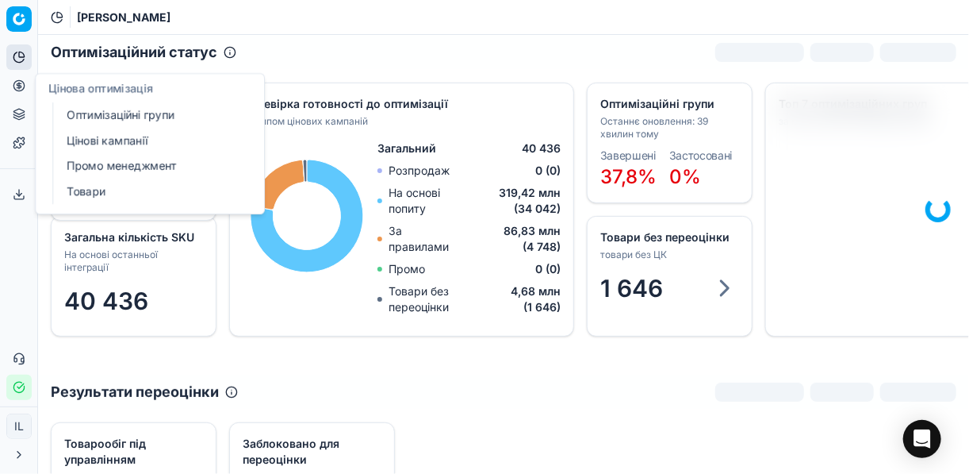
click at [98, 110] on link "Оптимізаційні групи" at bounding box center [152, 115] width 185 height 22
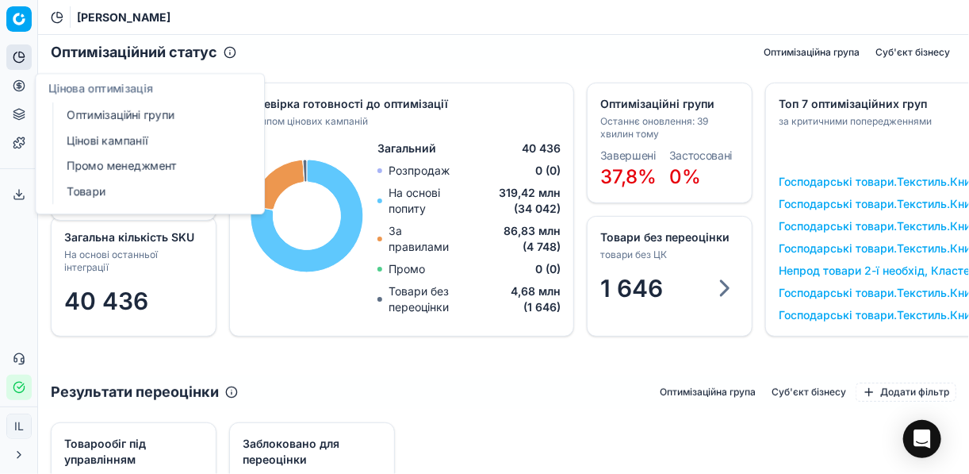
click at [109, 140] on link "Цінові кампанії" at bounding box center [152, 140] width 185 height 22
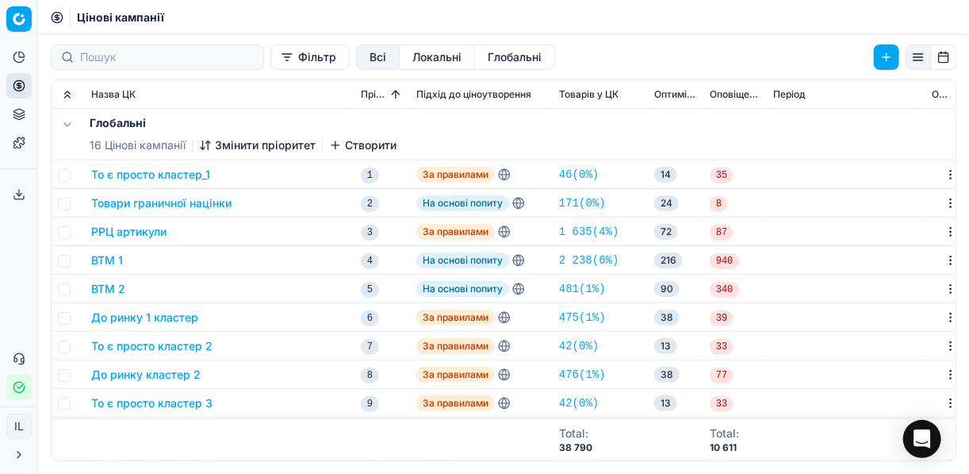
click at [270, 59] on button "Фільтр" at bounding box center [309, 56] width 79 height 25
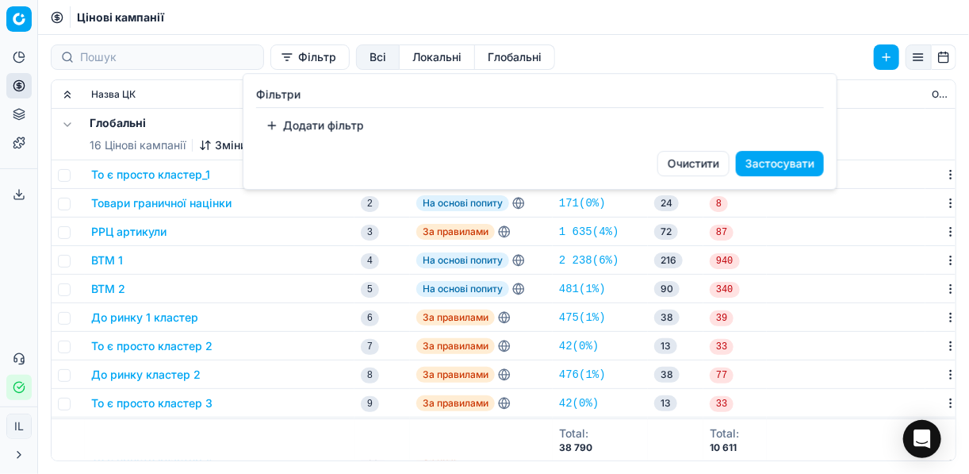
click at [312, 127] on button "Додати фільтр" at bounding box center [314, 125] width 117 height 25
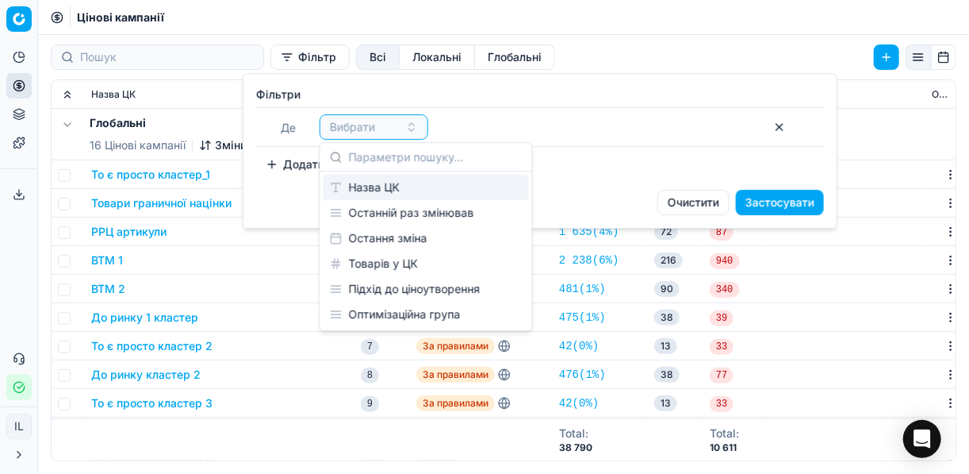
click at [362, 185] on div "Назва ЦК" at bounding box center [426, 186] width 205 height 25
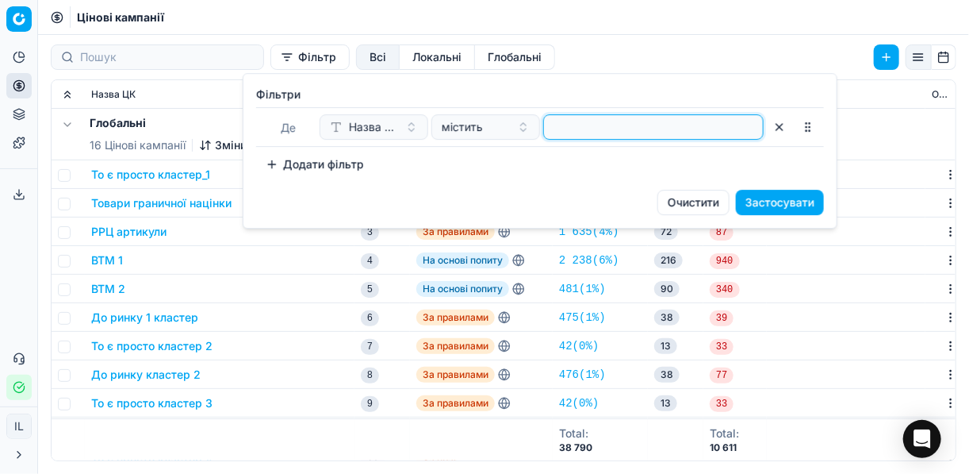
click at [588, 136] on input at bounding box center [653, 127] width 206 height 24
type input "n"
type input "твор"
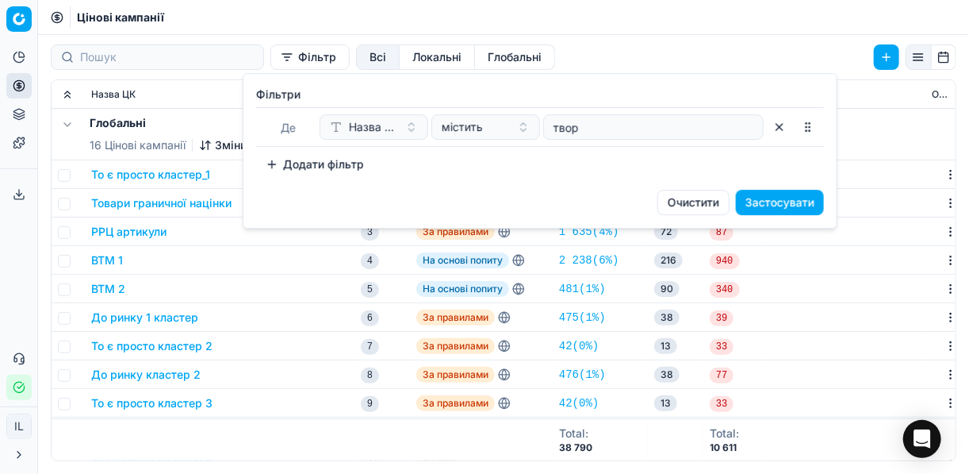
click at [780, 202] on button "Застосувати" at bounding box center [780, 202] width 88 height 25
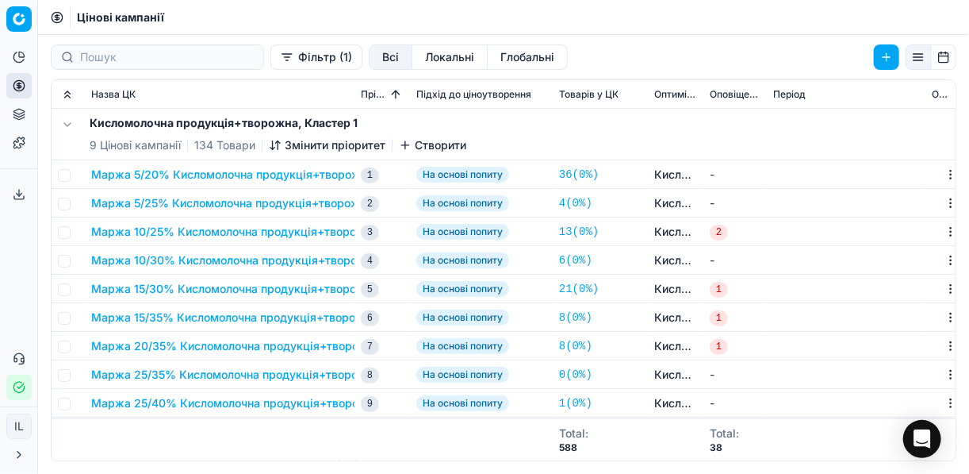
click at [227, 171] on button "Маржа 5/20% Кисломолочна продукція+творожна" at bounding box center [232, 175] width 282 height 16
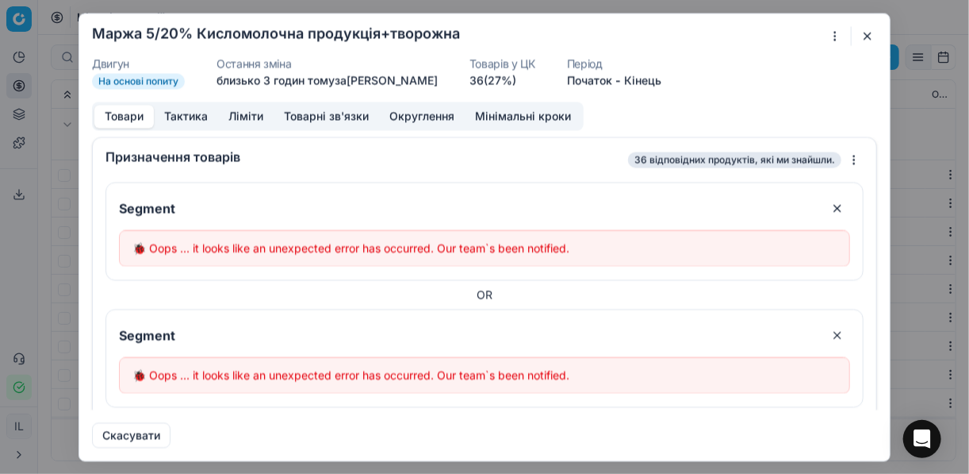
click at [861, 38] on button "button" at bounding box center [867, 35] width 19 height 19
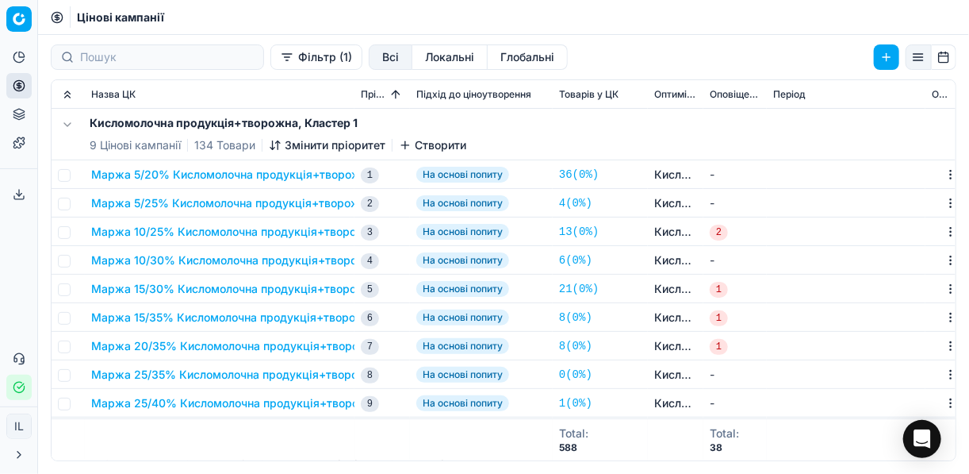
click at [236, 172] on button "Маржа 5/20% Кисломолочна продукція+творожна" at bounding box center [232, 175] width 282 height 16
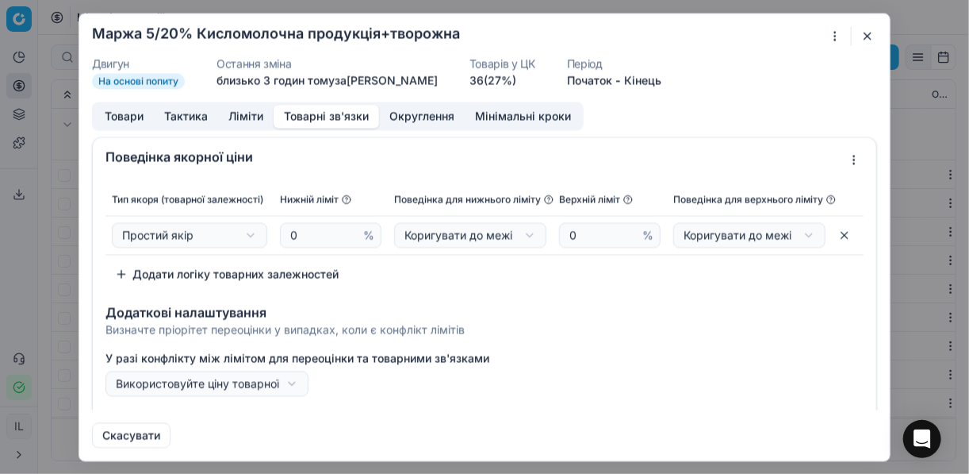
click at [332, 111] on button "Товарні зв'язки" at bounding box center [326, 116] width 105 height 23
click at [491, 112] on button "Мінімальні кроки" at bounding box center [523, 116] width 117 height 23
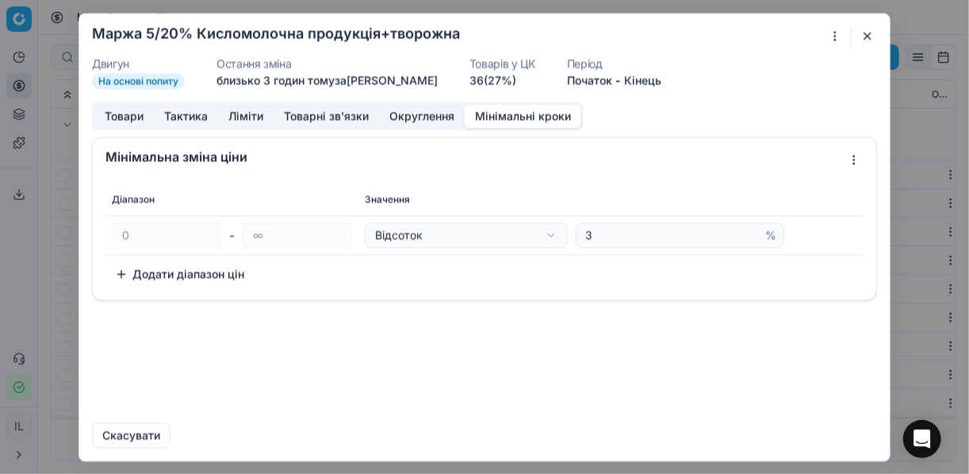
click at [865, 34] on button "button" at bounding box center [867, 35] width 19 height 19
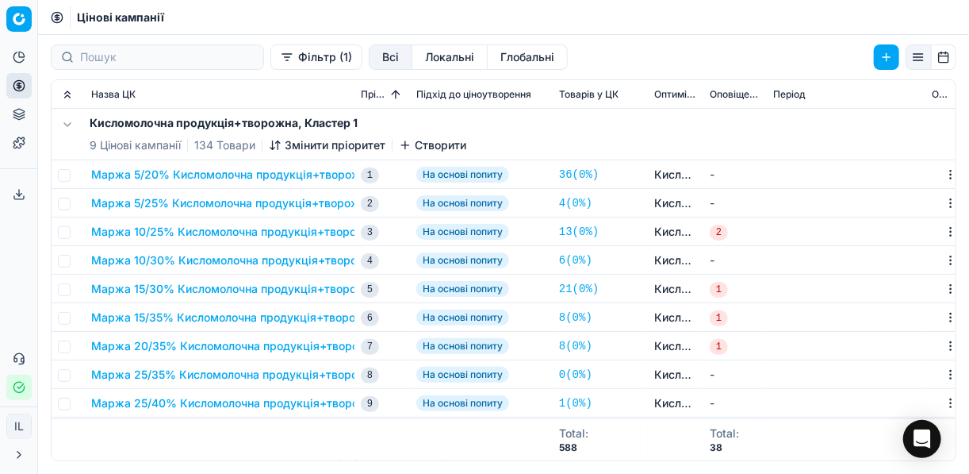
click at [270, 63] on button "Фільтр (1)" at bounding box center [316, 56] width 92 height 25
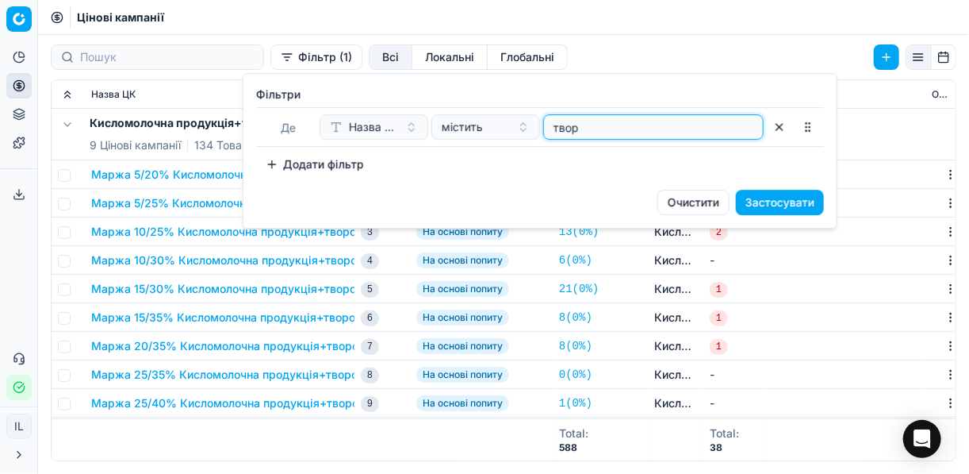
drag, startPoint x: 592, startPoint y: 134, endPoint x: 547, endPoint y: 125, distance: 46.0
click at [547, 125] on div "твор" at bounding box center [653, 126] width 220 height 25
type input "йог"
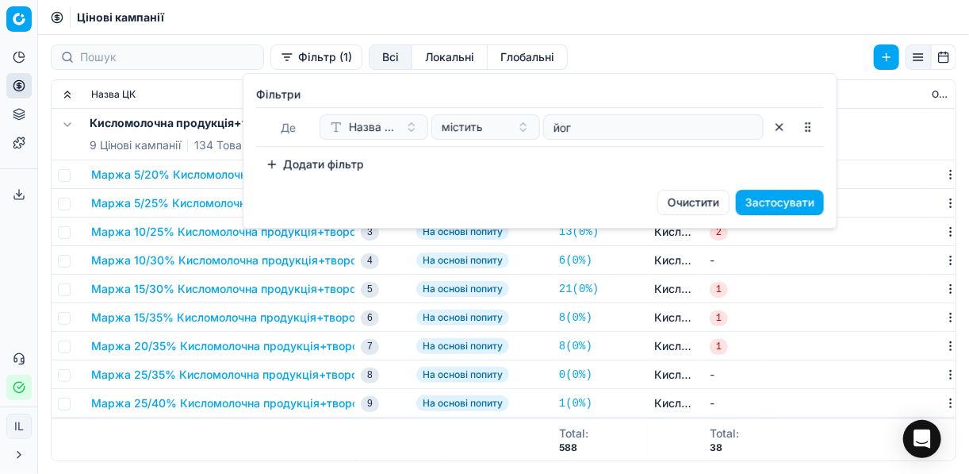
click at [757, 194] on button "Застосувати" at bounding box center [780, 202] width 88 height 25
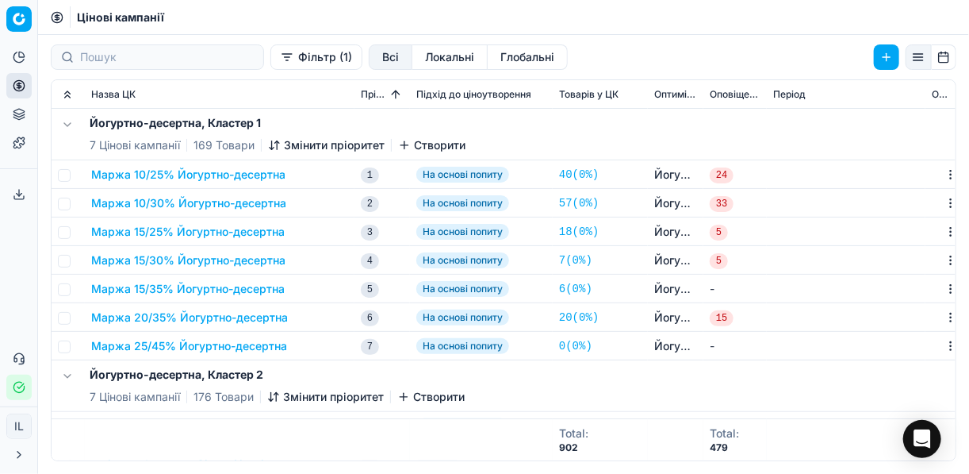
click at [231, 182] on td "Маржа 10/25% Йогуртно-десертна" at bounding box center [220, 174] width 270 height 29
click at [254, 177] on button "Маржа 10/25% Йогуртно-десертна" at bounding box center [188, 175] width 194 height 16
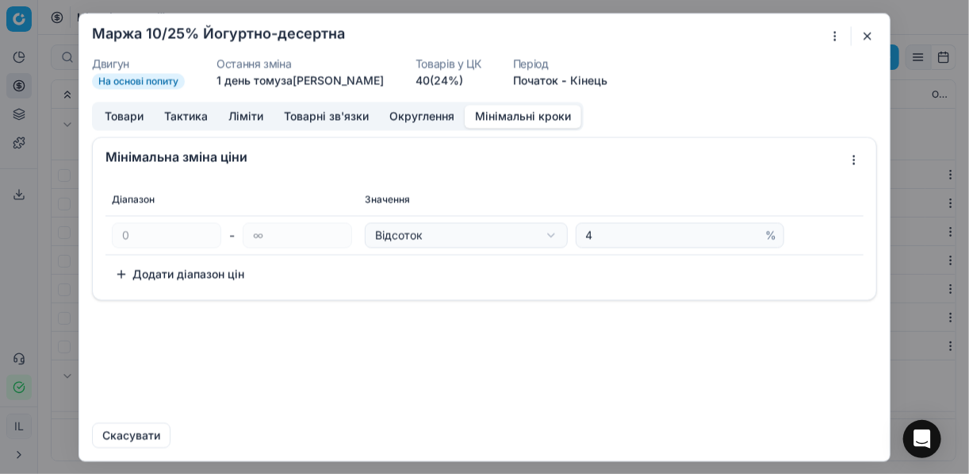
click at [519, 108] on button "Мінімальні кроки" at bounding box center [523, 116] width 117 height 23
click at [873, 36] on button "button" at bounding box center [867, 35] width 19 height 19
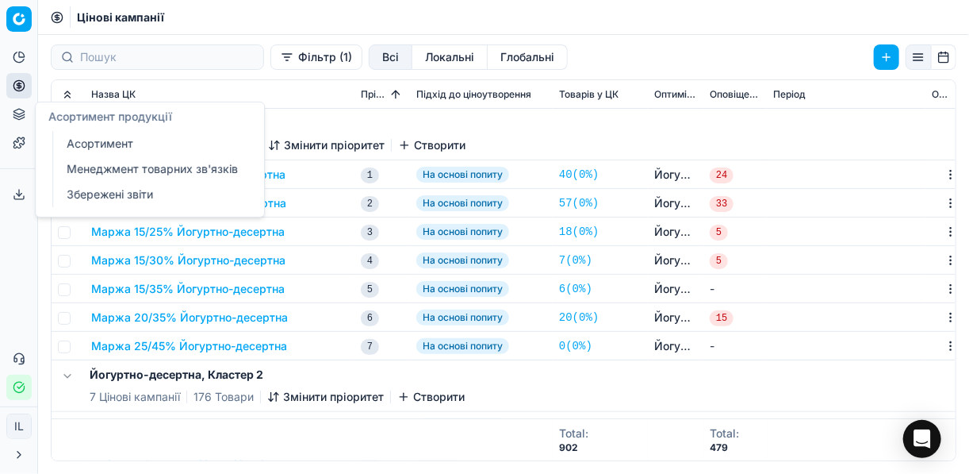
click at [79, 146] on link "Асортимент" at bounding box center [152, 143] width 185 height 22
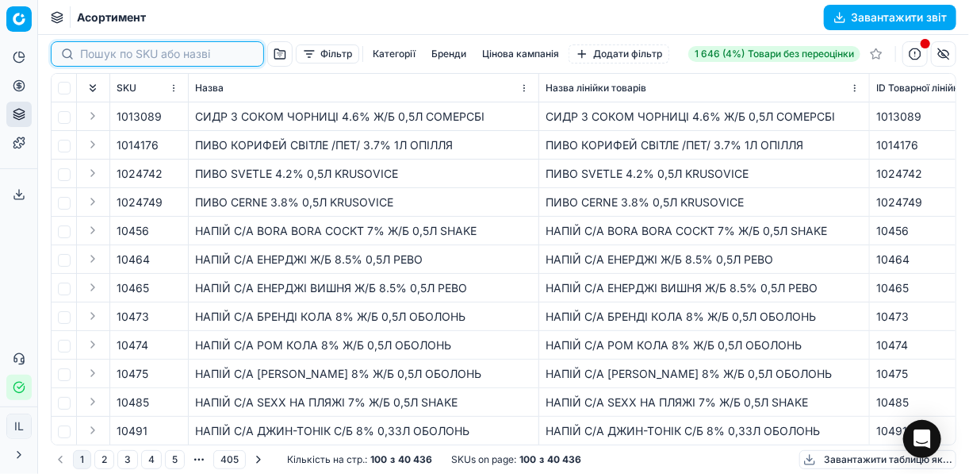
click at [88, 46] on input at bounding box center [167, 54] width 174 height 16
paste input "1001922"
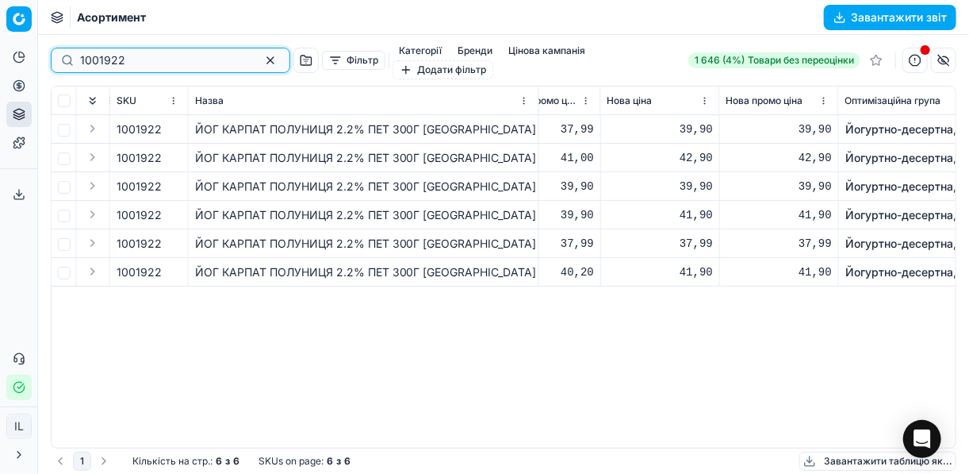
scroll to position [0, 870]
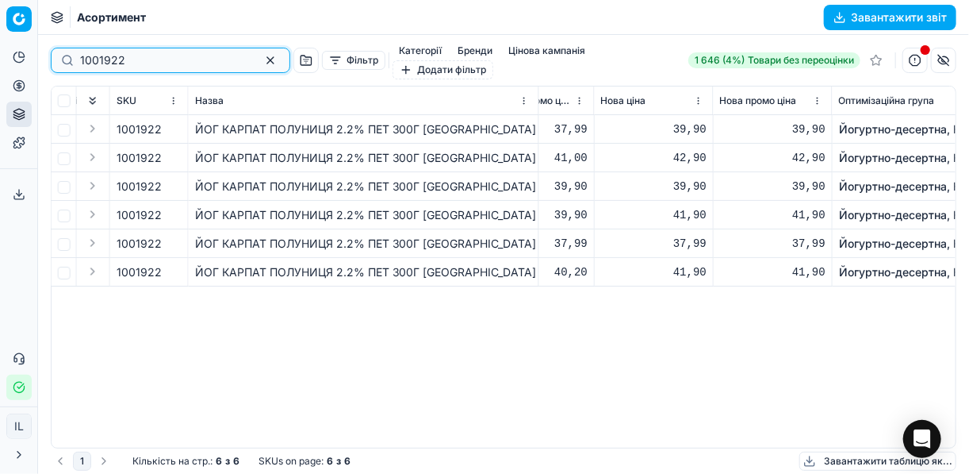
type input "1001922"
click at [137, 121] on span "1001922" at bounding box center [139, 129] width 45 height 16
click at [150, 121] on span "1001922" at bounding box center [139, 129] width 45 height 16
click at [170, 121] on button "button" at bounding box center [174, 129] width 16 height 16
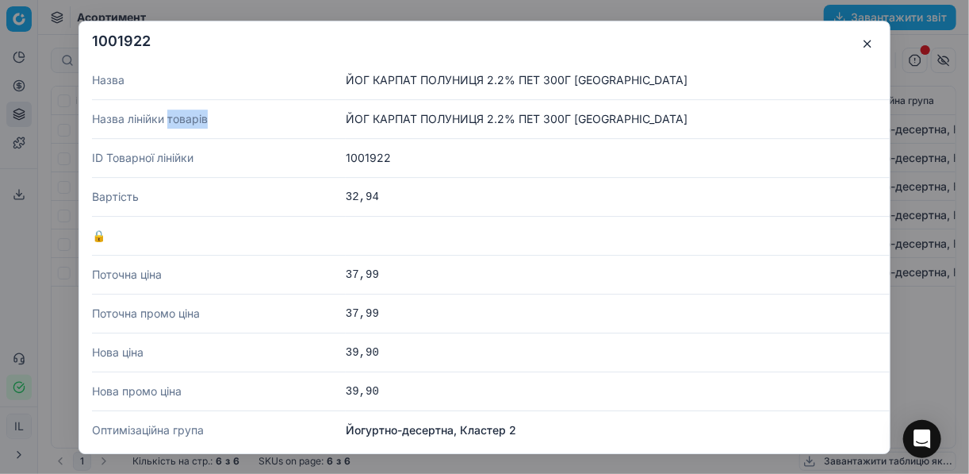
click at [169, 116] on dt "Назва лінійки товарів" at bounding box center [219, 118] width 254 height 39
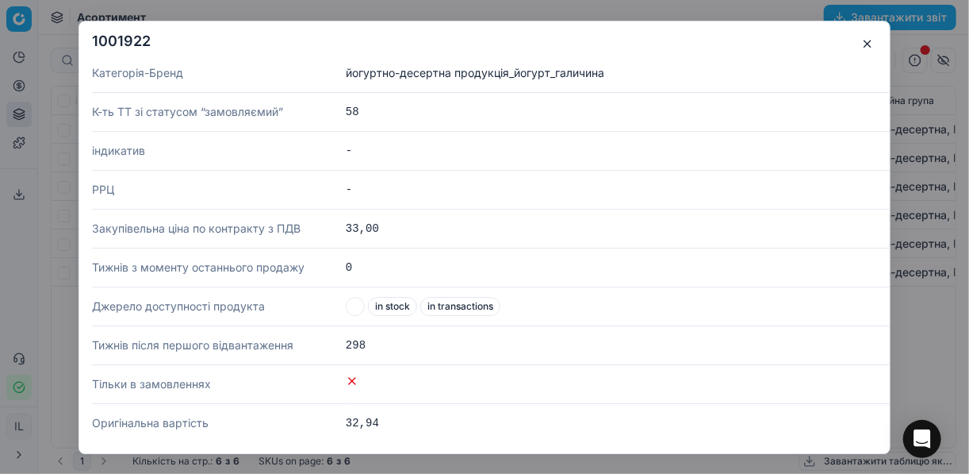
scroll to position [2755, 0]
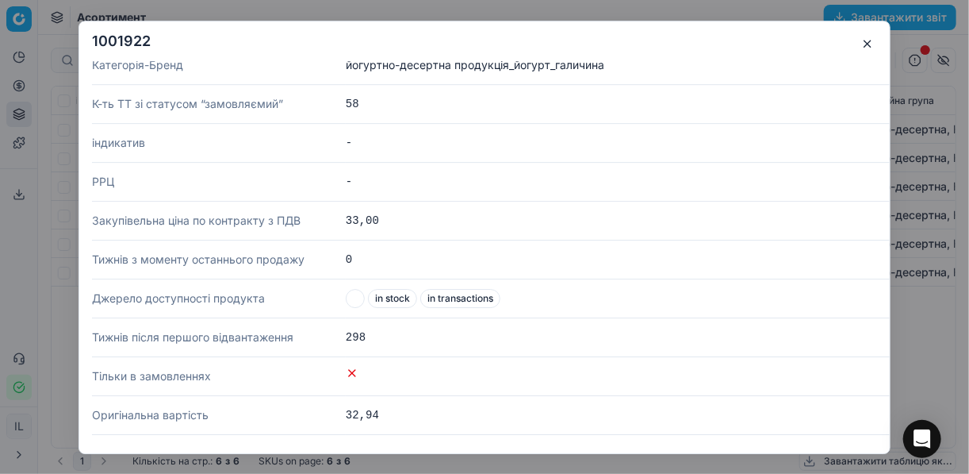
click at [868, 48] on button "button" at bounding box center [867, 43] width 19 height 19
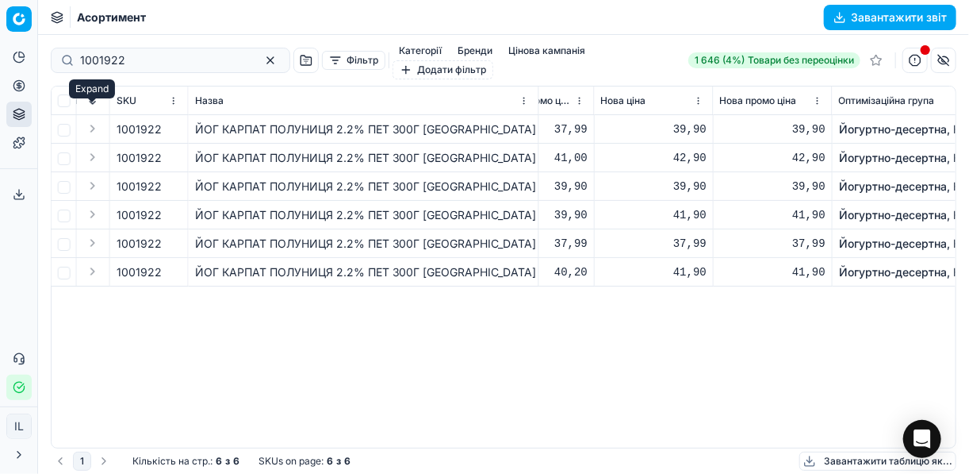
click at [93, 119] on button "Expand" at bounding box center [92, 128] width 19 height 19
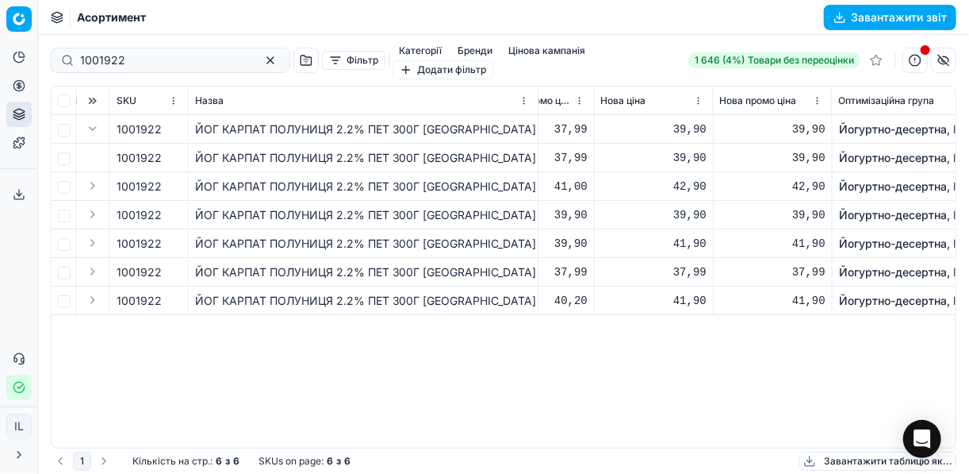
click at [138, 121] on span "1001922" at bounding box center [139, 129] width 45 height 16
click at [179, 121] on button "button" at bounding box center [174, 129] width 16 height 16
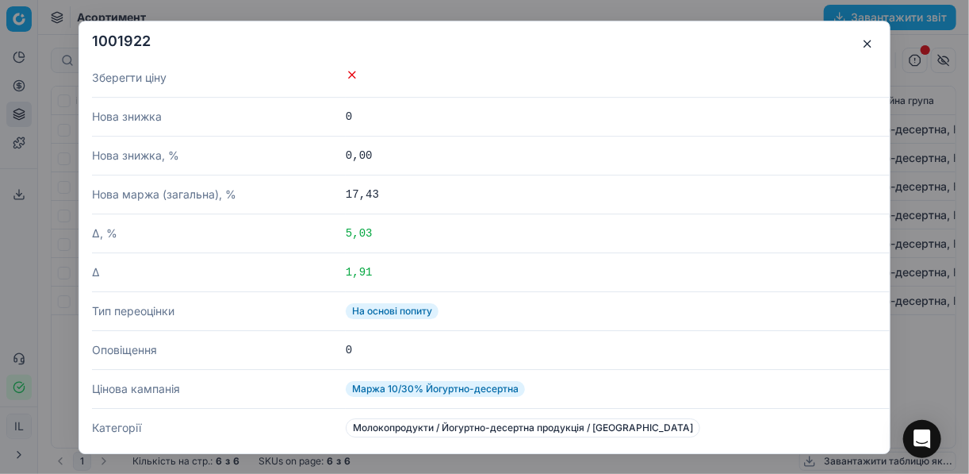
scroll to position [635, 0]
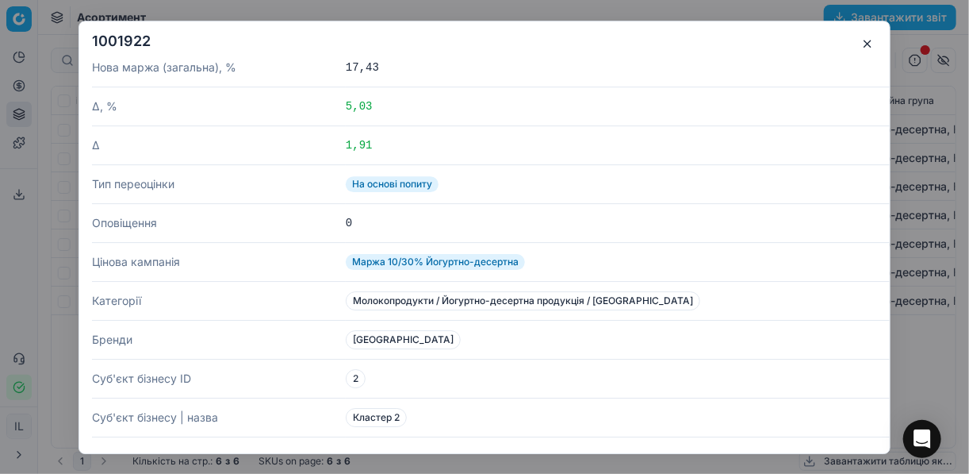
click at [871, 40] on button "button" at bounding box center [867, 43] width 19 height 19
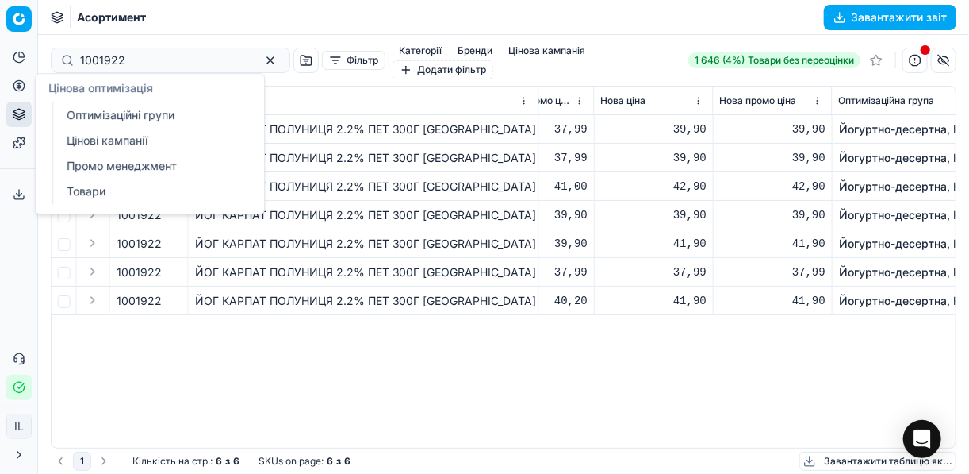
click at [91, 140] on link "Цінові кампанії" at bounding box center [152, 140] width 185 height 22
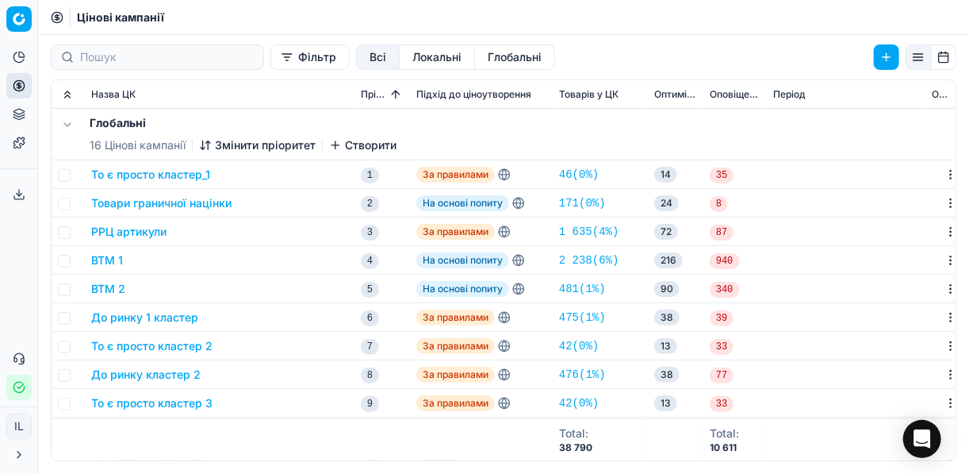
click at [270, 60] on button "Фільтр" at bounding box center [309, 56] width 79 height 25
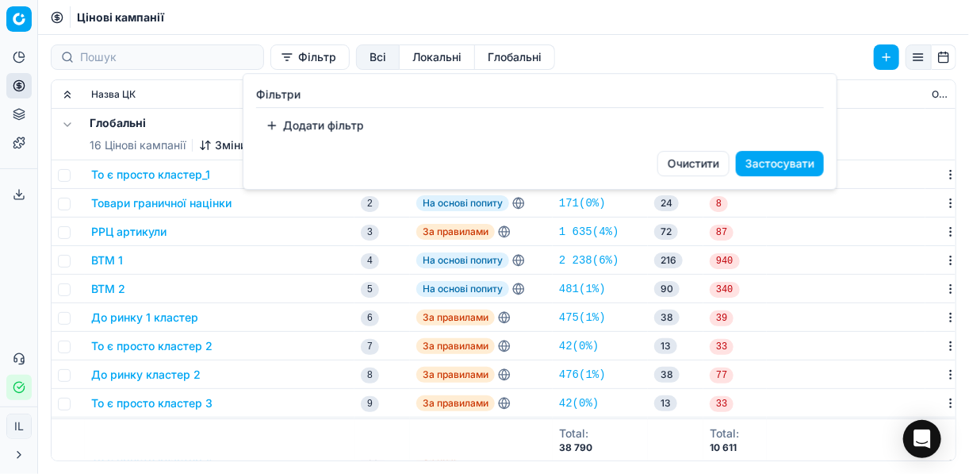
click at [286, 135] on button "Додати фільтр" at bounding box center [314, 125] width 117 height 25
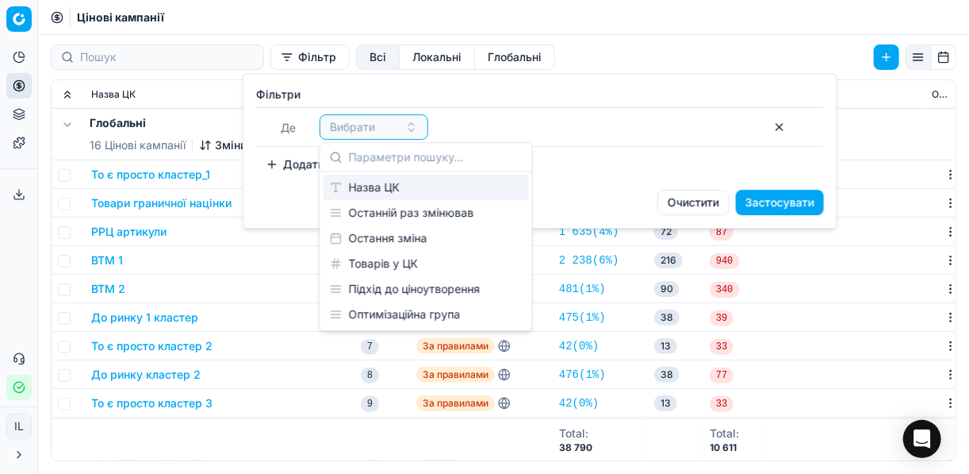
click at [377, 195] on div "Назва ЦК" at bounding box center [426, 186] width 205 height 25
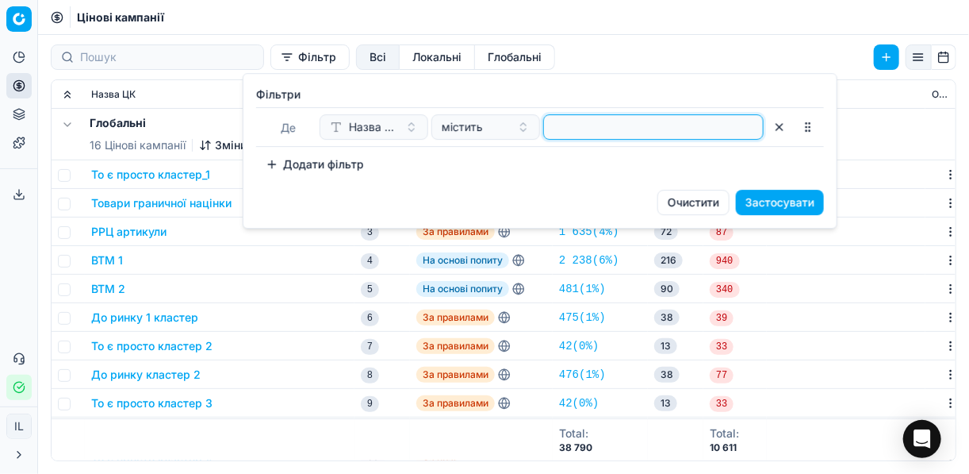
click at [585, 126] on input at bounding box center [653, 127] width 206 height 24
type input "йг"
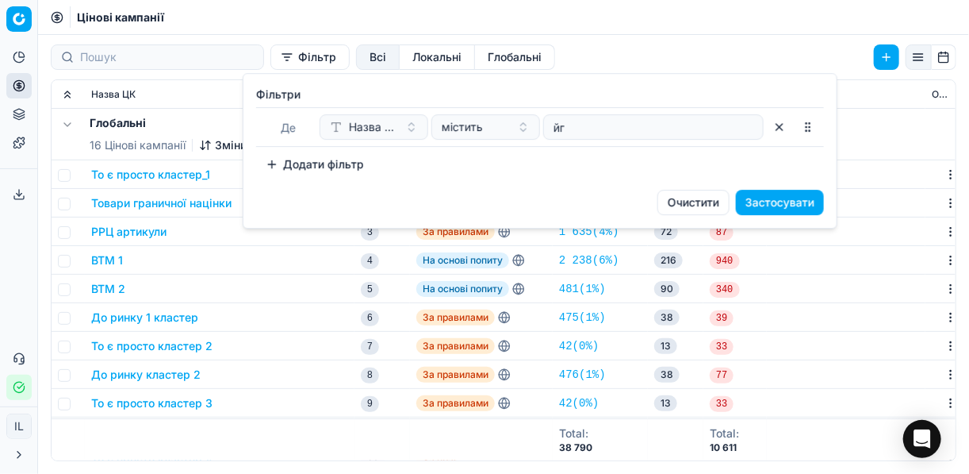
click at [755, 201] on button "Застосувати" at bounding box center [780, 202] width 88 height 25
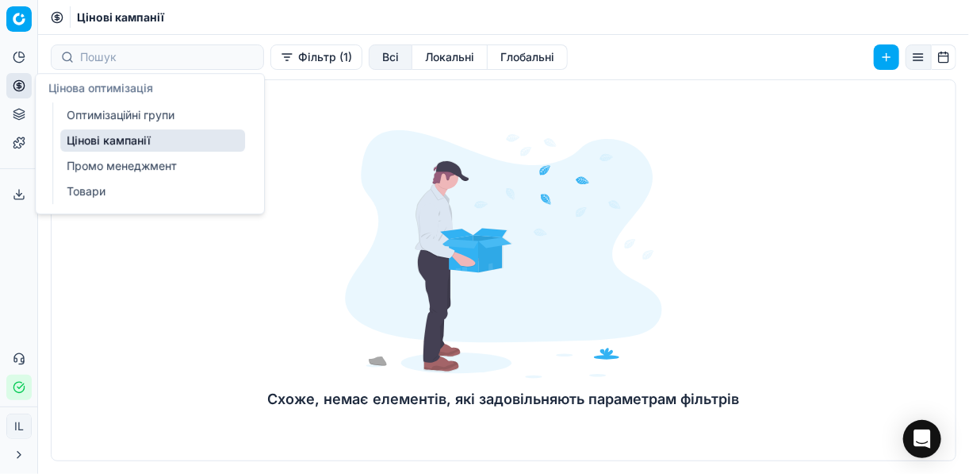
click at [21, 82] on icon at bounding box center [19, 85] width 13 height 13
click at [94, 140] on link "Цінові кампанії" at bounding box center [152, 140] width 185 height 22
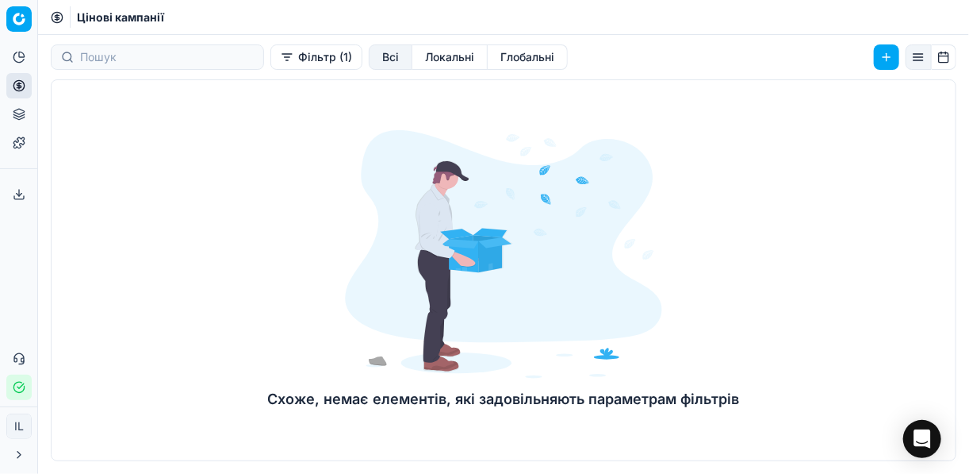
click at [270, 55] on button "Фільтр (1)" at bounding box center [316, 56] width 92 height 25
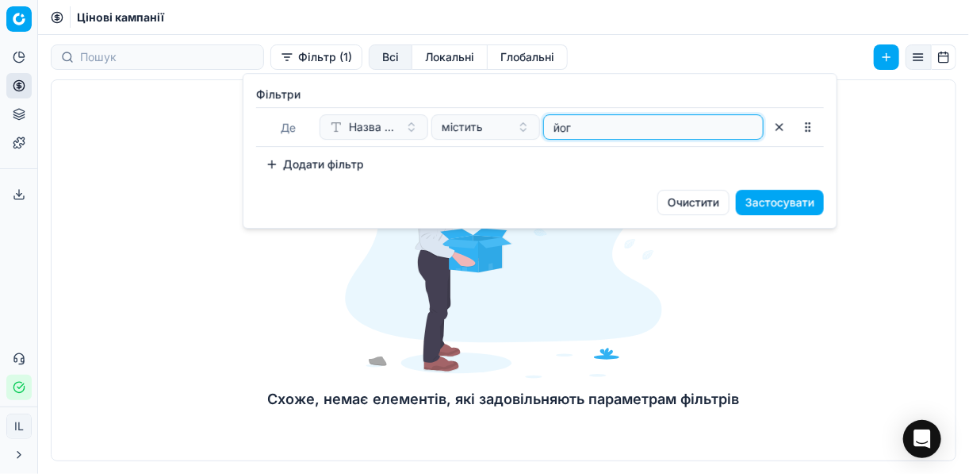
type input "йог"
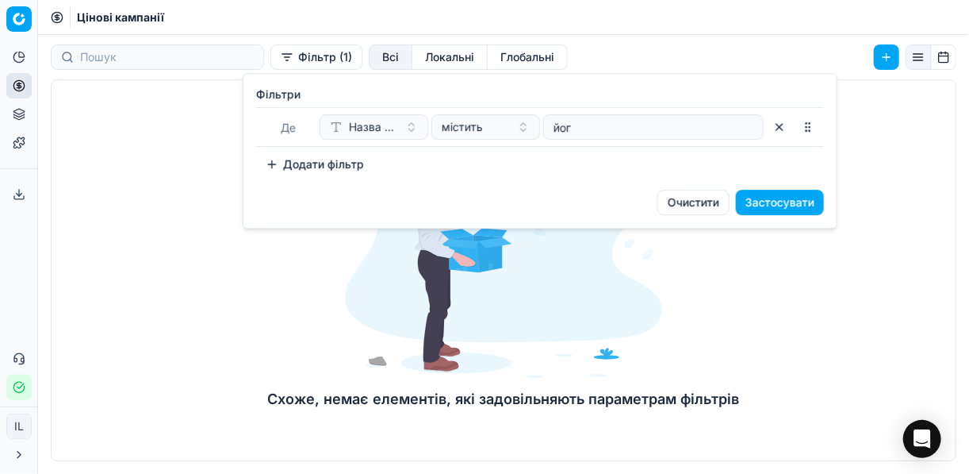
click at [764, 204] on button "Застосувати" at bounding box center [780, 202] width 88 height 25
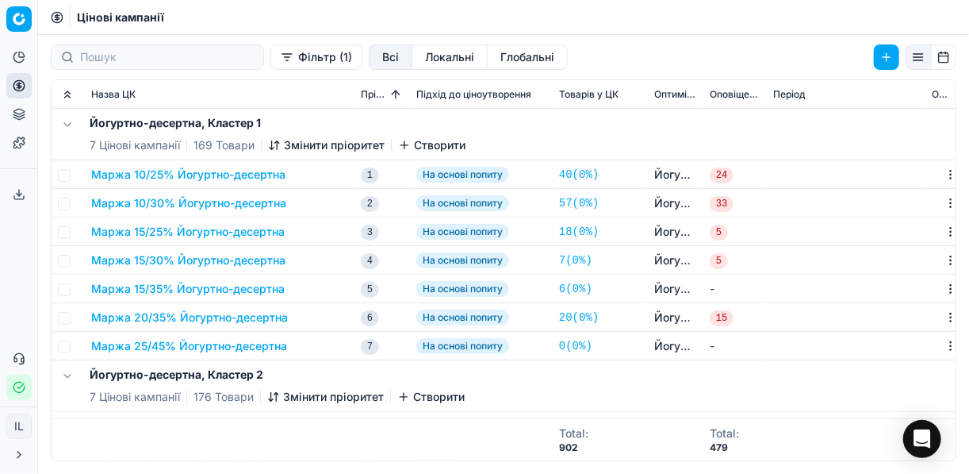
click at [151, 204] on button "Маржа 10/30% Йогуртно-десертна" at bounding box center [188, 203] width 195 height 16
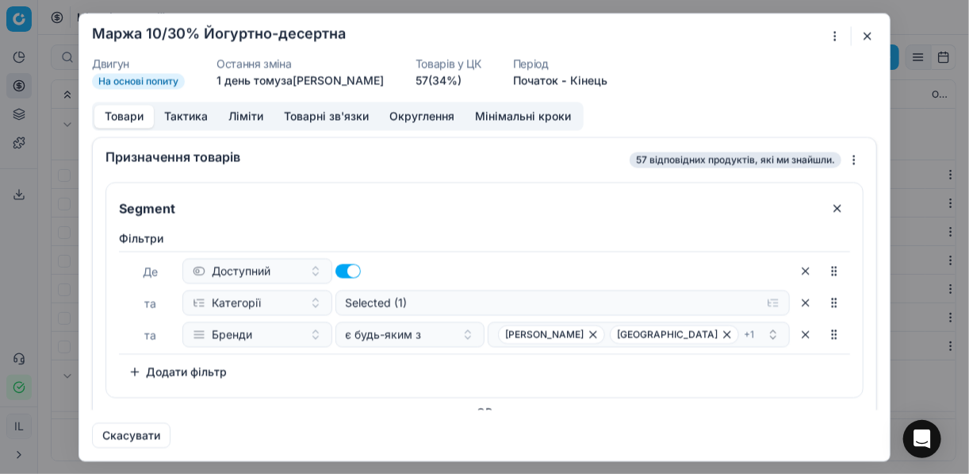
click at [193, 113] on button "Тактика" at bounding box center [186, 116] width 64 height 23
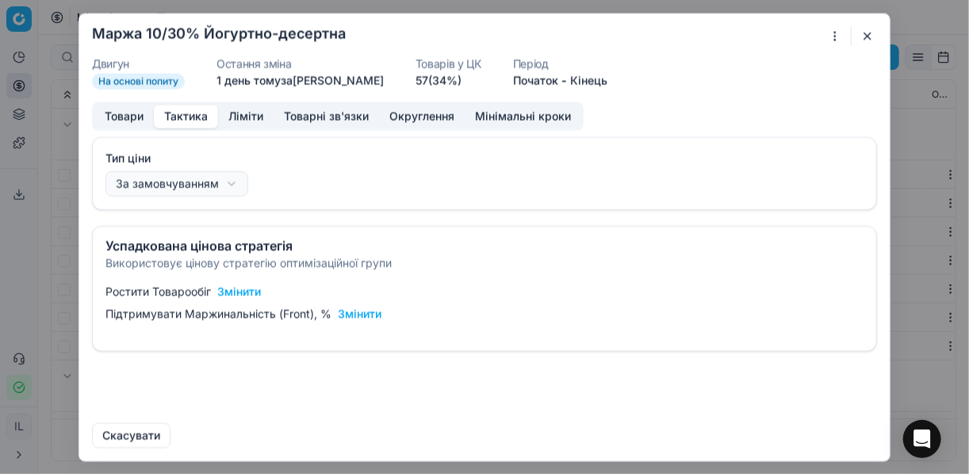
click at [237, 117] on button "Ліміти" at bounding box center [246, 116] width 56 height 23
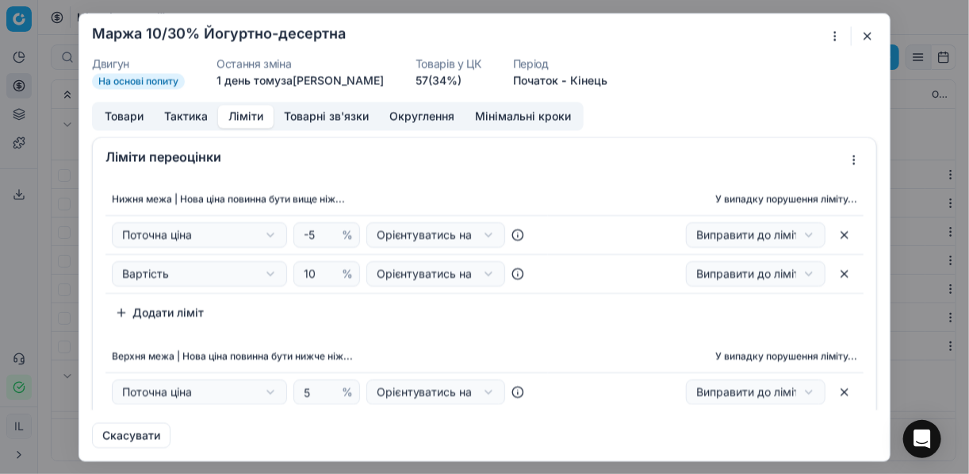
click at [800, 237] on div "Ми зберігаємо налаштування ЦК. Будь ласка, зачекайте, це може зайняти декілька …" at bounding box center [484, 237] width 969 height 474
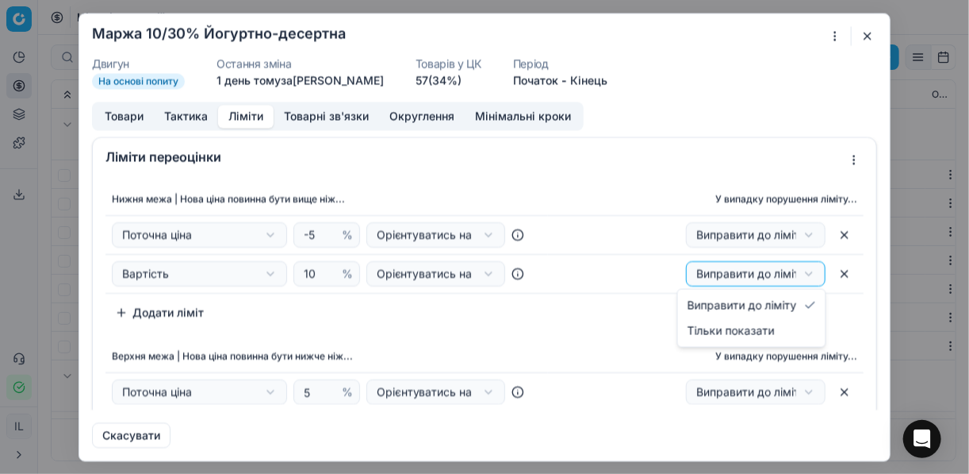
click at [797, 274] on div "Ми зберігаємо налаштування ЦК. Будь ласка, зачекайте, це може зайняти декілька …" at bounding box center [484, 237] width 969 height 474
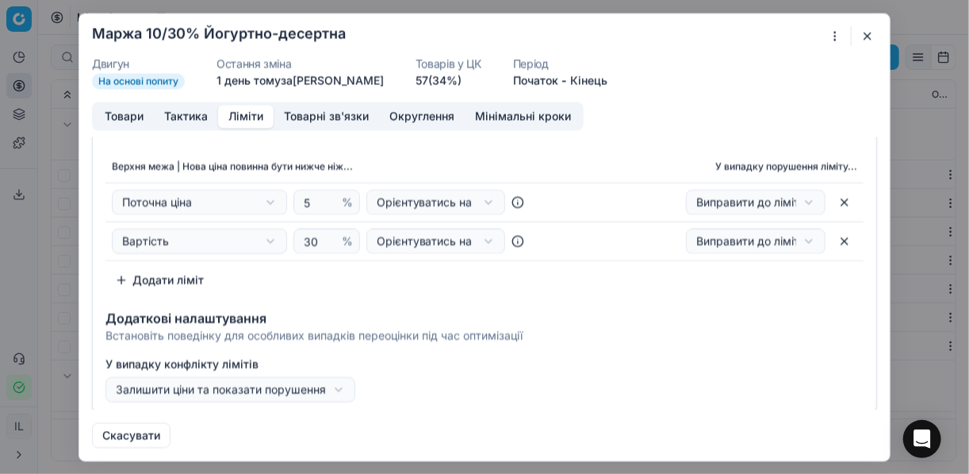
scroll to position [193, 0]
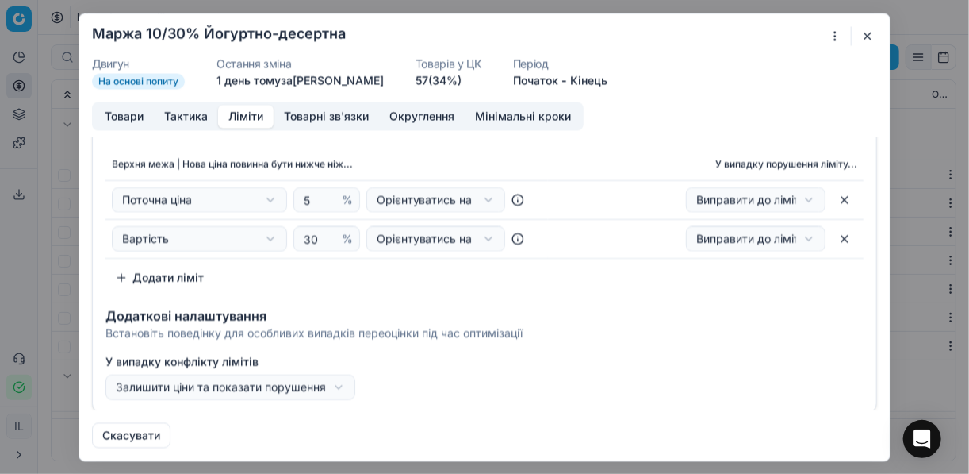
click at [343, 382] on div "Ми зберігаємо налаштування ЦК. Будь ласка, зачекайте, це може зайняти декілька …" at bounding box center [484, 237] width 969 height 474
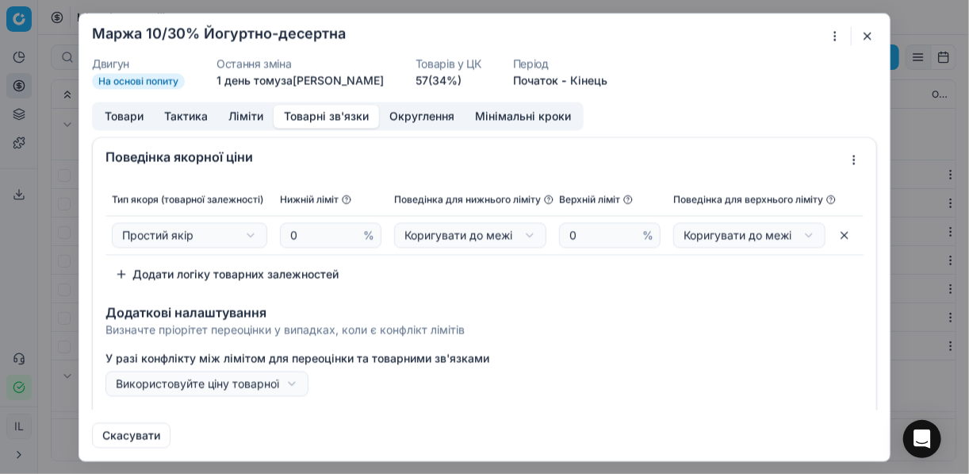
click at [330, 109] on button "Товарні зв'язки" at bounding box center [326, 116] width 105 height 23
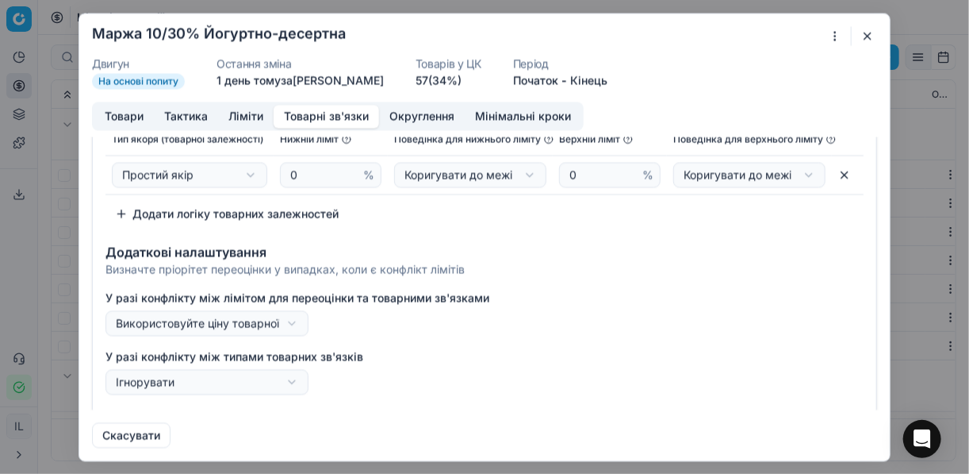
scroll to position [0, 0]
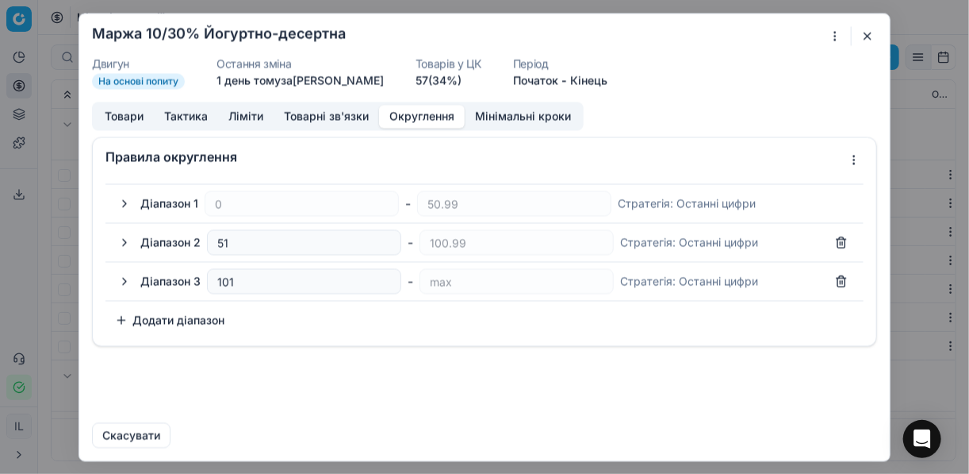
click at [417, 117] on button "Округлення" at bounding box center [422, 116] width 86 height 23
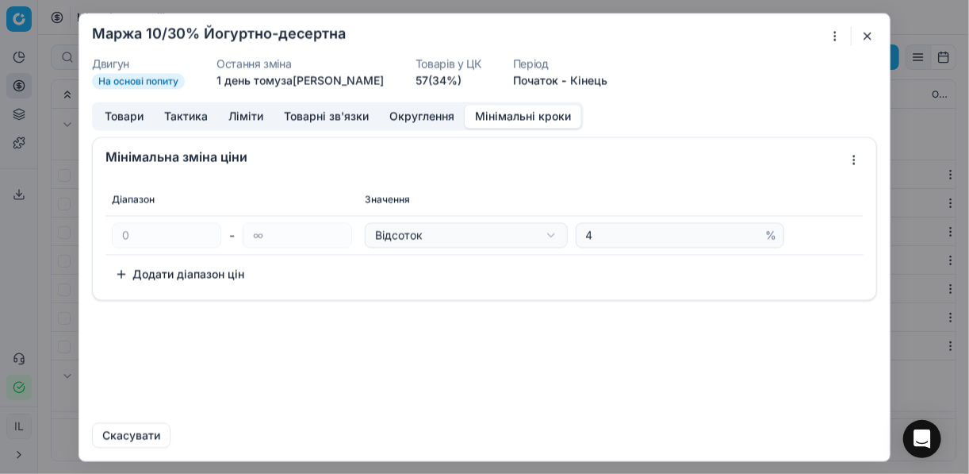
click at [504, 119] on button "Мінімальні кроки" at bounding box center [523, 116] width 117 height 23
click at [864, 40] on button "button" at bounding box center [867, 35] width 19 height 19
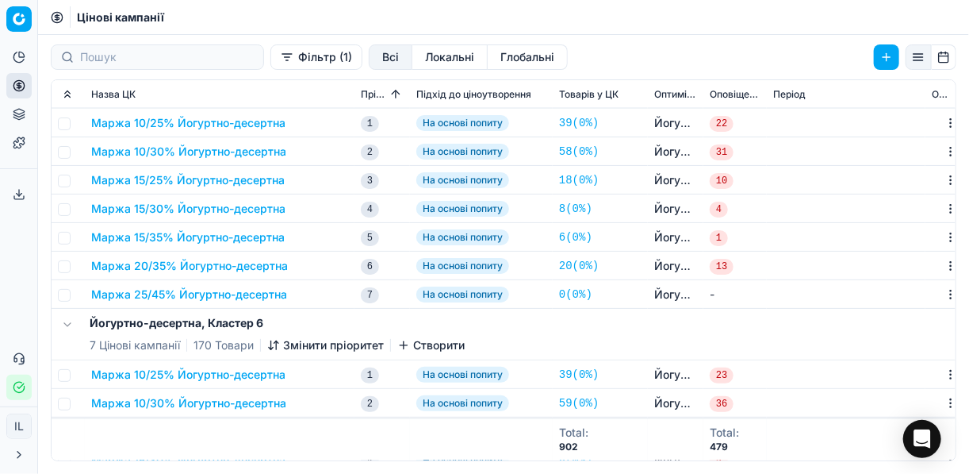
scroll to position [1067, 0]
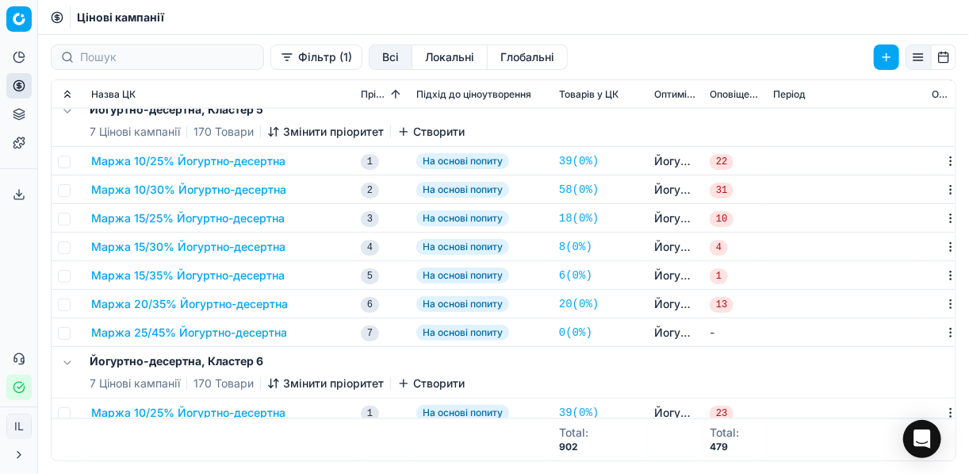
click at [270, 63] on button "Фільтр (1)" at bounding box center [316, 56] width 92 height 25
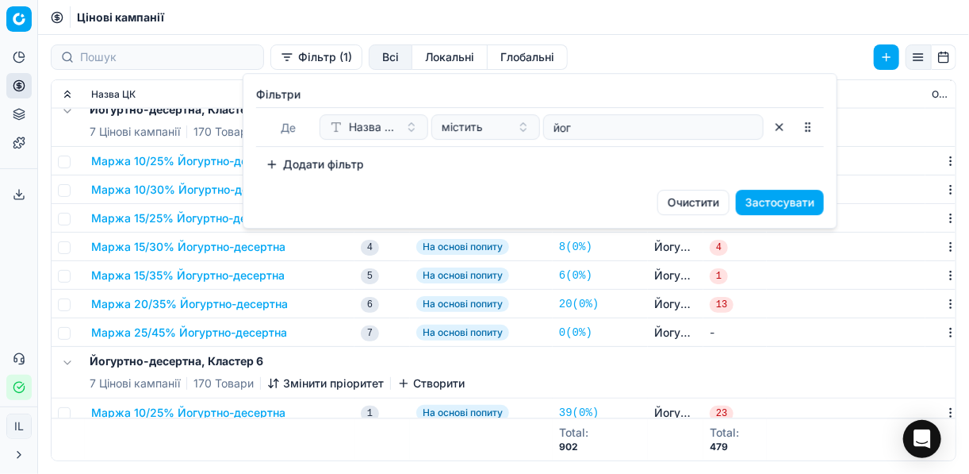
click at [313, 253] on html "Pricing platform Аналітика Цінова оптимізація Асортимент продукції Шаблони Серв…" at bounding box center [484, 237] width 969 height 474
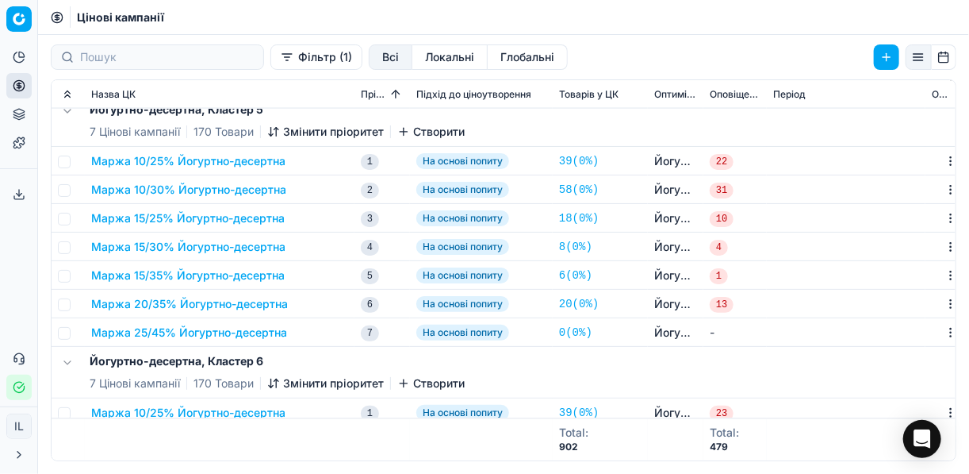
click at [158, 157] on button "Маржа 10/25% Йогуртно-десертна" at bounding box center [188, 161] width 194 height 16
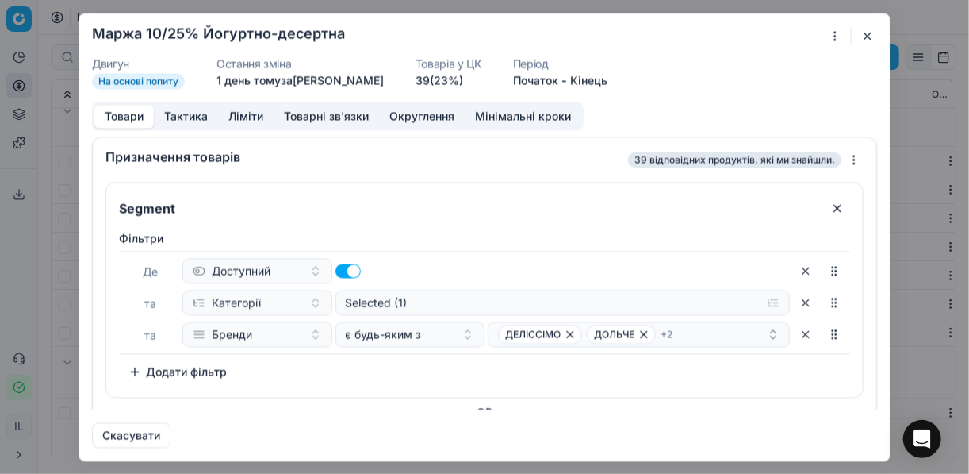
click at [863, 33] on button "button" at bounding box center [867, 35] width 19 height 19
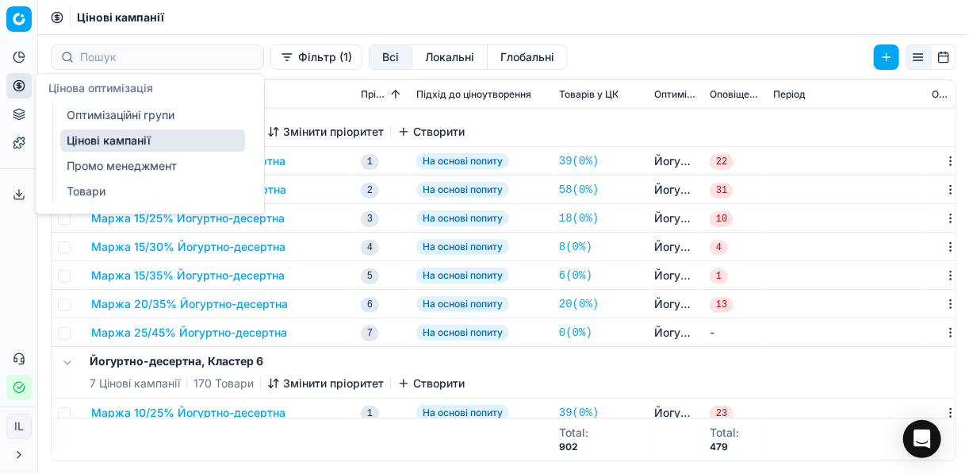
click at [121, 113] on link "Оптимізаційні групи" at bounding box center [152, 115] width 185 height 22
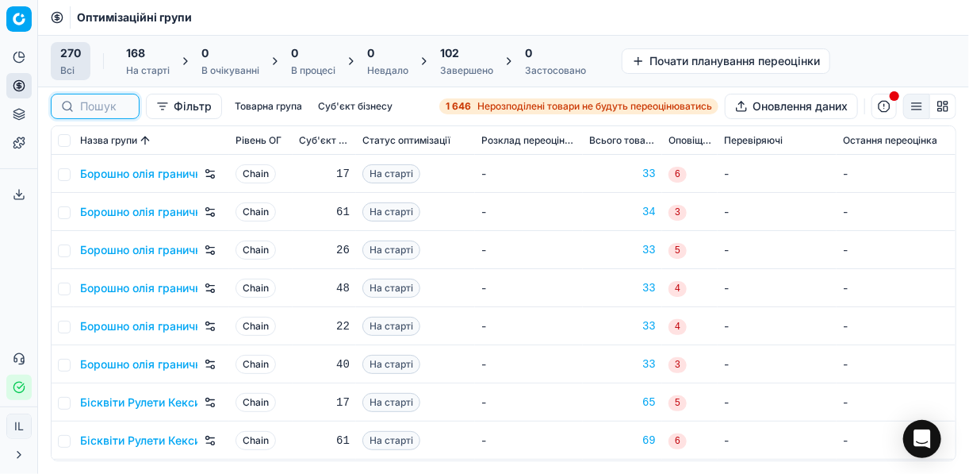
click at [105, 108] on input at bounding box center [104, 106] width 49 height 16
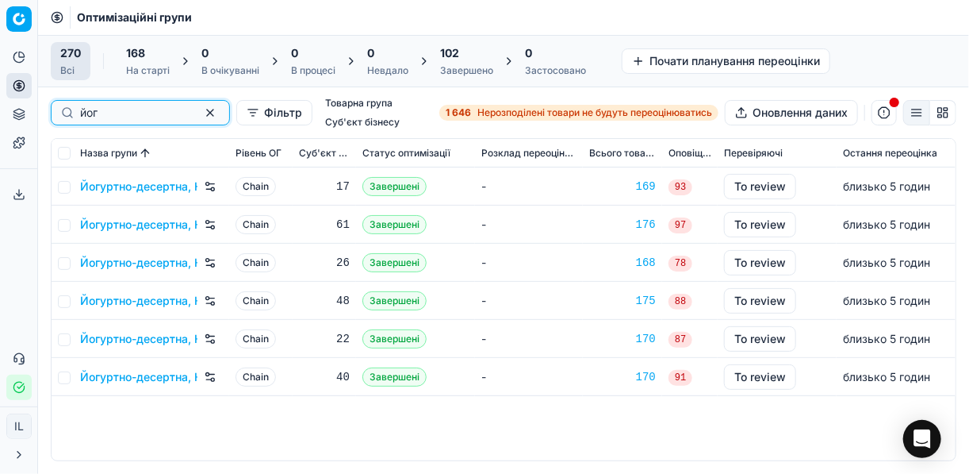
type input "йог"
click at [164, 186] on link "Йогуртно-десертна, Кластер 1" at bounding box center [138, 186] width 117 height 16
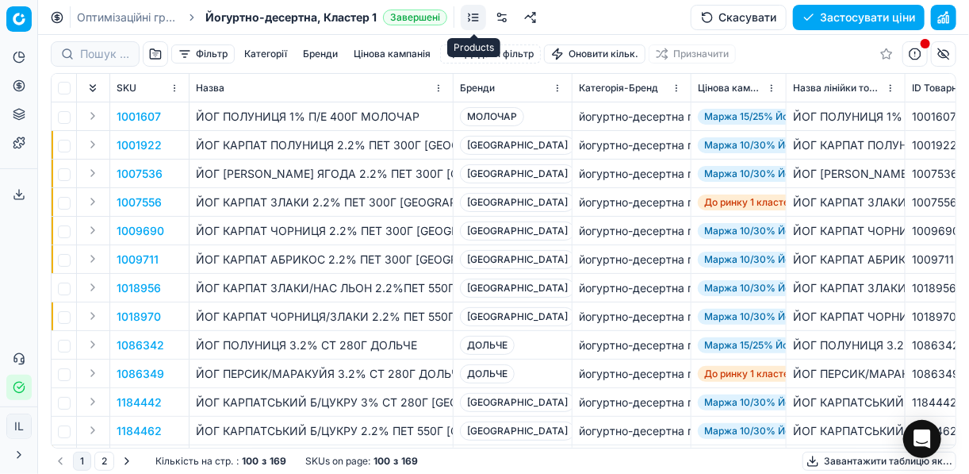
click at [470, 19] on link at bounding box center [473, 17] width 25 height 25
click at [501, 17] on link at bounding box center [501, 17] width 25 height 25
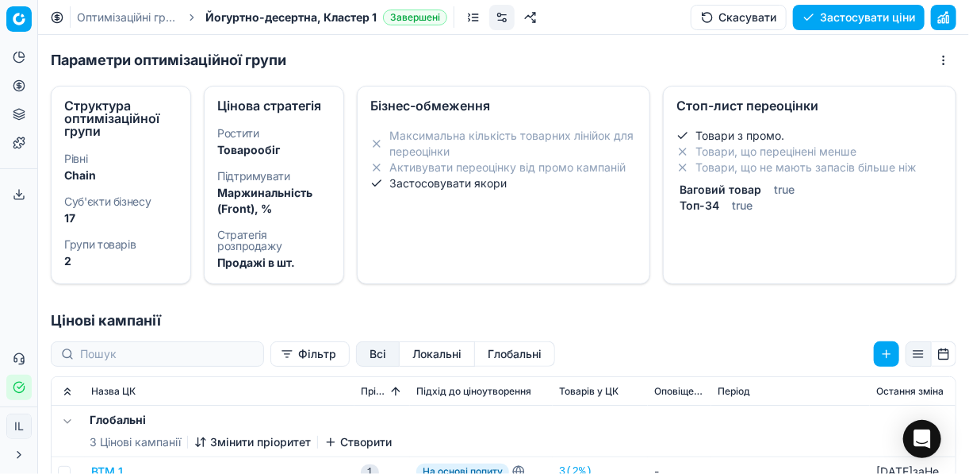
click at [432, 134] on li "Максимальна кількість товарних лінійок для переоцінки" at bounding box center [503, 144] width 266 height 32
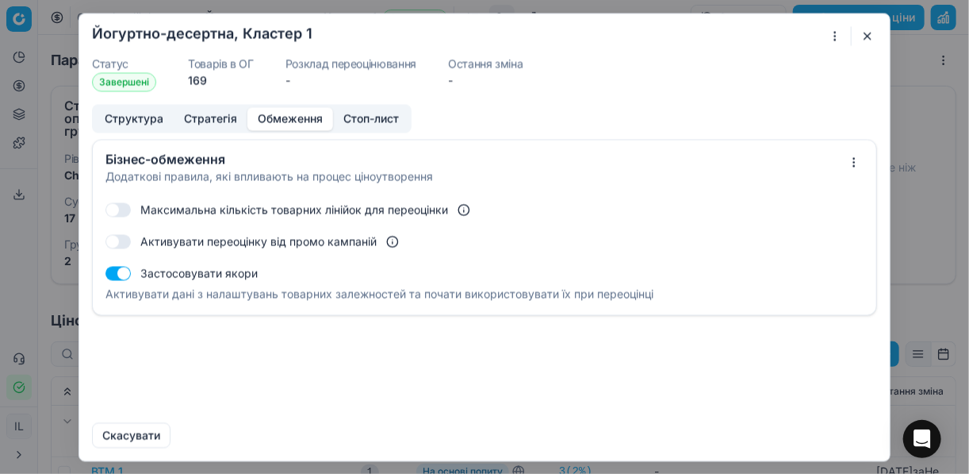
click at [119, 206] on button "button" at bounding box center [117, 209] width 25 height 14
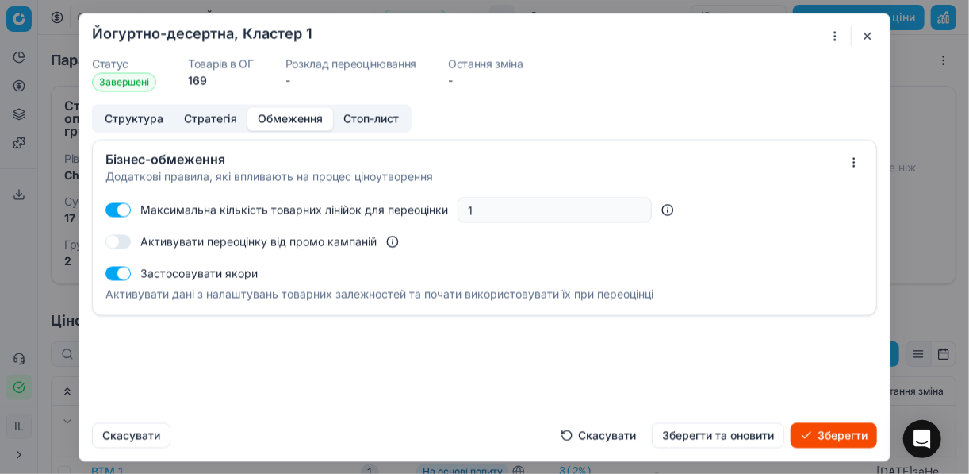
click at [112, 205] on button "button" at bounding box center [117, 209] width 25 height 14
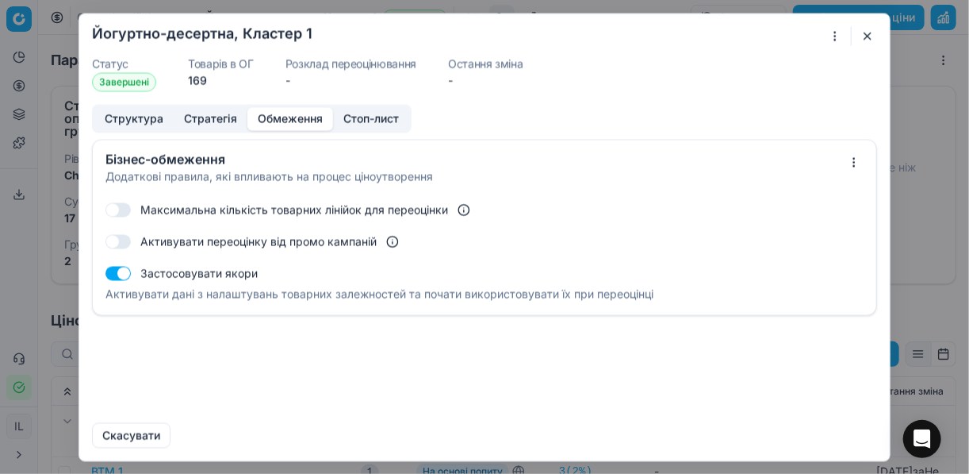
click at [361, 121] on button "Стоп-лист" at bounding box center [371, 118] width 76 height 23
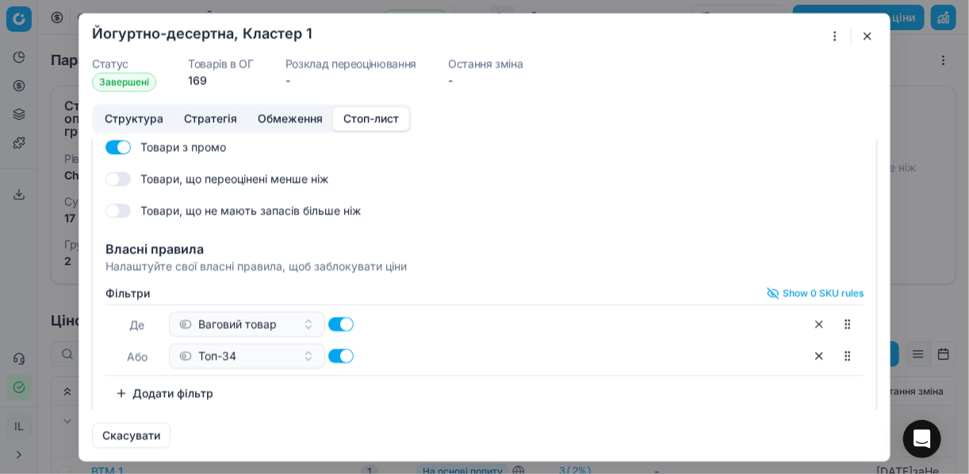
scroll to position [86, 0]
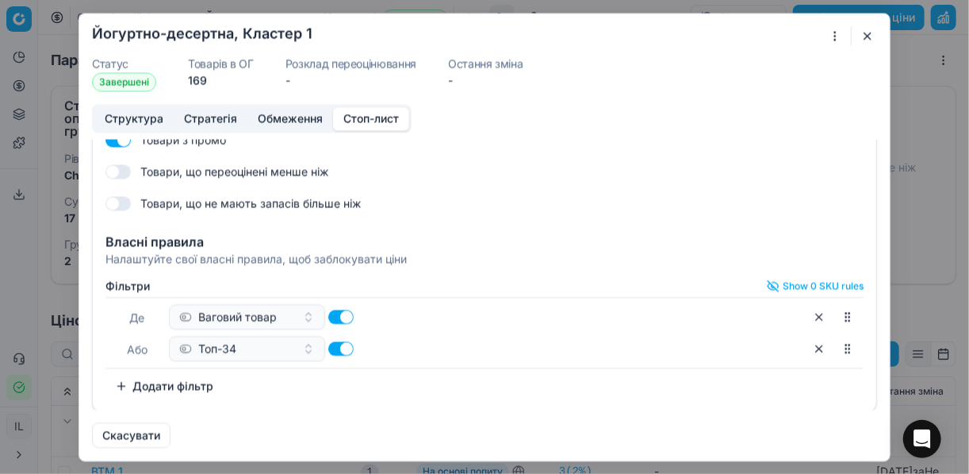
click at [864, 36] on button "button" at bounding box center [867, 35] width 19 height 19
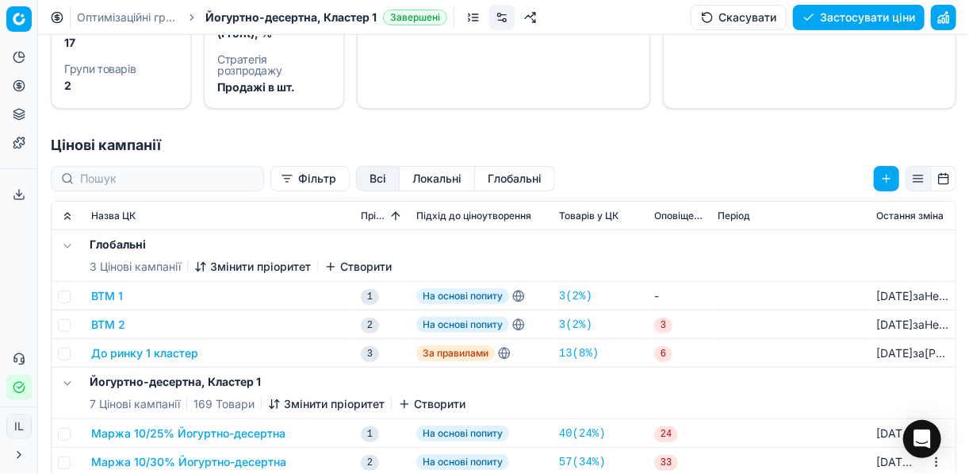
scroll to position [190, 0]
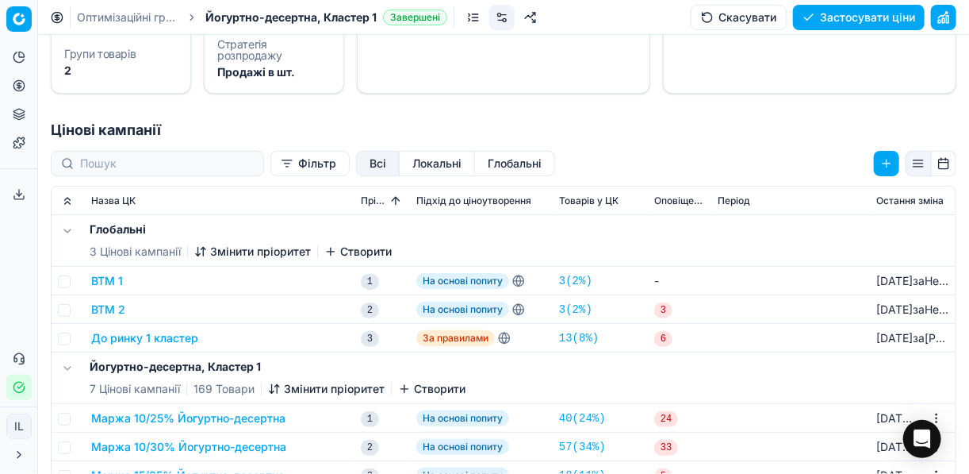
click at [499, 158] on button "Глобальні" at bounding box center [515, 163] width 80 height 25
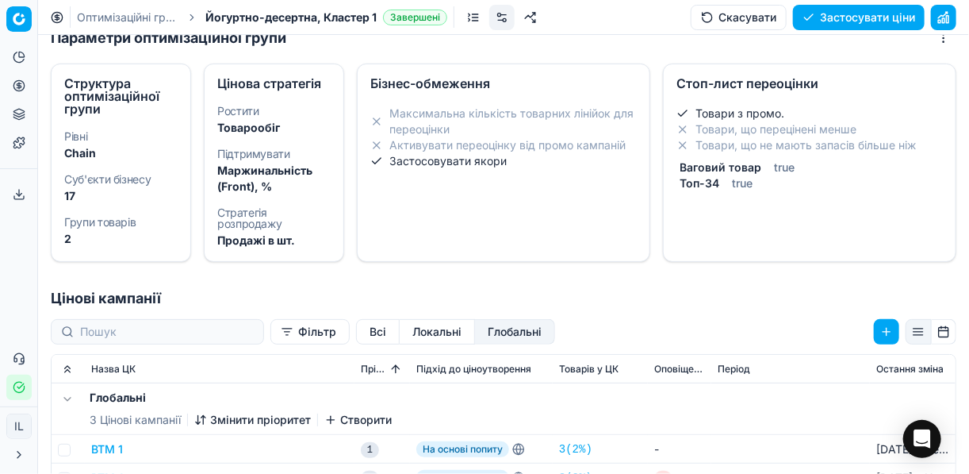
scroll to position [0, 0]
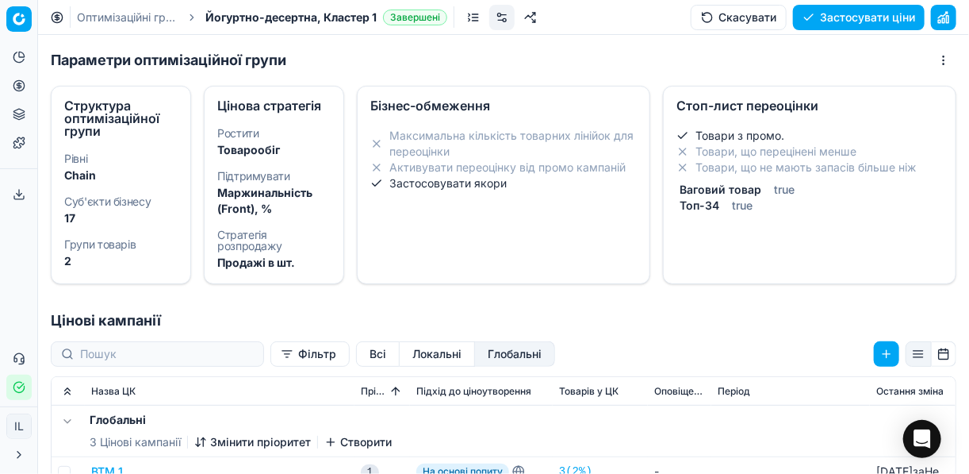
click at [400, 347] on button "Локальні" at bounding box center [437, 353] width 75 height 25
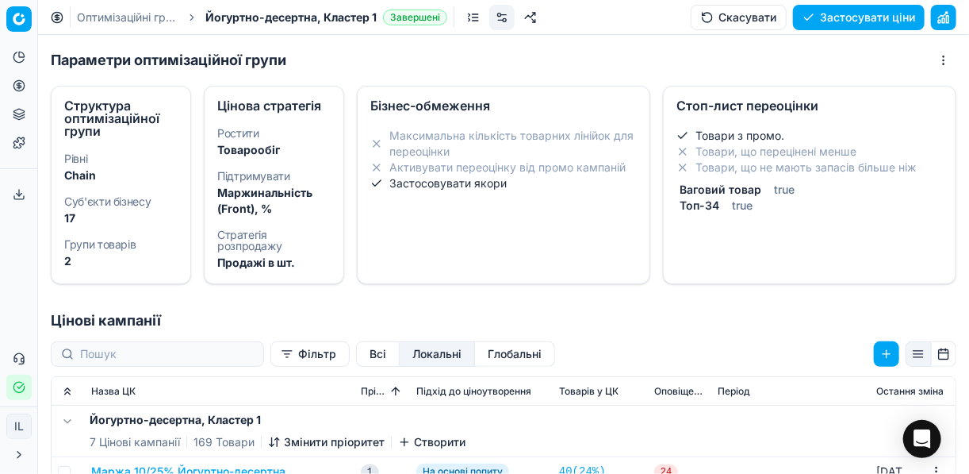
click at [475, 350] on button "Глобальні" at bounding box center [515, 353] width 80 height 25
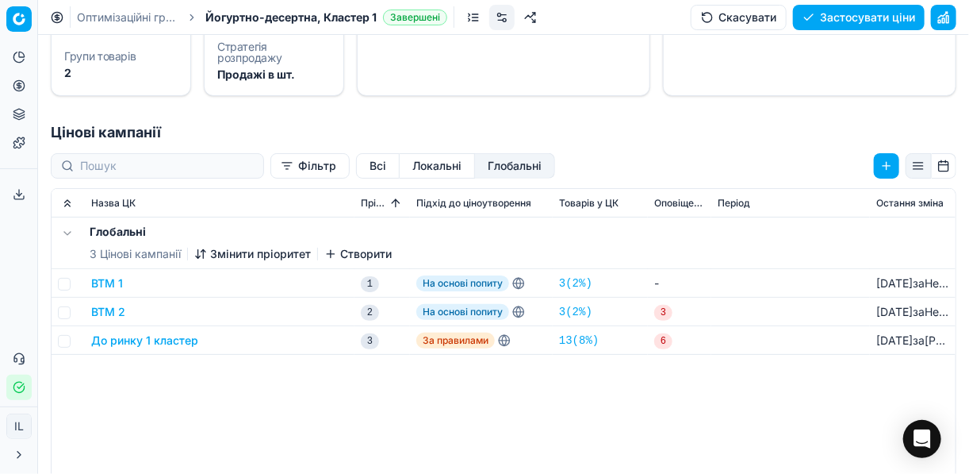
scroll to position [190, 0]
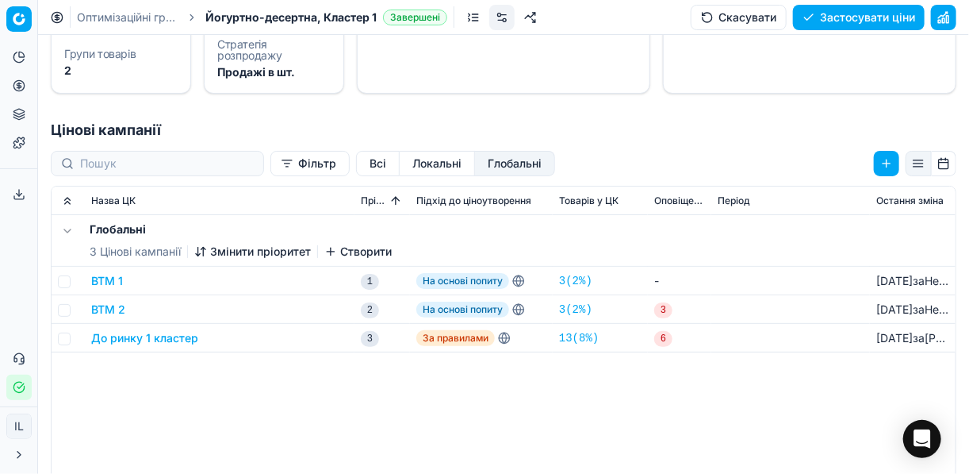
click at [454, 337] on span "За правилами" at bounding box center [455, 338] width 79 height 16
click at [238, 333] on div "До ринку 1 кластер" at bounding box center [219, 338] width 257 height 16
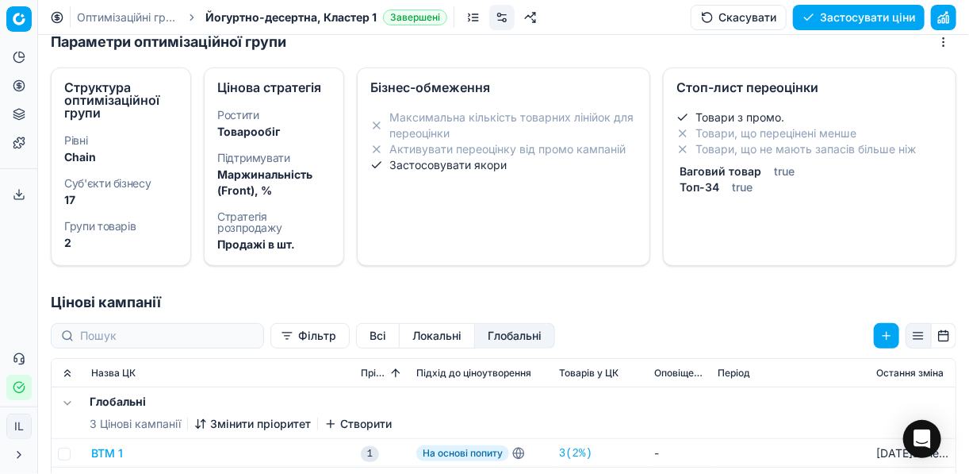
scroll to position [0, 0]
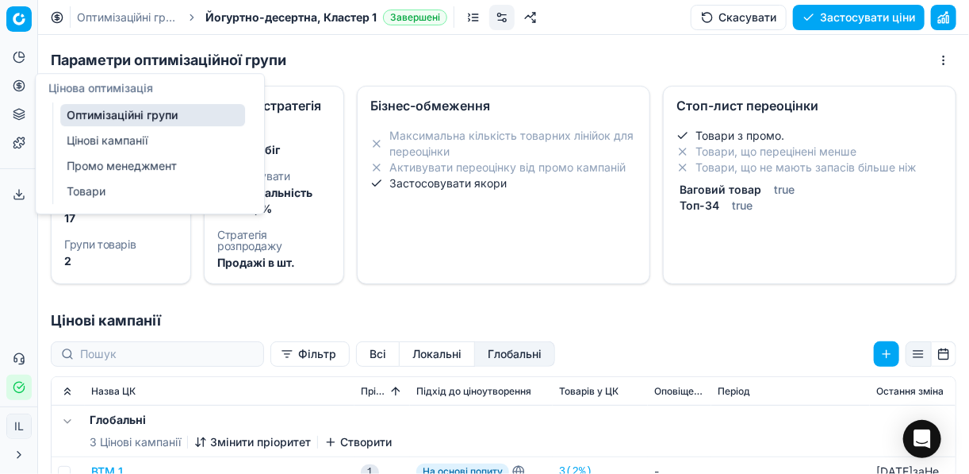
click at [104, 137] on link "Цінові кампанії" at bounding box center [152, 140] width 185 height 22
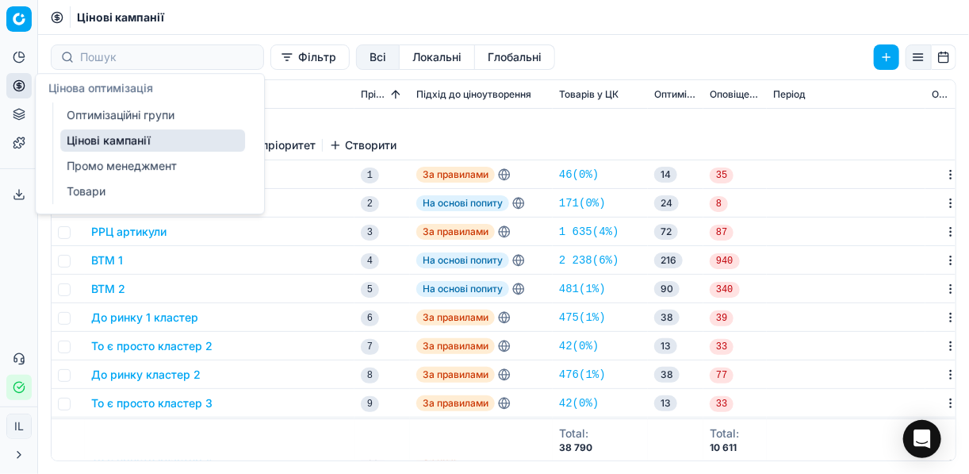
click at [87, 117] on link "Оптимізаційні групи" at bounding box center [152, 115] width 185 height 22
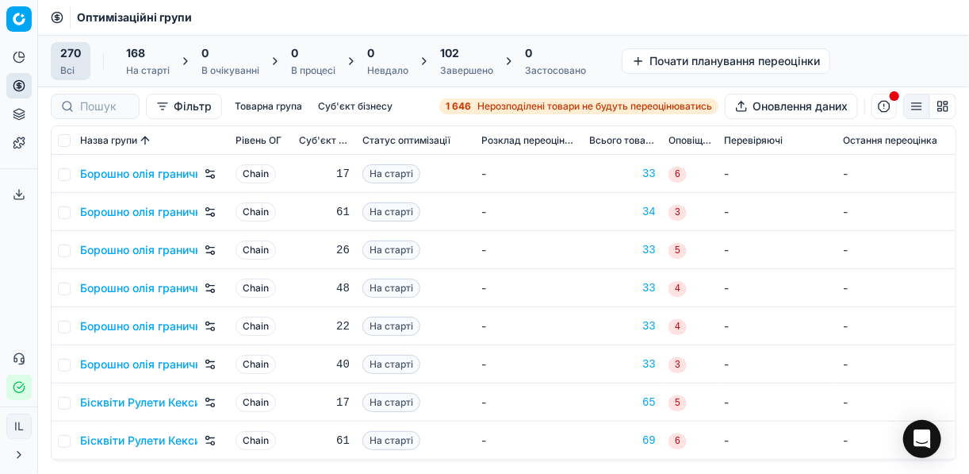
click at [500, 105] on span "Нерозподілені товари не будуть переоцінюватись" at bounding box center [594, 106] width 235 height 13
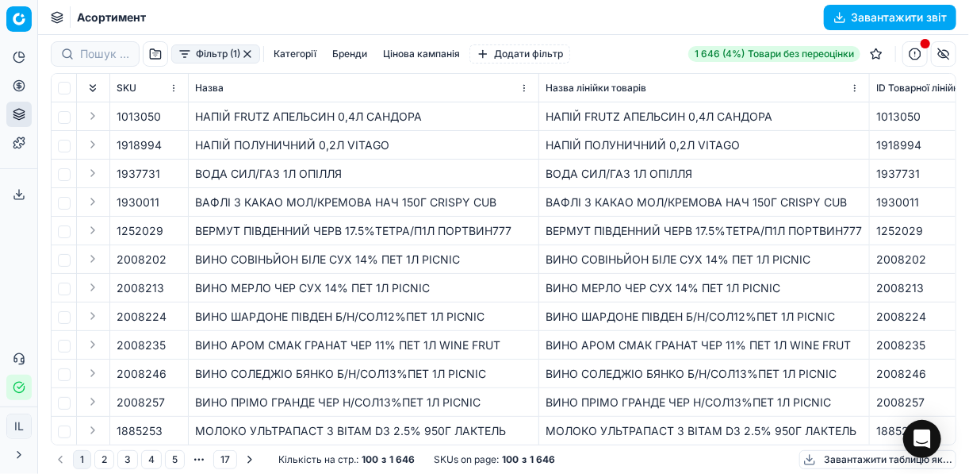
click at [186, 60] on button "Фільтр (1)" at bounding box center [215, 53] width 89 height 19
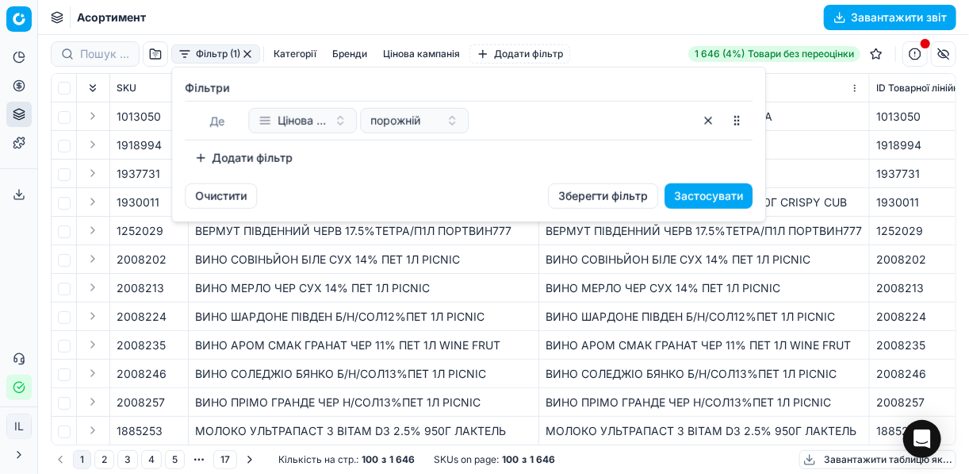
click at [201, 155] on button "Додати фільтр" at bounding box center [243, 157] width 117 height 25
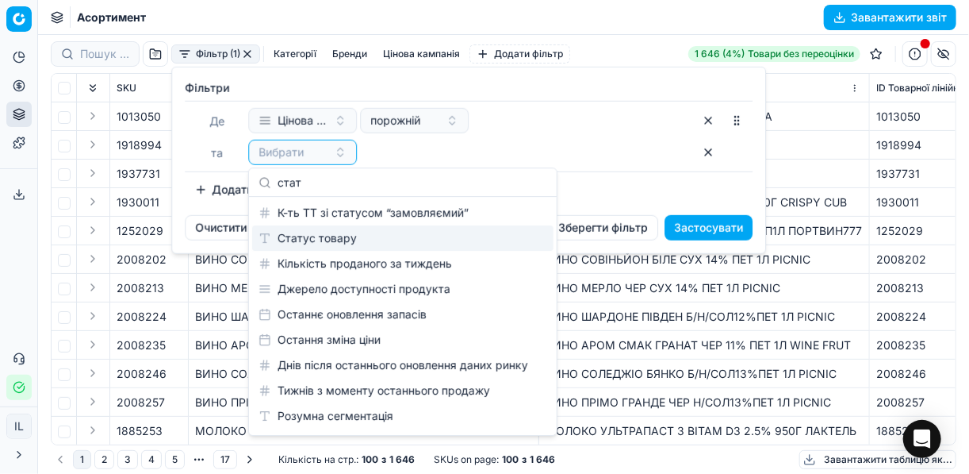
type input "стат"
click at [356, 243] on div "Статус товару" at bounding box center [402, 237] width 301 height 25
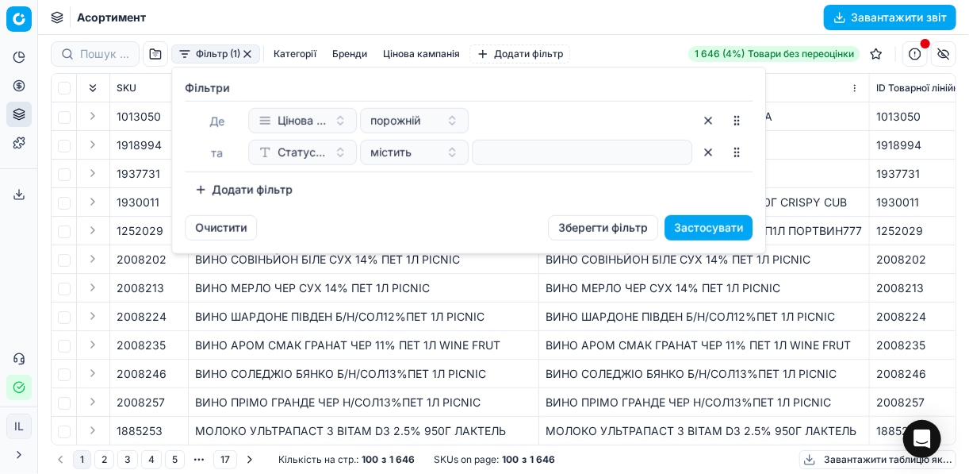
click at [196, 182] on button "Додати фільтр" at bounding box center [243, 189] width 117 height 25
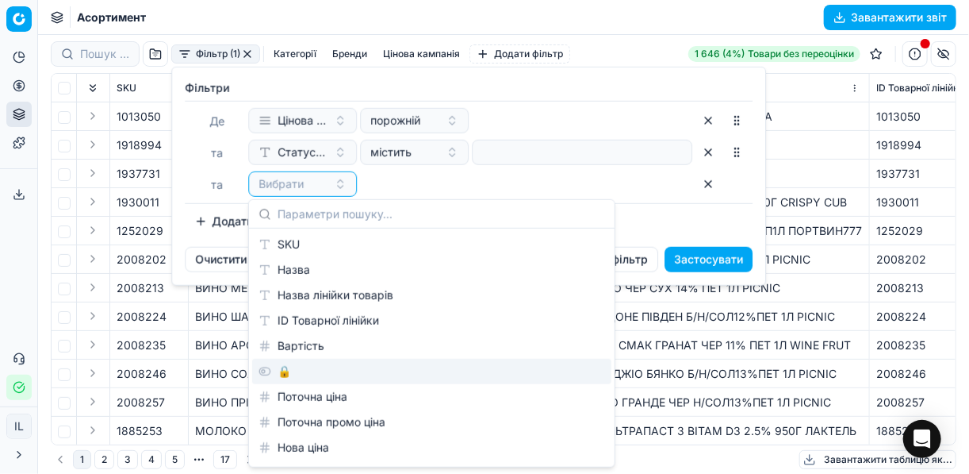
click at [295, 368] on div "🔒" at bounding box center [431, 371] width 359 height 25
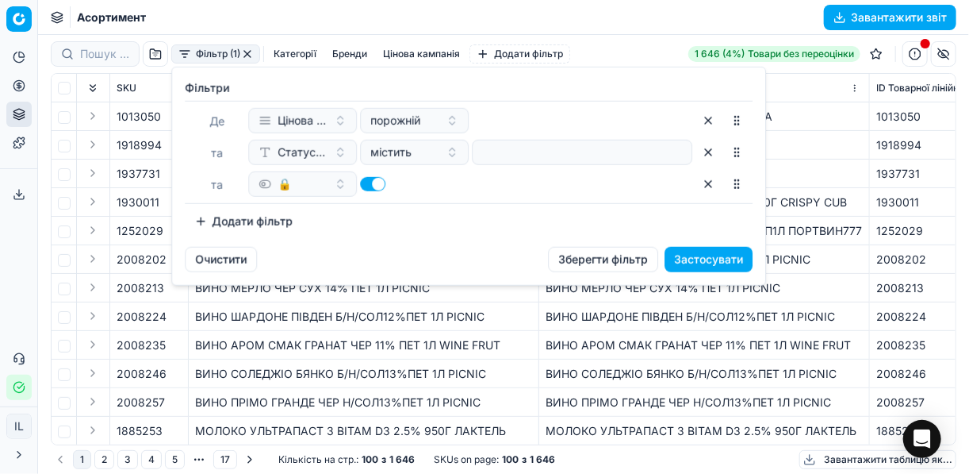
click at [362, 180] on button "button" at bounding box center [372, 184] width 25 height 14
click at [197, 224] on button "Додати фільтр" at bounding box center [243, 221] width 117 height 25
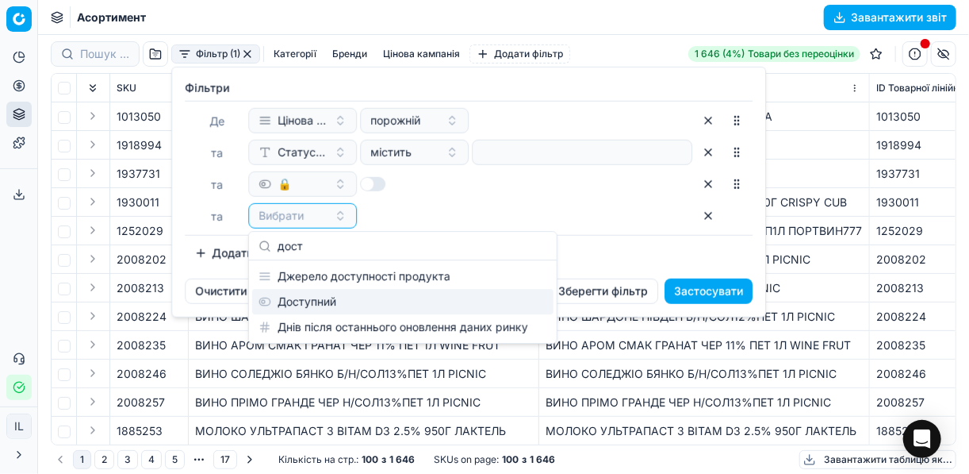
type input "дост"
click at [385, 292] on div "Доступний" at bounding box center [402, 301] width 301 height 25
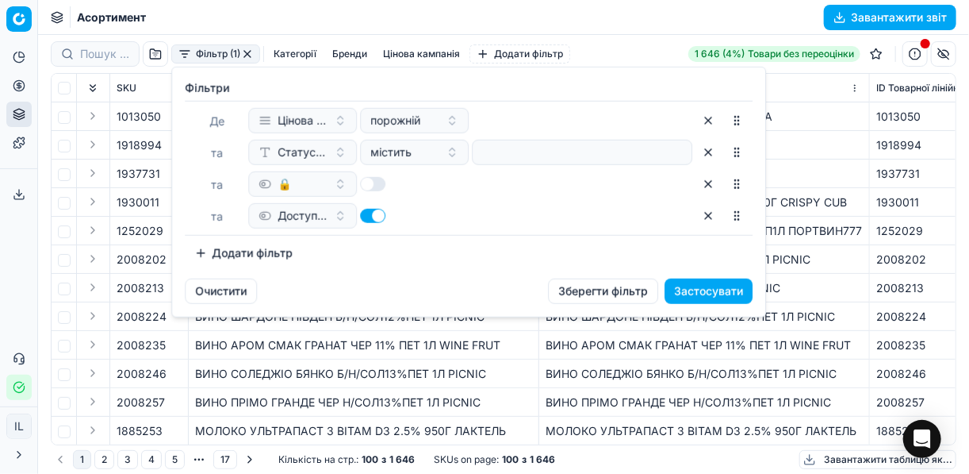
click at [676, 295] on button "Застосувати" at bounding box center [709, 290] width 88 height 25
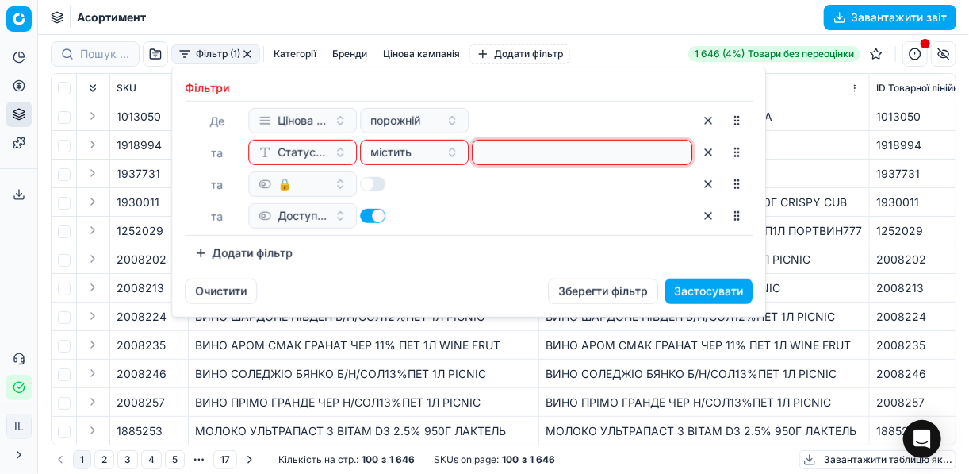
click at [543, 146] on input at bounding box center [582, 152] width 206 height 24
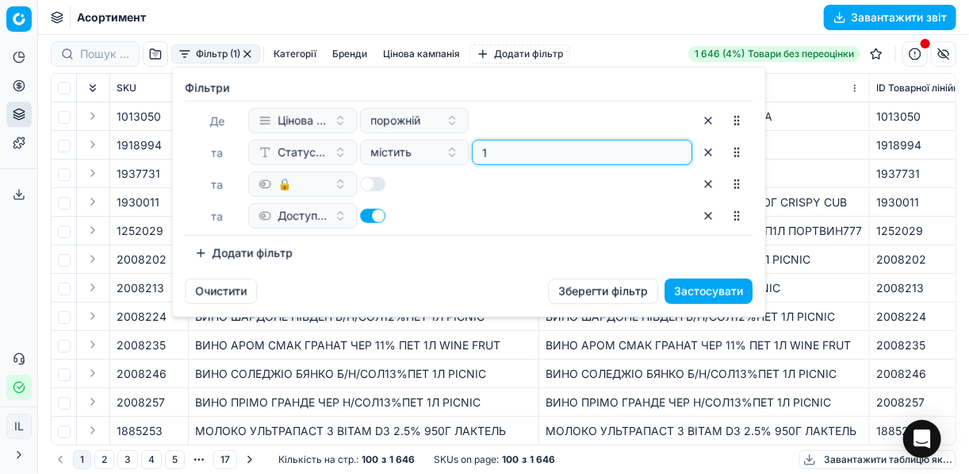
type input "1"
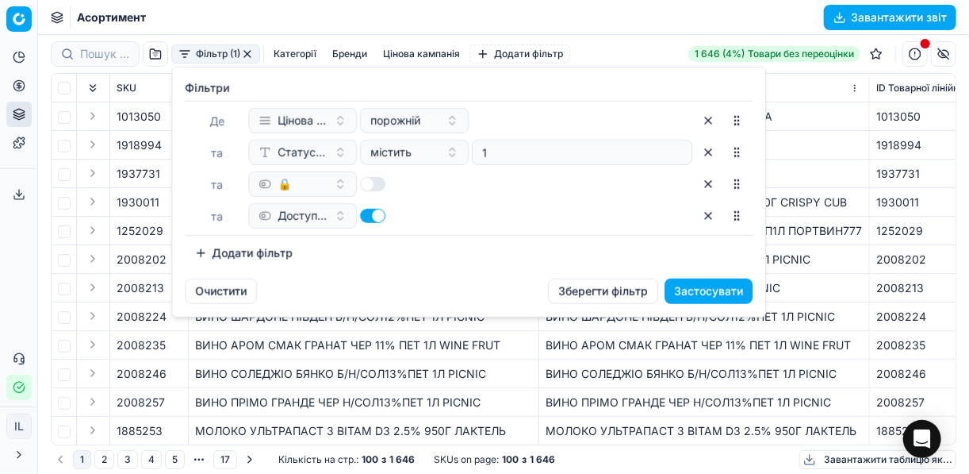
click at [707, 286] on button "Застосувати" at bounding box center [709, 290] width 88 height 25
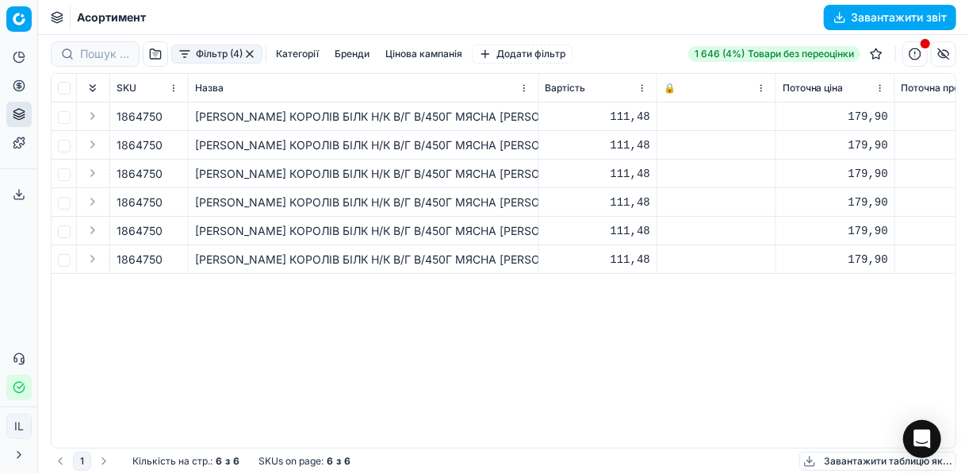
scroll to position [0, 432]
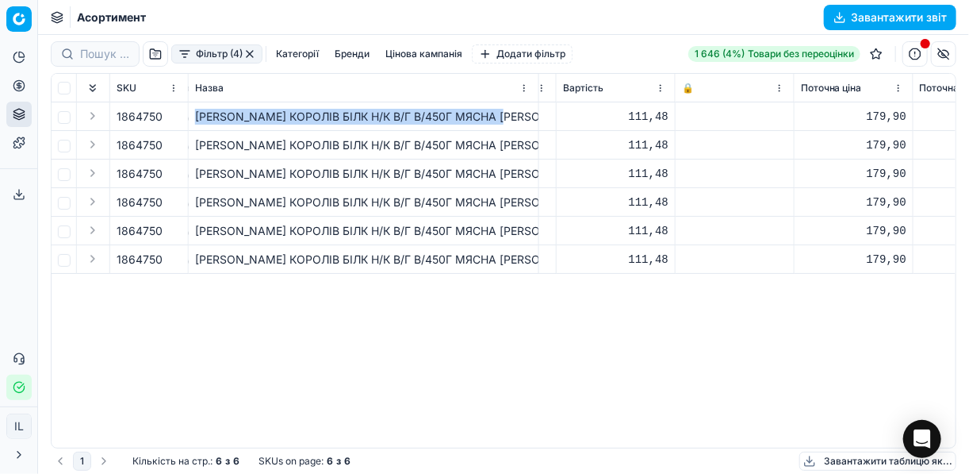
drag, startPoint x: 508, startPoint y: 113, endPoint x: 193, endPoint y: 128, distance: 316.0
click at [193, 128] on td "[PERSON_NAME] КОРОЛІВ БІЛК Н/К В/Г В/450Г МЯСНА [PERSON_NAME]" at bounding box center [364, 116] width 351 height 29
copy div "[PERSON_NAME] КОРОЛІВ БІЛК Н/К В/Г В/450Г МЯСНА [PERSON_NAME]"
